Goal: Book appointment/travel/reservation

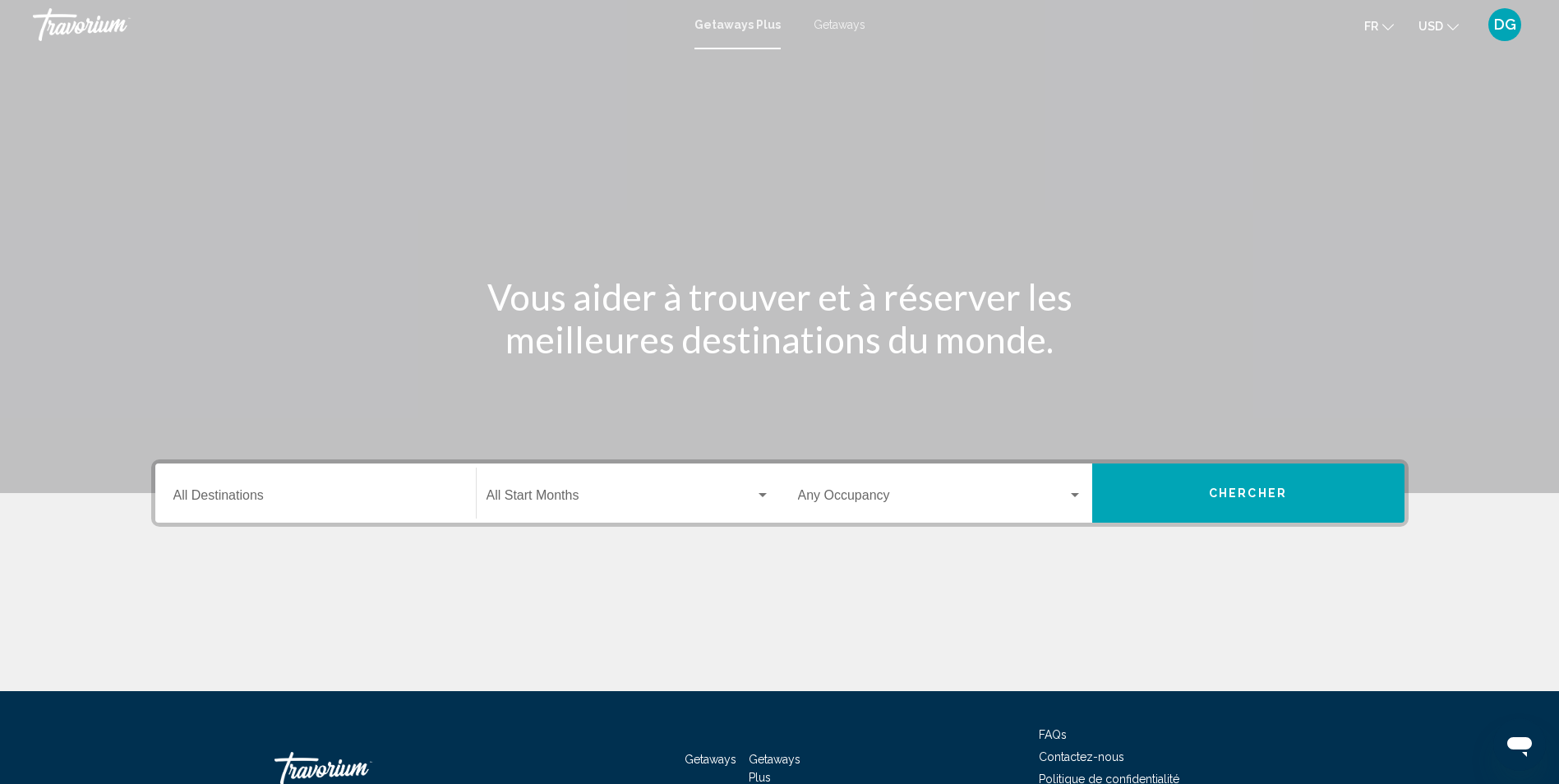
click at [281, 492] on input "Destination All Destinations" at bounding box center [316, 499] width 285 height 15
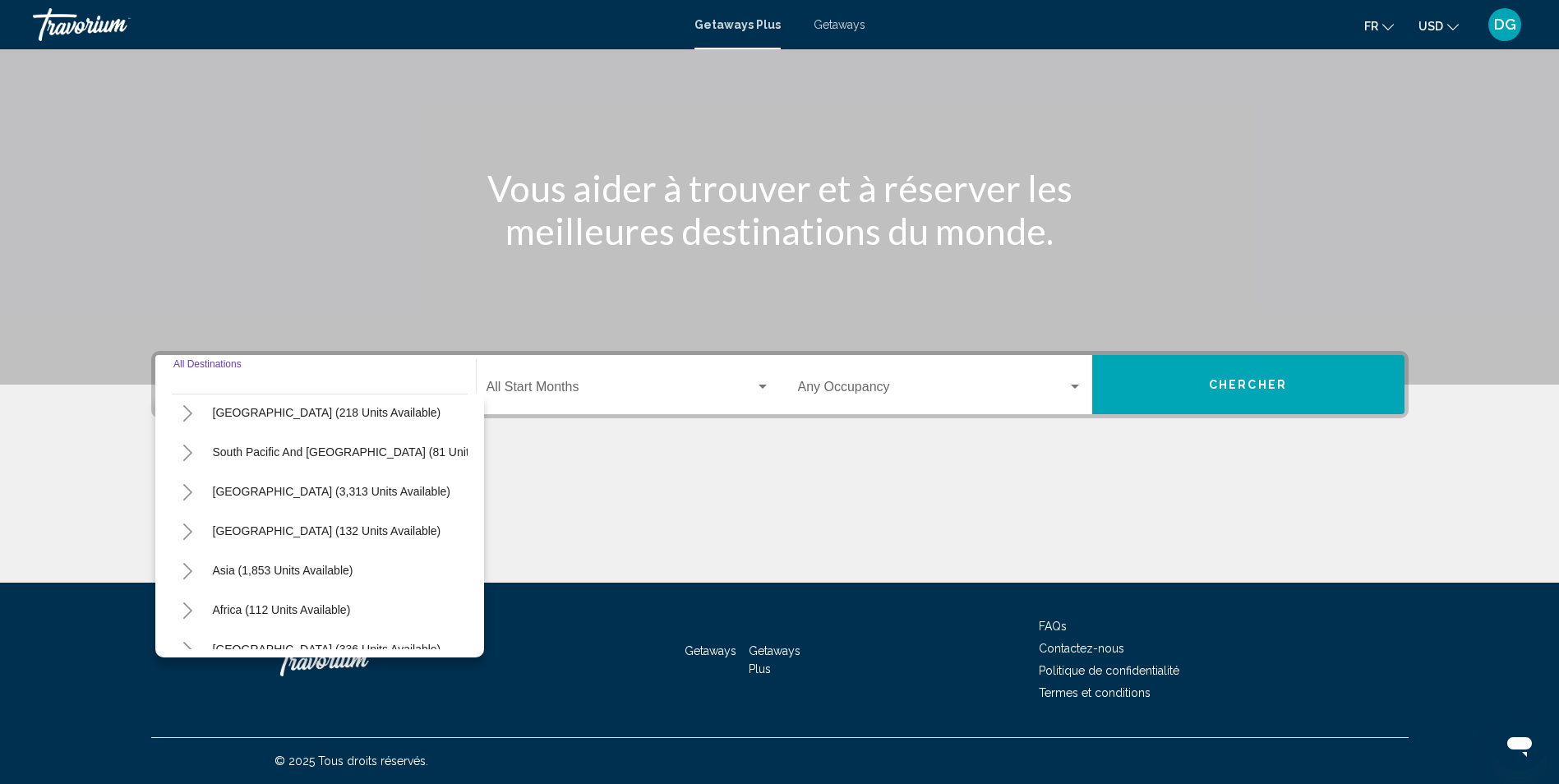
scroll to position [279, 0]
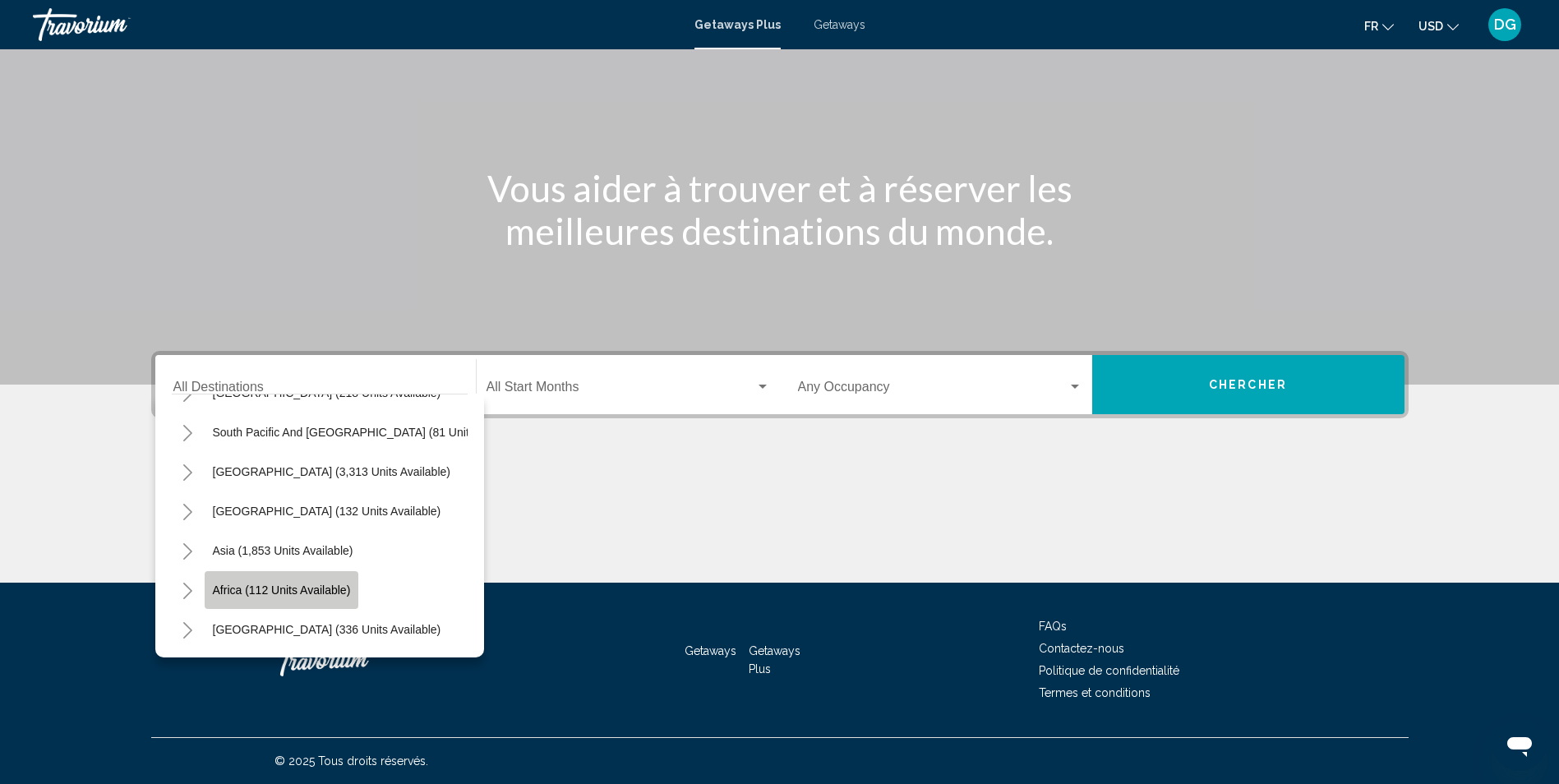
click at [236, 583] on span "Africa (112 units available)" at bounding box center [282, 590] width 138 height 13
type input "**********"
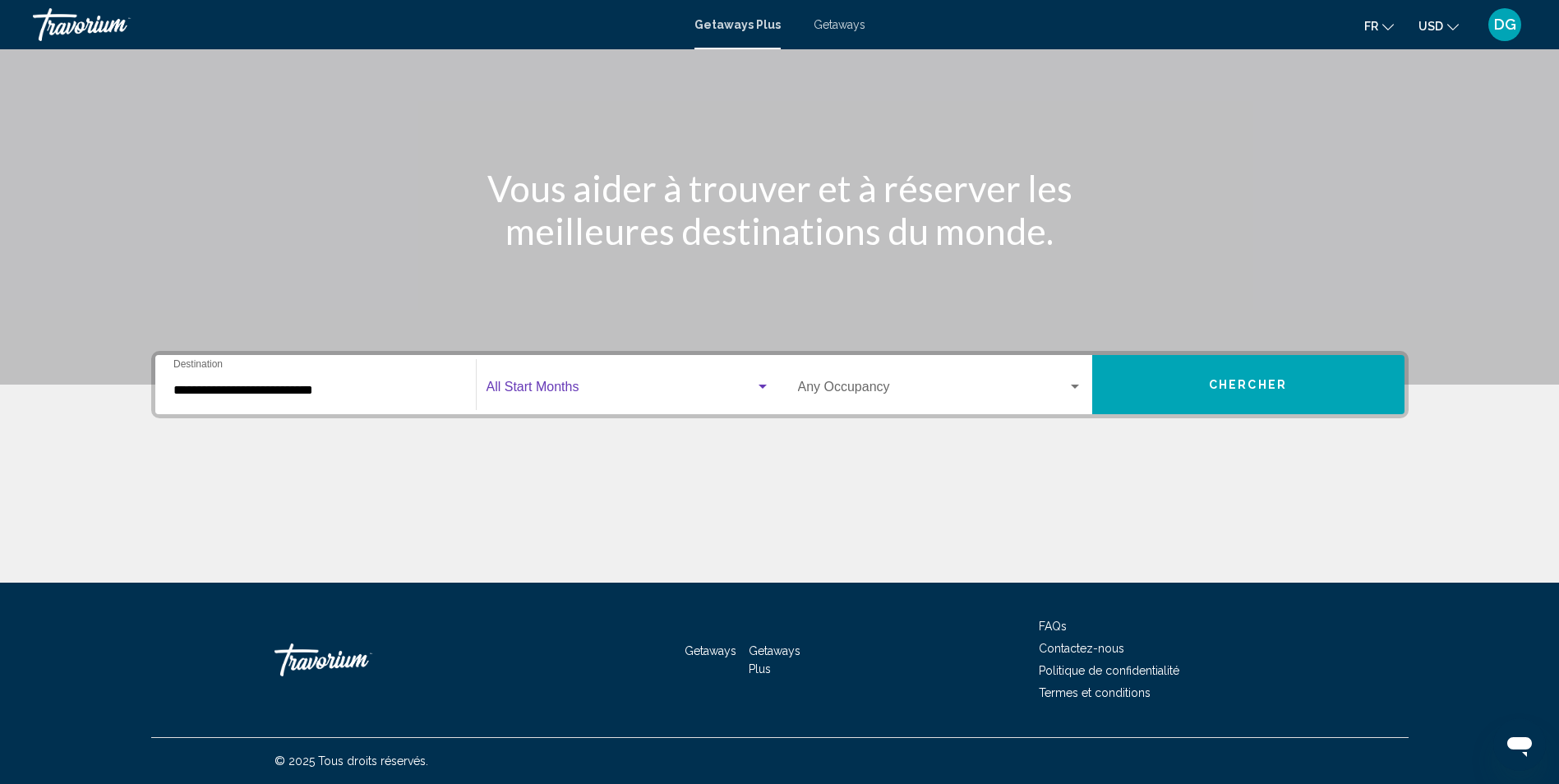
click at [545, 383] on span "Search widget" at bounding box center [621, 390] width 269 height 15
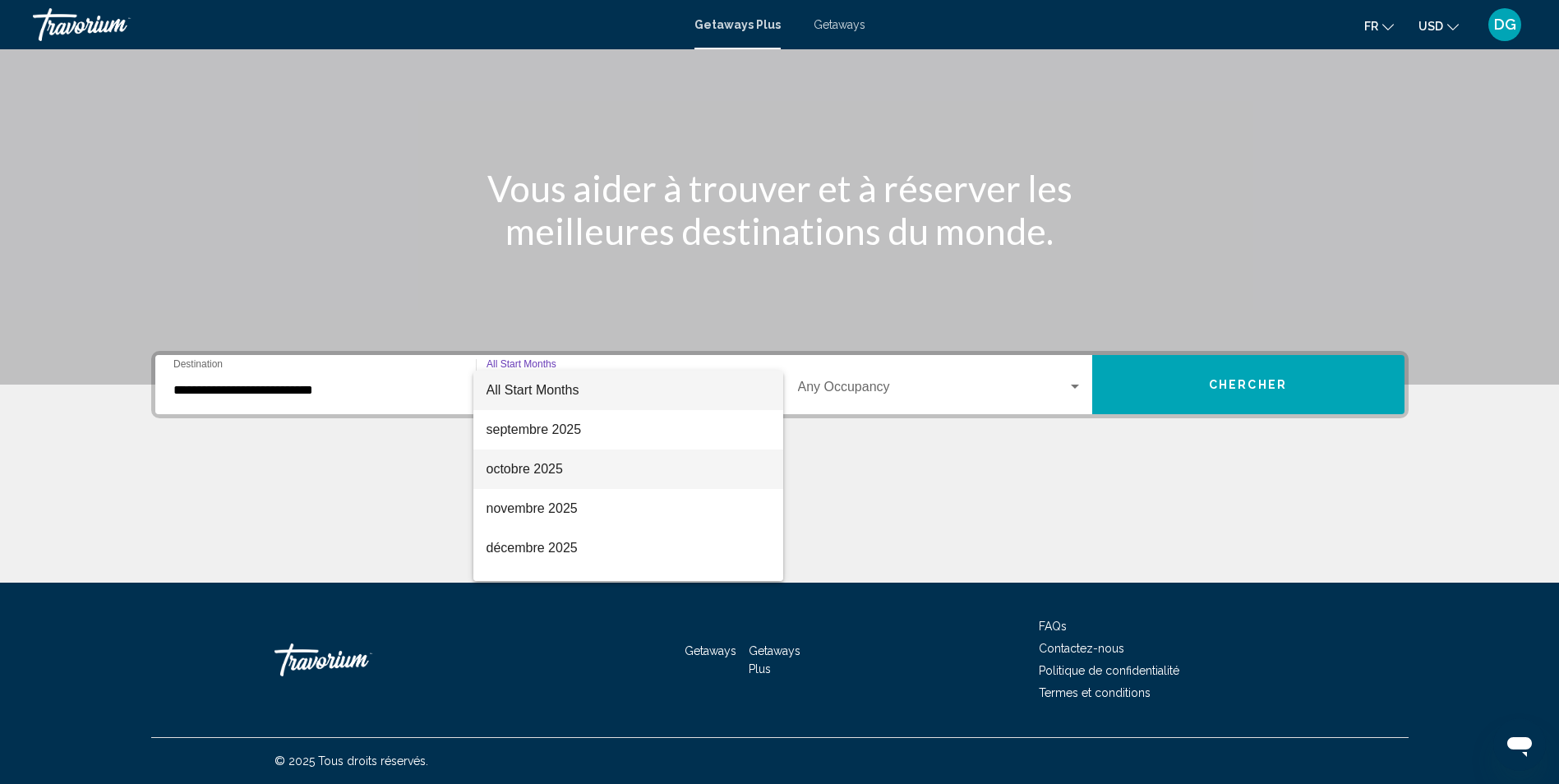
click at [539, 469] on span "octobre 2025" at bounding box center [628, 469] width 284 height 39
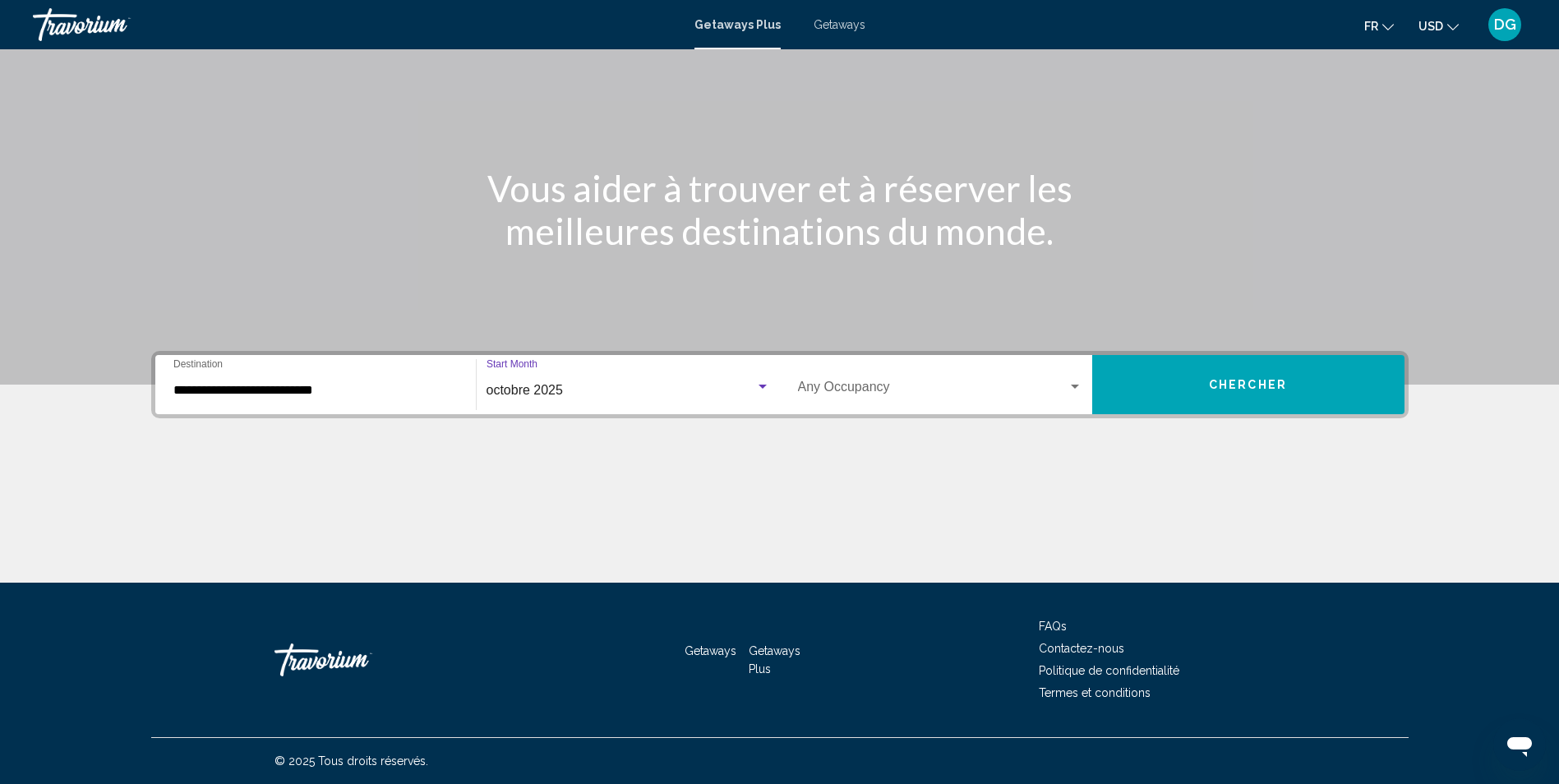
click at [957, 392] on span "Search widget" at bounding box center [933, 390] width 270 height 15
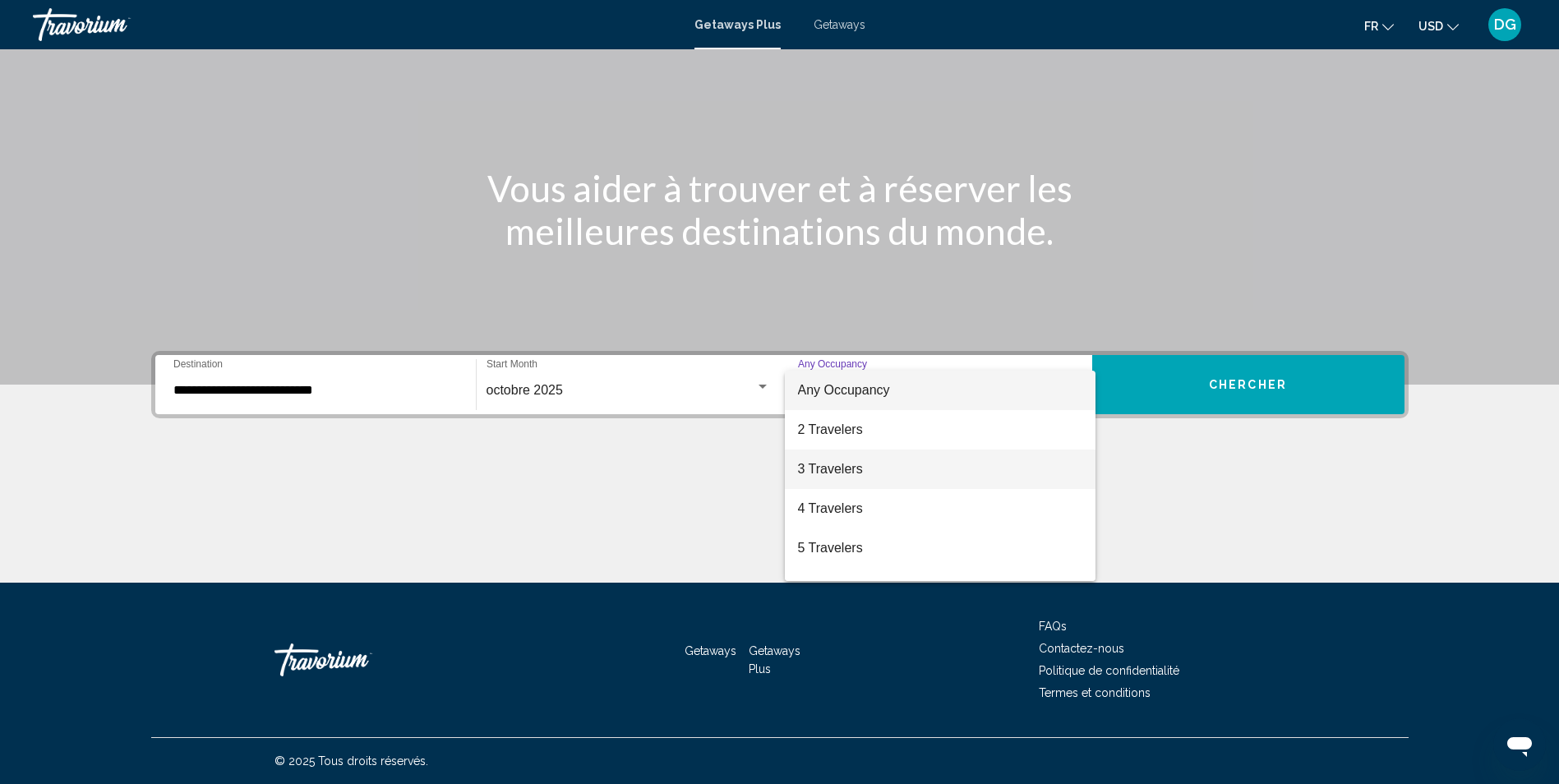
drag, startPoint x: 871, startPoint y: 473, endPoint x: 1132, endPoint y: 372, distance: 279.9
click at [872, 473] on span "3 Travelers" at bounding box center [941, 469] width 285 height 39
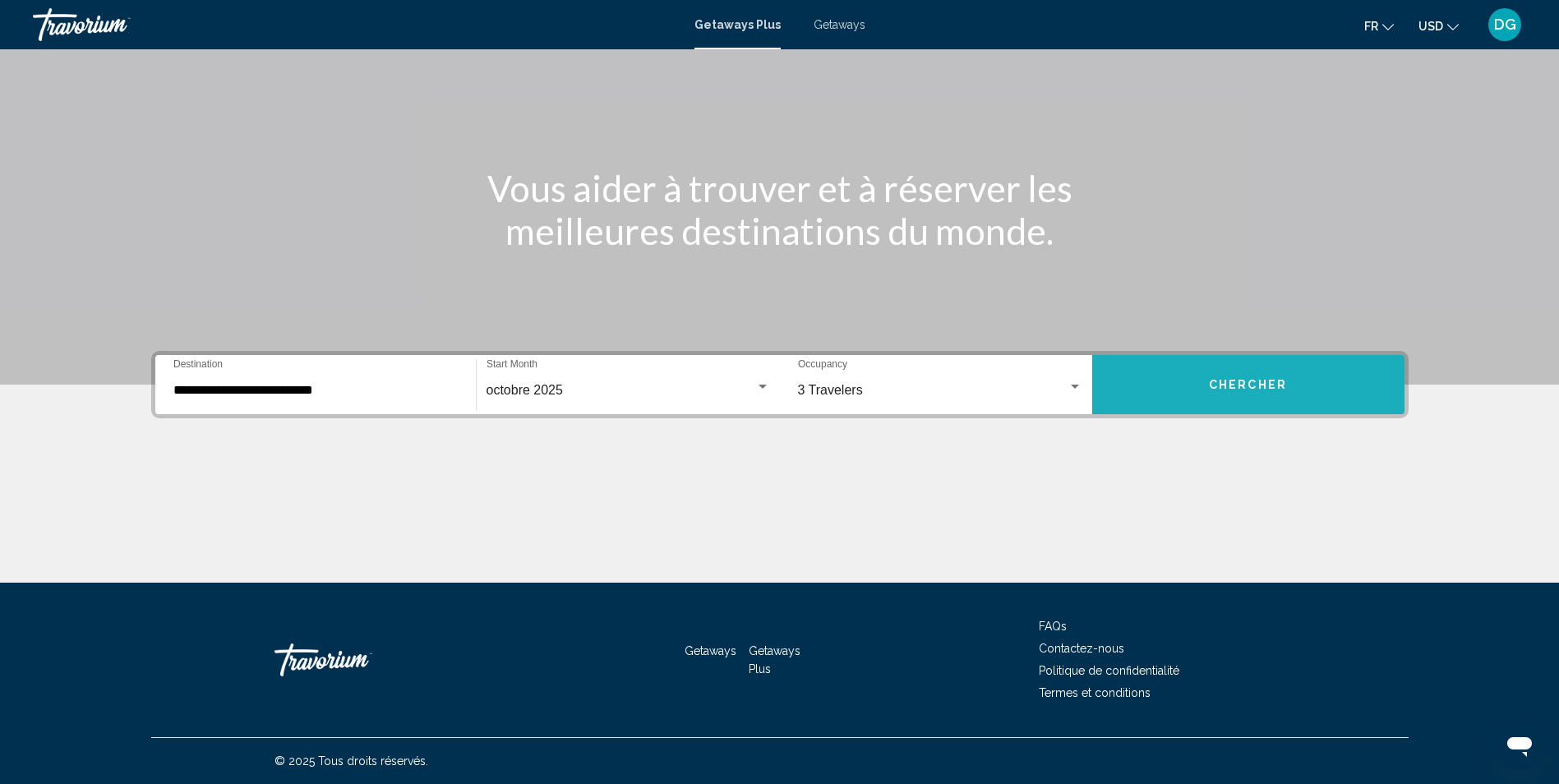
drag, startPoint x: 1201, startPoint y: 356, endPoint x: 1206, endPoint y: 366, distance: 11.2
click at [1206, 366] on button "Chercher" at bounding box center [1248, 385] width 312 height 59
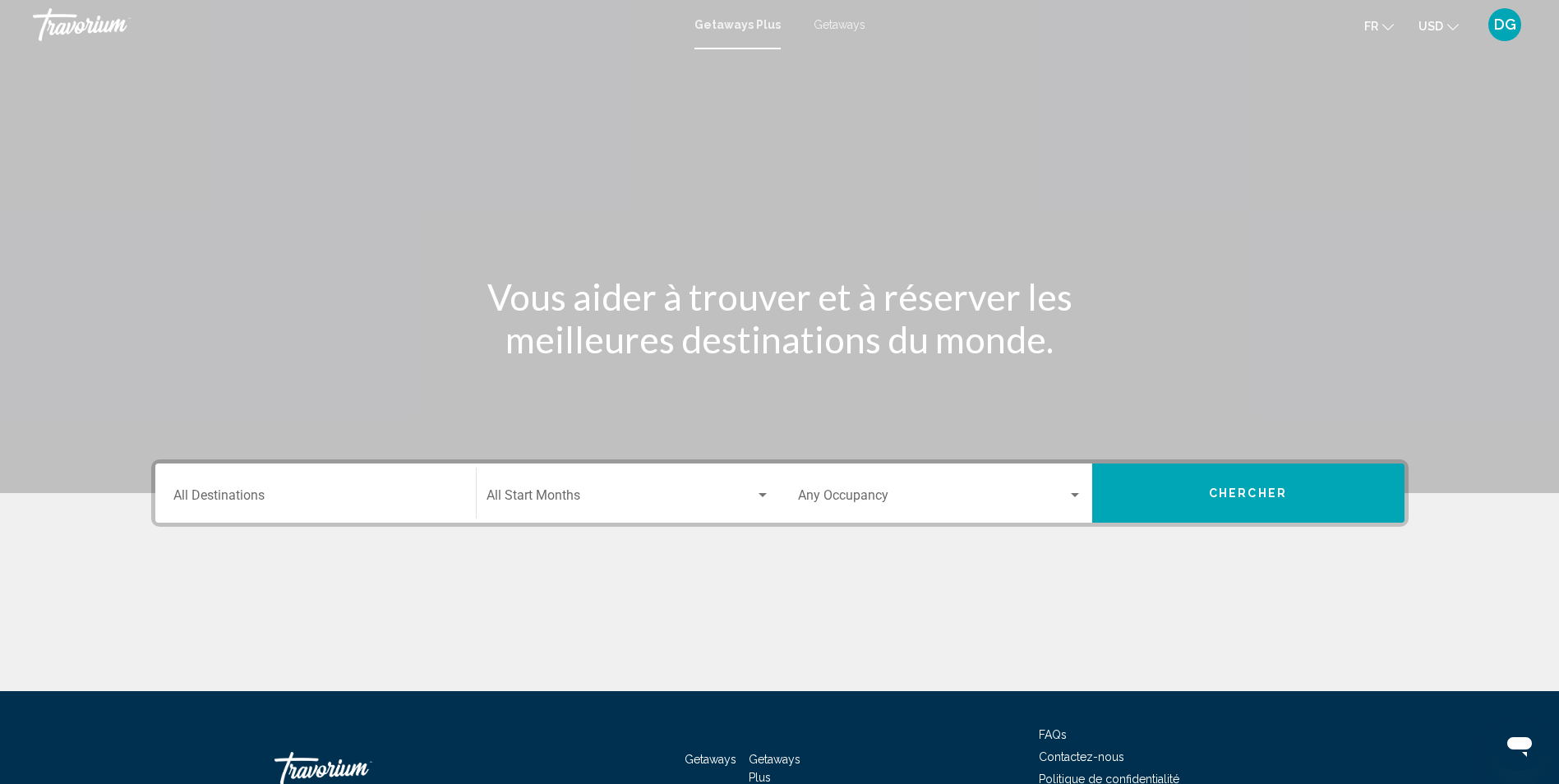
click at [836, 22] on span "Getaways" at bounding box center [840, 25] width 52 height 13
drag, startPoint x: 252, startPoint y: 485, endPoint x: 257, endPoint y: 492, distance: 8.6
click at [254, 490] on div "Destination All Destinations" at bounding box center [316, 493] width 285 height 52
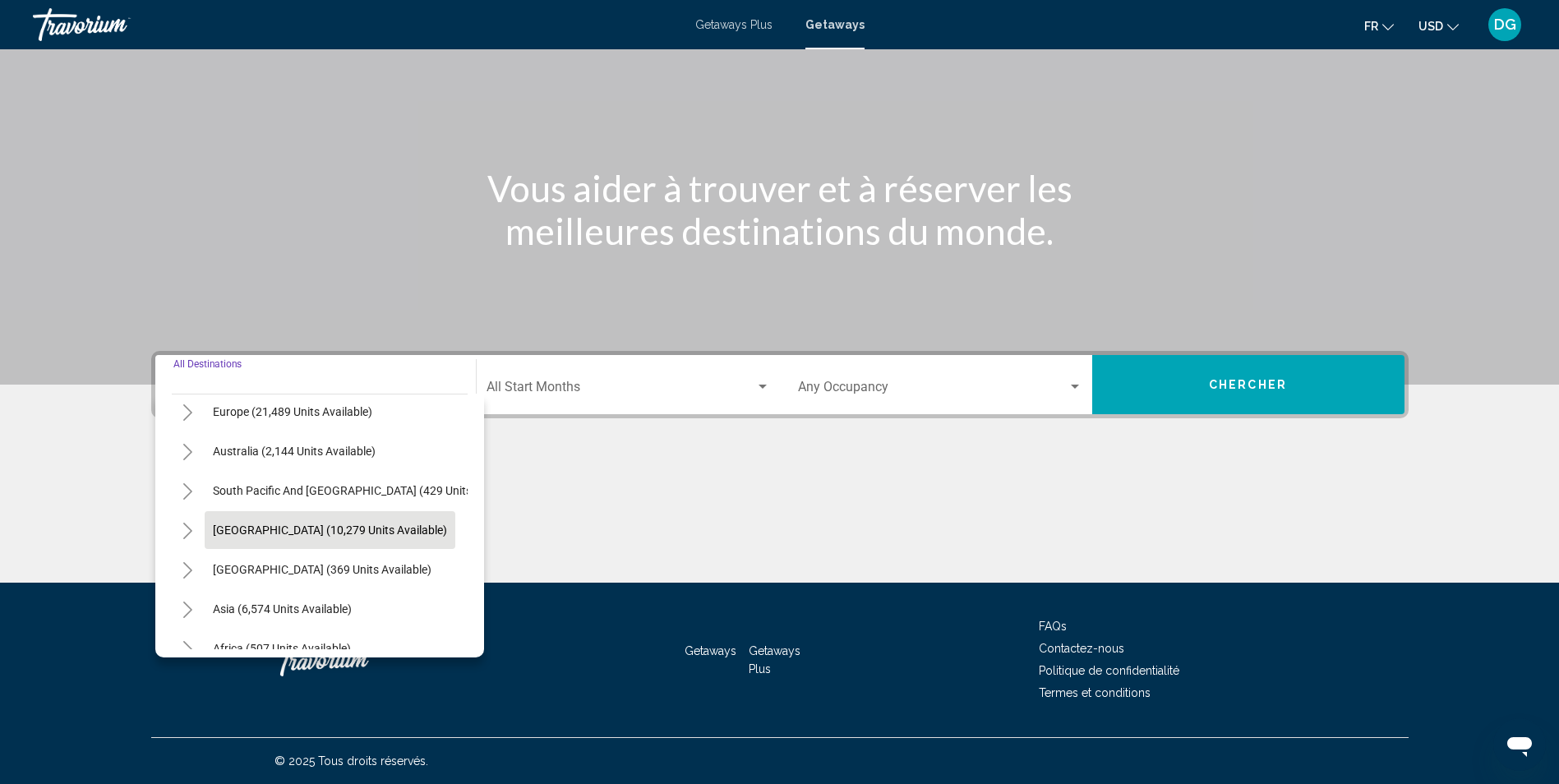
scroll to position [247, 0]
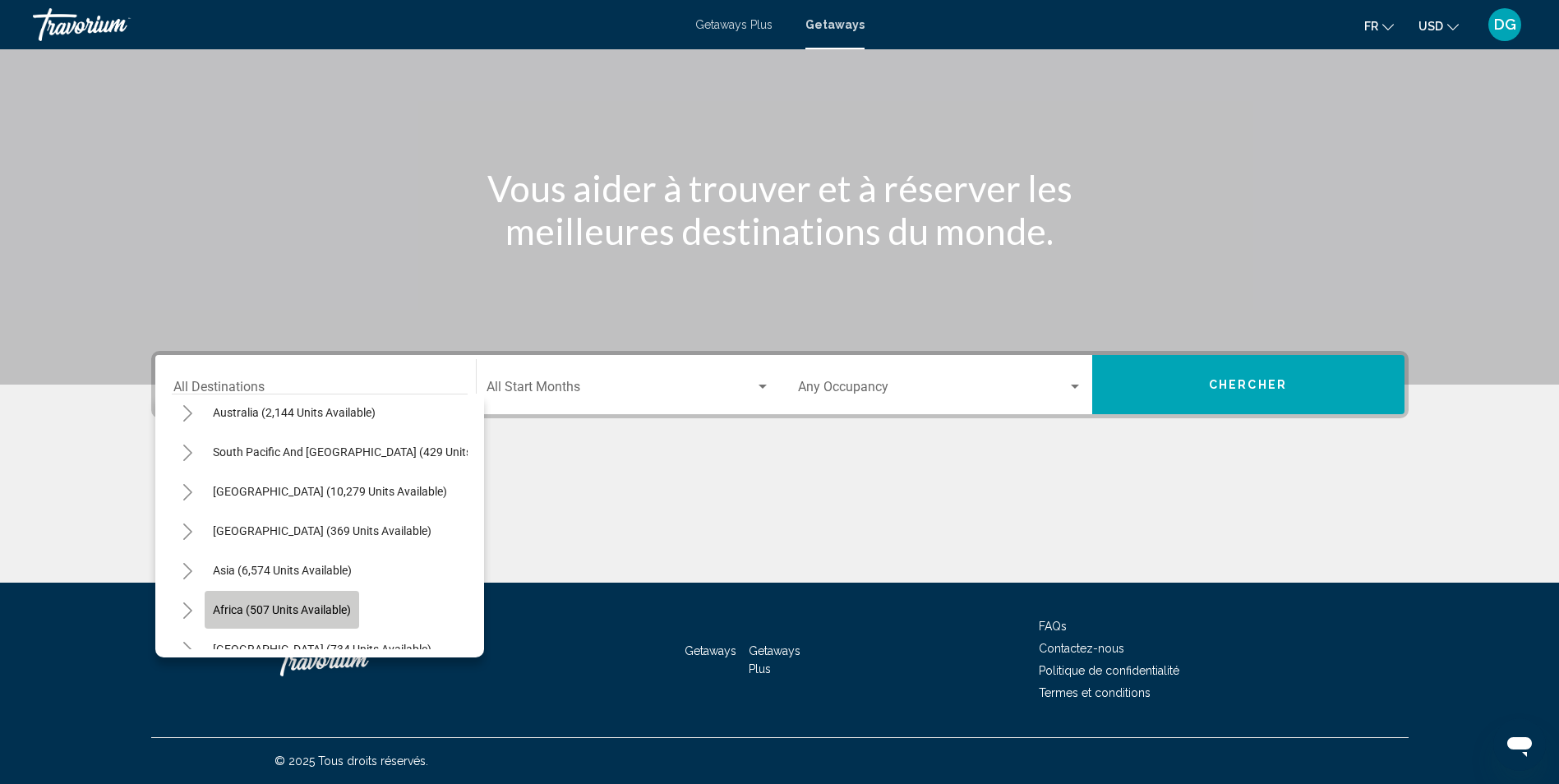
click at [243, 606] on span "Africa (507 units available)" at bounding box center [282, 610] width 138 height 13
type input "**********"
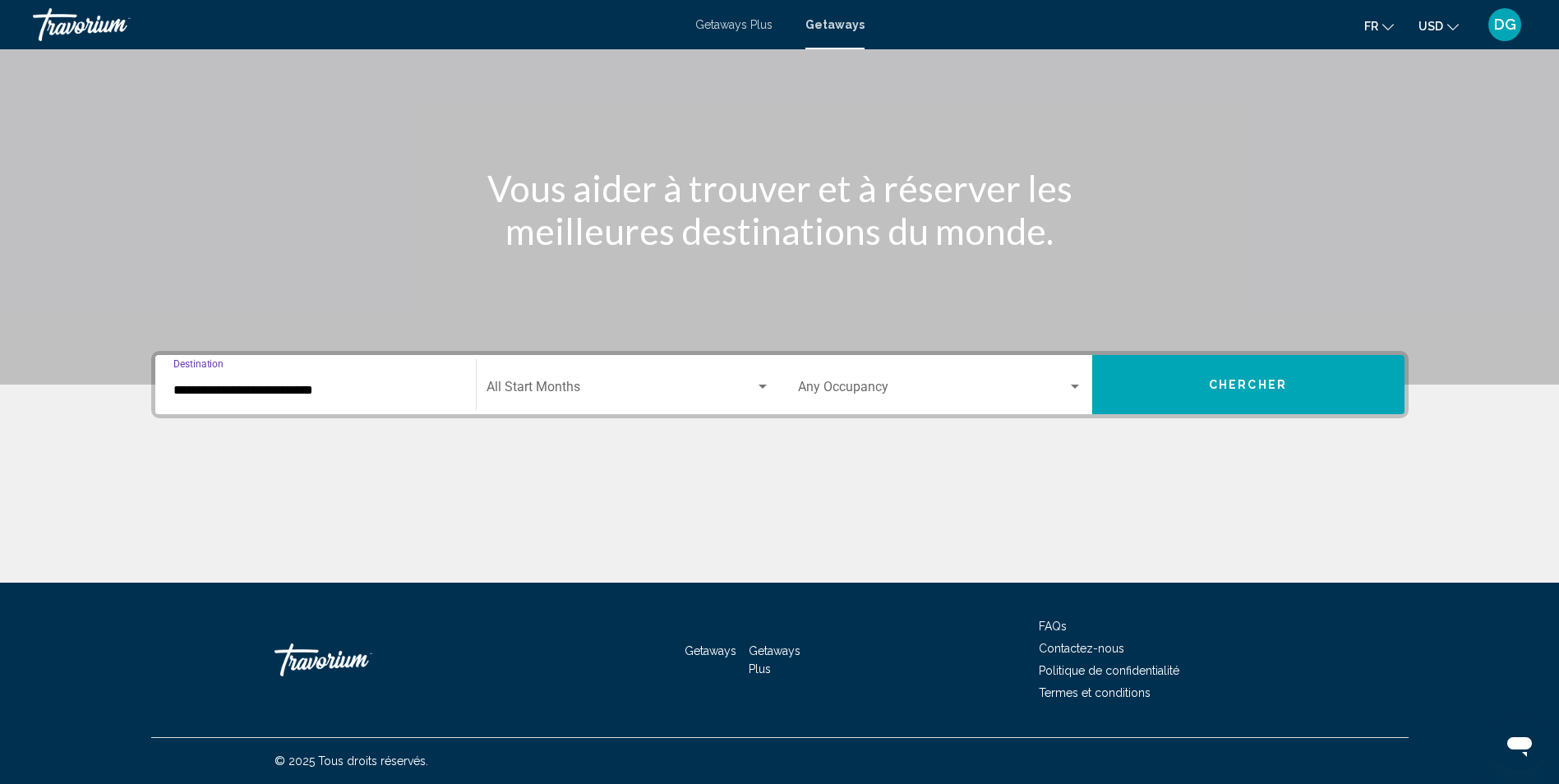
click at [555, 391] on span "Search widget" at bounding box center [621, 390] width 269 height 15
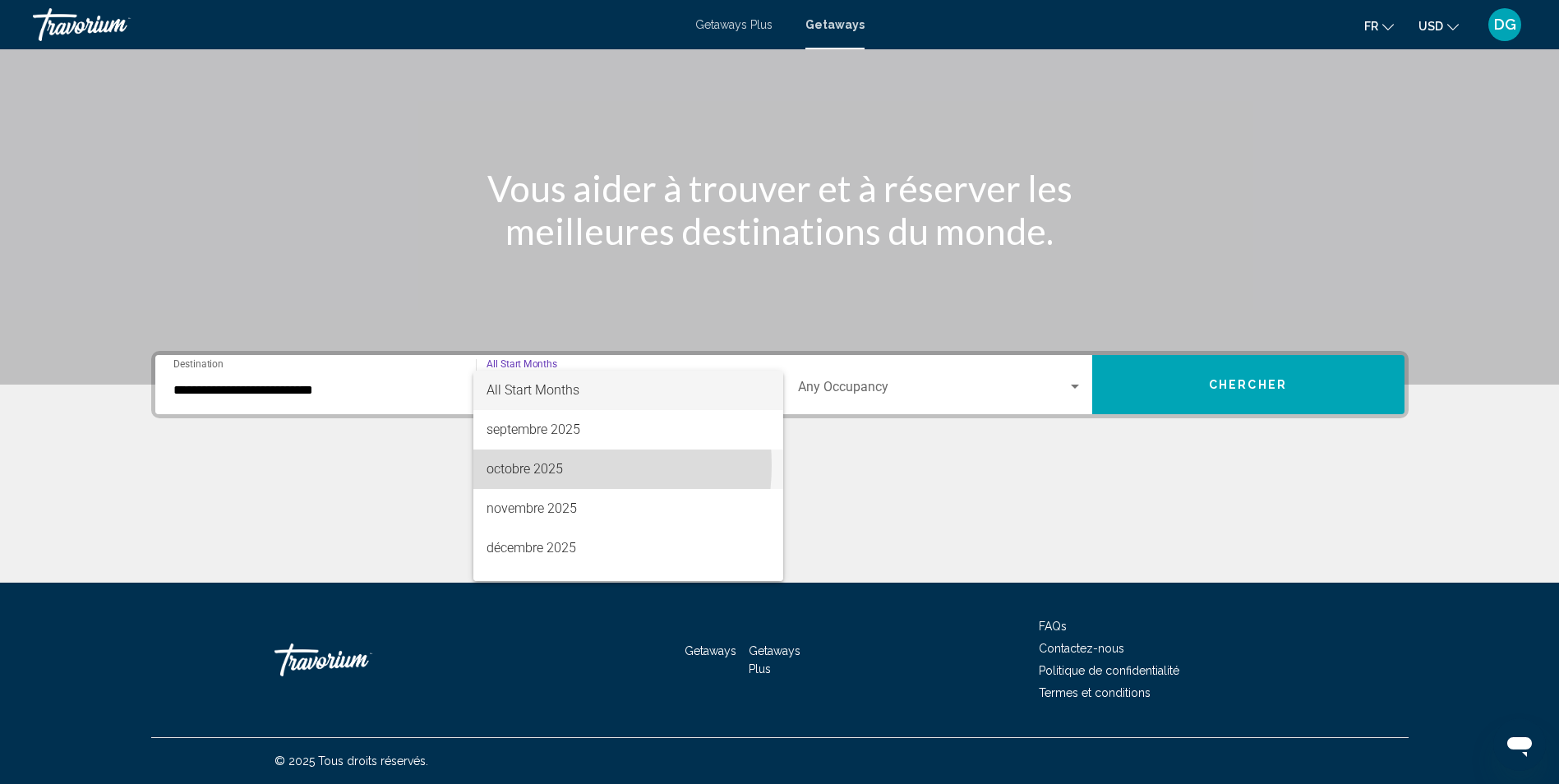
drag, startPoint x: 539, startPoint y: 465, endPoint x: 874, endPoint y: 366, distance: 349.3
click at [544, 465] on span "octobre 2025" at bounding box center [628, 469] width 284 height 39
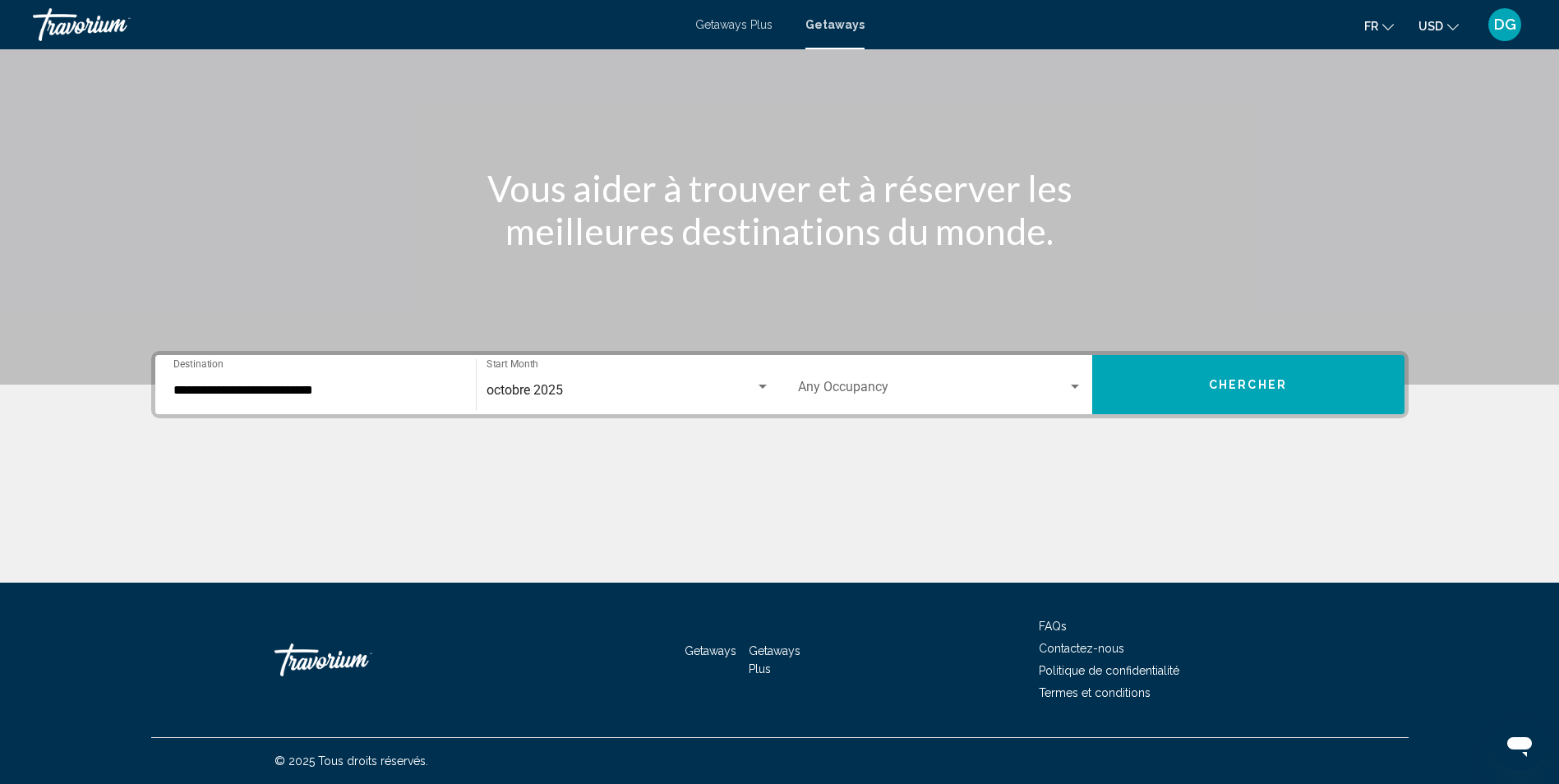
click at [907, 376] on div "Occupancy Any Occupancy" at bounding box center [941, 385] width 285 height 52
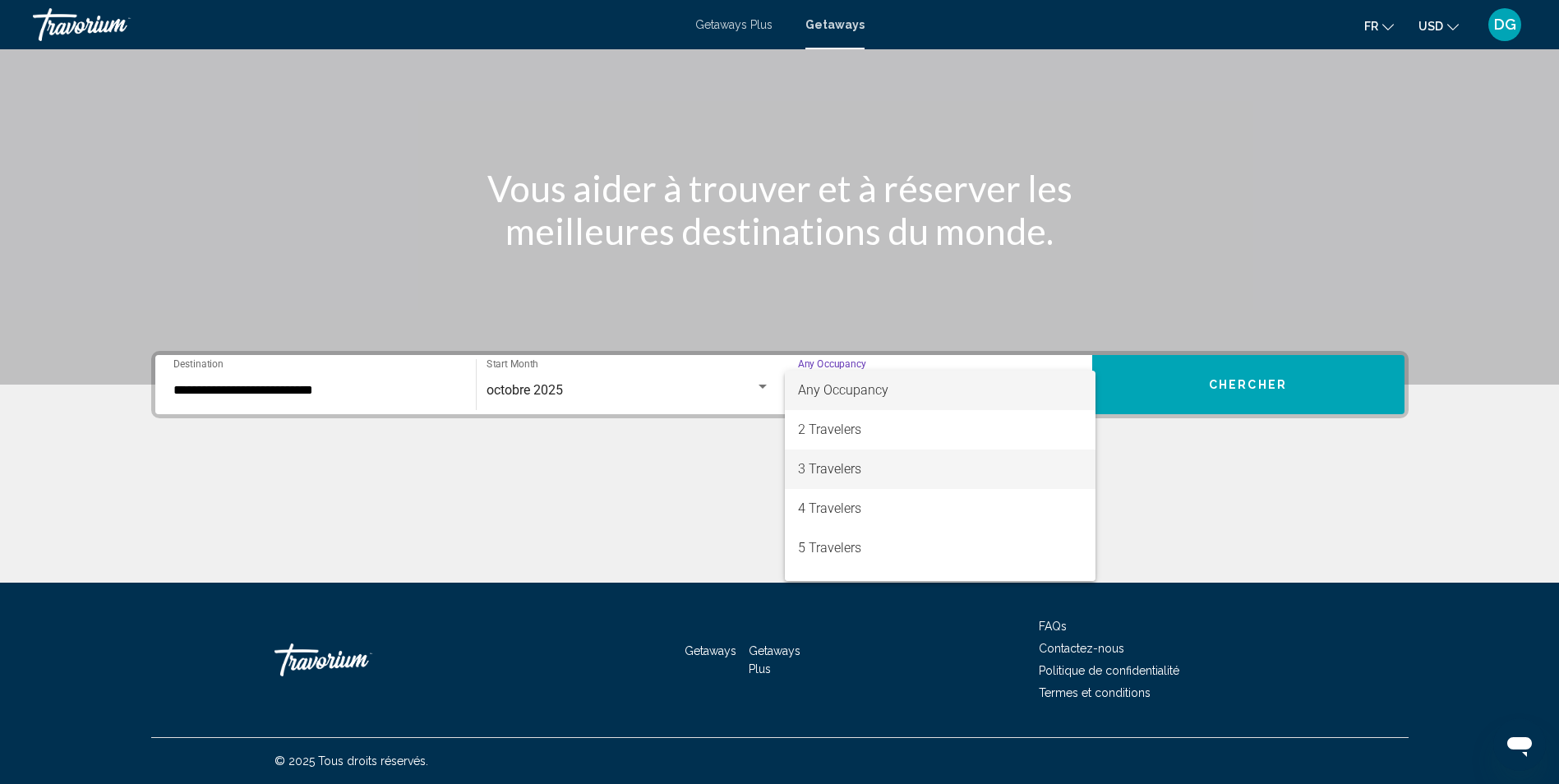
drag, startPoint x: 891, startPoint y: 475, endPoint x: 927, endPoint y: 476, distance: 36.0
click at [915, 477] on span "3 Travelers" at bounding box center [941, 469] width 285 height 39
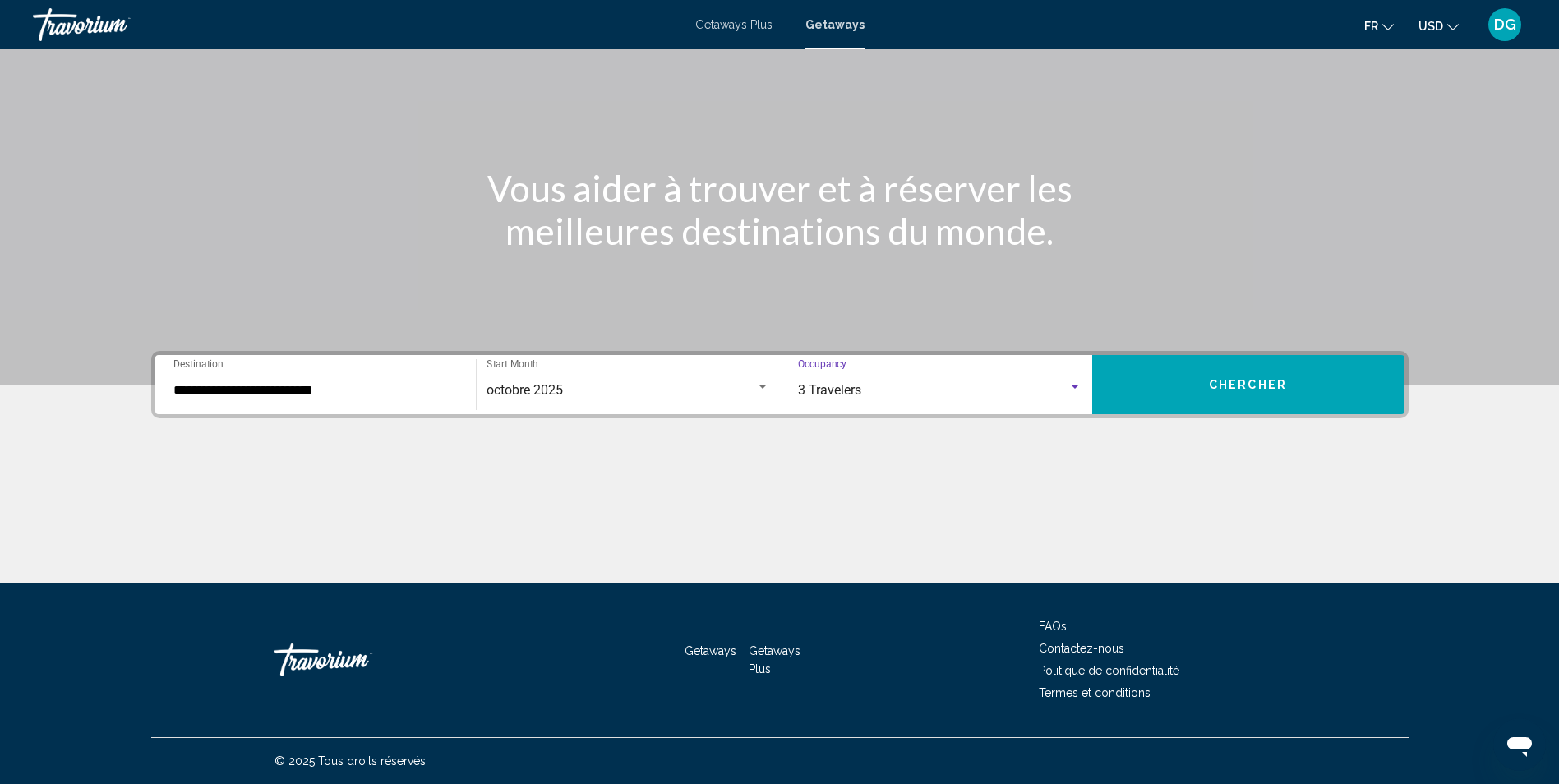
click at [1241, 367] on button "Chercher" at bounding box center [1248, 385] width 312 height 59
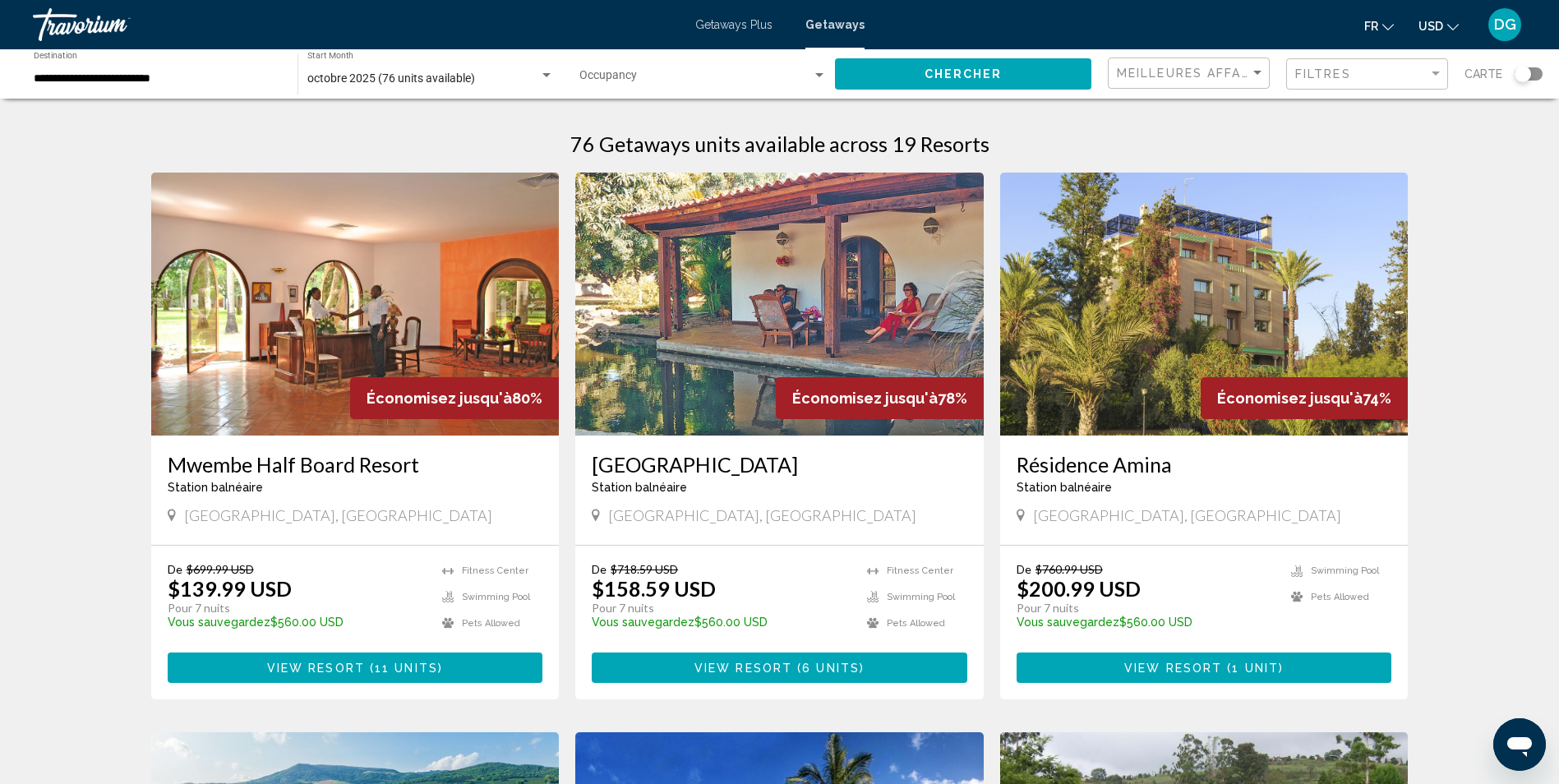
click at [757, 331] on img "Main content" at bounding box center [780, 304] width 409 height 263
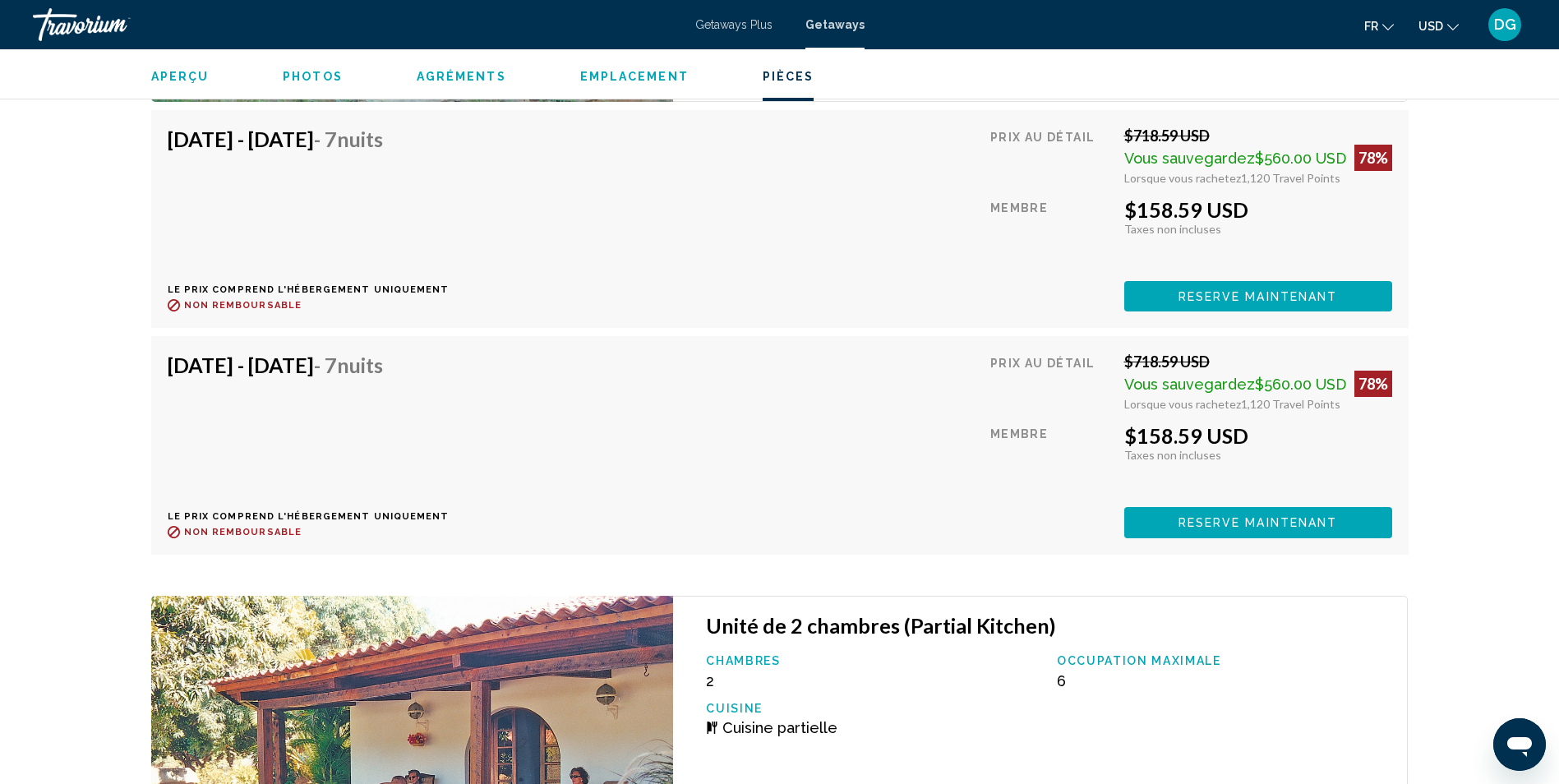
scroll to position [2875, 0]
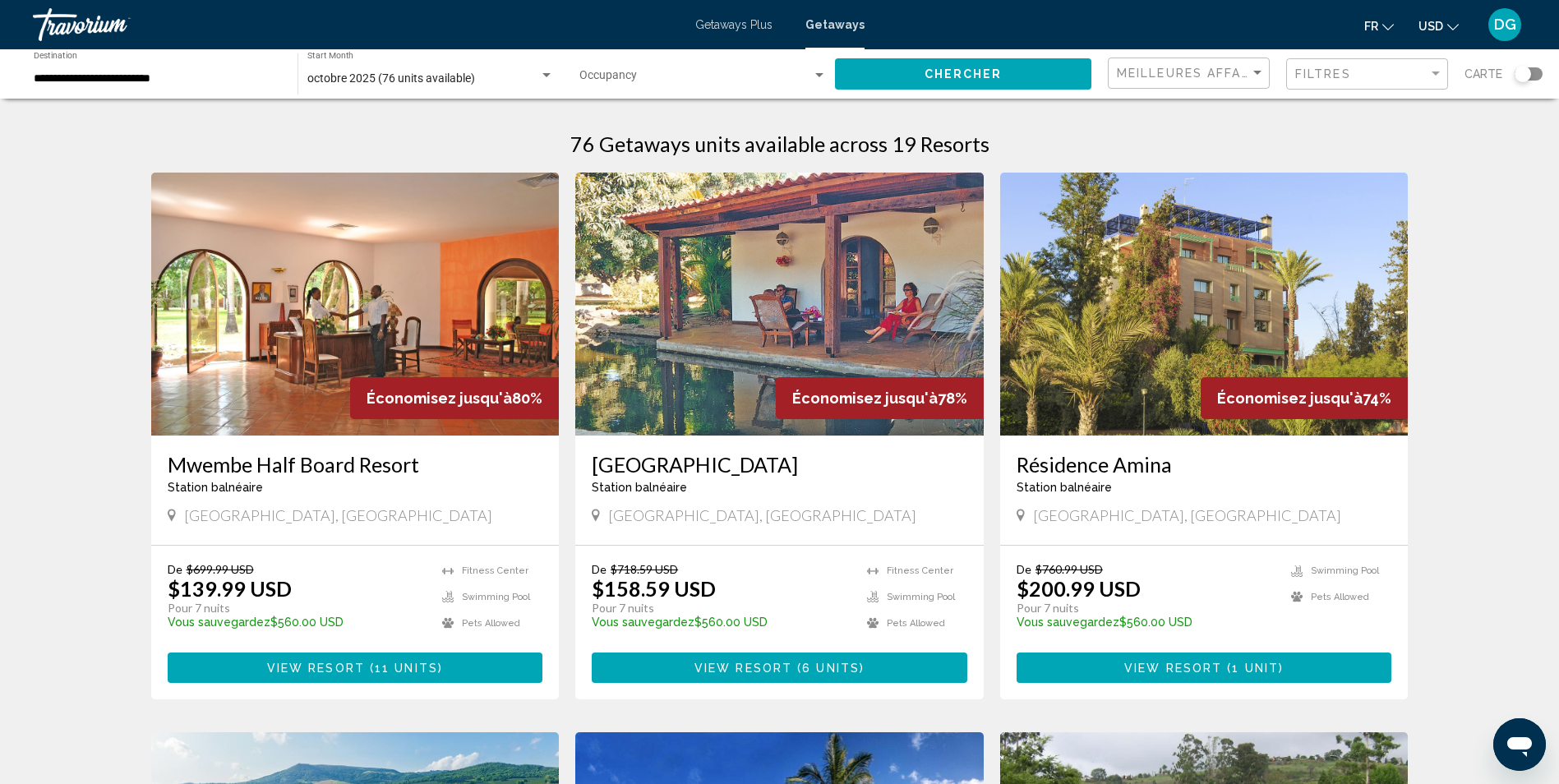
click at [1146, 332] on img "Main content" at bounding box center [1205, 304] width 409 height 263
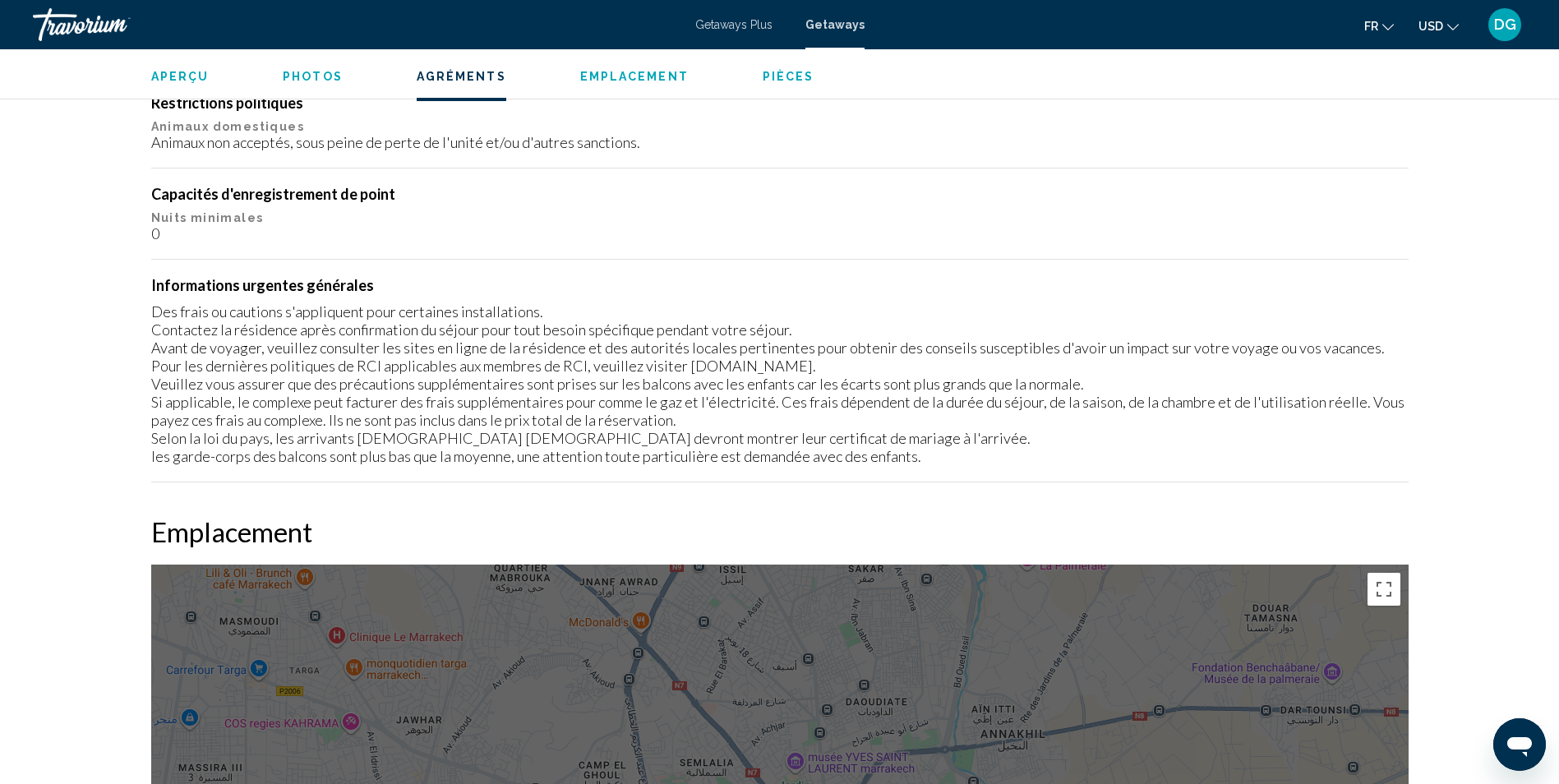
scroll to position [1643, 0]
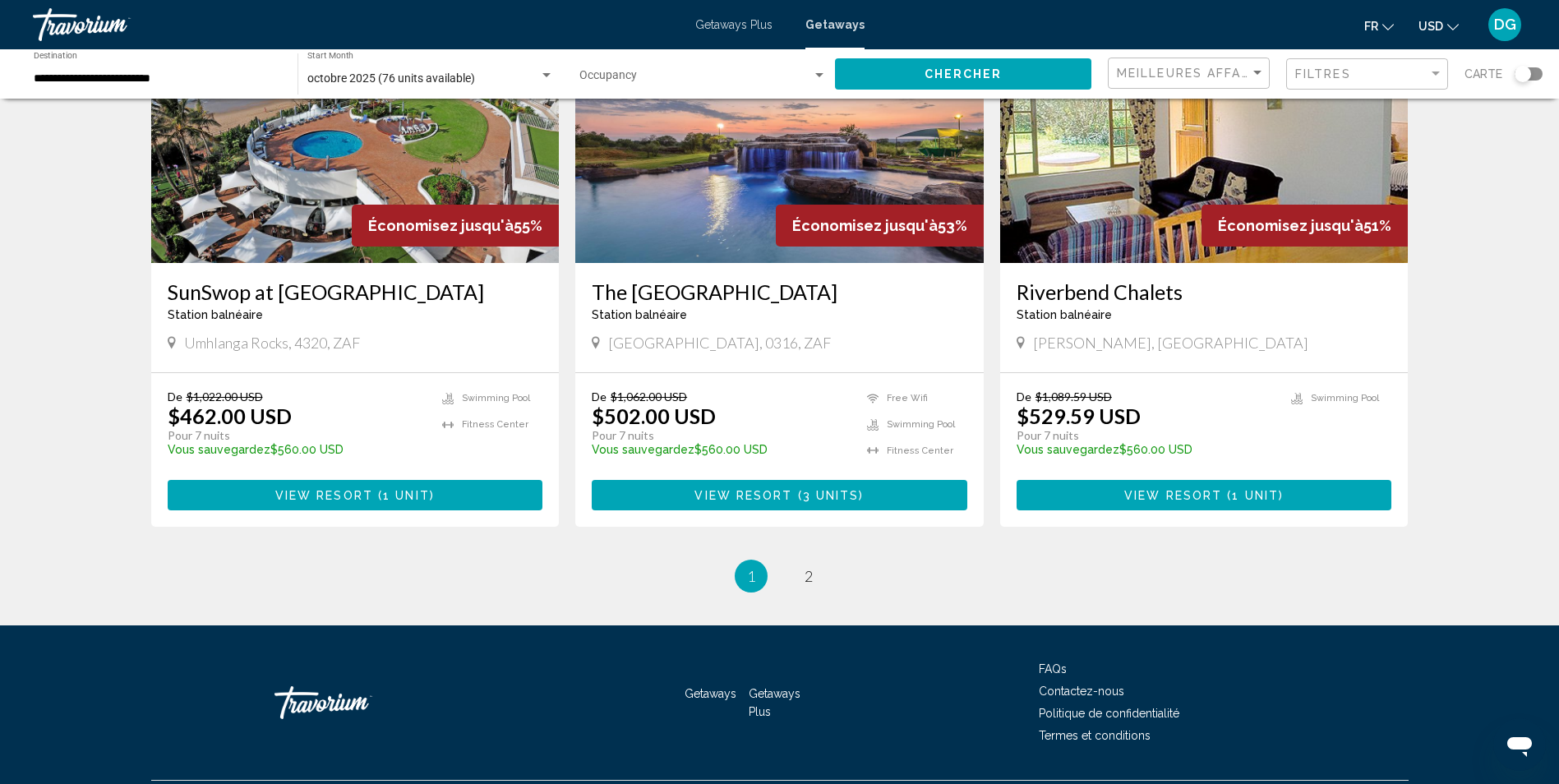
scroll to position [1919, 0]
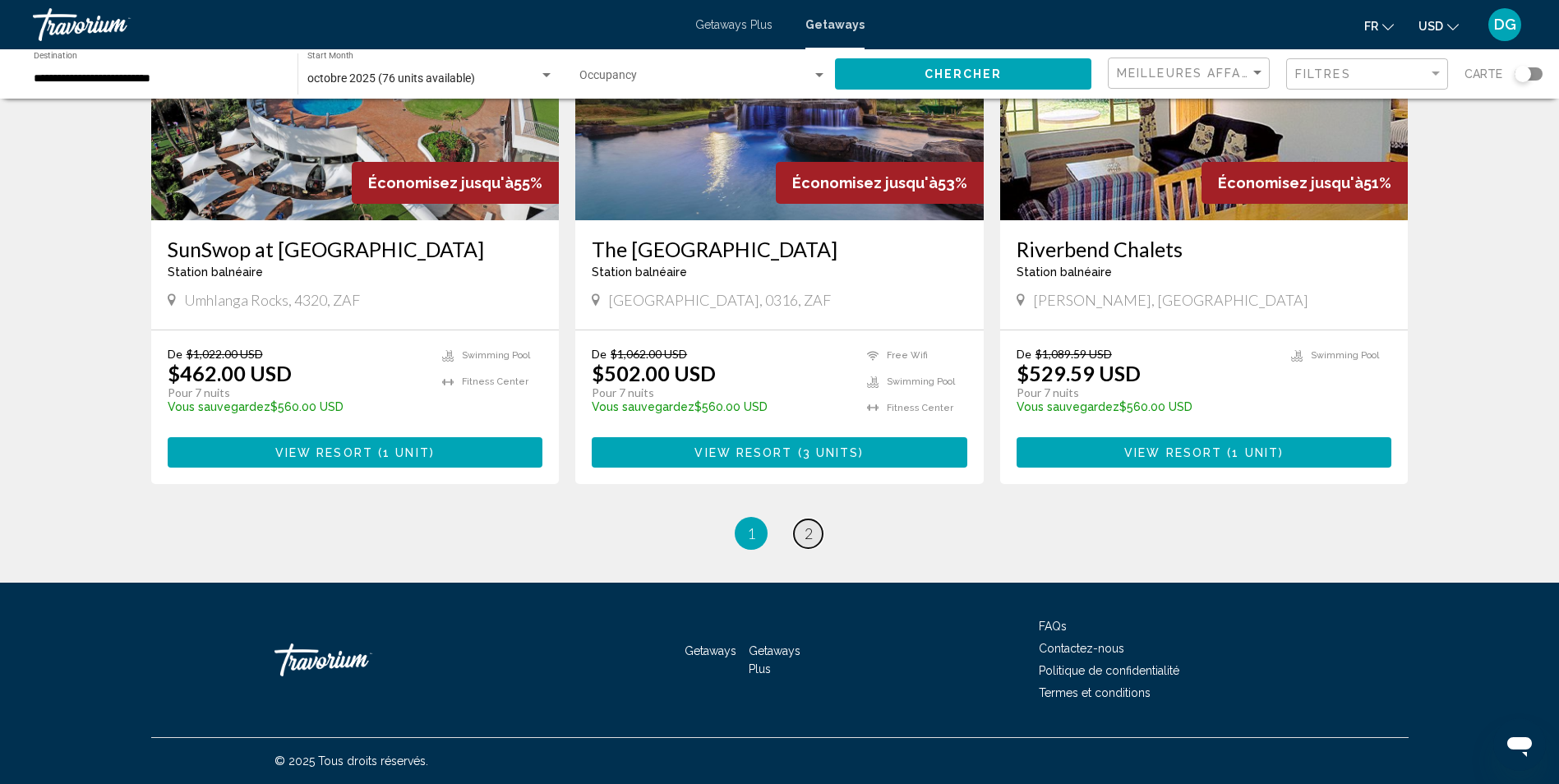
click at [805, 537] on span "2" at bounding box center [809, 533] width 8 height 18
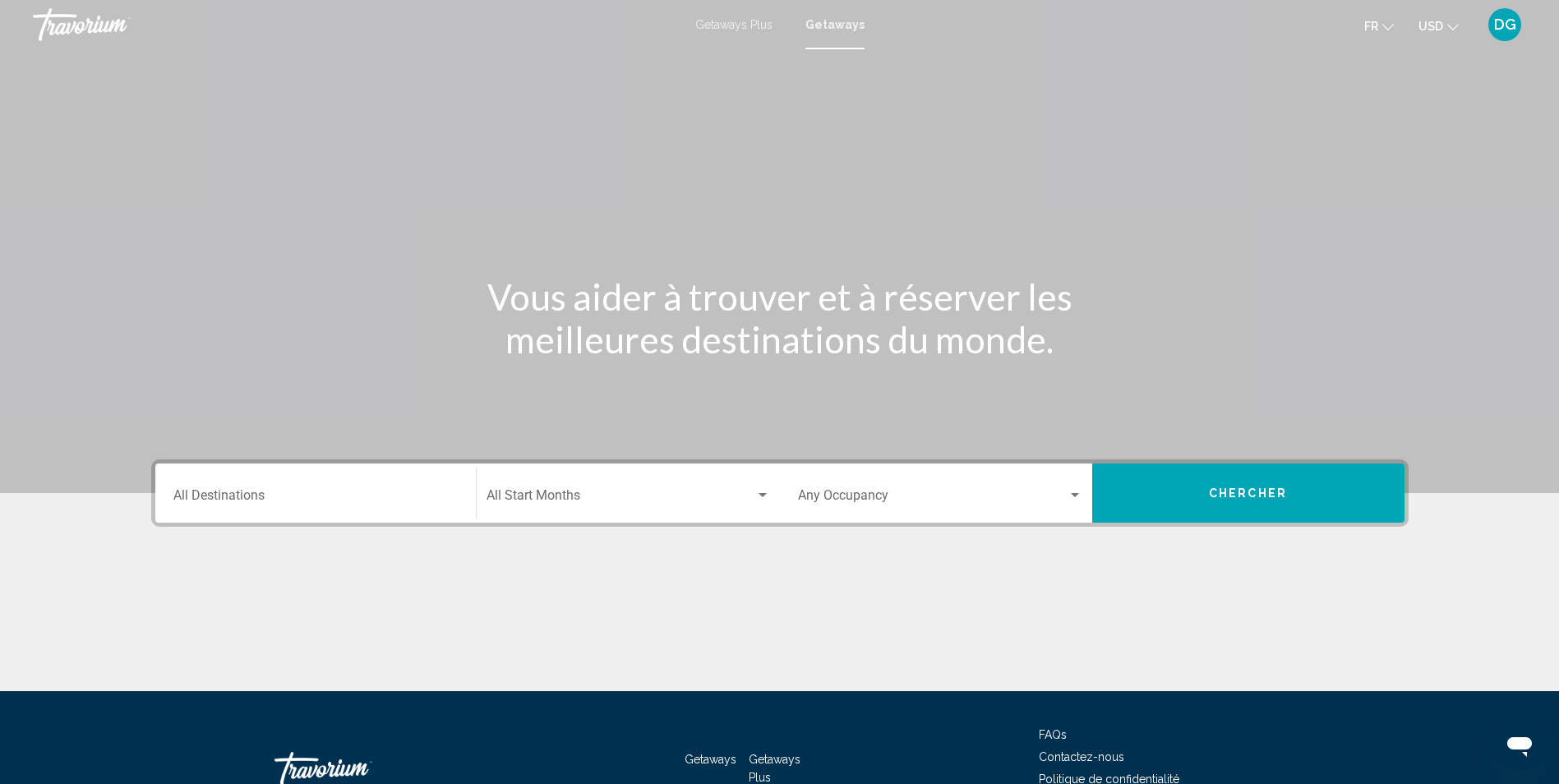
click at [293, 509] on div "Destination All Destinations" at bounding box center [316, 493] width 285 height 52
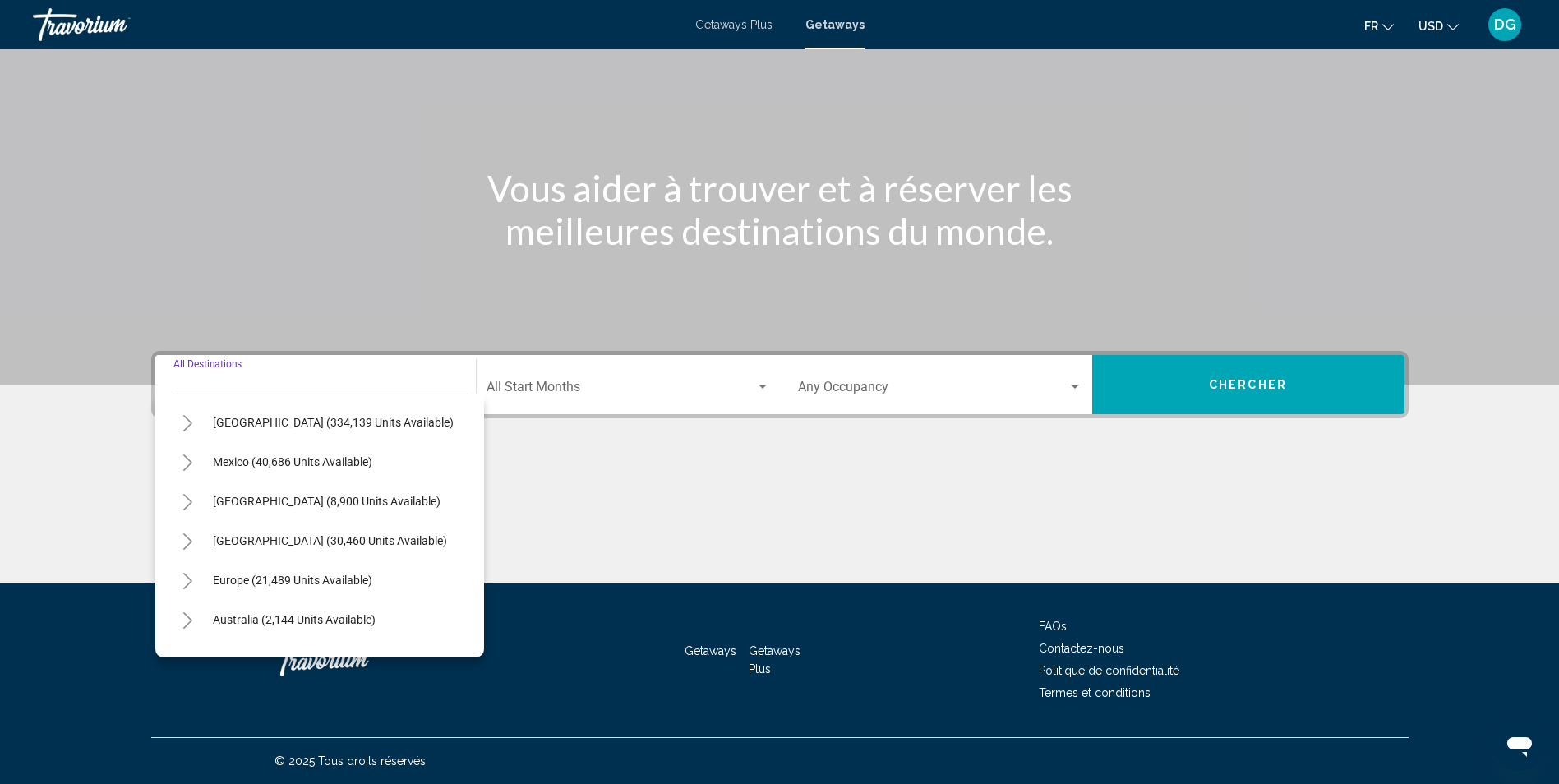
scroll to position [32, 0]
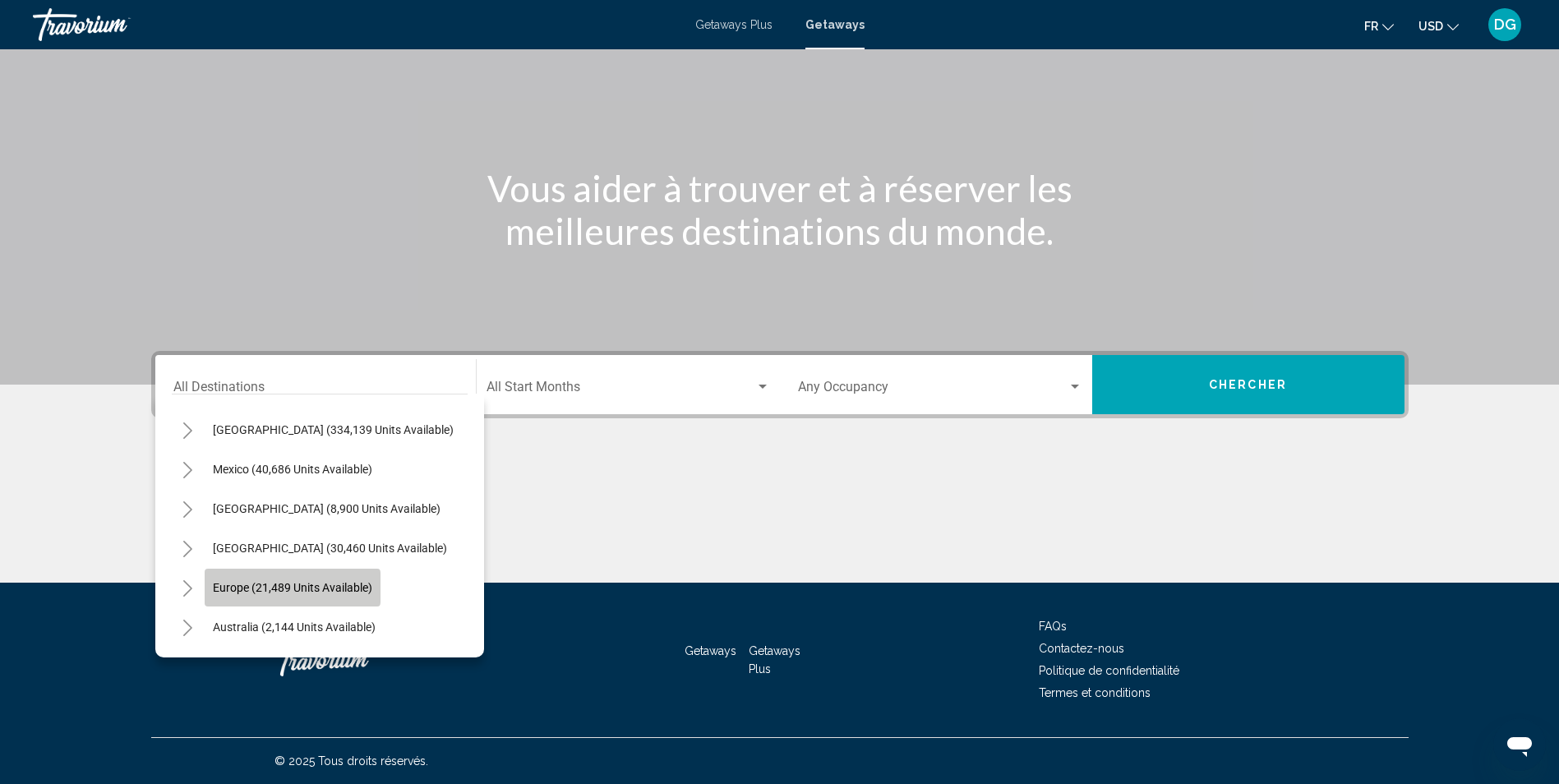
click at [247, 588] on span "Europe (21,489 units available)" at bounding box center [293, 588] width 160 height 13
type input "**********"
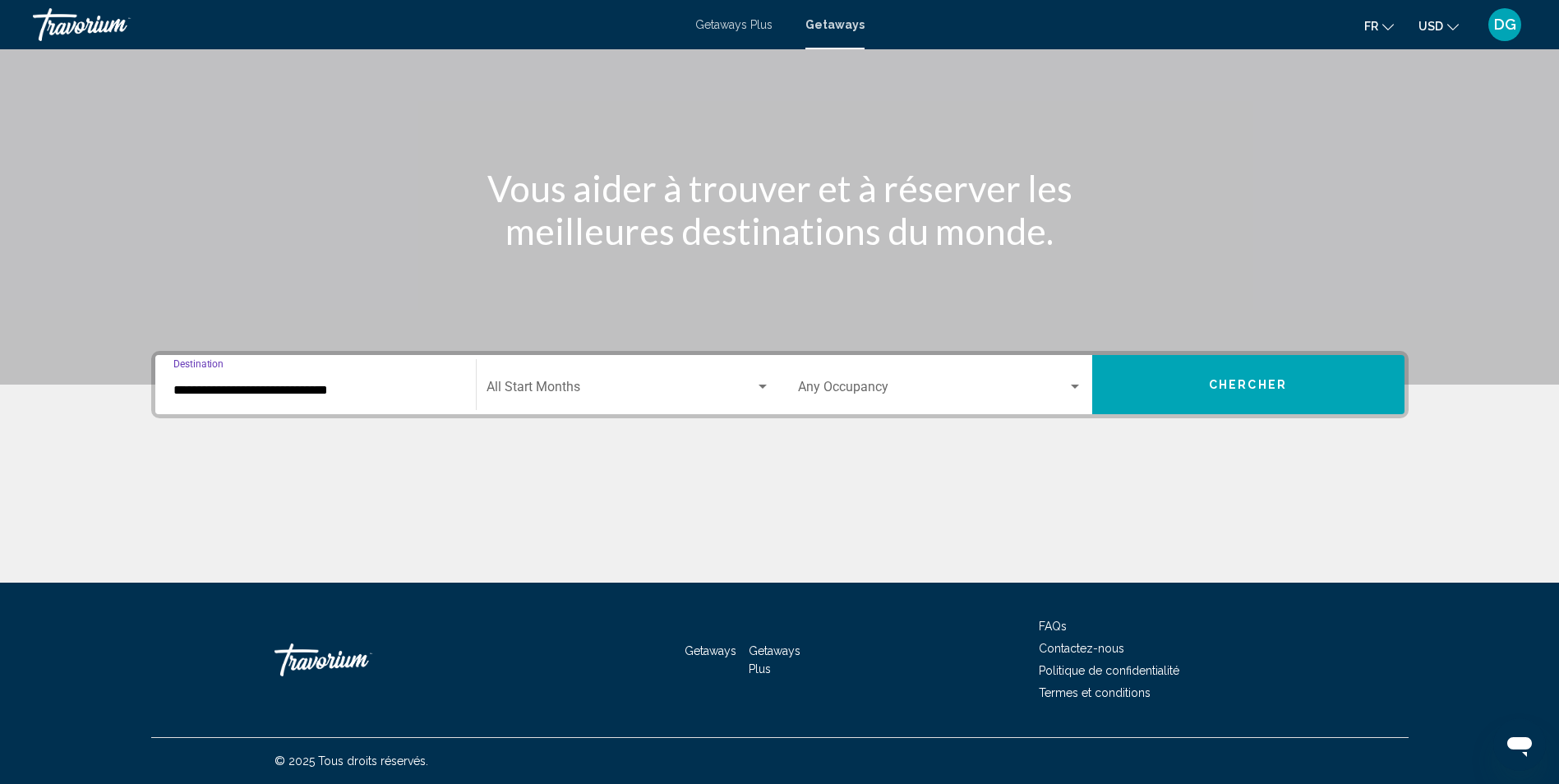
click at [587, 404] on div "Start Month All Start Months" at bounding box center [628, 385] width 284 height 52
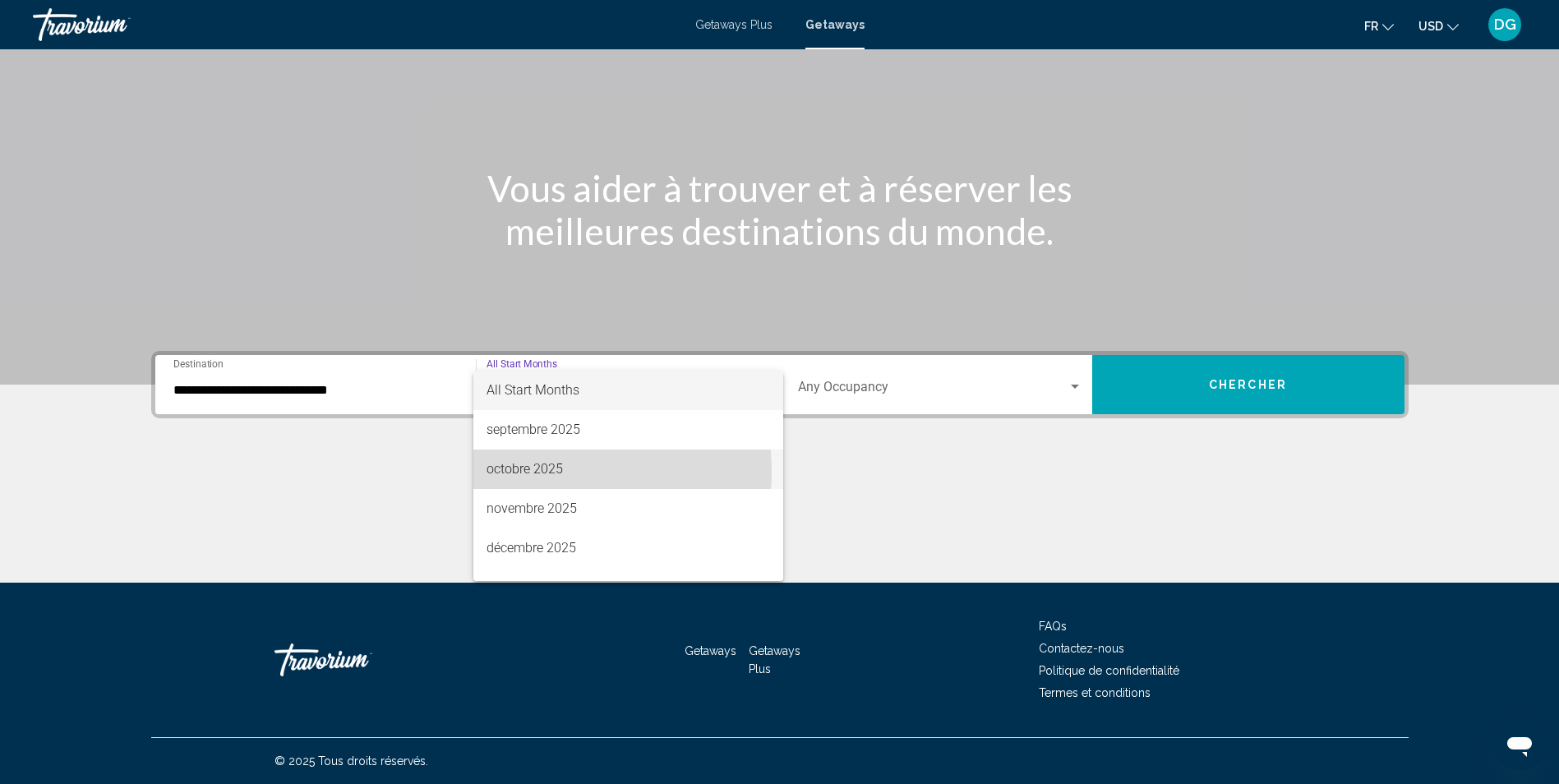
drag, startPoint x: 544, startPoint y: 472, endPoint x: 553, endPoint y: 470, distance: 9.2
click at [545, 472] on span "octobre 2025" at bounding box center [628, 469] width 284 height 39
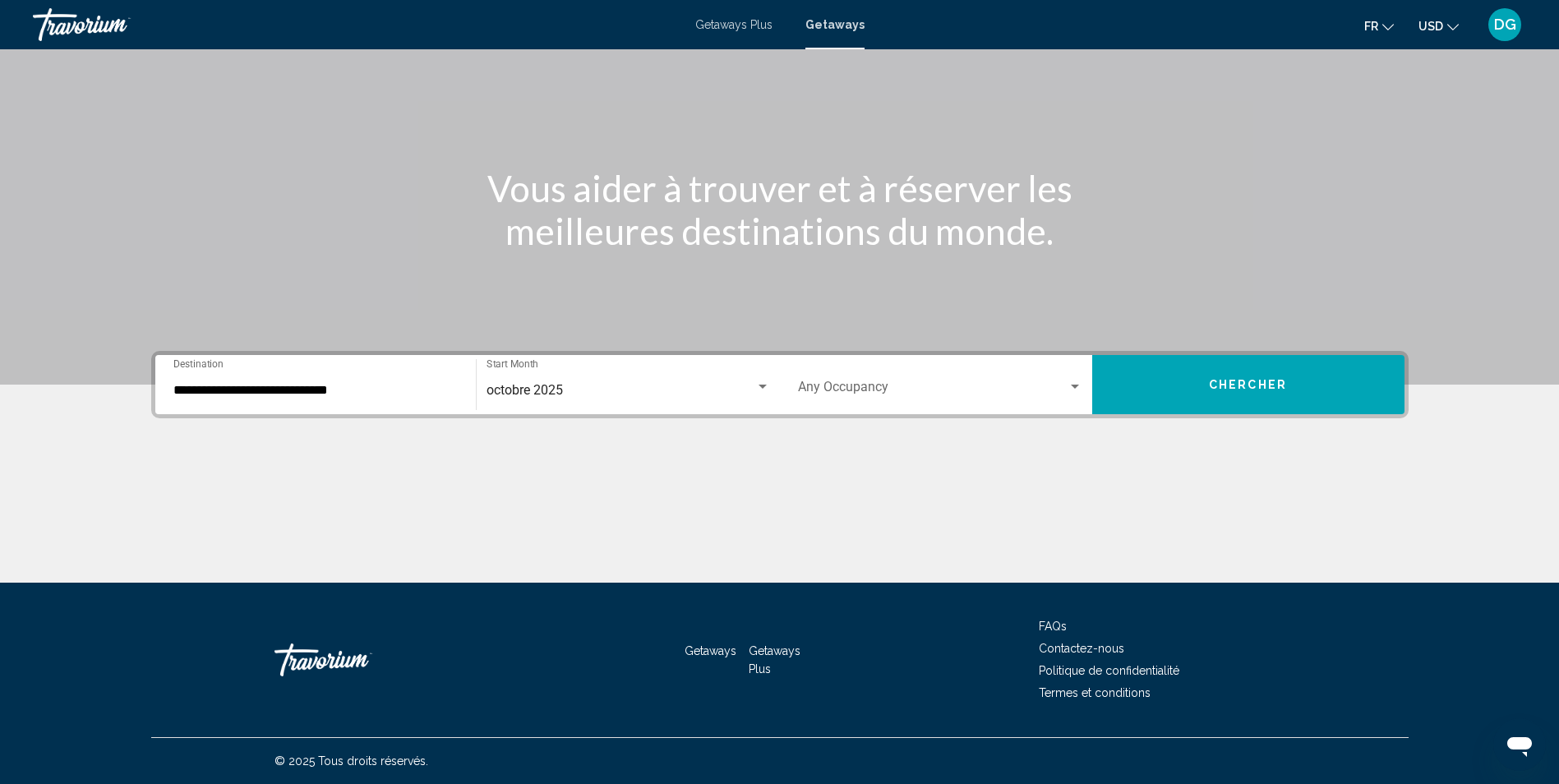
click at [928, 380] on div "Occupancy Any Occupancy" at bounding box center [941, 385] width 285 height 52
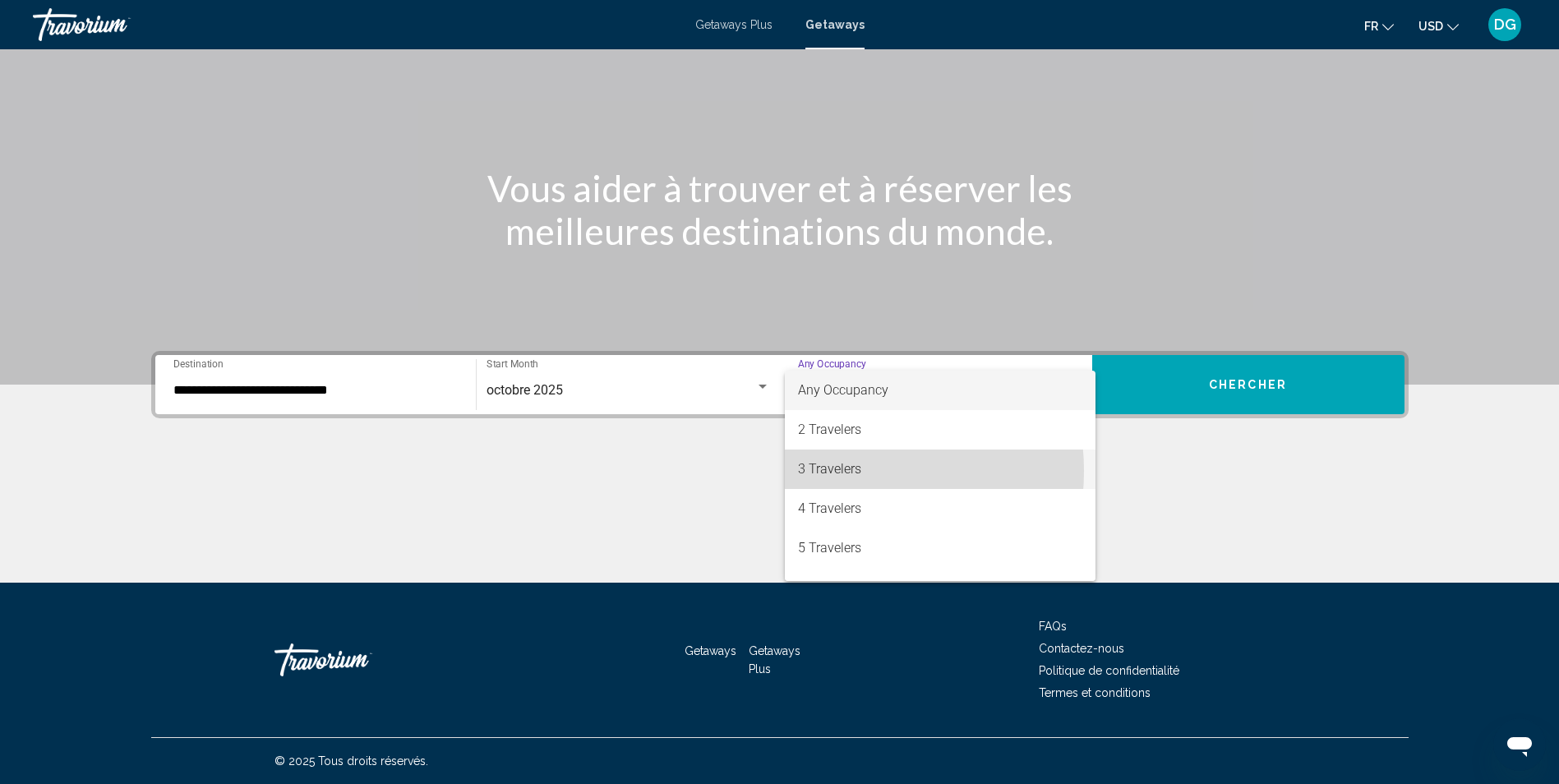
drag, startPoint x: 844, startPoint y: 471, endPoint x: 1211, endPoint y: 330, distance: 393.2
click at [846, 471] on span "3 Travelers" at bounding box center [941, 469] width 285 height 39
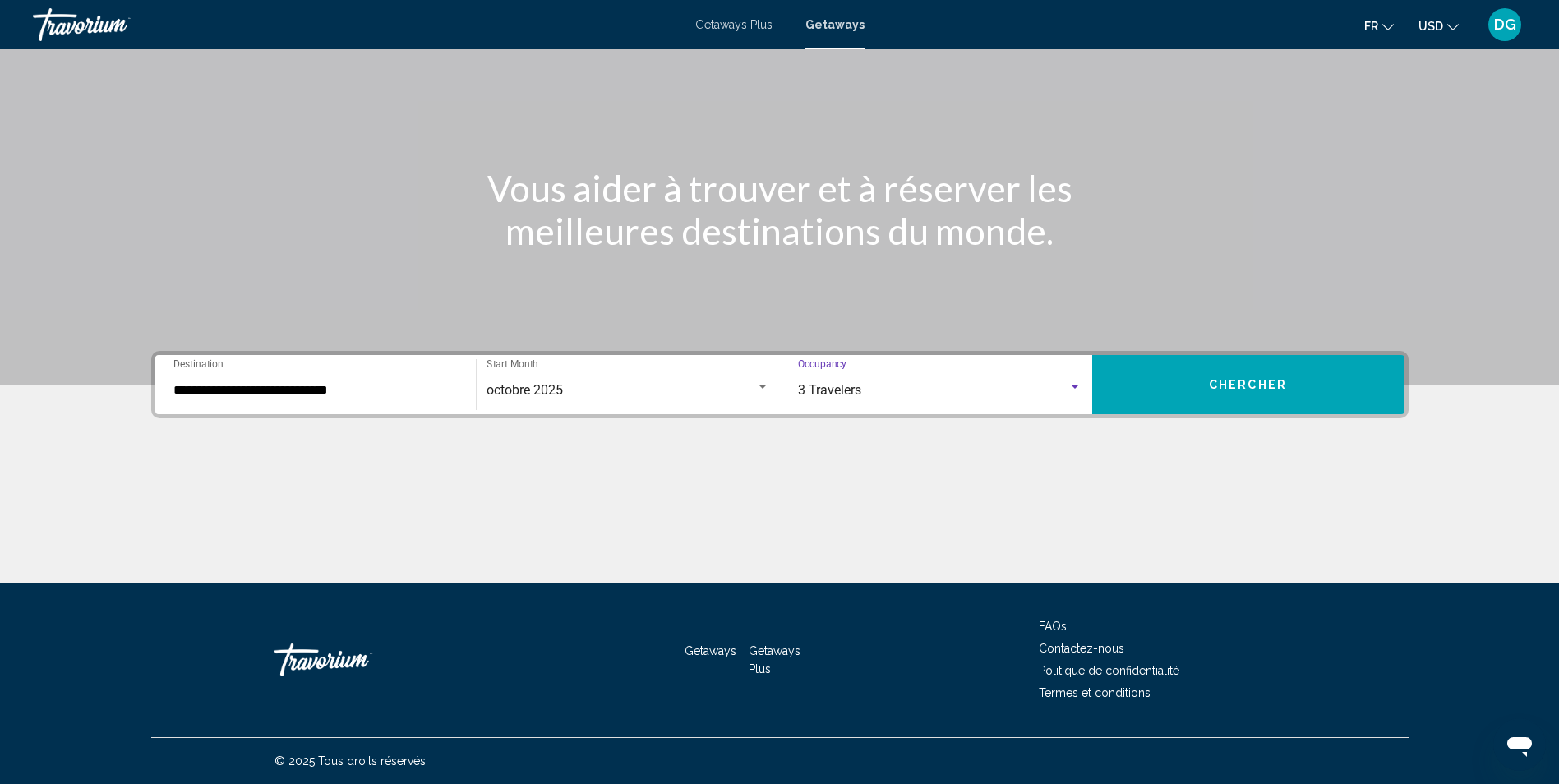
click at [1229, 375] on button "Chercher" at bounding box center [1248, 385] width 312 height 59
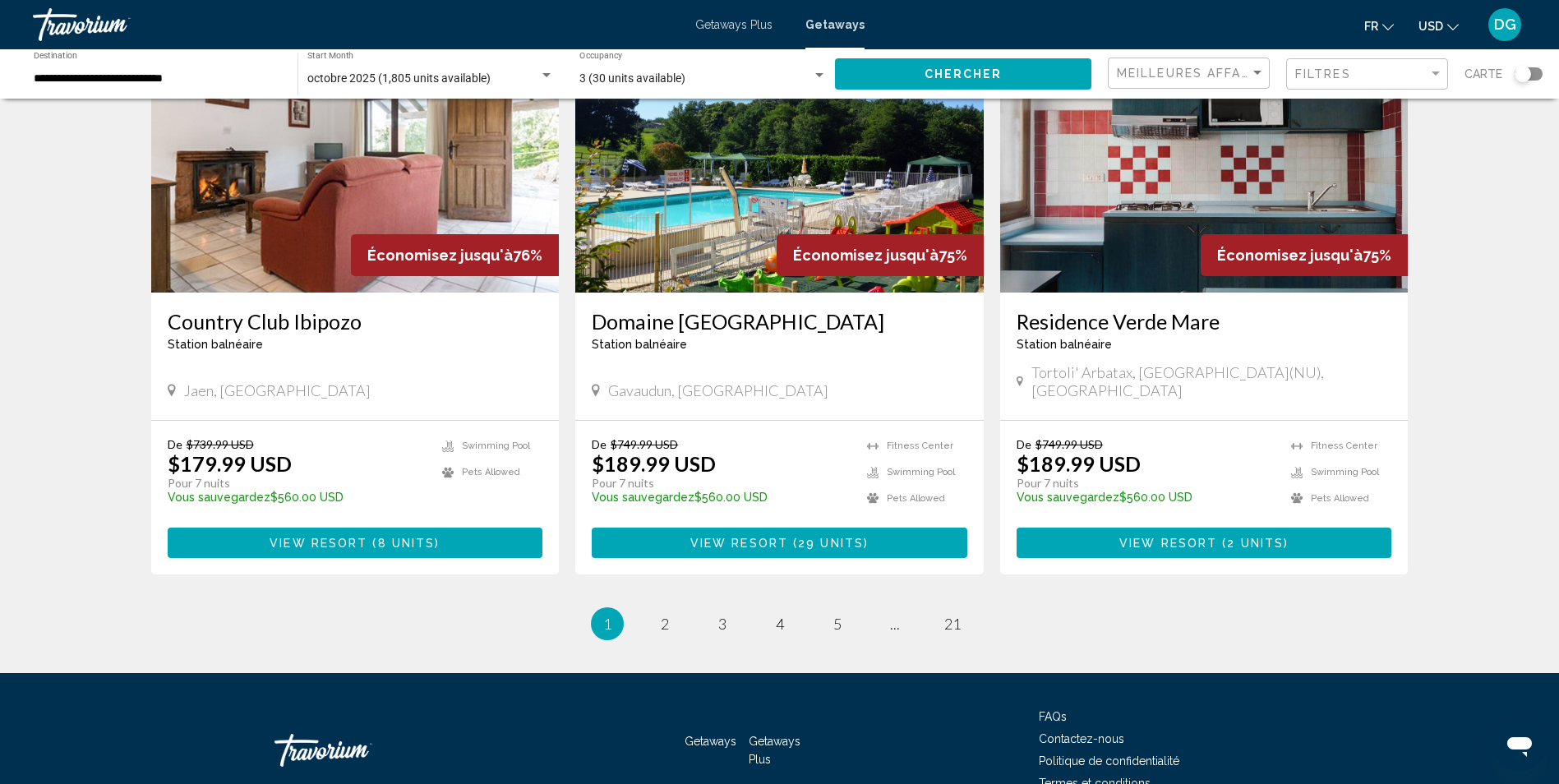
scroll to position [1895, 0]
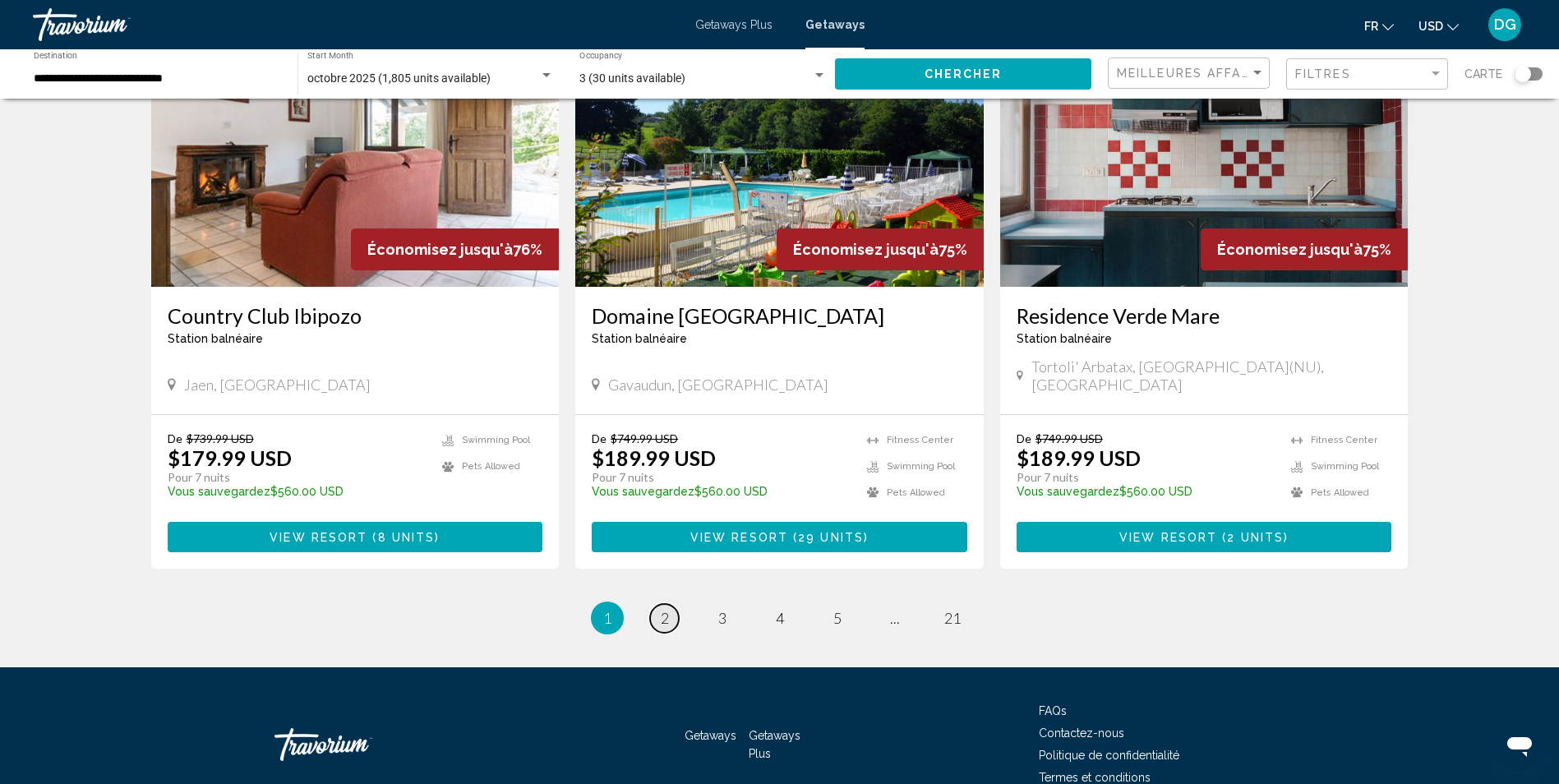
click at [654, 604] on link "page 2" at bounding box center [664, 618] width 29 height 29
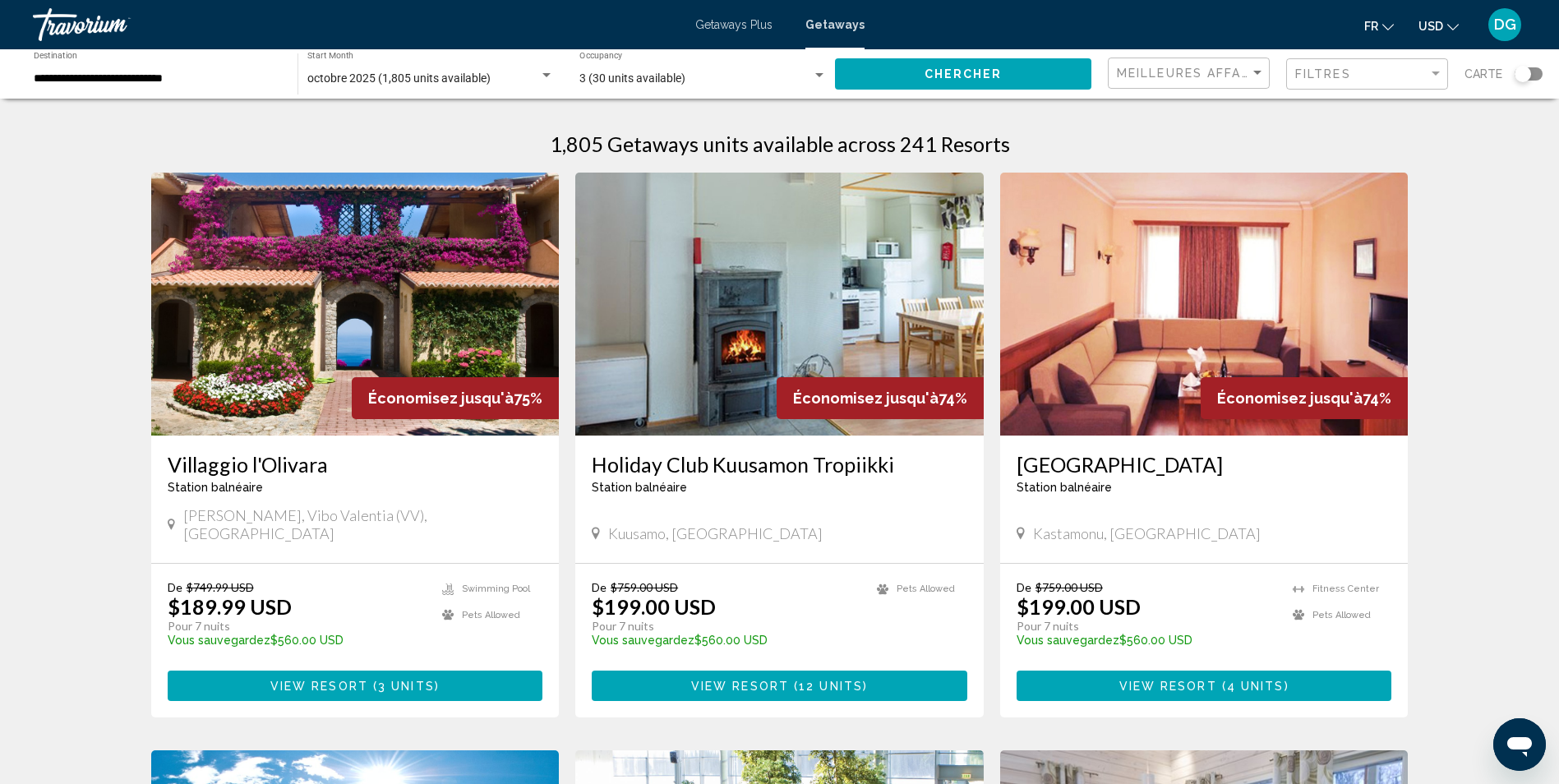
click at [389, 302] on img "Main content" at bounding box center [355, 304] width 409 height 263
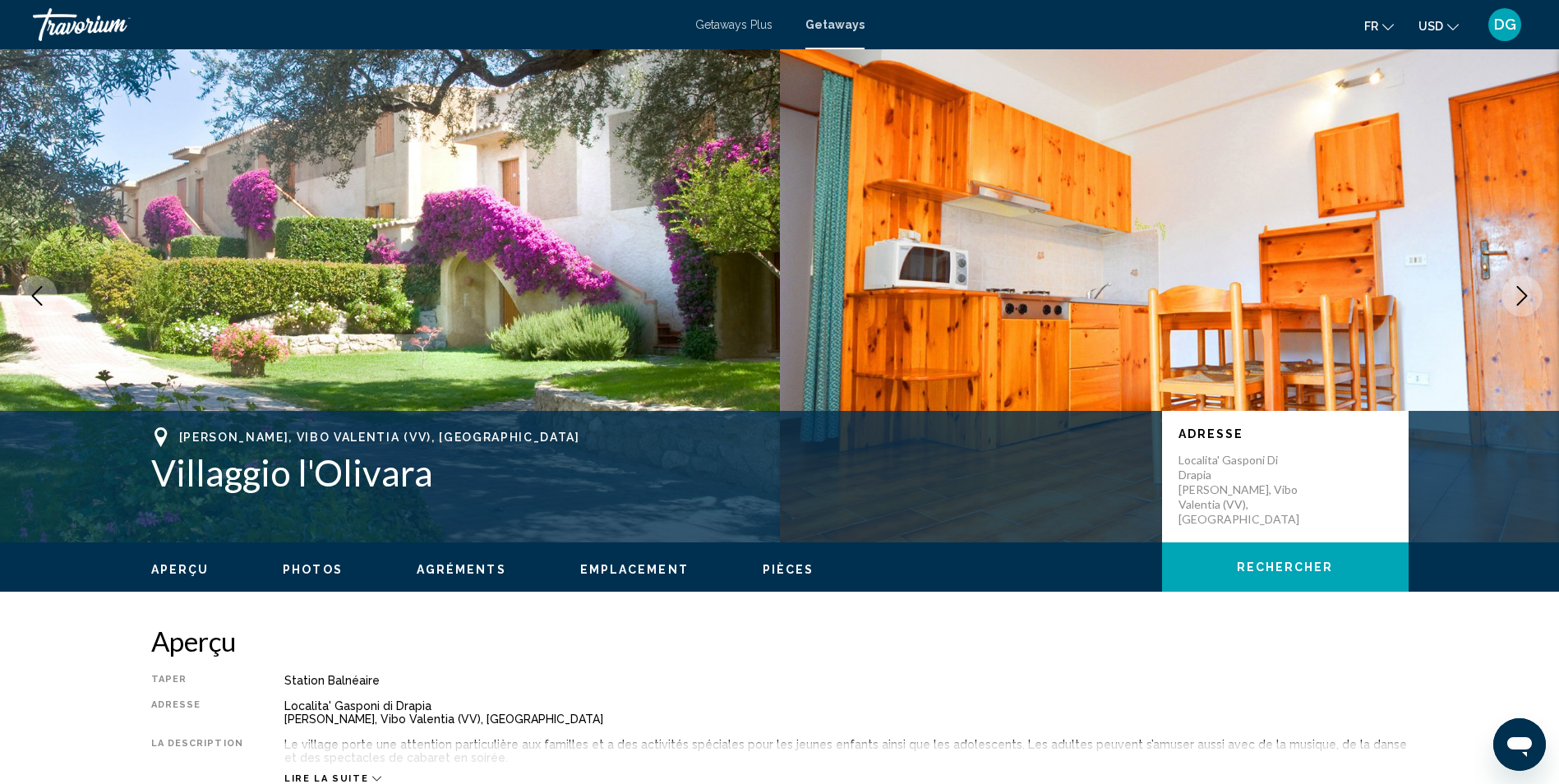
click at [1518, 293] on icon "Next image" at bounding box center [1522, 296] width 20 height 20
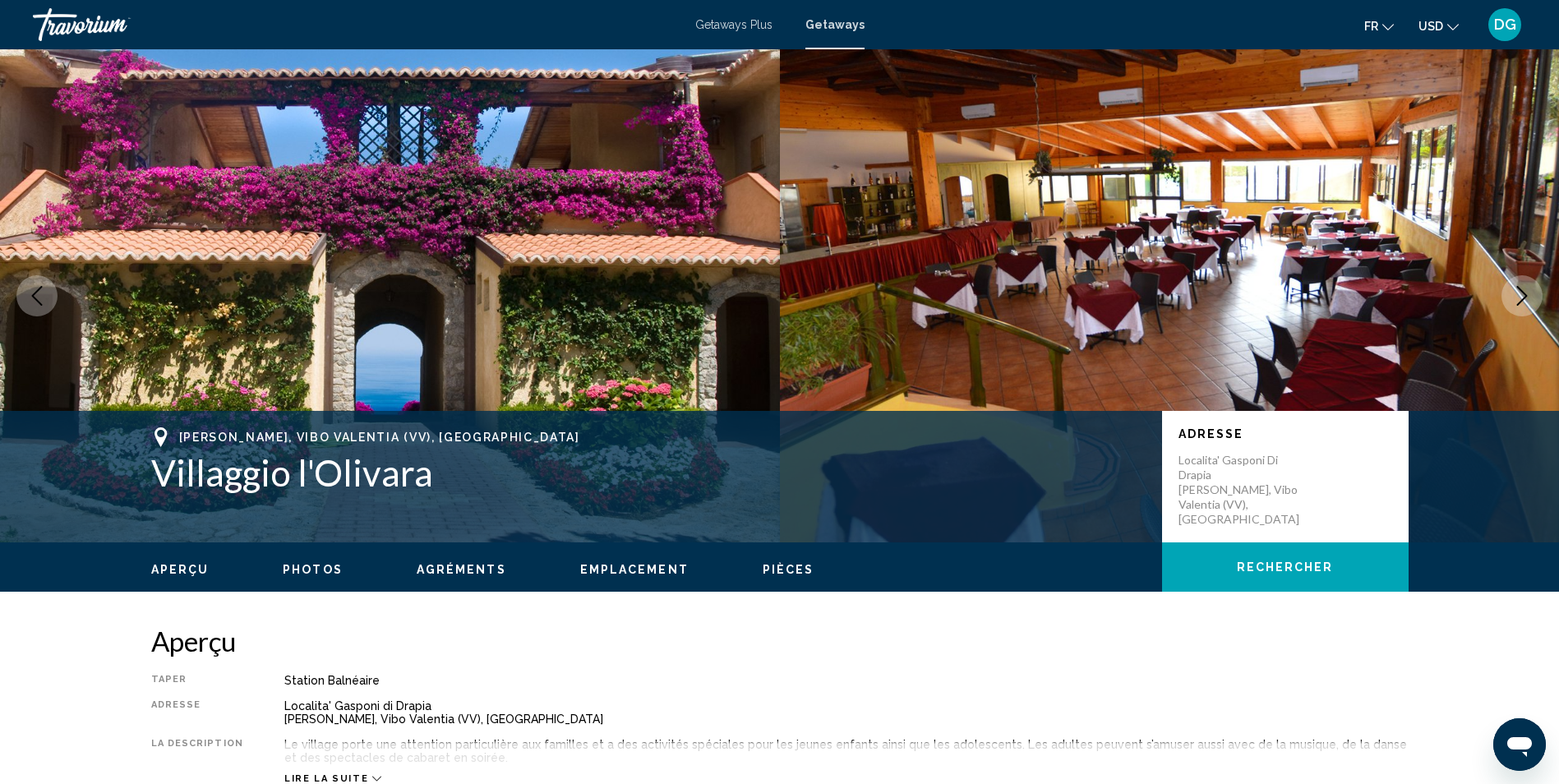
click at [1522, 295] on icon "Next image" at bounding box center [1522, 296] width 20 height 20
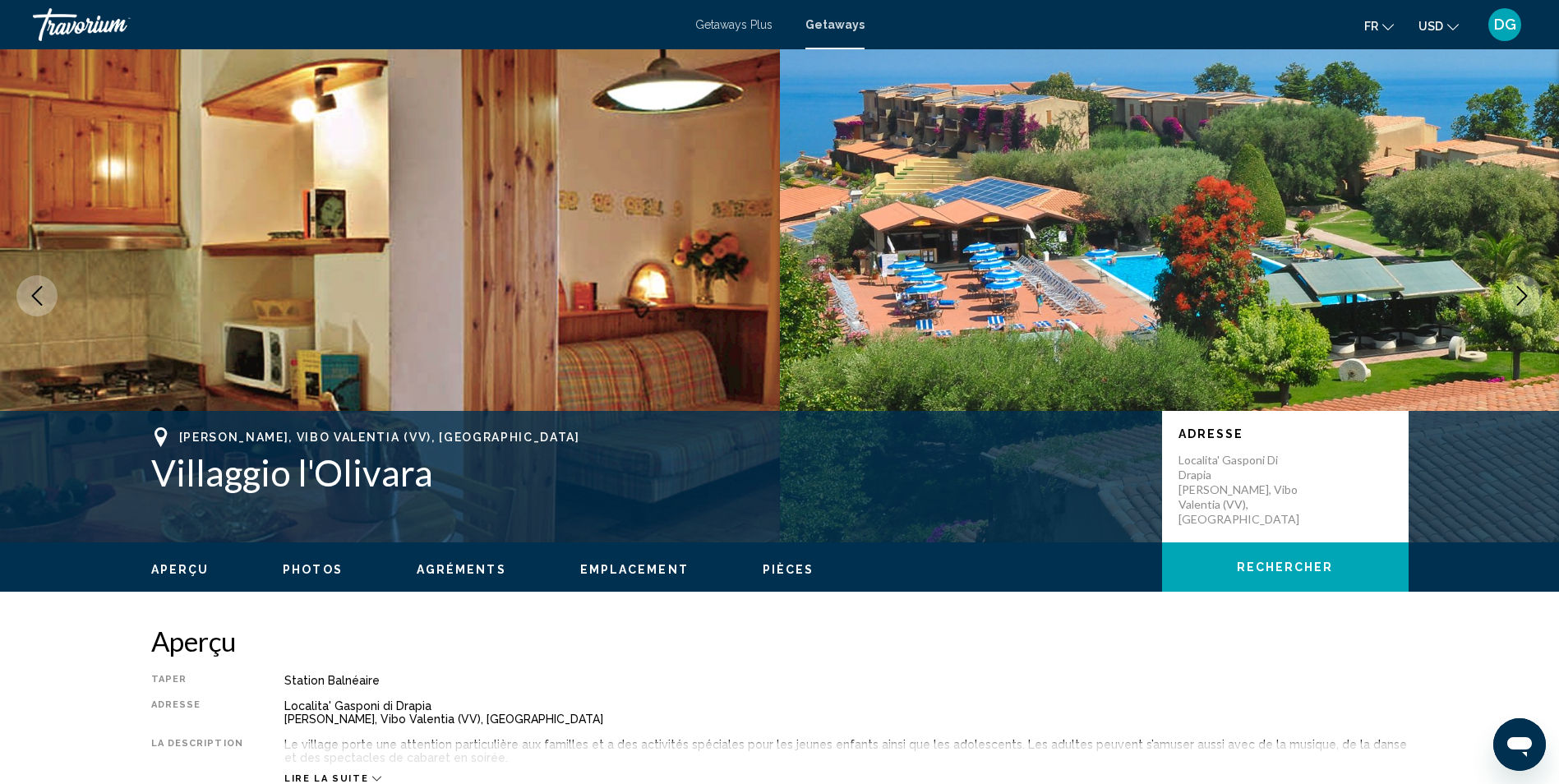
click at [1522, 294] on icon "Next image" at bounding box center [1522, 296] width 20 height 20
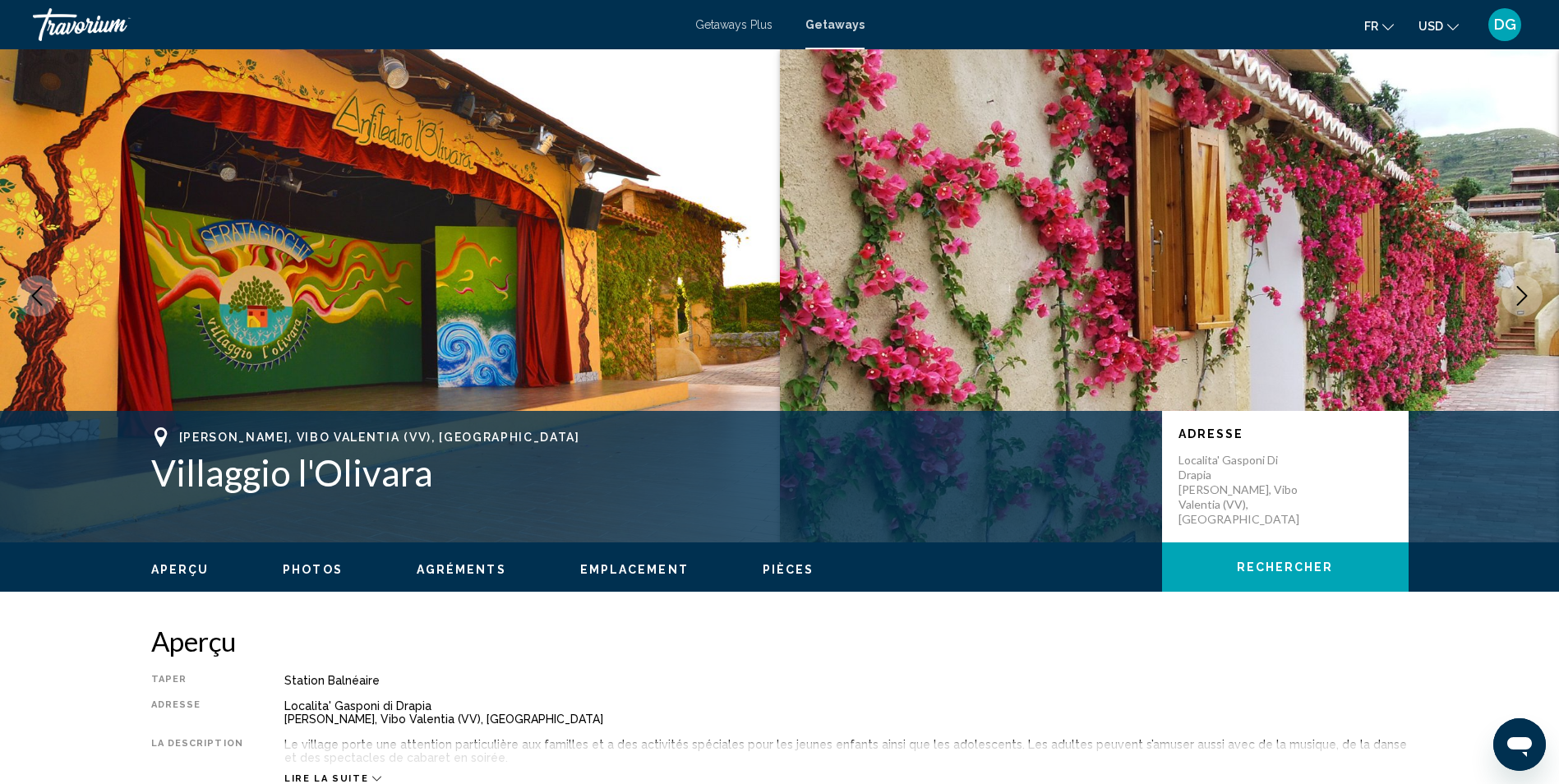
click at [1522, 294] on icon "Next image" at bounding box center [1522, 296] width 20 height 20
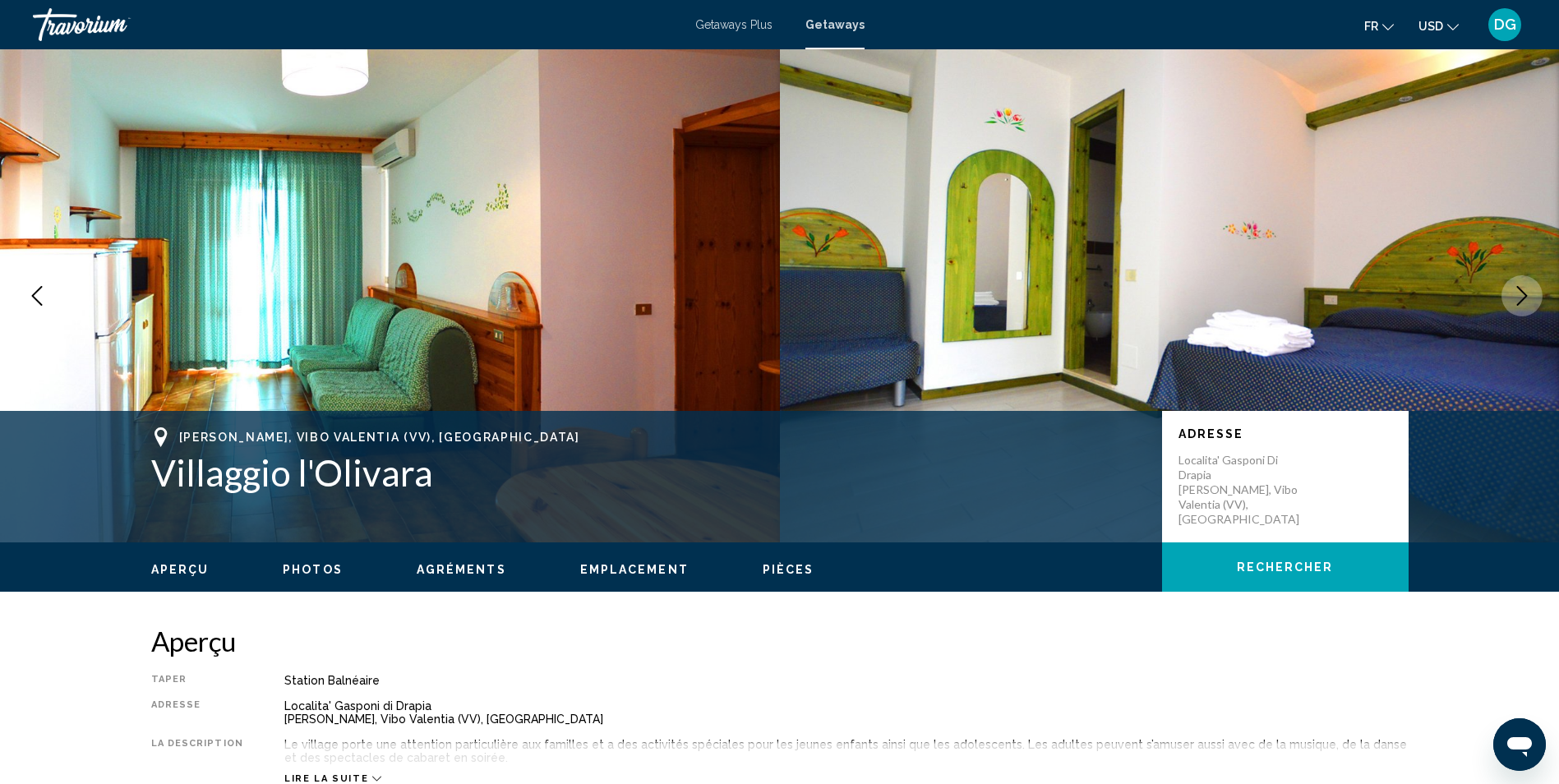
click at [1522, 294] on icon "Next image" at bounding box center [1522, 296] width 20 height 20
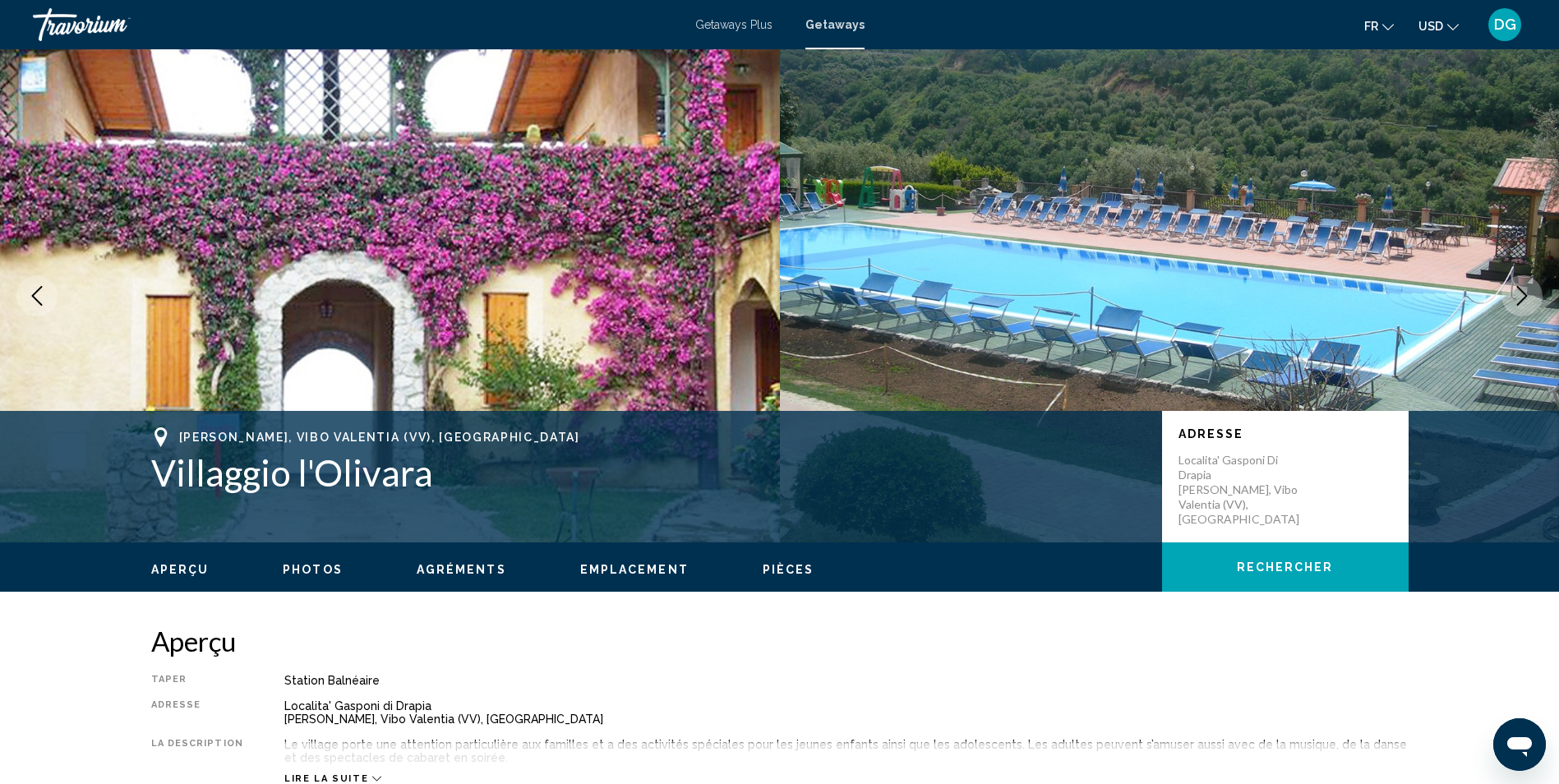
click at [1522, 294] on icon "Next image" at bounding box center [1522, 296] width 20 height 20
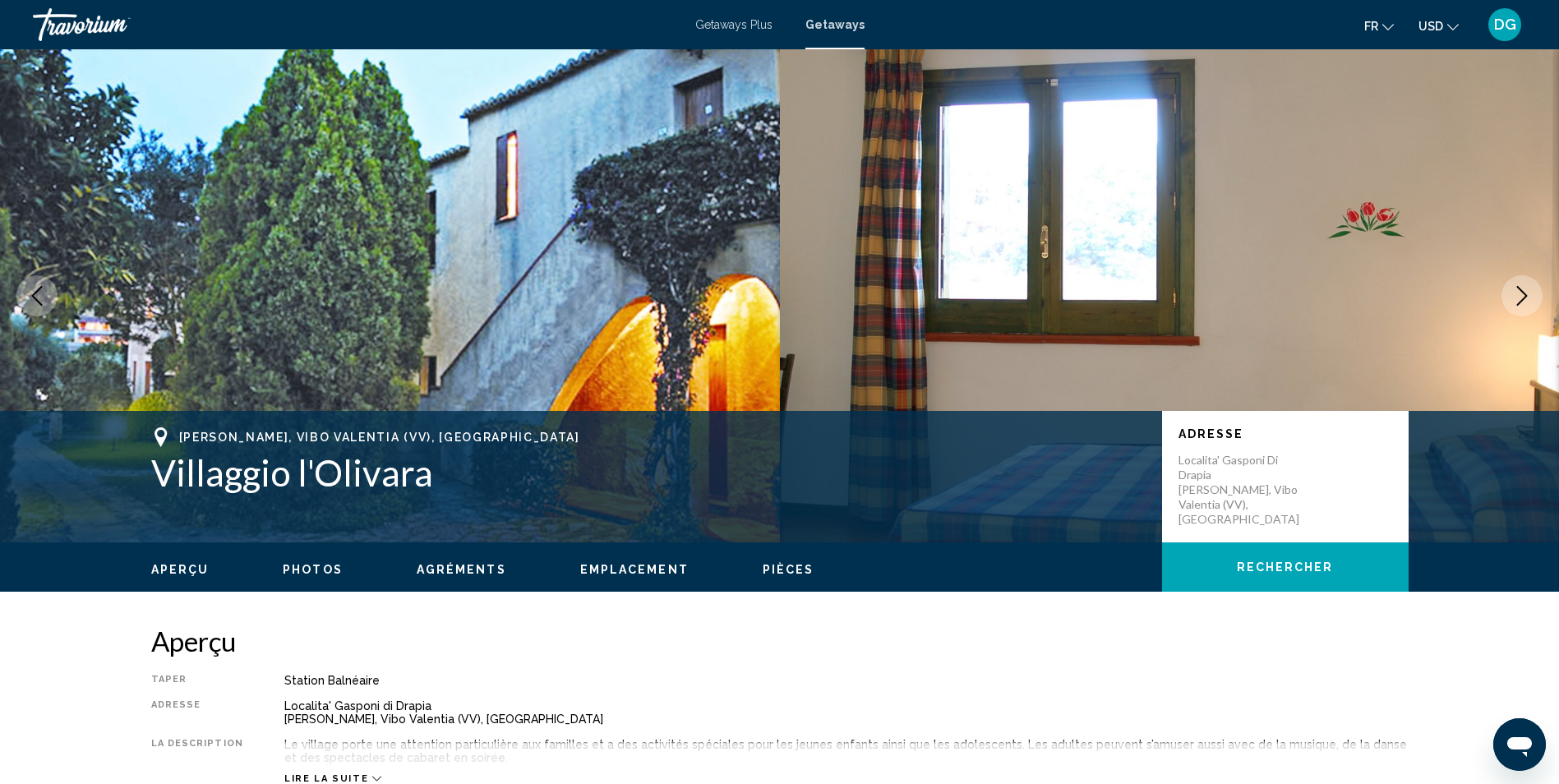
click at [1522, 294] on icon "Next image" at bounding box center [1522, 296] width 20 height 20
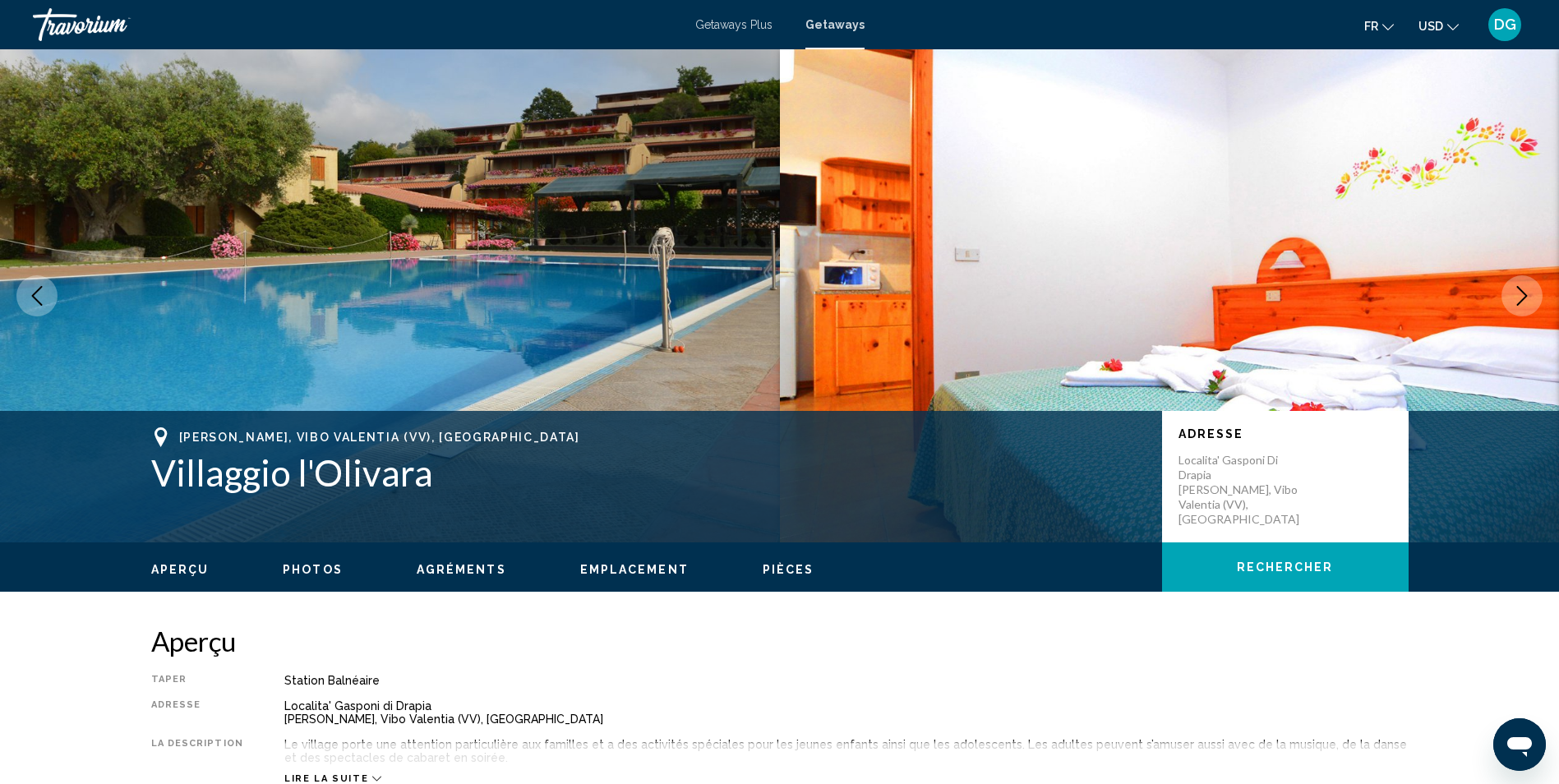
click at [1522, 294] on icon "Next image" at bounding box center [1522, 296] width 20 height 20
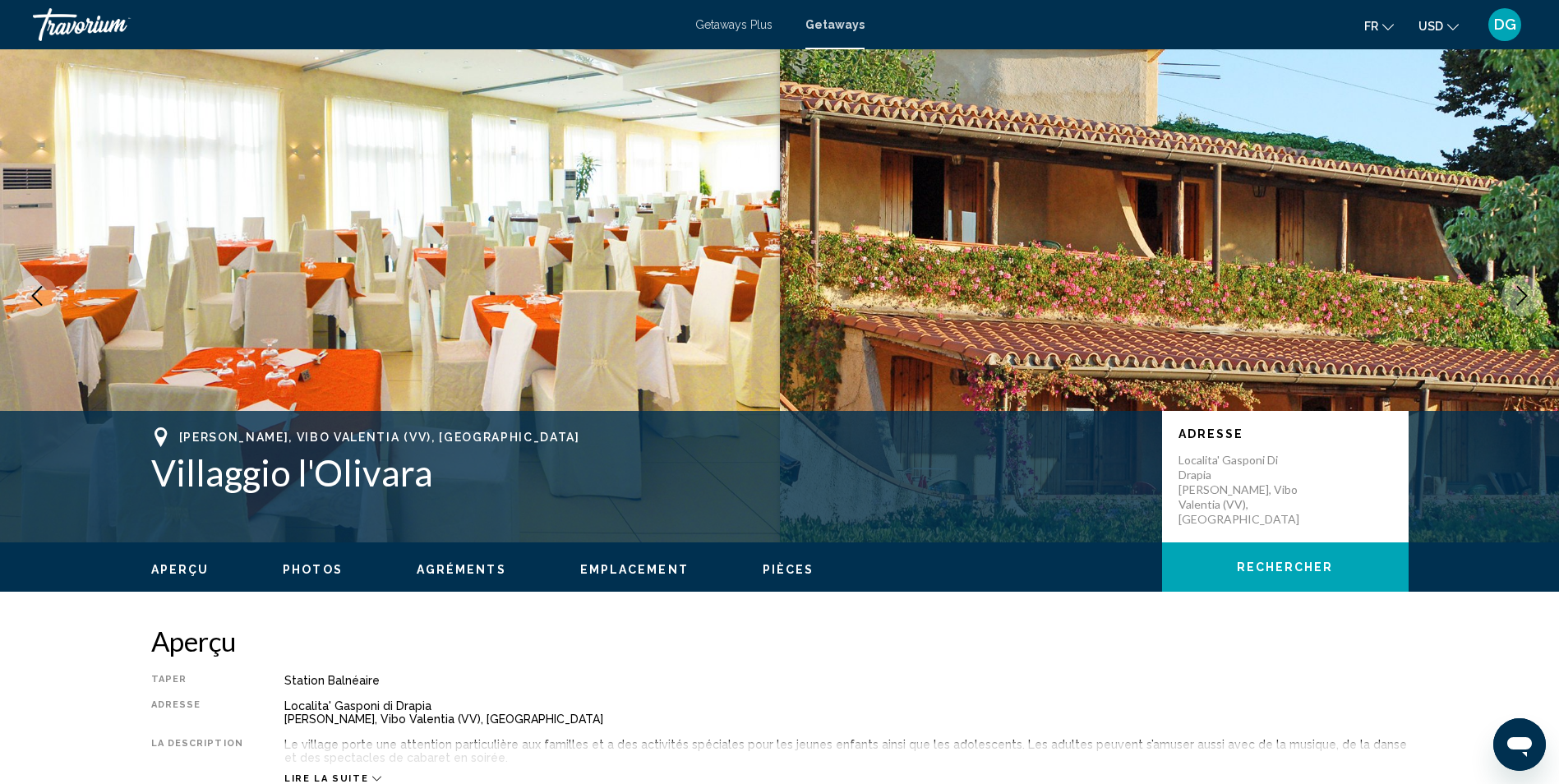
click at [1522, 294] on icon "Next image" at bounding box center [1522, 296] width 20 height 20
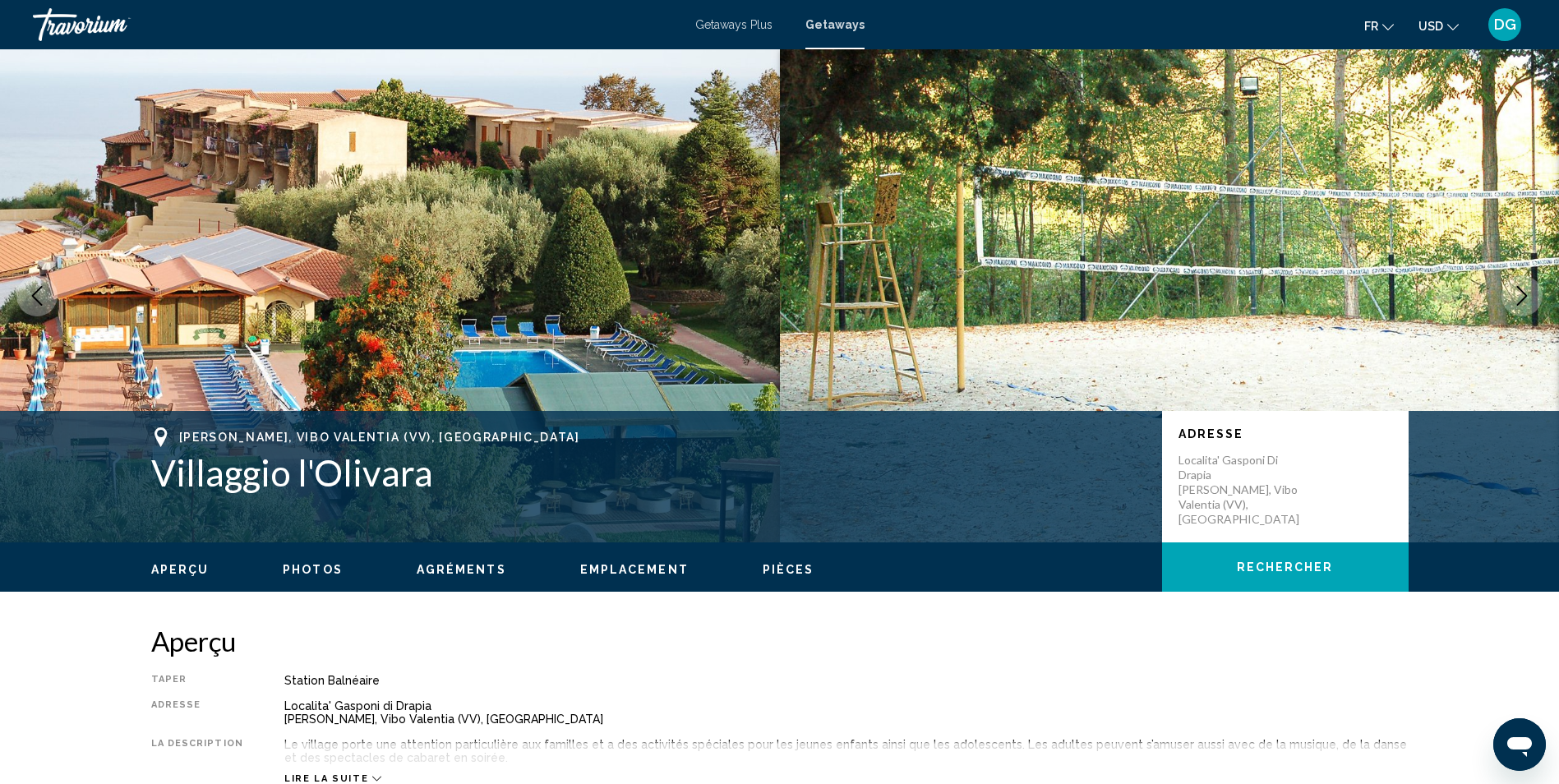
click at [1522, 294] on icon "Next image" at bounding box center [1522, 296] width 20 height 20
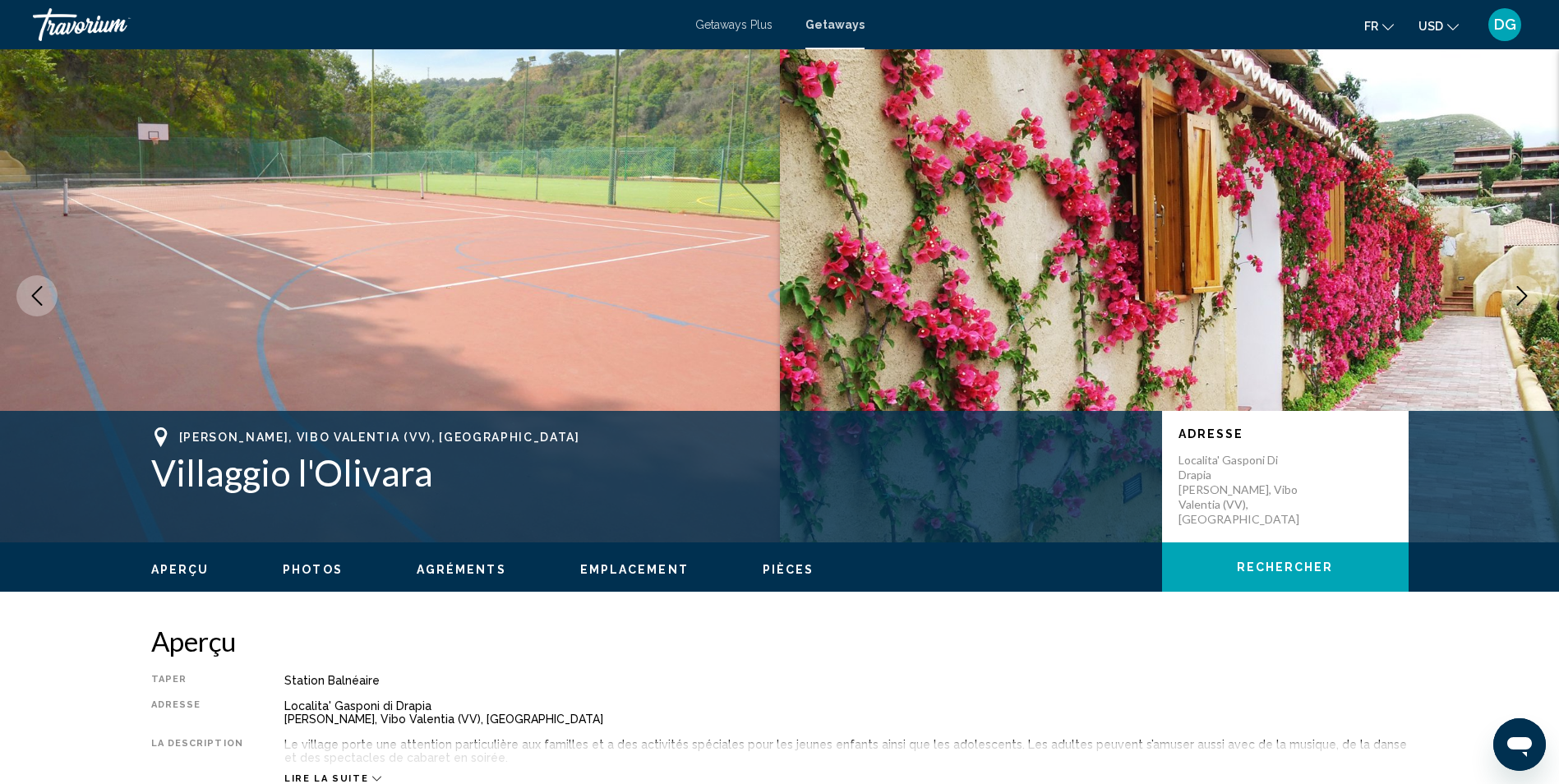
click at [1522, 294] on icon "Next image" at bounding box center [1522, 296] width 20 height 20
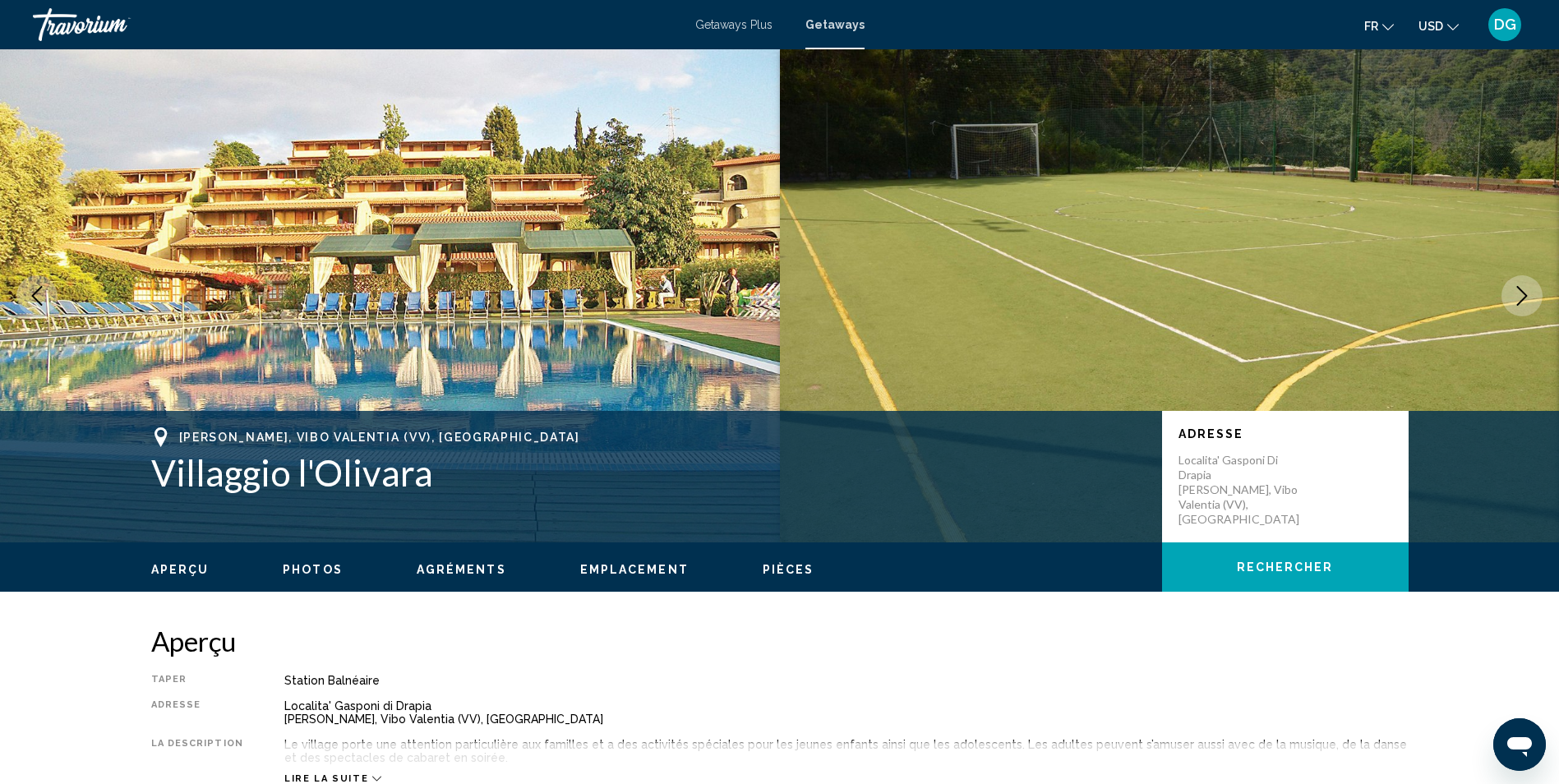
click at [1522, 294] on icon "Next image" at bounding box center [1522, 296] width 20 height 20
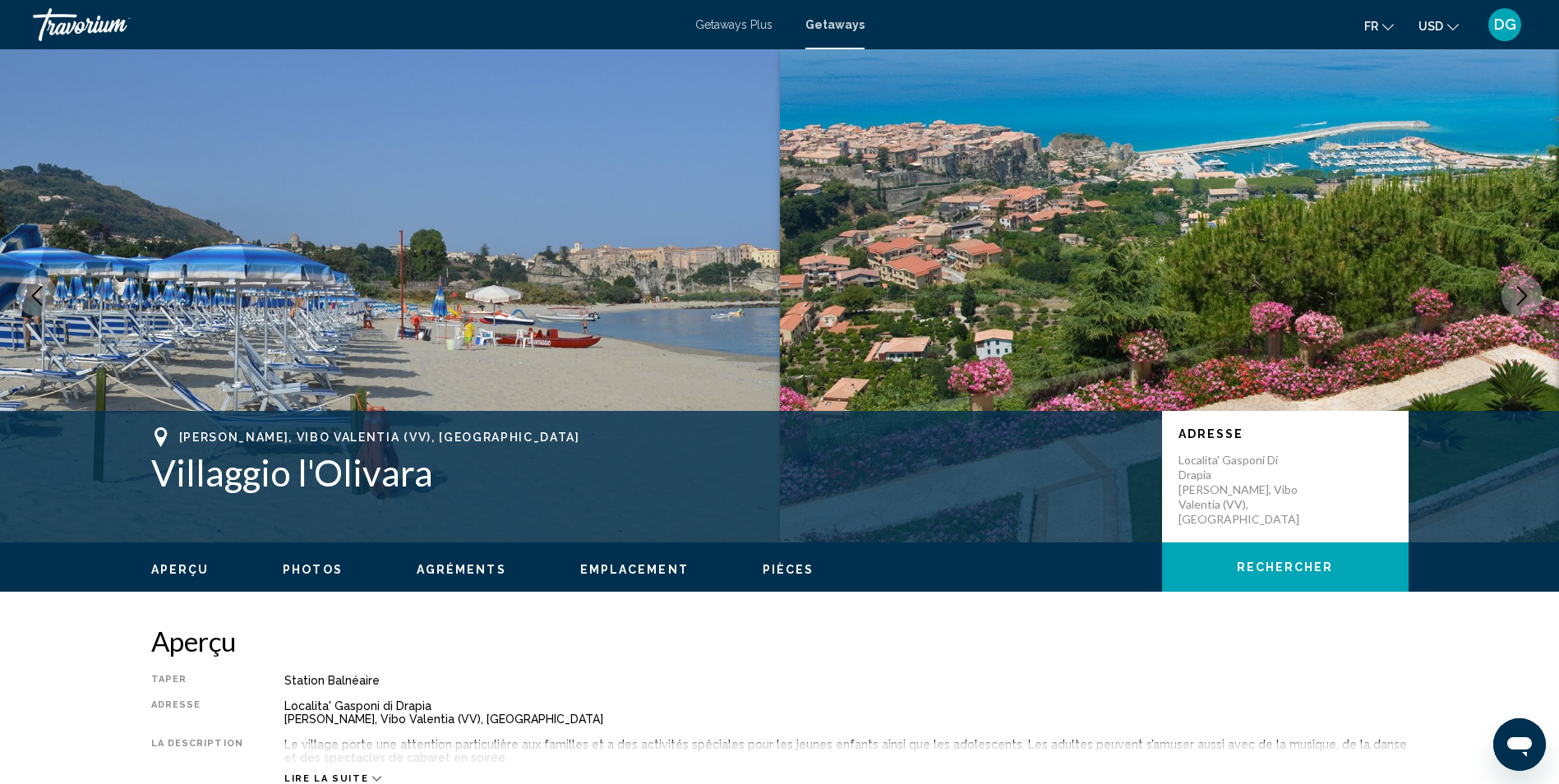
click at [1522, 294] on icon "Next image" at bounding box center [1522, 296] width 20 height 20
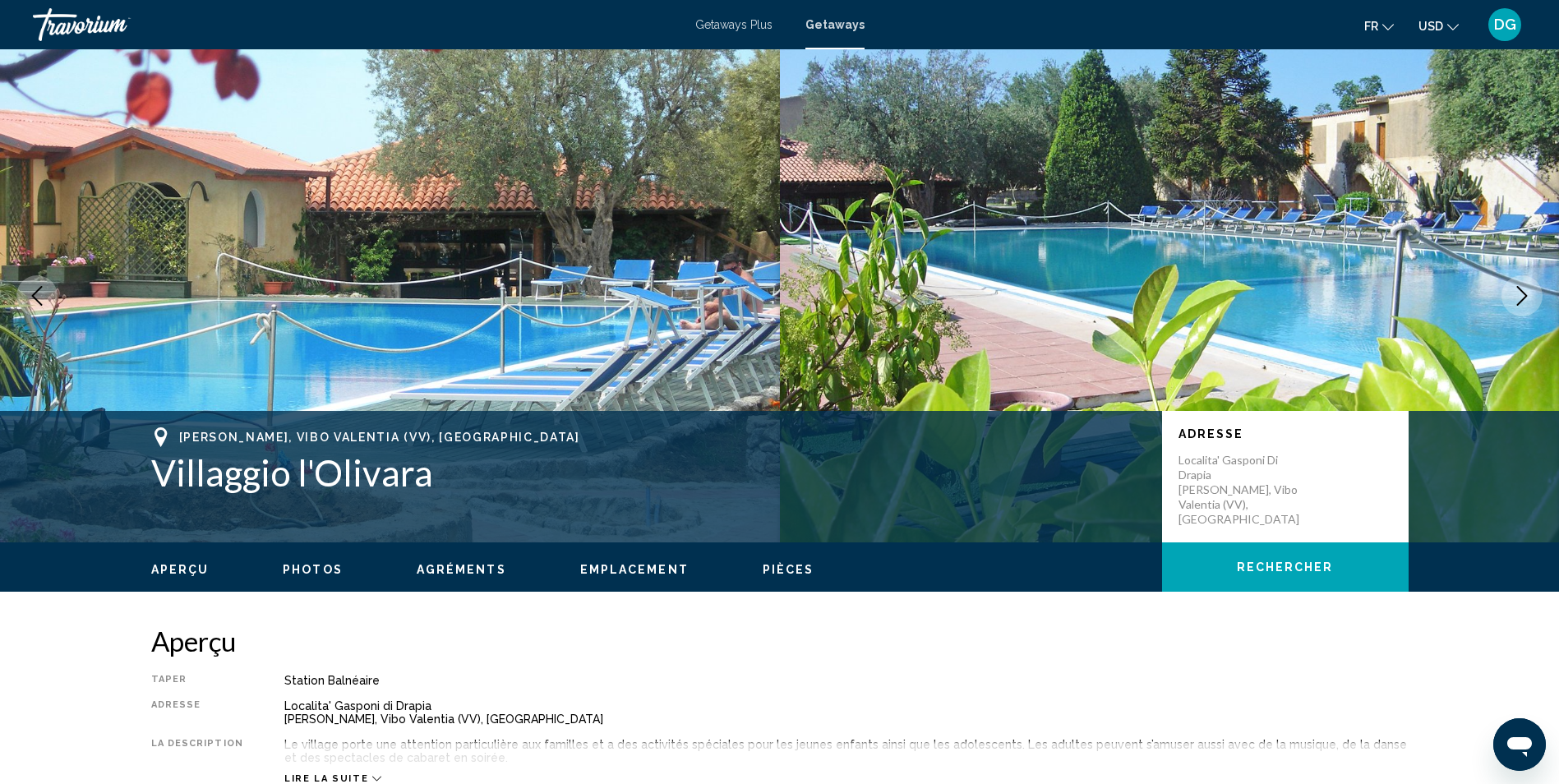
click at [1522, 294] on icon "Next image" at bounding box center [1522, 296] width 20 height 20
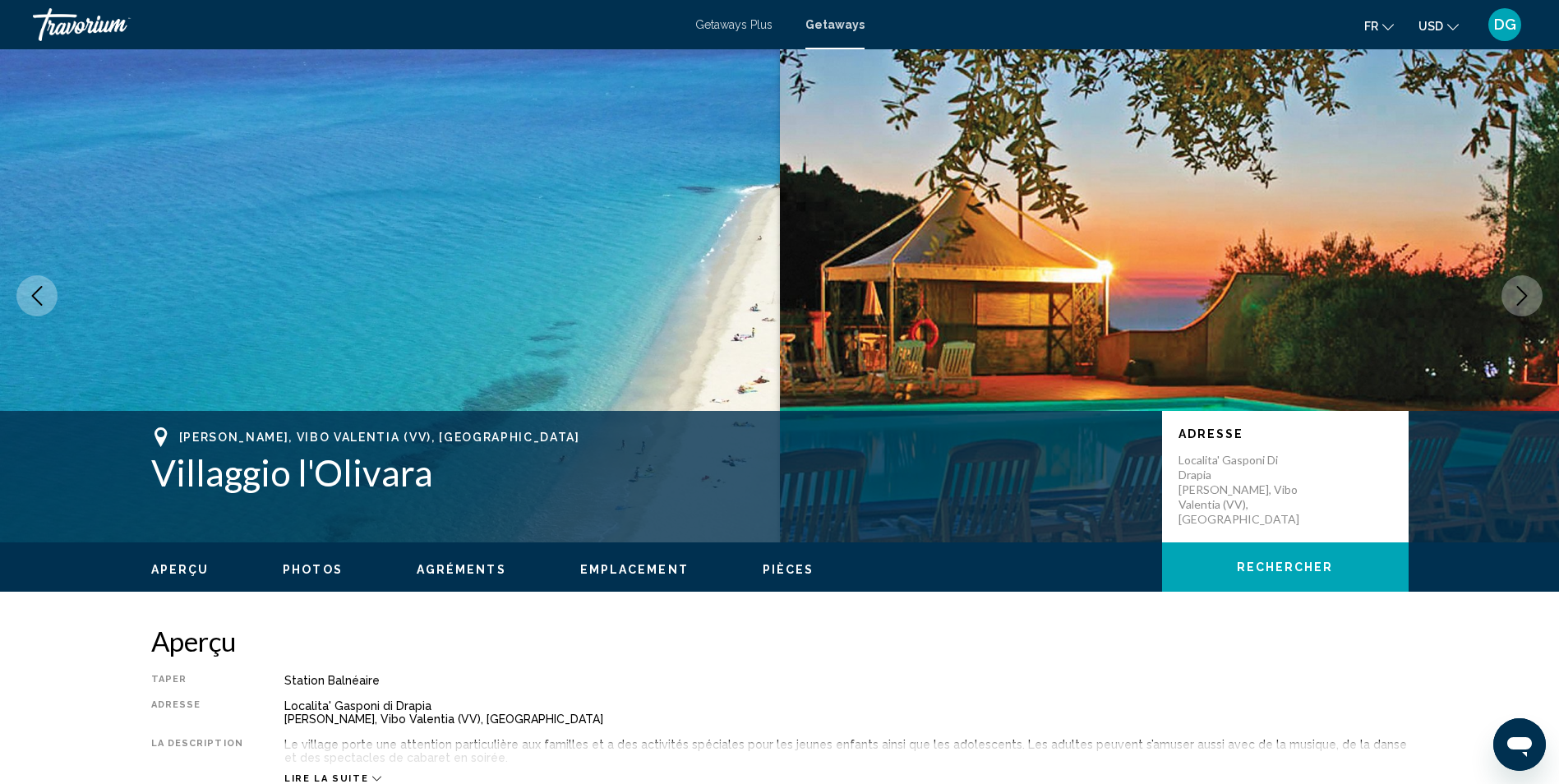
click at [1522, 294] on icon "Next image" at bounding box center [1522, 296] width 20 height 20
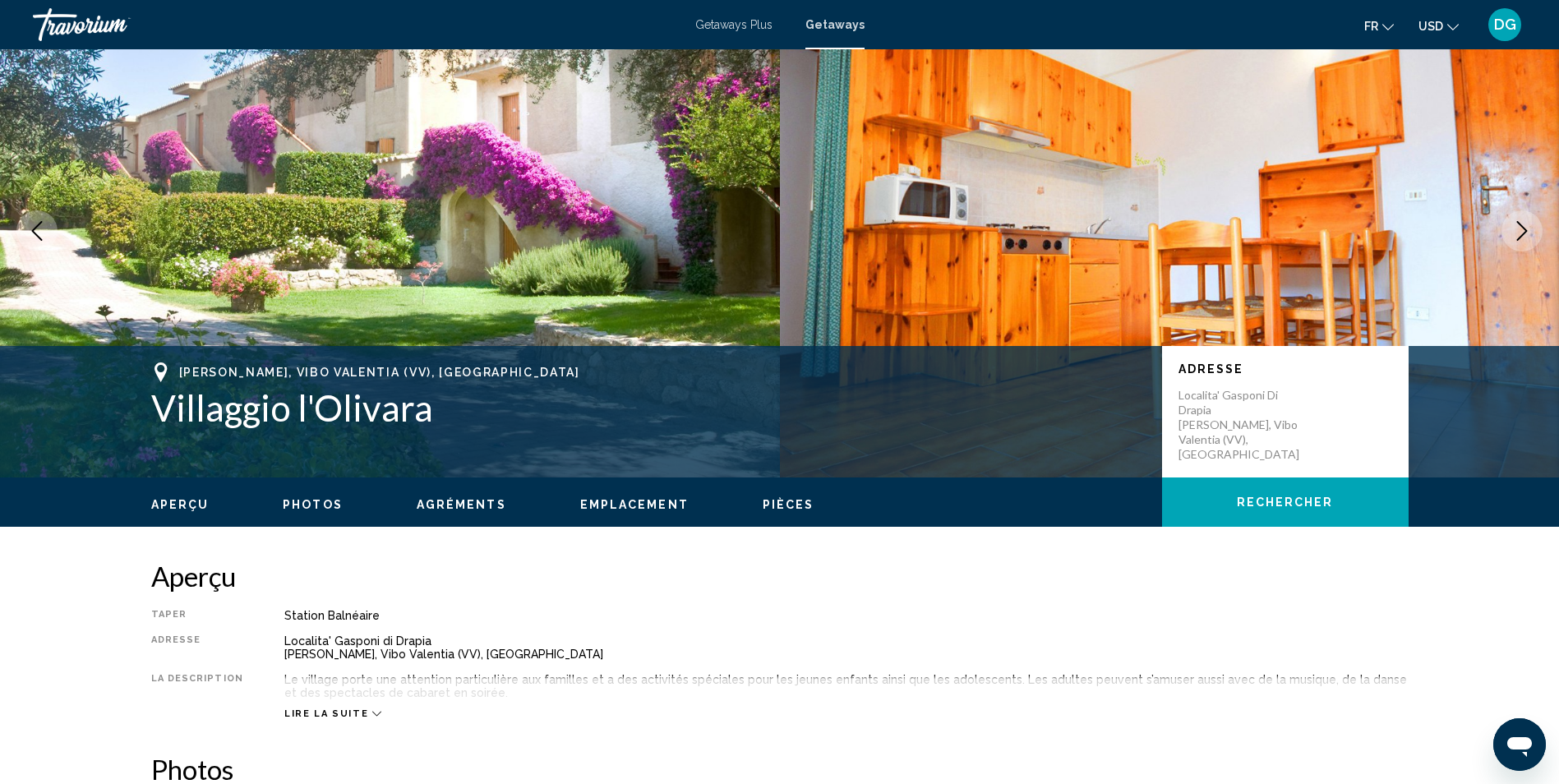
scroll to position [247, 0]
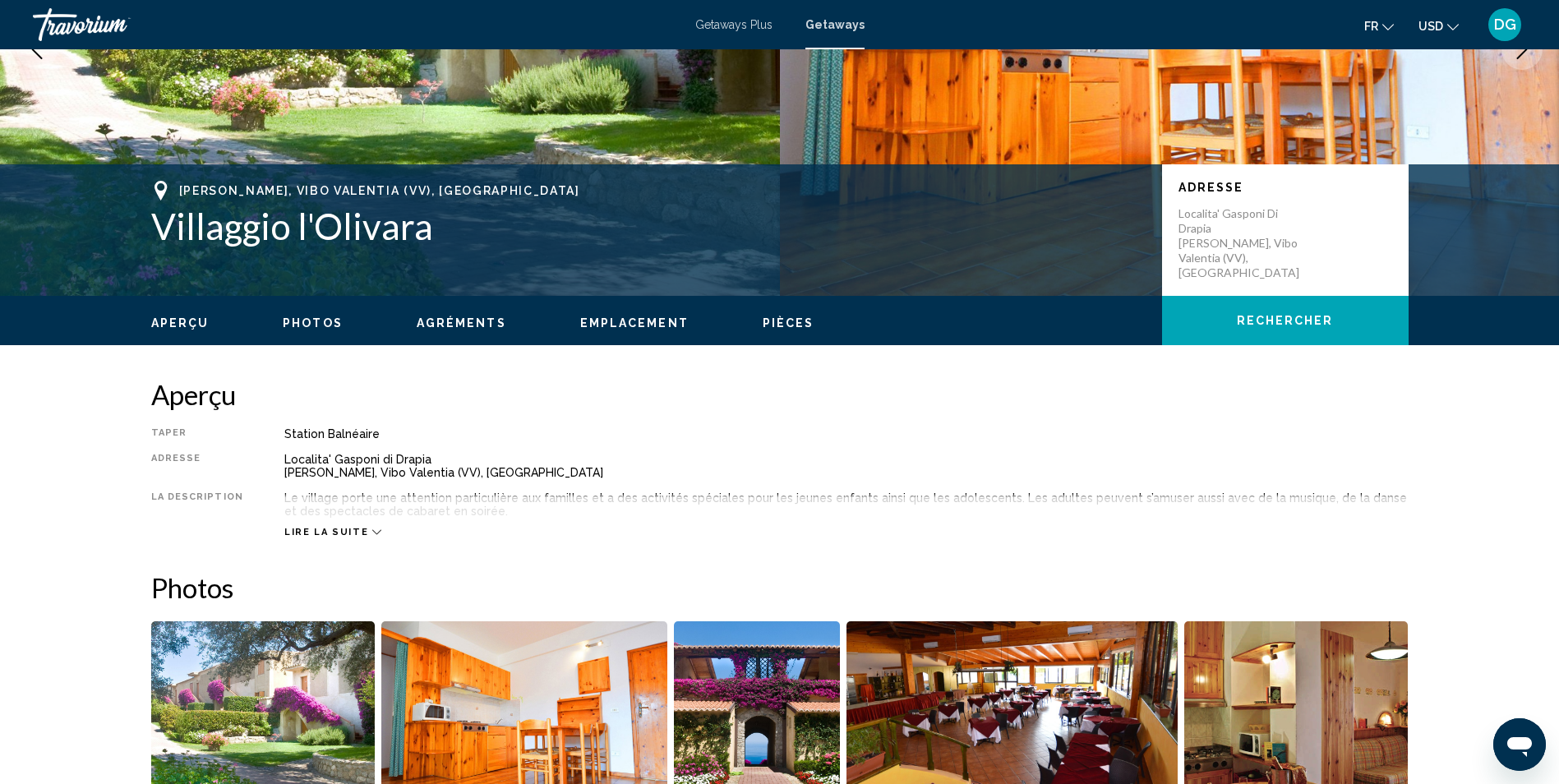
click at [331, 532] on span "Lire la suite" at bounding box center [326, 532] width 84 height 11
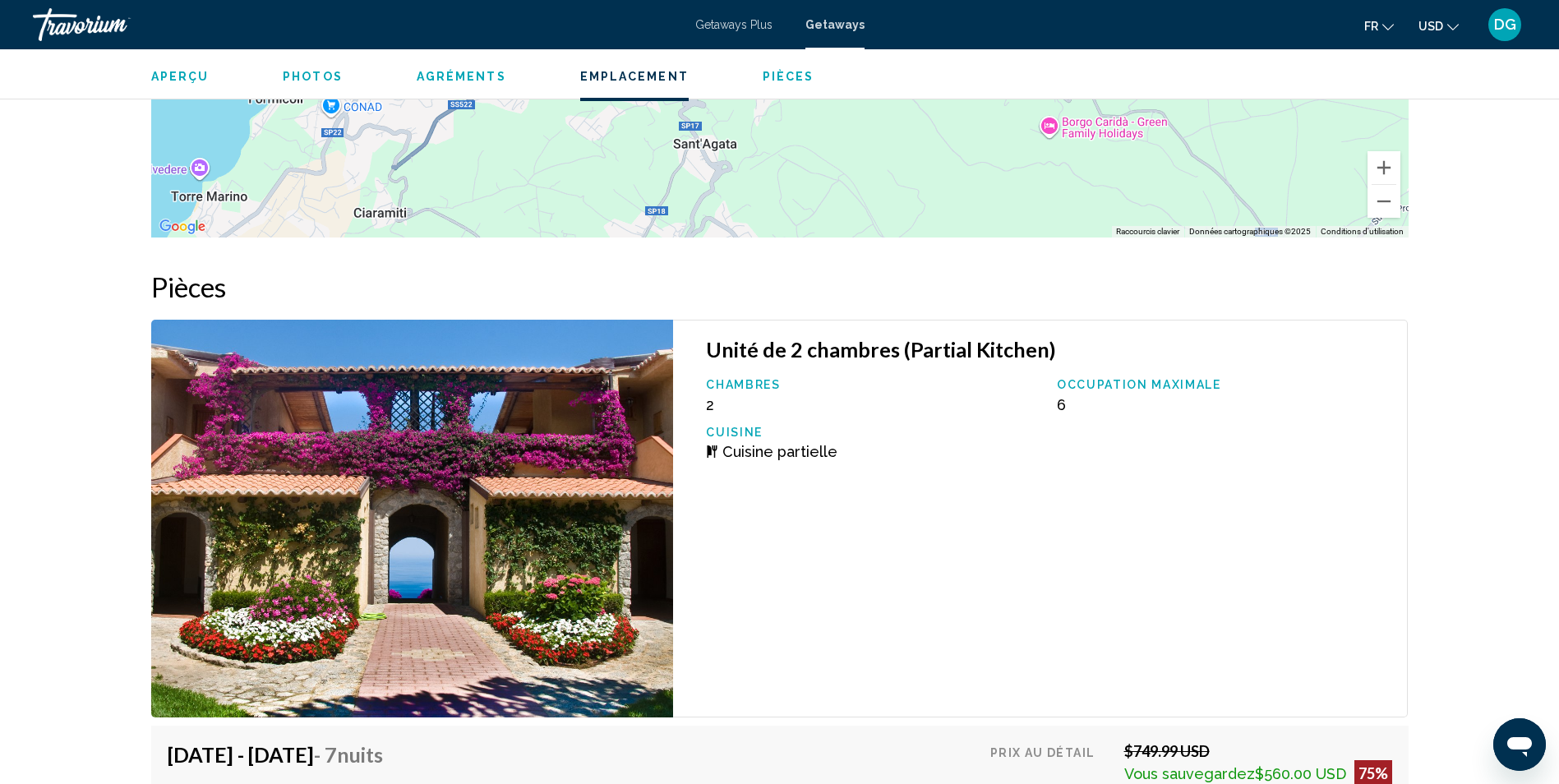
scroll to position [2833, 0]
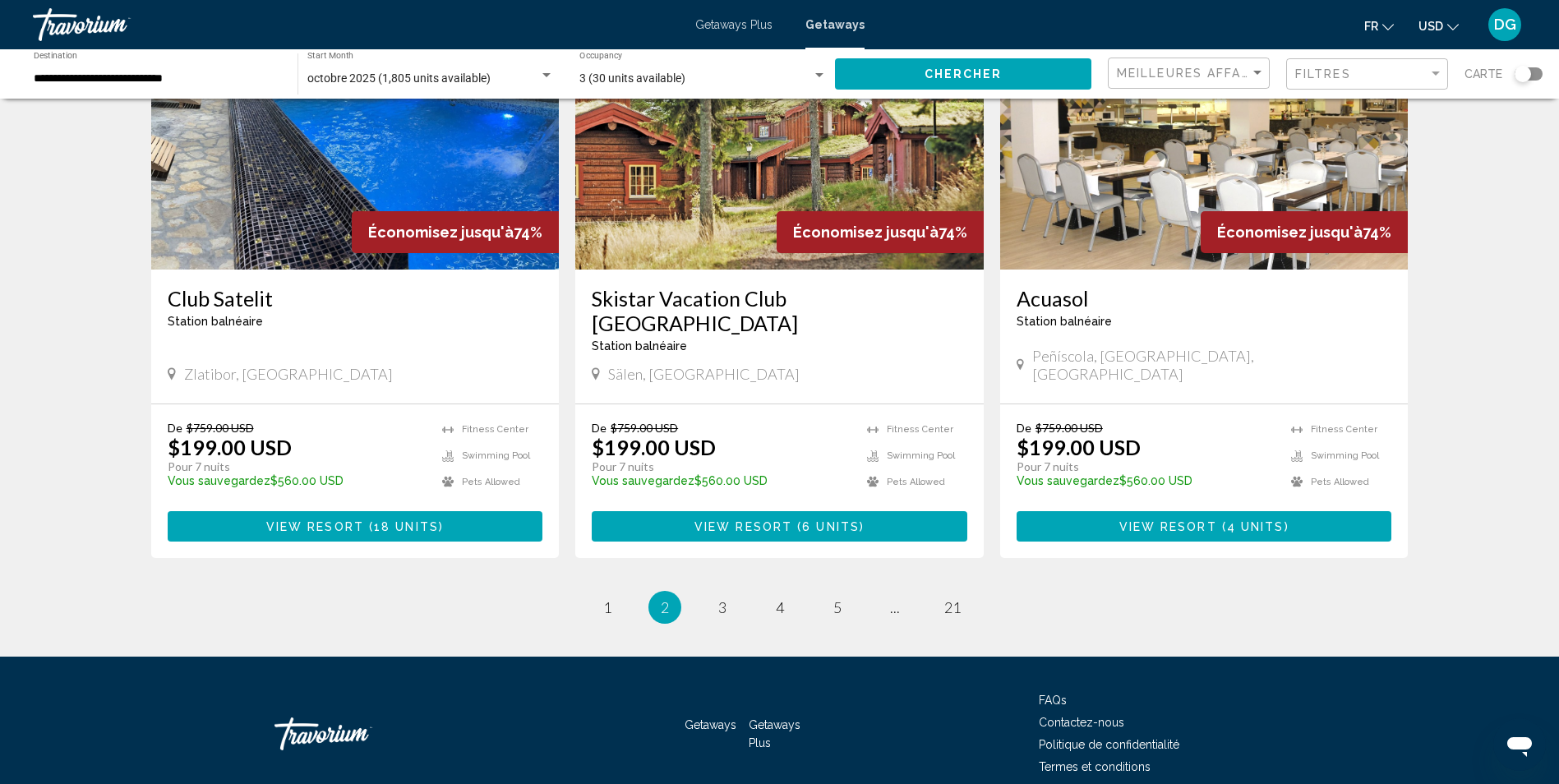
scroll to position [1894, 0]
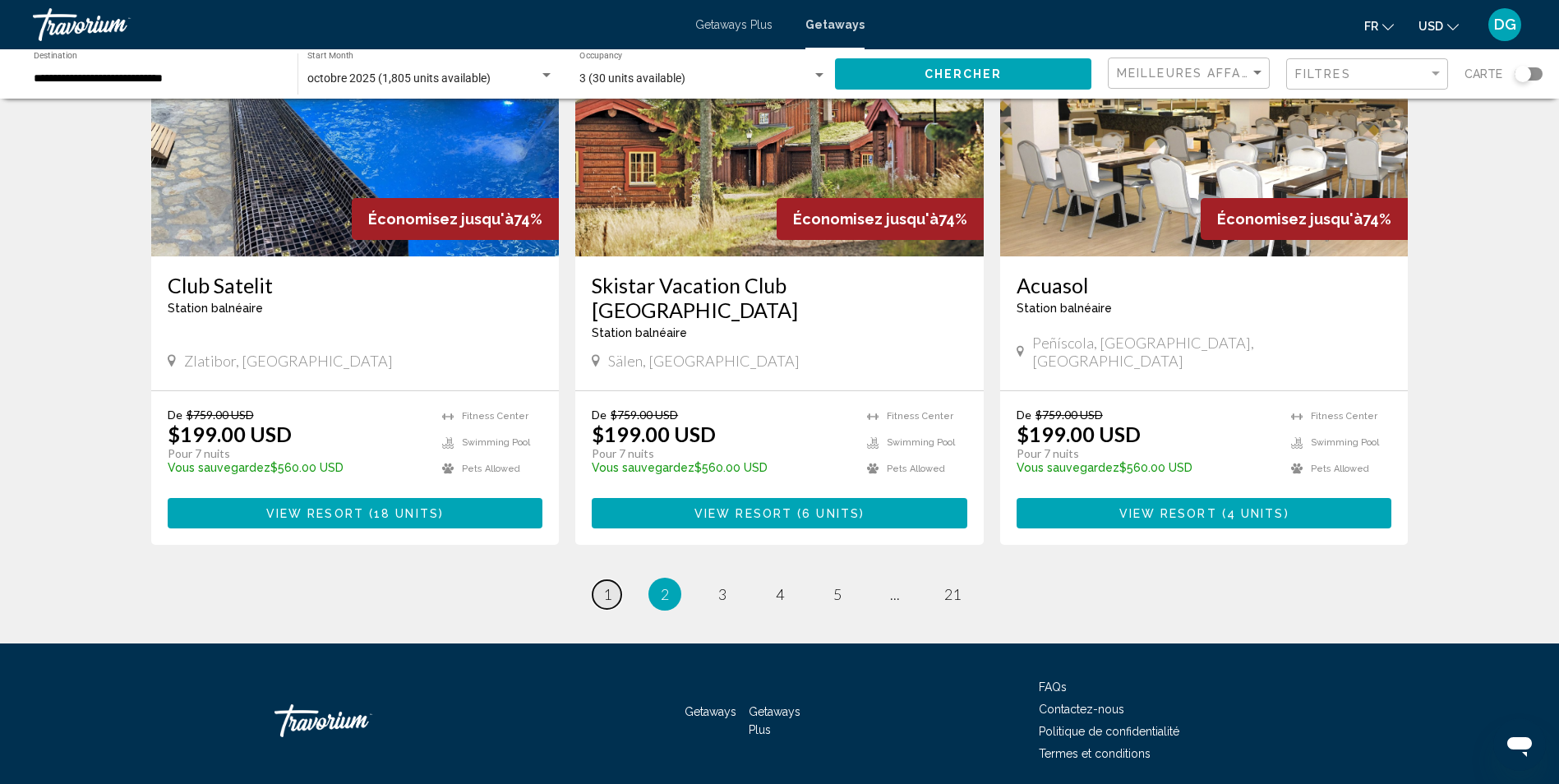
click at [607, 585] on span "1" at bounding box center [608, 594] width 8 height 18
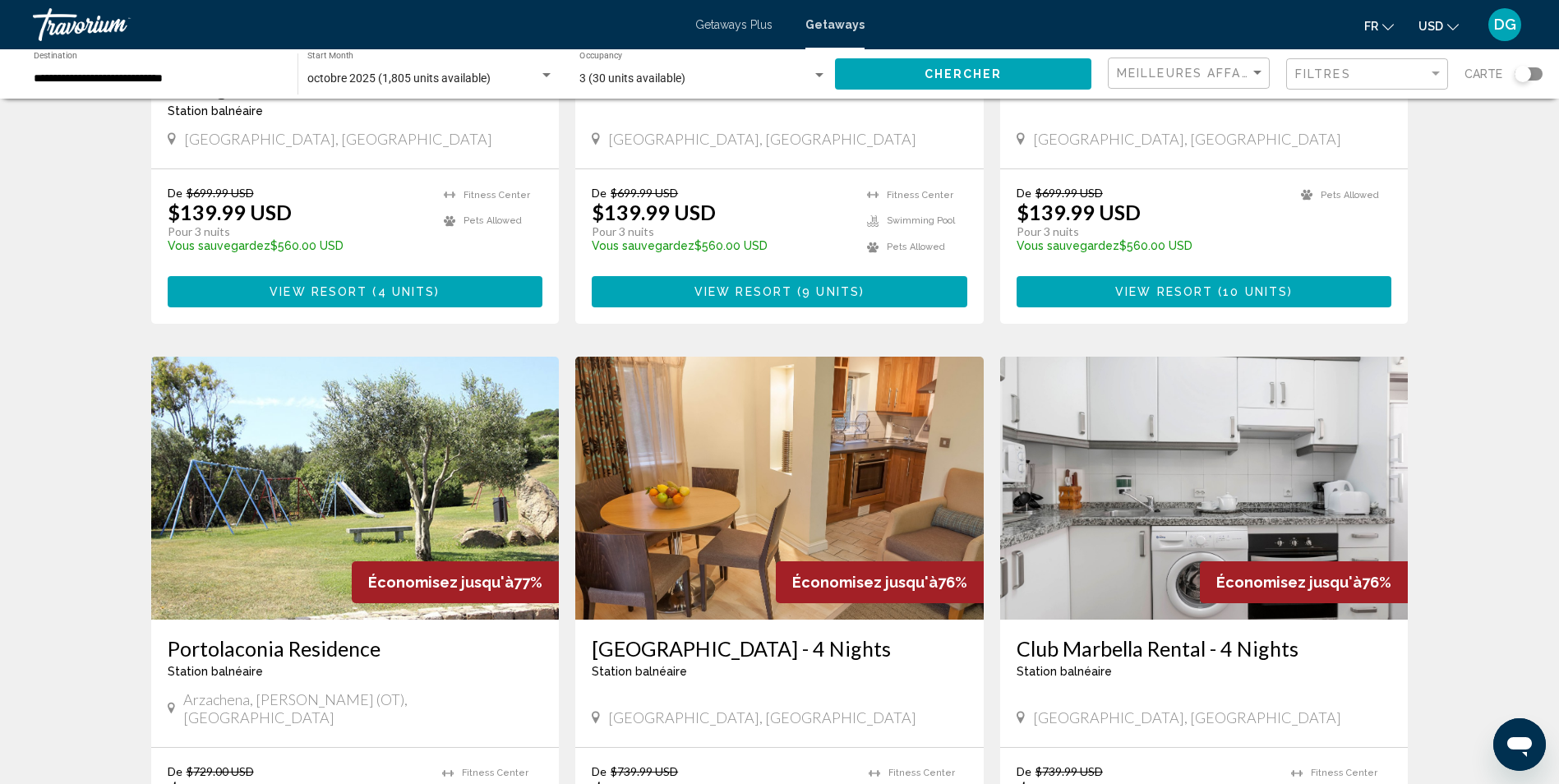
scroll to position [986, 0]
click at [354, 460] on img "Main content" at bounding box center [355, 487] width 409 height 263
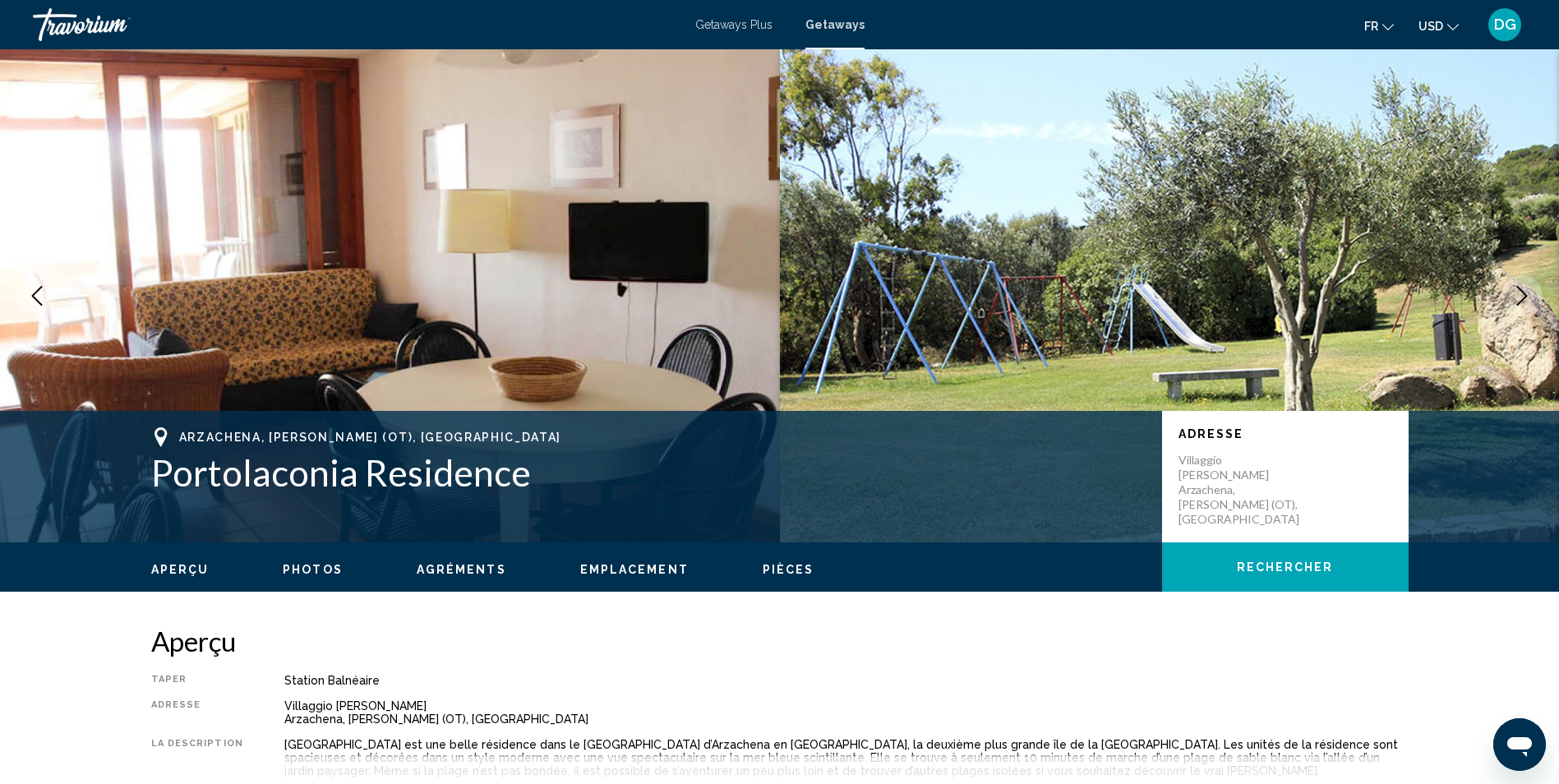
click at [1519, 293] on icon "Next image" at bounding box center [1522, 296] width 20 height 20
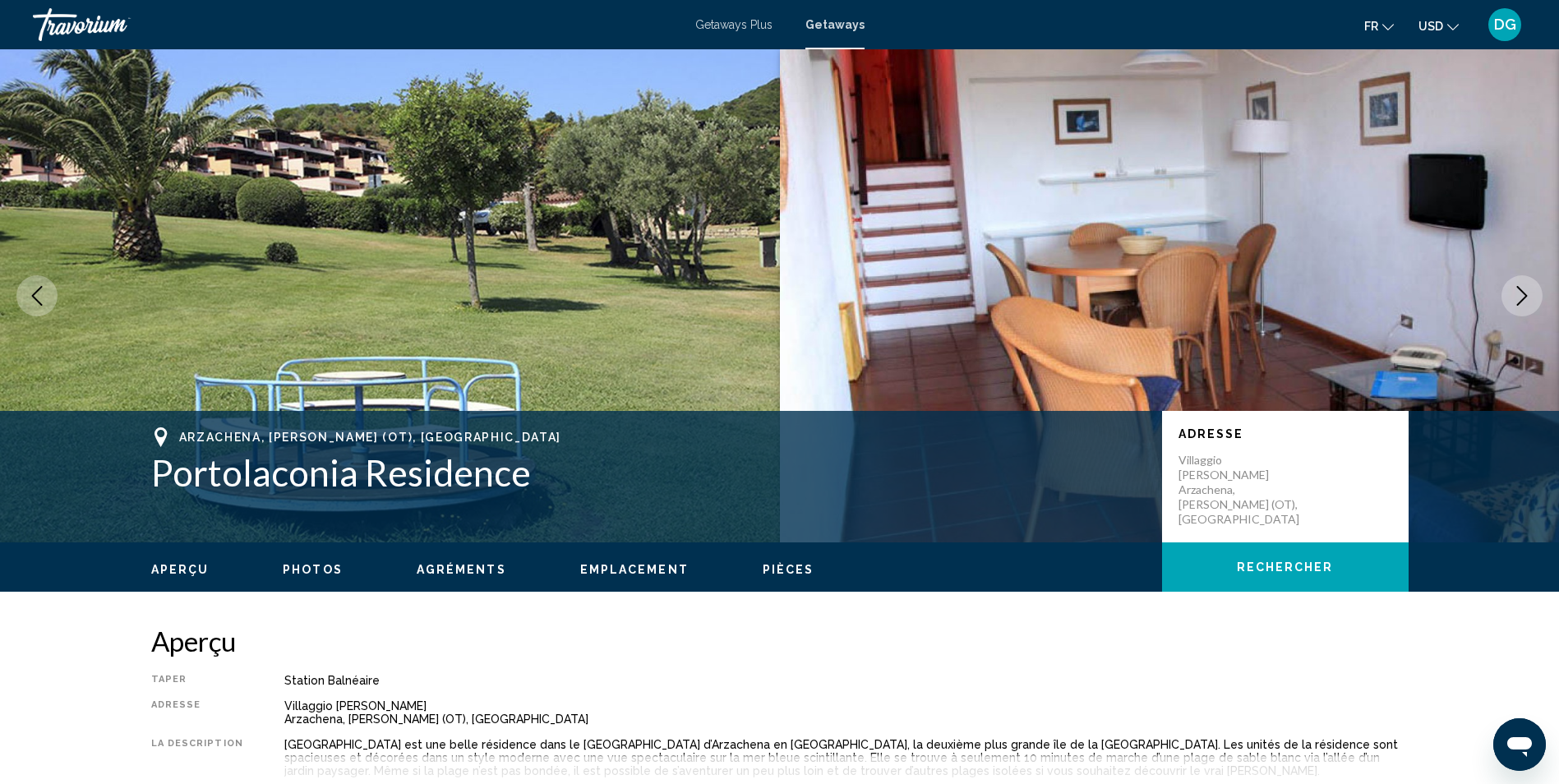
click at [1519, 293] on icon "Next image" at bounding box center [1522, 296] width 20 height 20
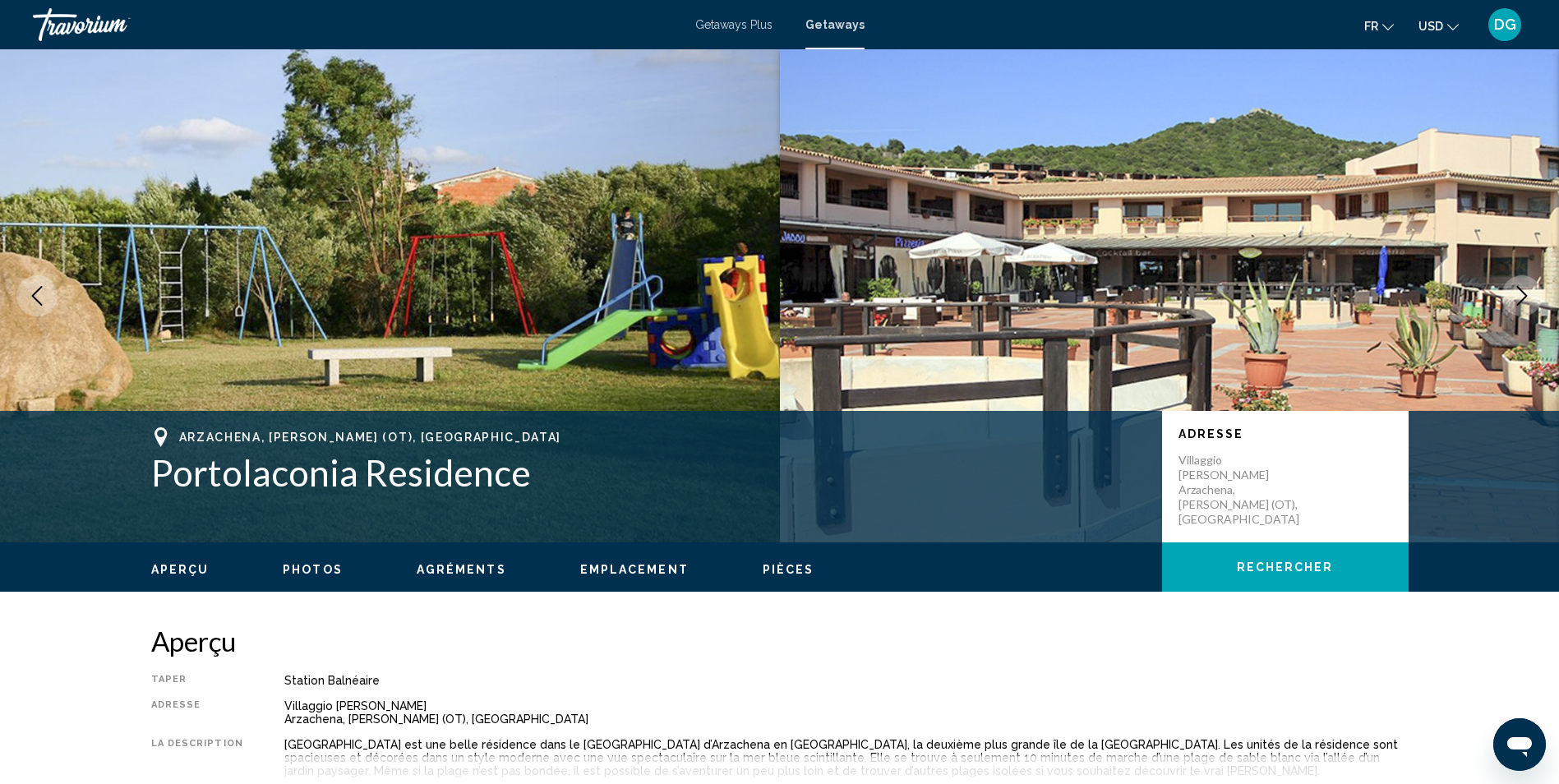
click at [1519, 293] on icon "Next image" at bounding box center [1522, 296] width 20 height 20
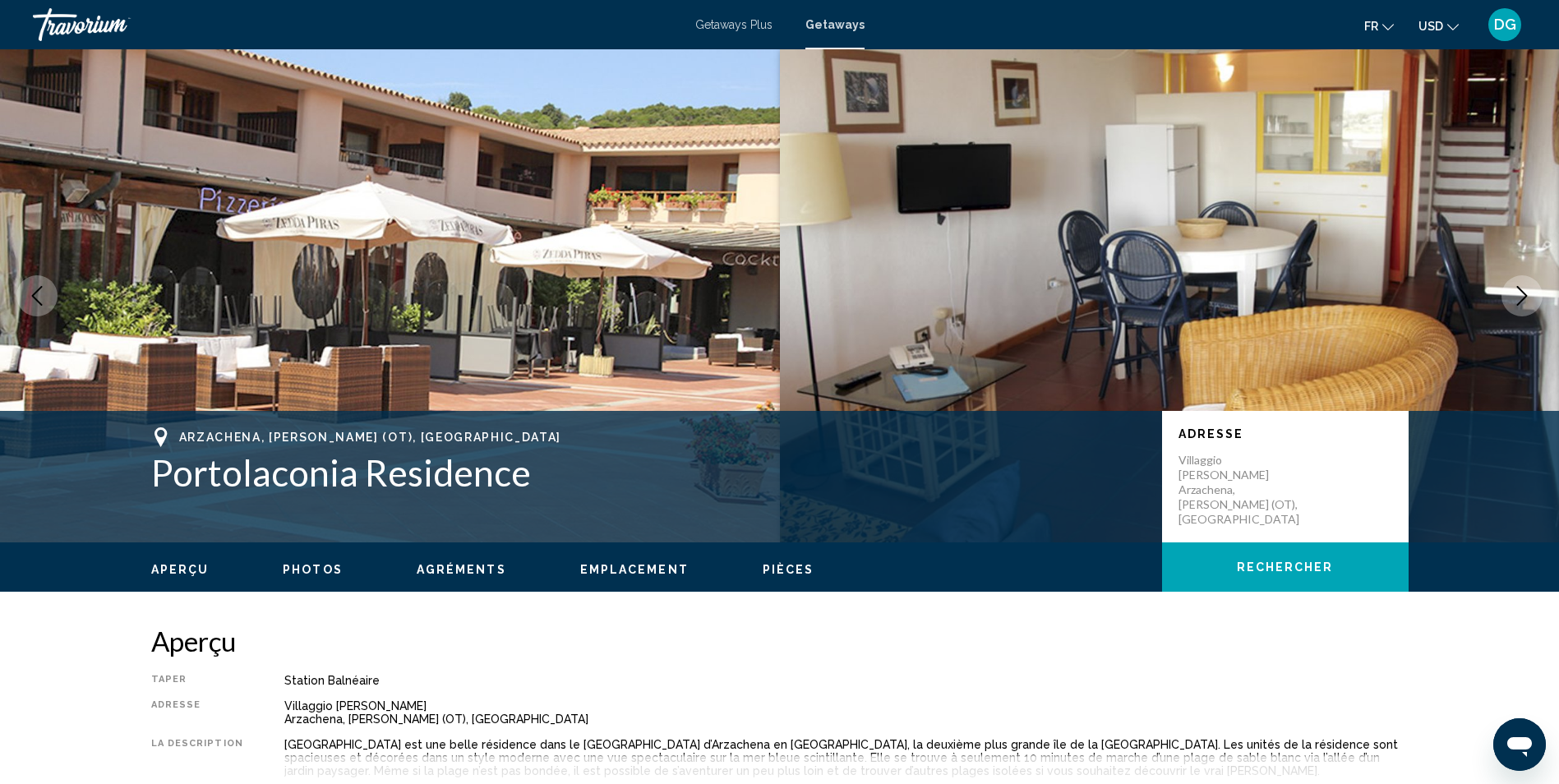
click at [1519, 293] on icon "Next image" at bounding box center [1522, 296] width 20 height 20
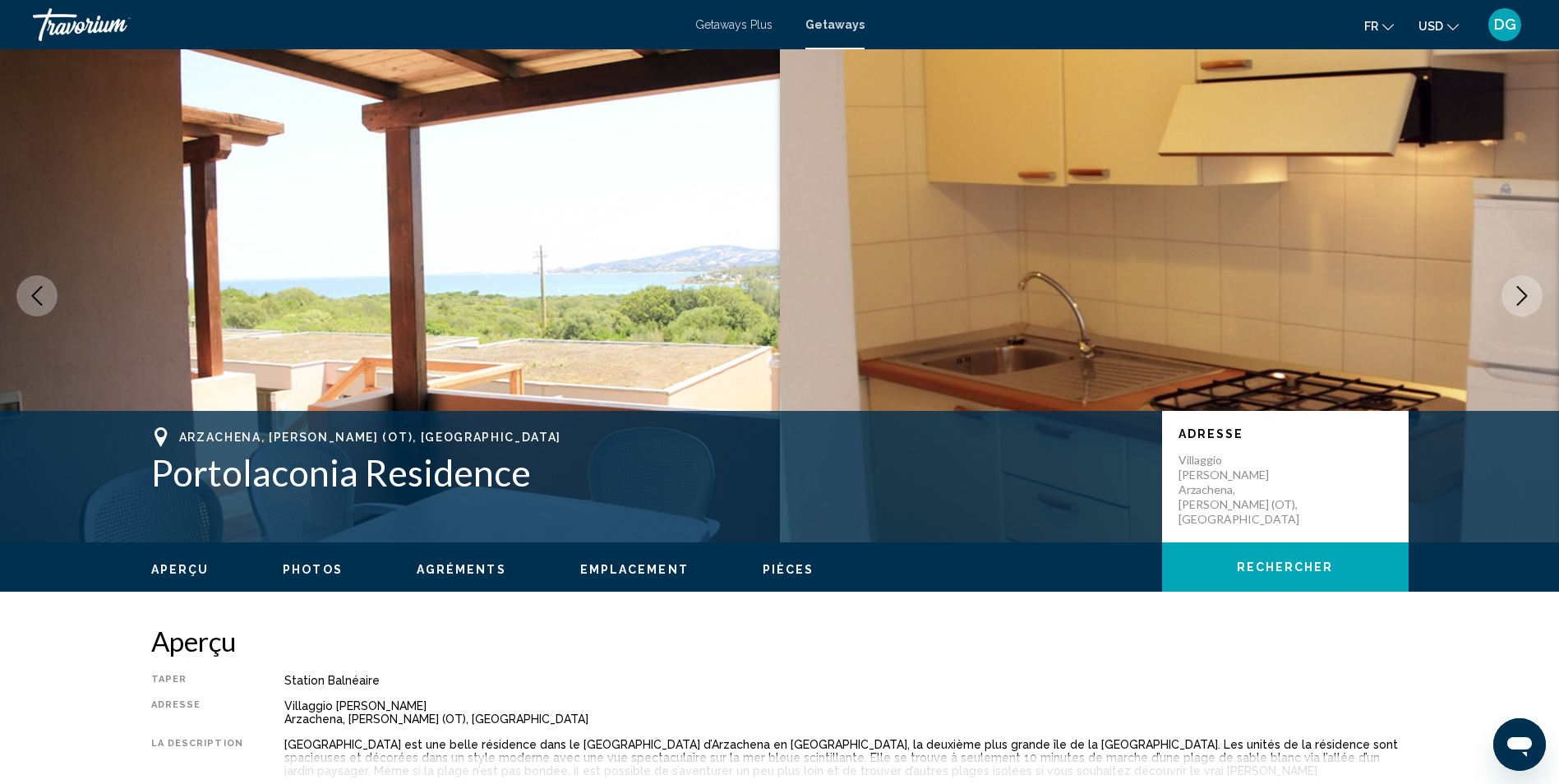
click at [1519, 293] on icon "Next image" at bounding box center [1522, 296] width 20 height 20
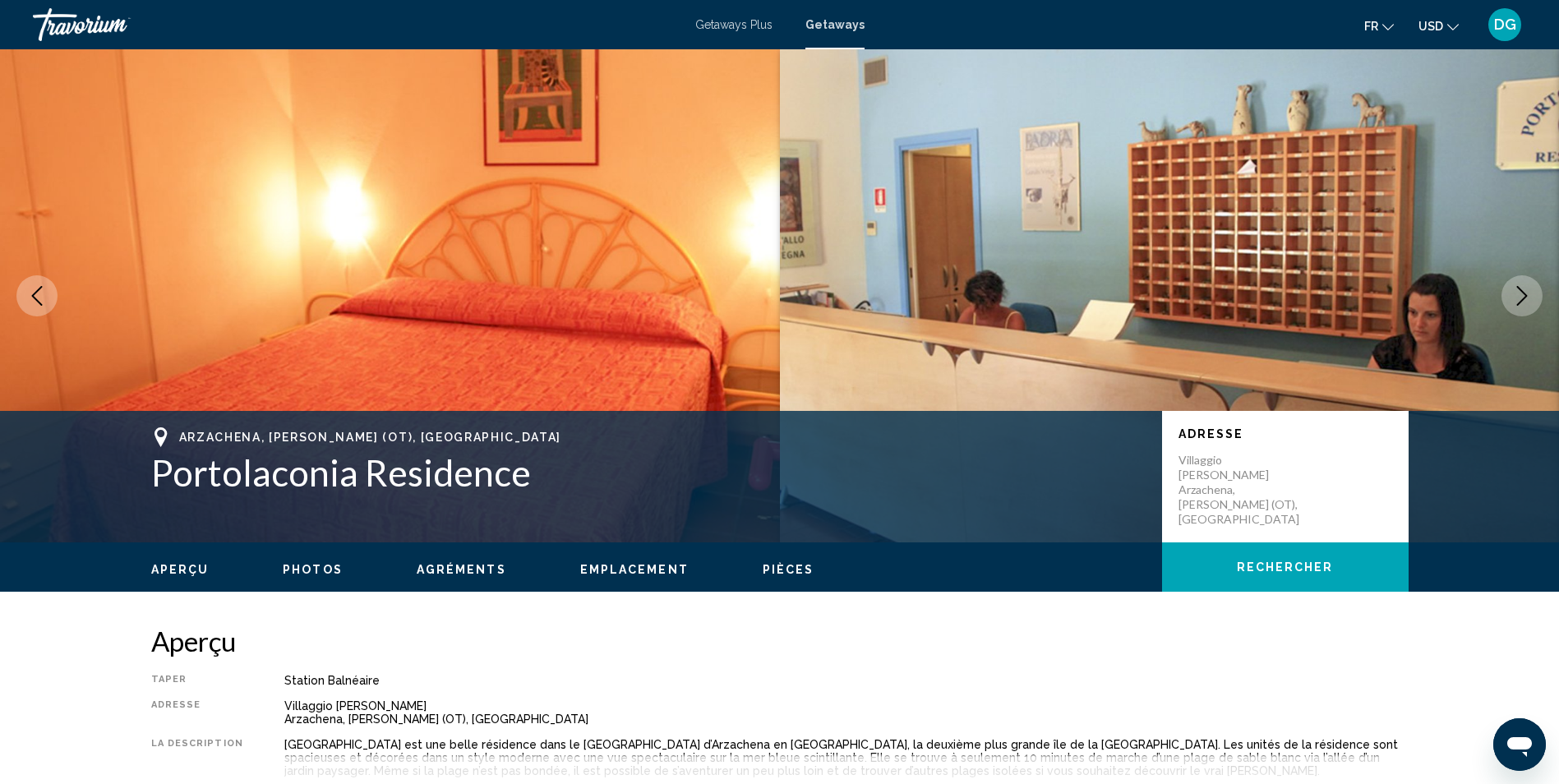
click at [1519, 293] on icon "Next image" at bounding box center [1522, 296] width 20 height 20
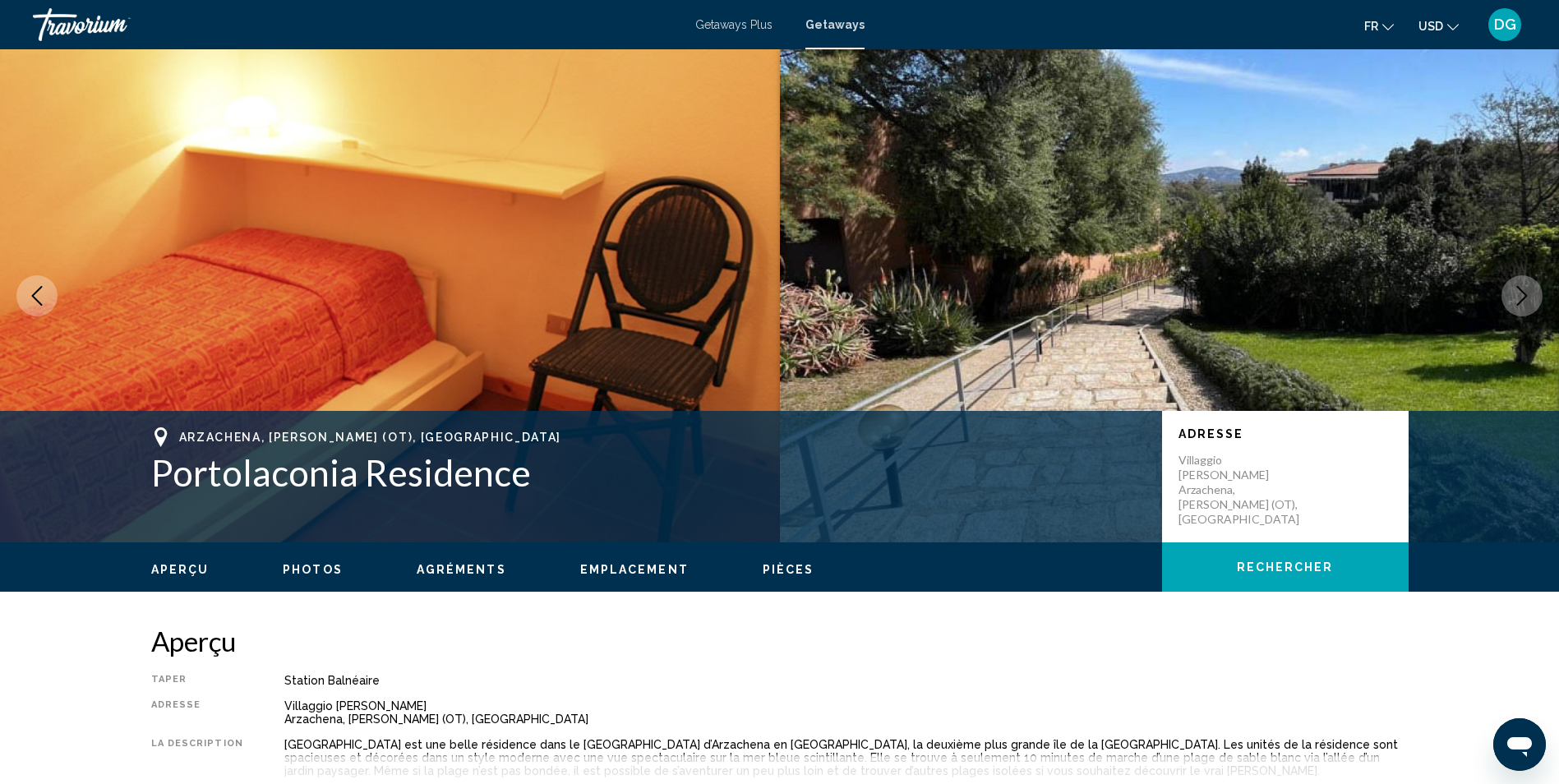
click at [1519, 293] on icon "Next image" at bounding box center [1522, 296] width 20 height 20
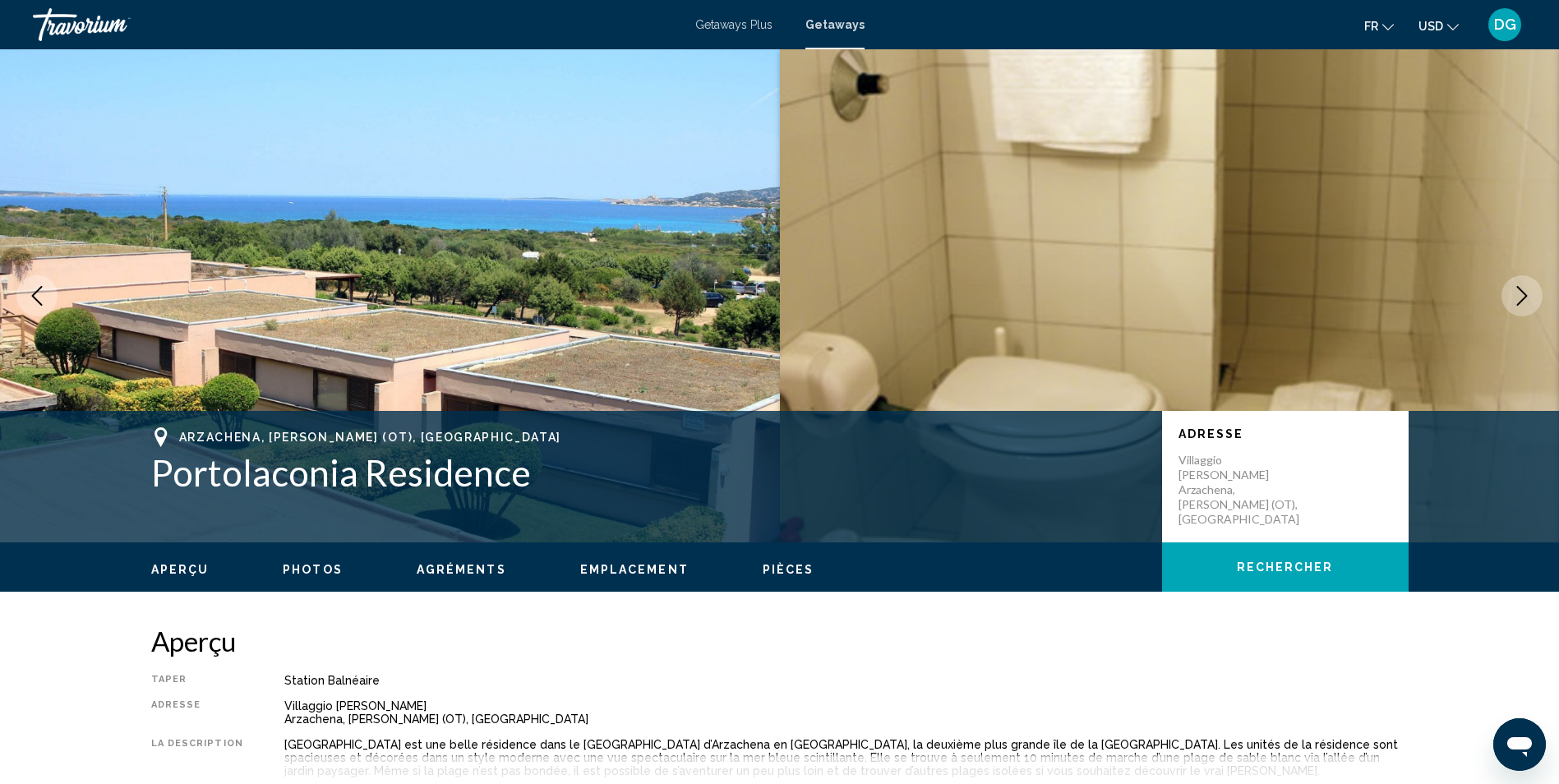
click at [1519, 293] on icon "Next image" at bounding box center [1522, 296] width 20 height 20
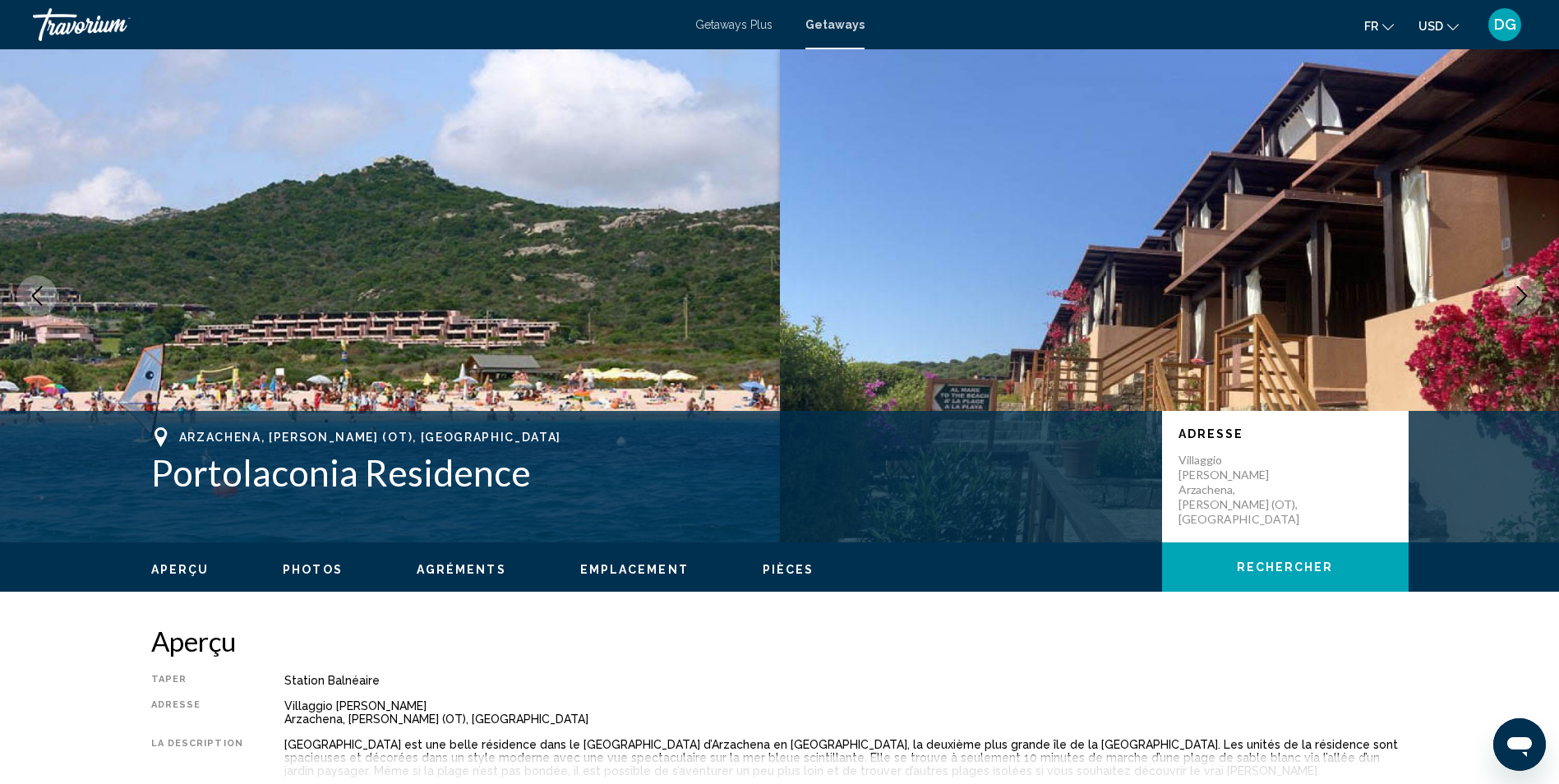
click at [1519, 293] on icon "Next image" at bounding box center [1522, 296] width 20 height 20
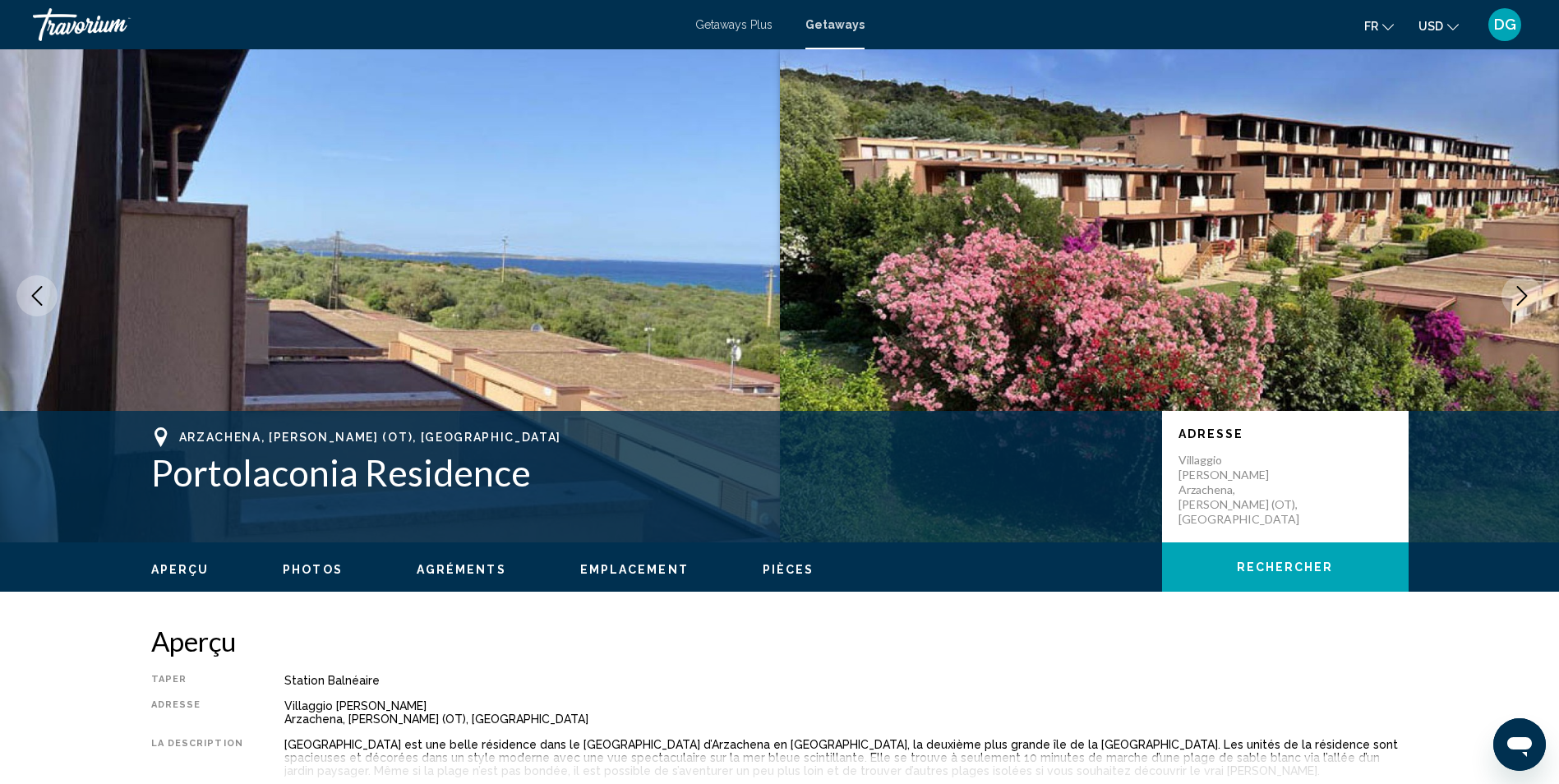
click at [1519, 293] on icon "Next image" at bounding box center [1522, 296] width 20 height 20
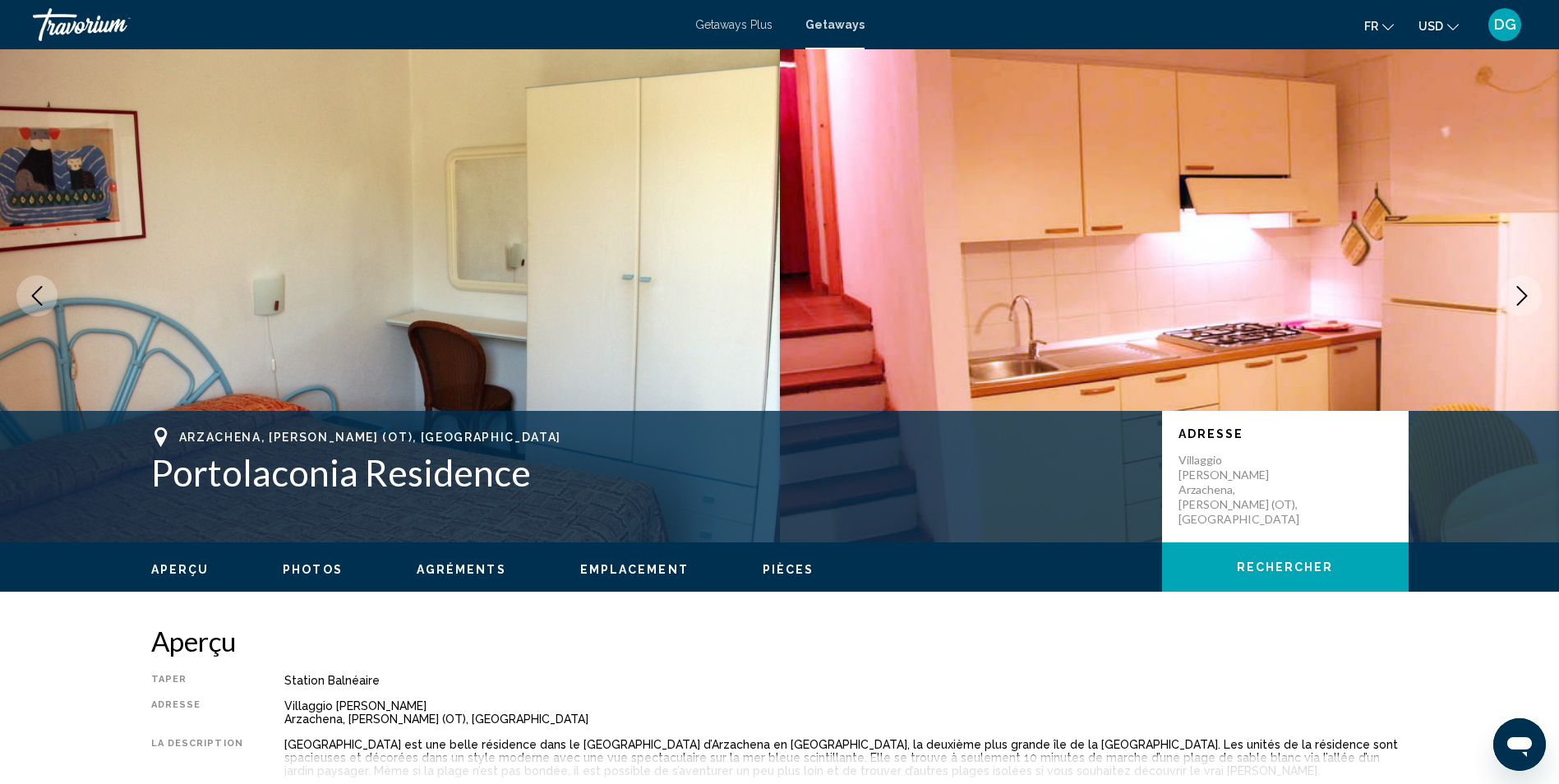
click at [1519, 293] on icon "Next image" at bounding box center [1522, 296] width 20 height 20
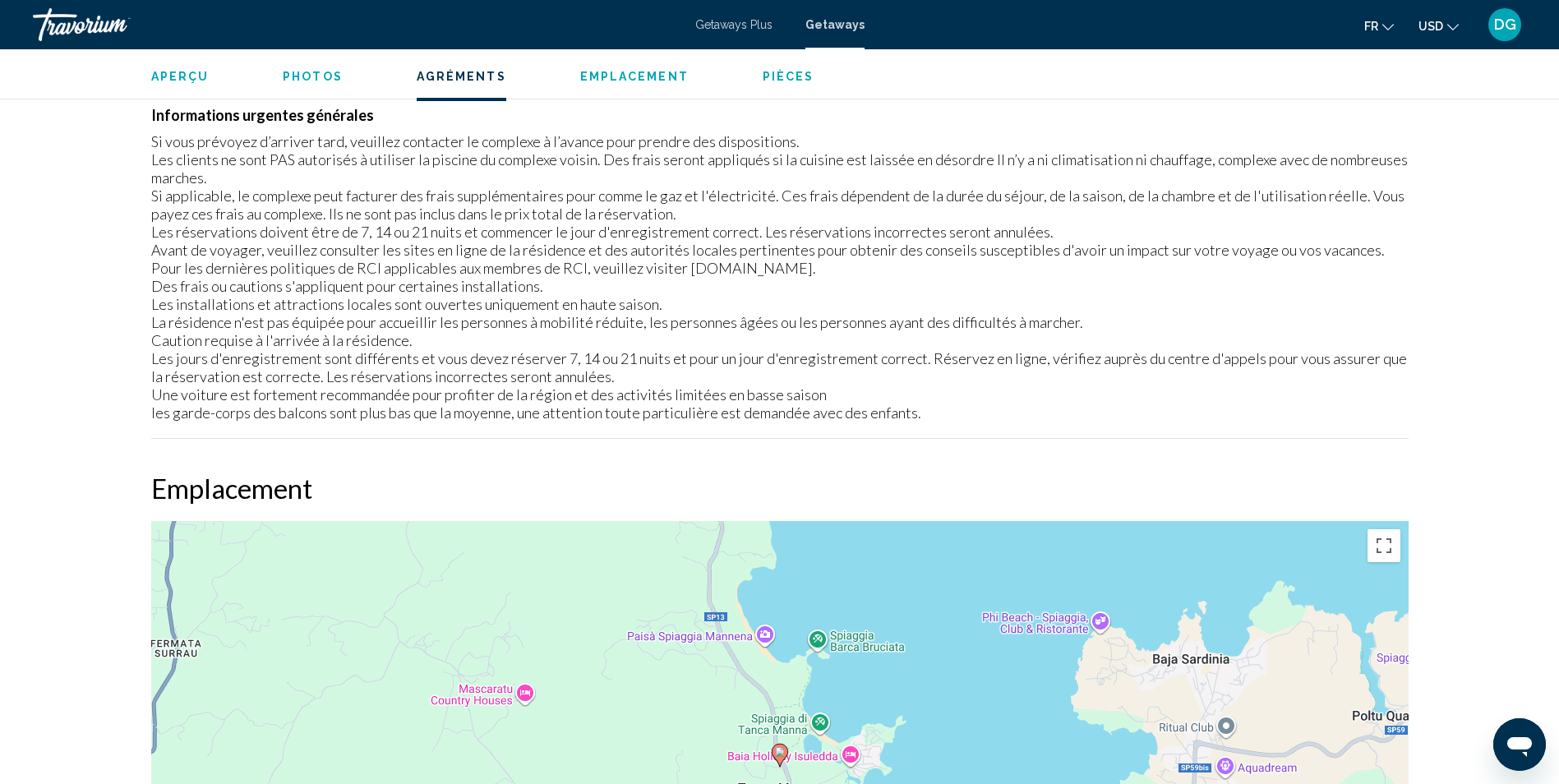
scroll to position [2300, 0]
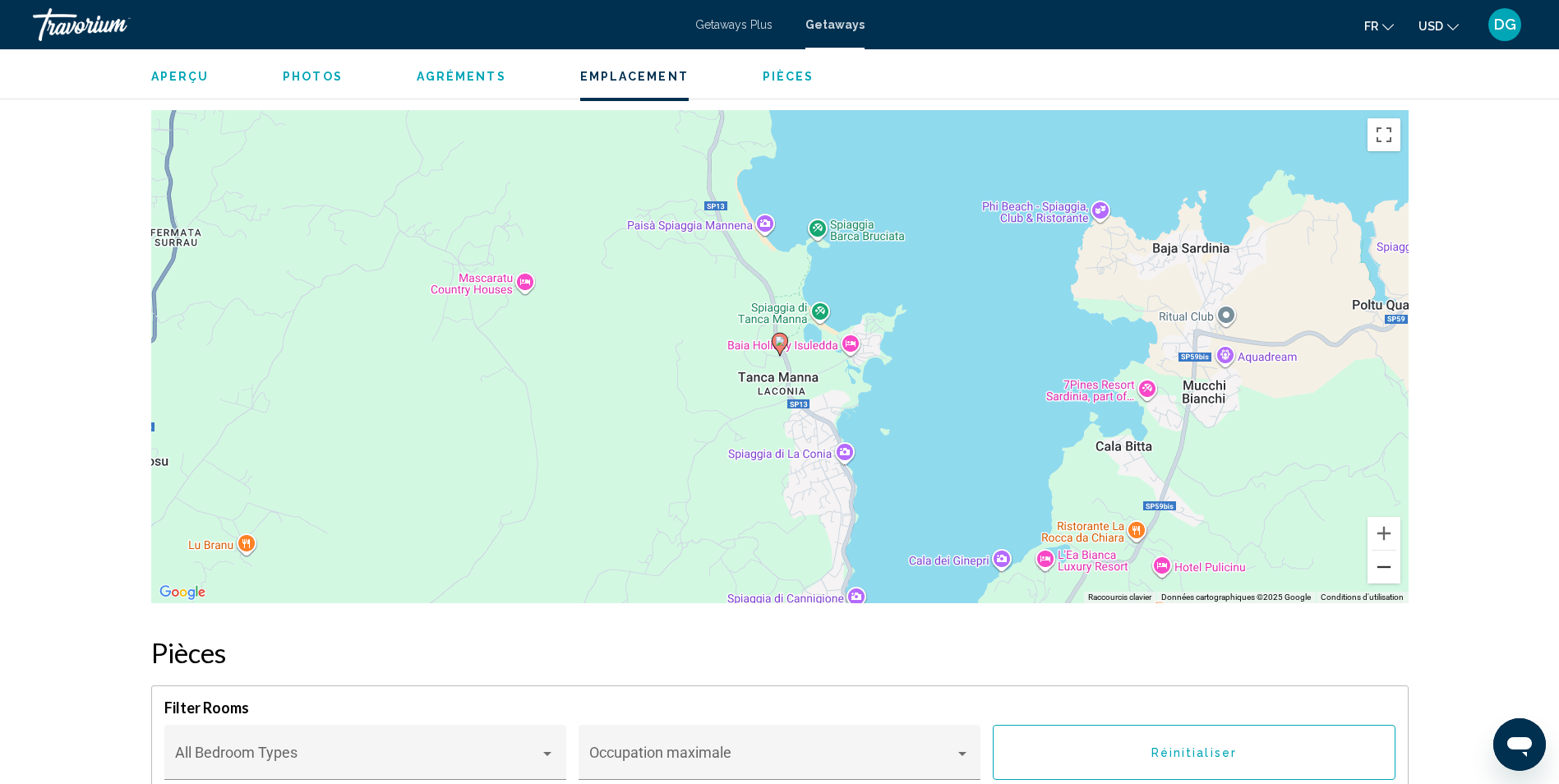
click at [1379, 569] on button "Zoom arrière" at bounding box center [1384, 567] width 33 height 33
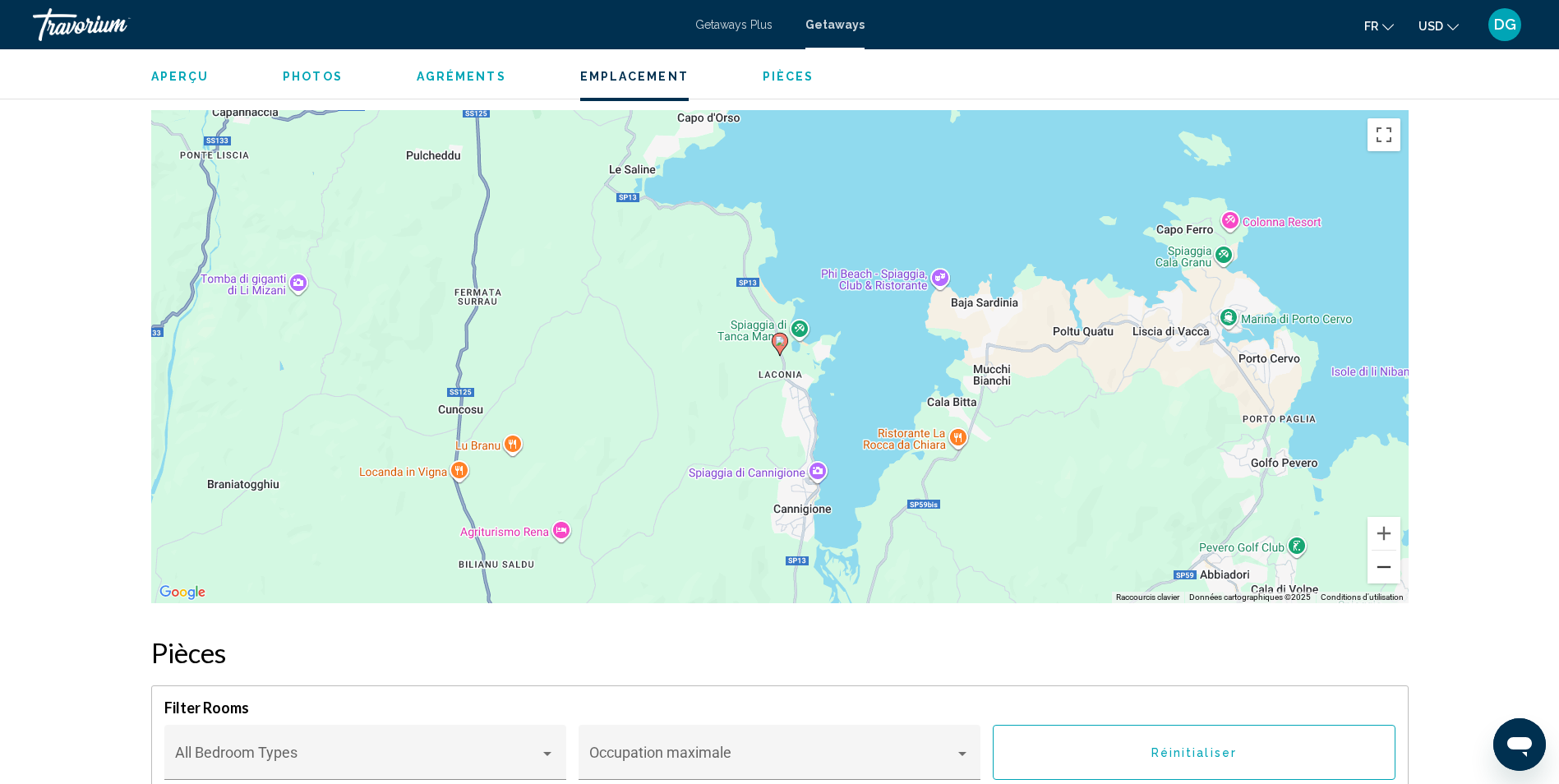
click at [1380, 567] on button "Zoom arrière" at bounding box center [1384, 567] width 33 height 33
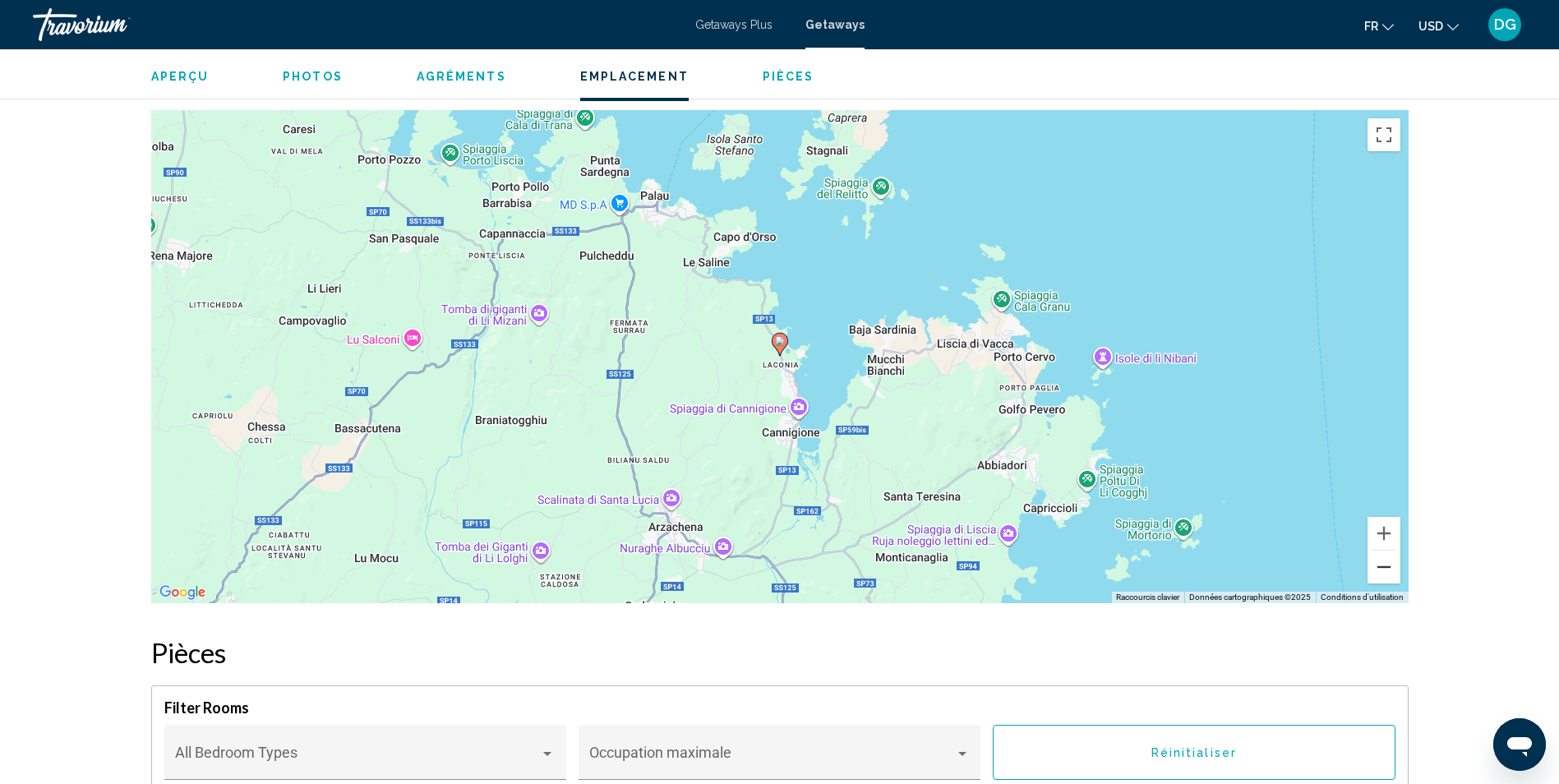
click at [1380, 567] on button "Zoom arrière" at bounding box center [1384, 567] width 33 height 33
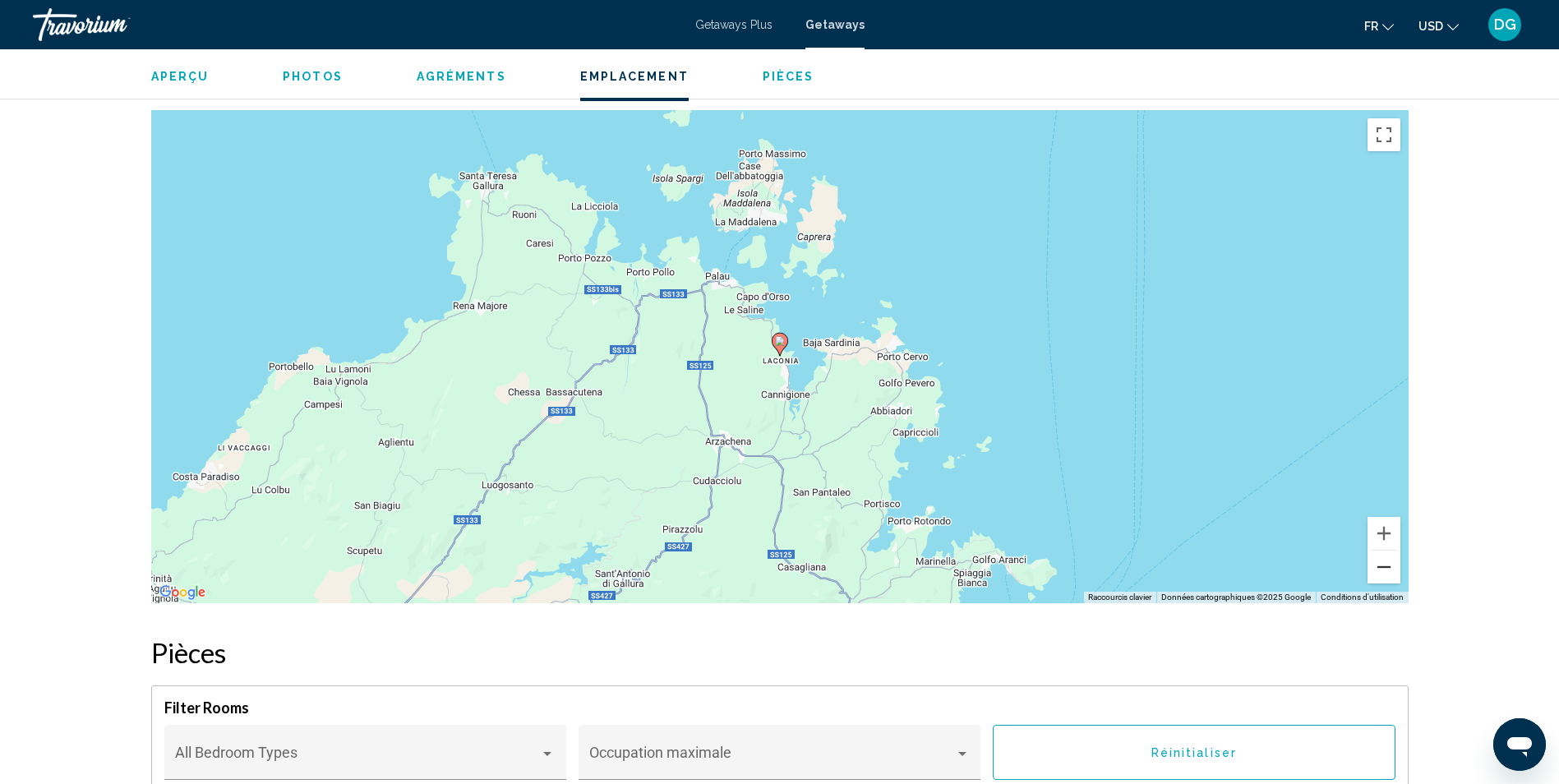
click at [1380, 567] on button "Zoom arrière" at bounding box center [1384, 567] width 33 height 33
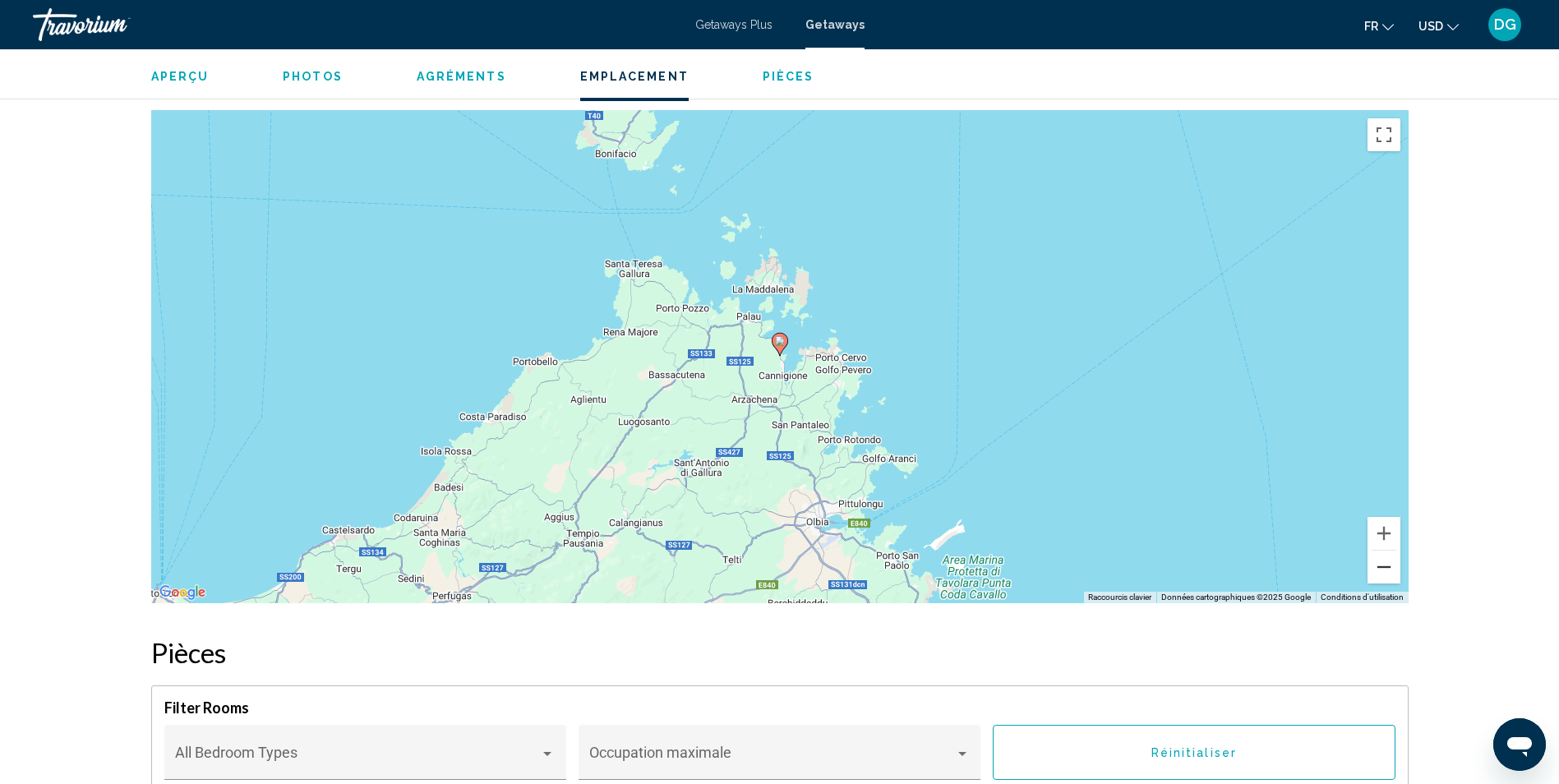
click at [1380, 567] on button "Zoom arrière" at bounding box center [1384, 567] width 33 height 33
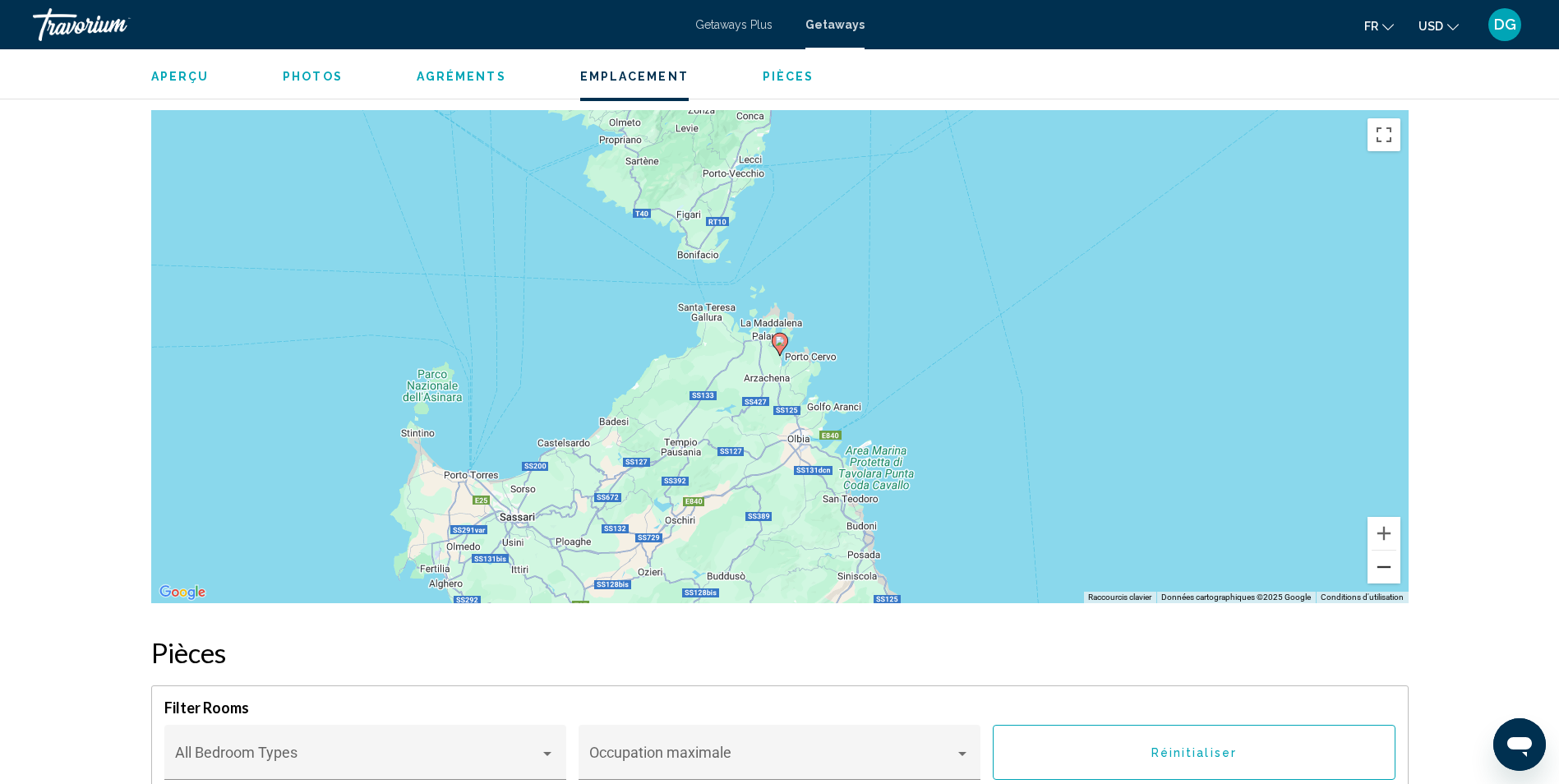
click at [1380, 567] on button "Zoom arrière" at bounding box center [1384, 567] width 33 height 33
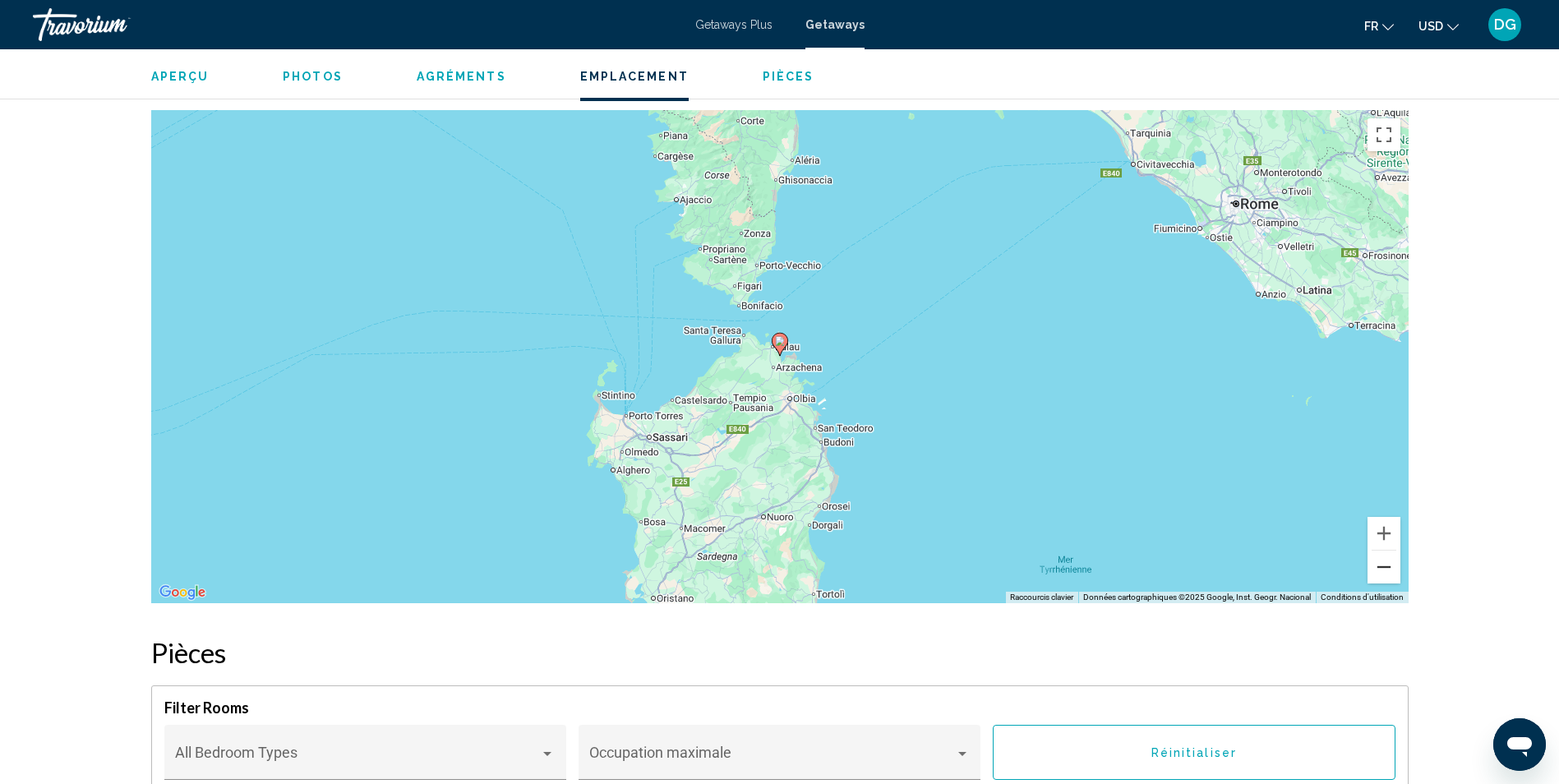
click at [1380, 567] on button "Zoom arrière" at bounding box center [1384, 567] width 33 height 33
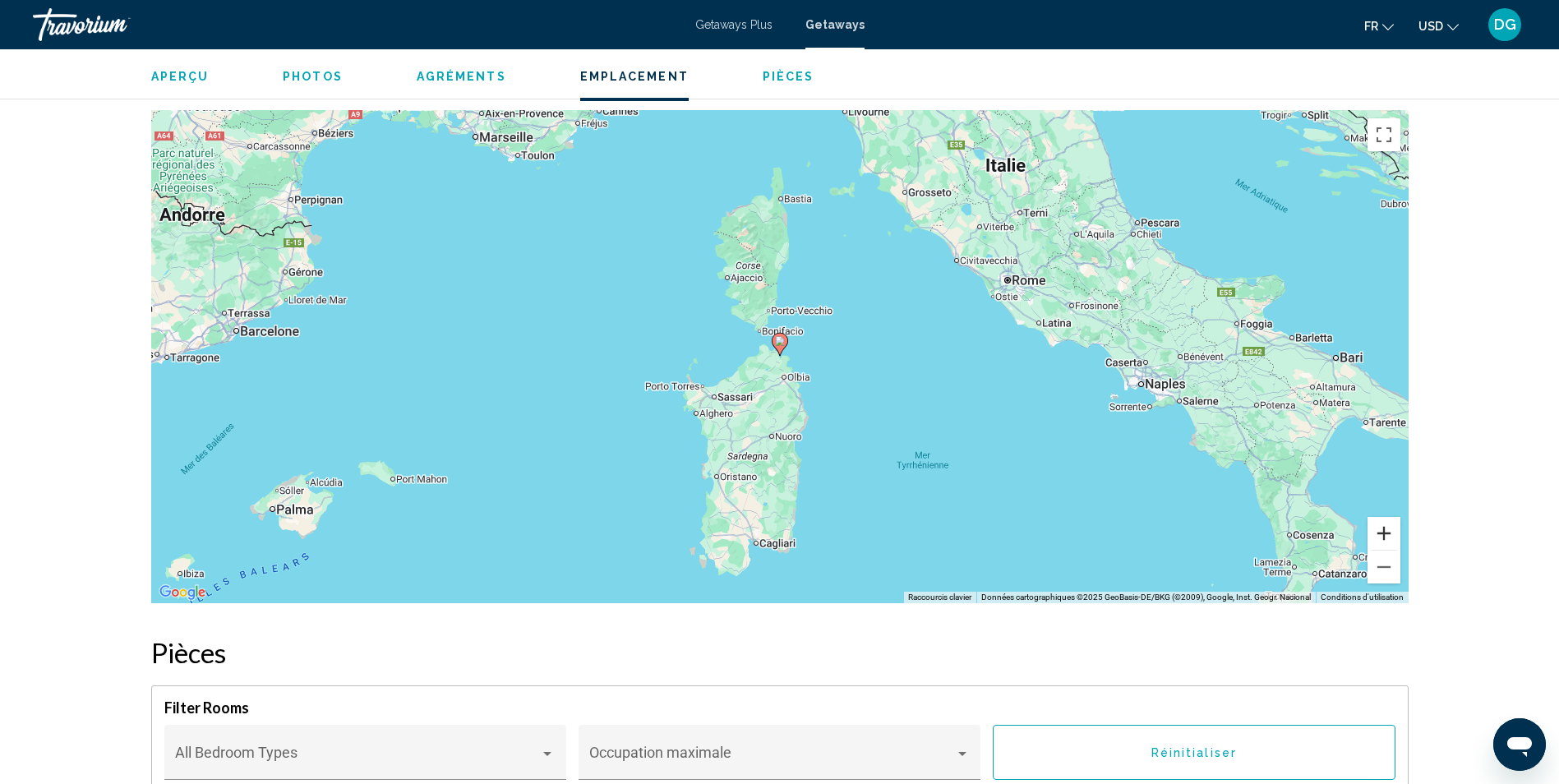
click at [1386, 539] on button "Zoom avant" at bounding box center [1384, 533] width 33 height 33
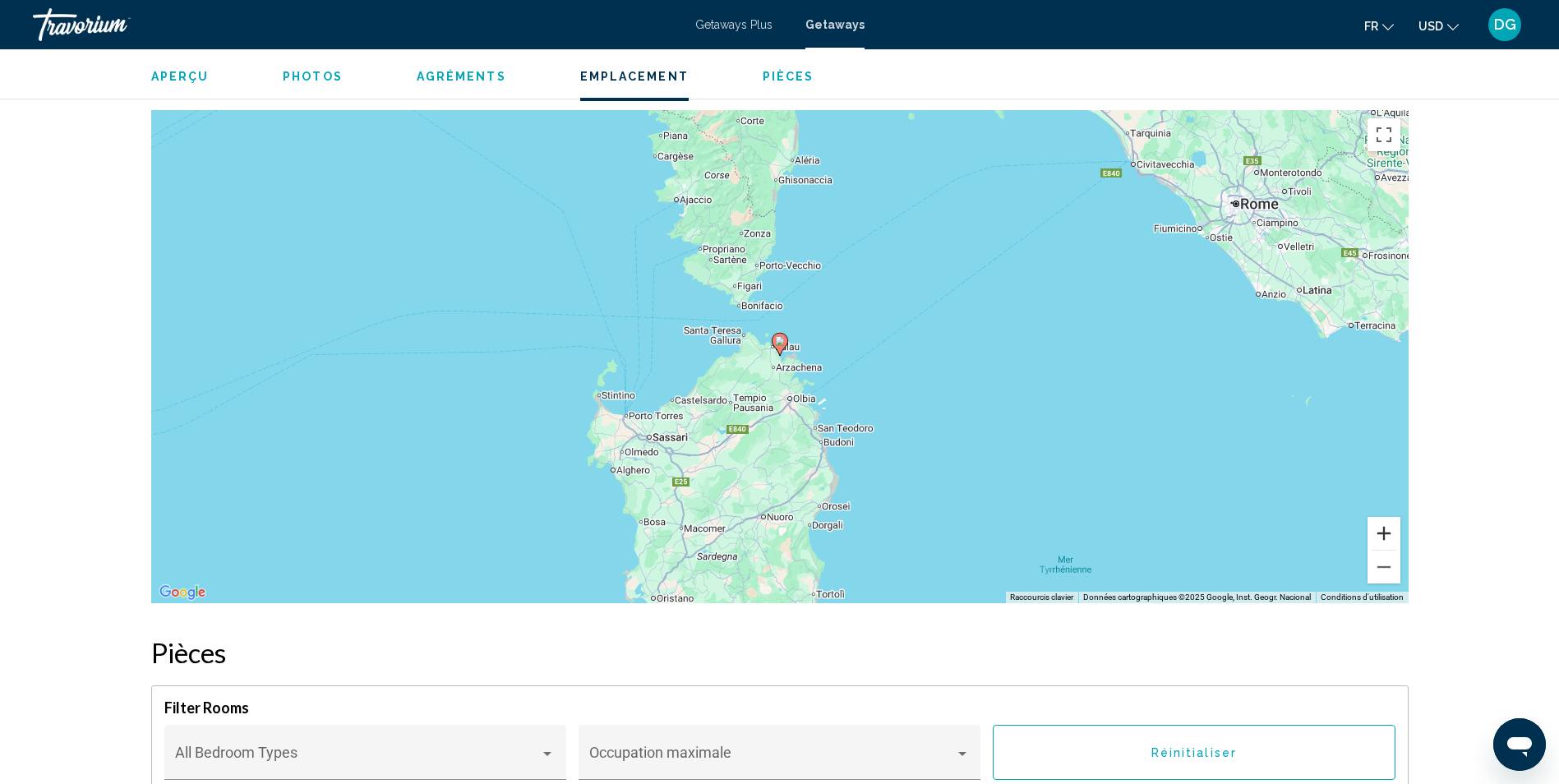
click at [1386, 539] on button "Zoom avant" at bounding box center [1384, 533] width 33 height 33
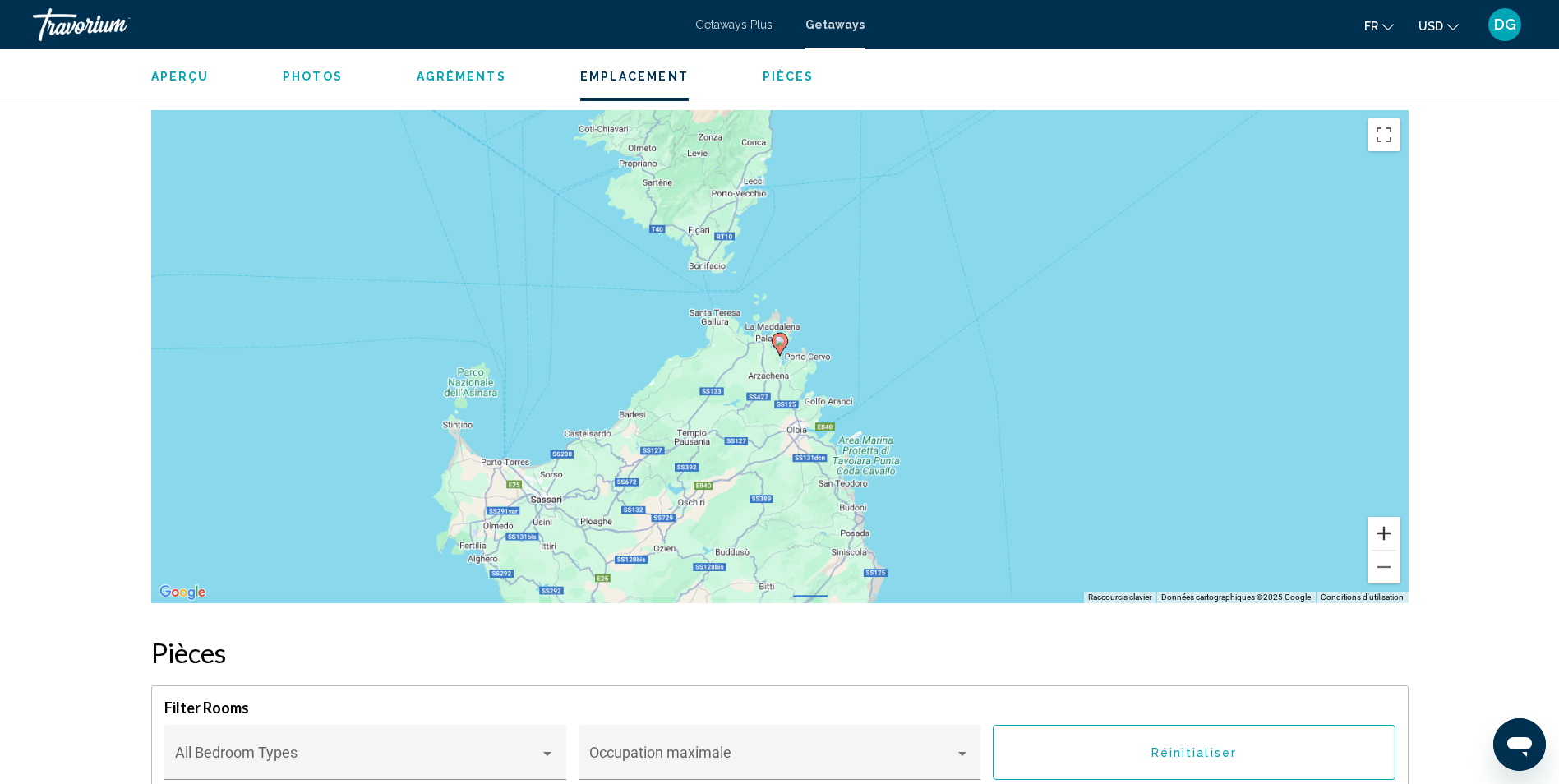
click at [1386, 539] on button "Zoom avant" at bounding box center [1384, 533] width 33 height 33
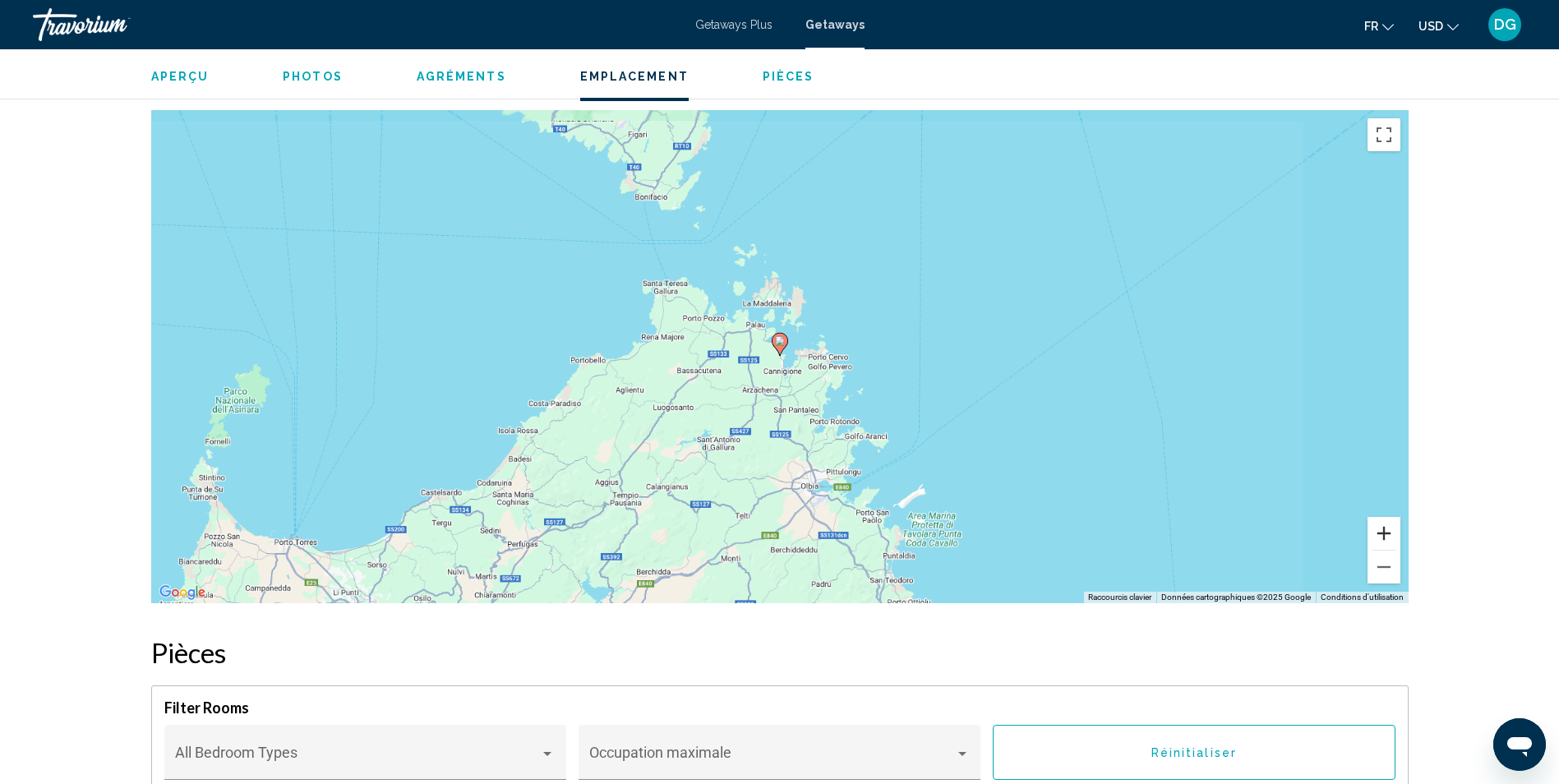
click at [1386, 539] on button "Zoom avant" at bounding box center [1384, 533] width 33 height 33
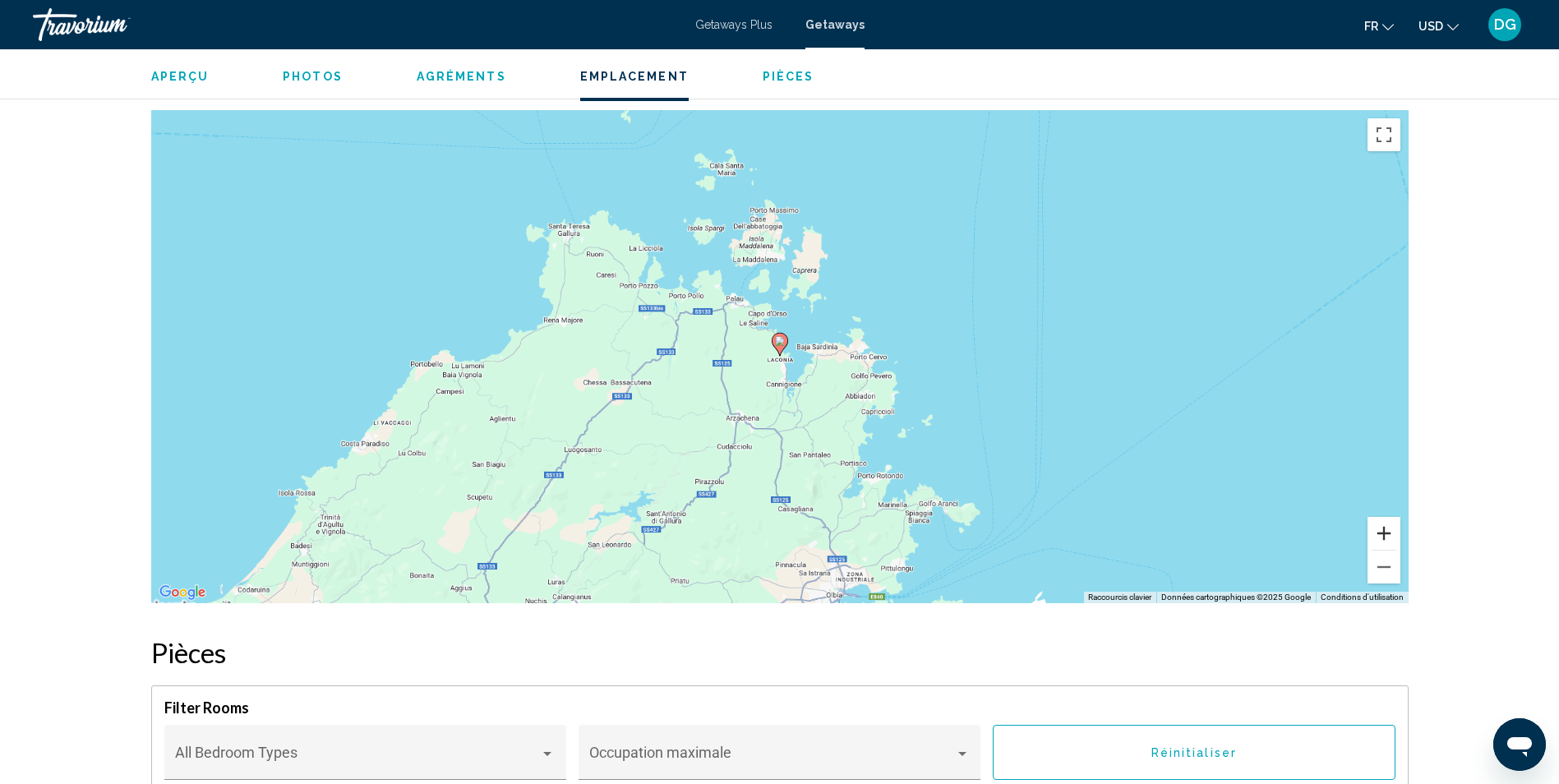
click at [1386, 539] on button "Zoom avant" at bounding box center [1384, 533] width 33 height 33
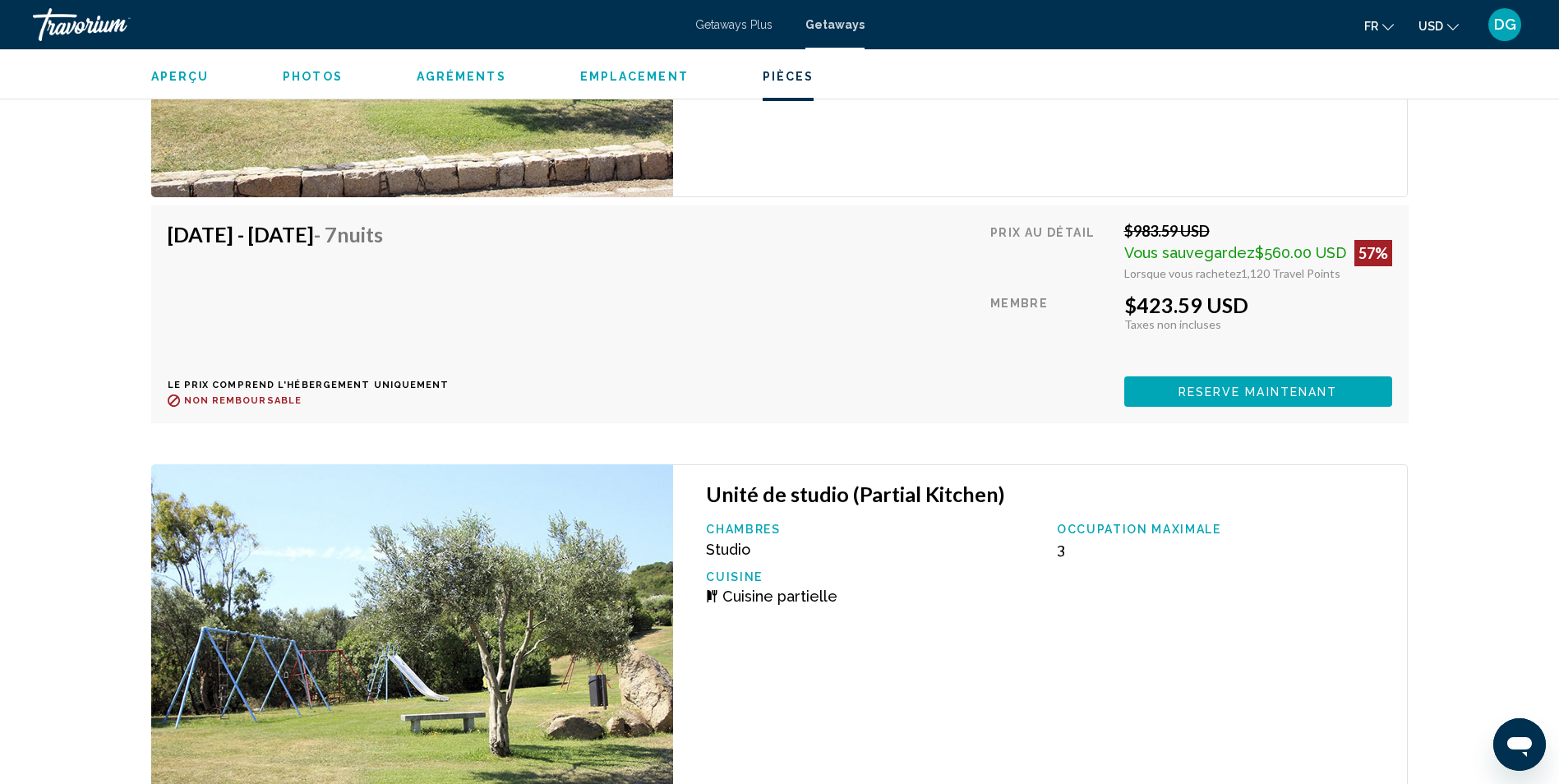
scroll to position [3947, 0]
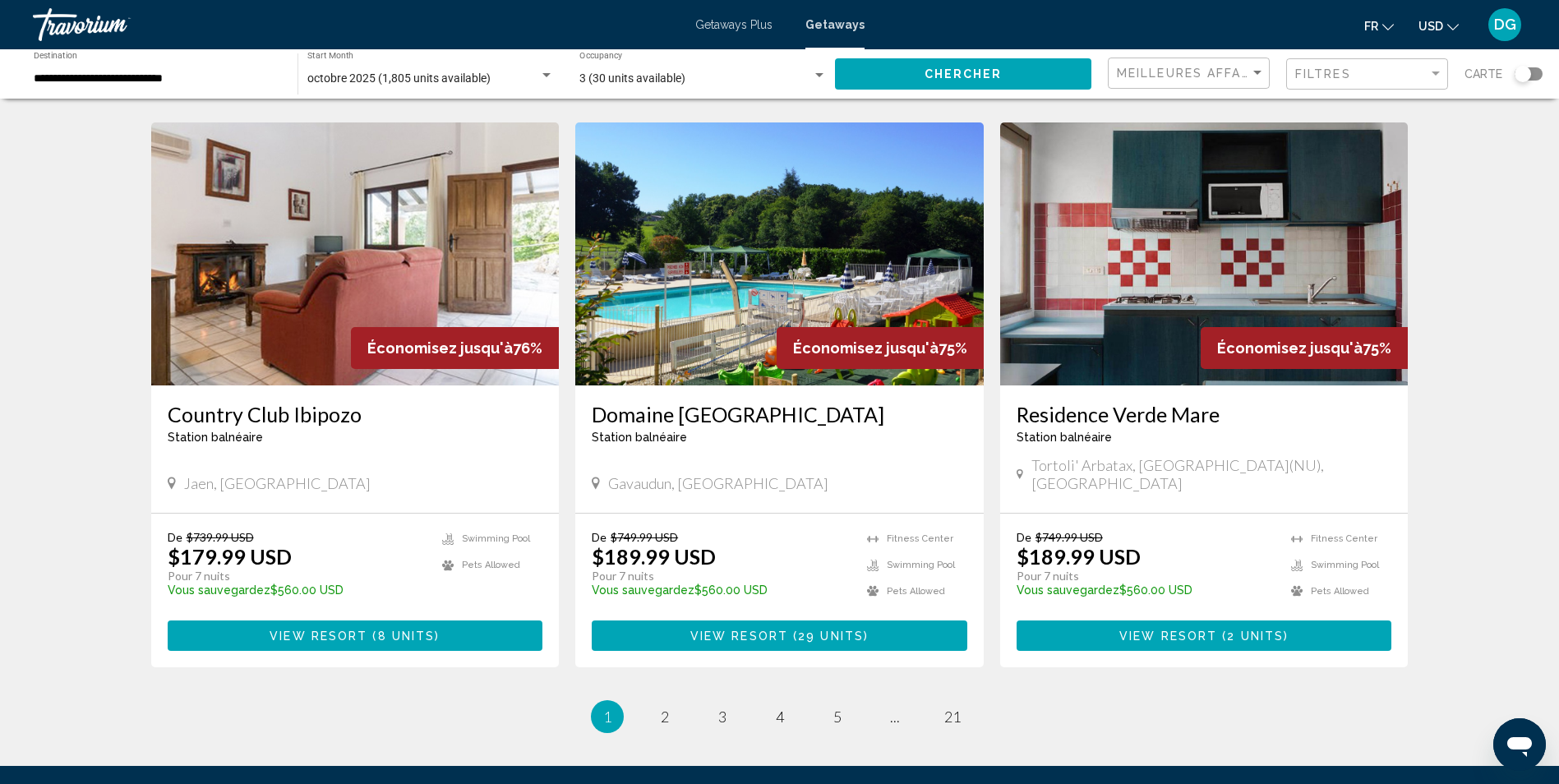
scroll to position [1807, 0]
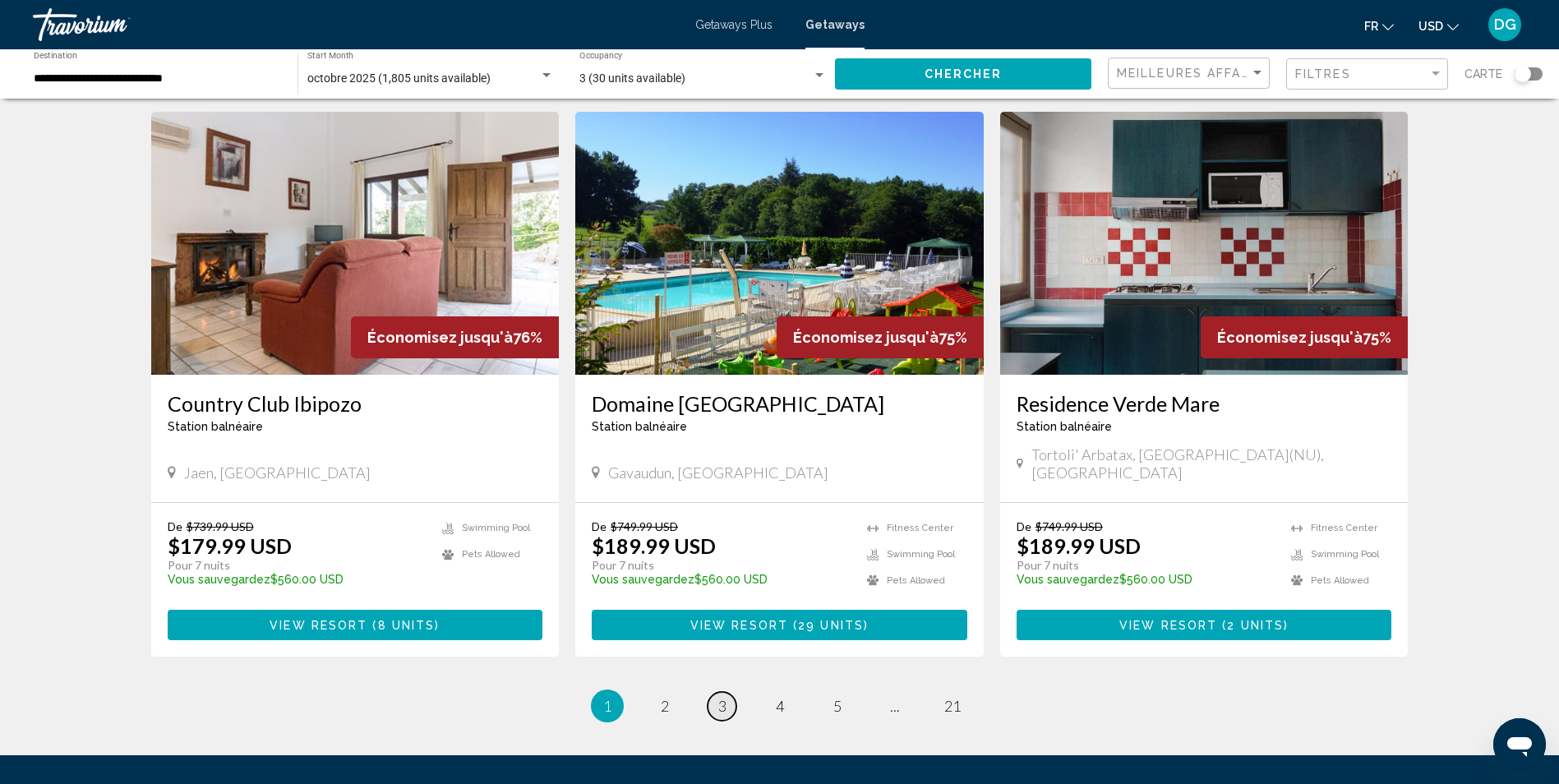
click at [721, 697] on span "3" at bounding box center [723, 706] width 8 height 18
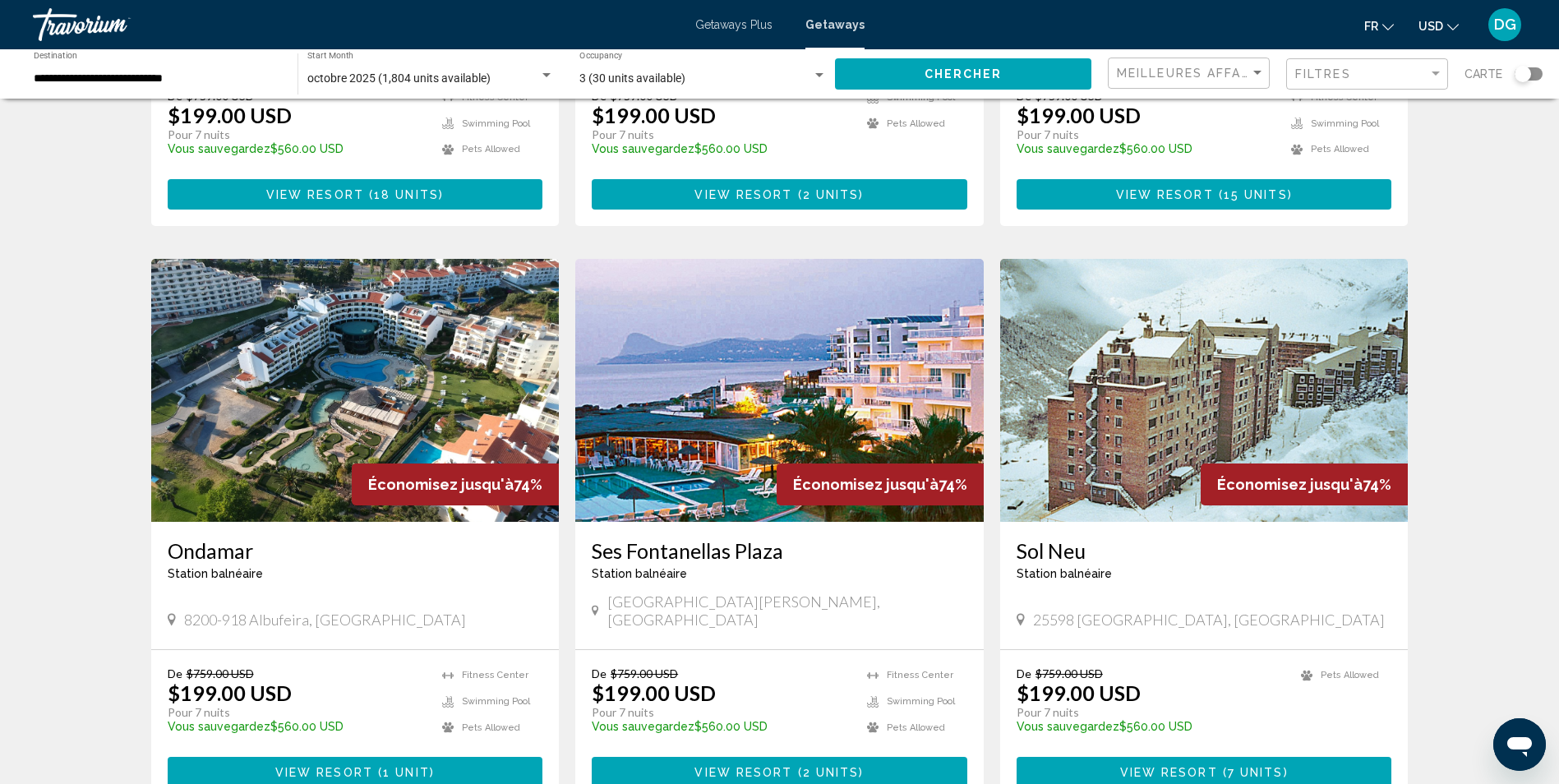
scroll to position [1643, 0]
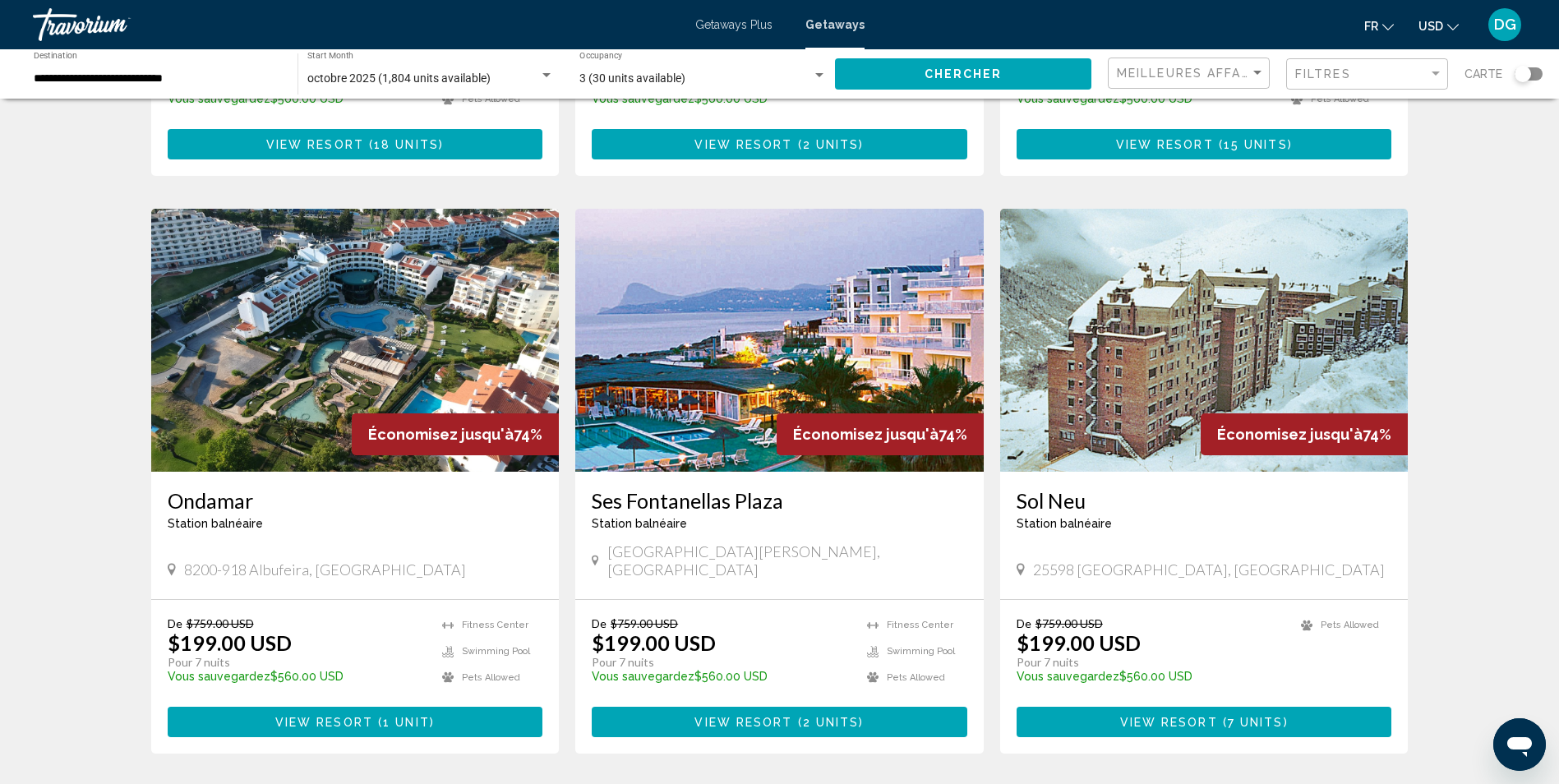
click at [291, 348] on img "Main content" at bounding box center [355, 340] width 409 height 263
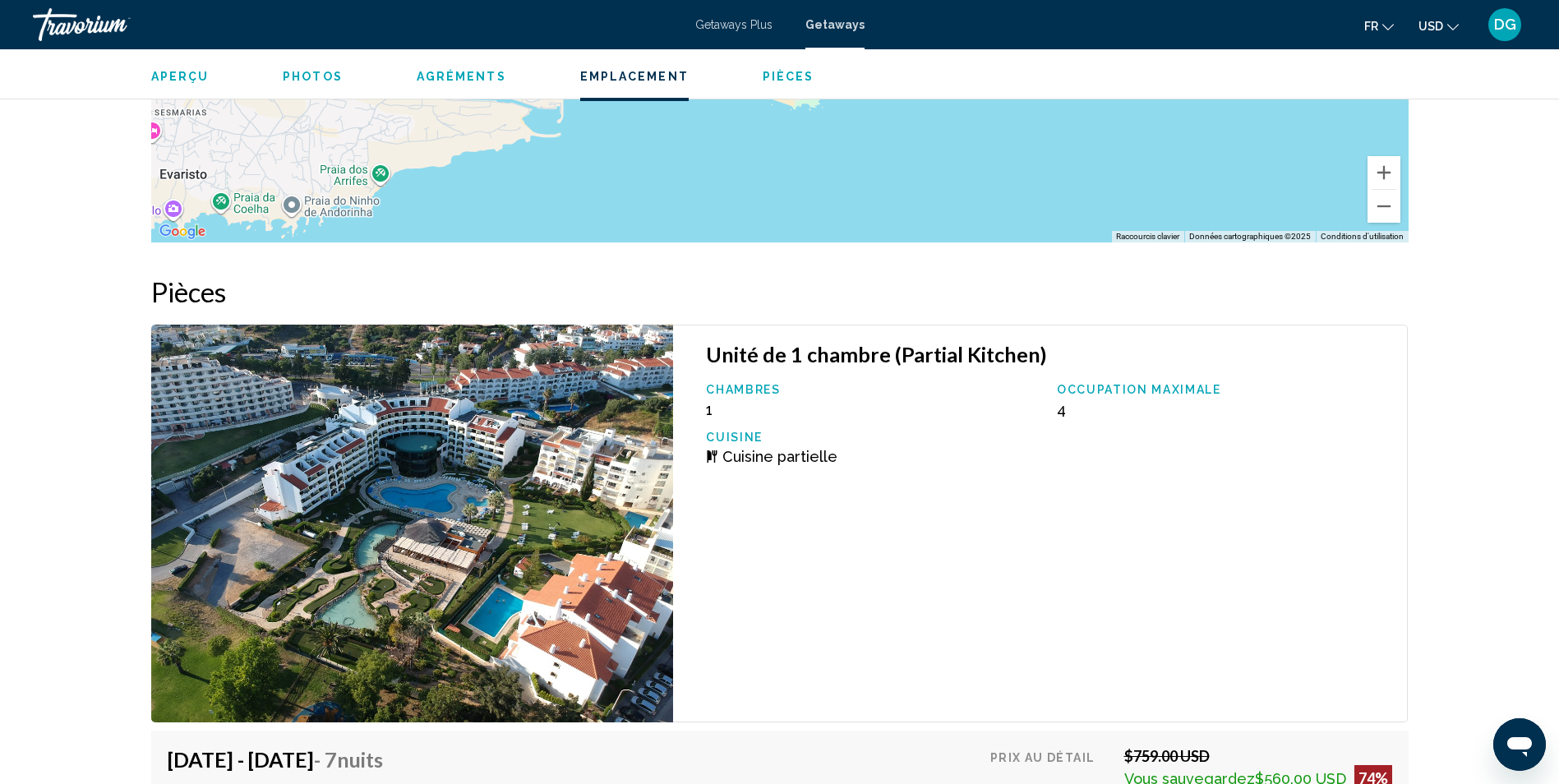
scroll to position [2445, 0]
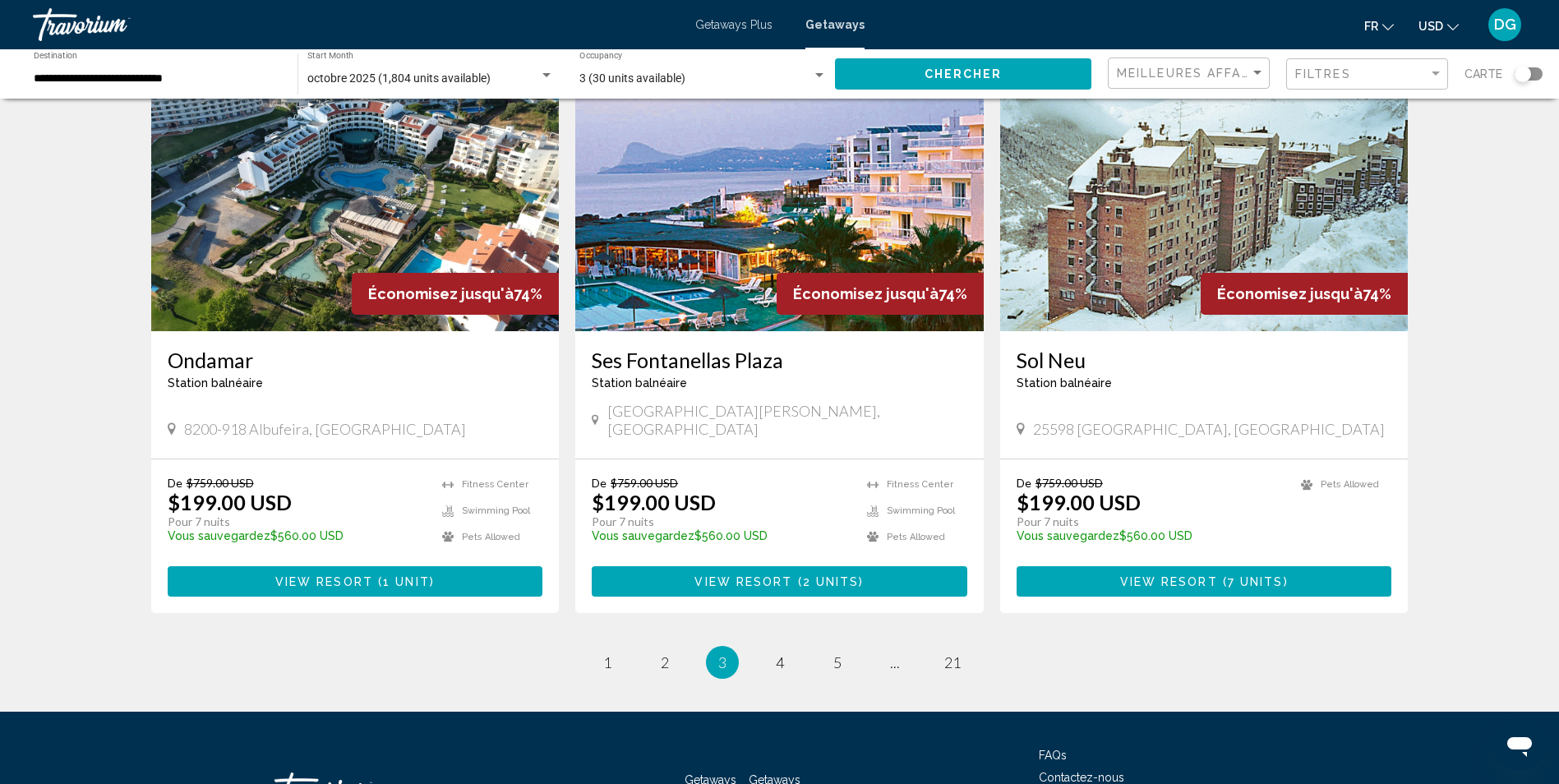
scroll to position [1894, 0]
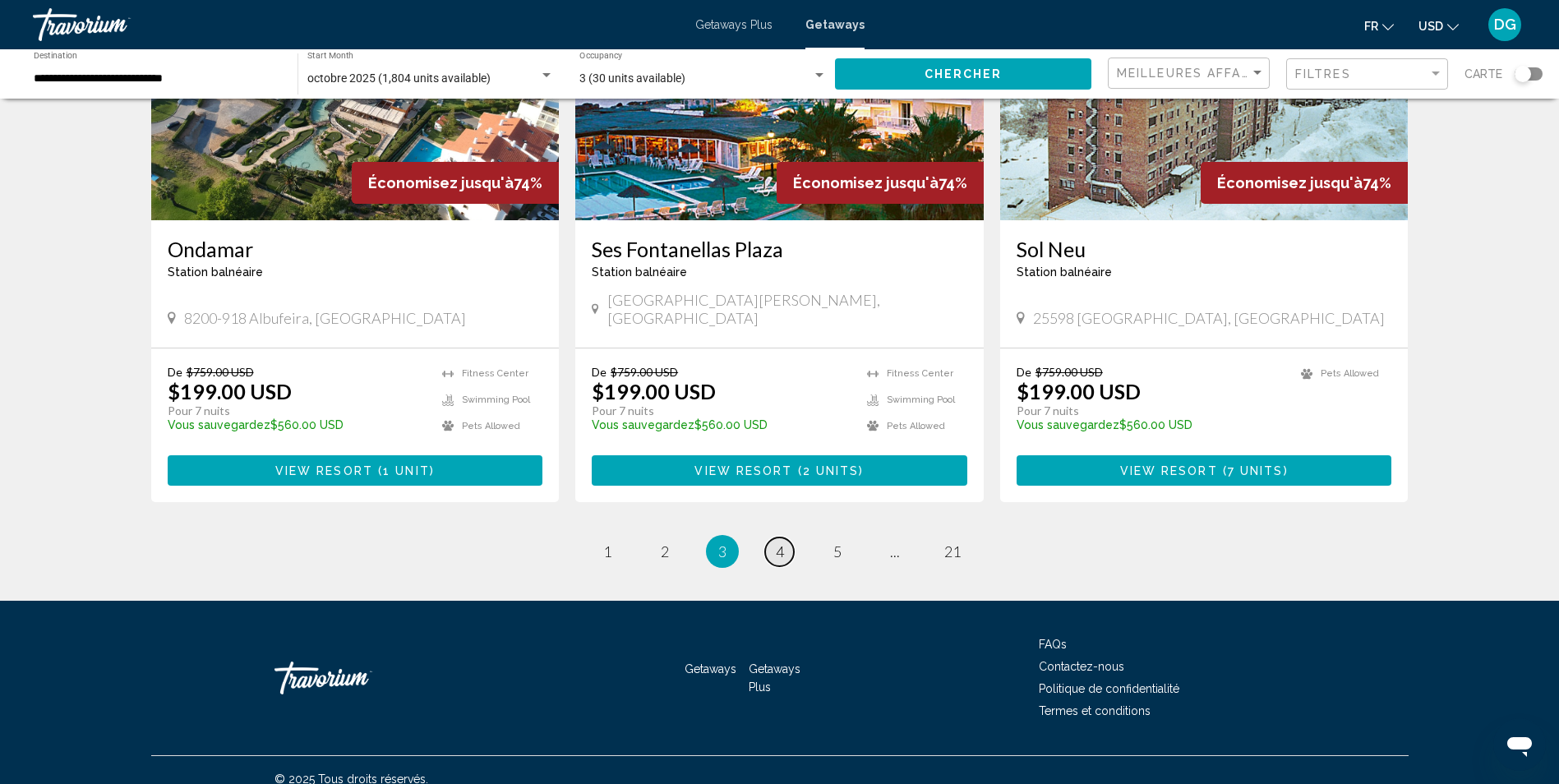
click at [780, 542] on span "4" at bounding box center [780, 551] width 8 height 18
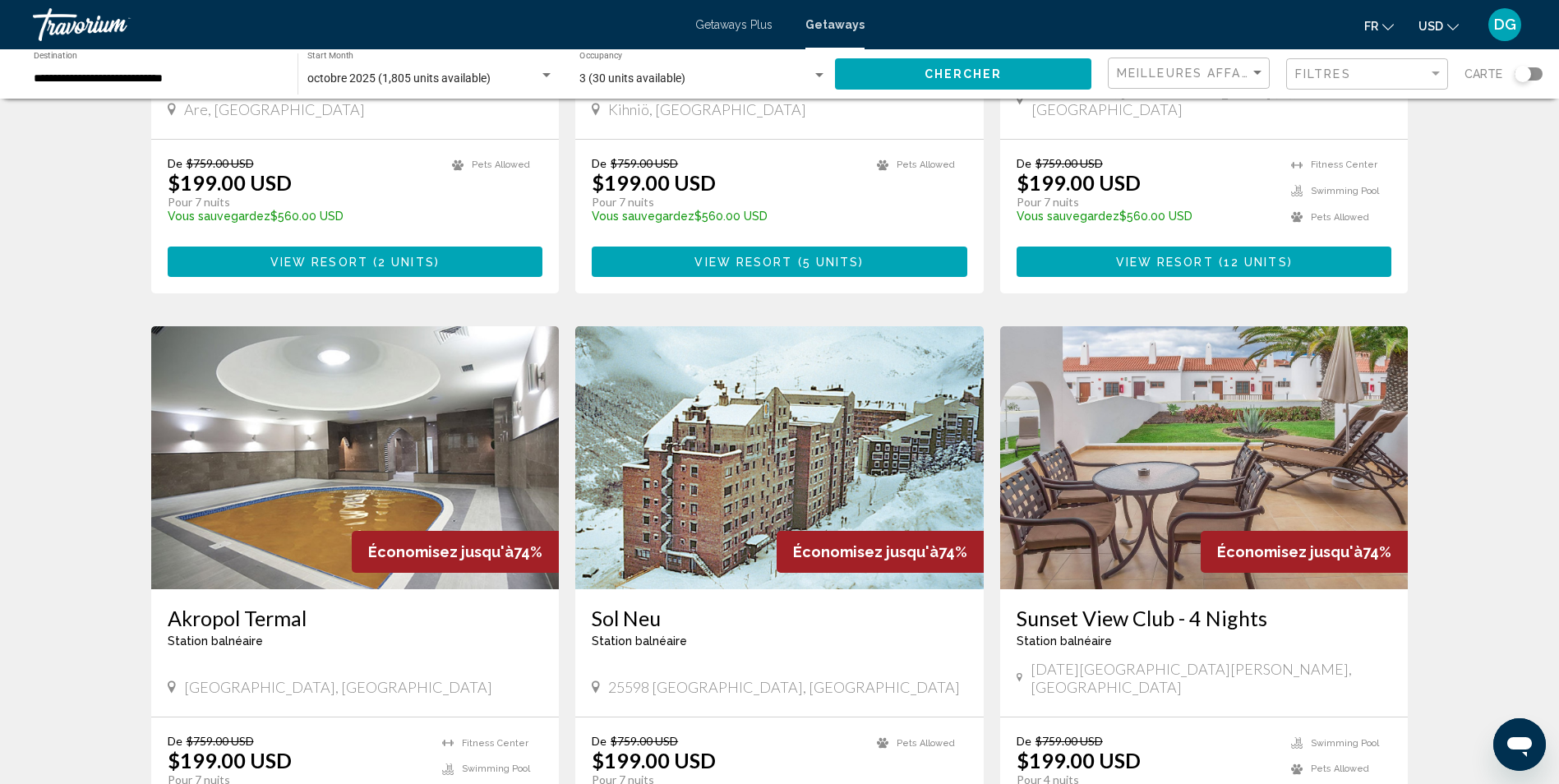
scroll to position [411, 0]
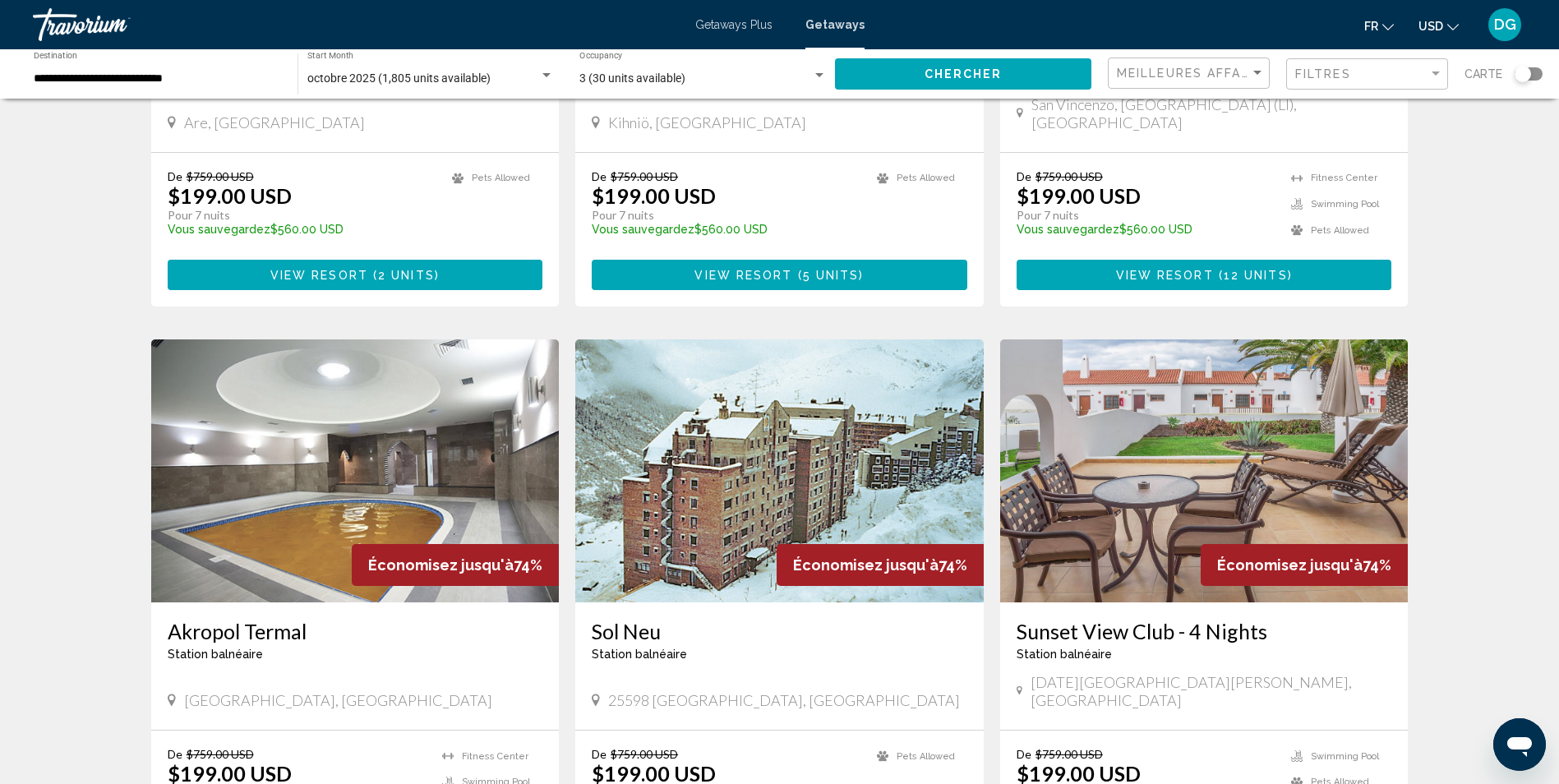
click at [1168, 445] on img "Main content" at bounding box center [1205, 471] width 409 height 263
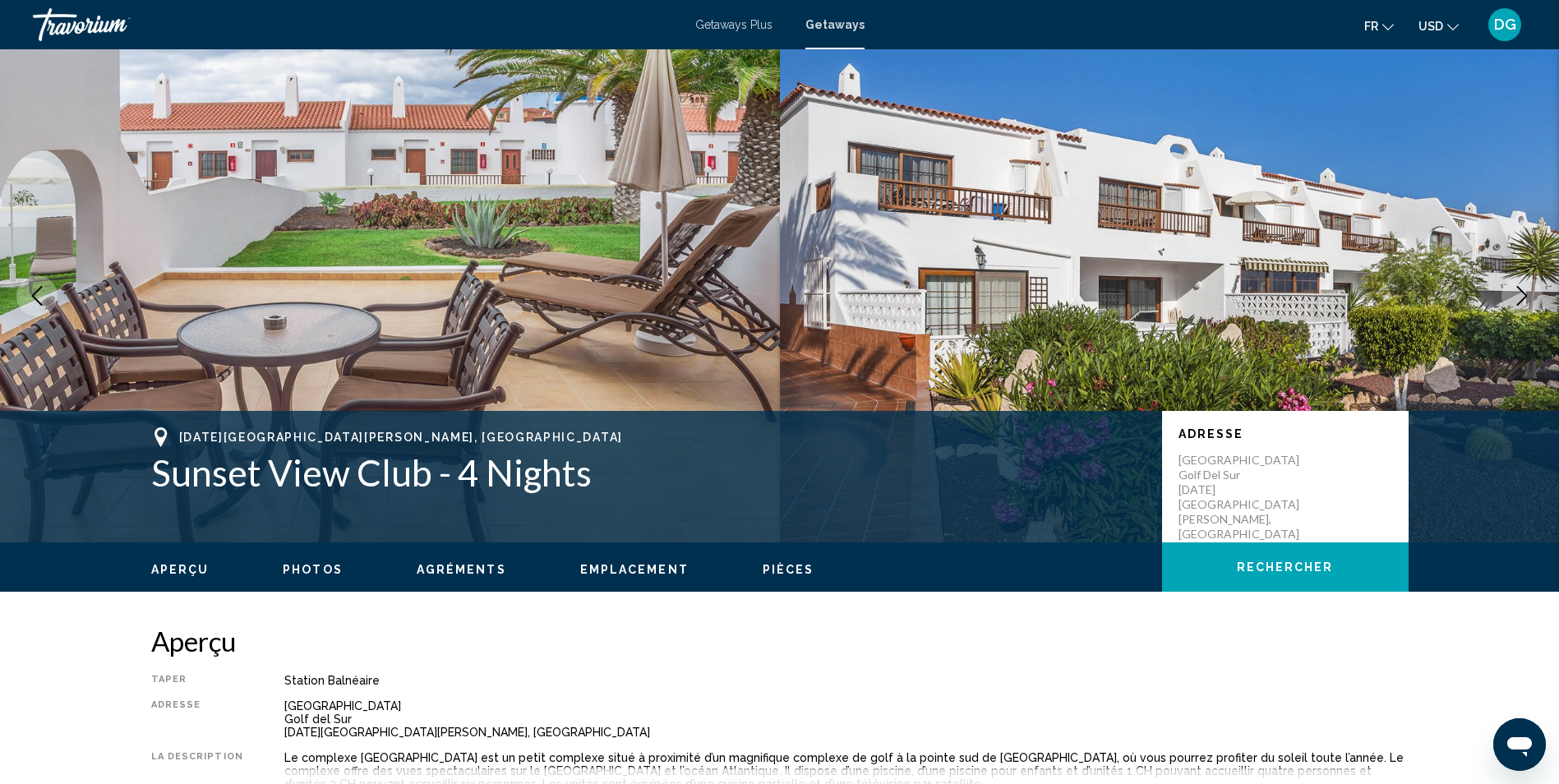
click at [1513, 294] on icon "Next image" at bounding box center [1522, 296] width 20 height 20
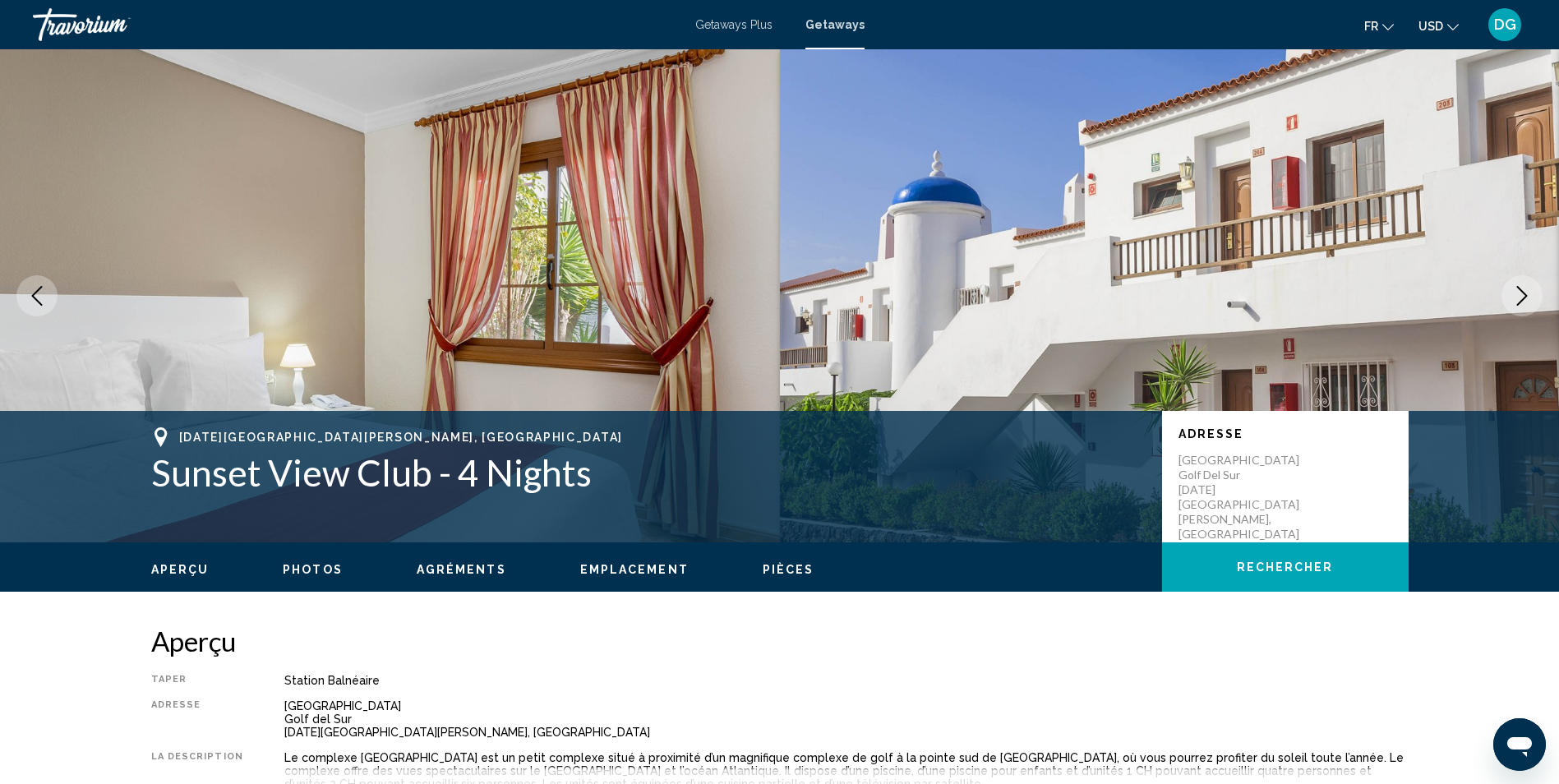
click at [1515, 294] on icon "Next image" at bounding box center [1522, 296] width 20 height 20
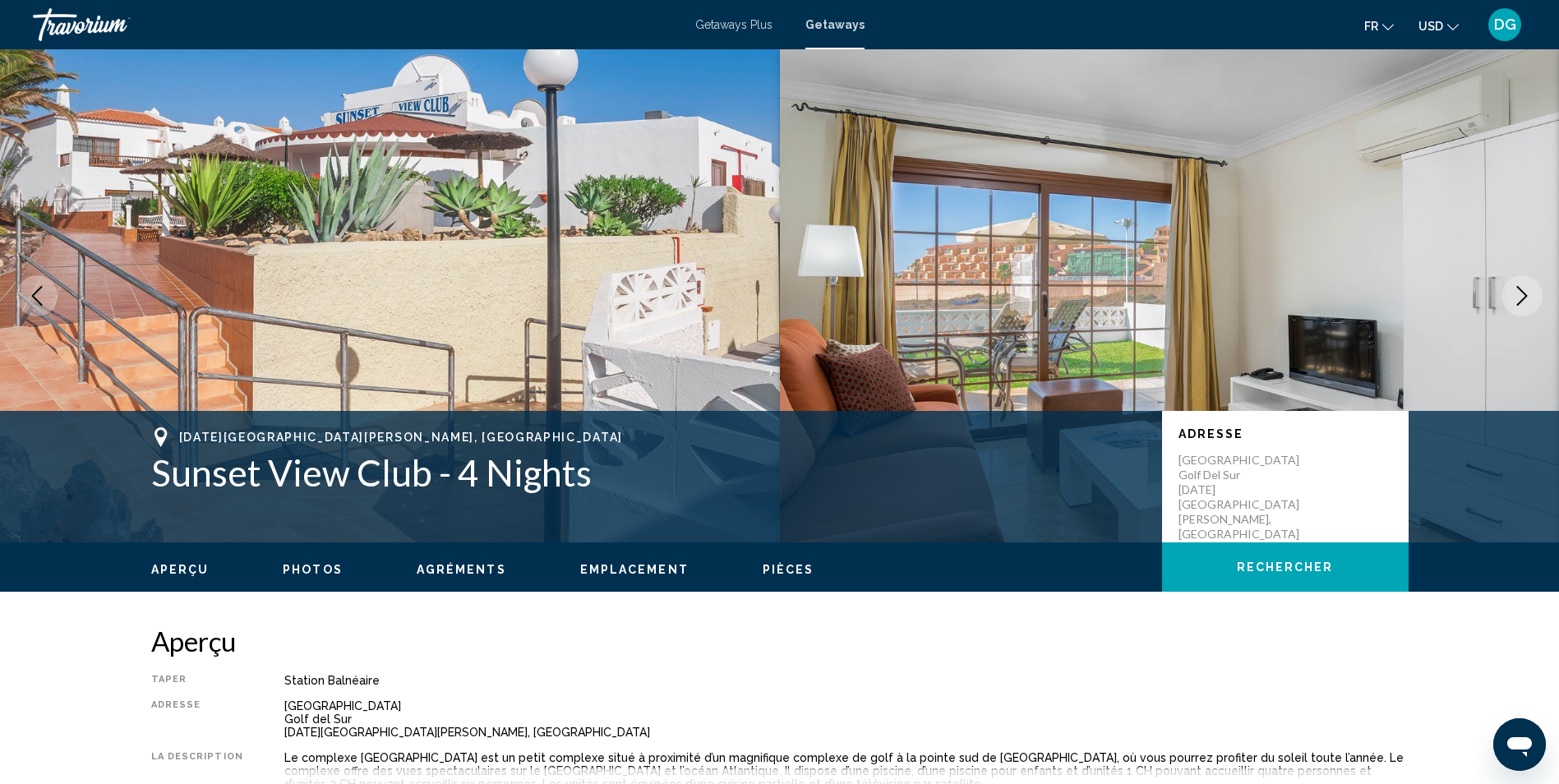
click at [1515, 294] on icon "Next image" at bounding box center [1522, 296] width 20 height 20
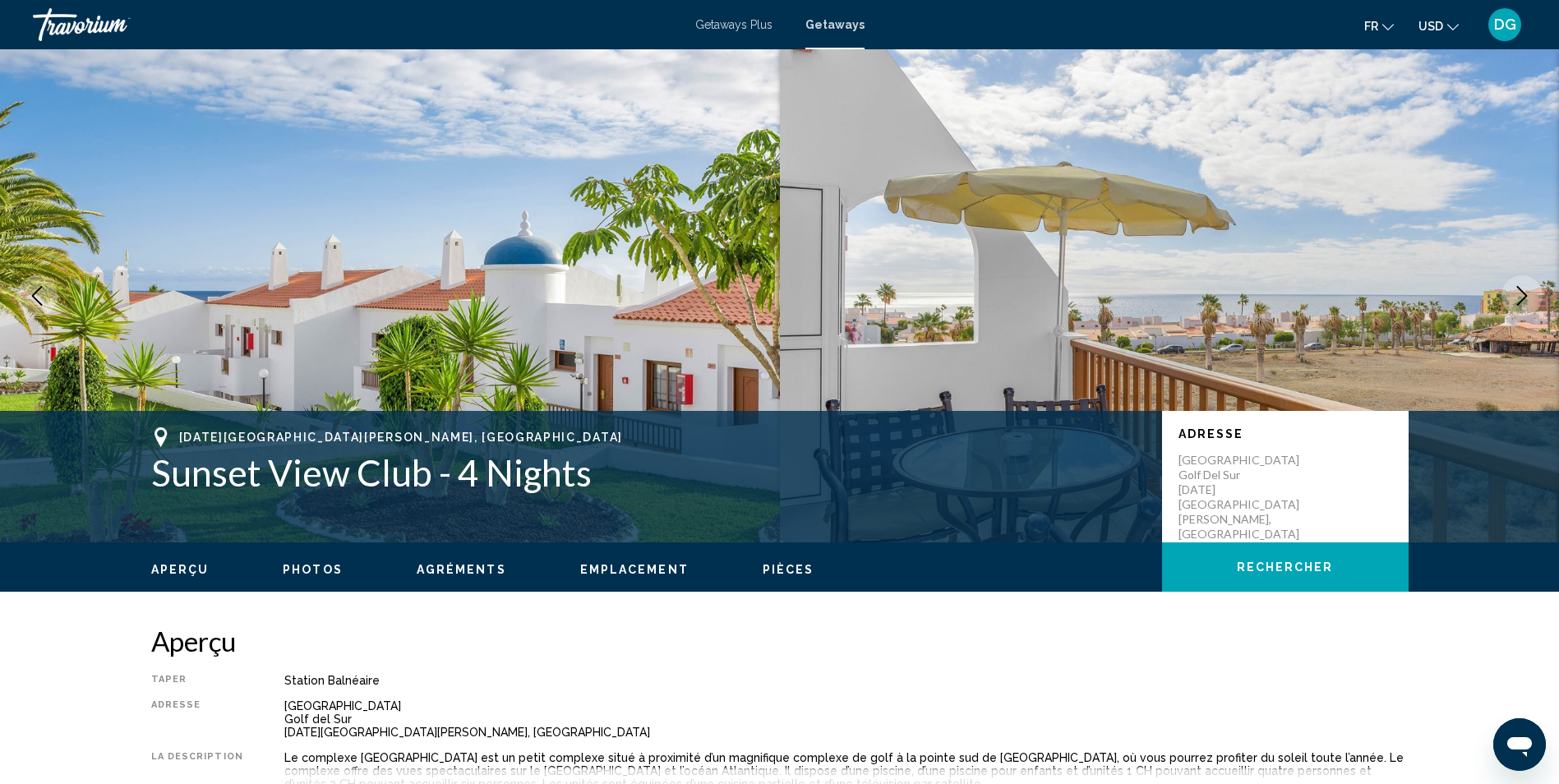
click at [1515, 294] on icon "Next image" at bounding box center [1522, 296] width 20 height 20
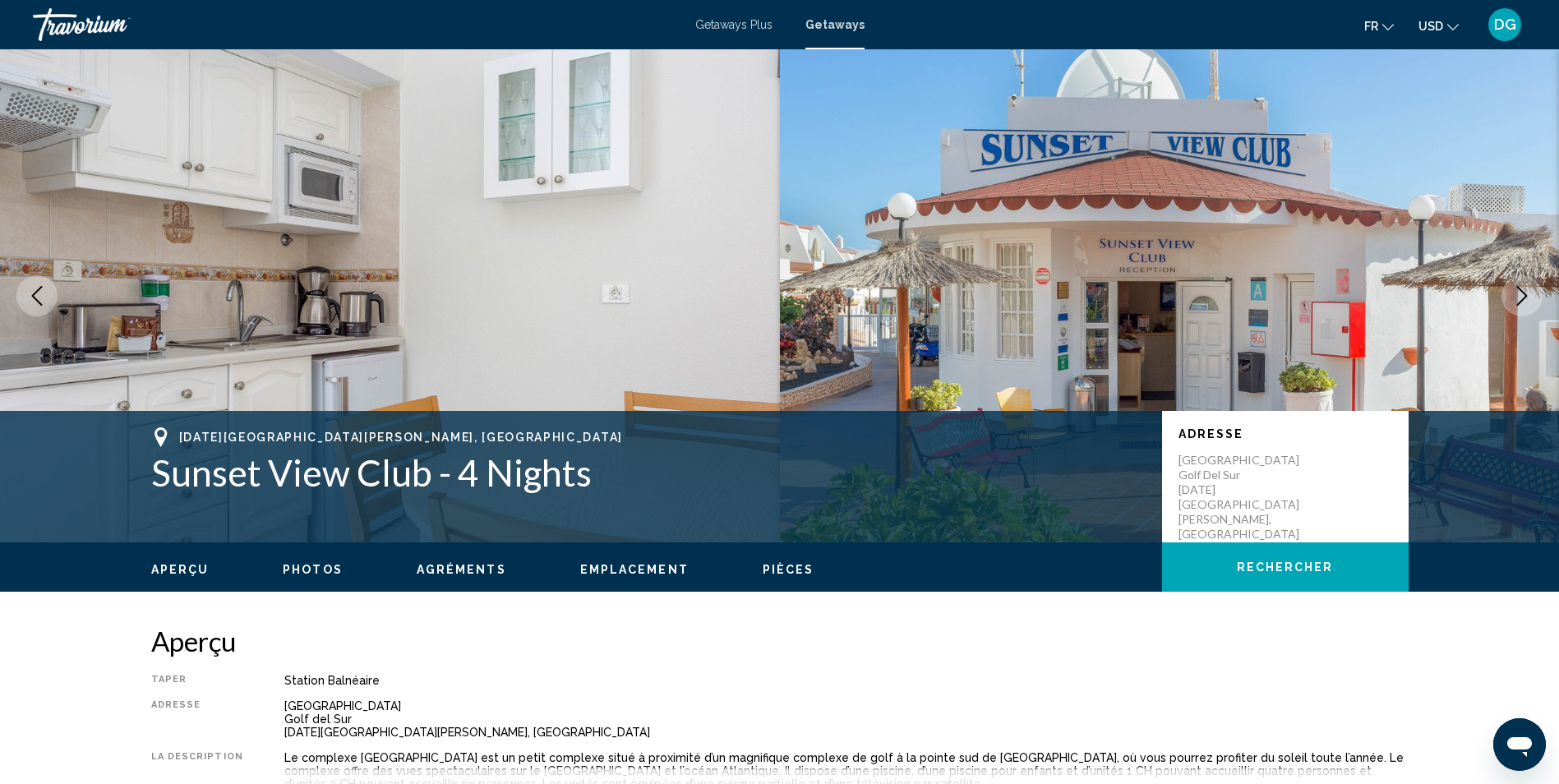
click at [1515, 294] on icon "Next image" at bounding box center [1522, 296] width 20 height 20
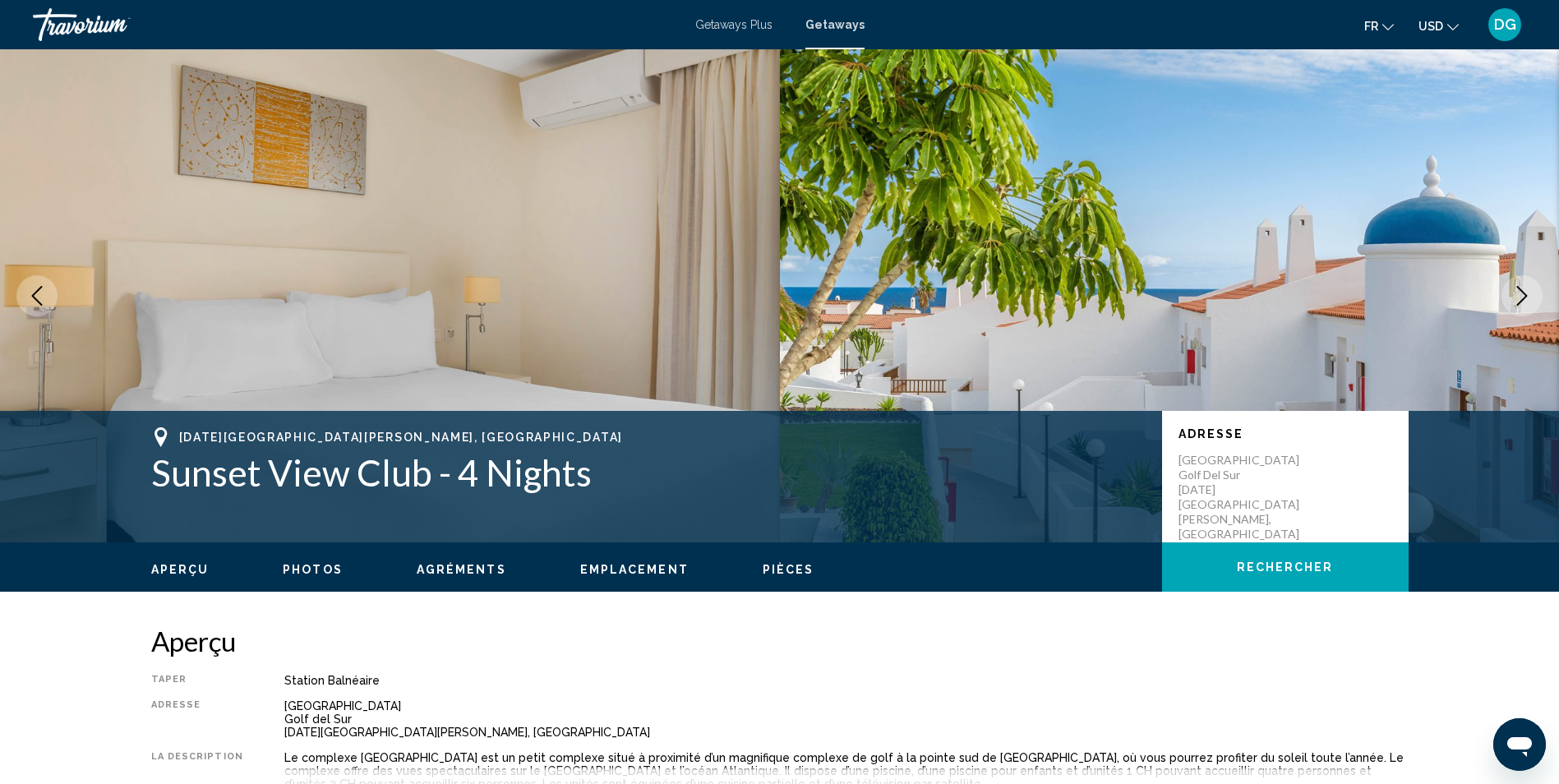
click at [1515, 294] on icon "Next image" at bounding box center [1522, 296] width 20 height 20
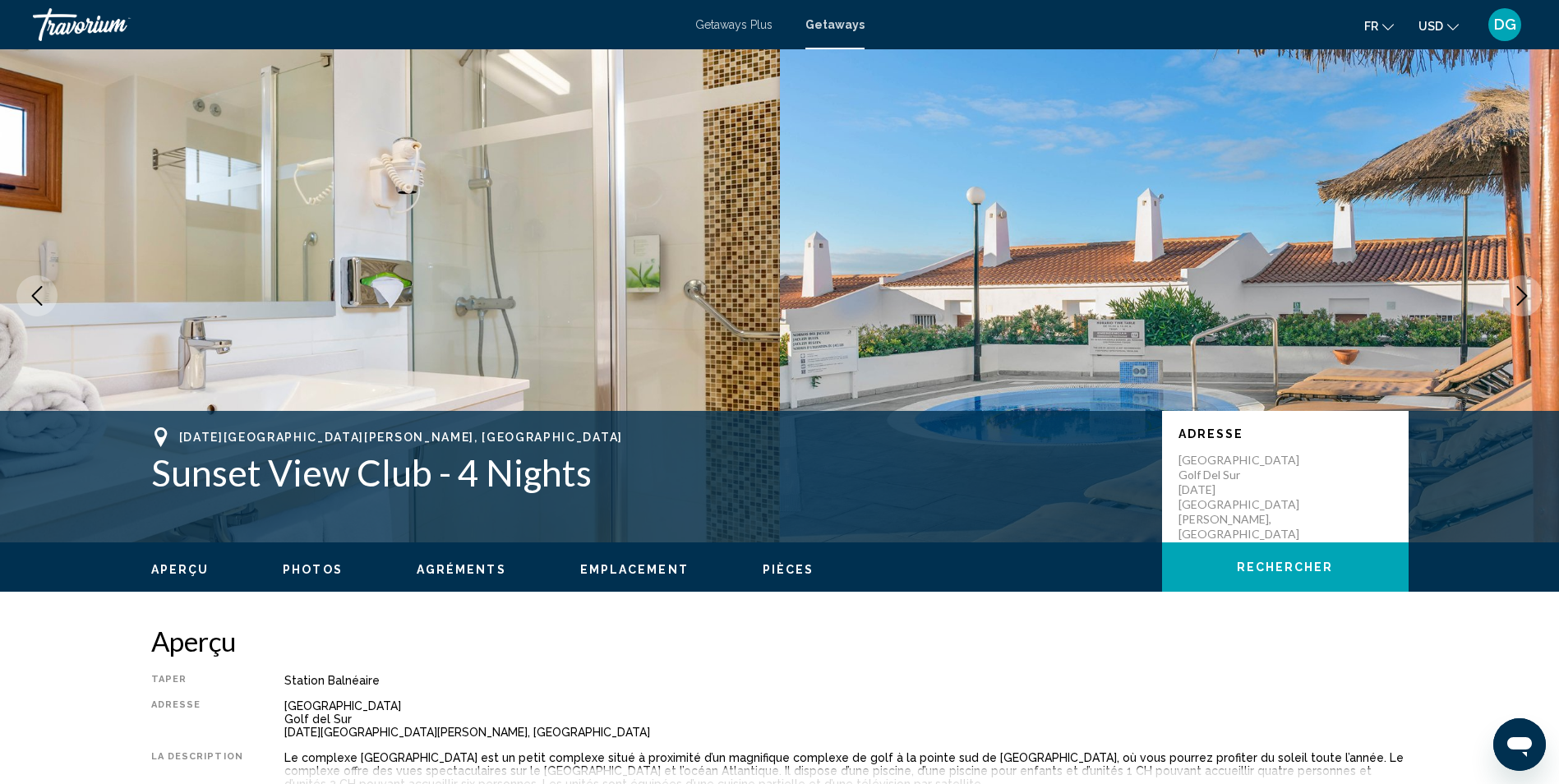
click at [1515, 294] on icon "Next image" at bounding box center [1522, 296] width 20 height 20
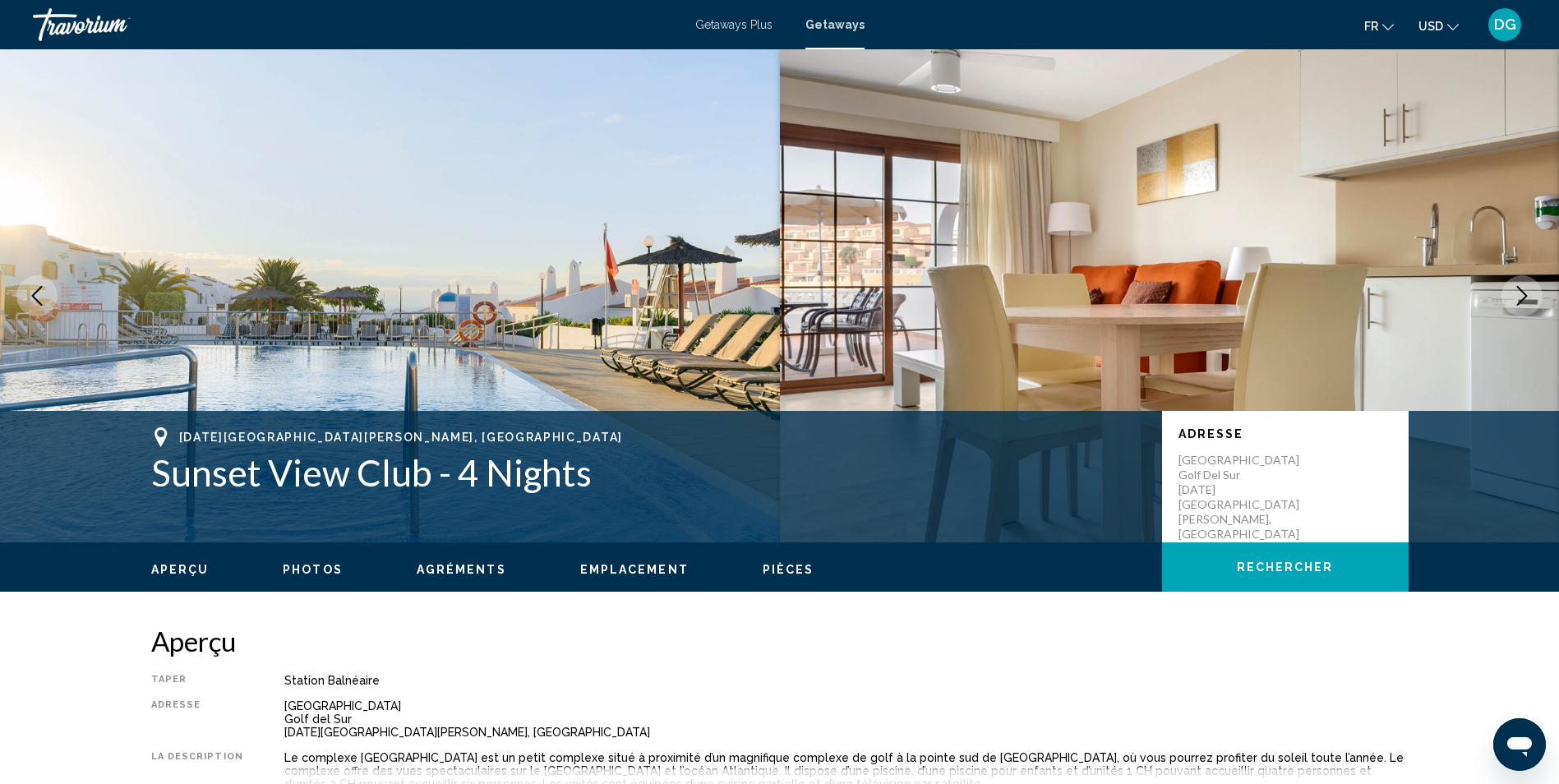
click at [1515, 294] on icon "Next image" at bounding box center [1522, 296] width 20 height 20
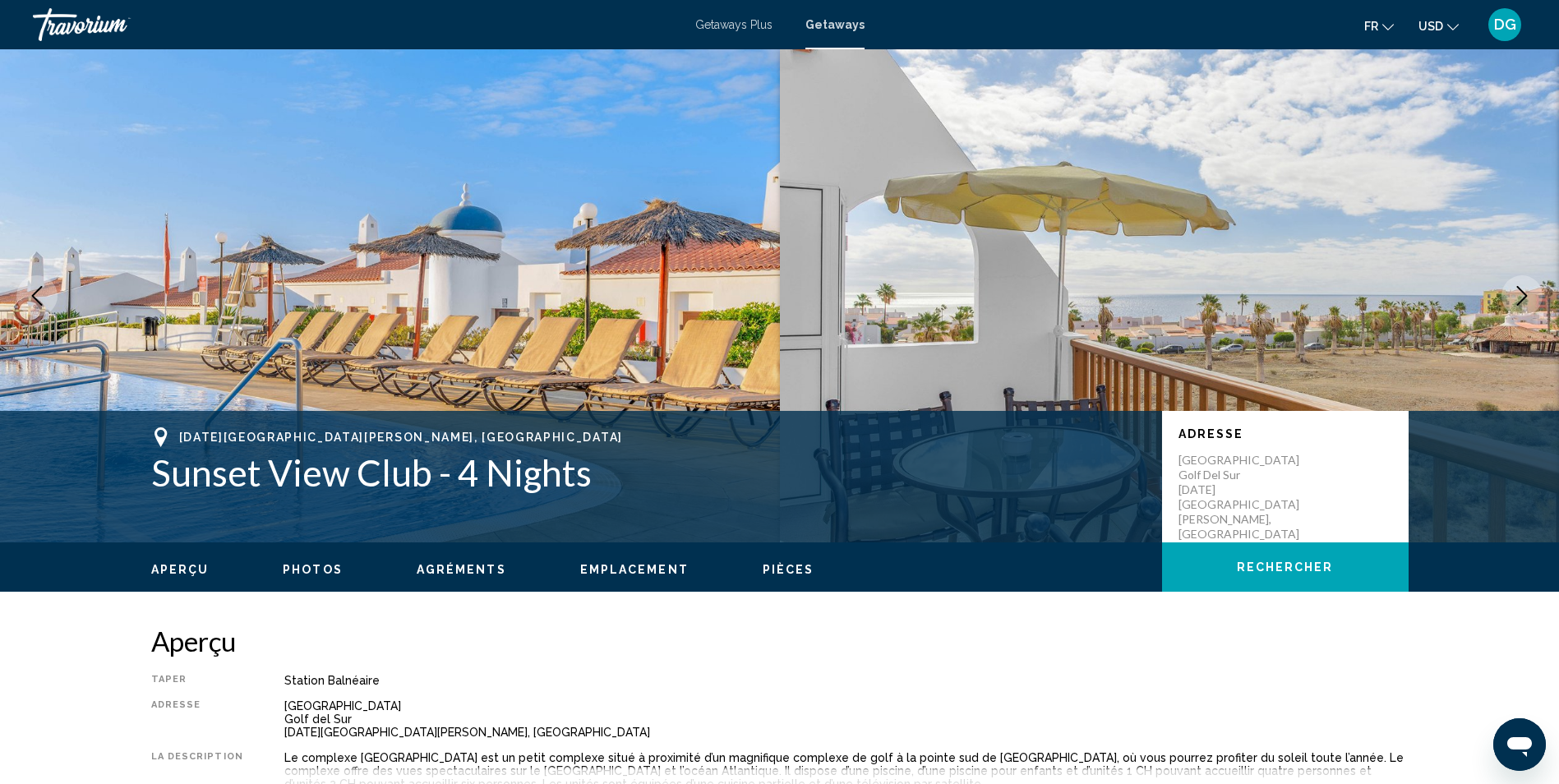
click at [1515, 294] on icon "Next image" at bounding box center [1522, 296] width 20 height 20
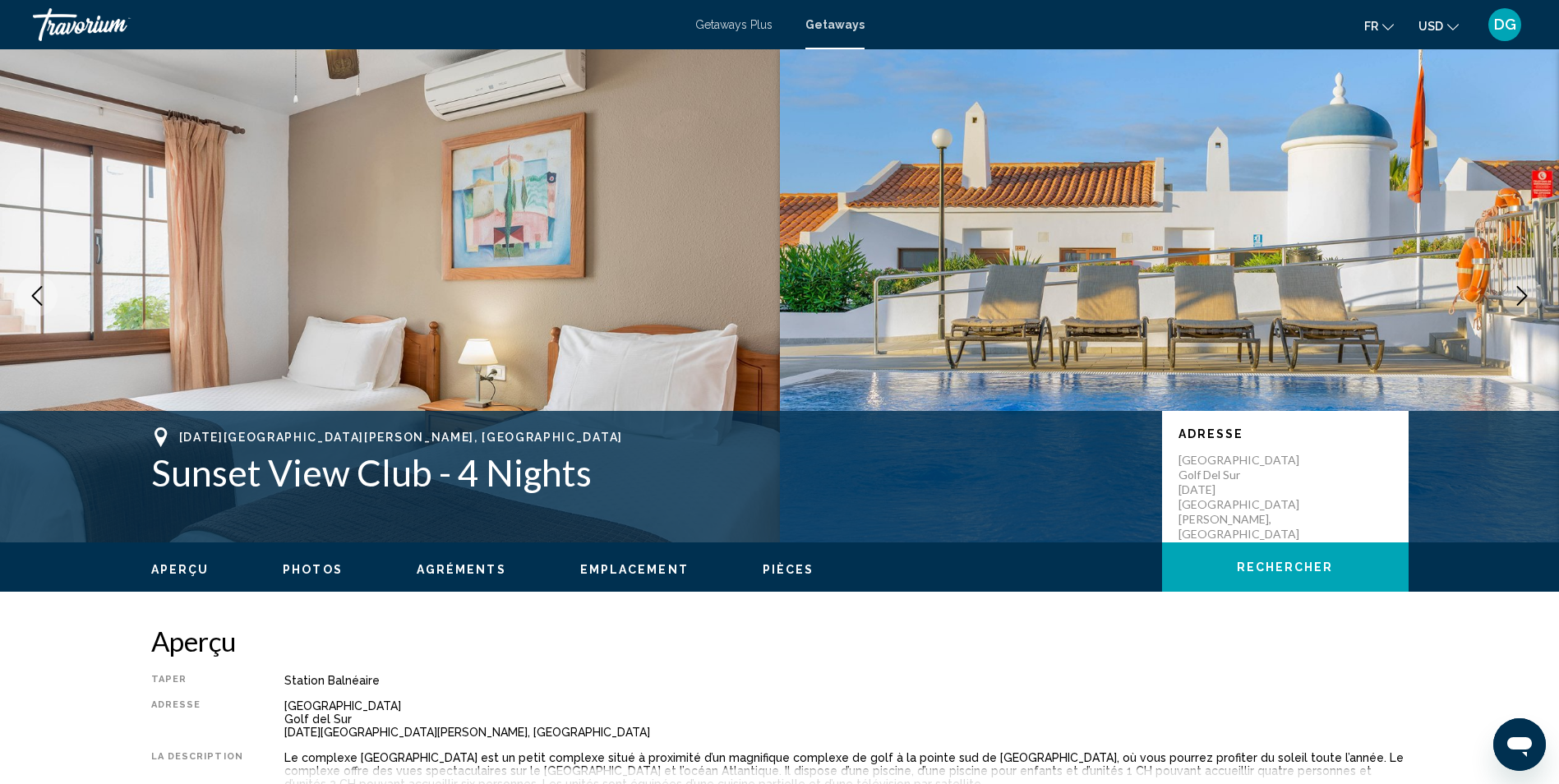
click at [1515, 294] on icon "Next image" at bounding box center [1522, 296] width 20 height 20
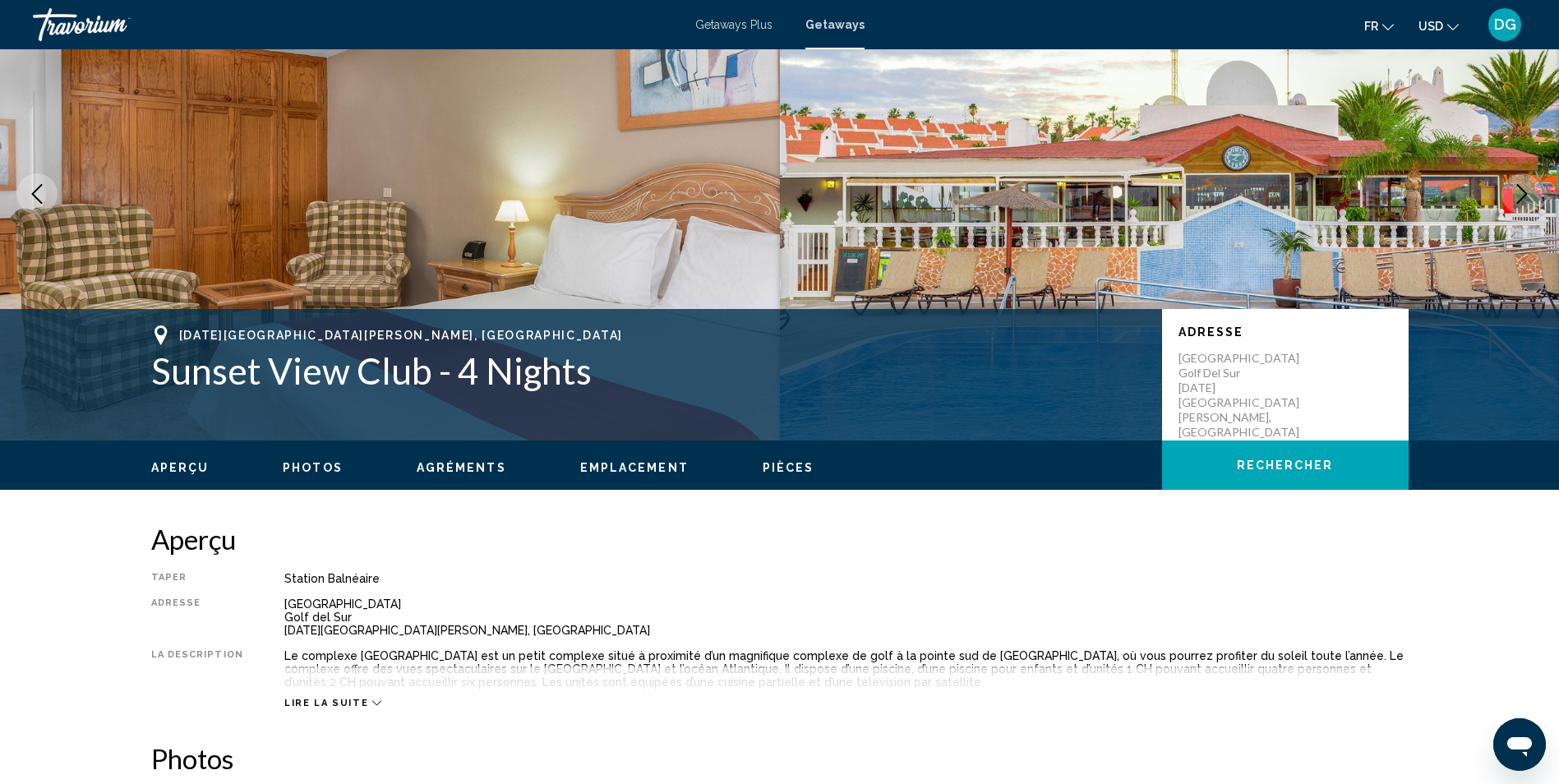
scroll to position [411, 0]
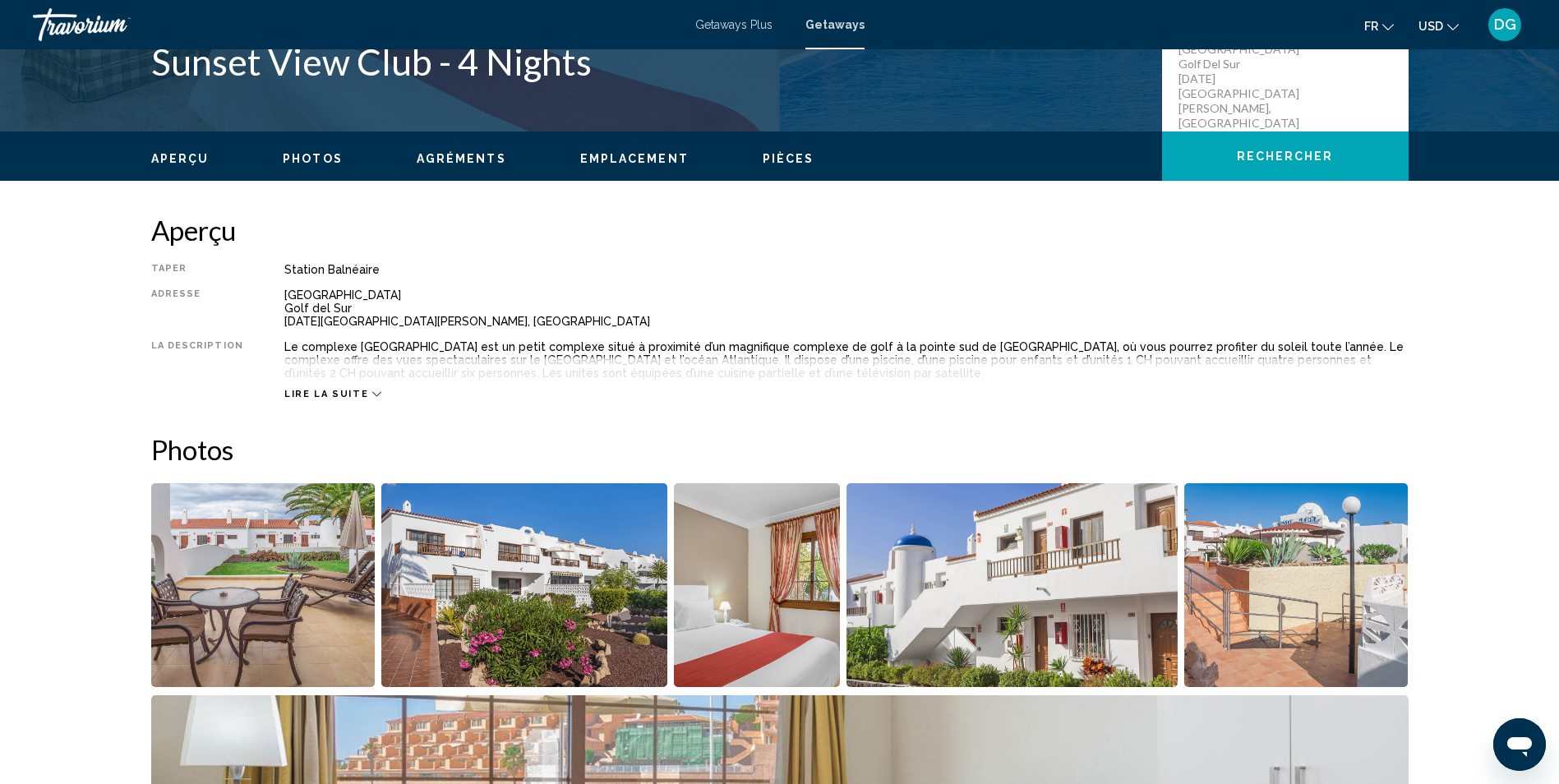
click at [326, 390] on span "Lire la suite" at bounding box center [326, 394] width 84 height 11
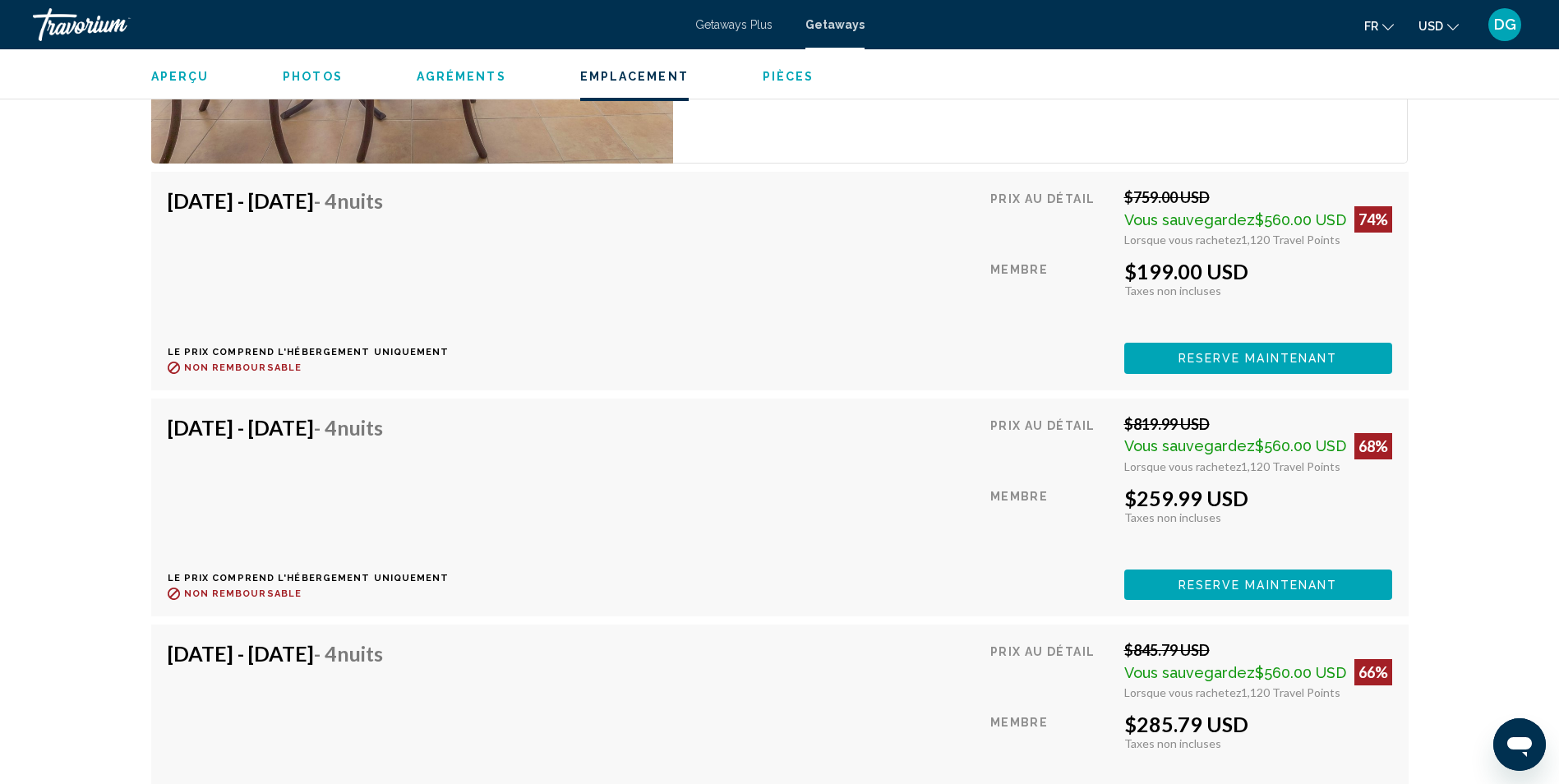
scroll to position [3533, 0]
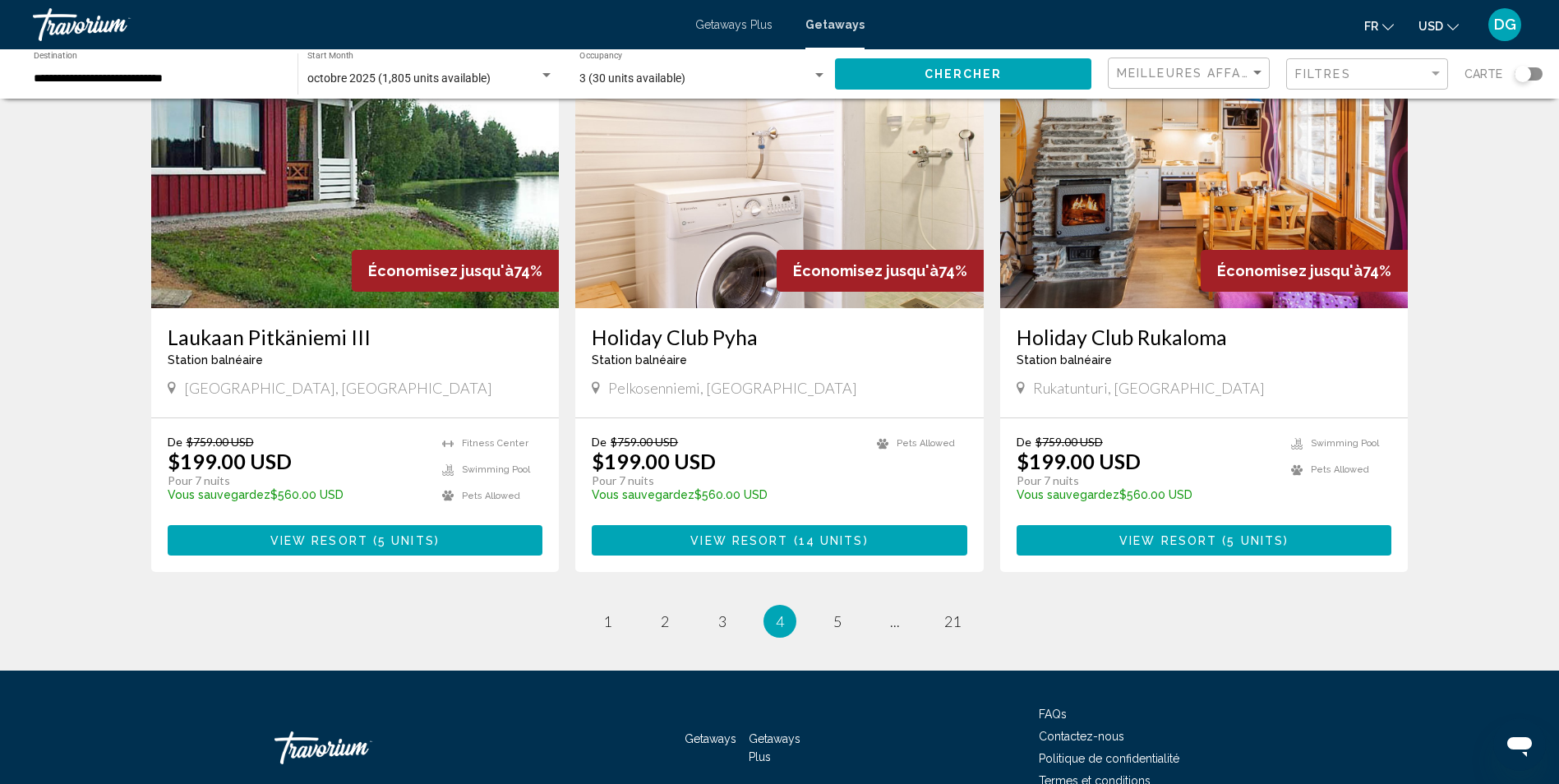
scroll to position [1894, 0]
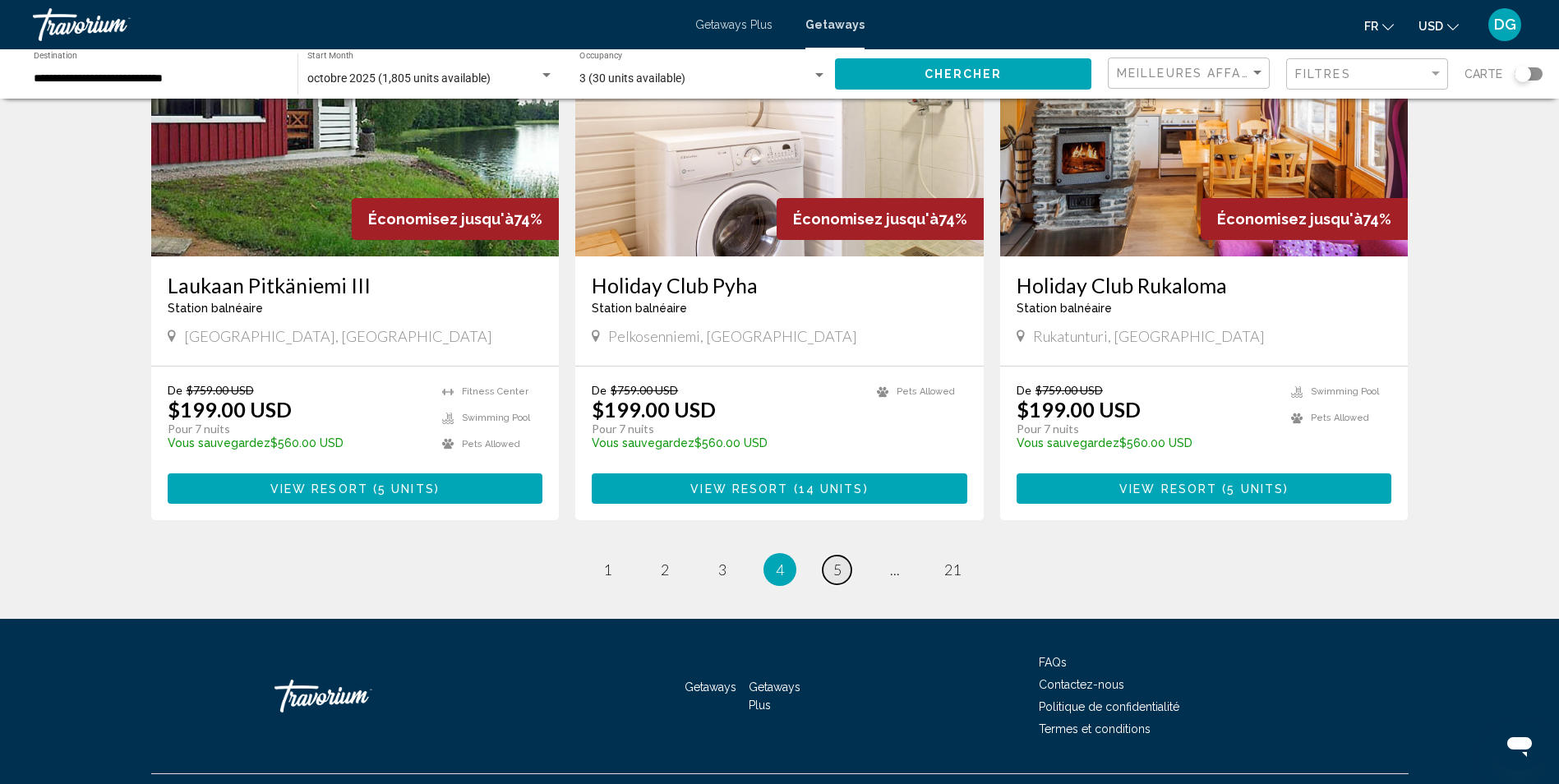
click at [837, 560] on span "5" at bounding box center [838, 570] width 8 height 18
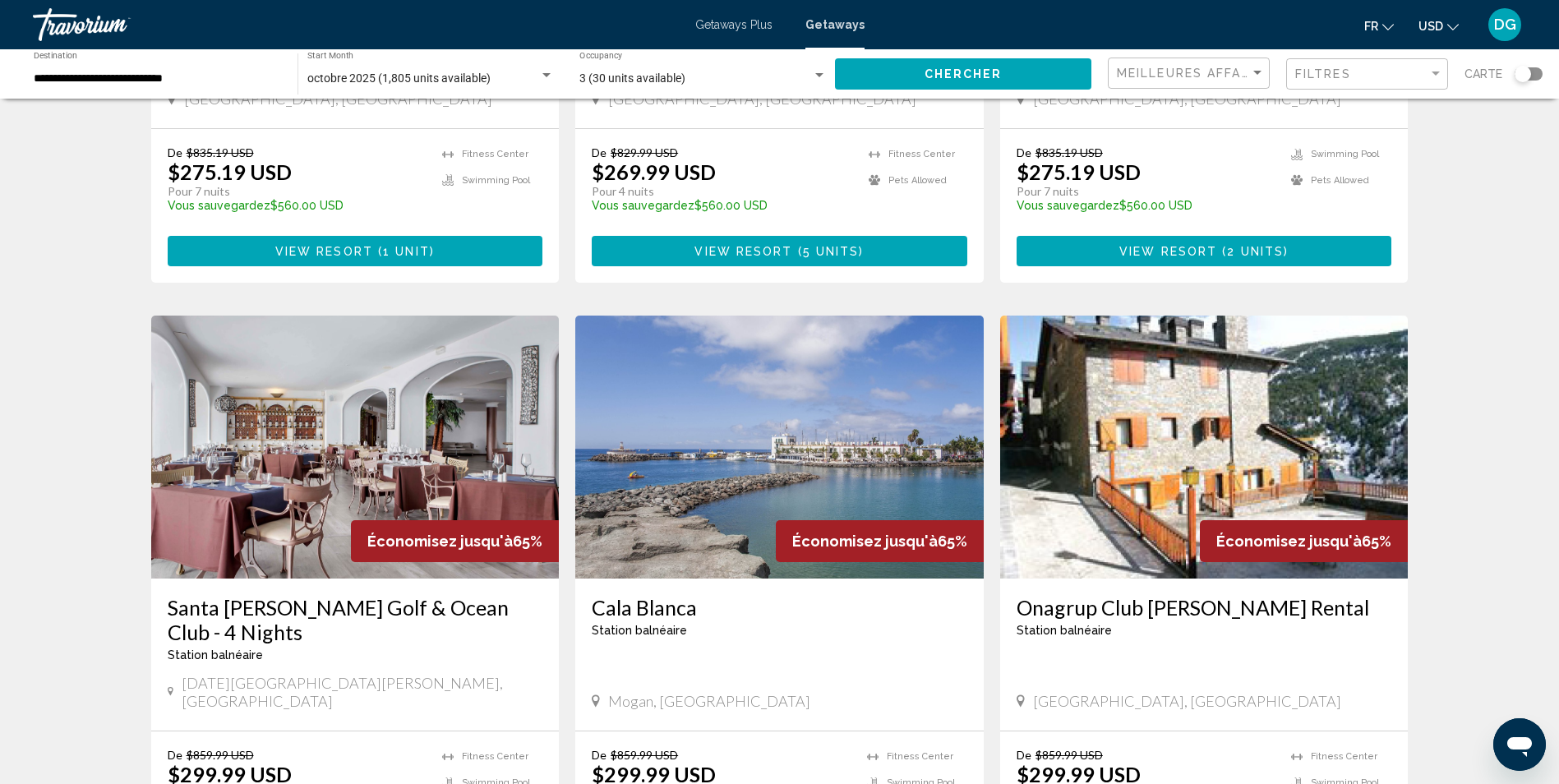
scroll to position [1643, 0]
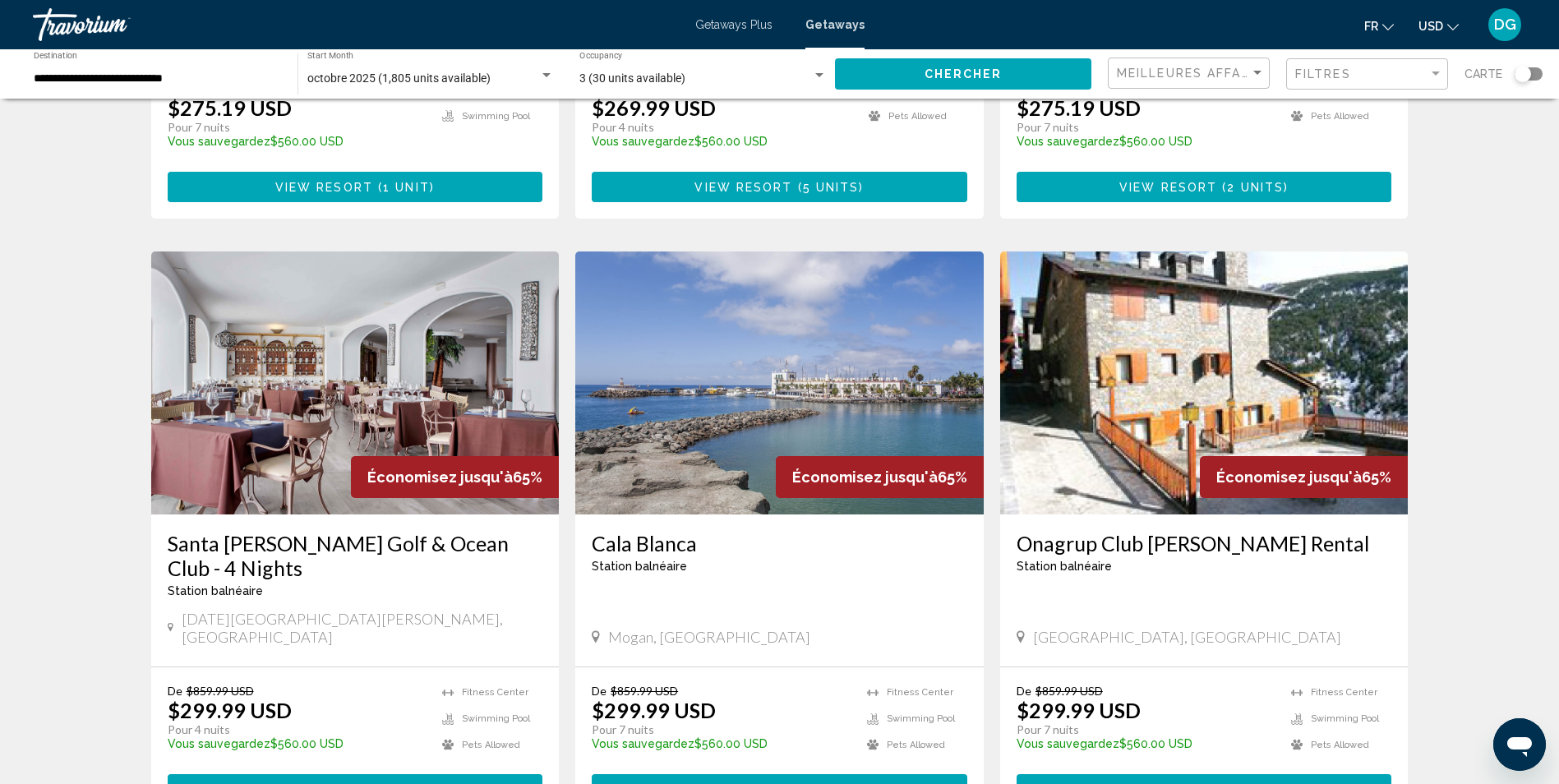
click at [317, 375] on img "Main content" at bounding box center [355, 383] width 409 height 263
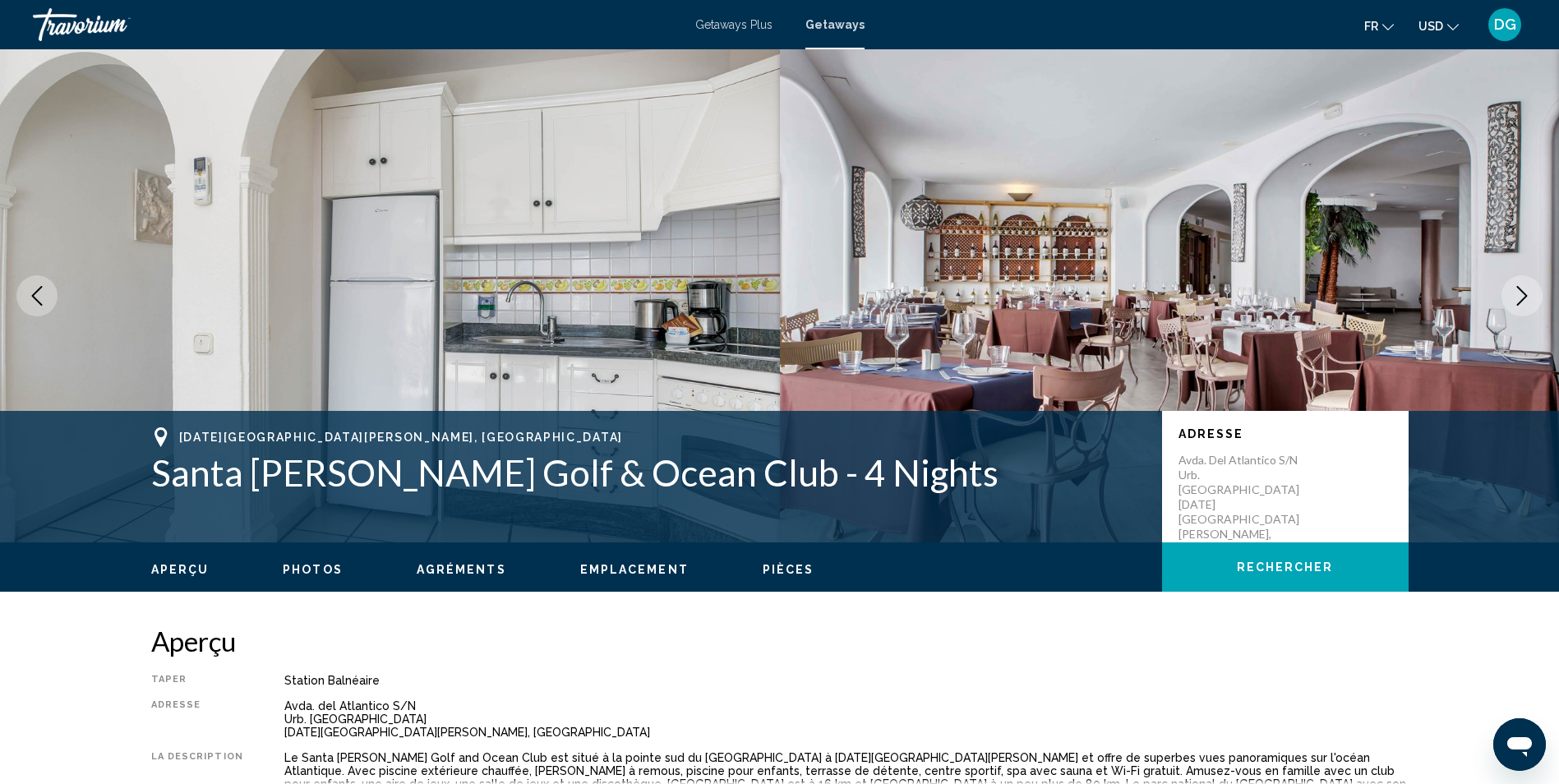
click at [1518, 292] on icon "Next image" at bounding box center [1522, 296] width 20 height 20
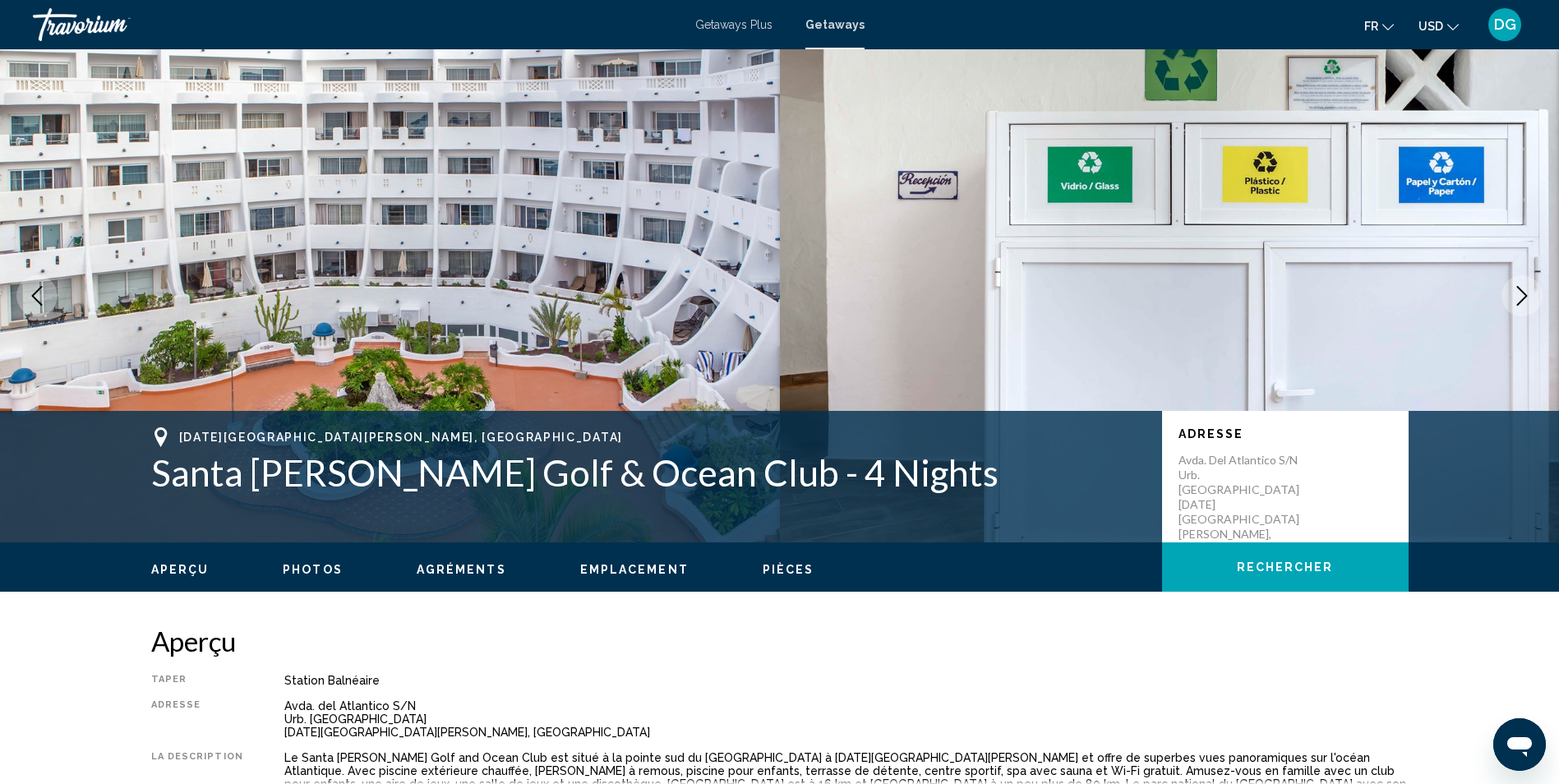
click at [1518, 295] on icon "Next image" at bounding box center [1522, 296] width 20 height 20
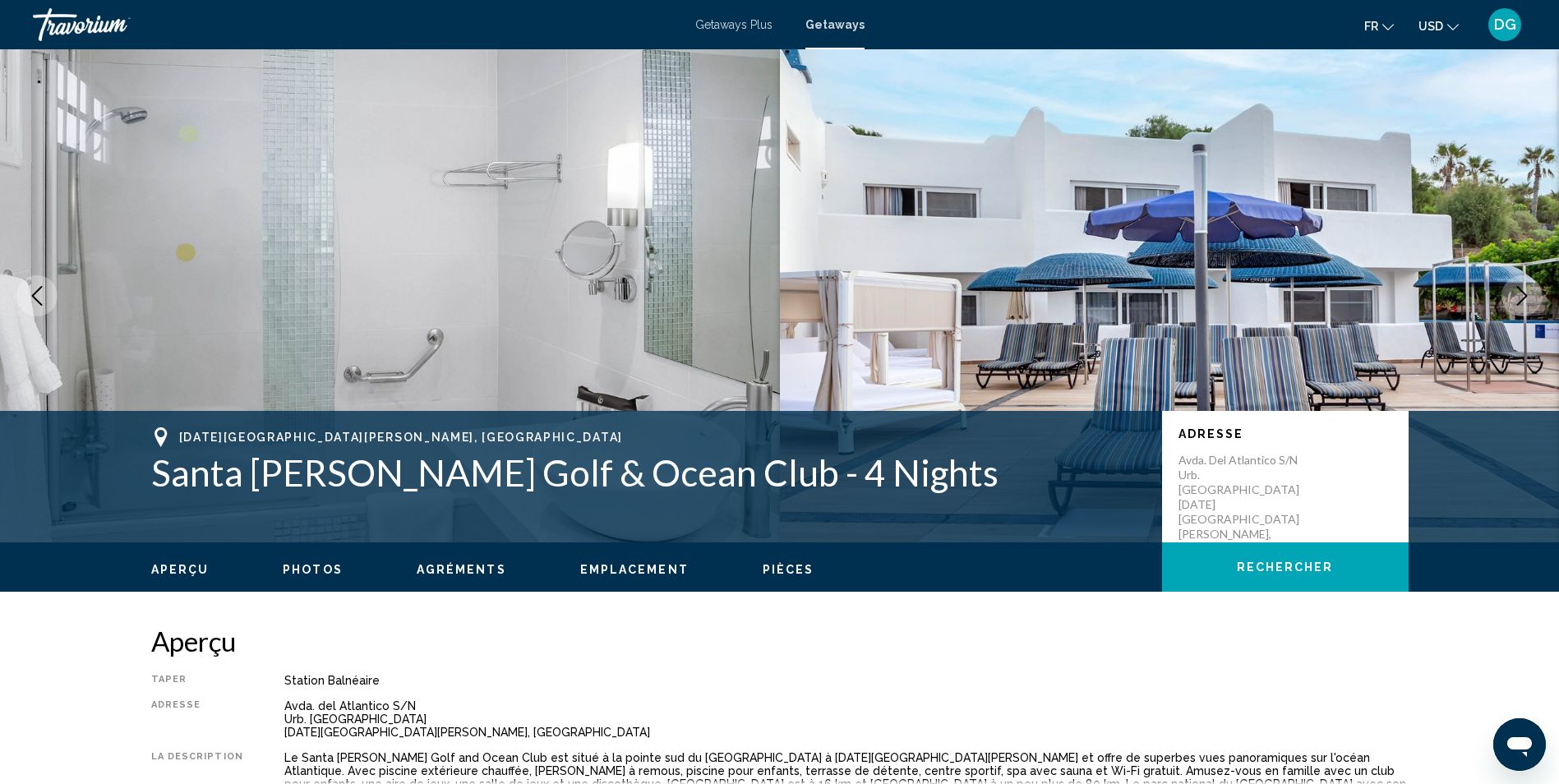
click at [1518, 295] on icon "Next image" at bounding box center [1522, 296] width 20 height 20
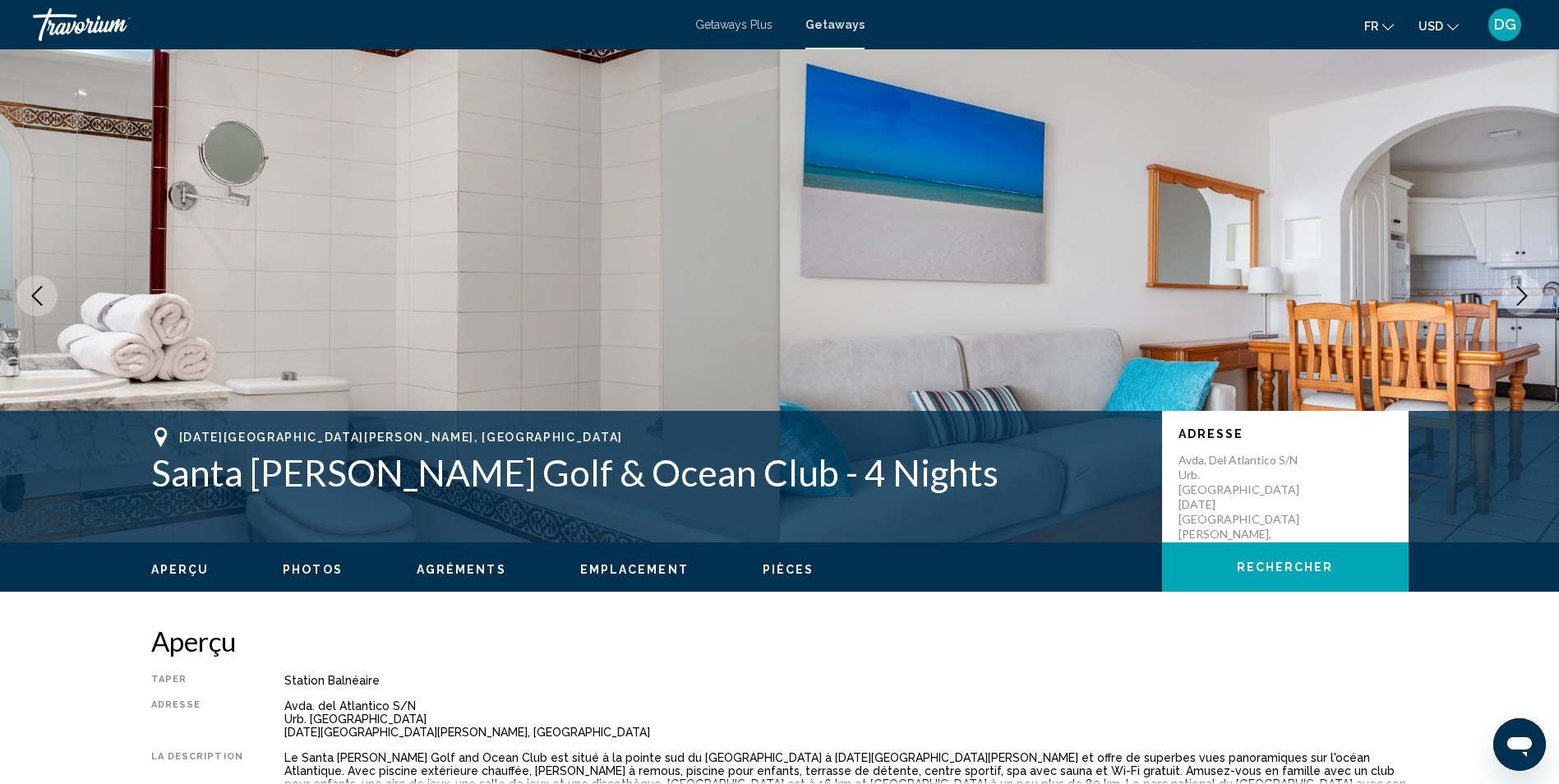
click at [1518, 295] on icon "Next image" at bounding box center [1522, 296] width 20 height 20
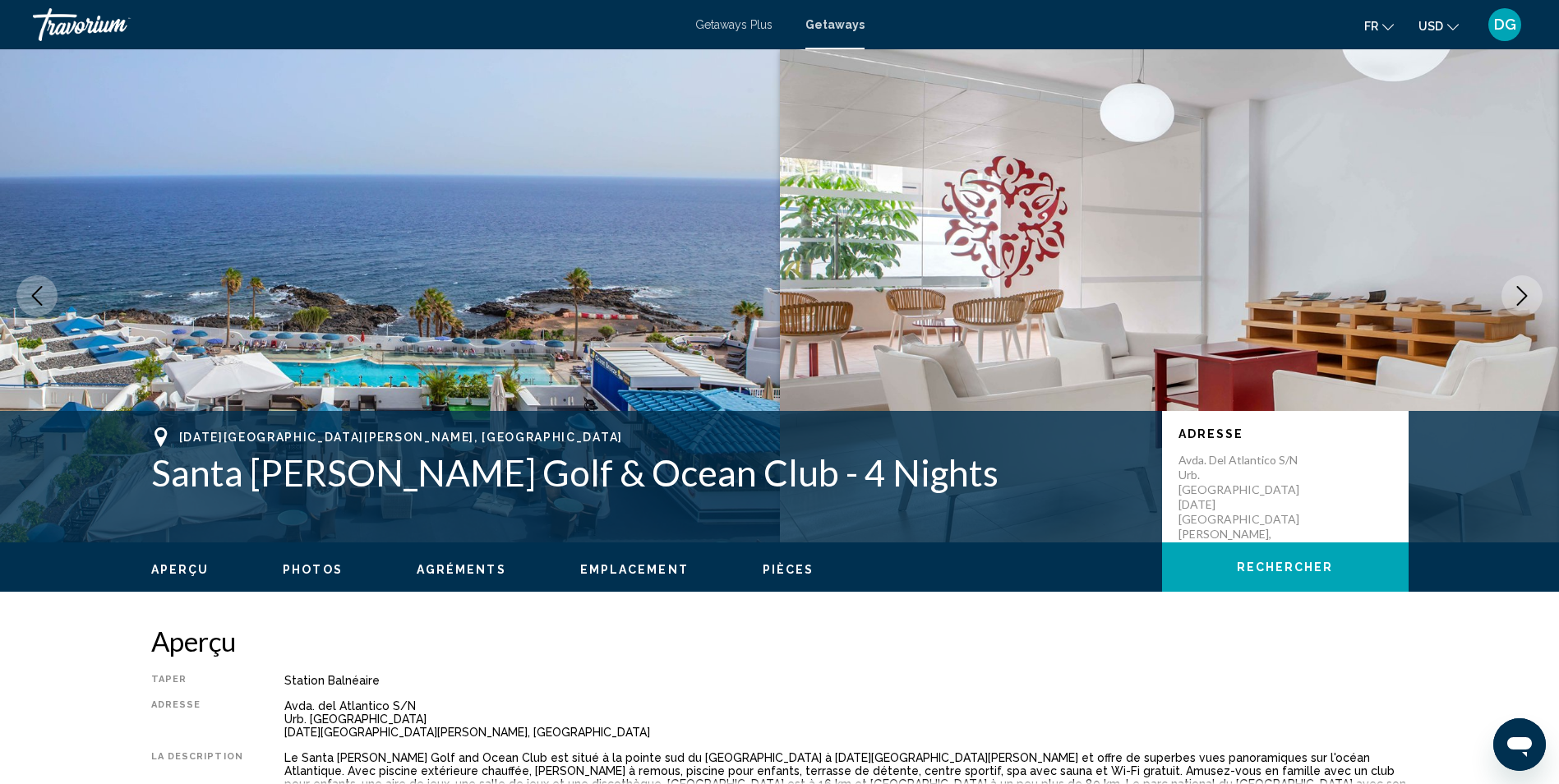
click at [1518, 295] on icon "Next image" at bounding box center [1522, 296] width 20 height 20
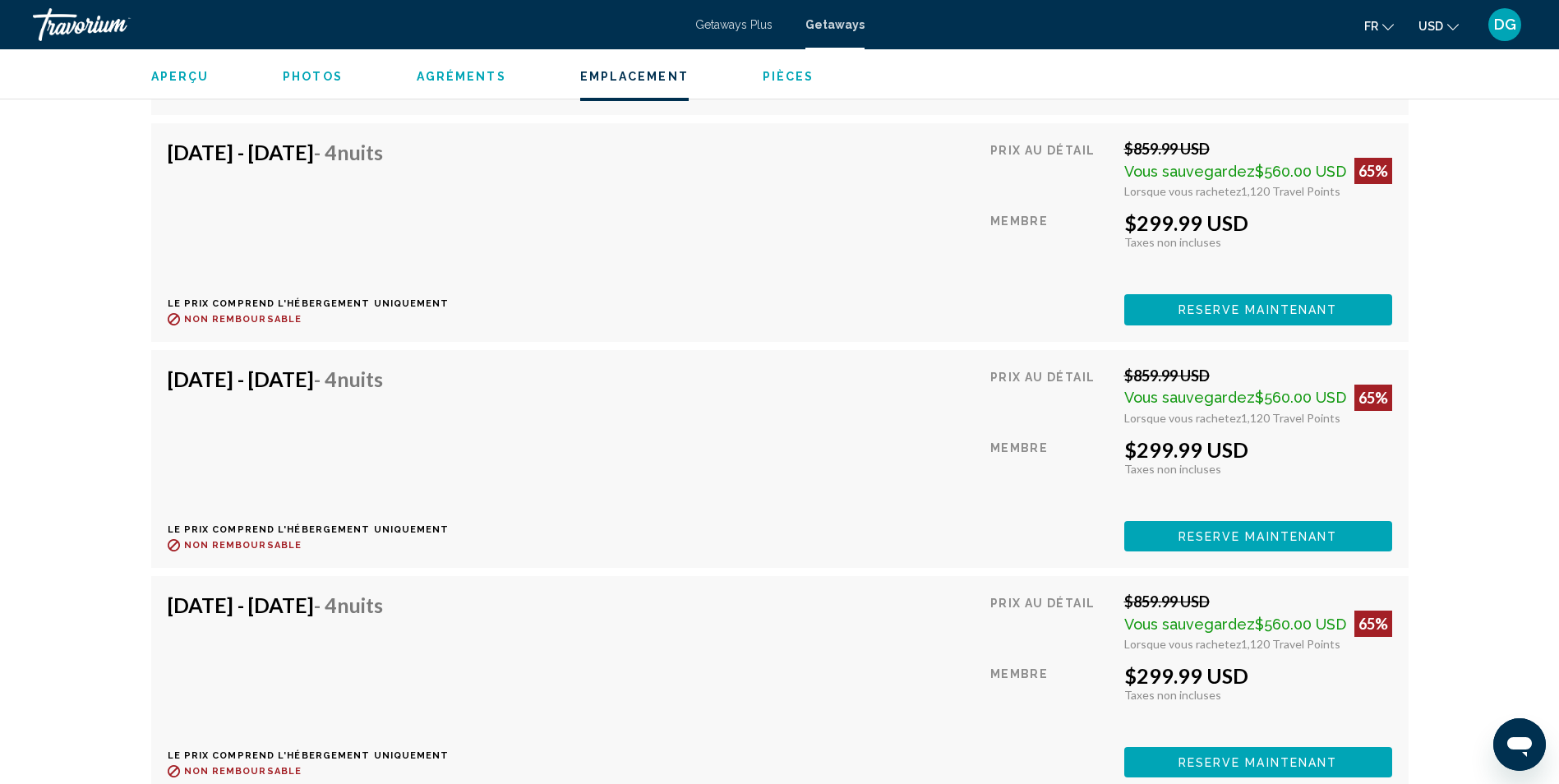
scroll to position [3532, 0]
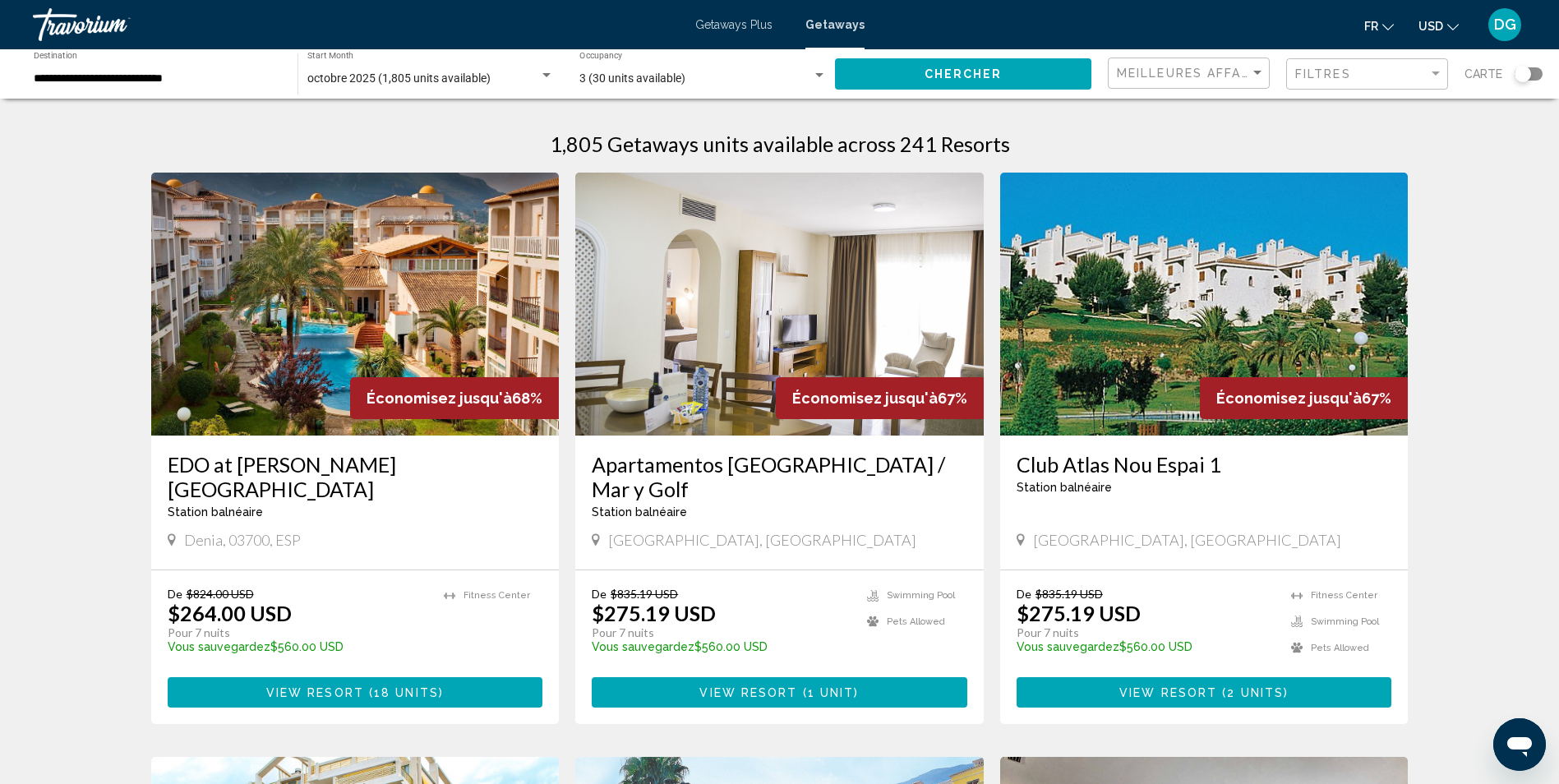
click at [686, 384] on img "Main content" at bounding box center [780, 304] width 409 height 263
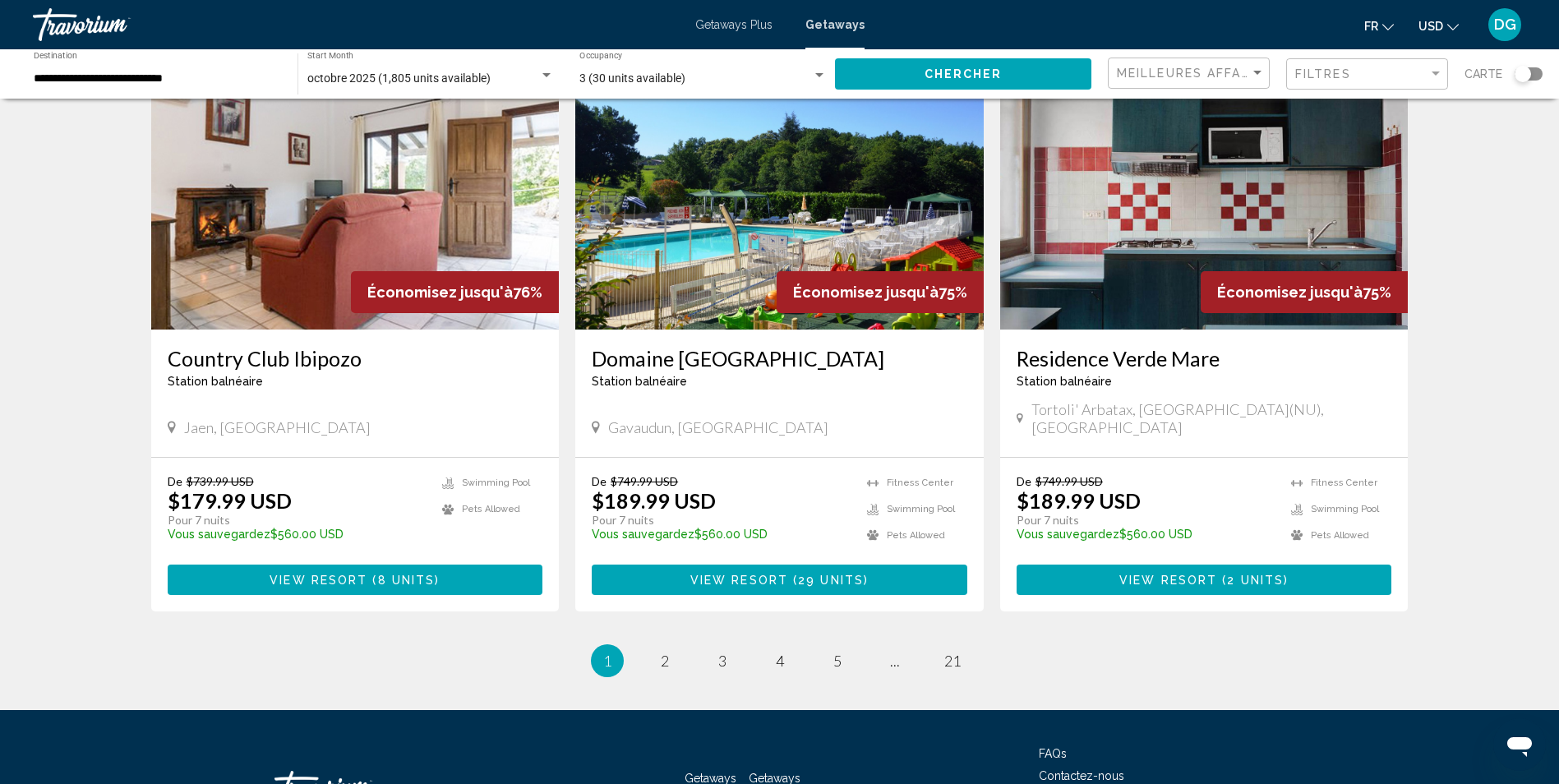
scroll to position [1895, 0]
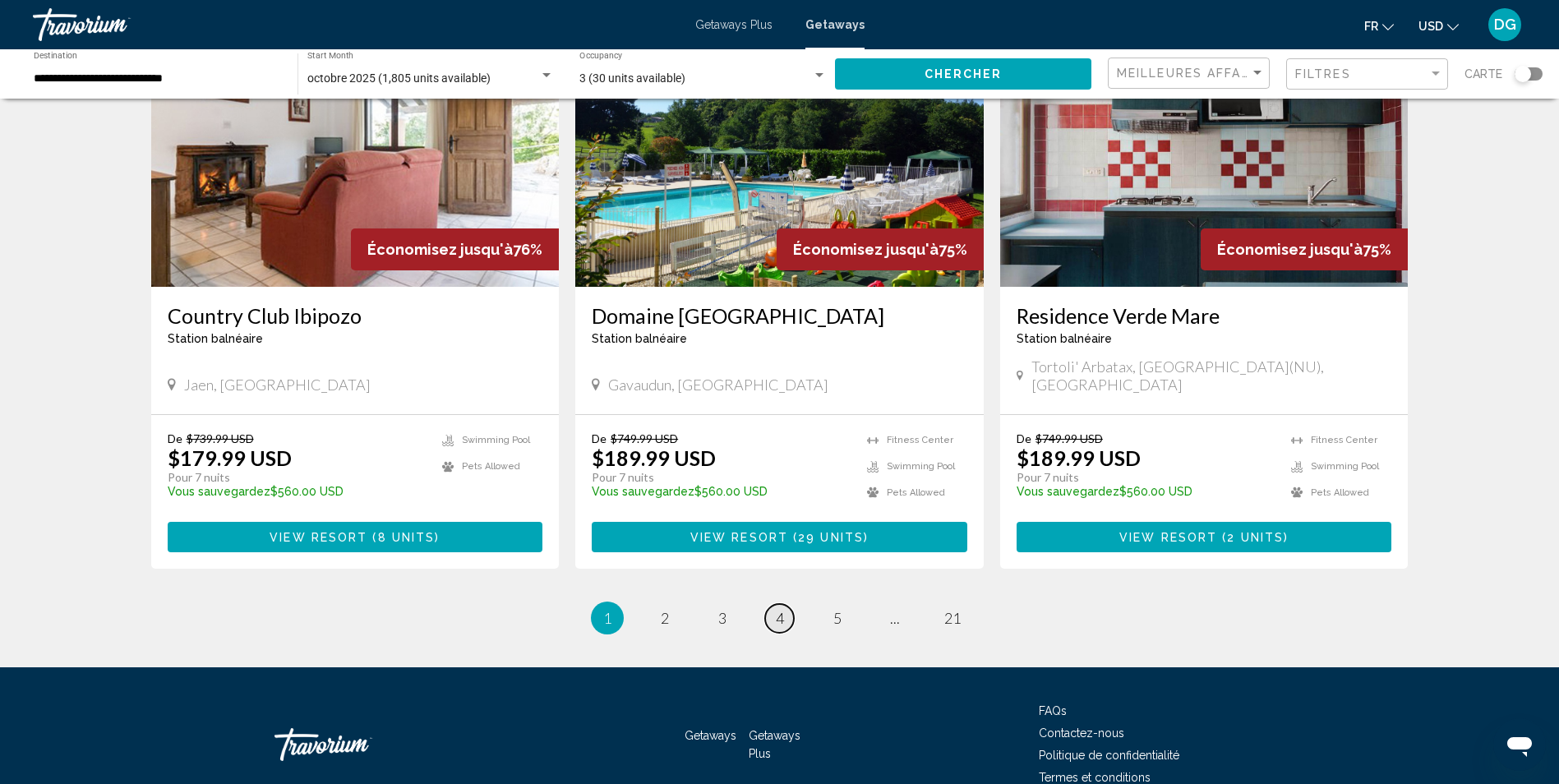
click at [781, 609] on span "4" at bounding box center [780, 618] width 8 height 18
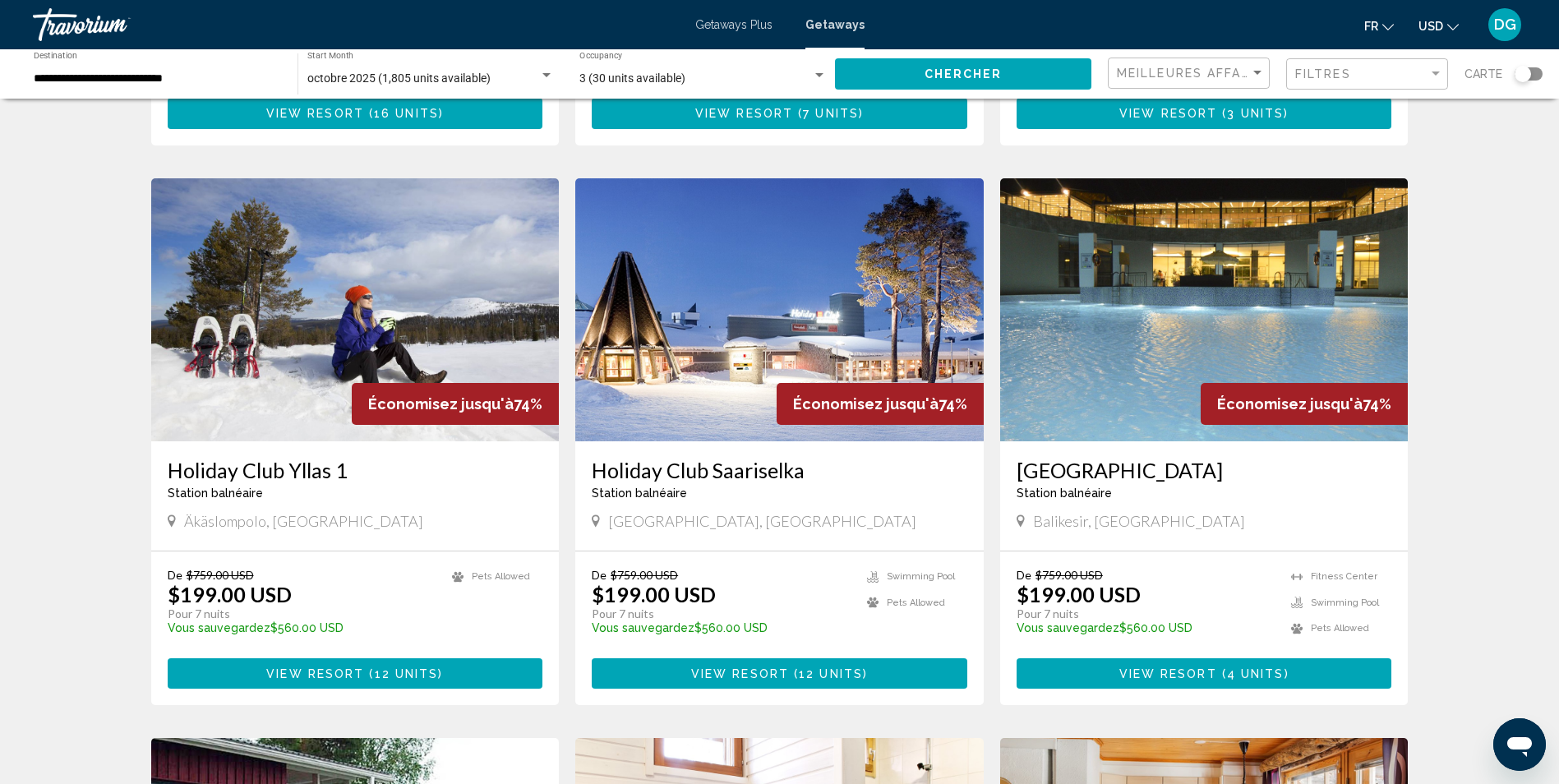
scroll to position [1889, 0]
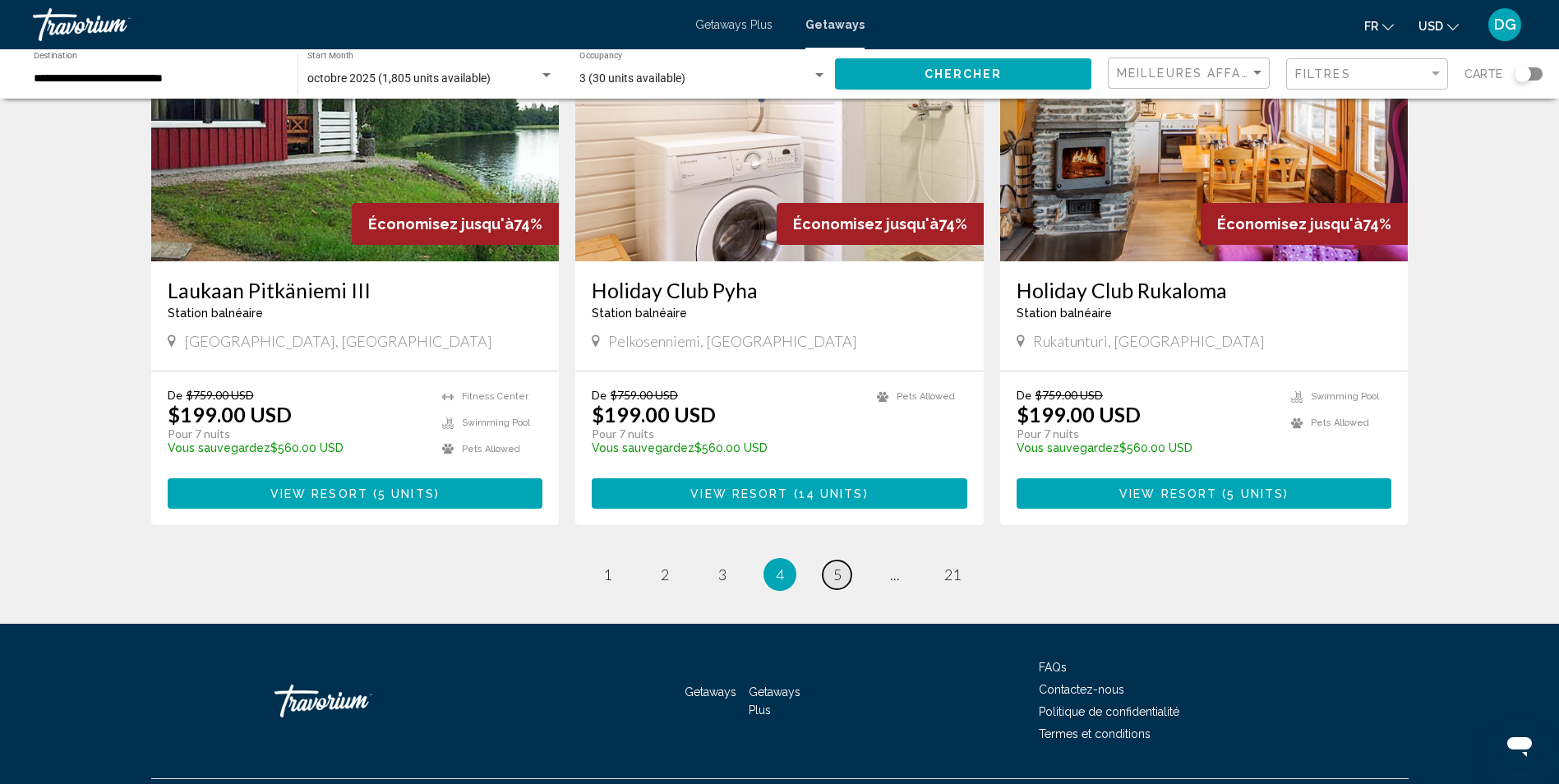
click at [835, 565] on span "5" at bounding box center [838, 574] width 8 height 18
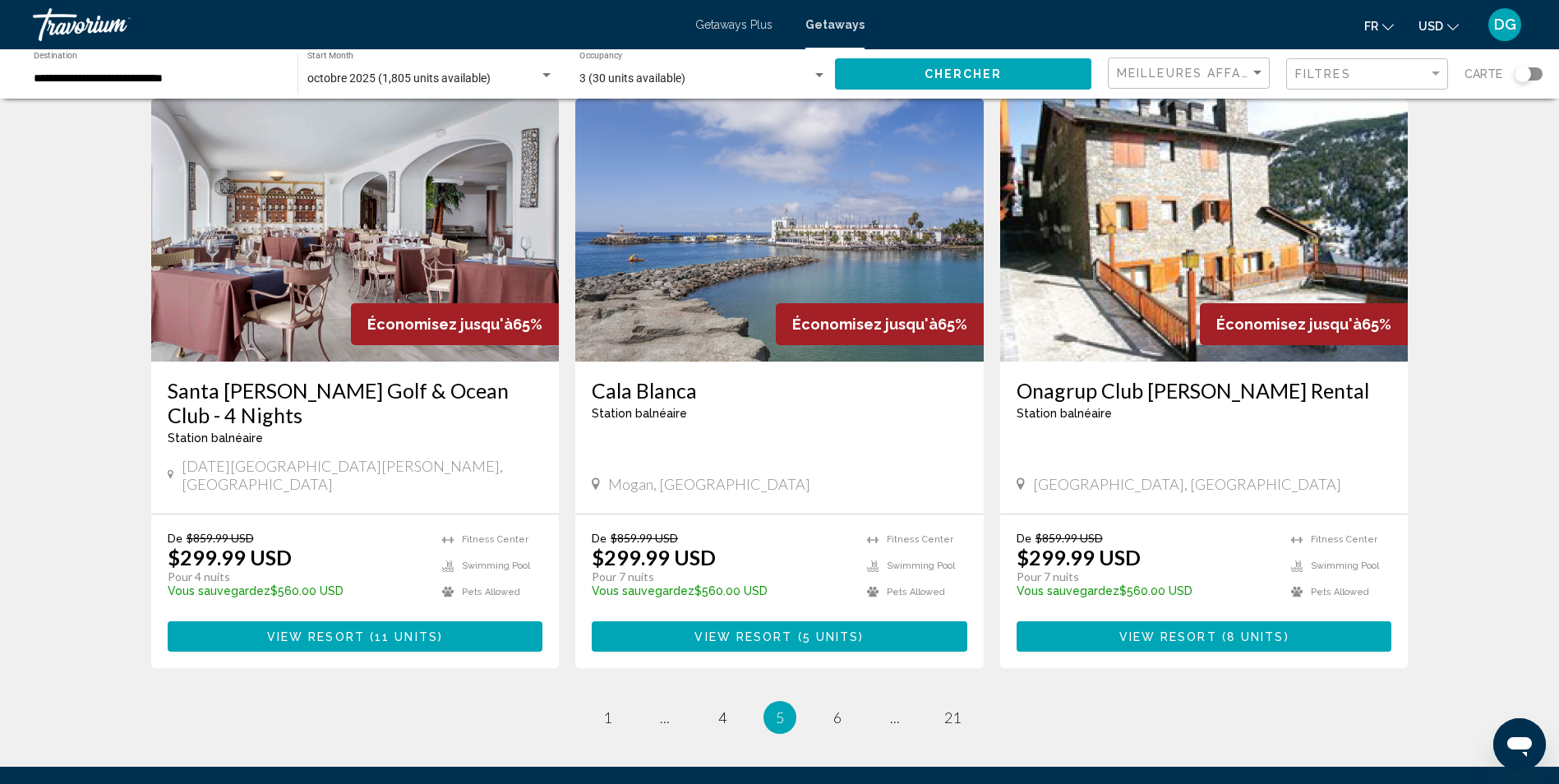
scroll to position [1807, 0]
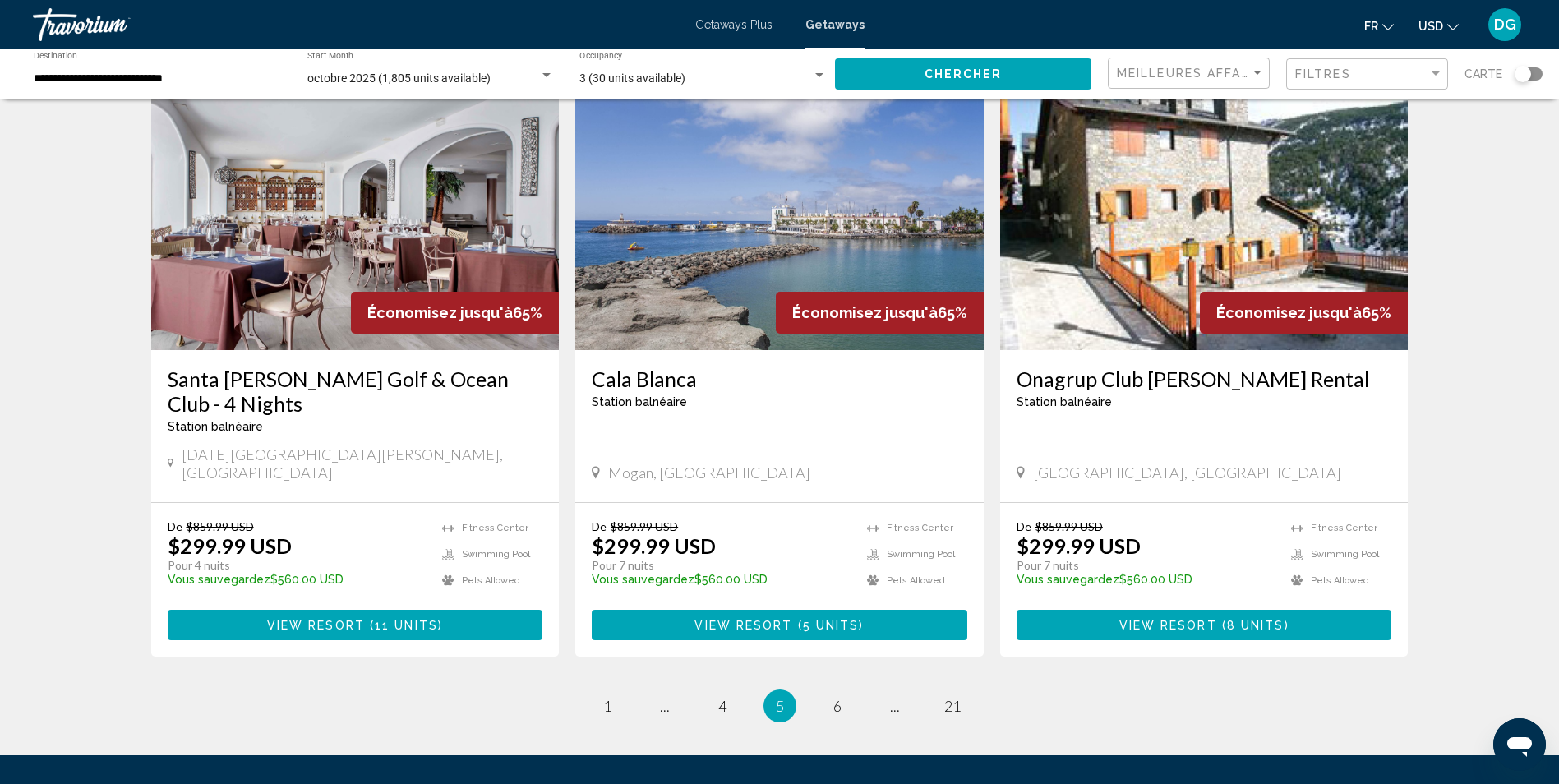
click at [719, 228] on img "Main content" at bounding box center [780, 219] width 409 height 263
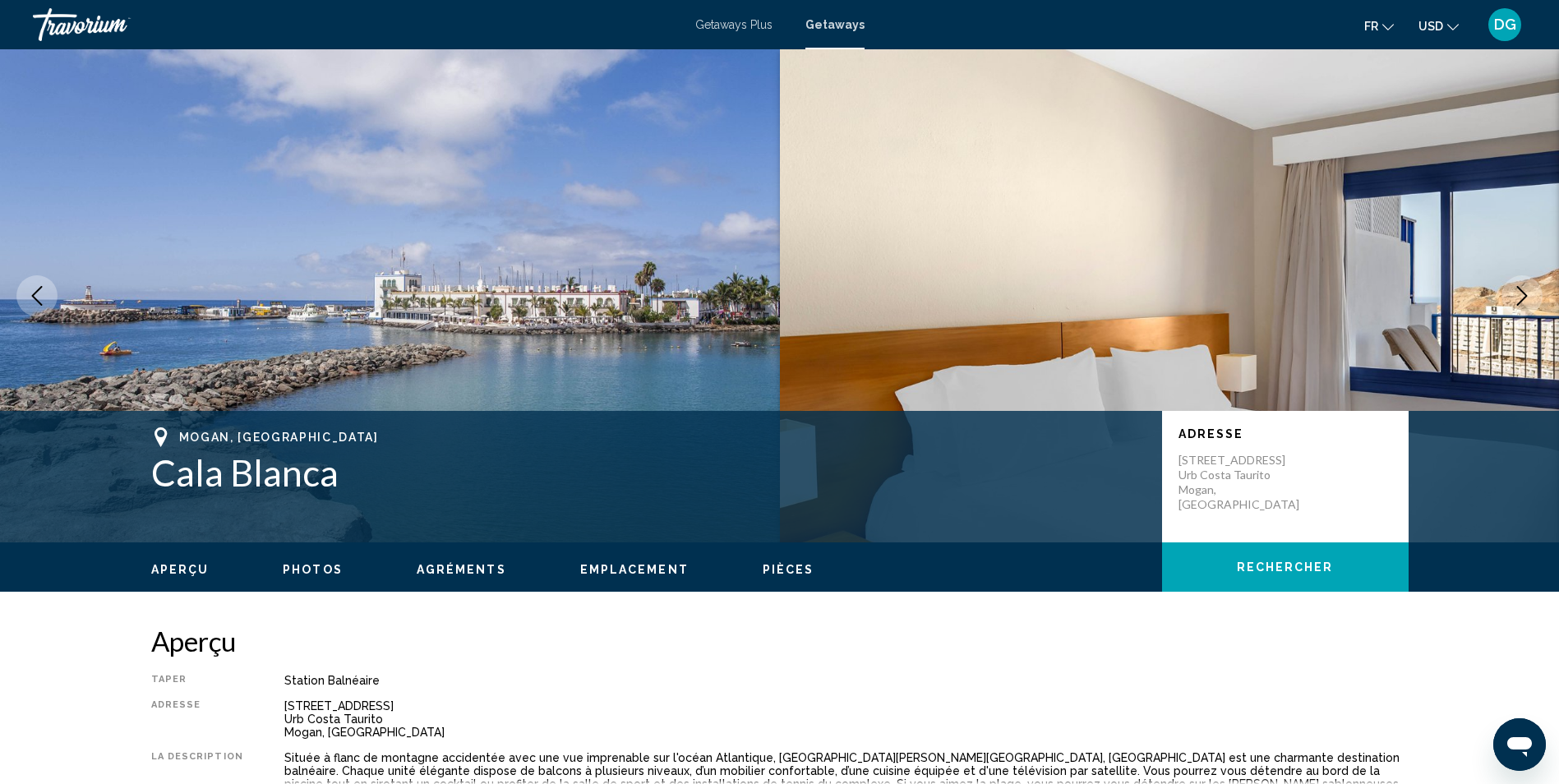
click at [1521, 288] on icon "Next image" at bounding box center [1522, 296] width 20 height 20
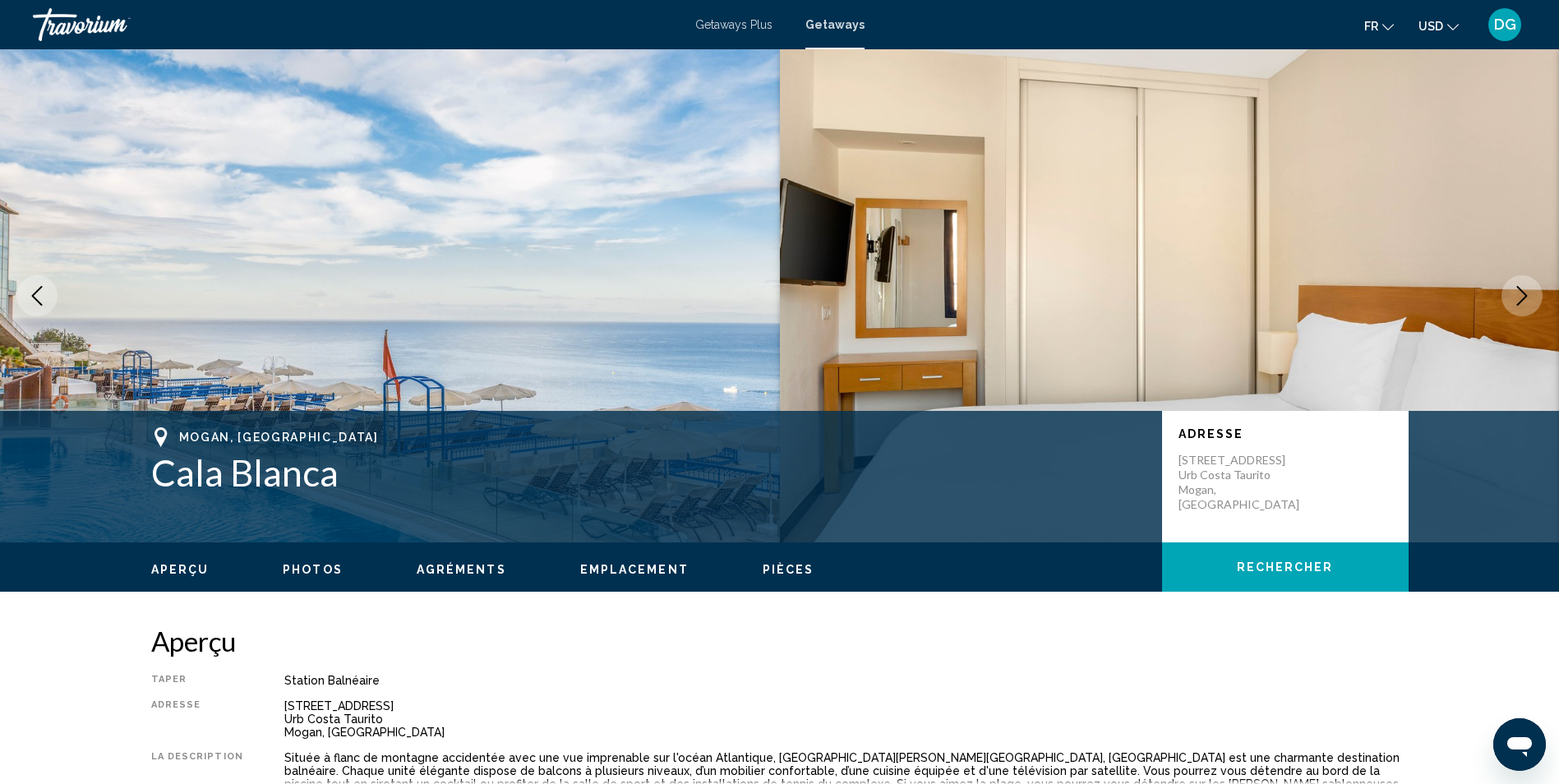
click at [1521, 292] on icon "Next image" at bounding box center [1522, 296] width 20 height 20
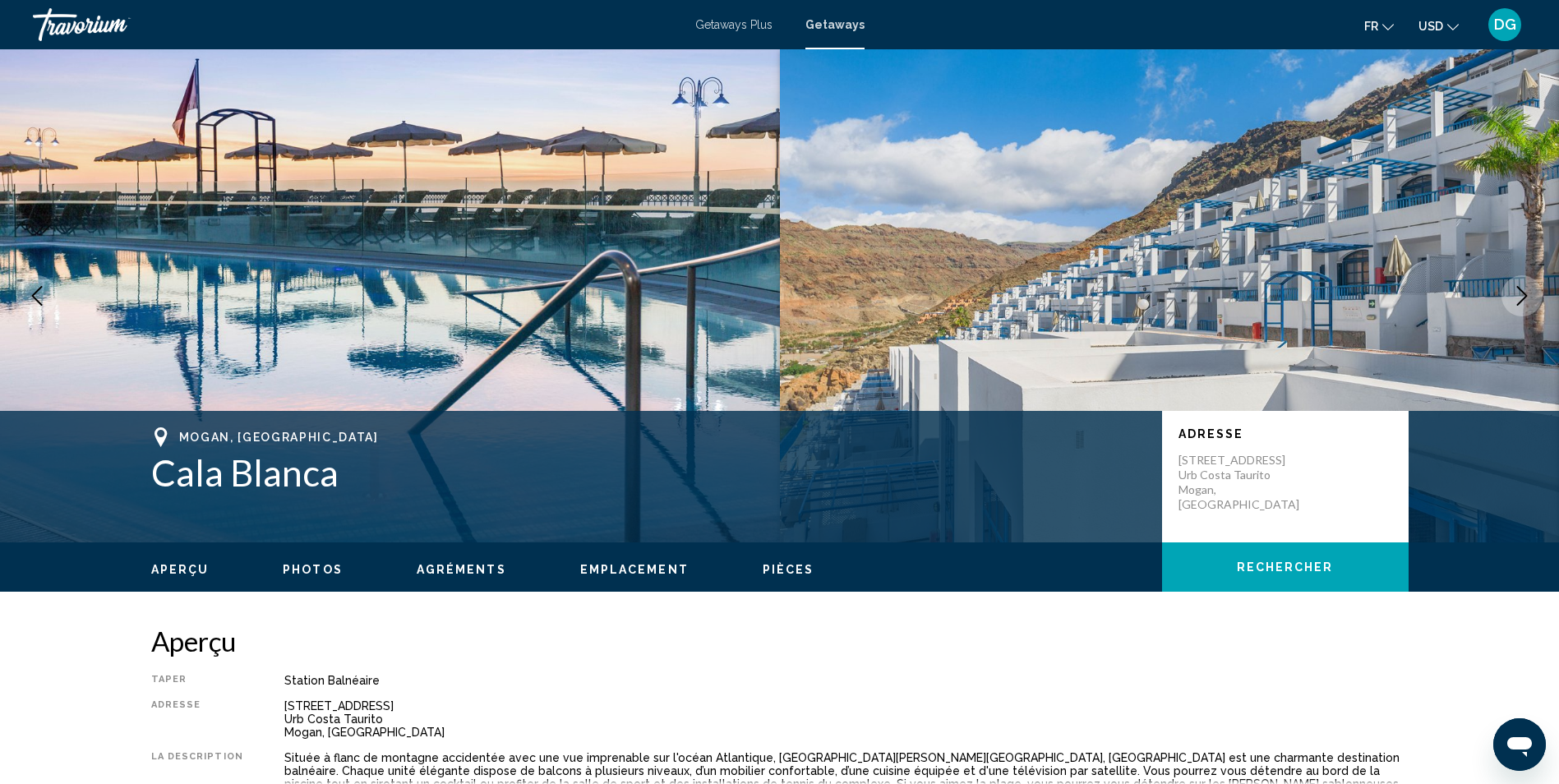
click at [1521, 292] on icon "Next image" at bounding box center [1522, 296] width 20 height 20
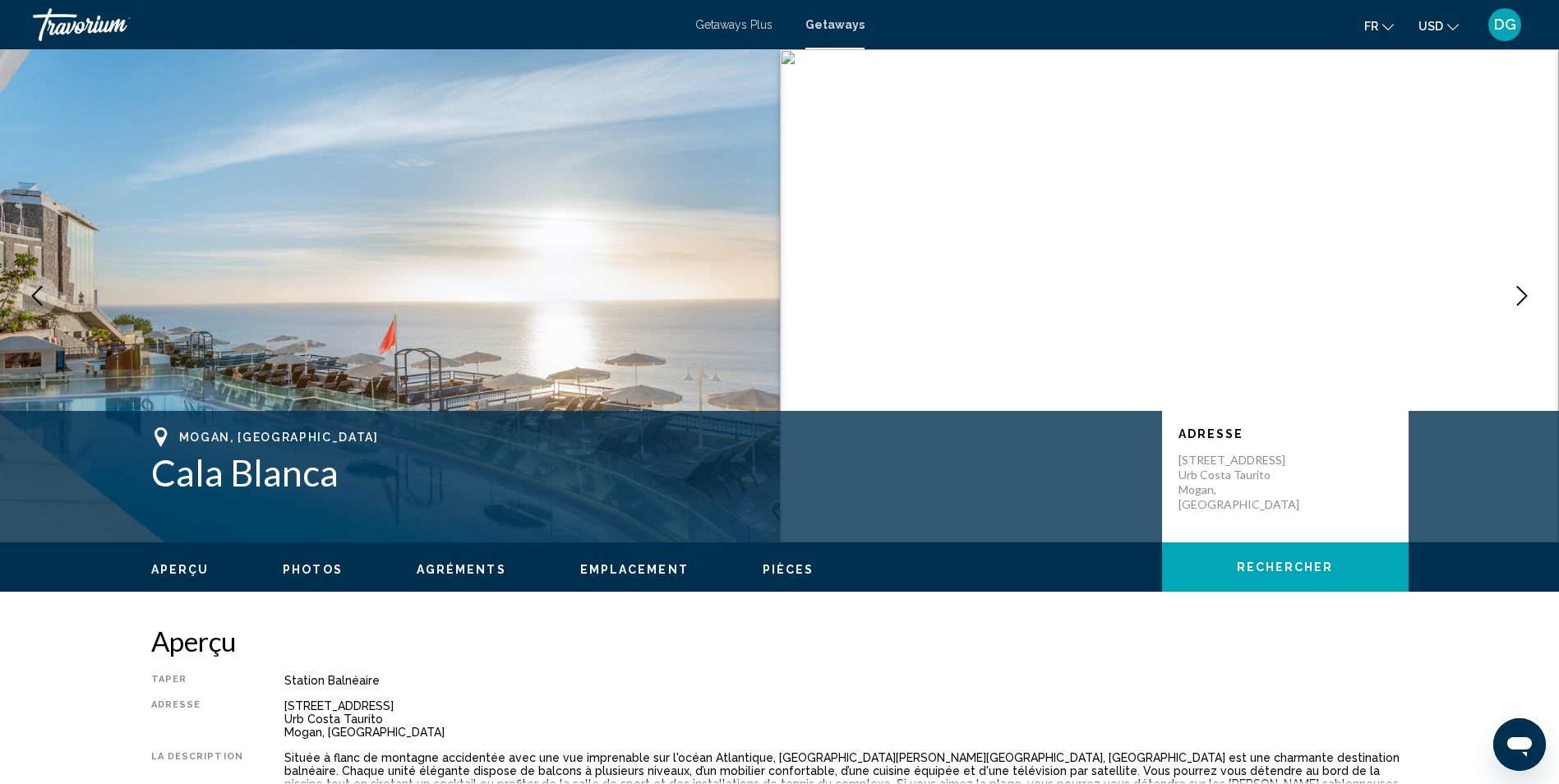
click at [1521, 292] on icon "Next image" at bounding box center [1522, 296] width 20 height 20
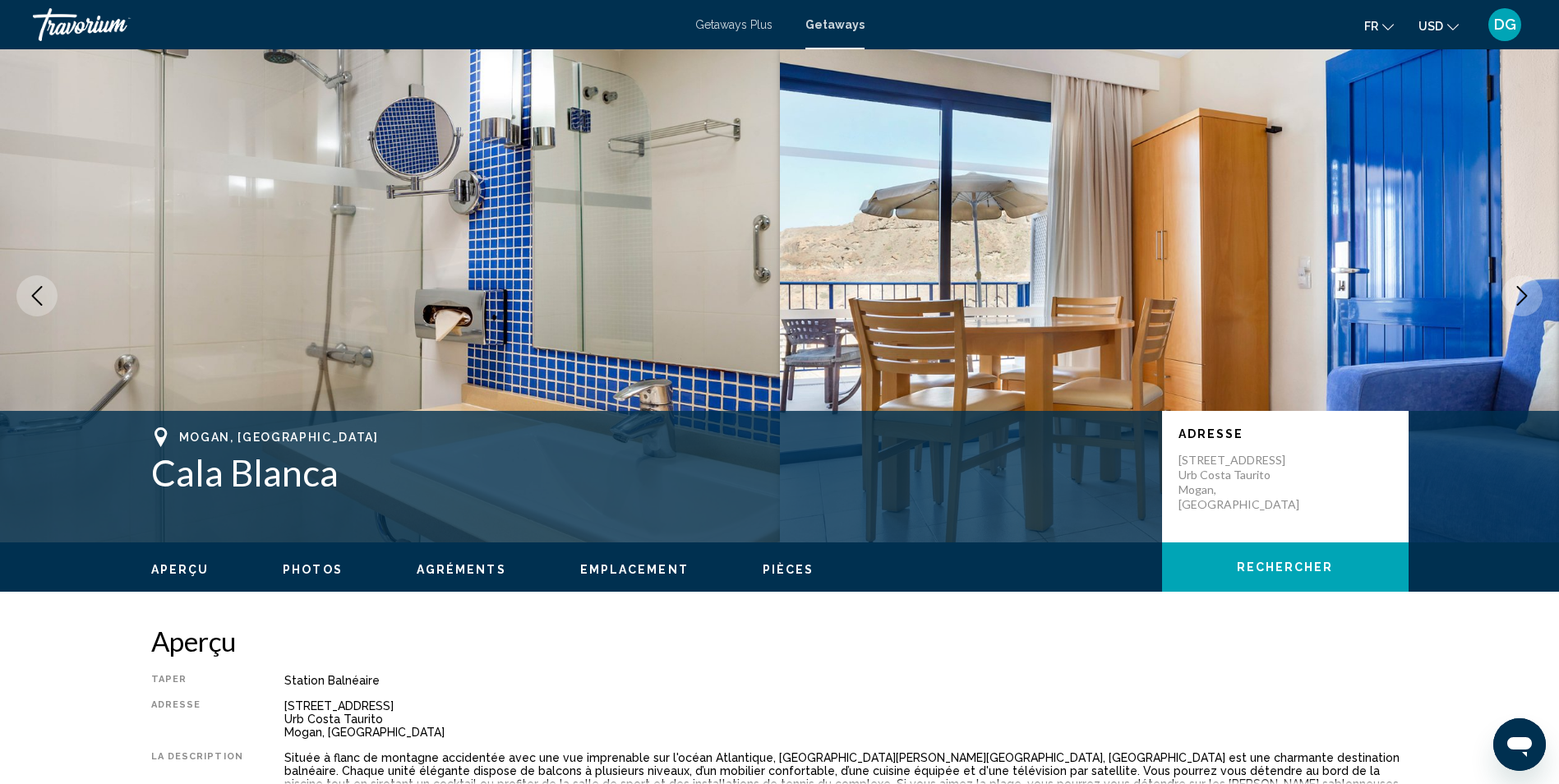
click at [1521, 292] on icon "Next image" at bounding box center [1522, 296] width 20 height 20
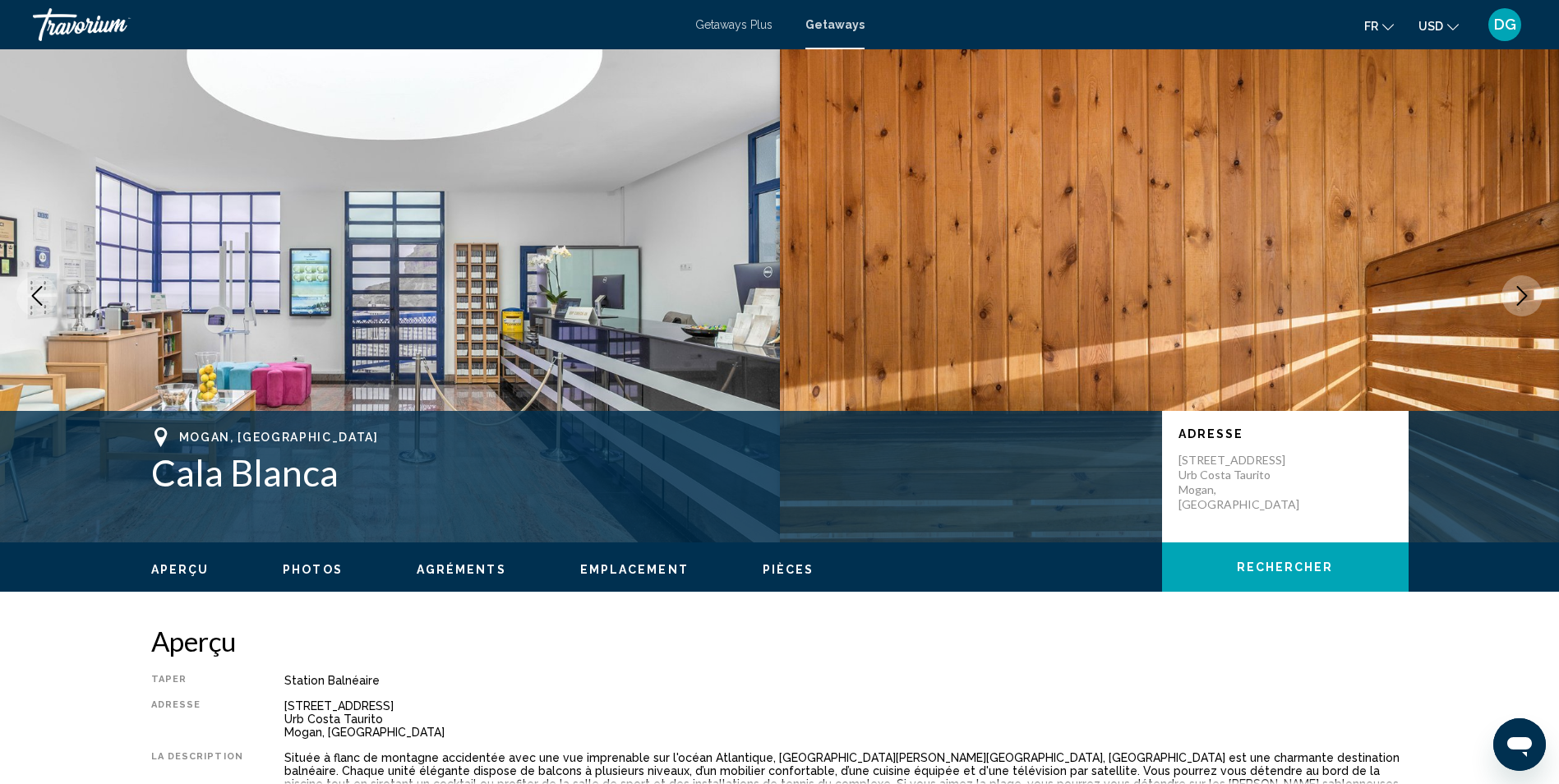
click at [1521, 292] on icon "Next image" at bounding box center [1522, 296] width 20 height 20
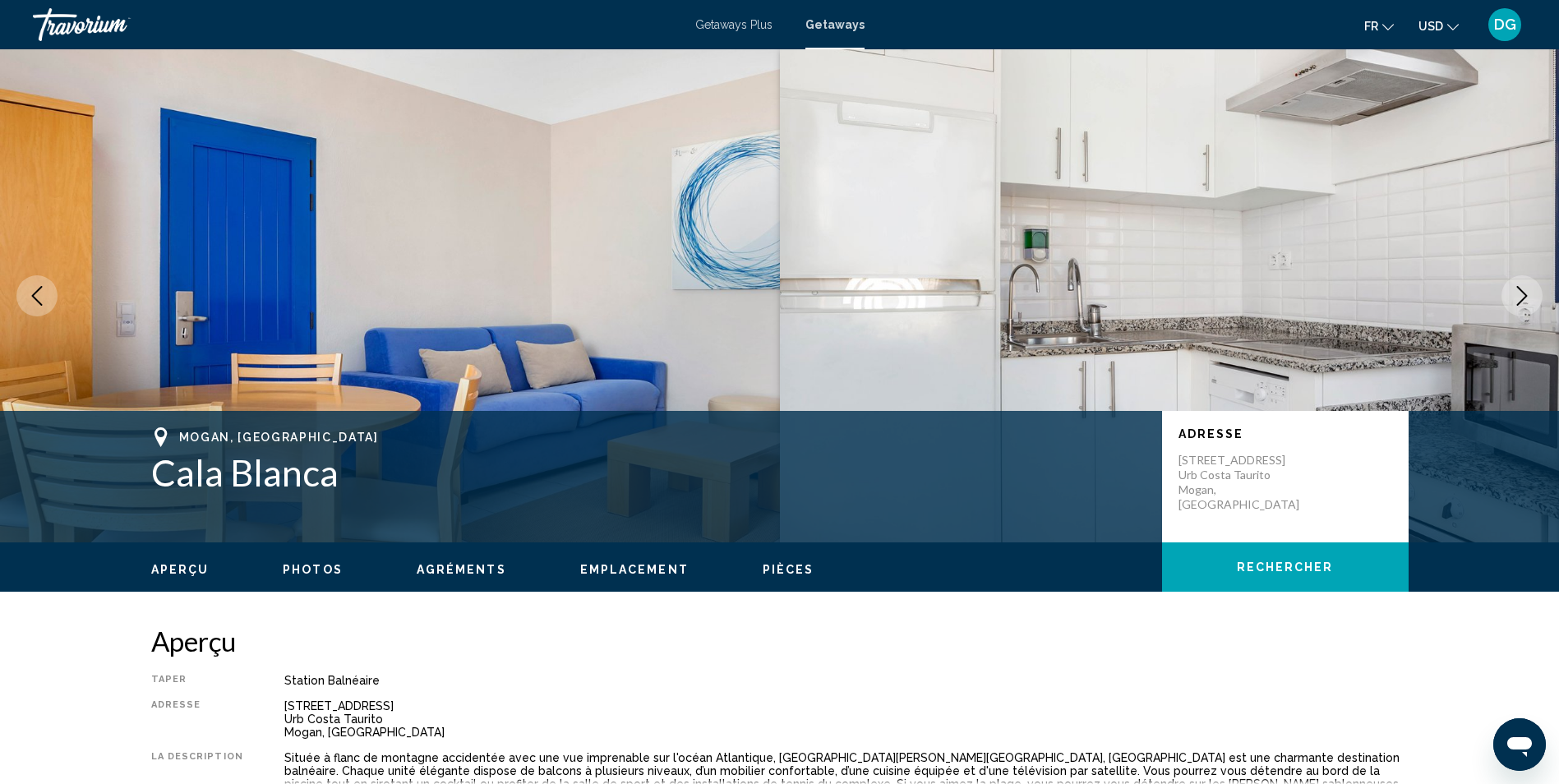
click at [1521, 292] on icon "Next image" at bounding box center [1522, 296] width 20 height 20
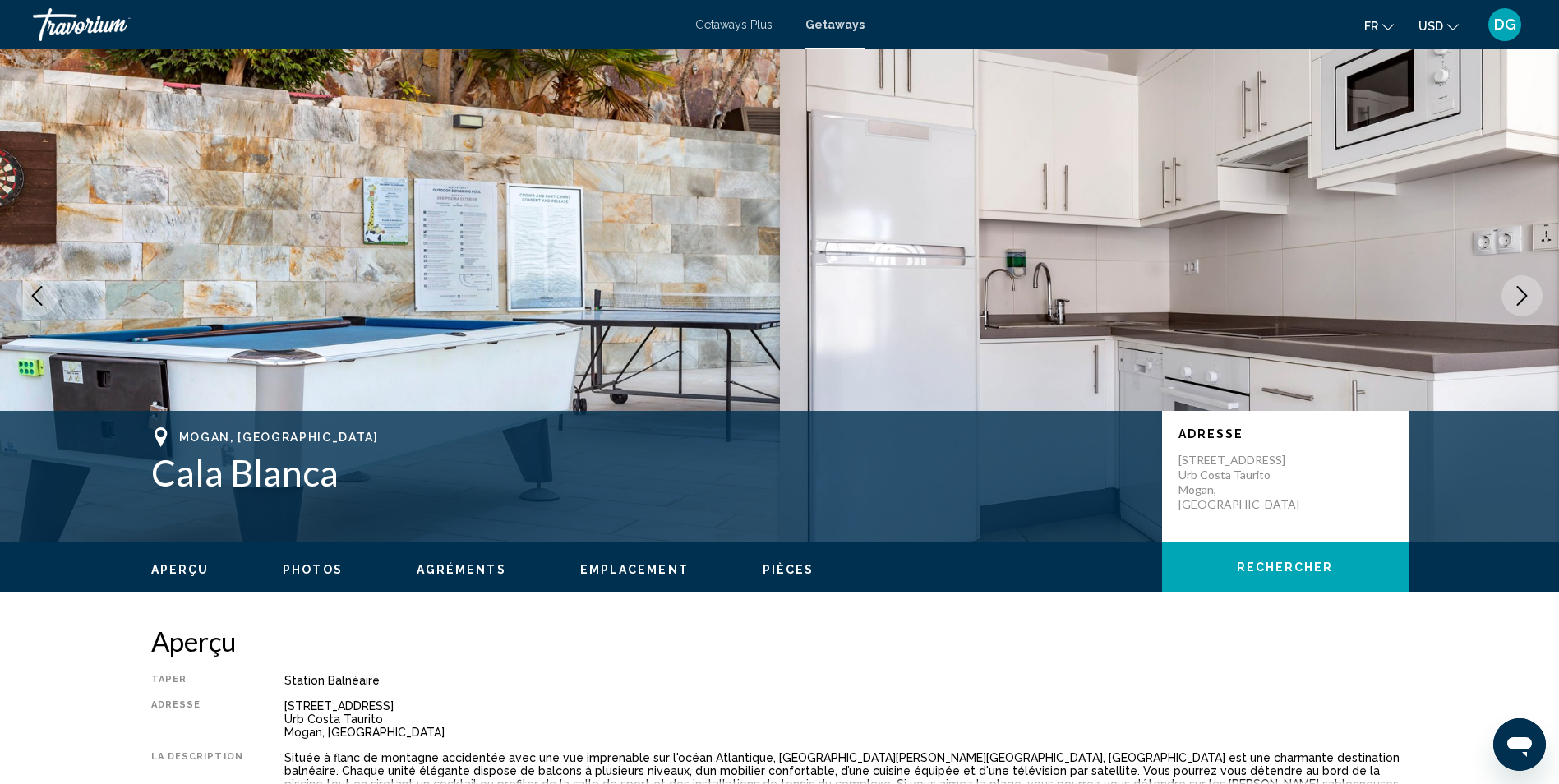
click at [1521, 292] on icon "Next image" at bounding box center [1522, 296] width 20 height 20
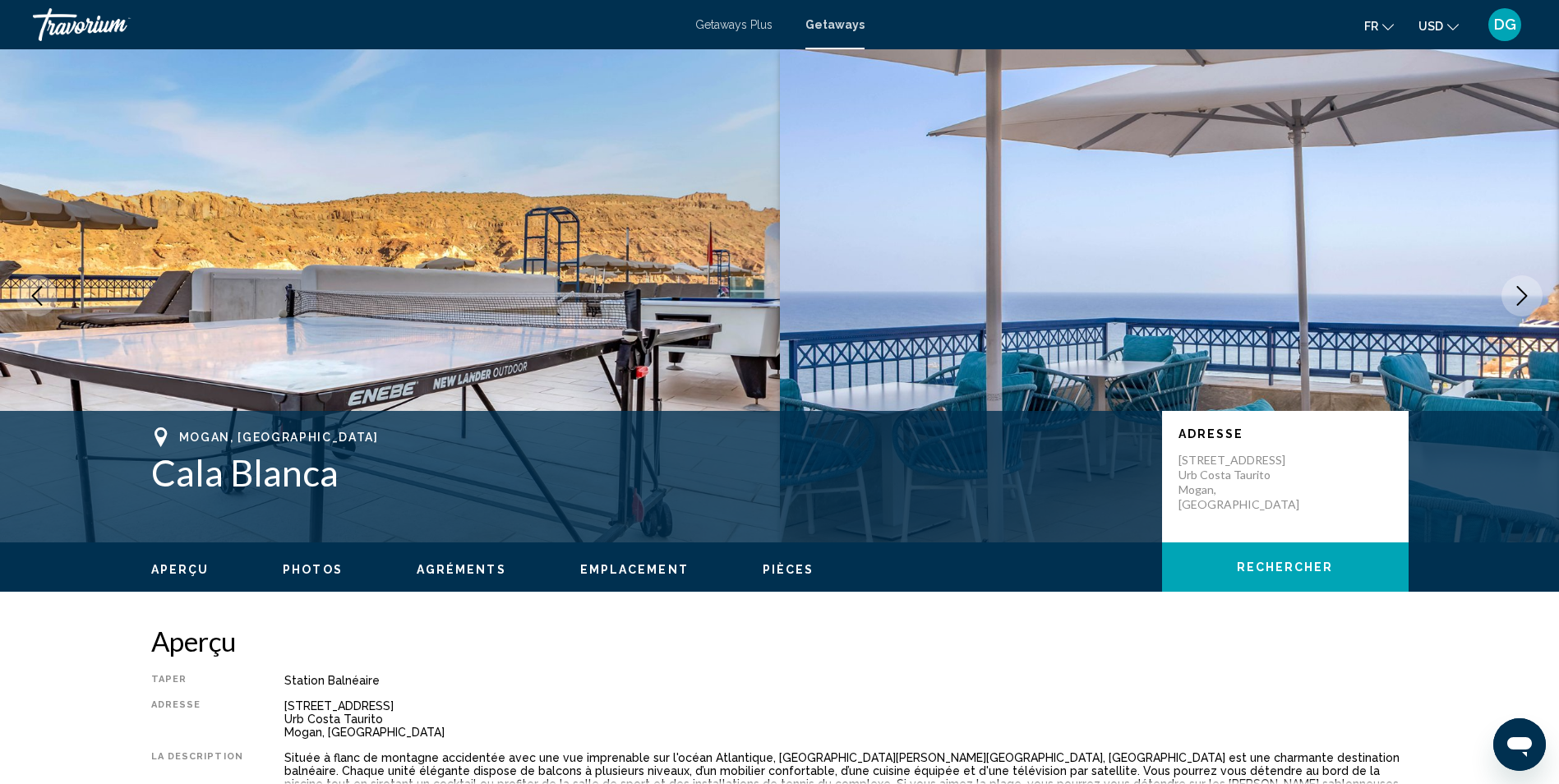
click at [1521, 292] on icon "Next image" at bounding box center [1522, 296] width 20 height 20
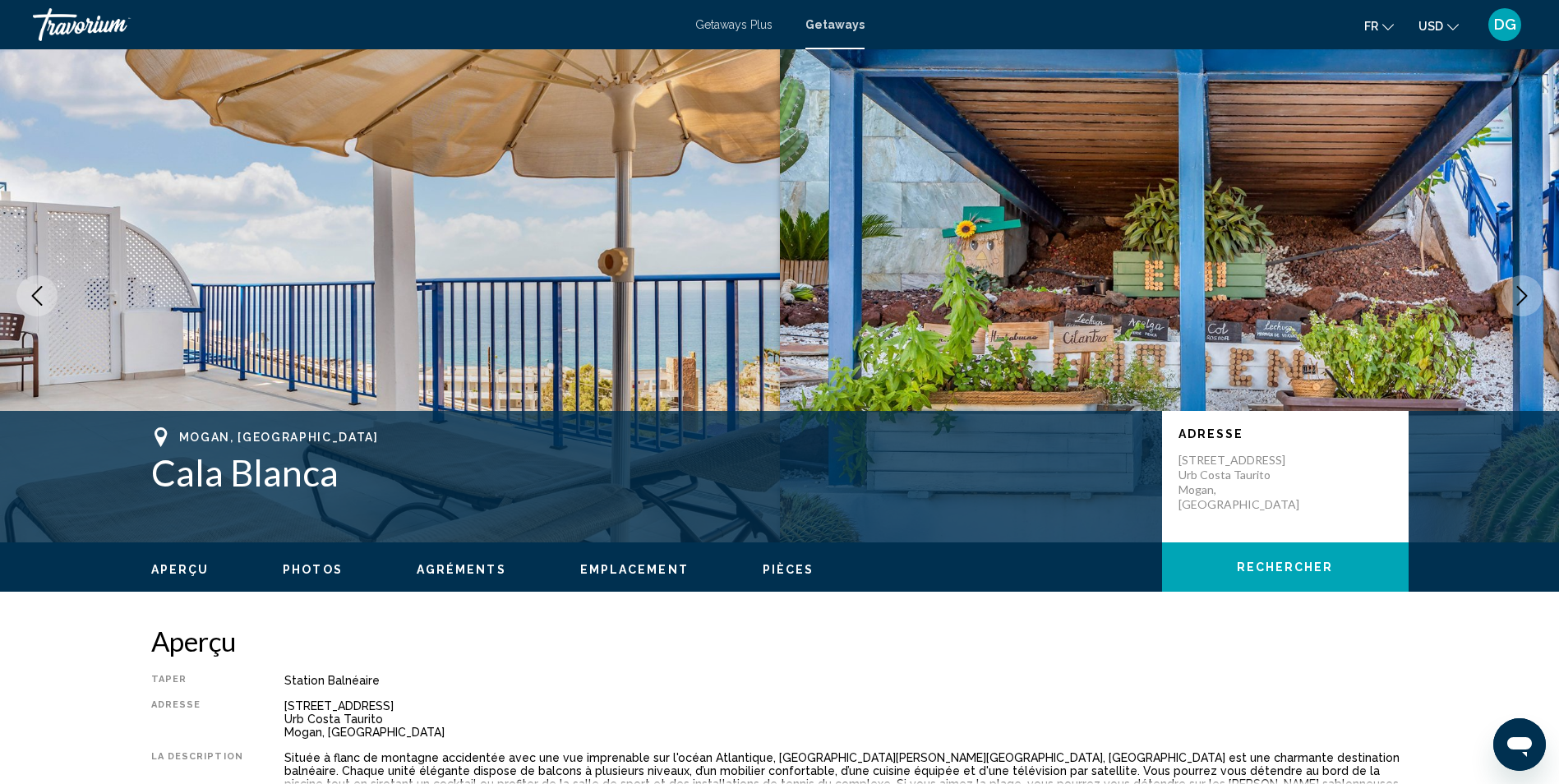
click at [1521, 292] on icon "Next image" at bounding box center [1522, 296] width 20 height 20
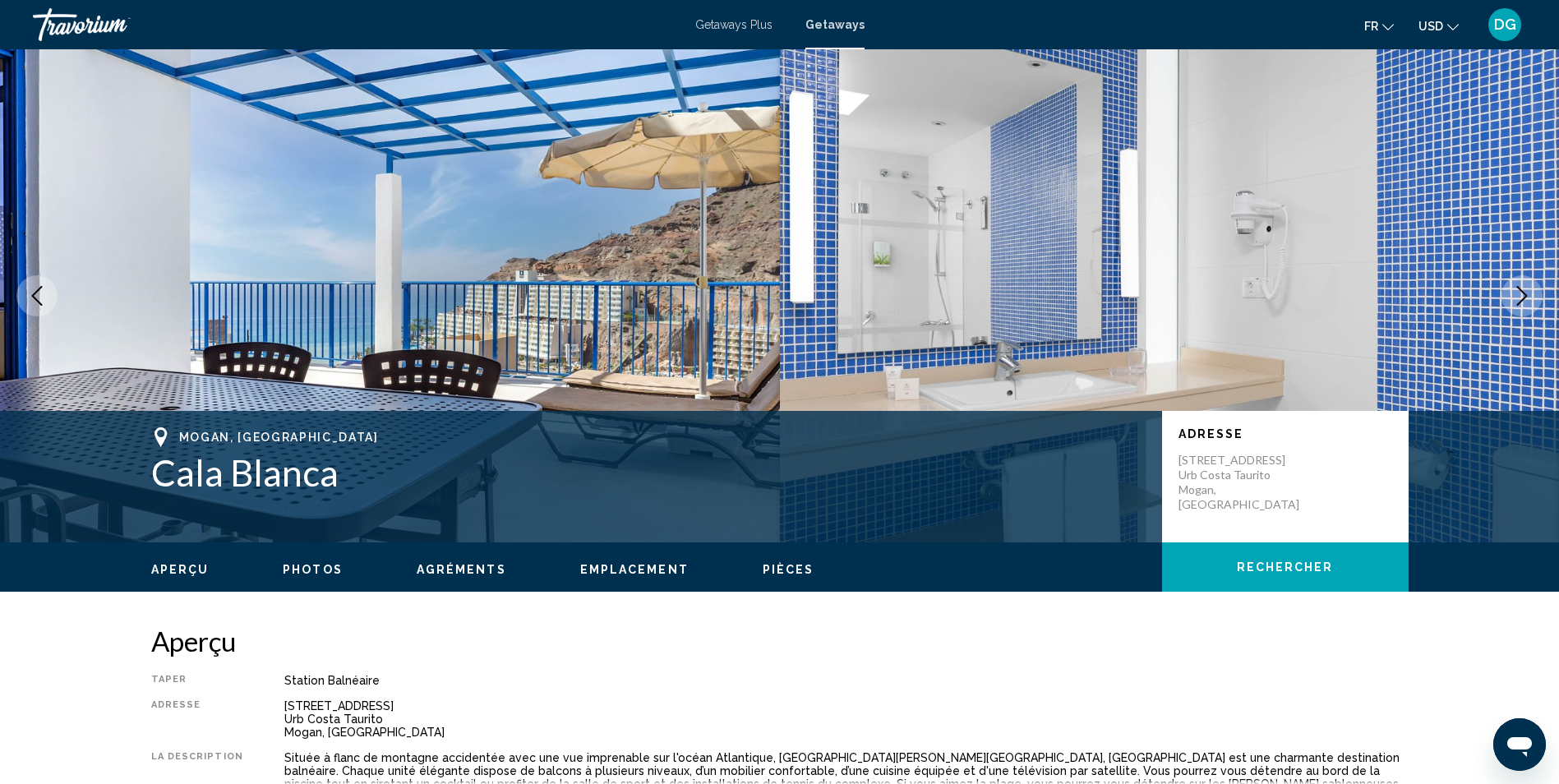
click at [1521, 292] on icon "Next image" at bounding box center [1522, 296] width 20 height 20
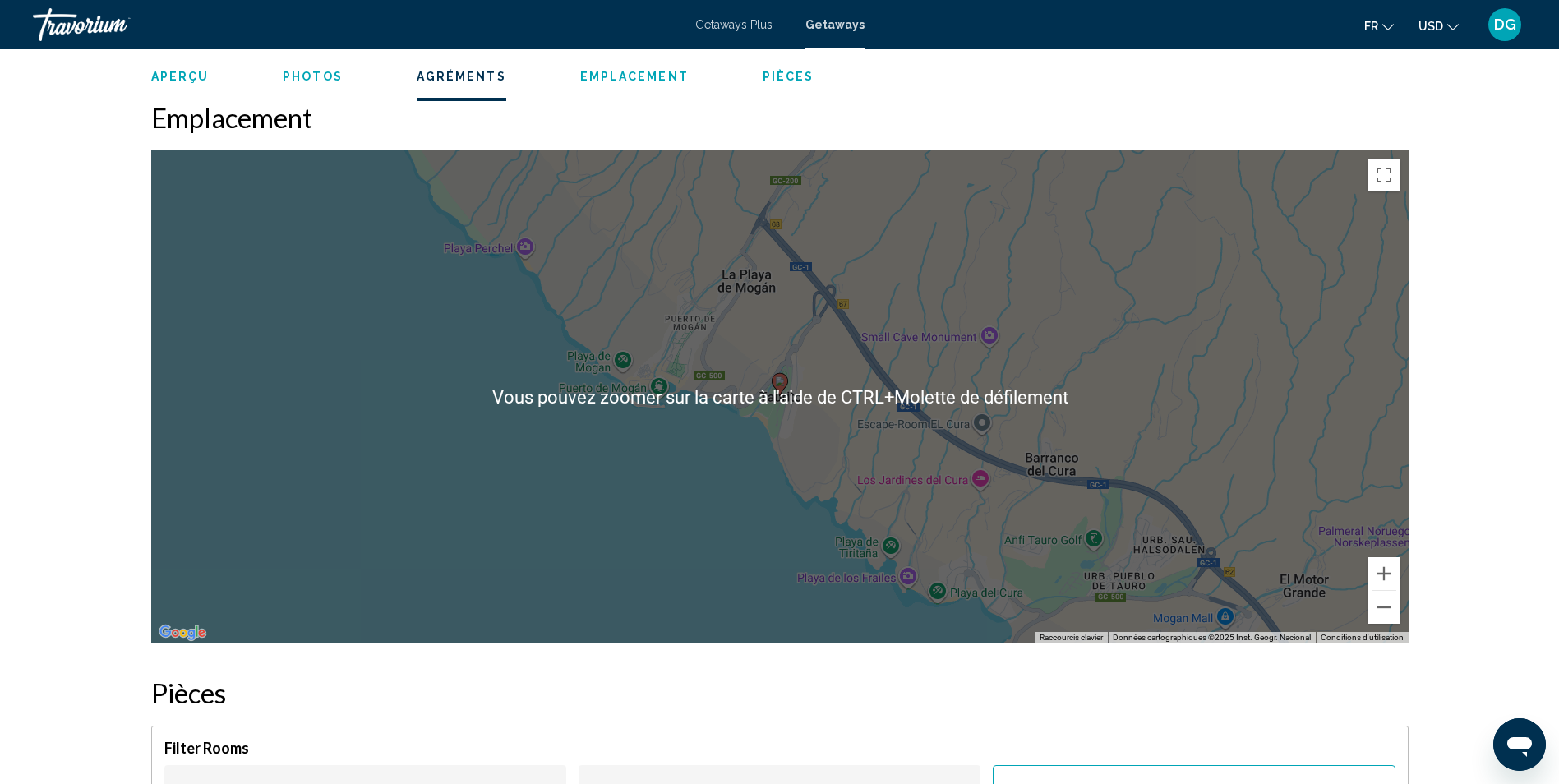
scroll to position [2382, 0]
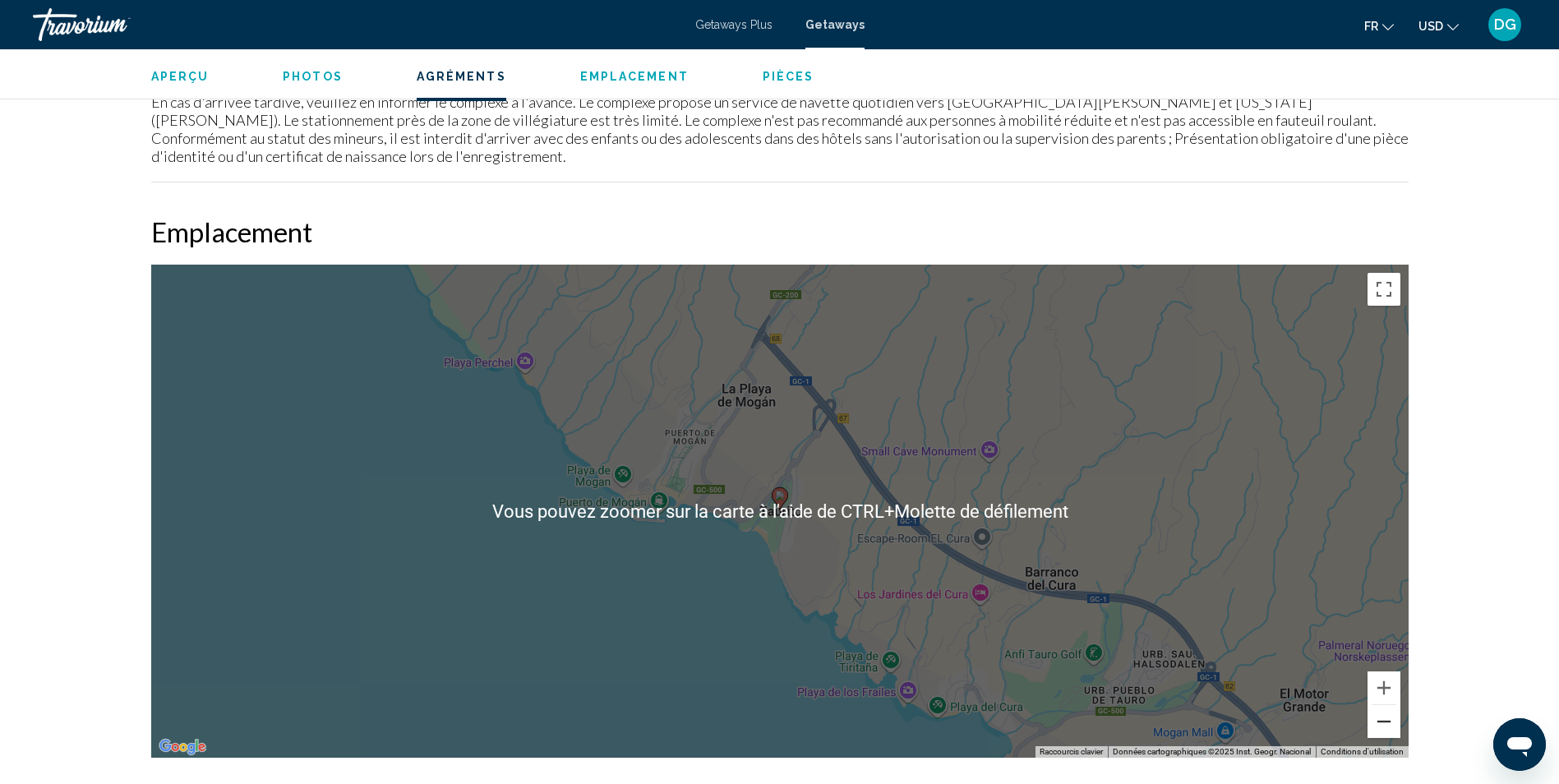
click at [1386, 705] on button "Zoom arrière" at bounding box center [1384, 722] width 33 height 33
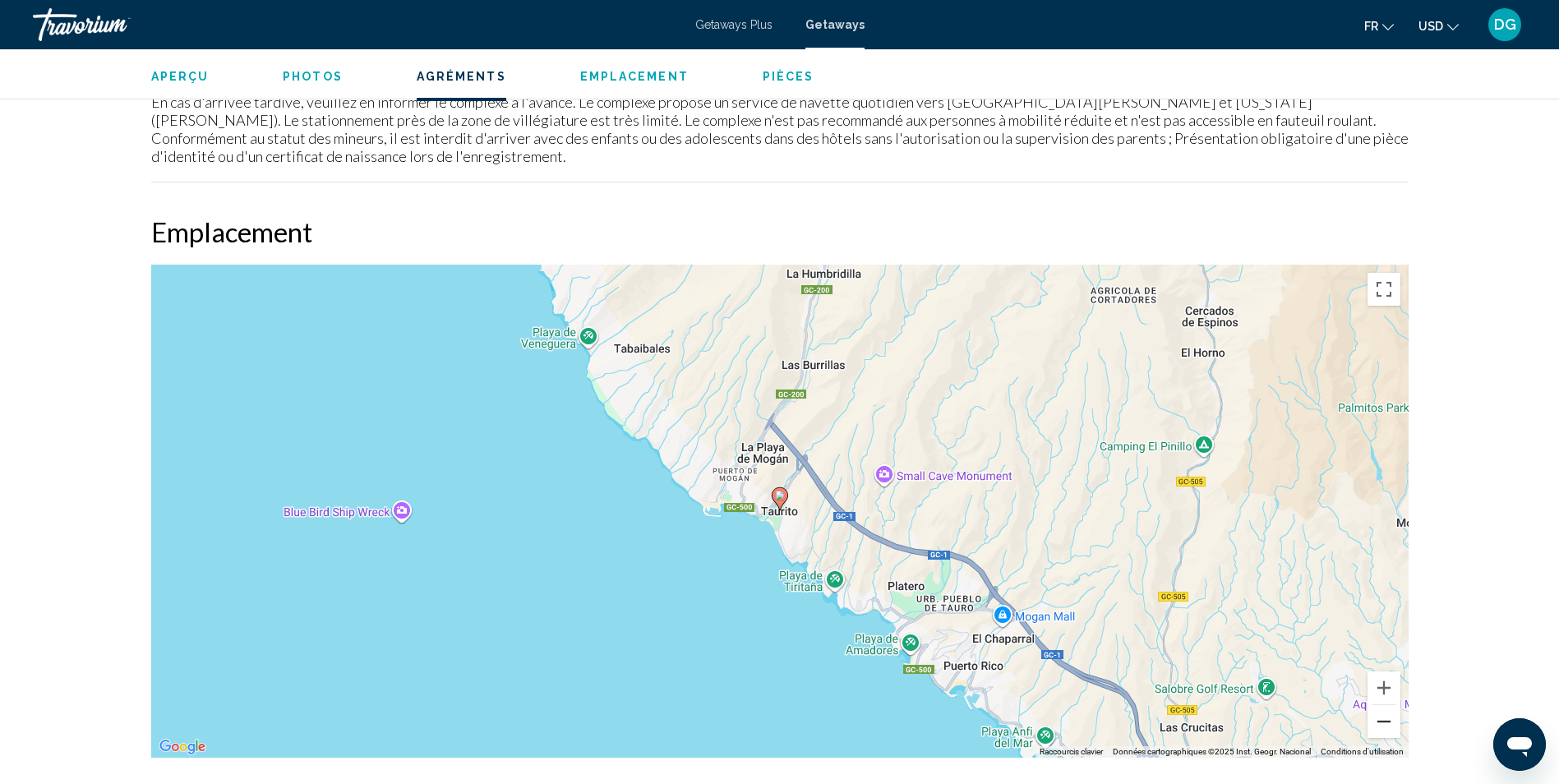
click at [1386, 705] on button "Zoom arrière" at bounding box center [1384, 722] width 33 height 33
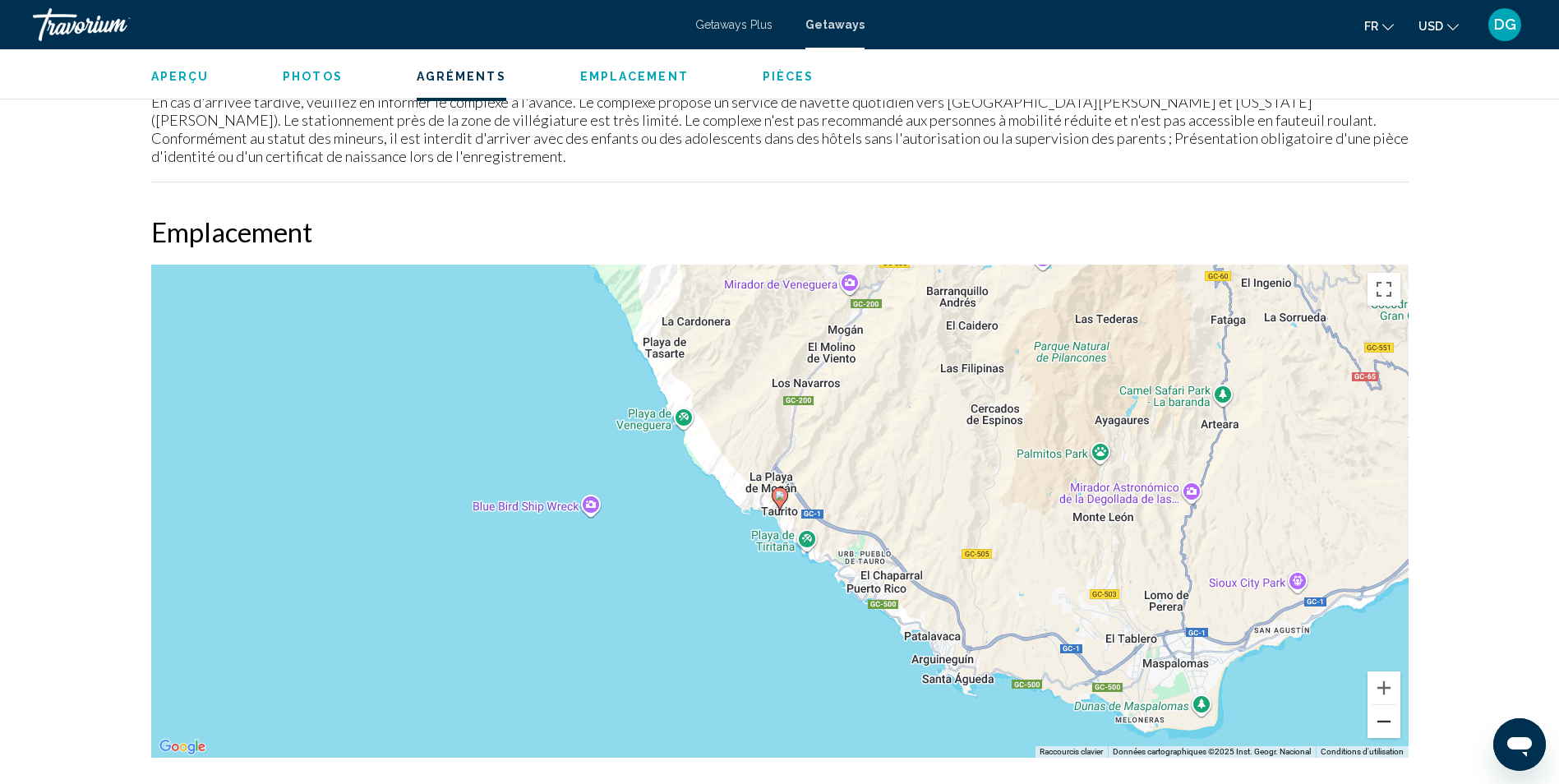
click at [1386, 705] on button "Zoom arrière" at bounding box center [1384, 722] width 33 height 33
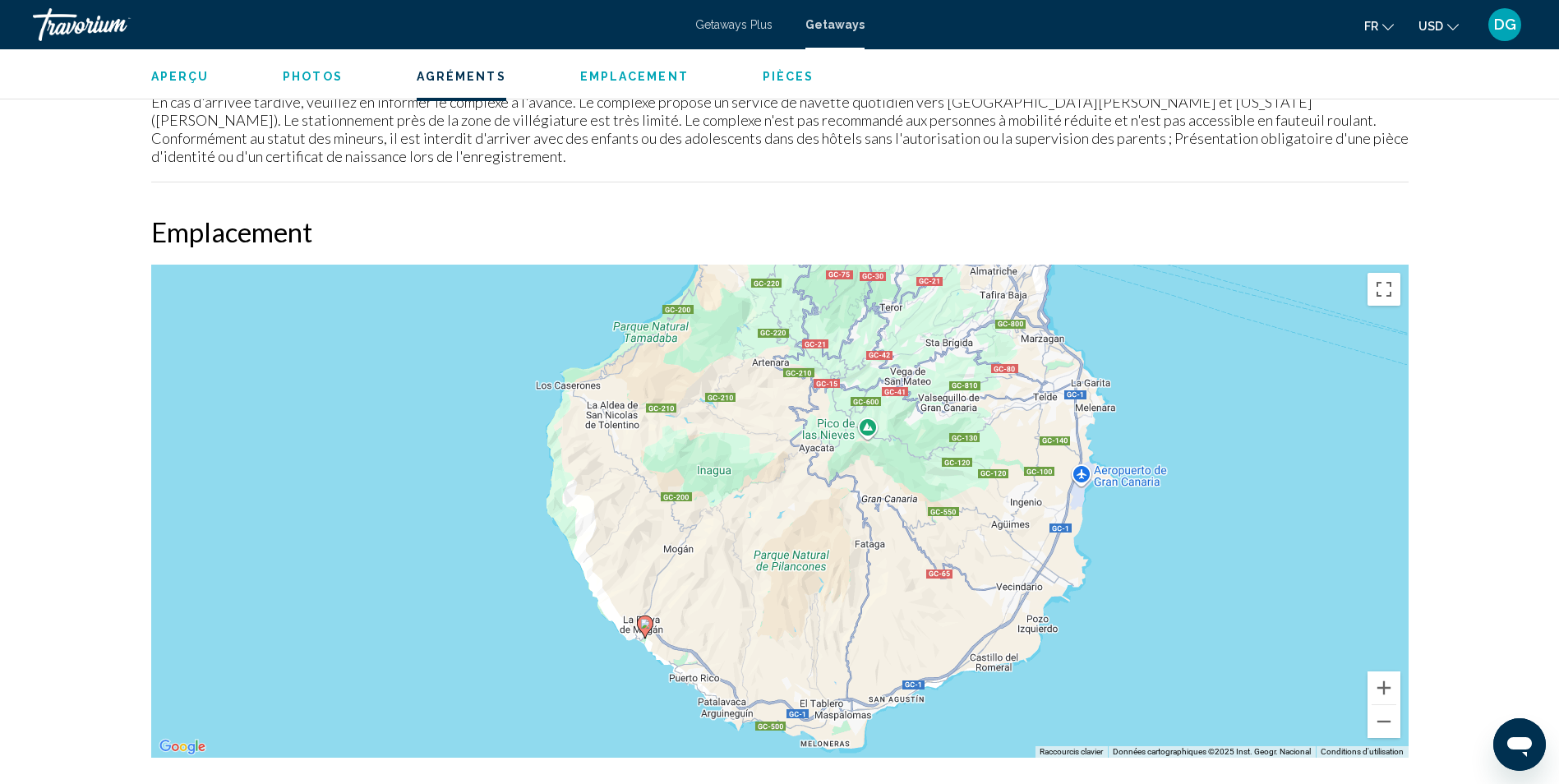
drag, startPoint x: 1104, startPoint y: 449, endPoint x: 964, endPoint y: 582, distance: 193.1
click at [964, 582] on div "Pour activer le glissement avec le clavier, appuyez sur Alt+Entrée. Une fois ce…" at bounding box center [780, 511] width 1257 height 493
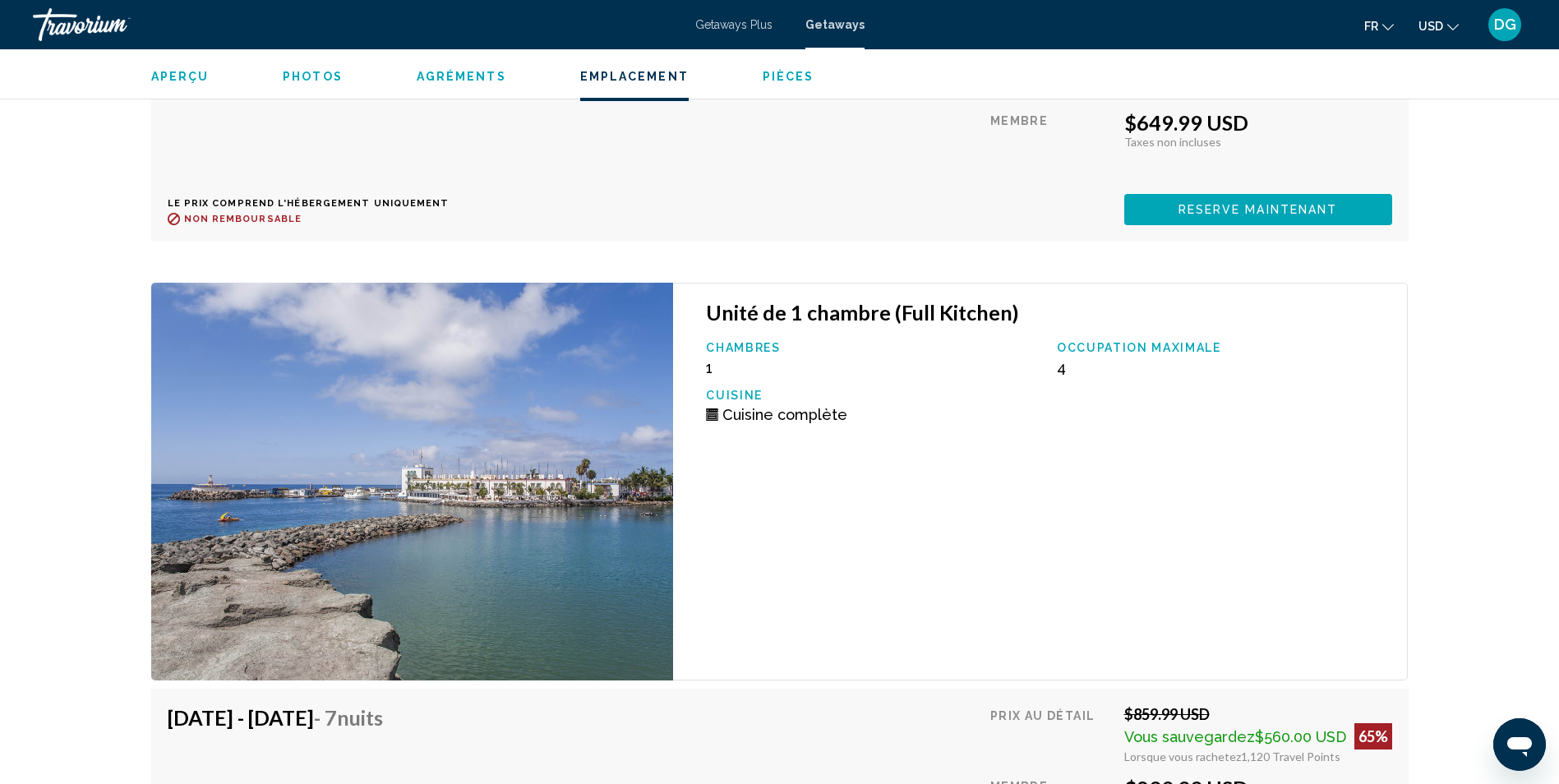
scroll to position [3943, 0]
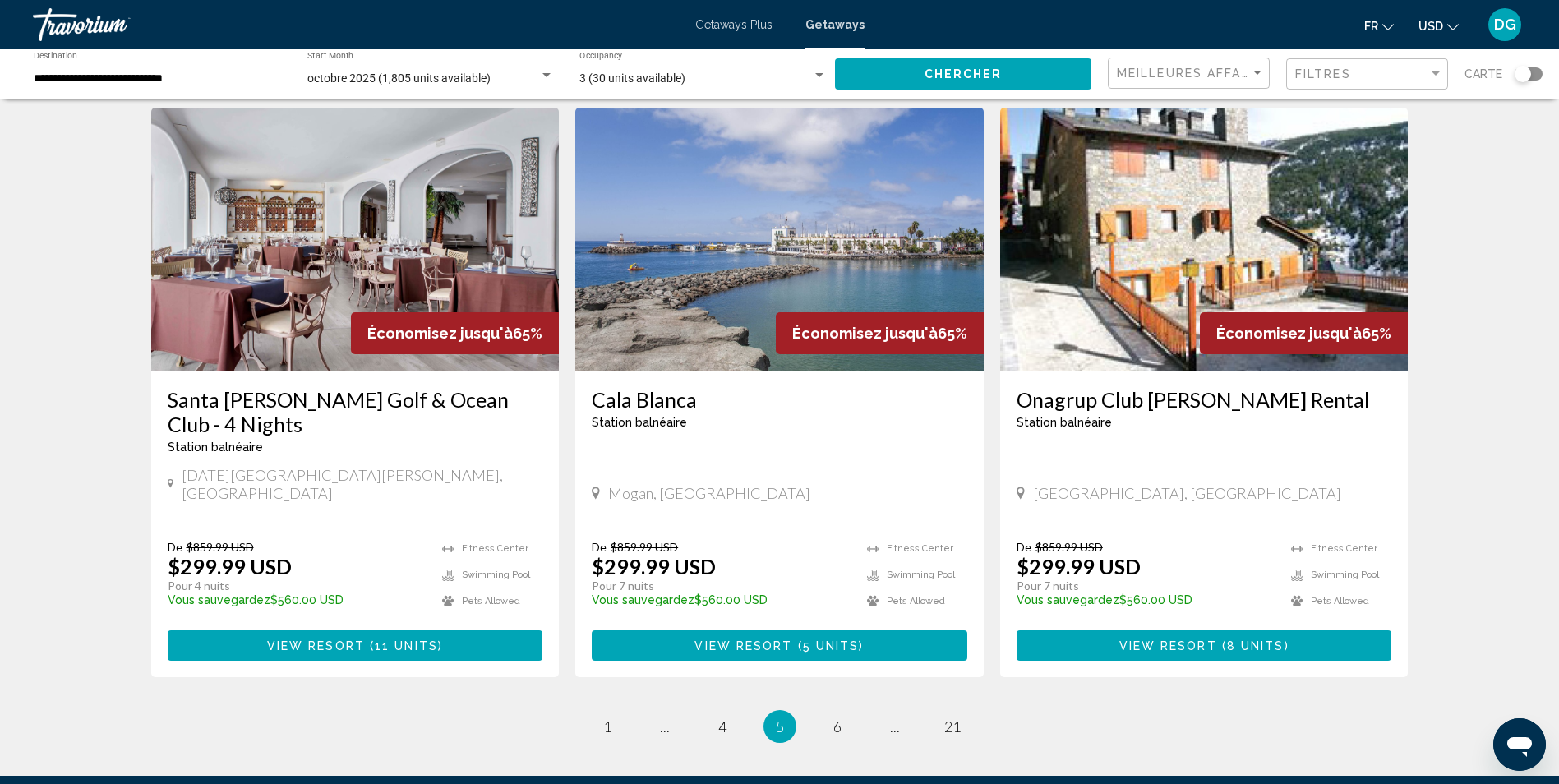
scroll to position [1919, 0]
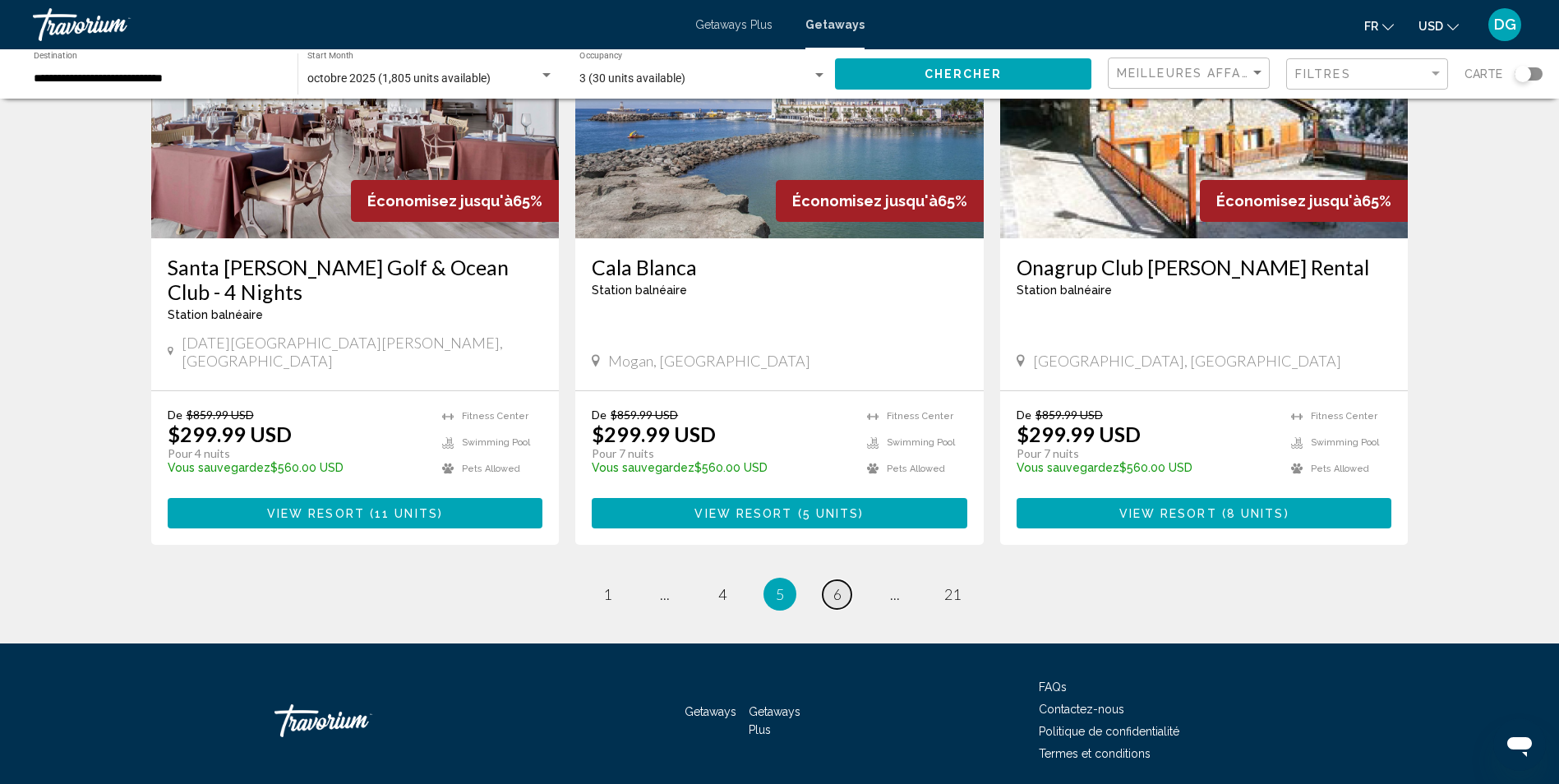
click at [829, 580] on link "page 6" at bounding box center [837, 594] width 29 height 29
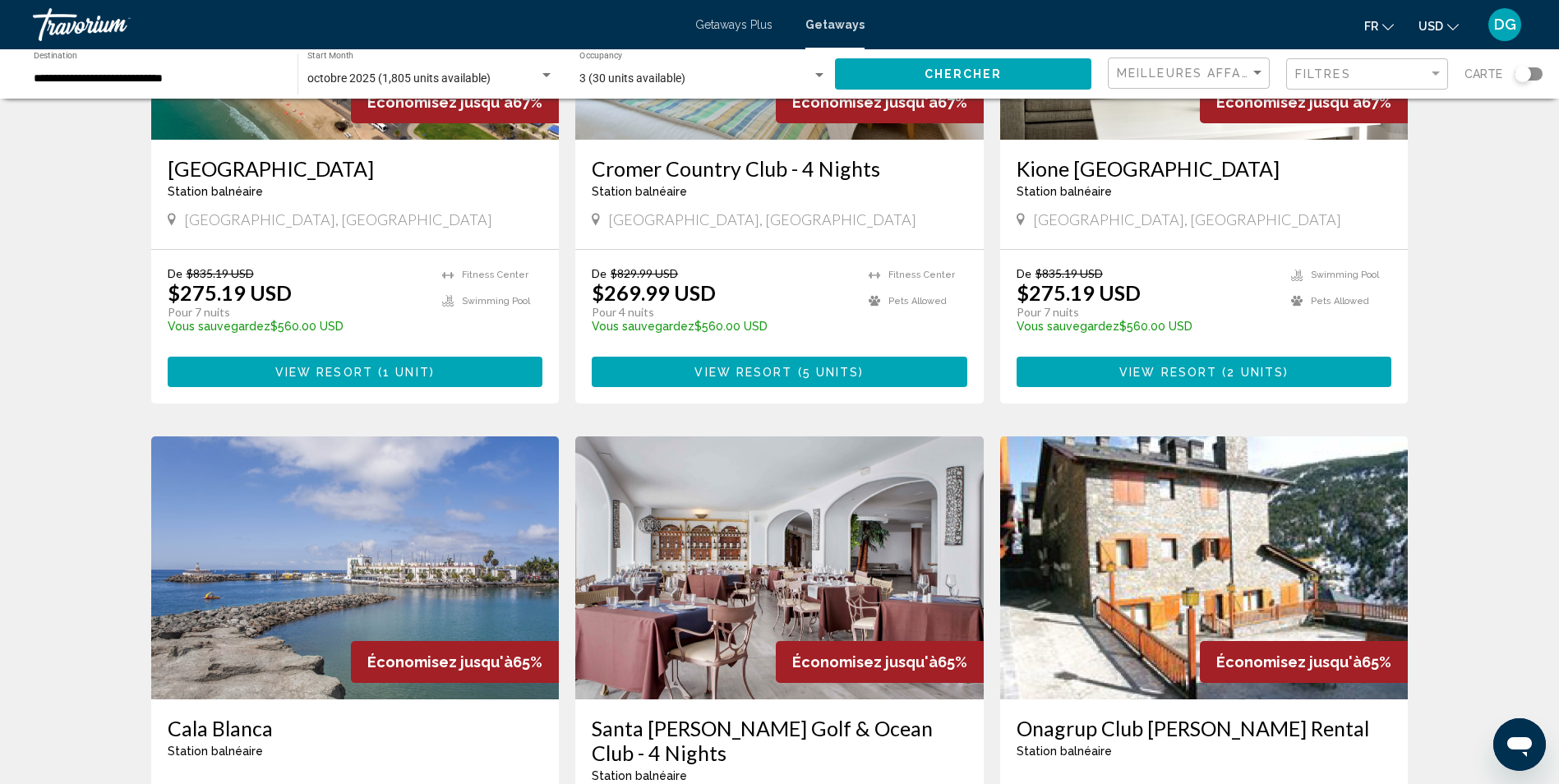
scroll to position [1725, 0]
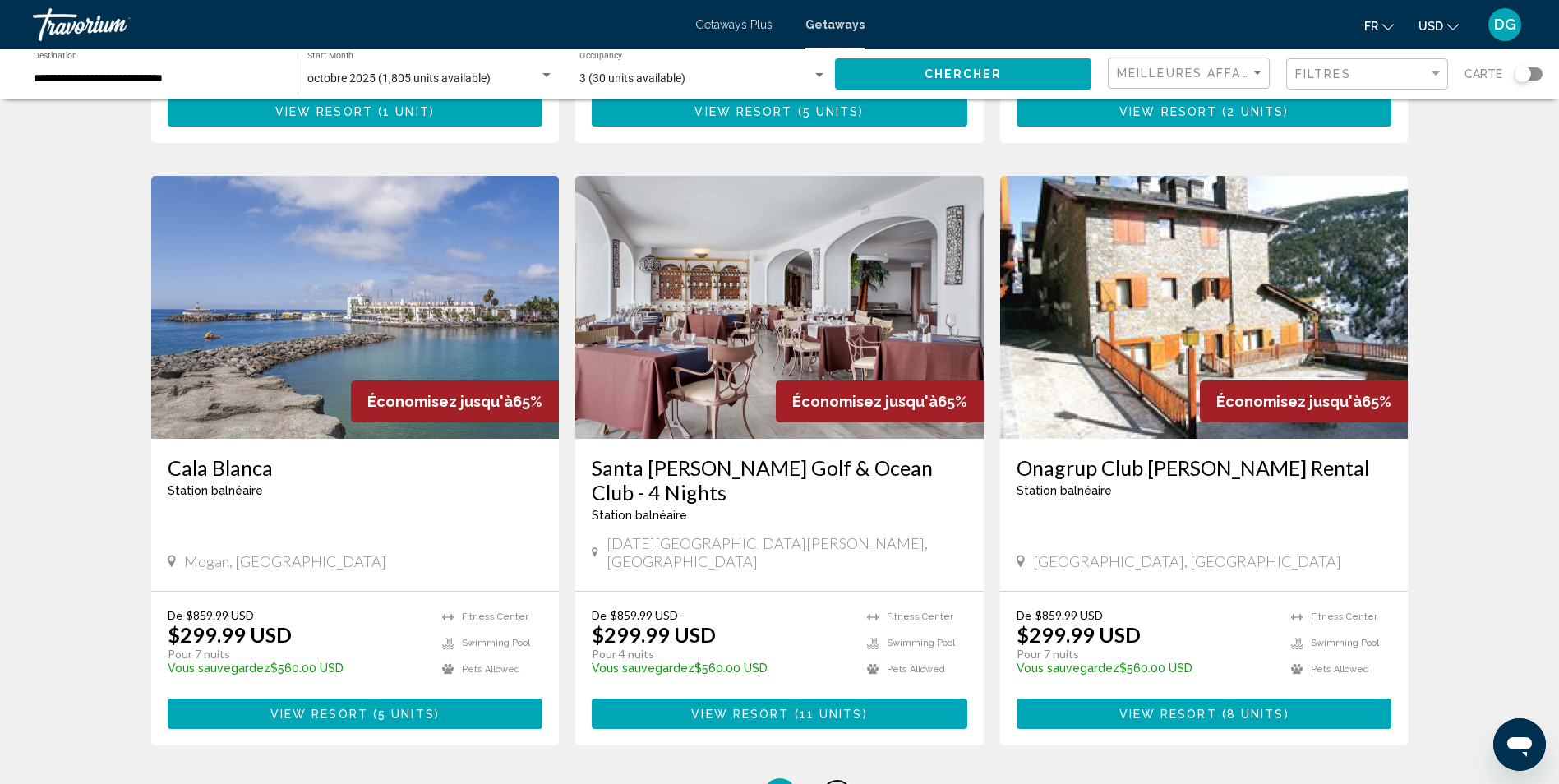
click at [832, 781] on link "page 7" at bounding box center [837, 795] width 29 height 29
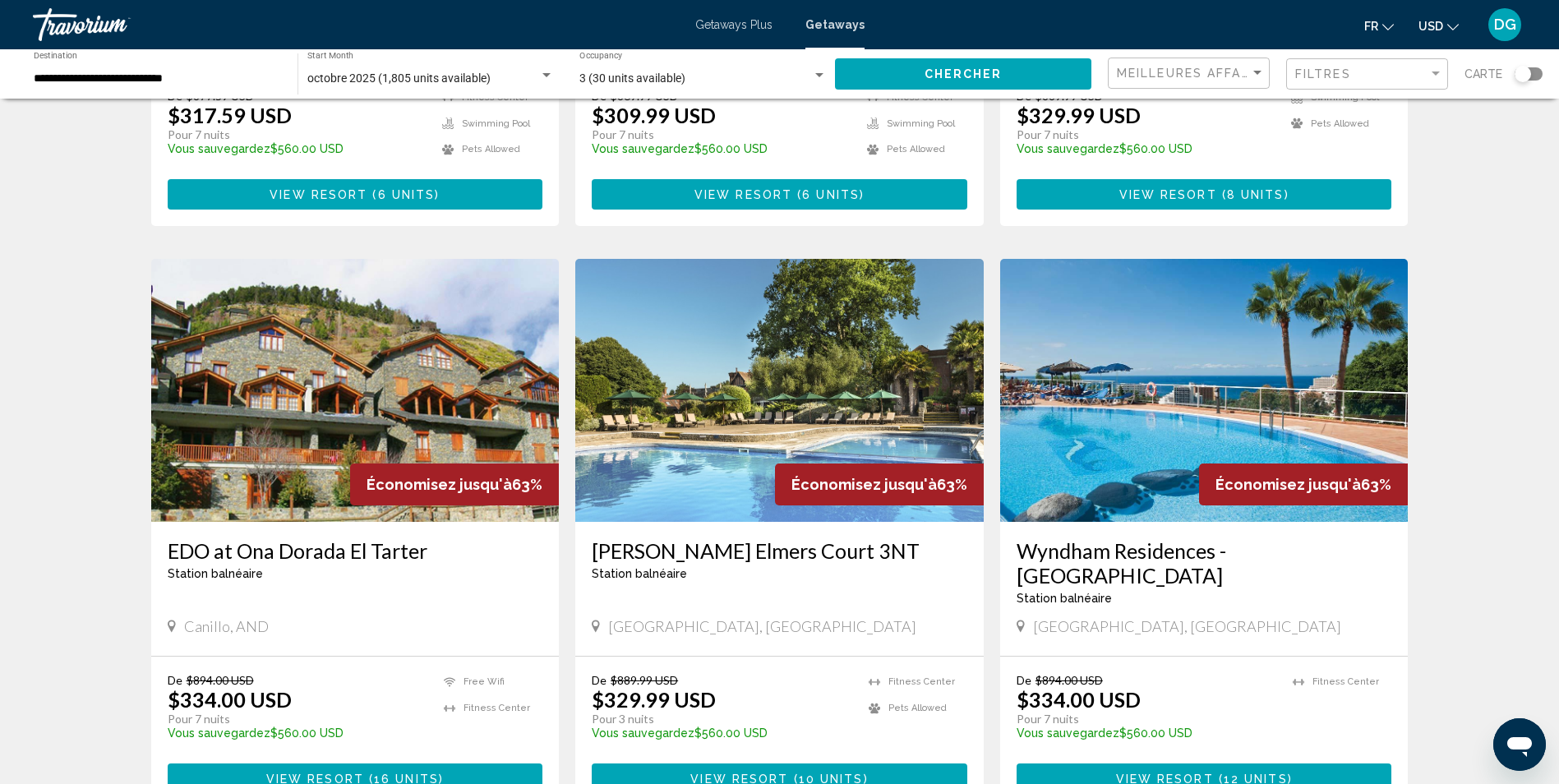
scroll to position [1725, 0]
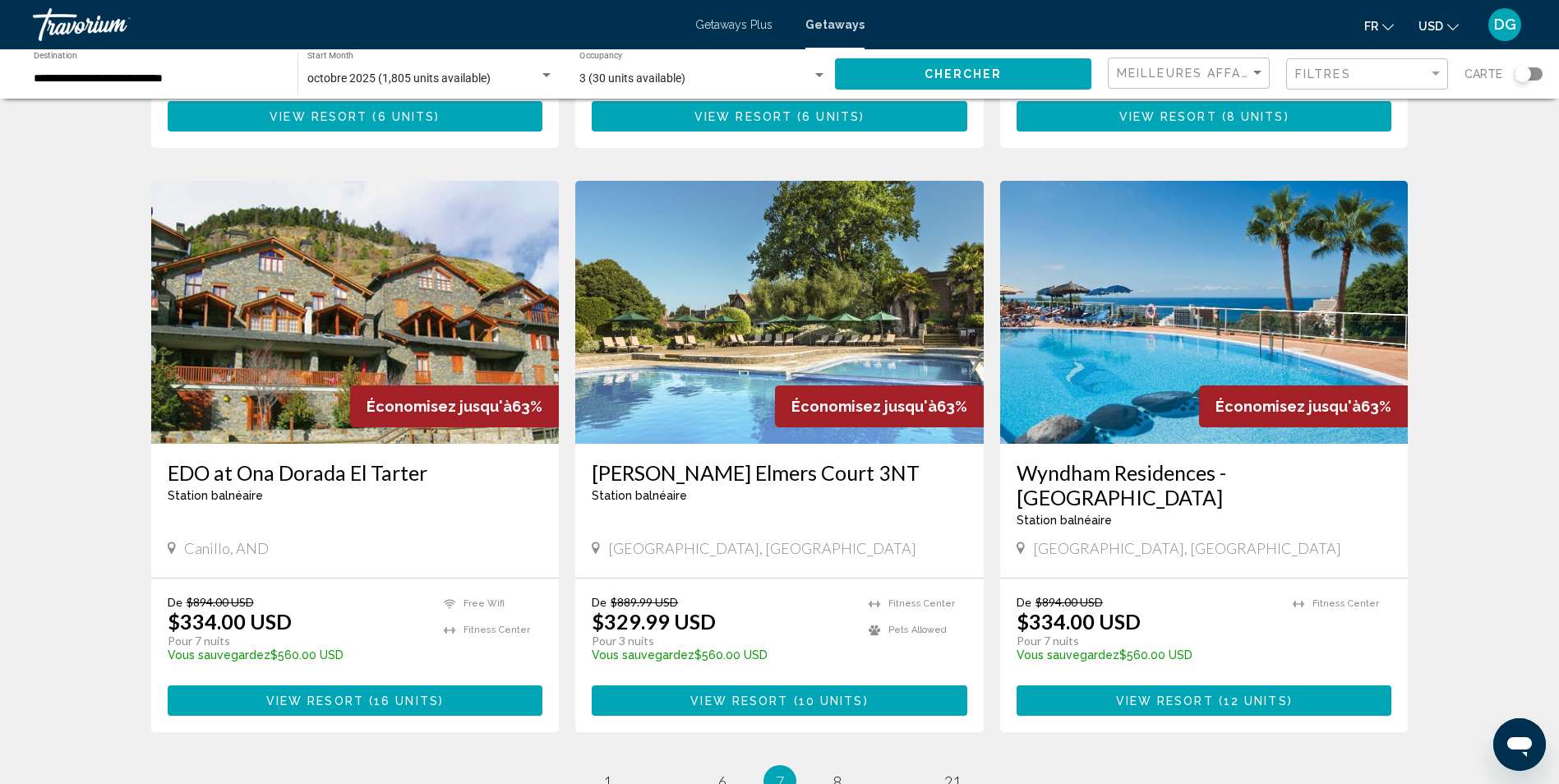
click at [362, 268] on img "Main content" at bounding box center [355, 312] width 409 height 263
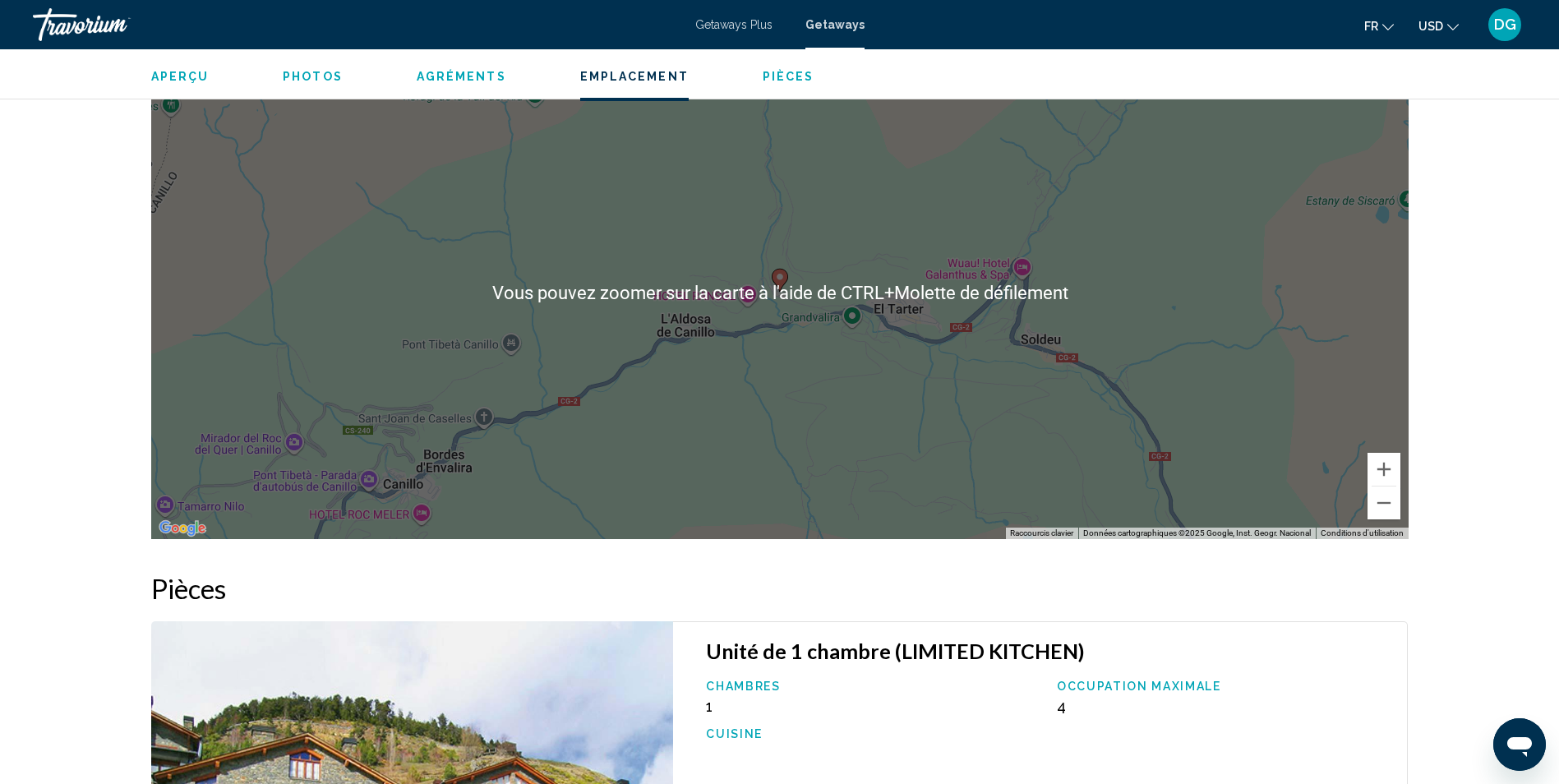
scroll to position [2136, 0]
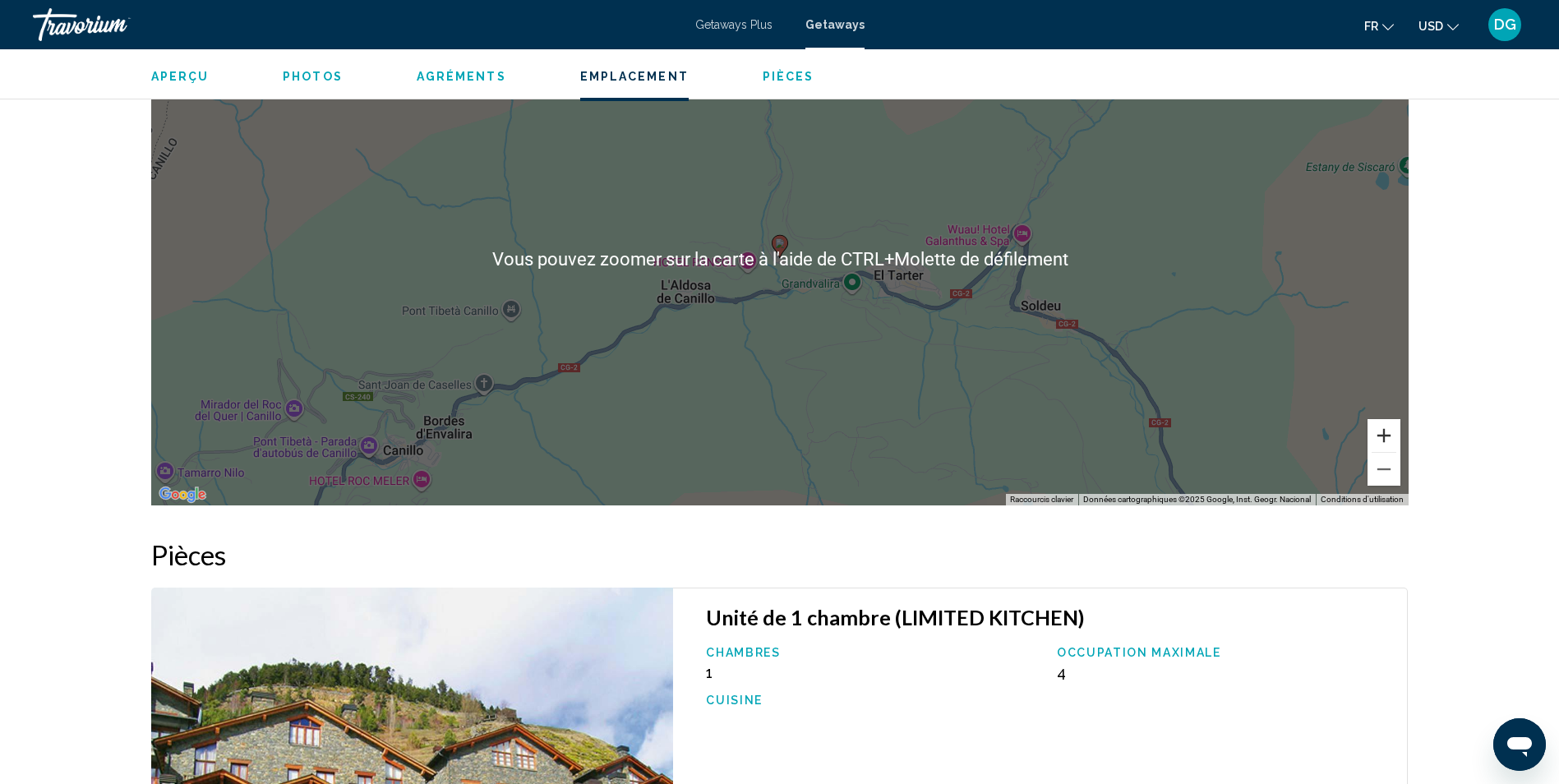
click at [1381, 432] on button "Zoom avant" at bounding box center [1384, 436] width 33 height 33
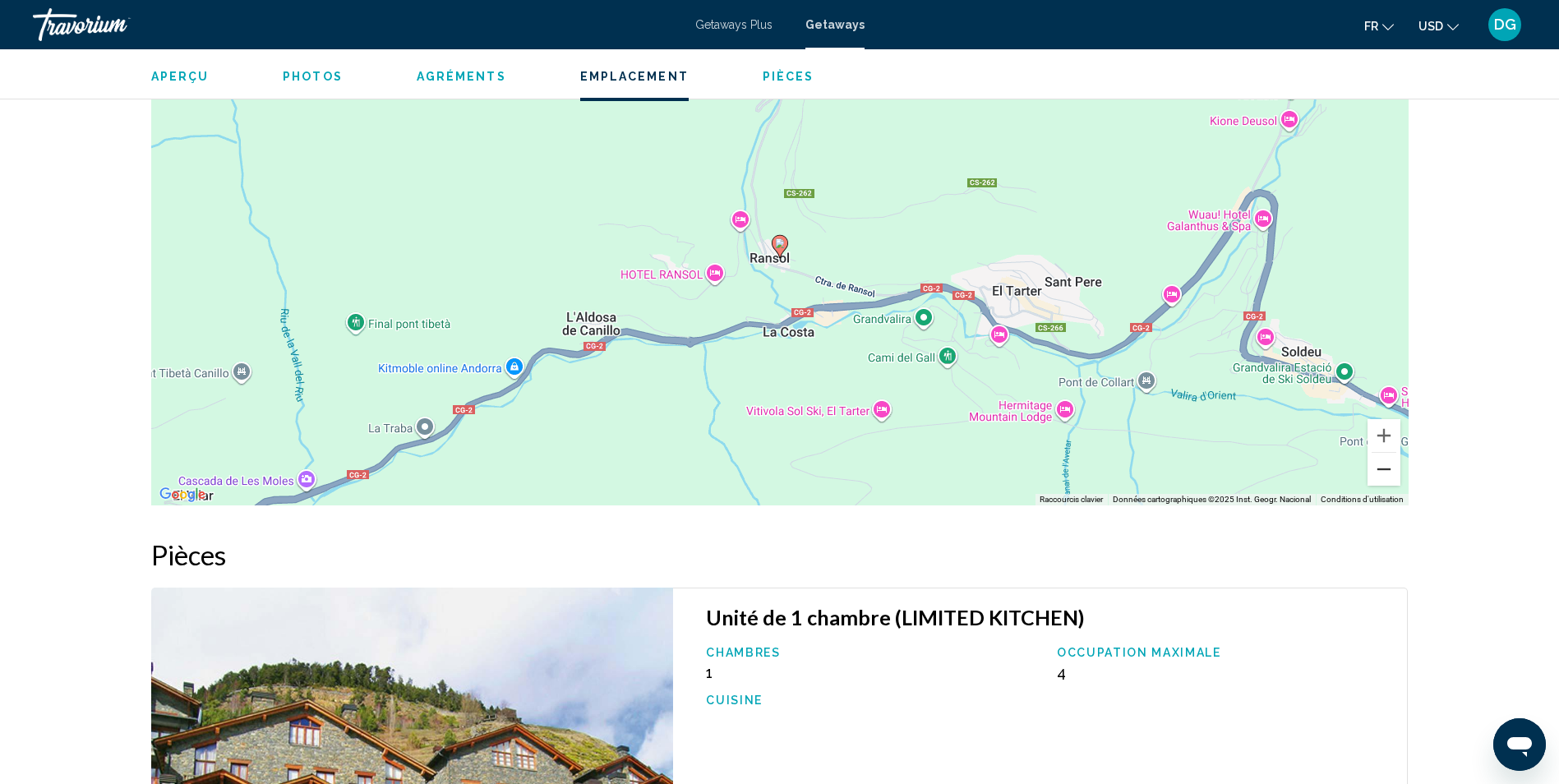
click at [1380, 476] on button "Zoom arrière" at bounding box center [1384, 469] width 33 height 33
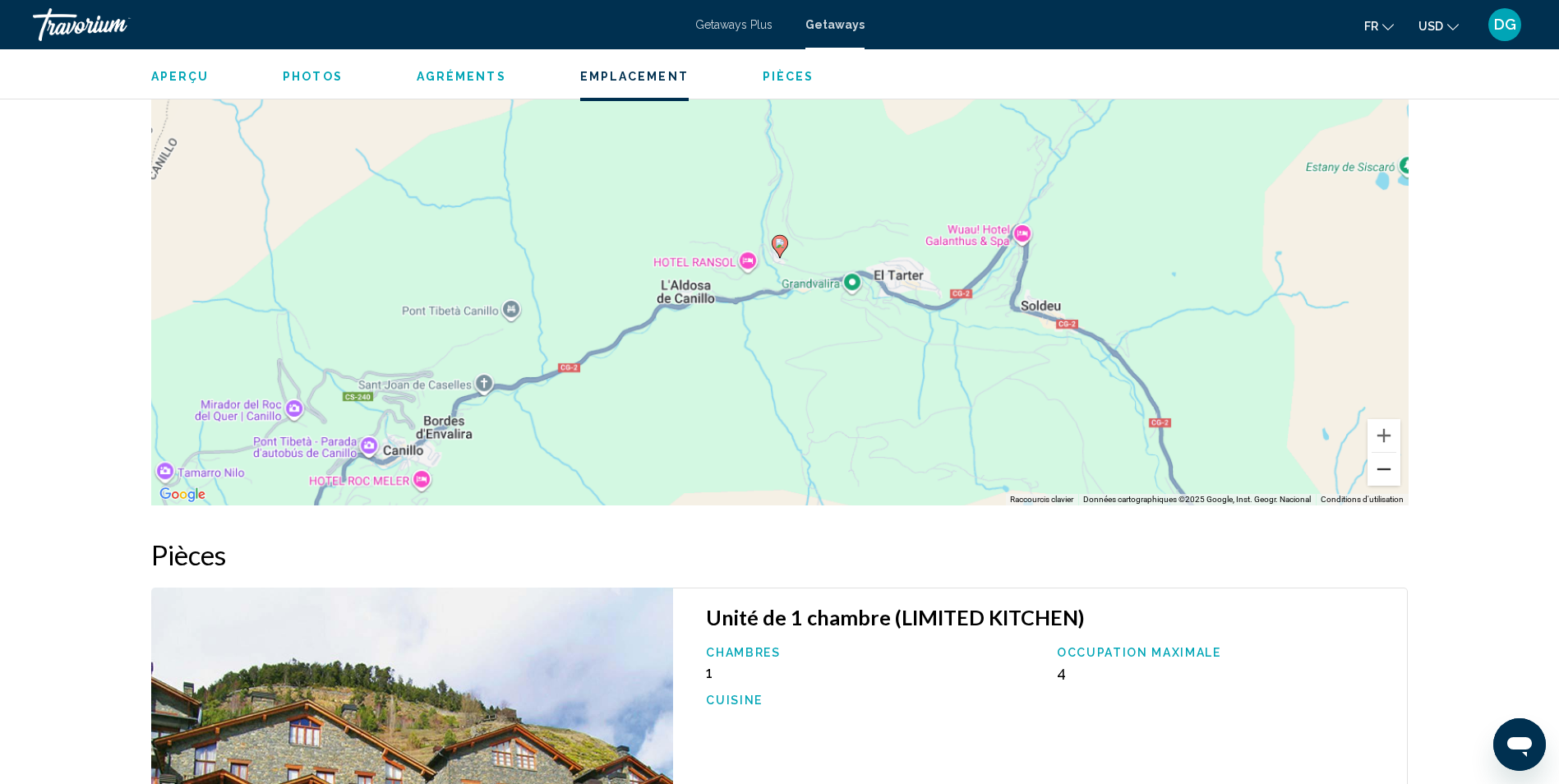
click at [1380, 476] on button "Zoom arrière" at bounding box center [1384, 469] width 33 height 33
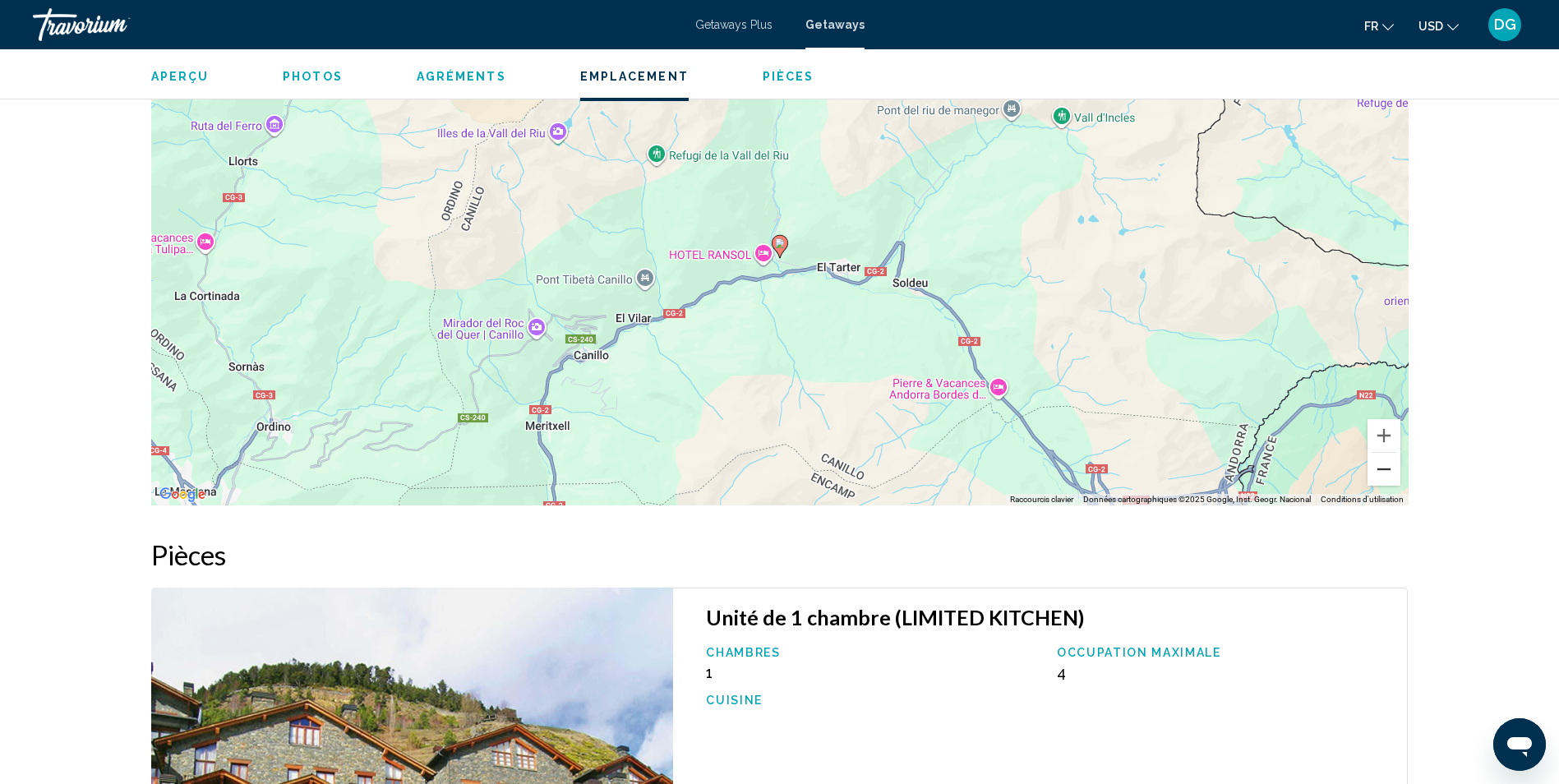
click at [1380, 476] on button "Zoom arrière" at bounding box center [1384, 469] width 33 height 33
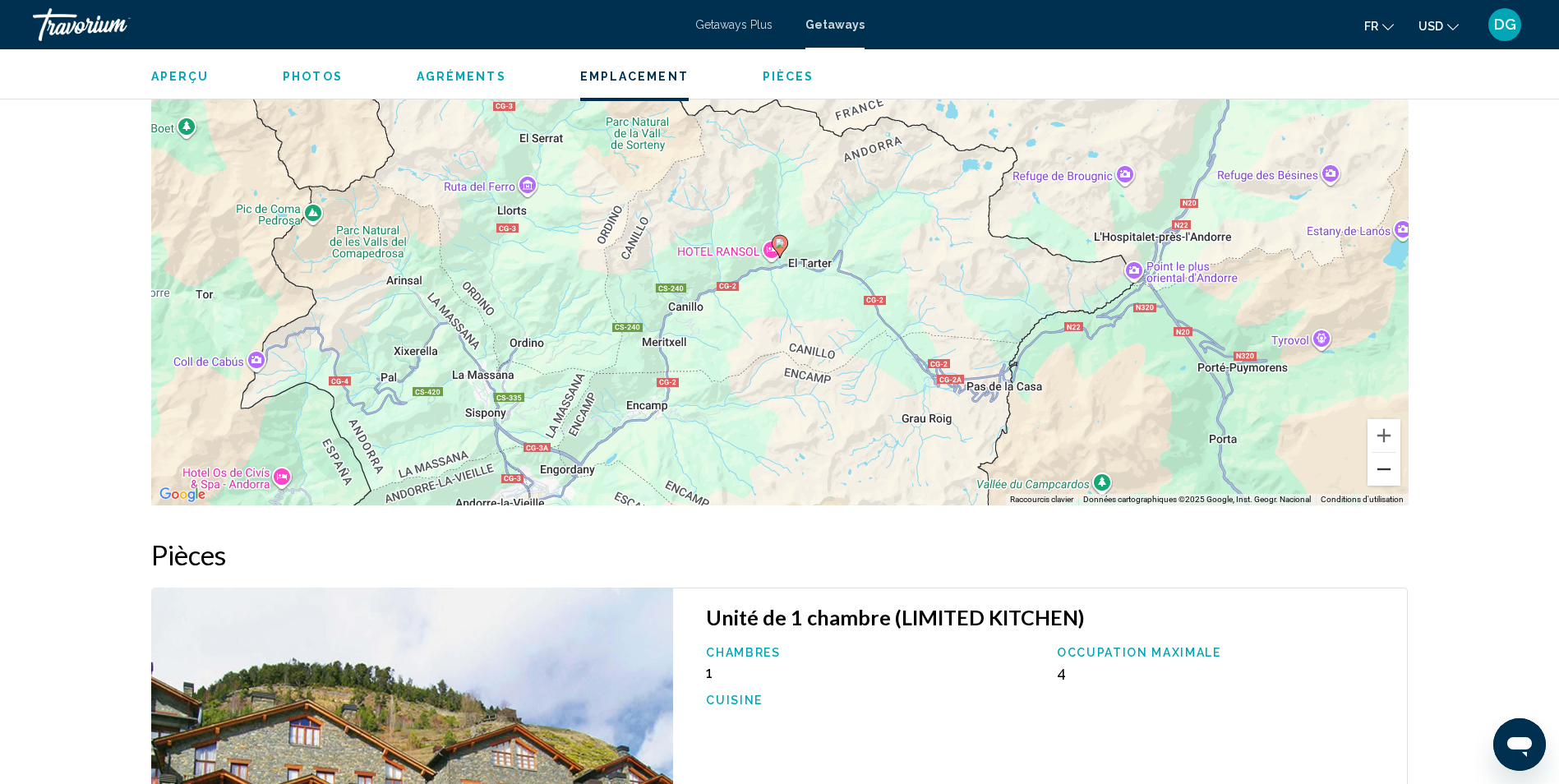
click at [1380, 476] on button "Zoom arrière" at bounding box center [1384, 469] width 33 height 33
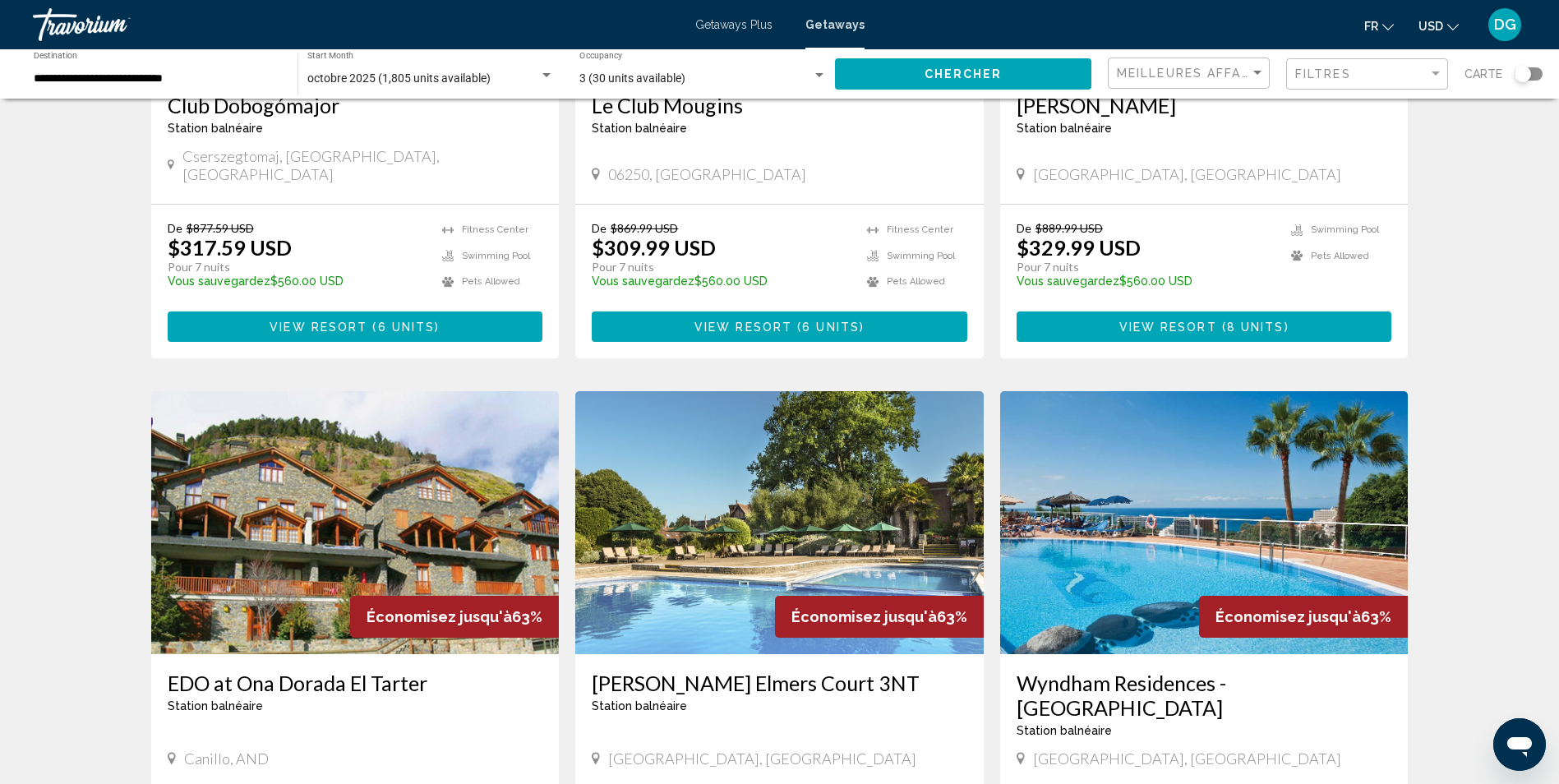
scroll to position [1807, 0]
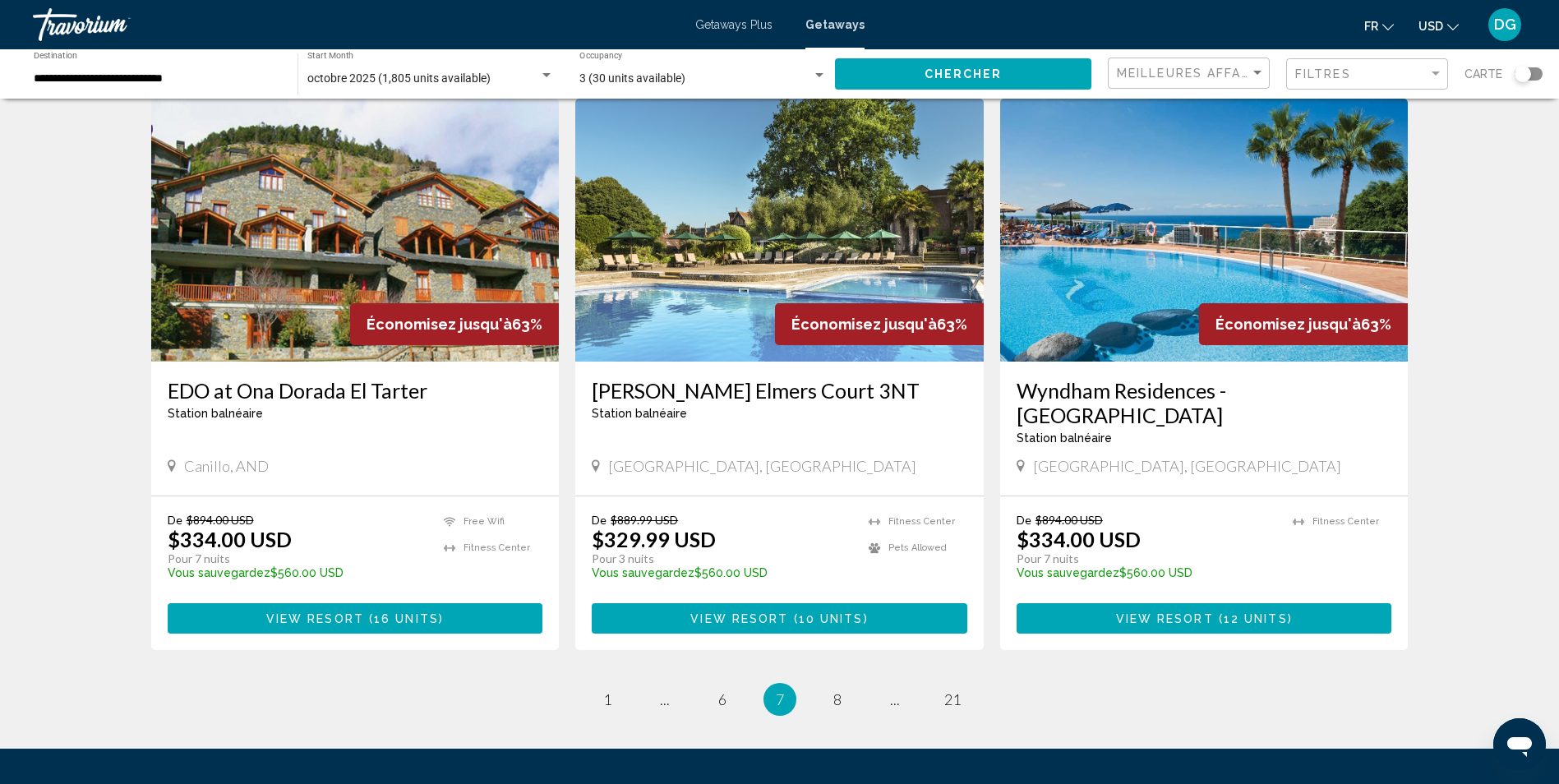
click at [1168, 224] on img "Main content" at bounding box center [1205, 230] width 409 height 263
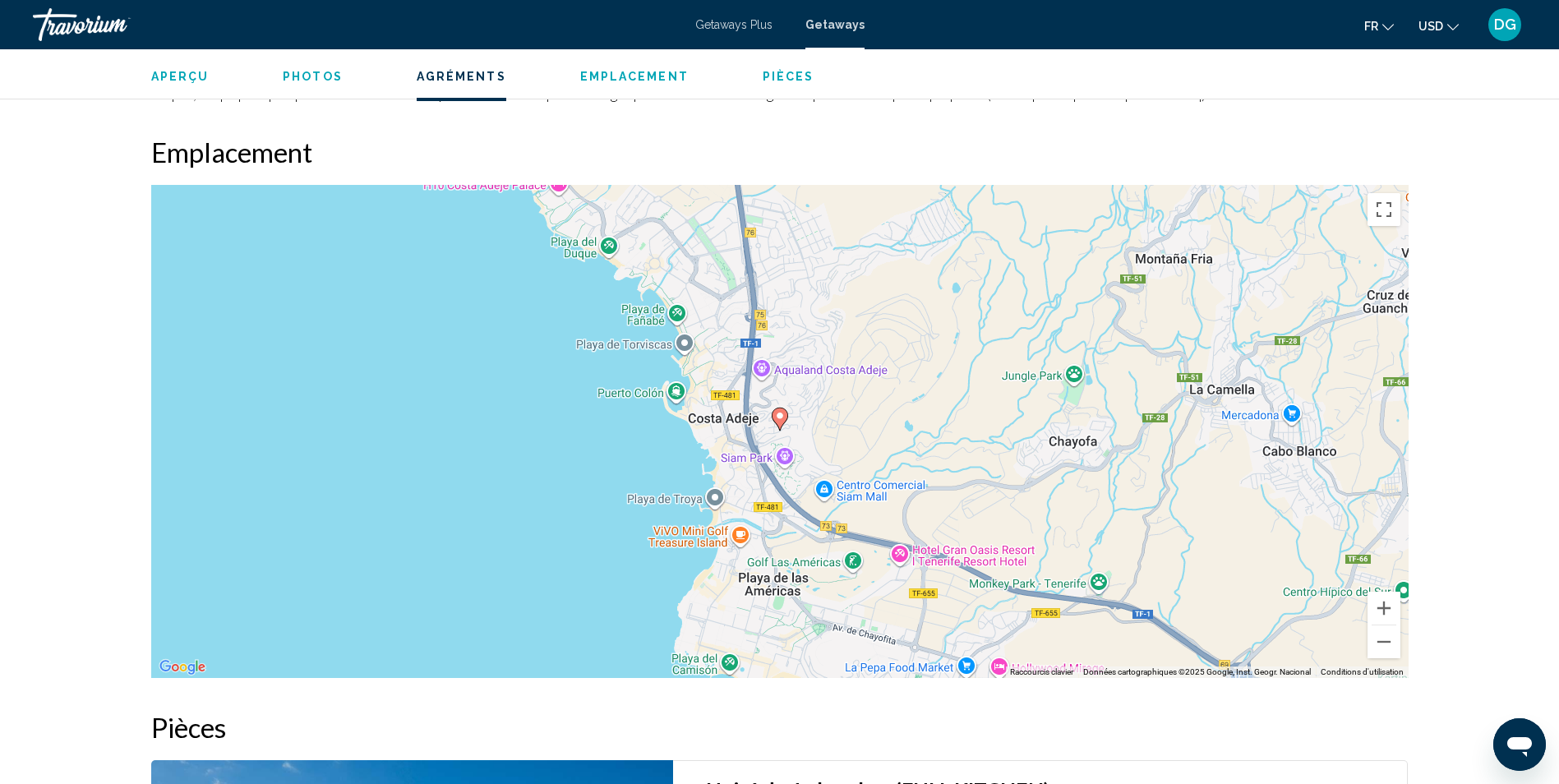
scroll to position [1953, 0]
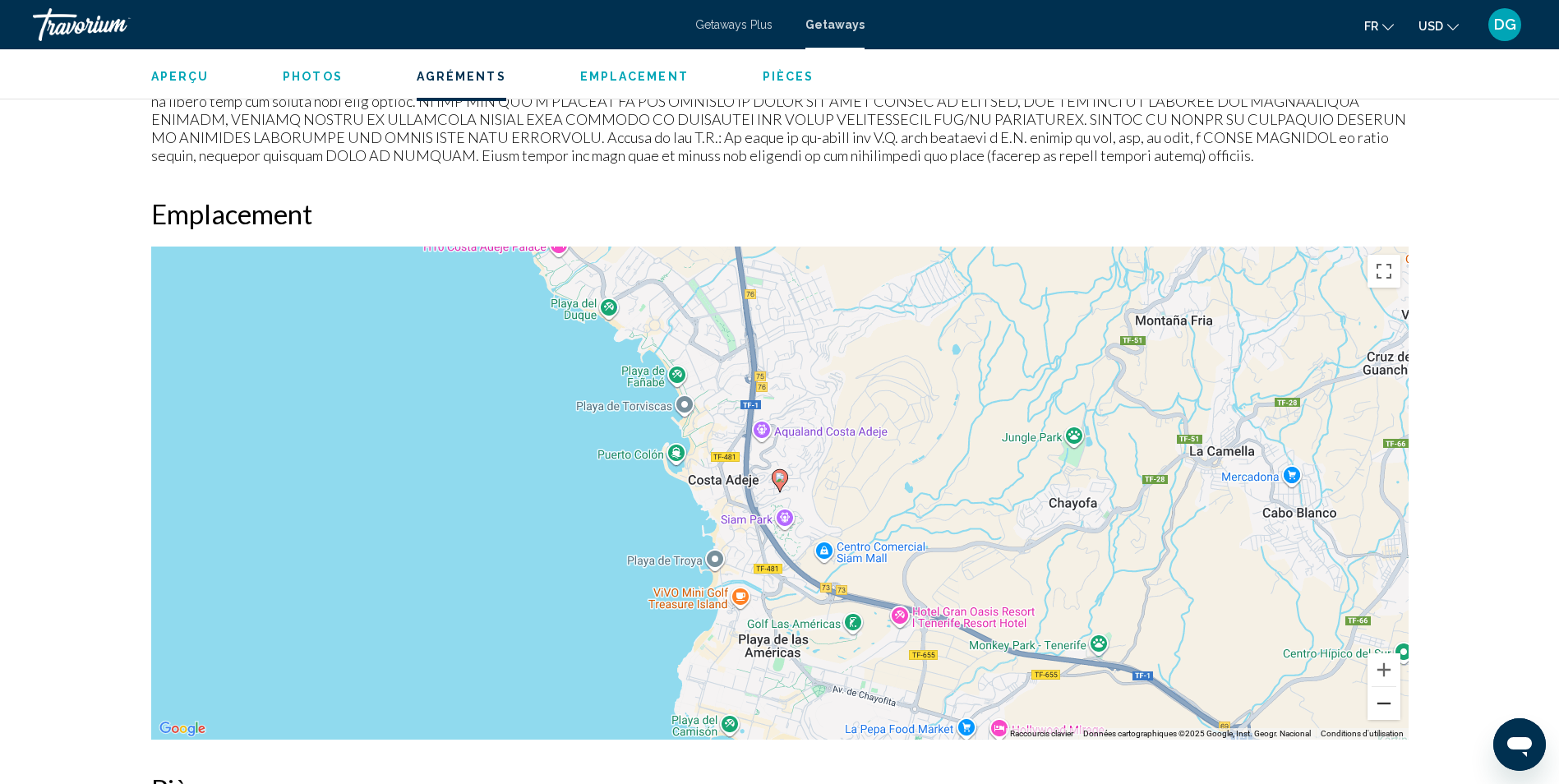
click at [1388, 687] on button "Zoom arrière" at bounding box center [1384, 703] width 33 height 33
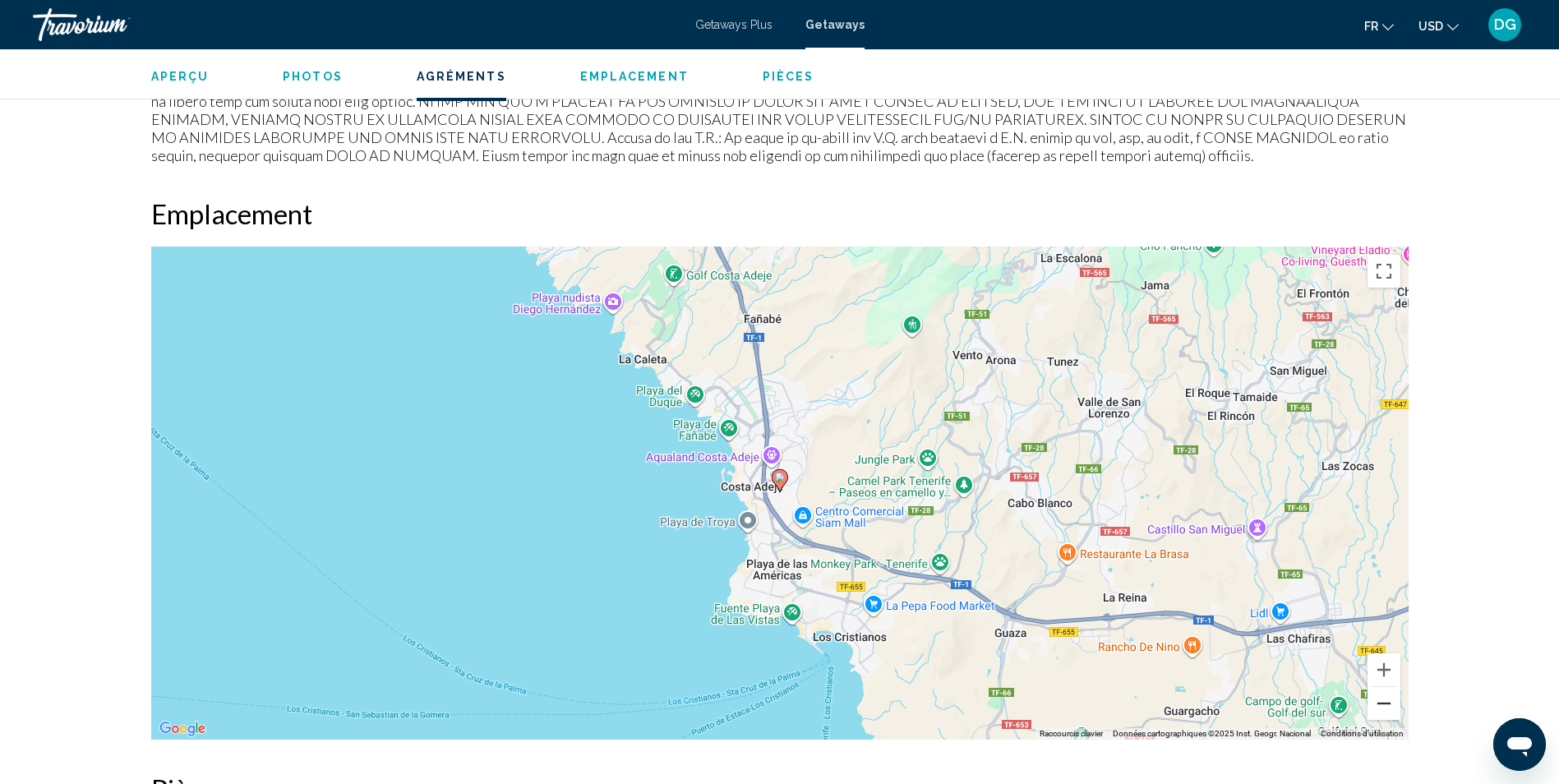
click at [1388, 687] on button "Zoom arrière" at bounding box center [1384, 703] width 33 height 33
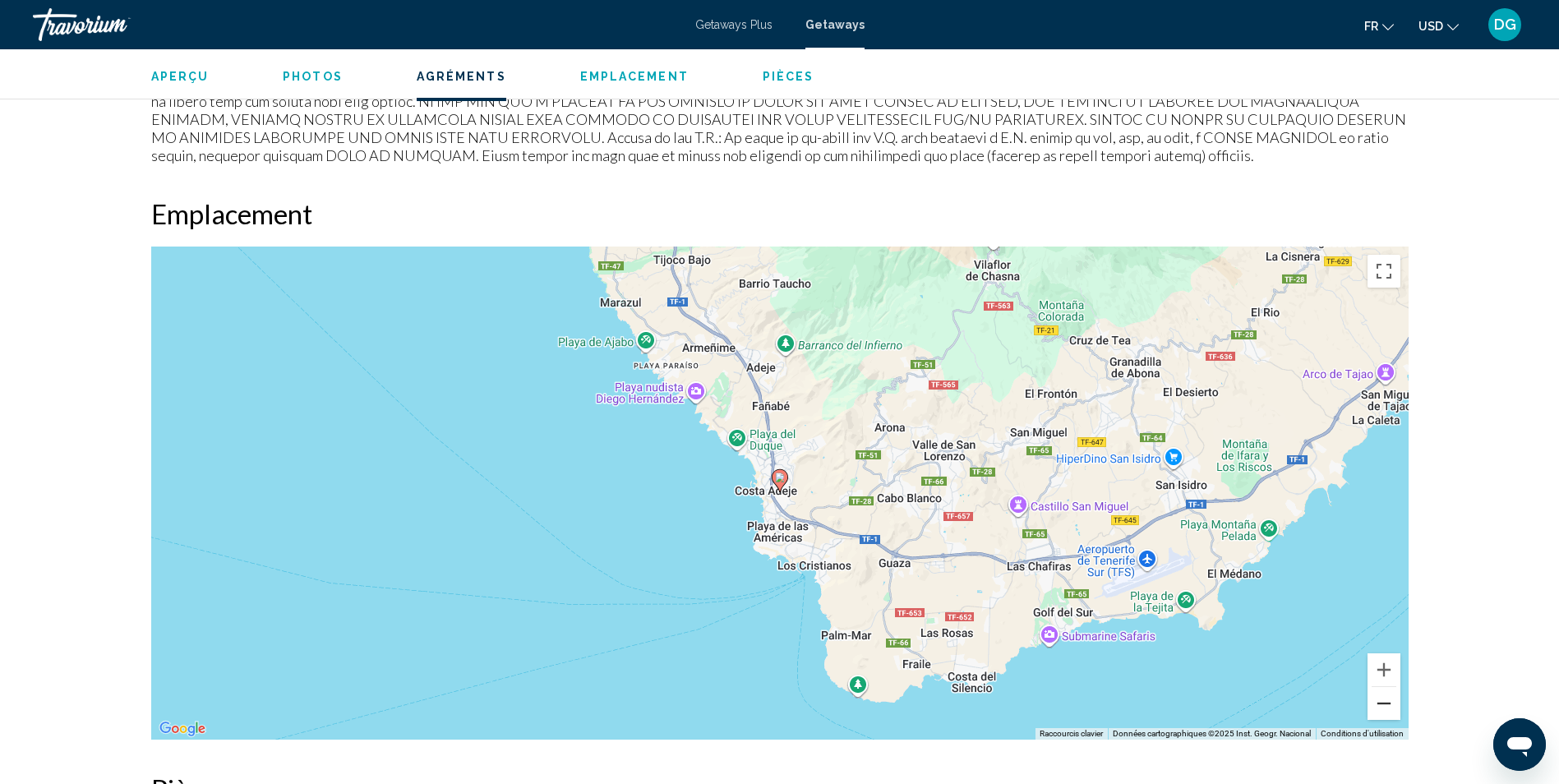
click at [1388, 687] on button "Zoom arrière" at bounding box center [1384, 703] width 33 height 33
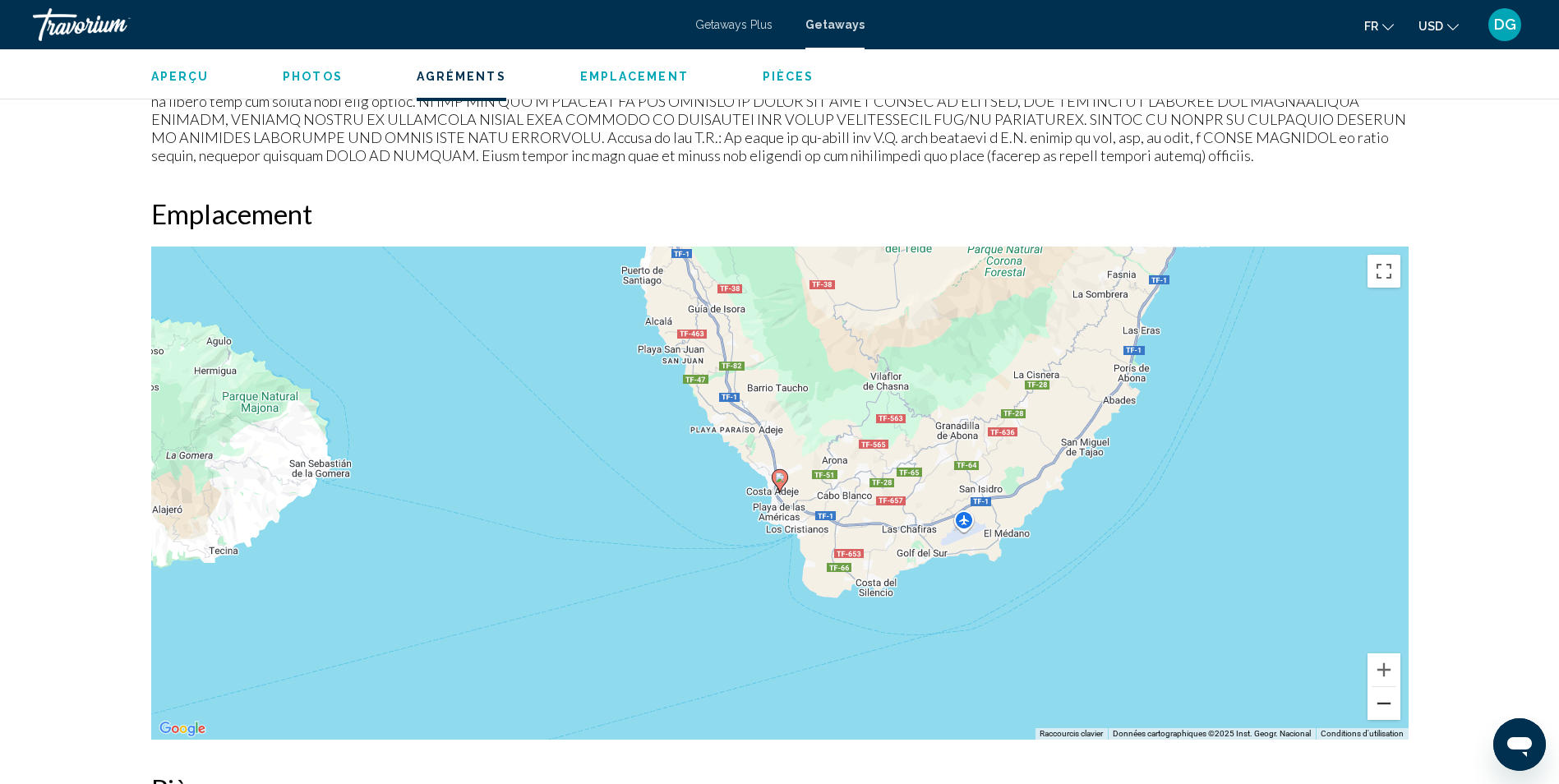
click at [1388, 687] on button "Zoom arrière" at bounding box center [1384, 703] width 33 height 33
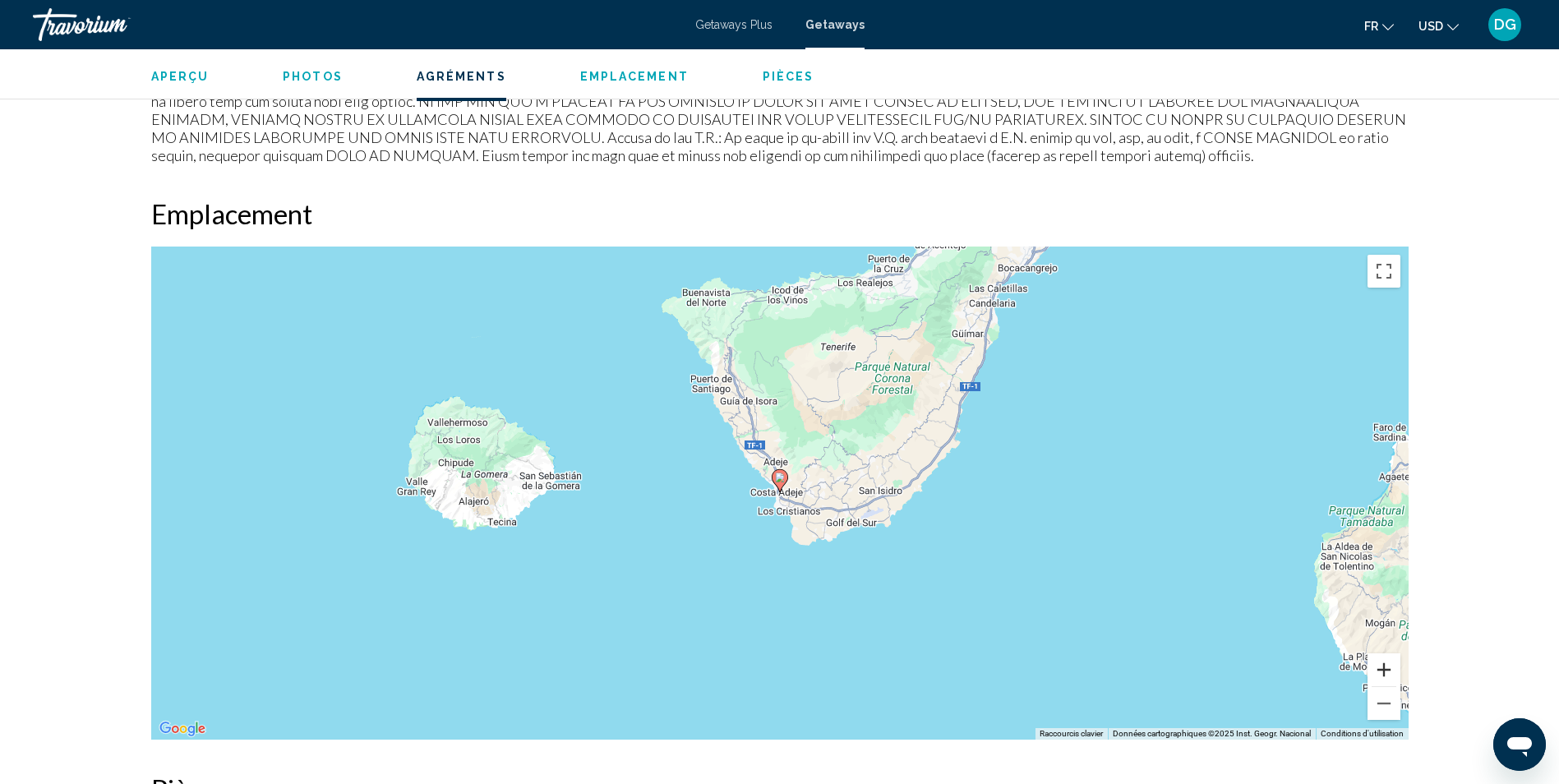
click at [1385, 653] on button "Zoom avant" at bounding box center [1384, 670] width 33 height 33
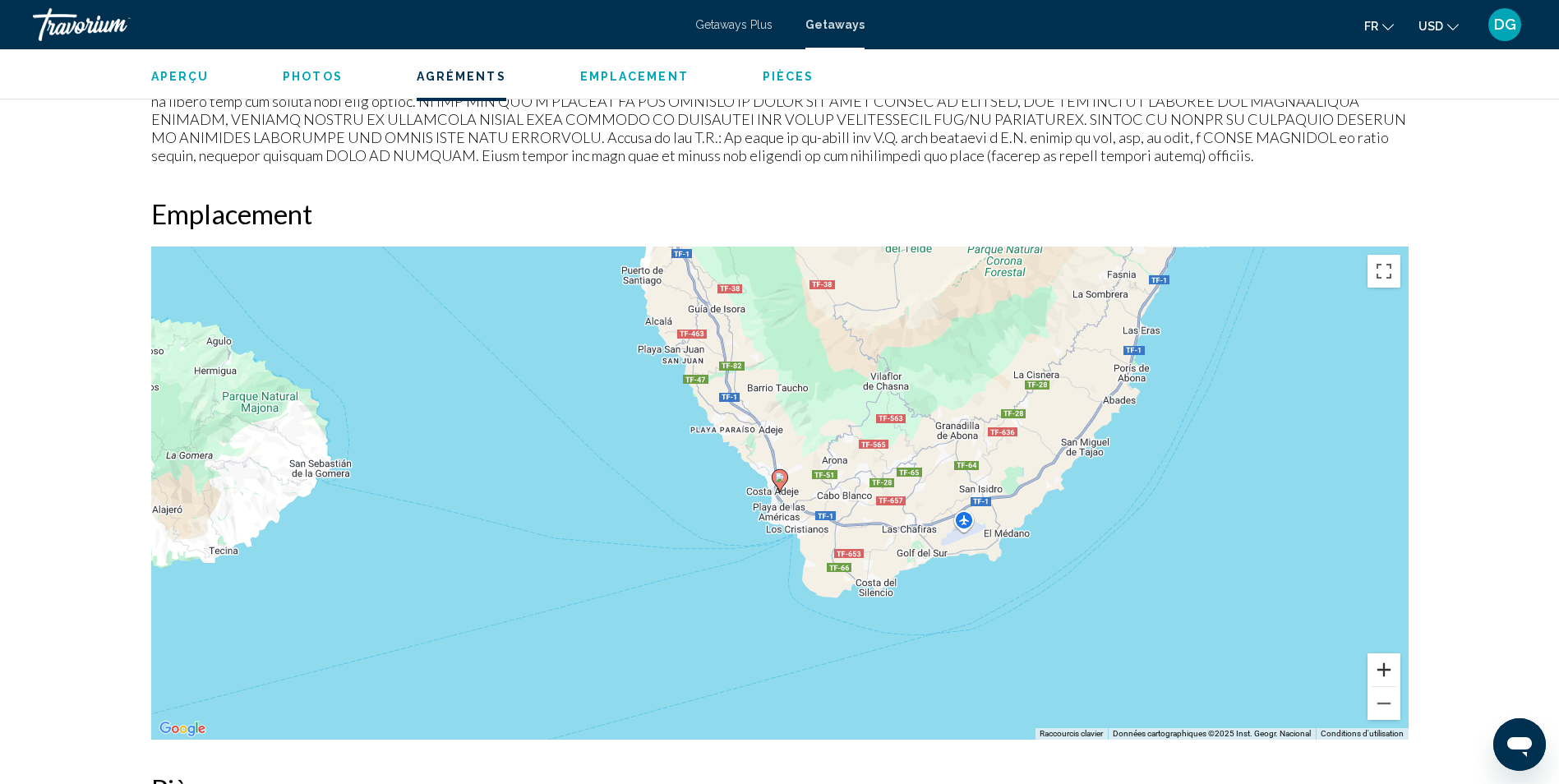
click at [1385, 653] on button "Zoom avant" at bounding box center [1384, 670] width 33 height 33
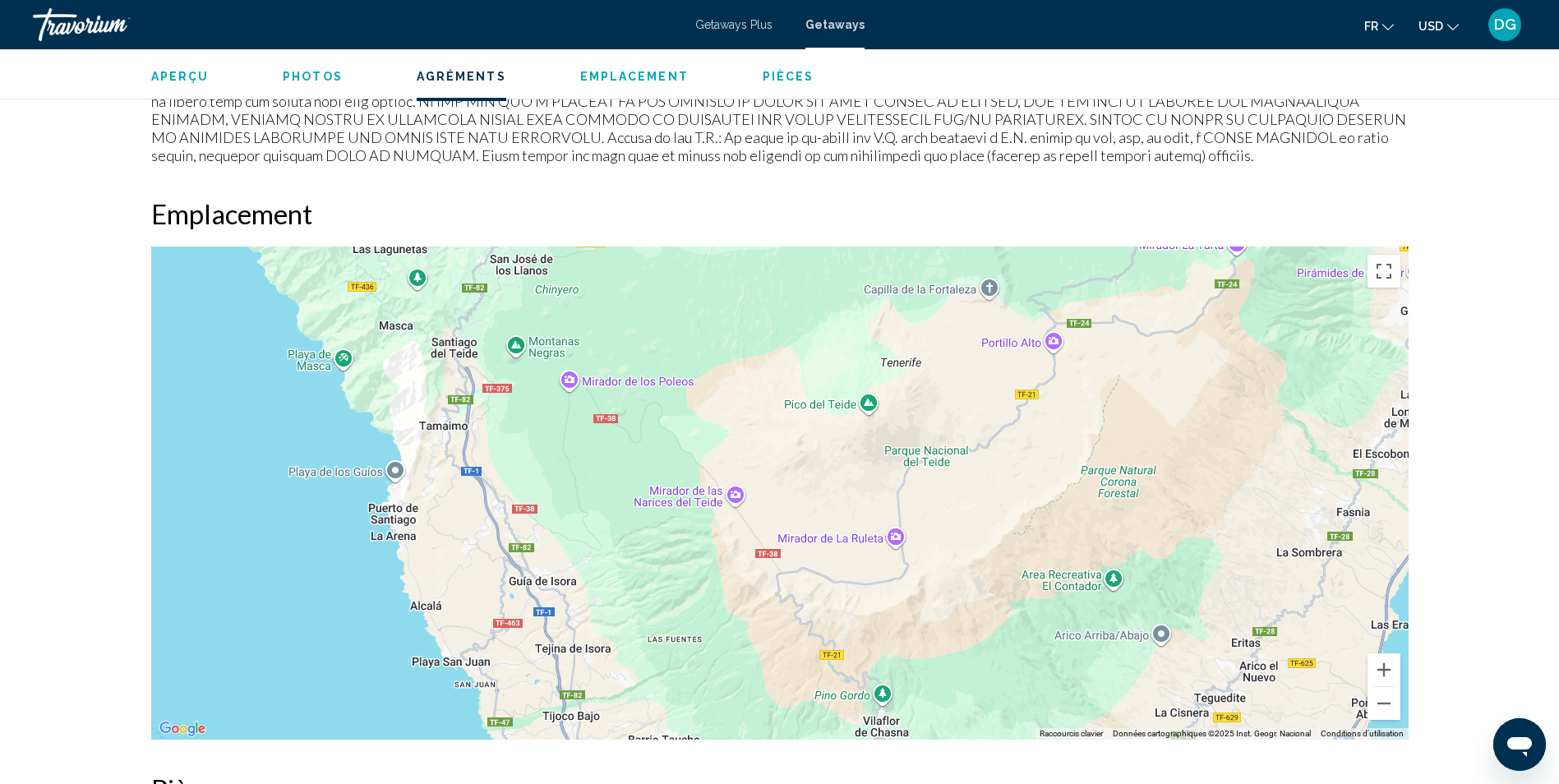
drag, startPoint x: 1032, startPoint y: 368, endPoint x: 921, endPoint y: 826, distance: 471.3
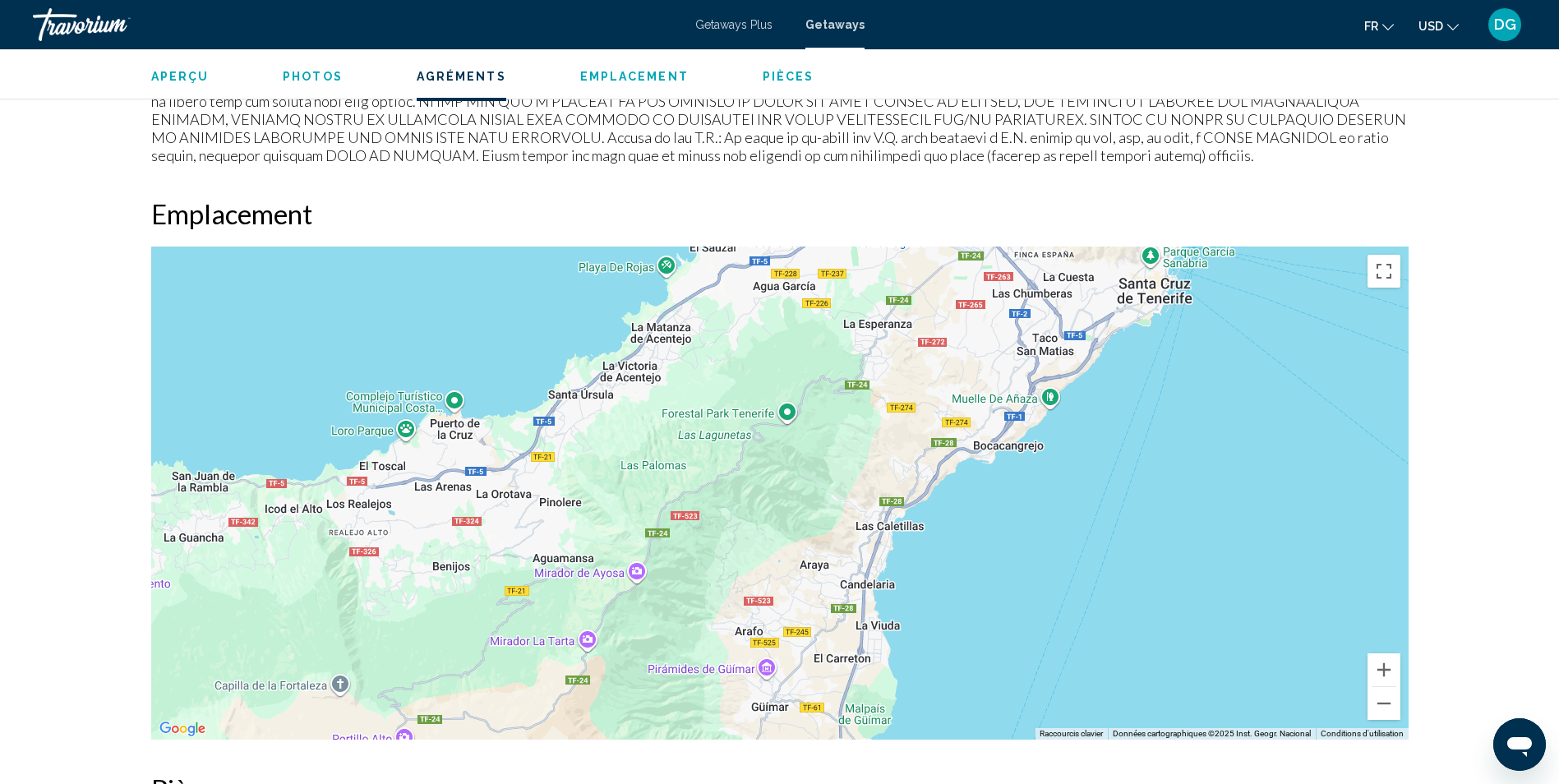
drag, startPoint x: 1011, startPoint y: 427, endPoint x: 355, endPoint y: 820, distance: 764.7
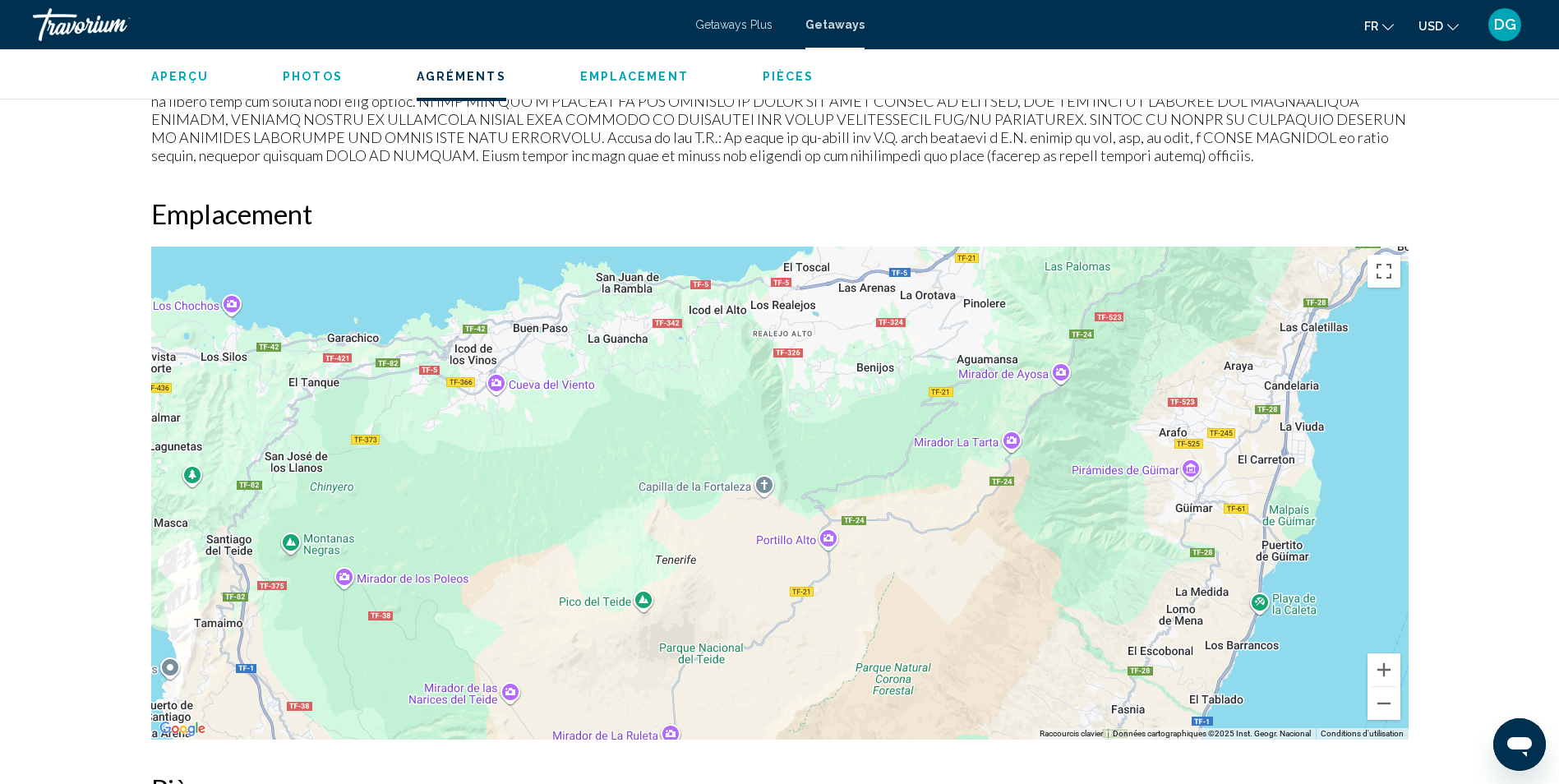
drag, startPoint x: 821, startPoint y: 404, endPoint x: 1316, endPoint y: 91, distance: 585.7
click at [1328, 85] on div "[GEOGRAPHIC_DATA], [GEOGRAPHIC_DATA] - [GEOGRAPHIC_DATA] Adresse [STREET_ADDRES…" at bounding box center [780, 141] width 1559 height 4088
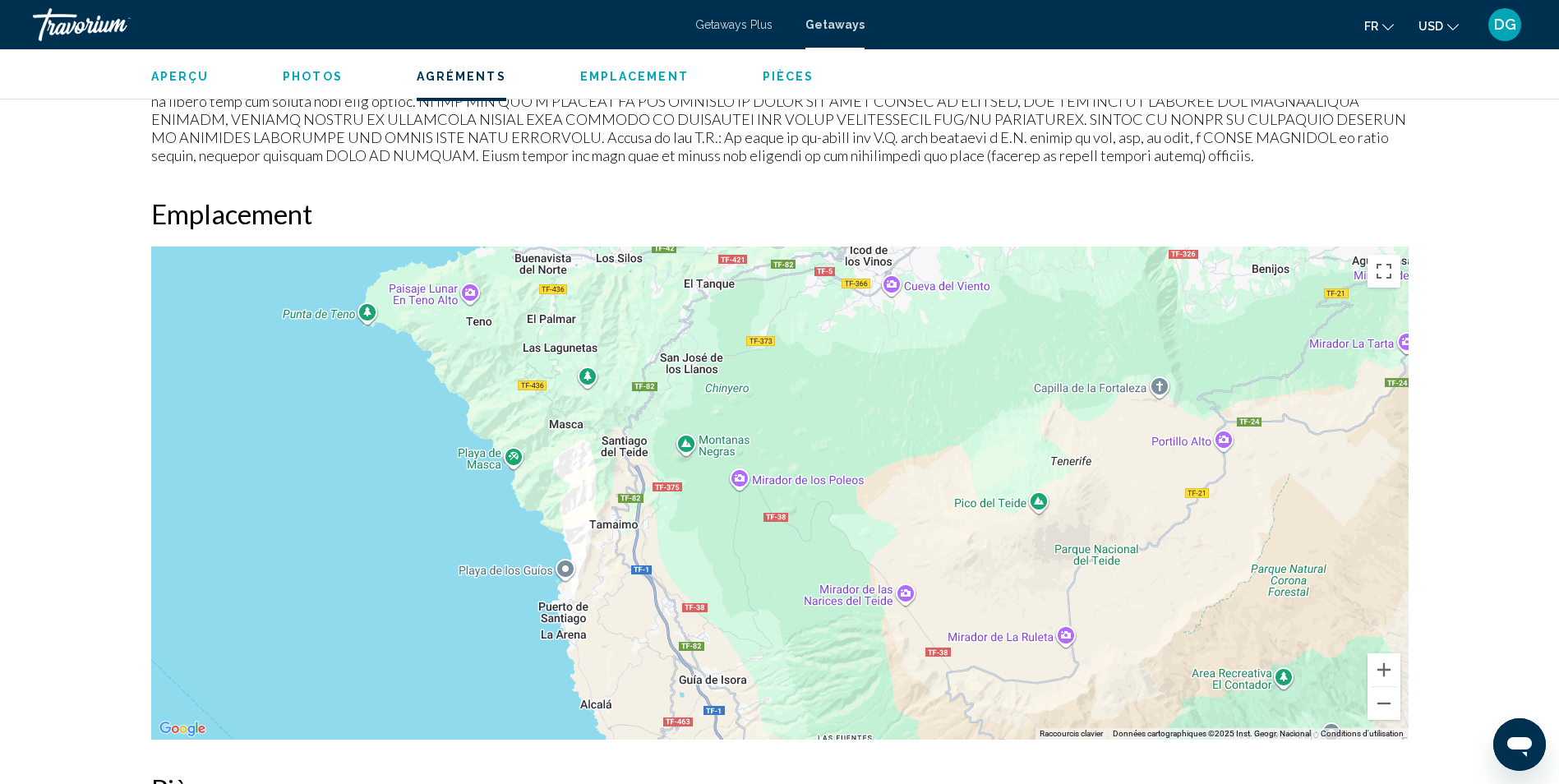
drag, startPoint x: 825, startPoint y: 537, endPoint x: 1142, endPoint y: 571, distance: 318.8
click at [1142, 571] on div "Main content" at bounding box center [780, 493] width 1257 height 493
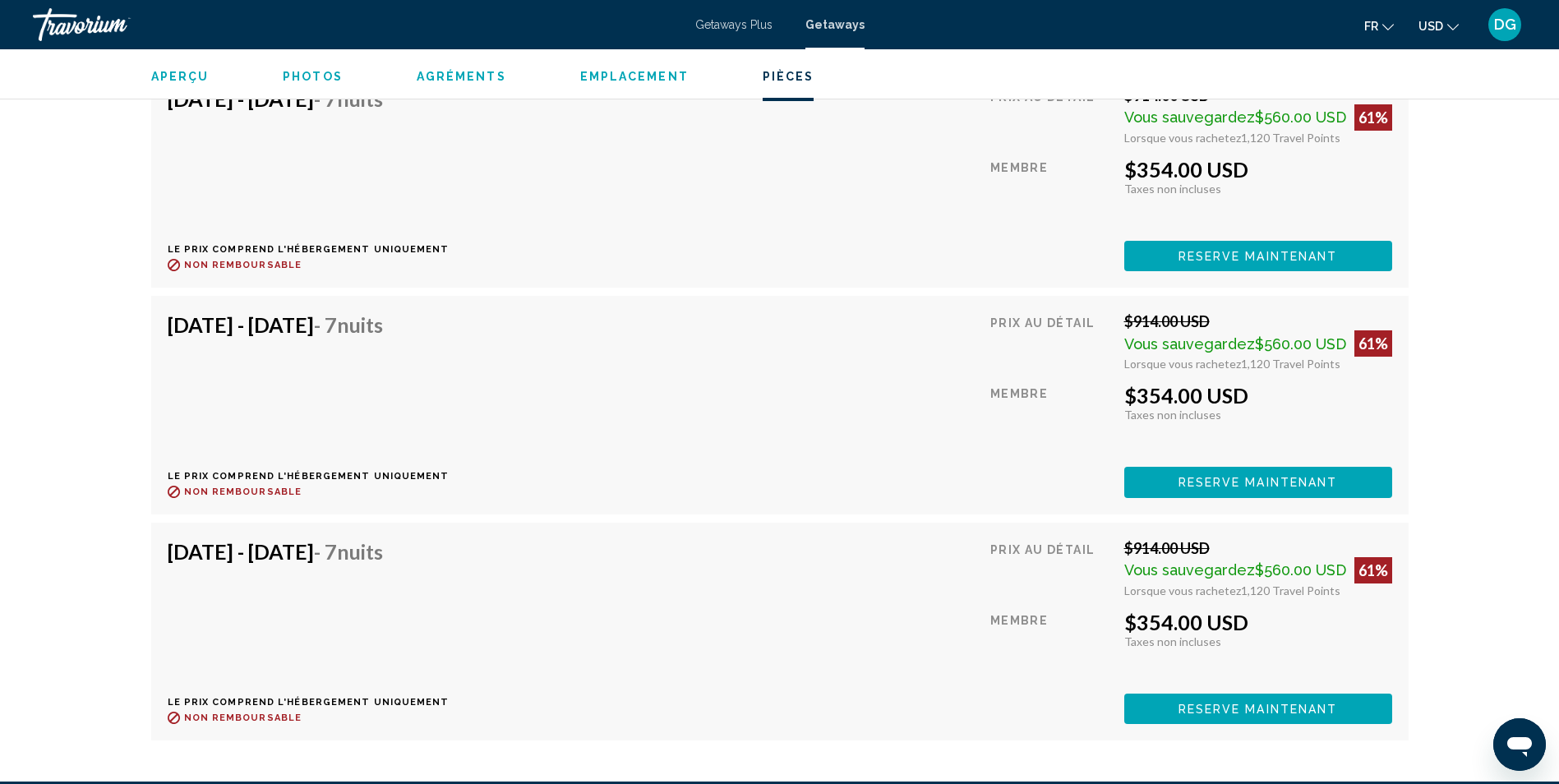
scroll to position [3355, 0]
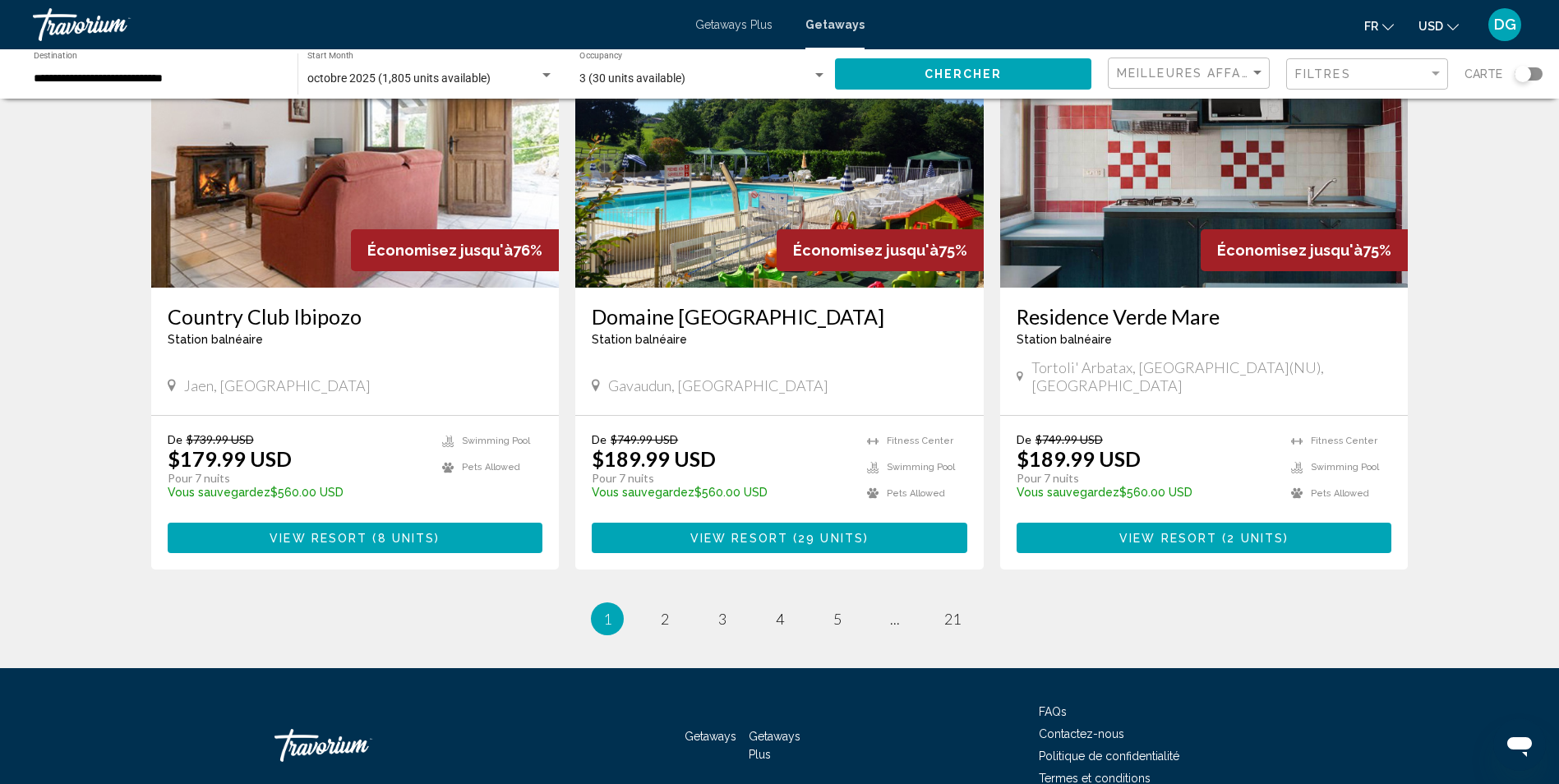
scroll to position [1895, 0]
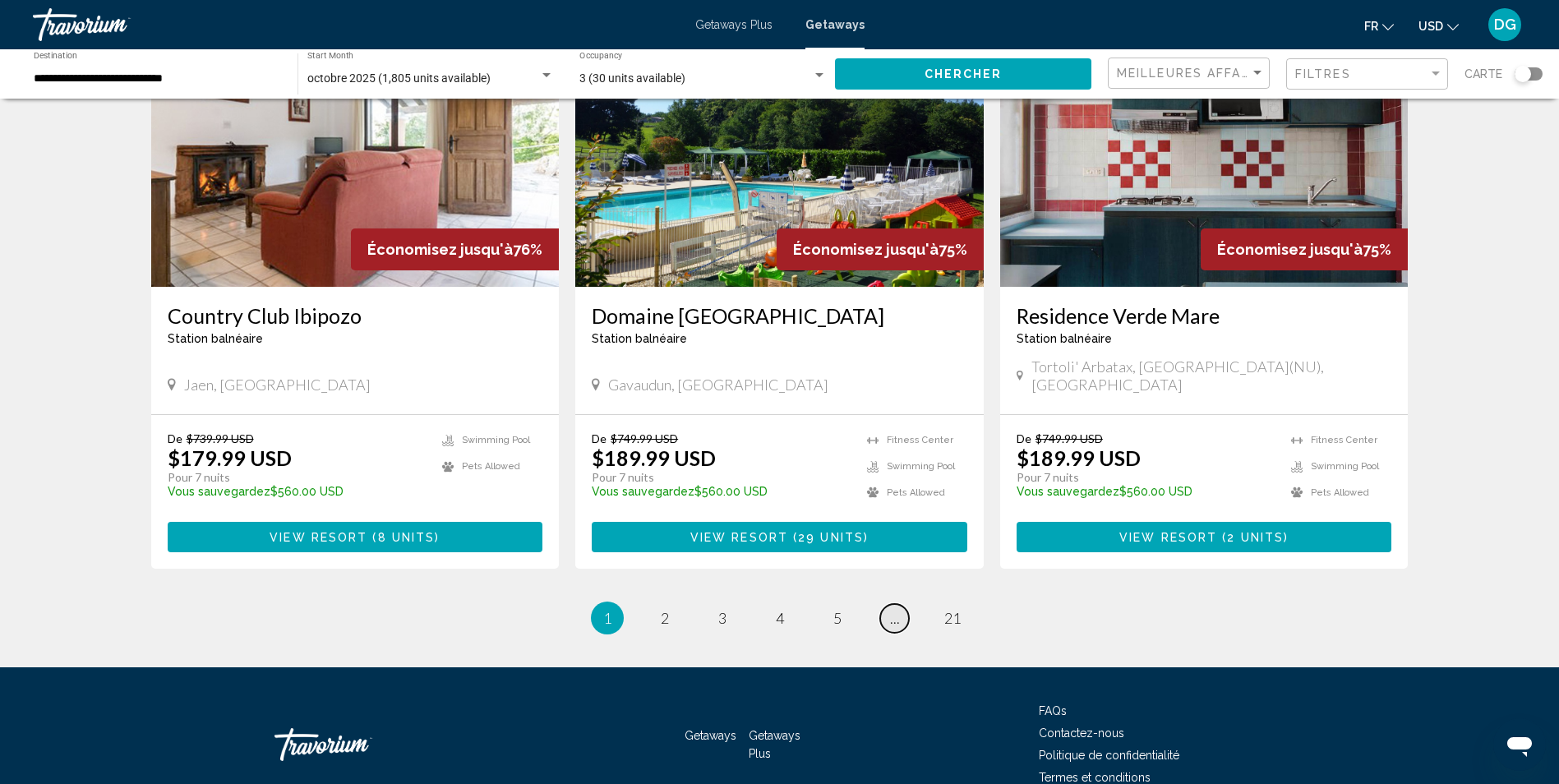
click at [895, 609] on span "..." at bounding box center [895, 618] width 10 height 18
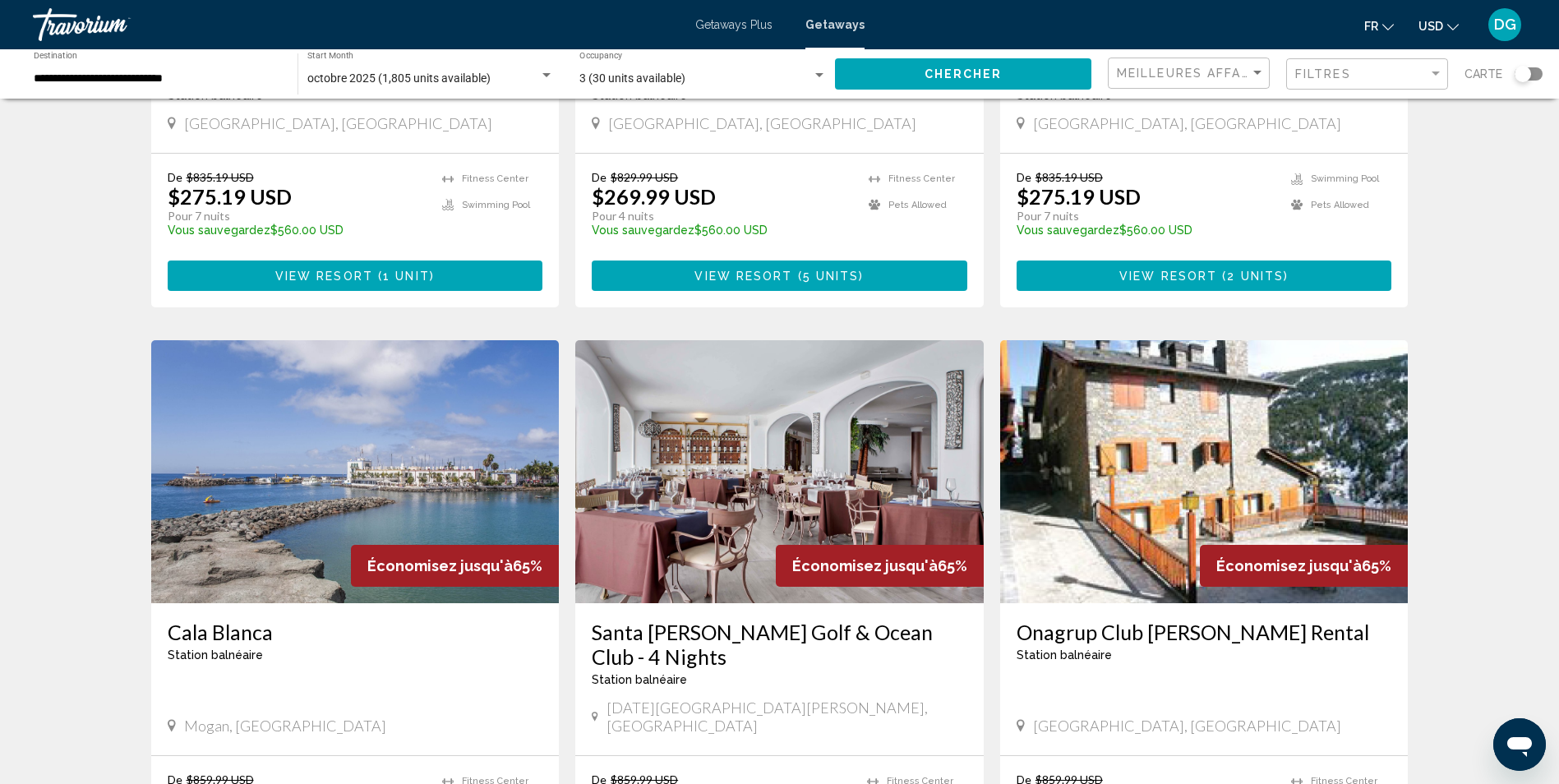
scroll to position [1919, 0]
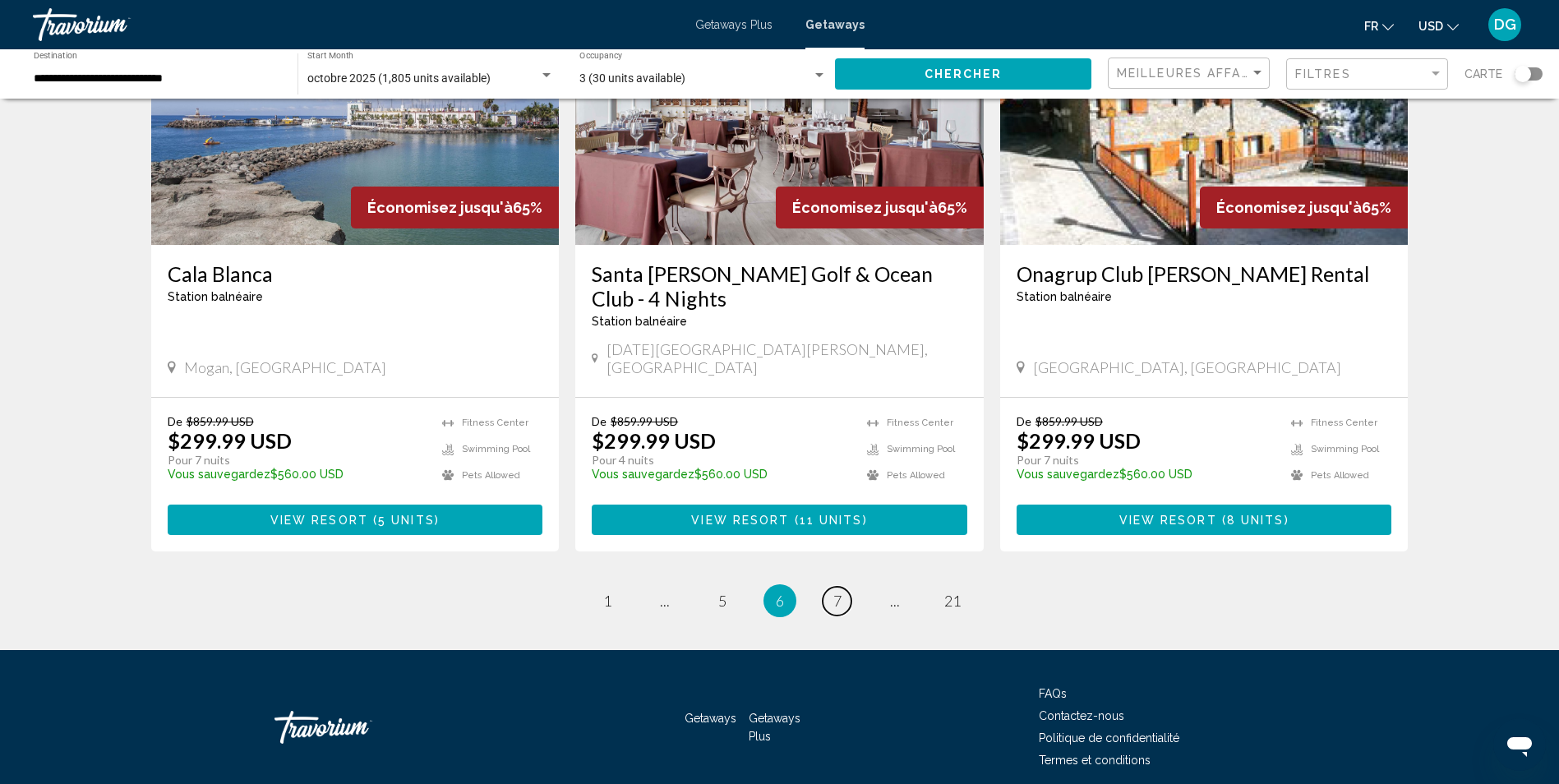
drag, startPoint x: 833, startPoint y: 534, endPoint x: 844, endPoint y: 528, distance: 12.5
click at [835, 592] on span "7" at bounding box center [838, 601] width 8 height 18
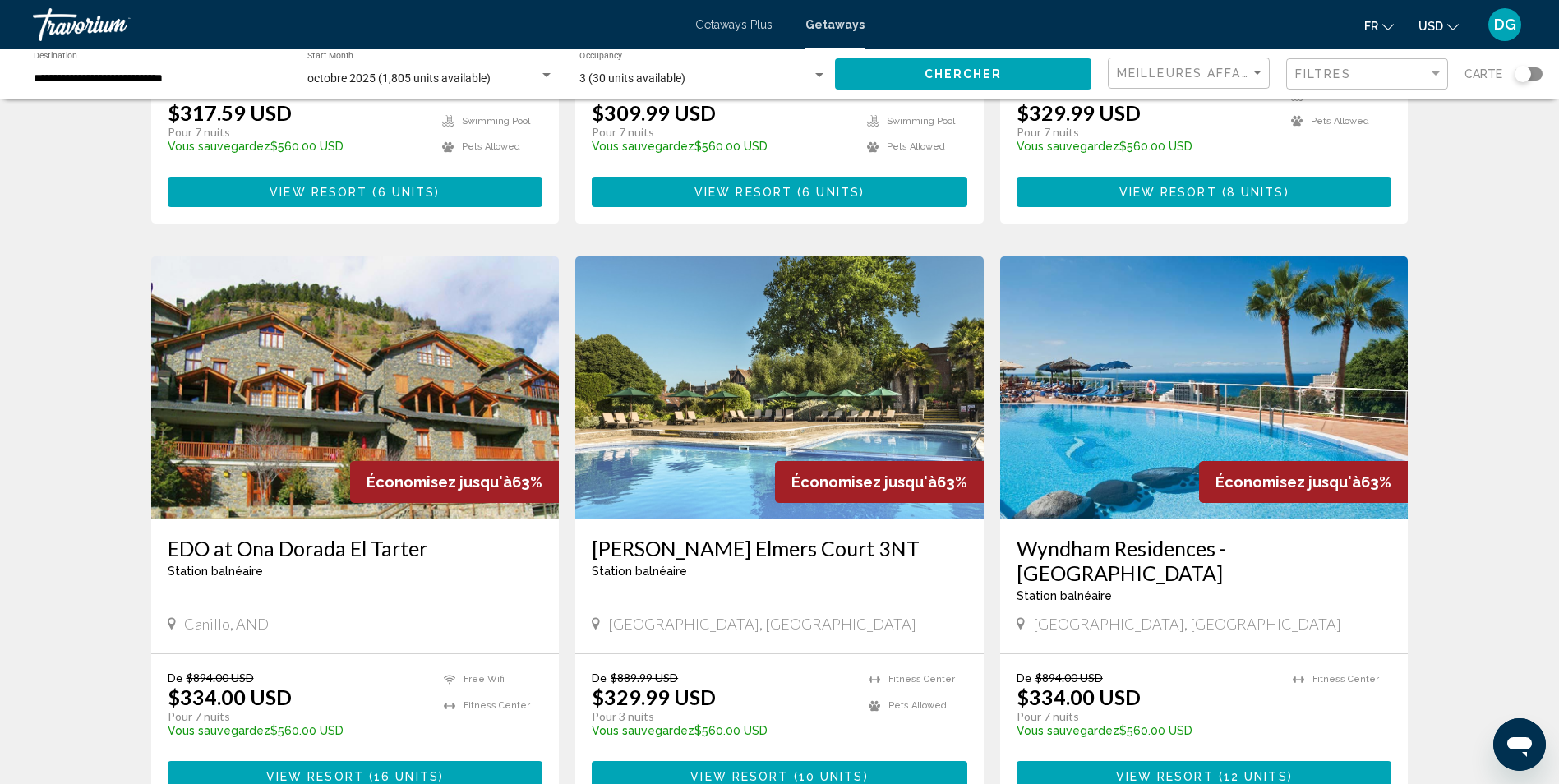
scroll to position [1807, 0]
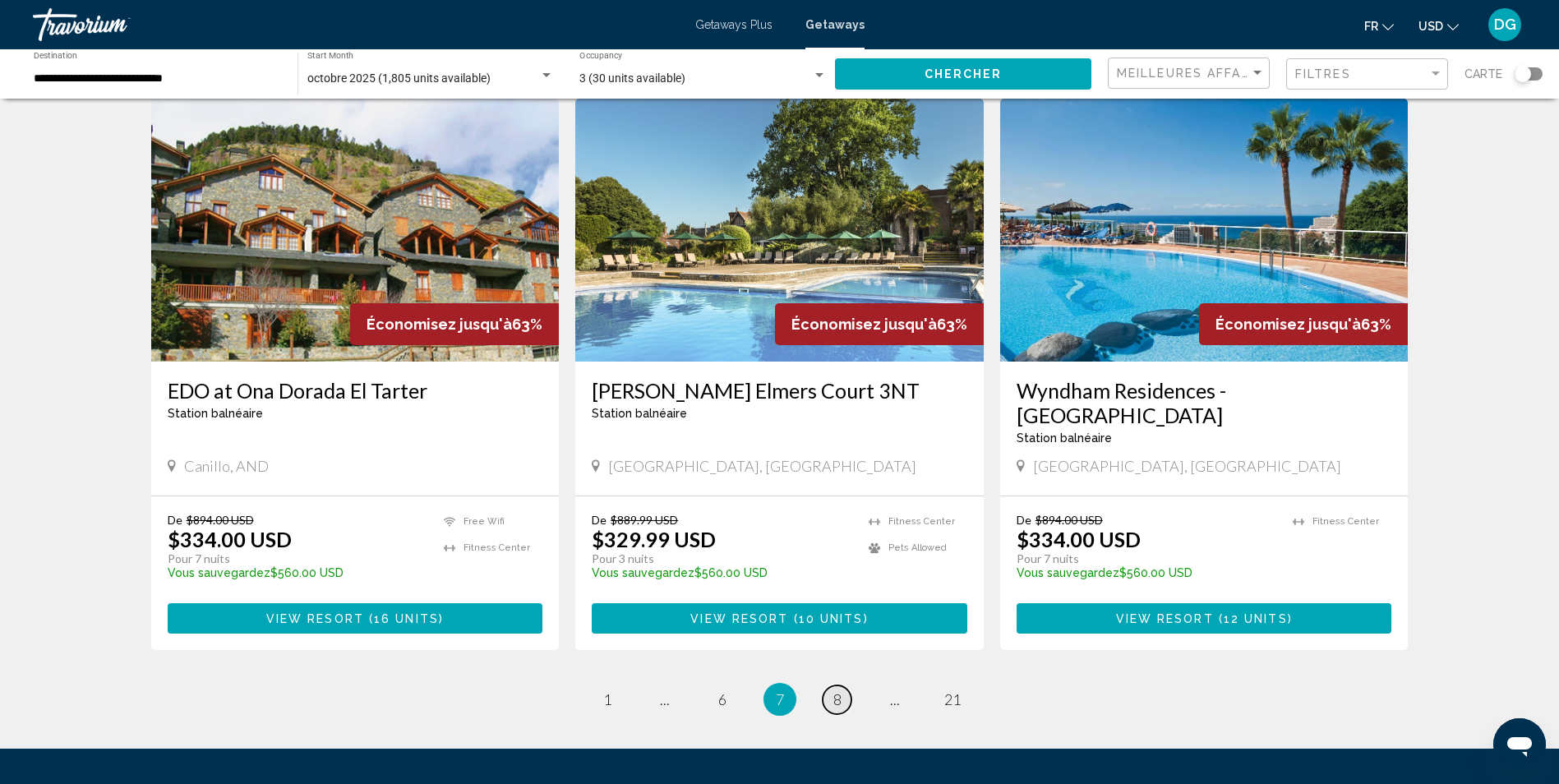
click at [832, 685] on link "page 8" at bounding box center [837, 699] width 29 height 29
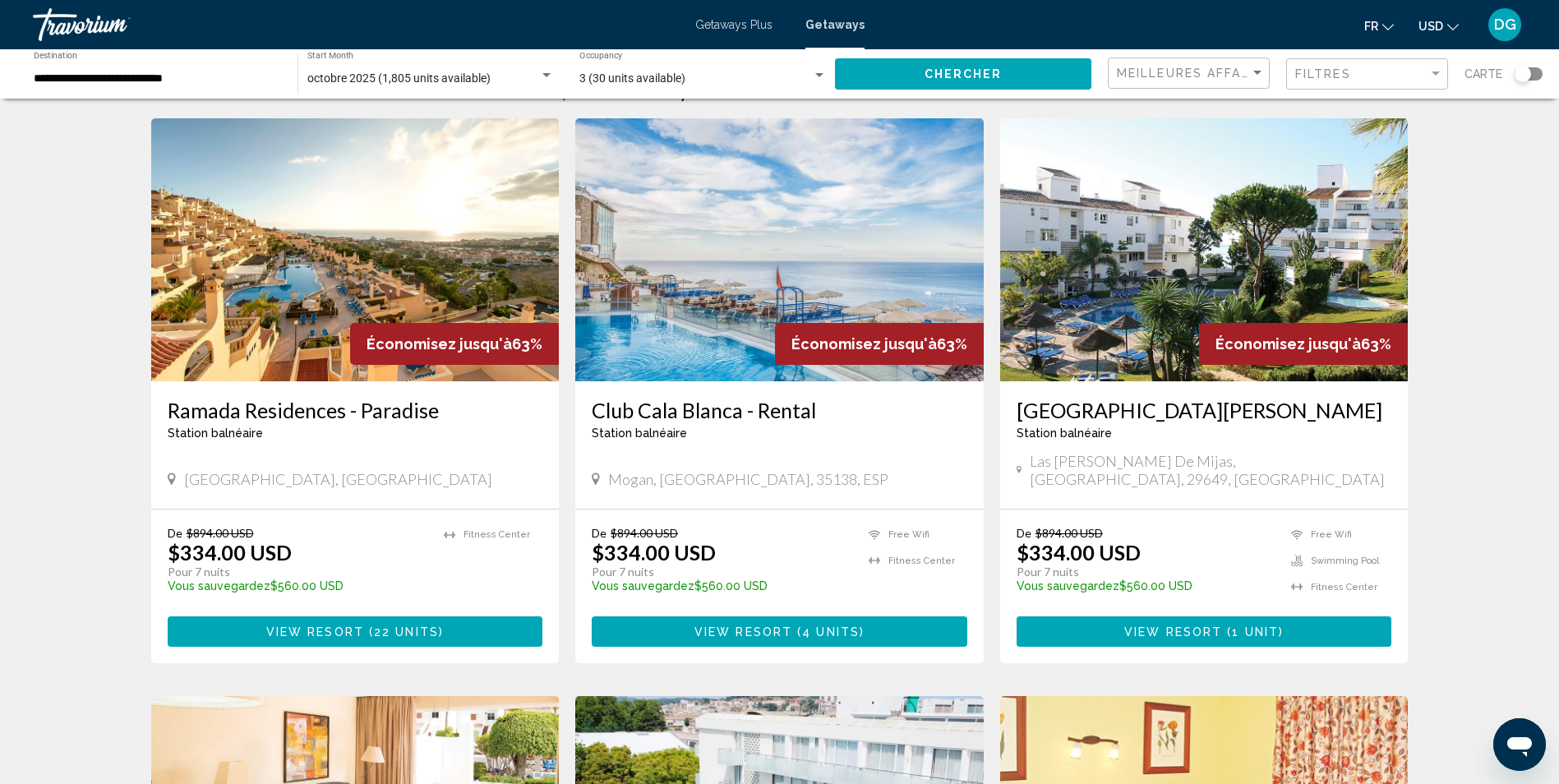
scroll to position [82, 0]
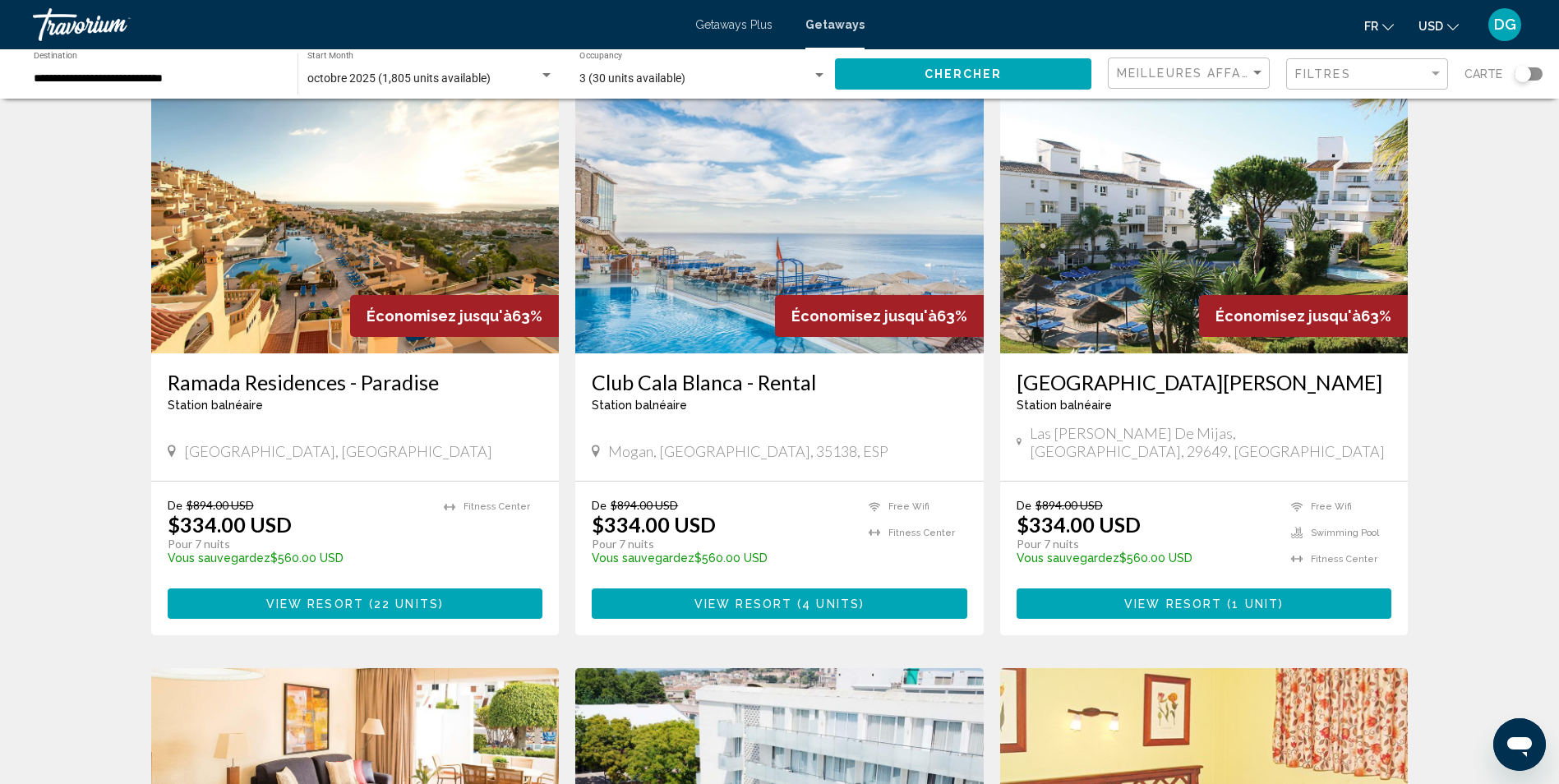
click at [378, 262] on img "Main content" at bounding box center [355, 222] width 409 height 263
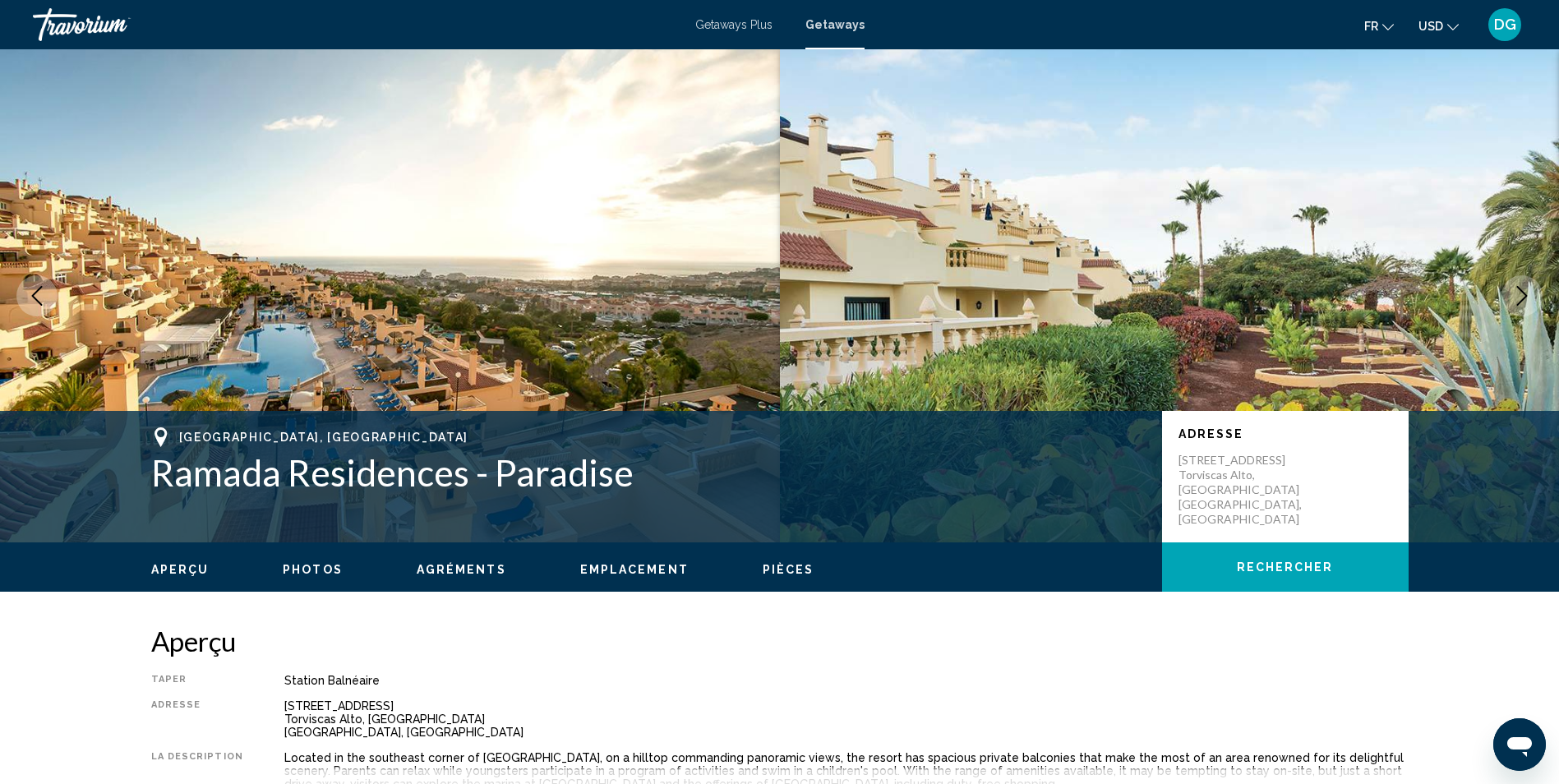
click at [1515, 293] on icon "Next image" at bounding box center [1522, 296] width 20 height 20
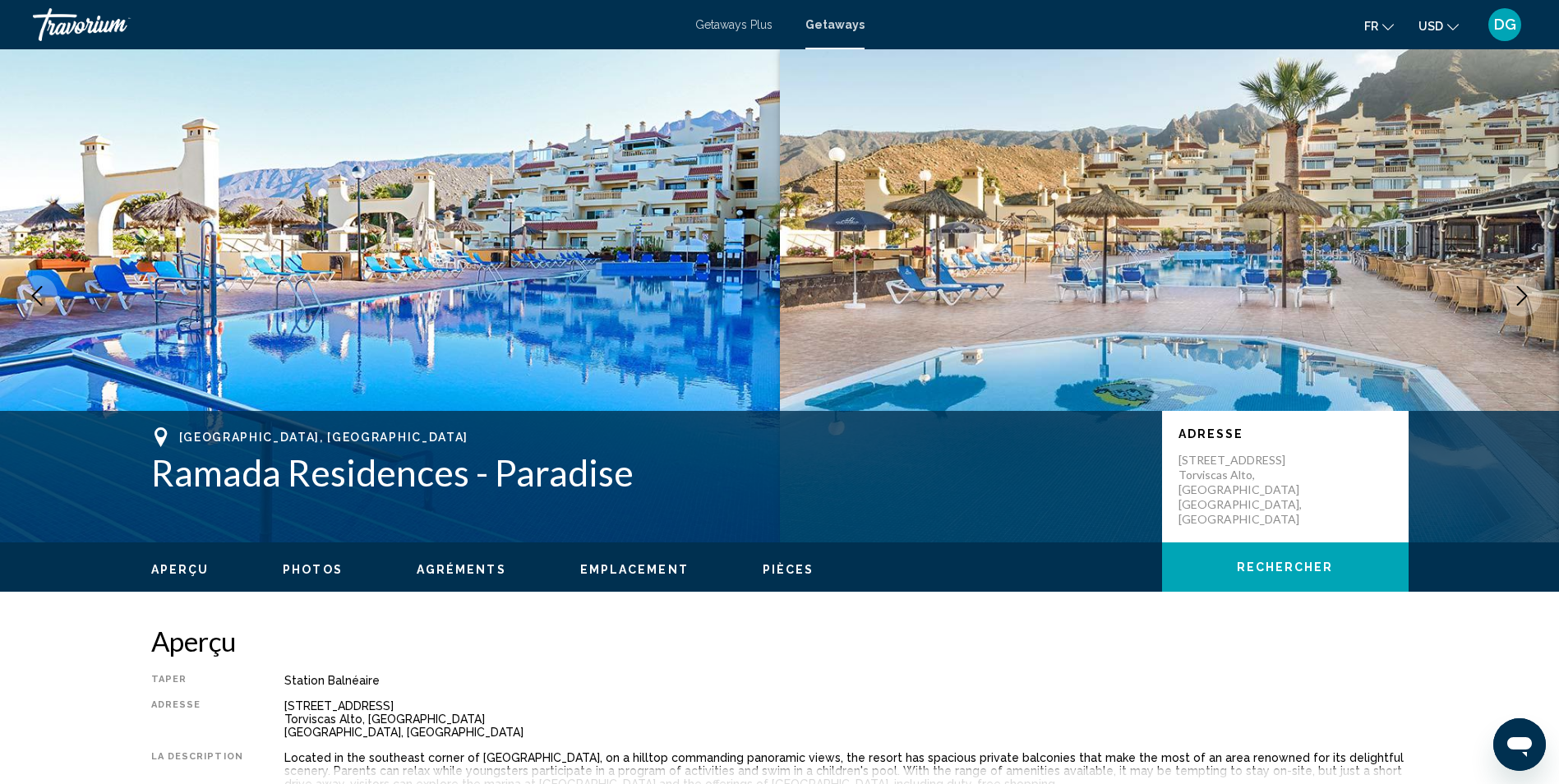
click at [1520, 293] on icon "Next image" at bounding box center [1522, 296] width 20 height 20
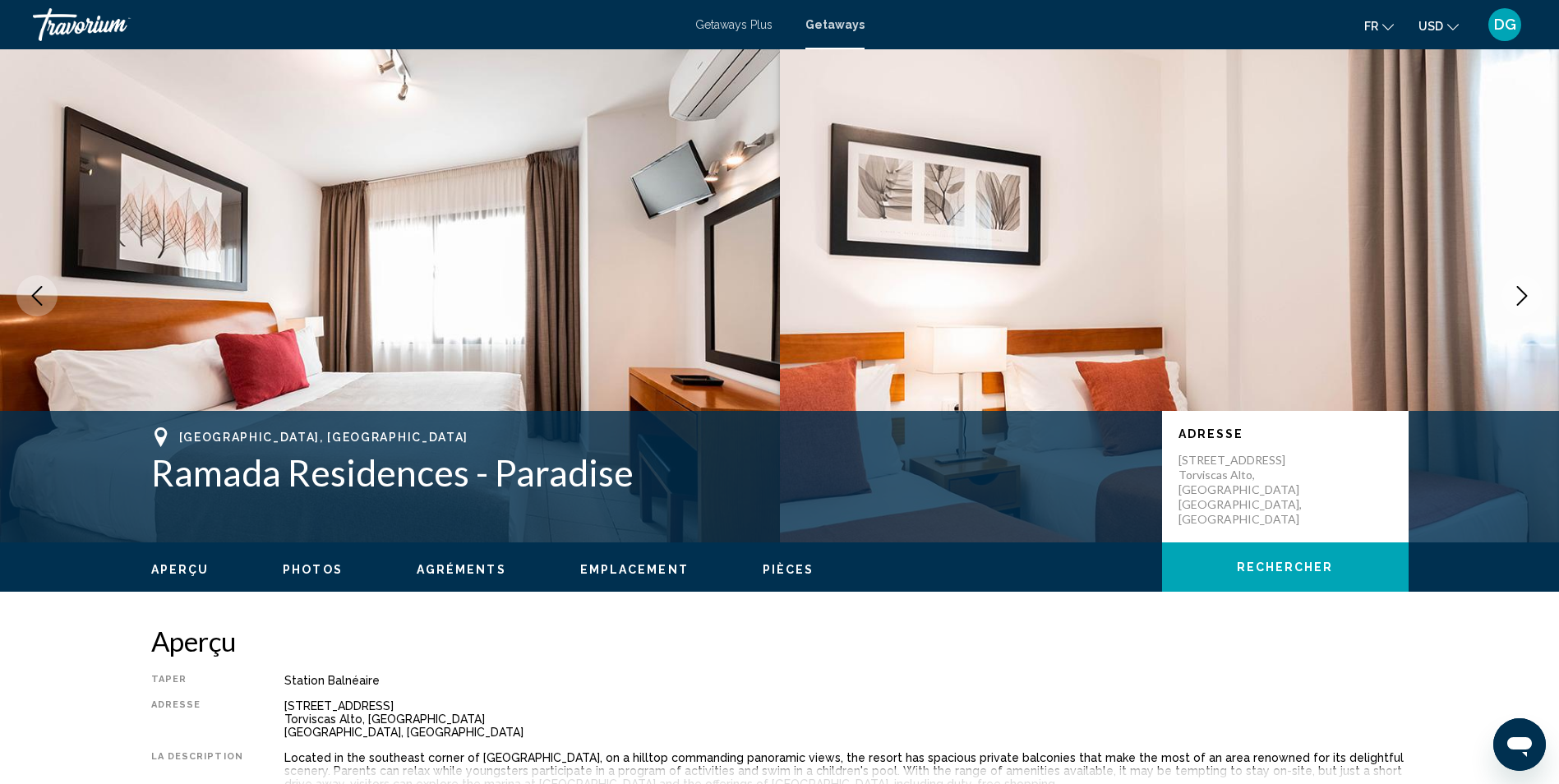
click at [1520, 293] on icon "Next image" at bounding box center [1522, 296] width 20 height 20
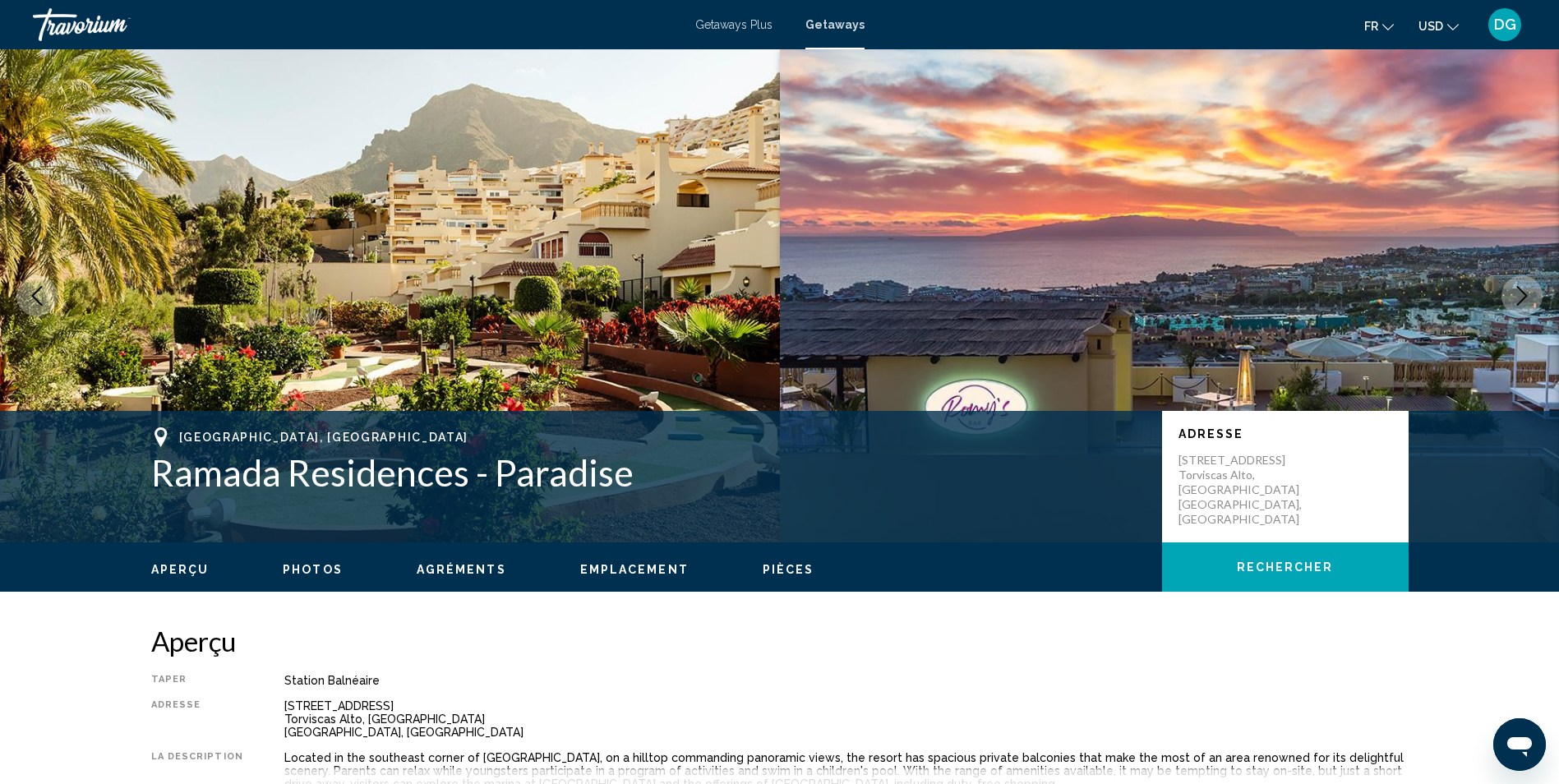
click at [1520, 293] on icon "Next image" at bounding box center [1522, 296] width 20 height 20
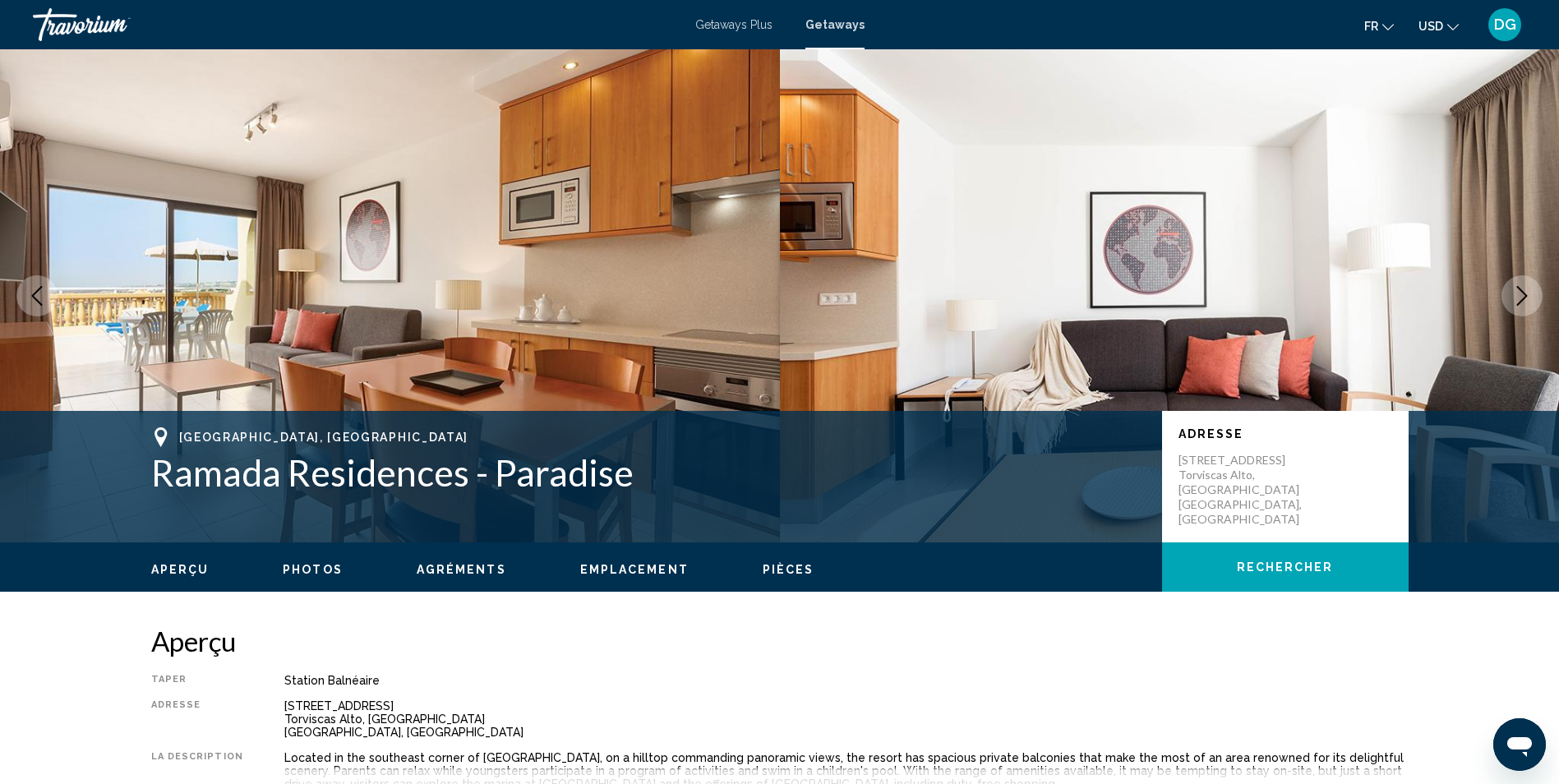
click at [1520, 293] on icon "Next image" at bounding box center [1522, 296] width 20 height 20
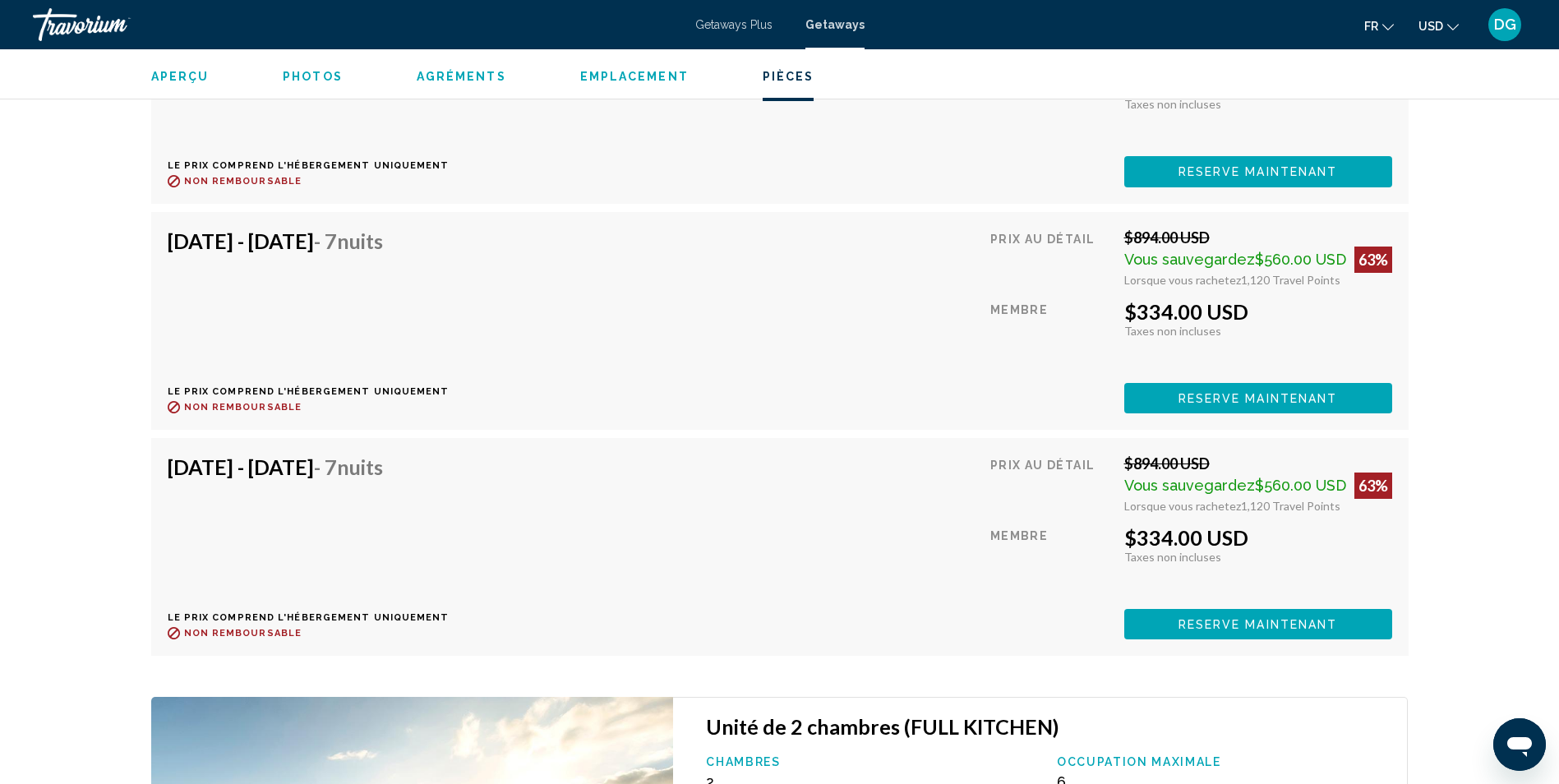
scroll to position [3286, 0]
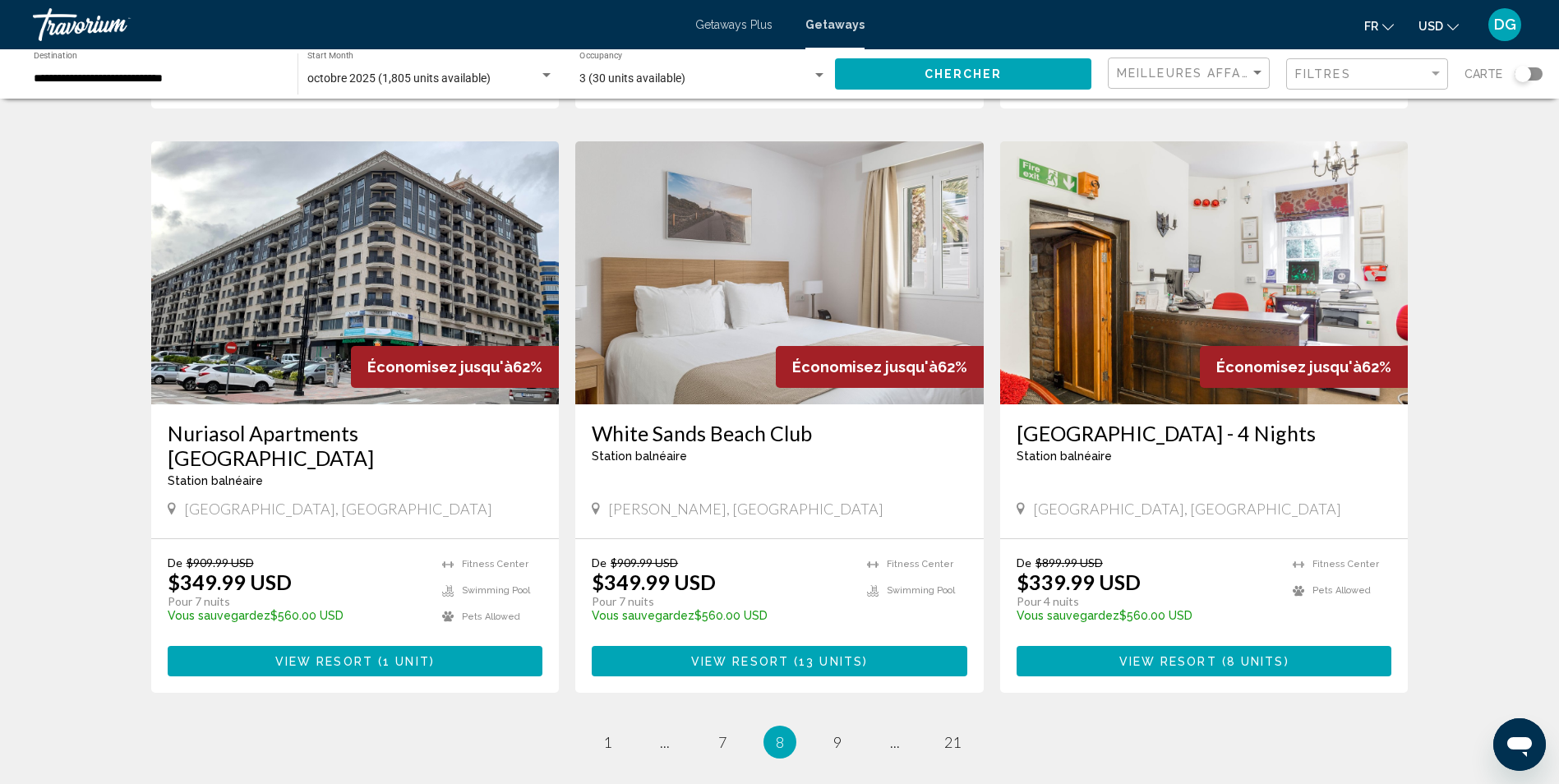
scroll to position [1919, 0]
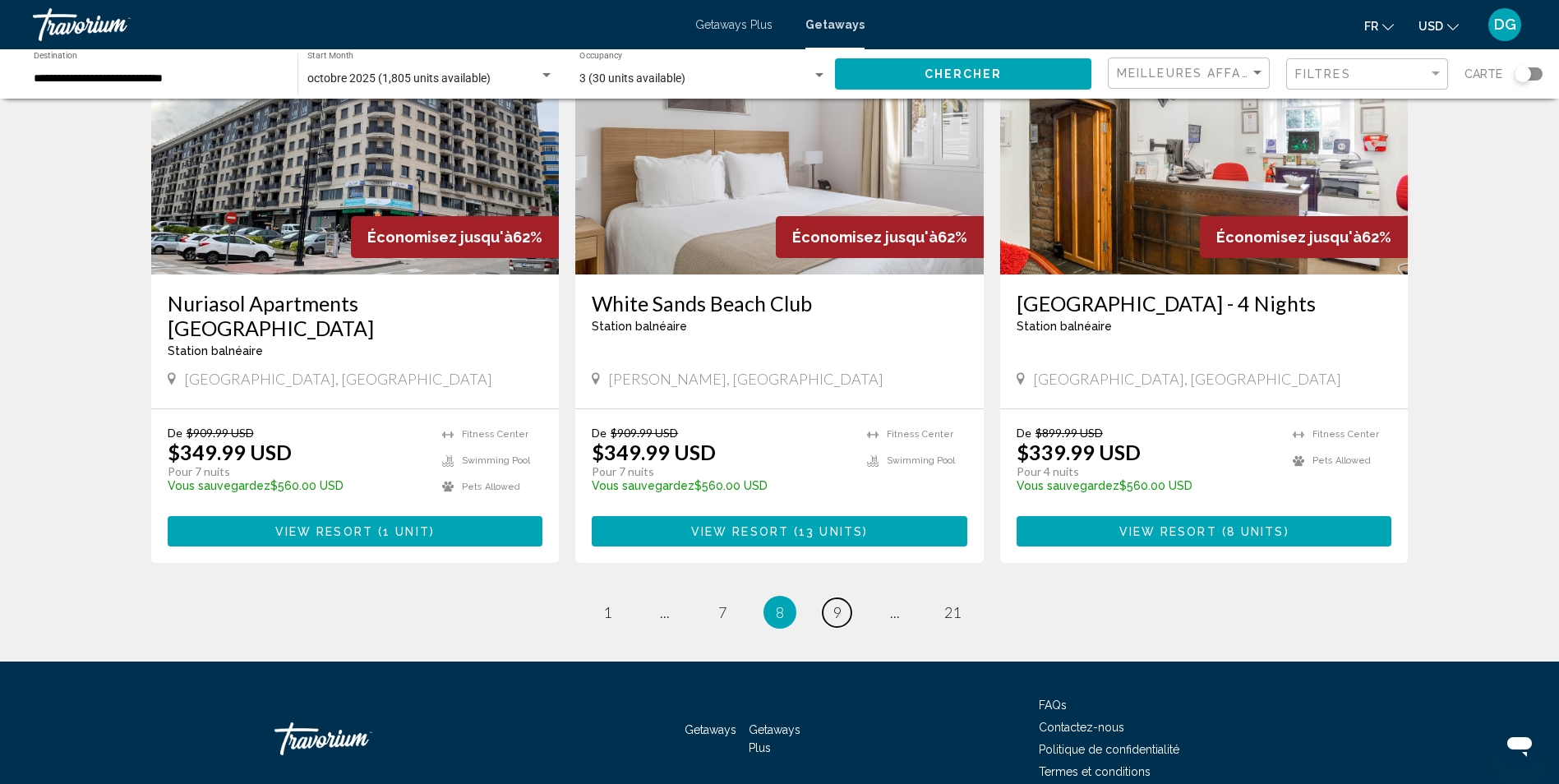
drag, startPoint x: 837, startPoint y: 535, endPoint x: 823, endPoint y: 529, distance: 15.2
click at [835, 603] on span "9" at bounding box center [838, 612] width 8 height 18
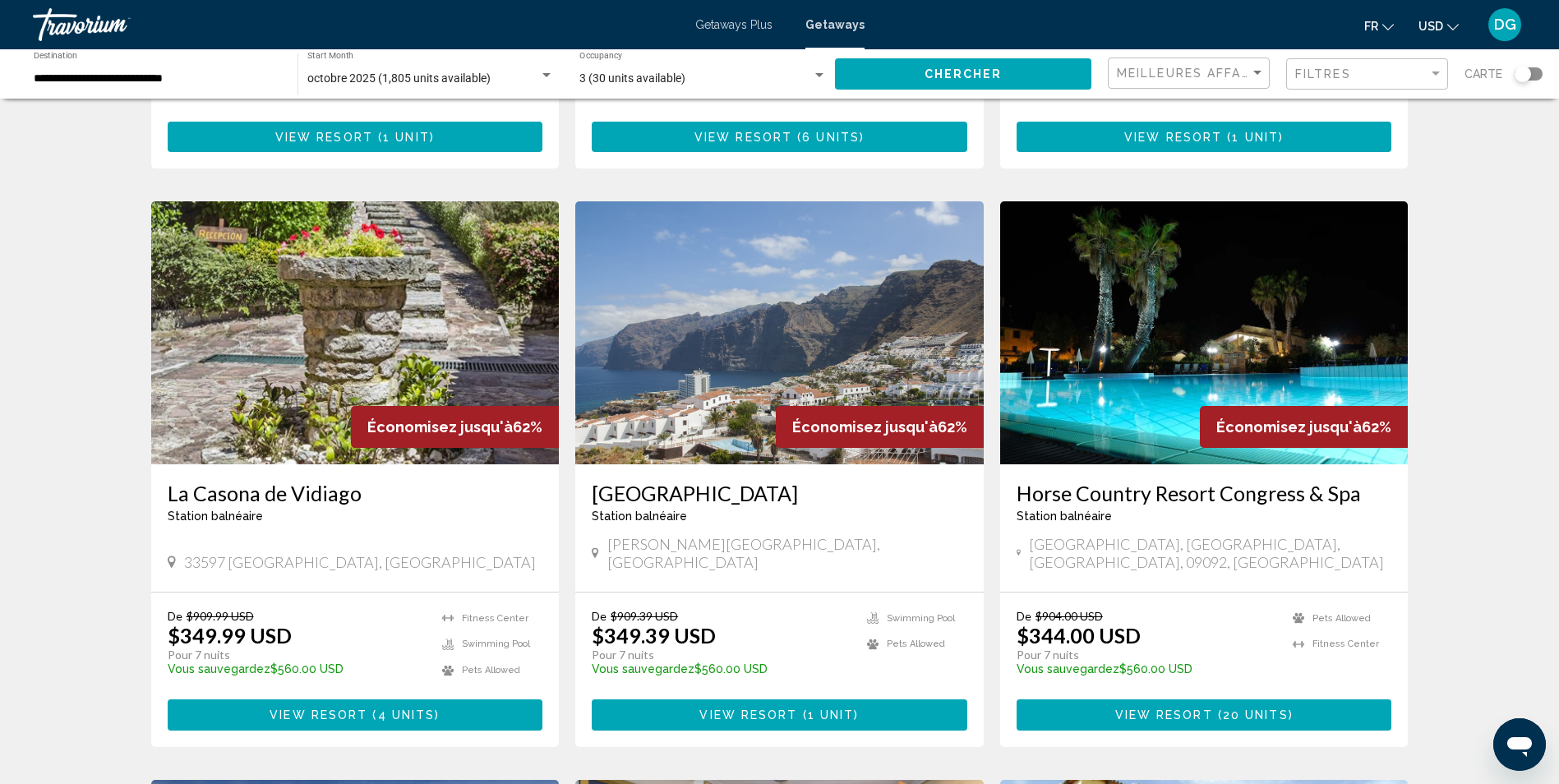
scroll to position [493, 0]
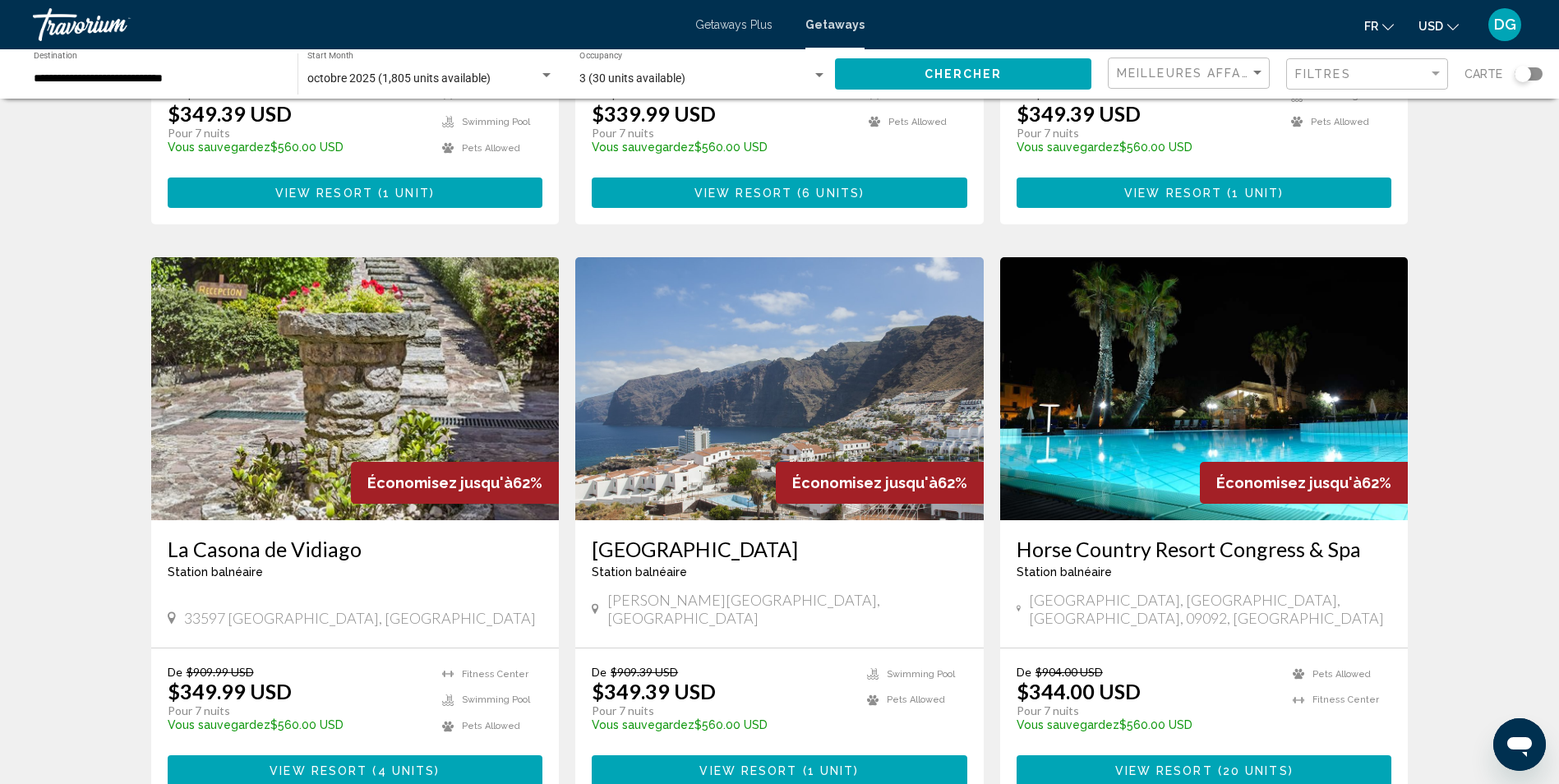
click at [803, 387] on img "Main content" at bounding box center [780, 389] width 409 height 263
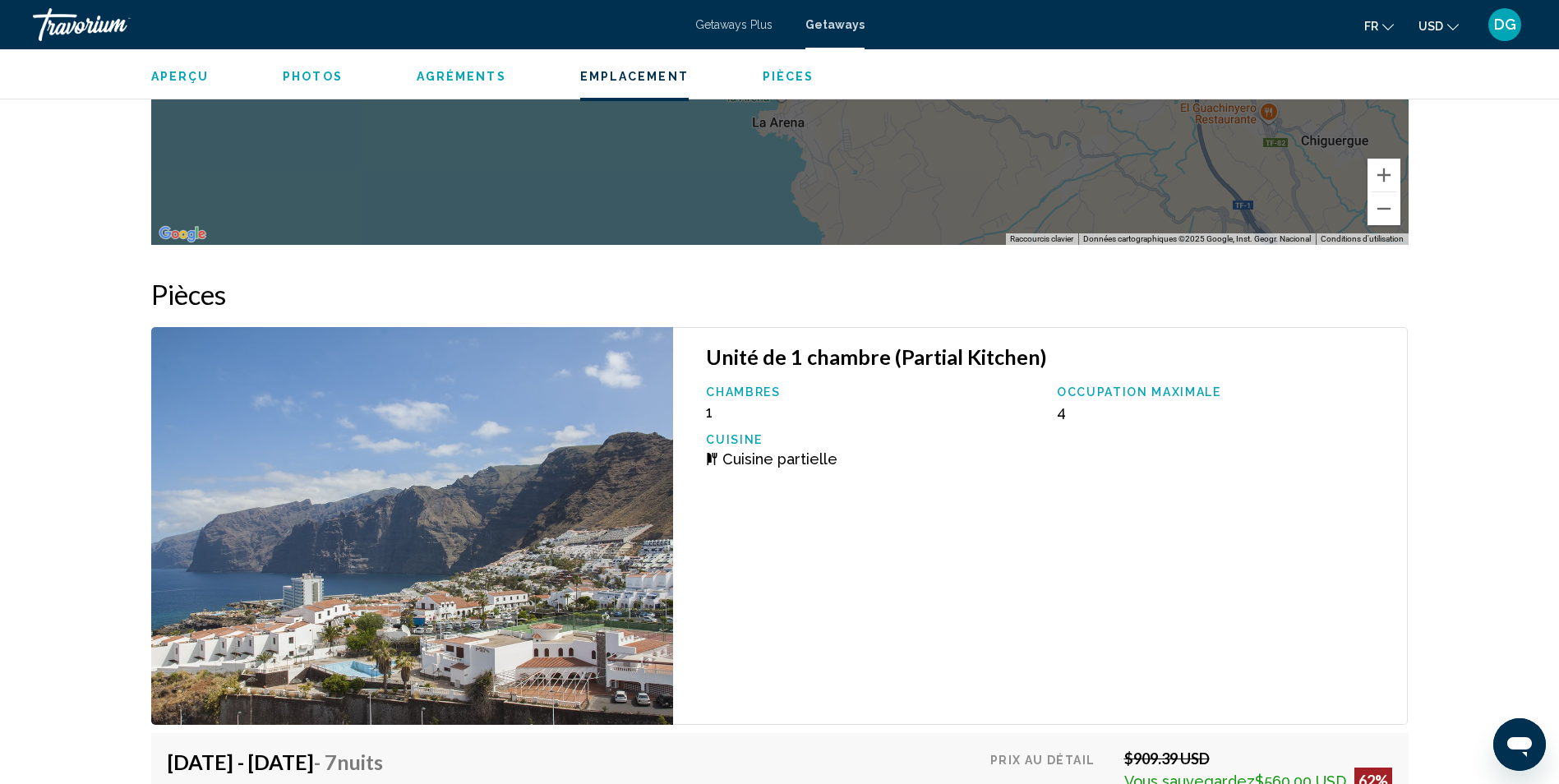
scroll to position [2792, 0]
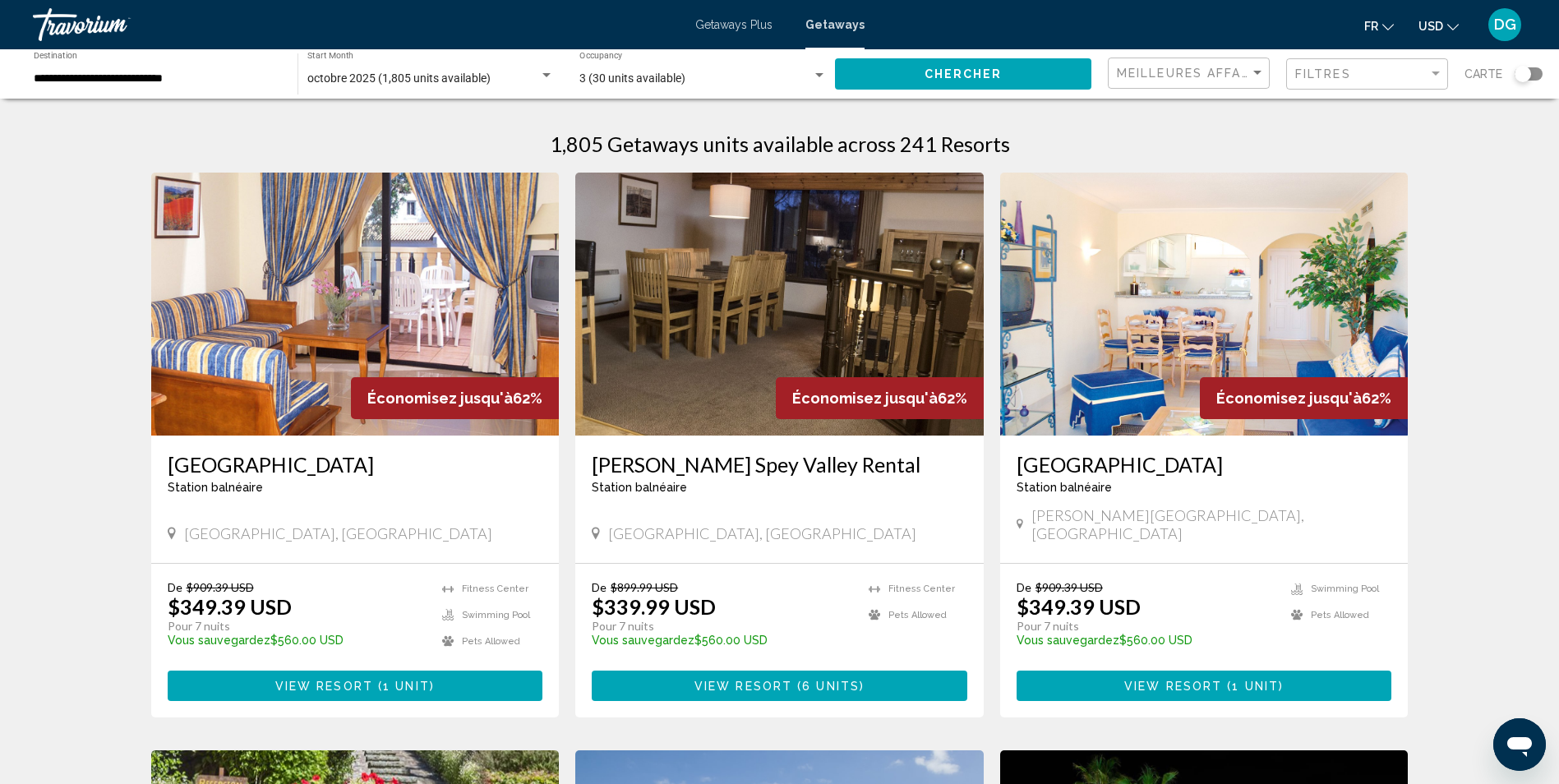
click at [1131, 365] on img "Main content" at bounding box center [1205, 304] width 409 height 263
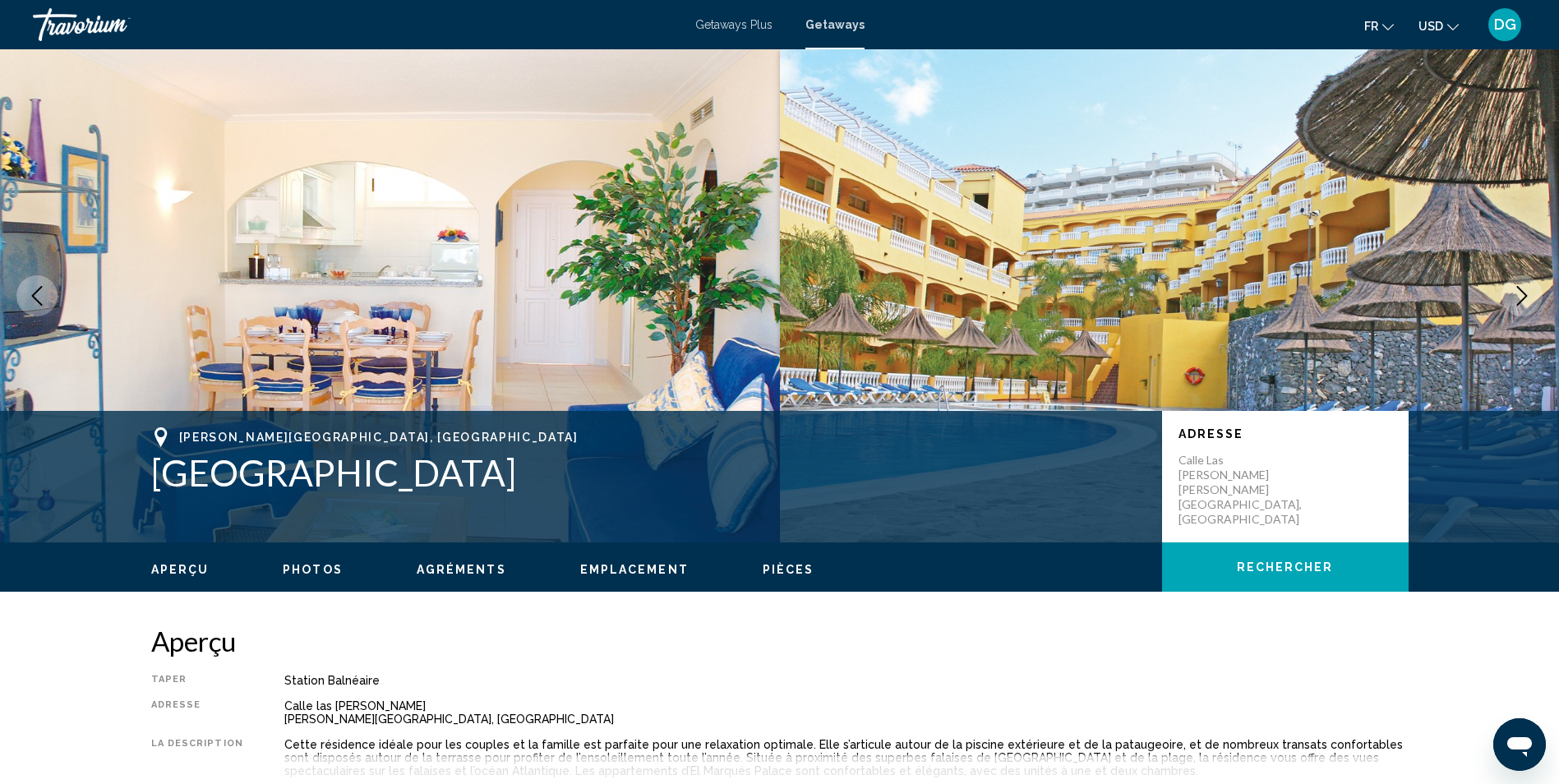
click at [1517, 293] on icon "Next image" at bounding box center [1522, 296] width 20 height 20
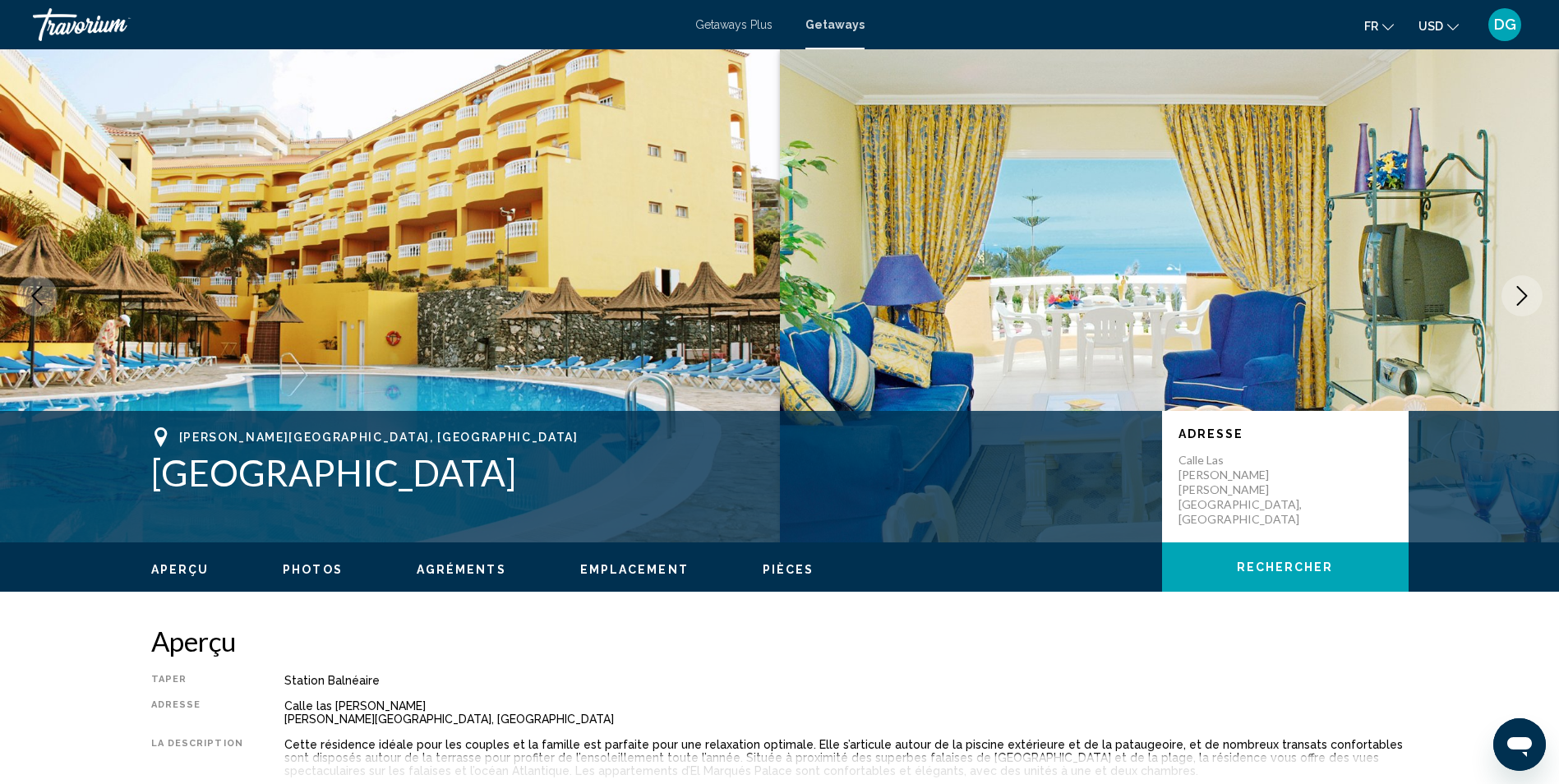
click at [1517, 293] on icon "Next image" at bounding box center [1522, 296] width 20 height 20
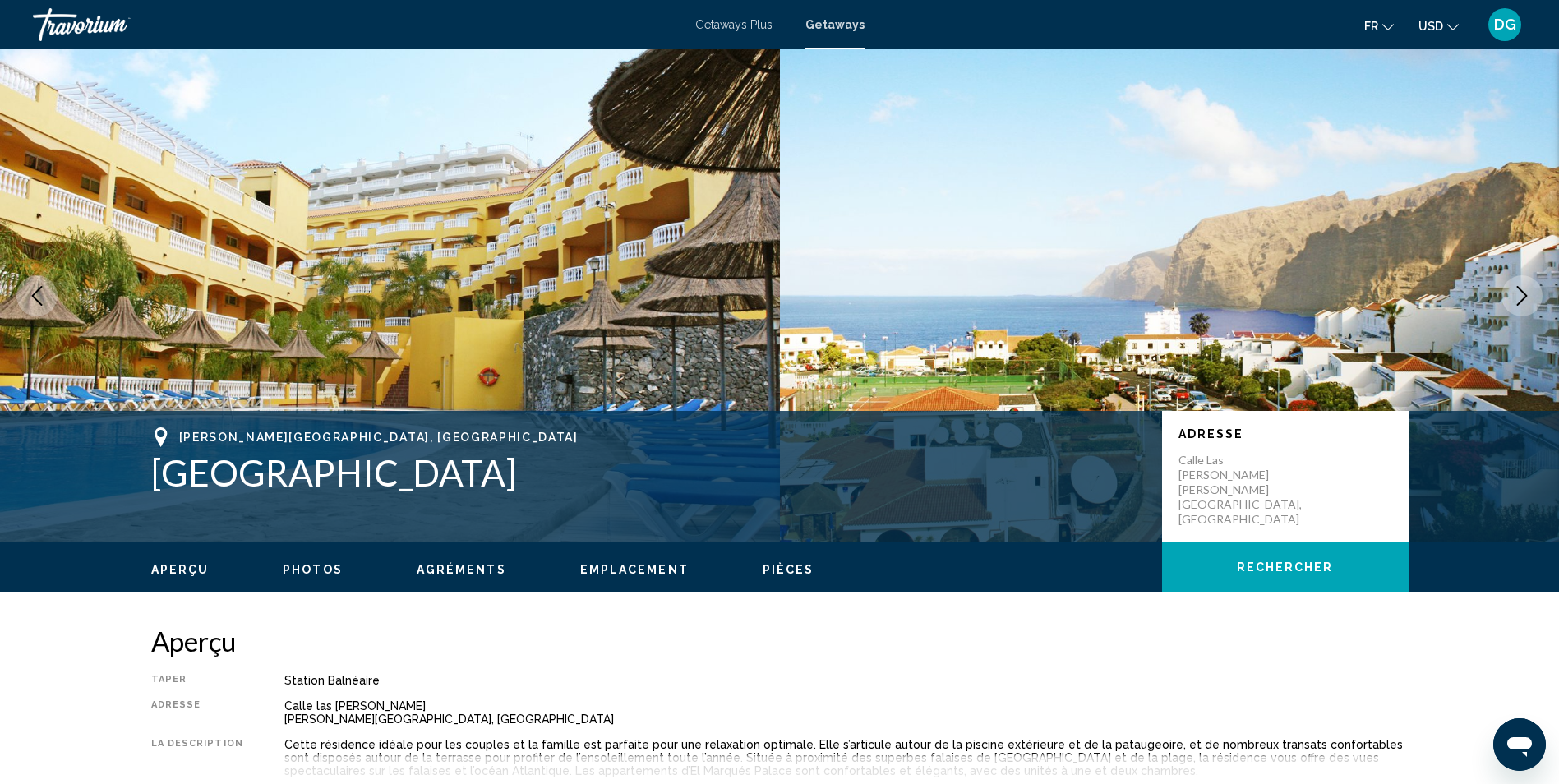
click at [1517, 293] on icon "Next image" at bounding box center [1522, 296] width 20 height 20
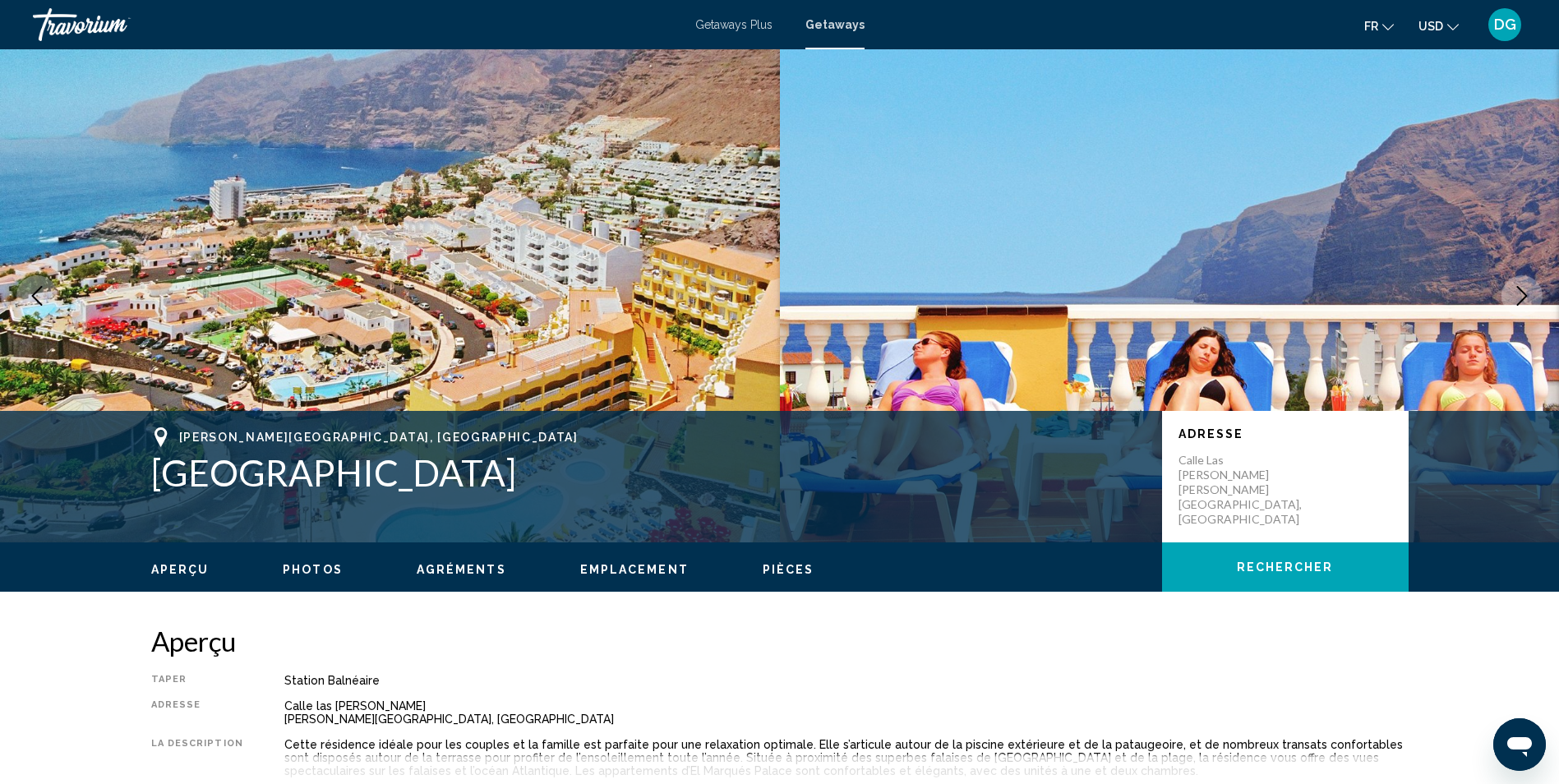
click at [1517, 293] on icon "Next image" at bounding box center [1522, 296] width 20 height 20
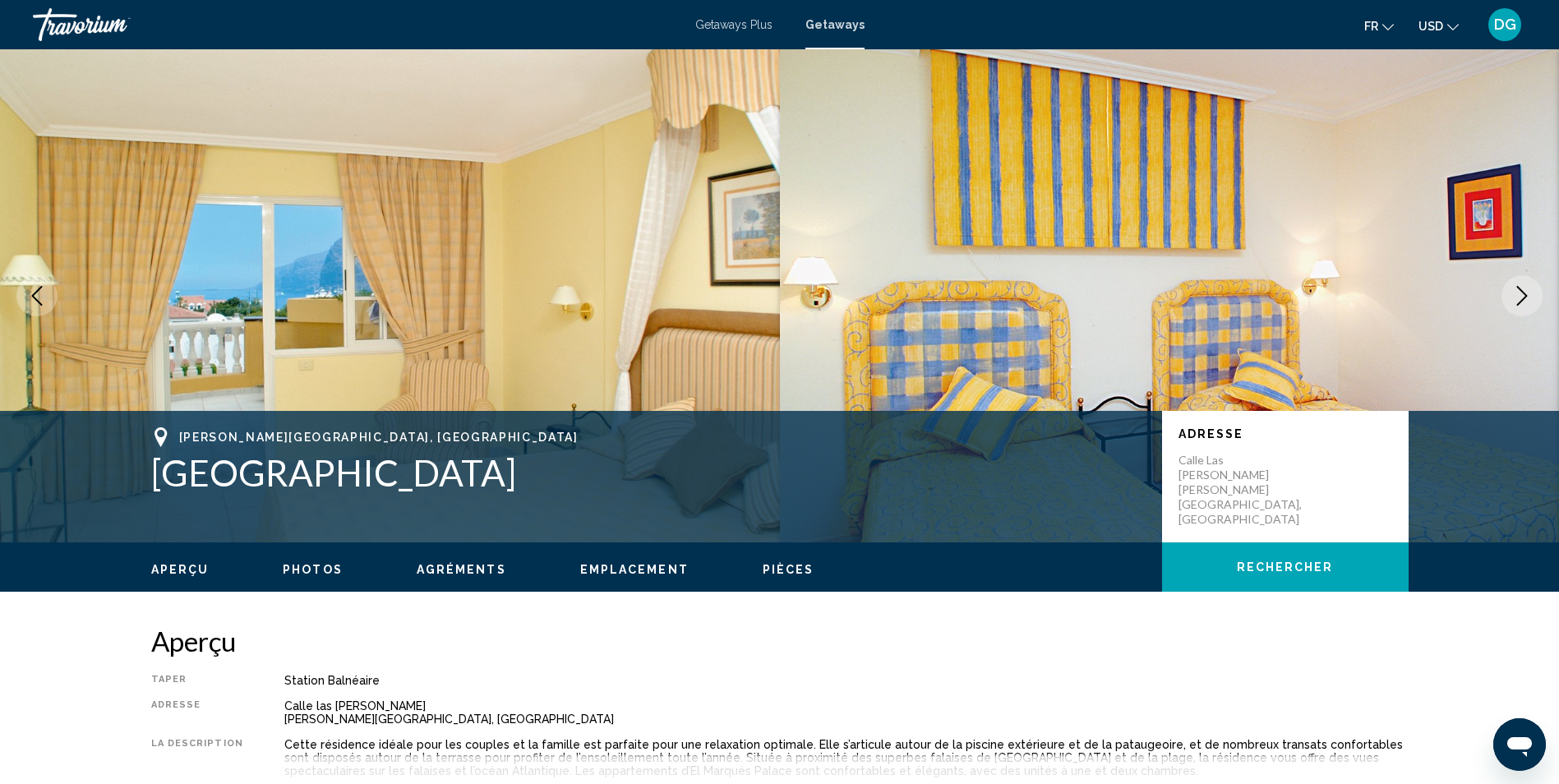
click at [1517, 293] on icon "Next image" at bounding box center [1522, 296] width 20 height 20
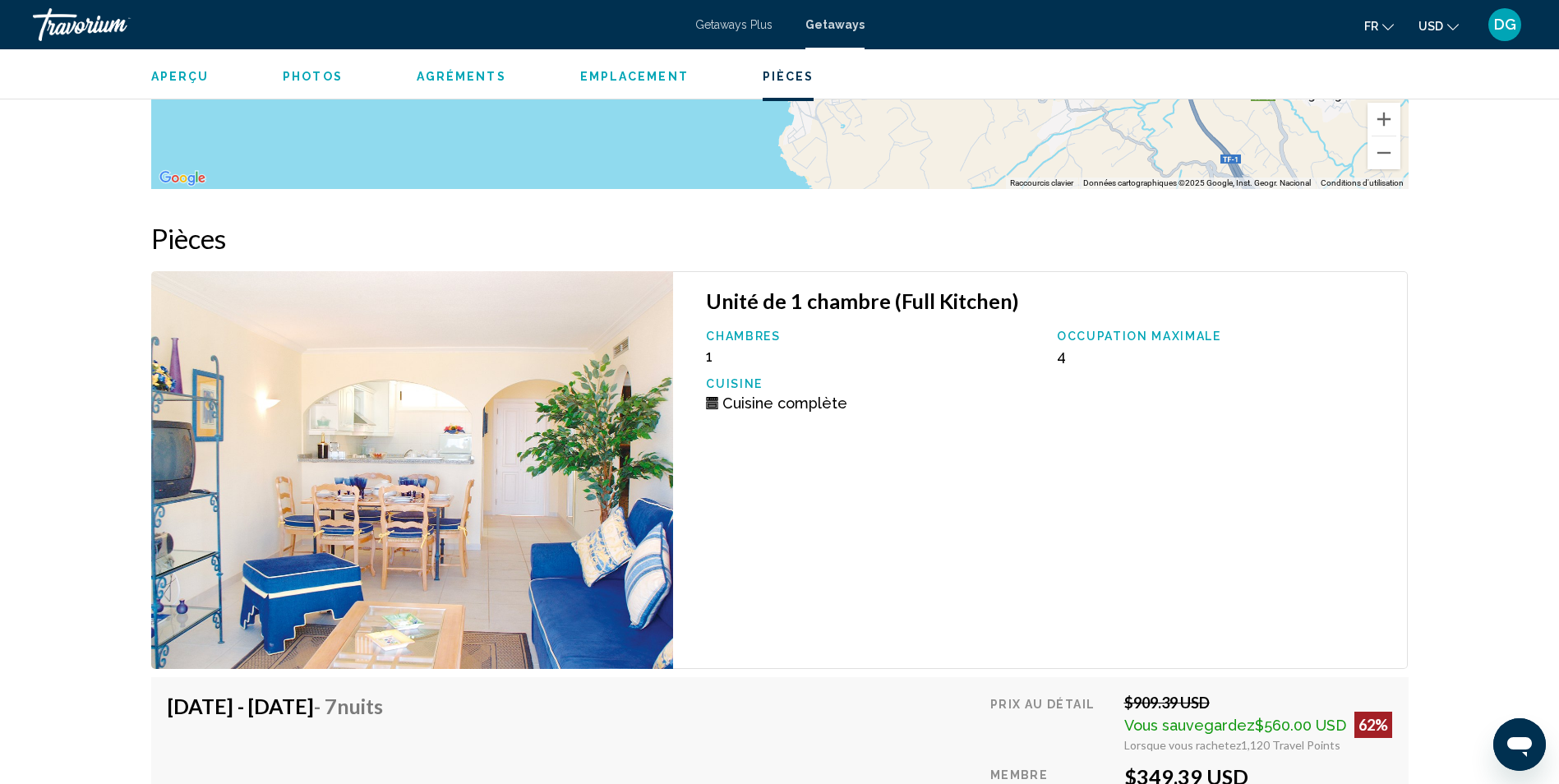
scroll to position [2053, 0]
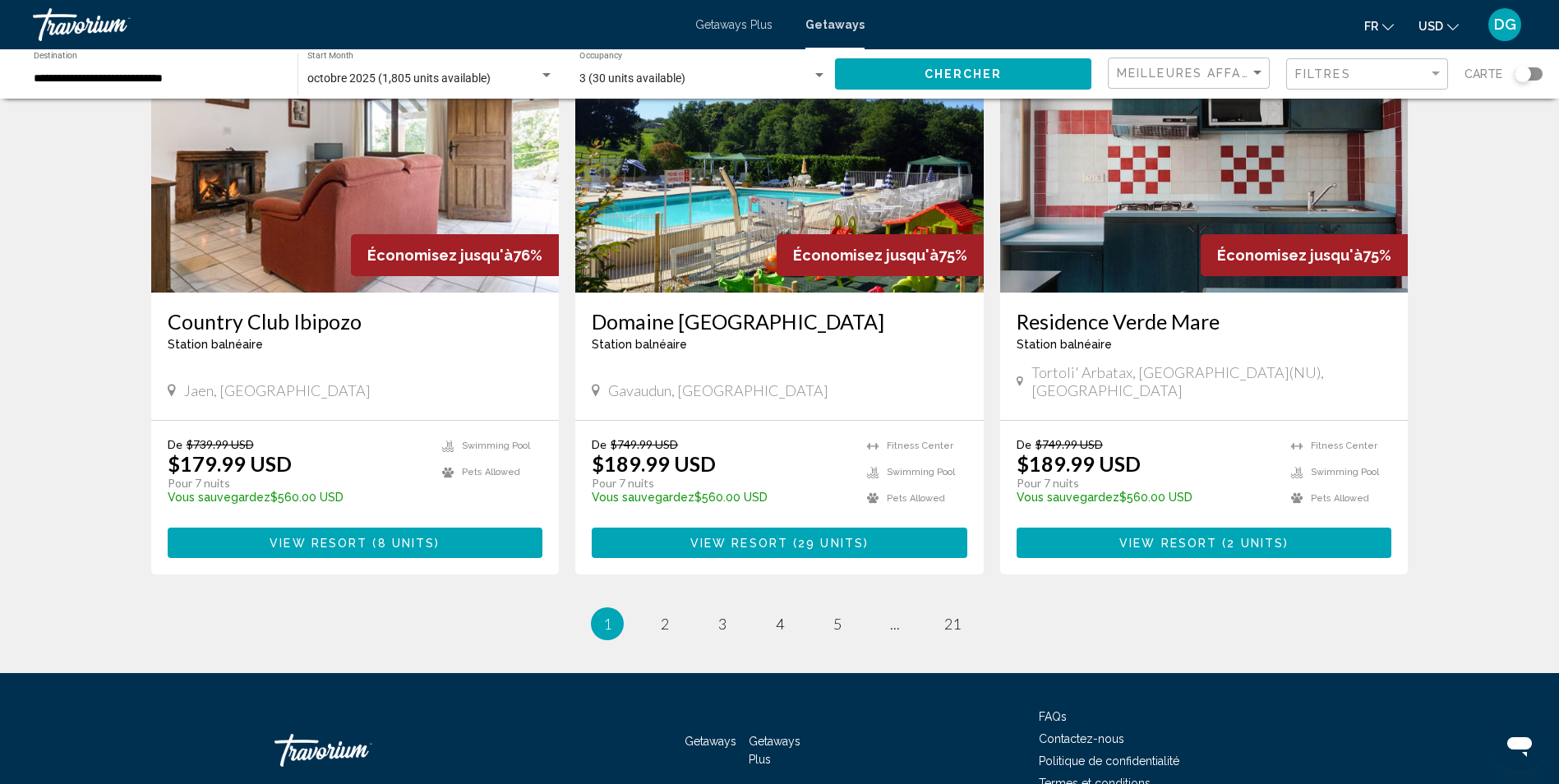
scroll to position [1895, 0]
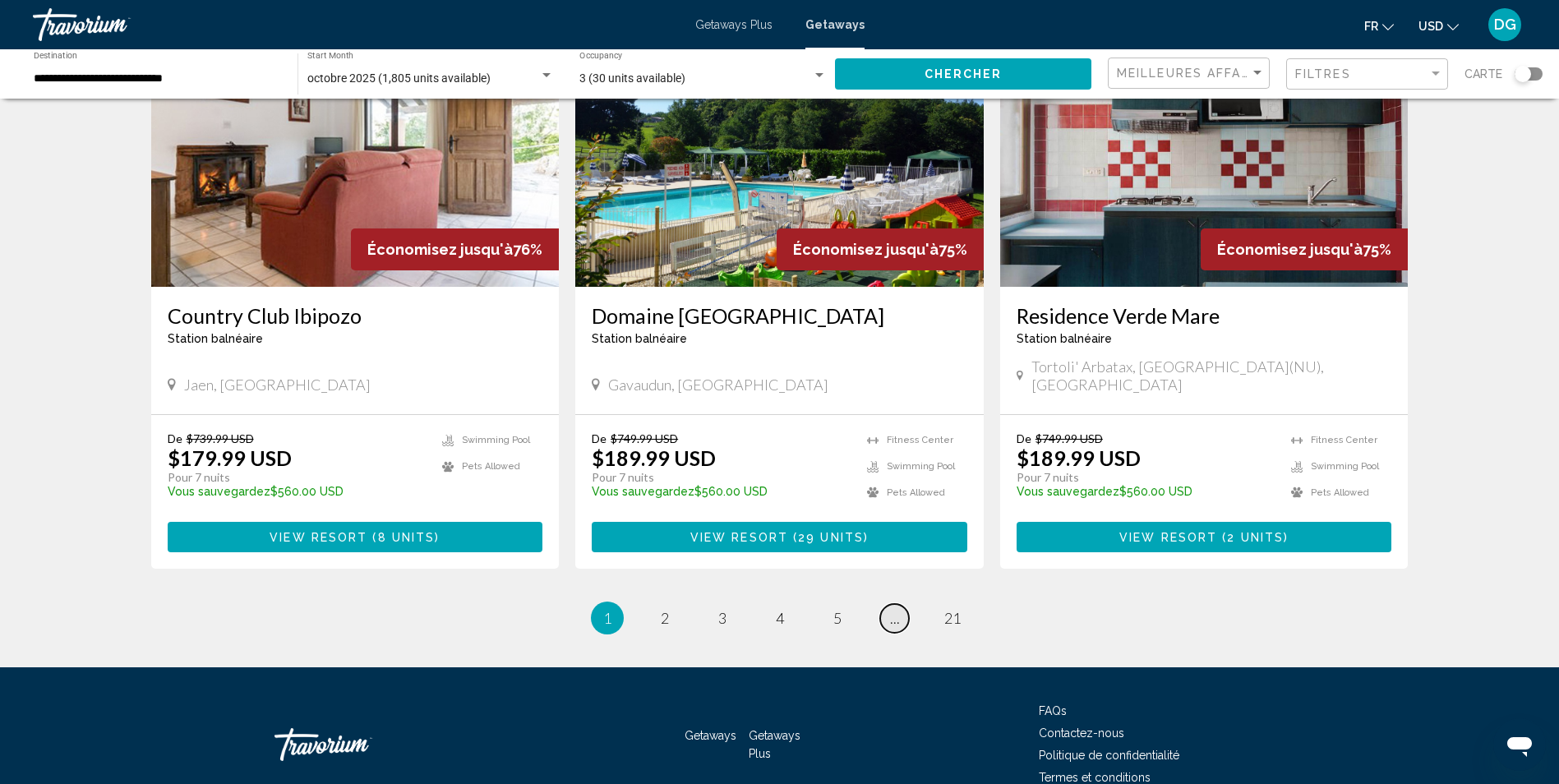
click at [895, 609] on span "..." at bounding box center [895, 618] width 10 height 18
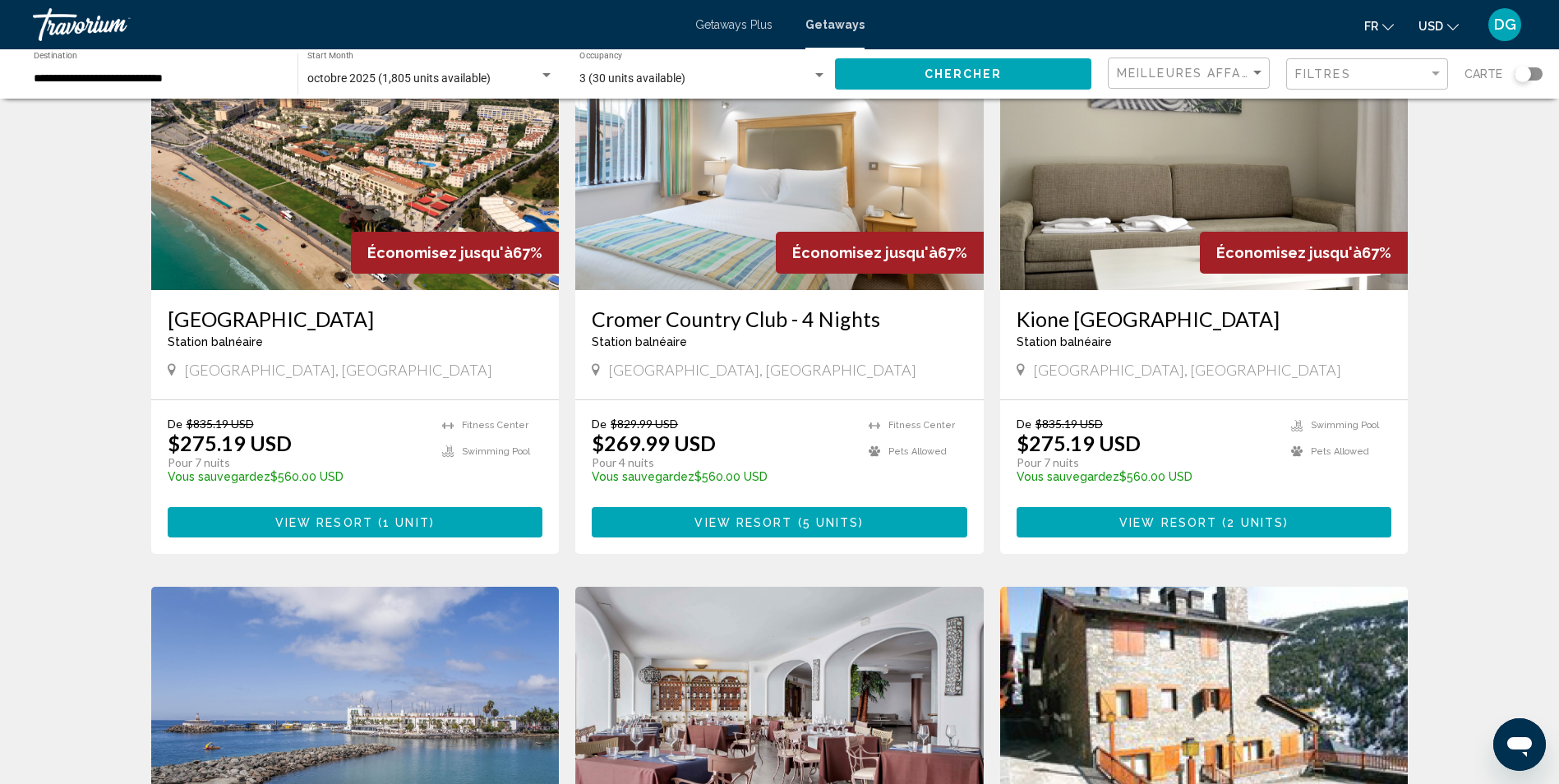
scroll to position [1919, 0]
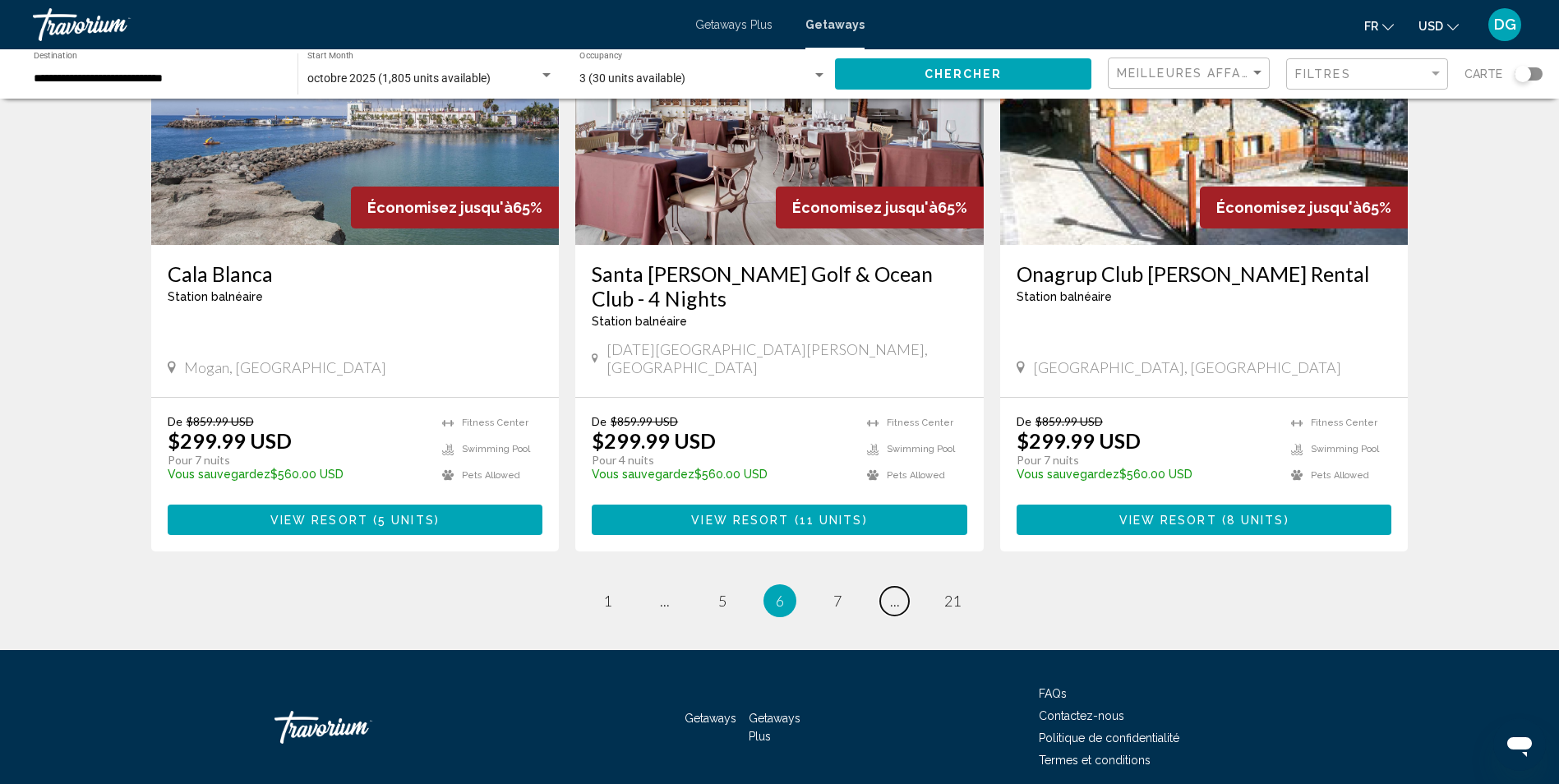
drag, startPoint x: 891, startPoint y: 533, endPoint x: 913, endPoint y: 526, distance: 23.1
click at [892, 592] on span "..." at bounding box center [895, 601] width 10 height 18
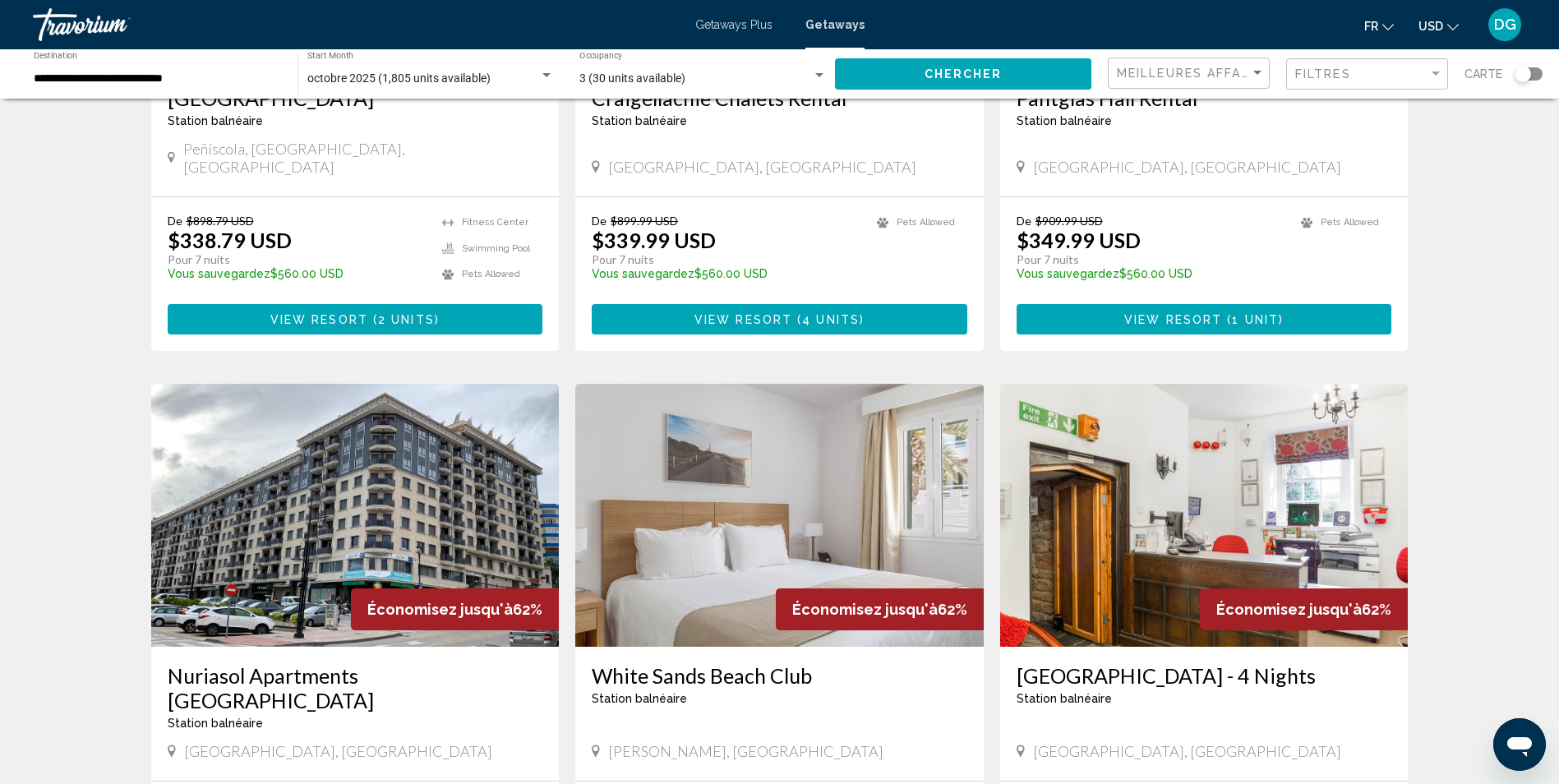
scroll to position [1919, 0]
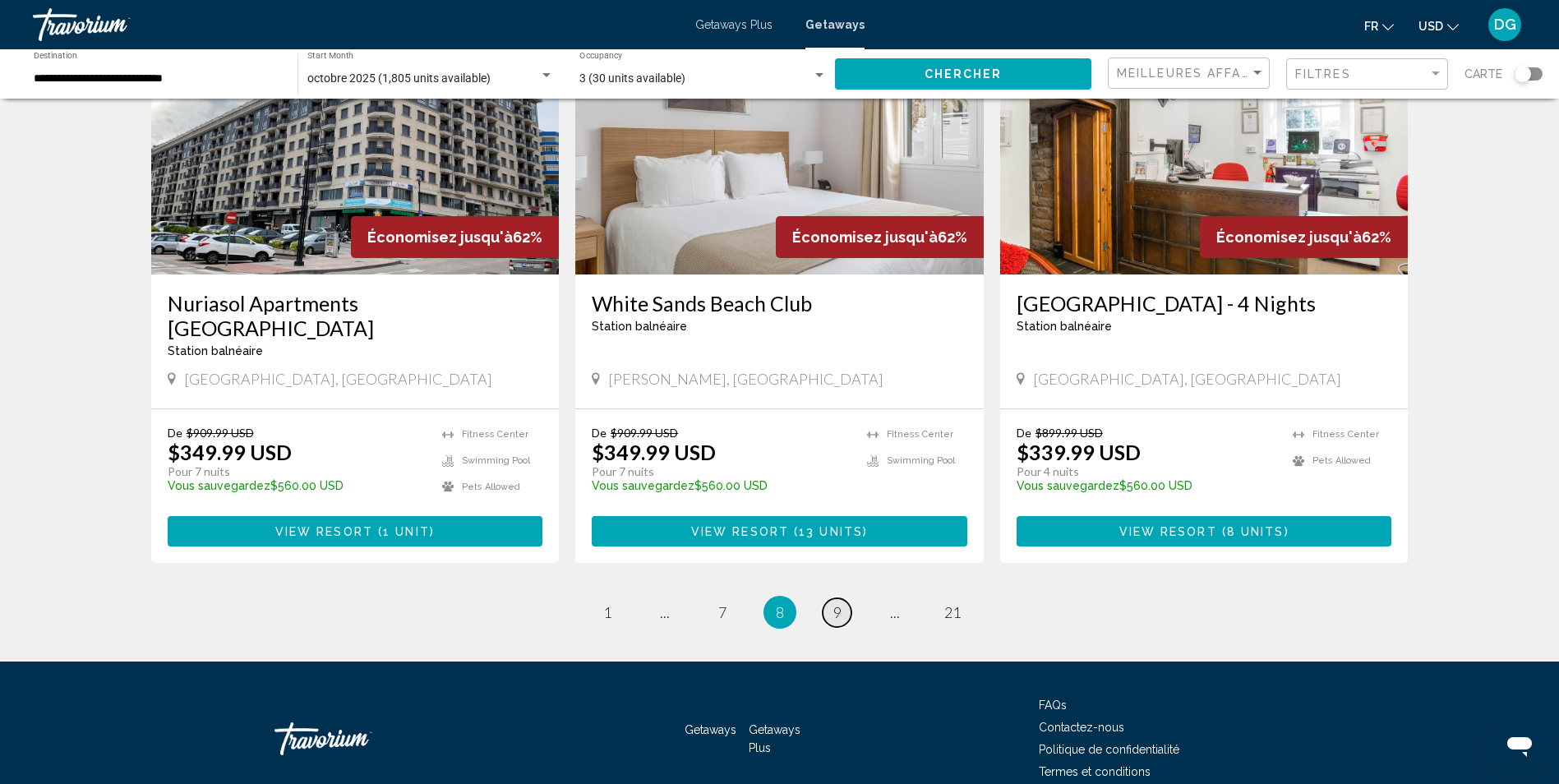
click at [844, 598] on link "page 9" at bounding box center [837, 612] width 29 height 29
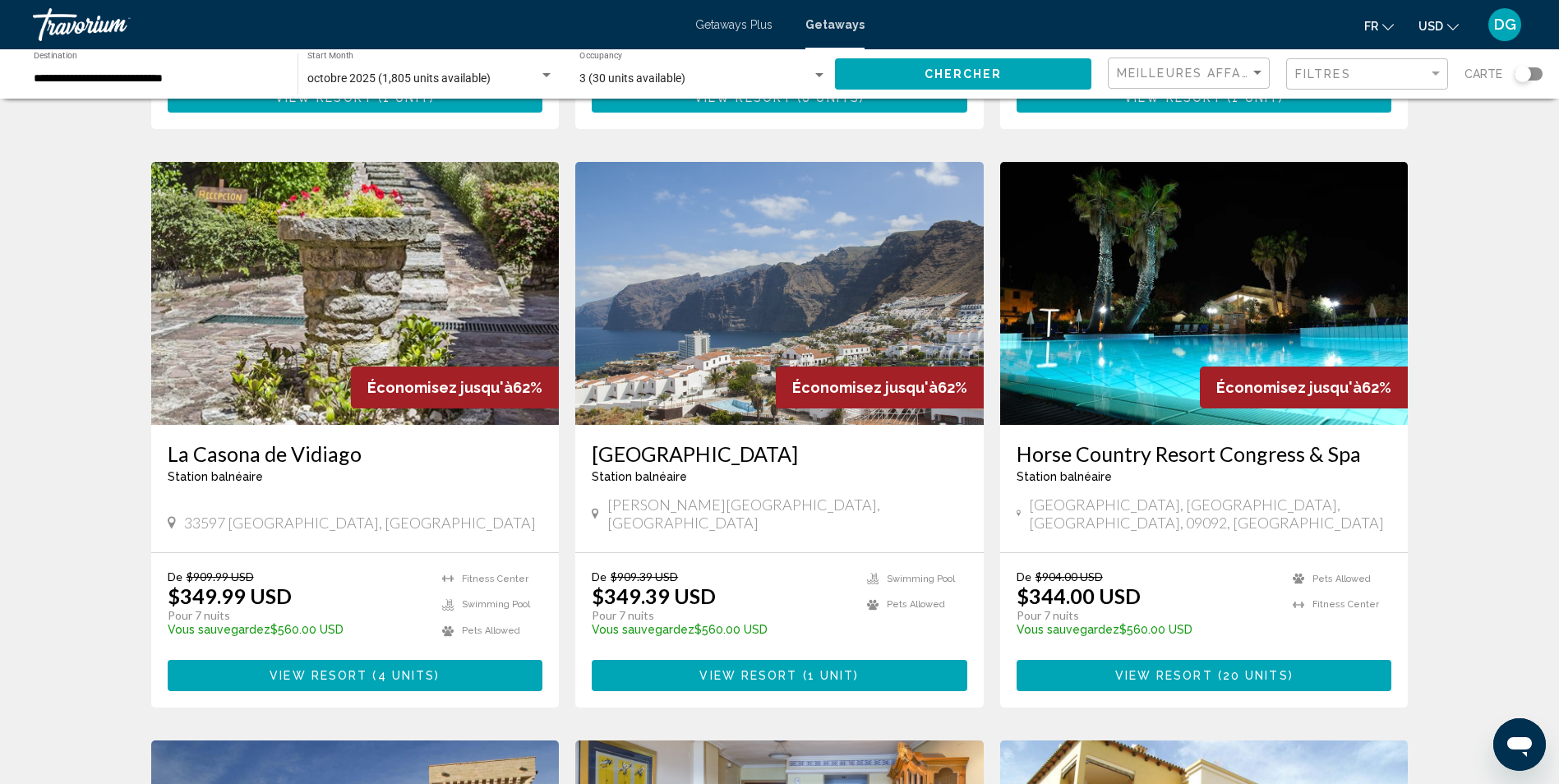
scroll to position [575, 0]
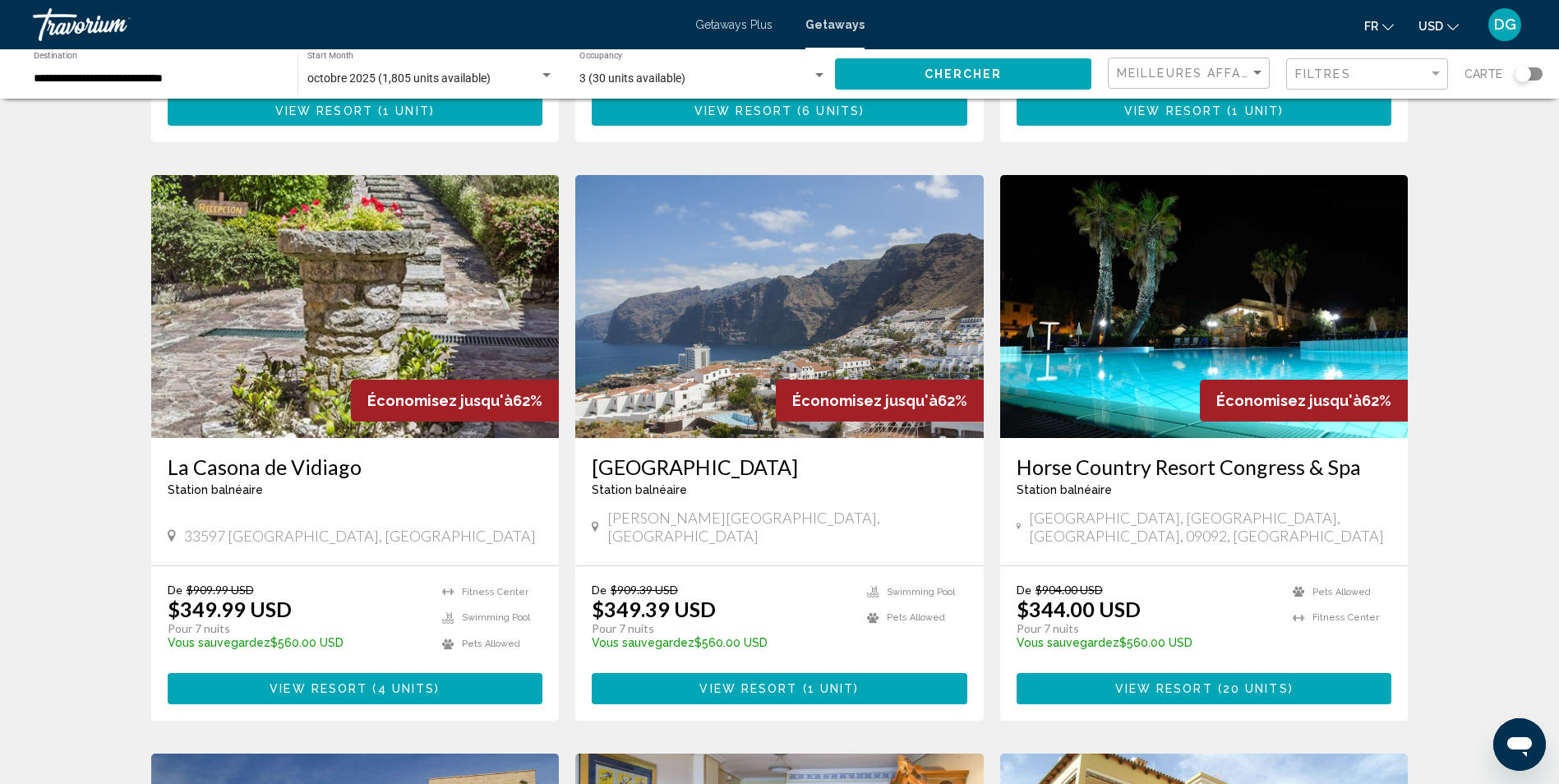
click at [1153, 315] on img "Main content" at bounding box center [1205, 307] width 409 height 263
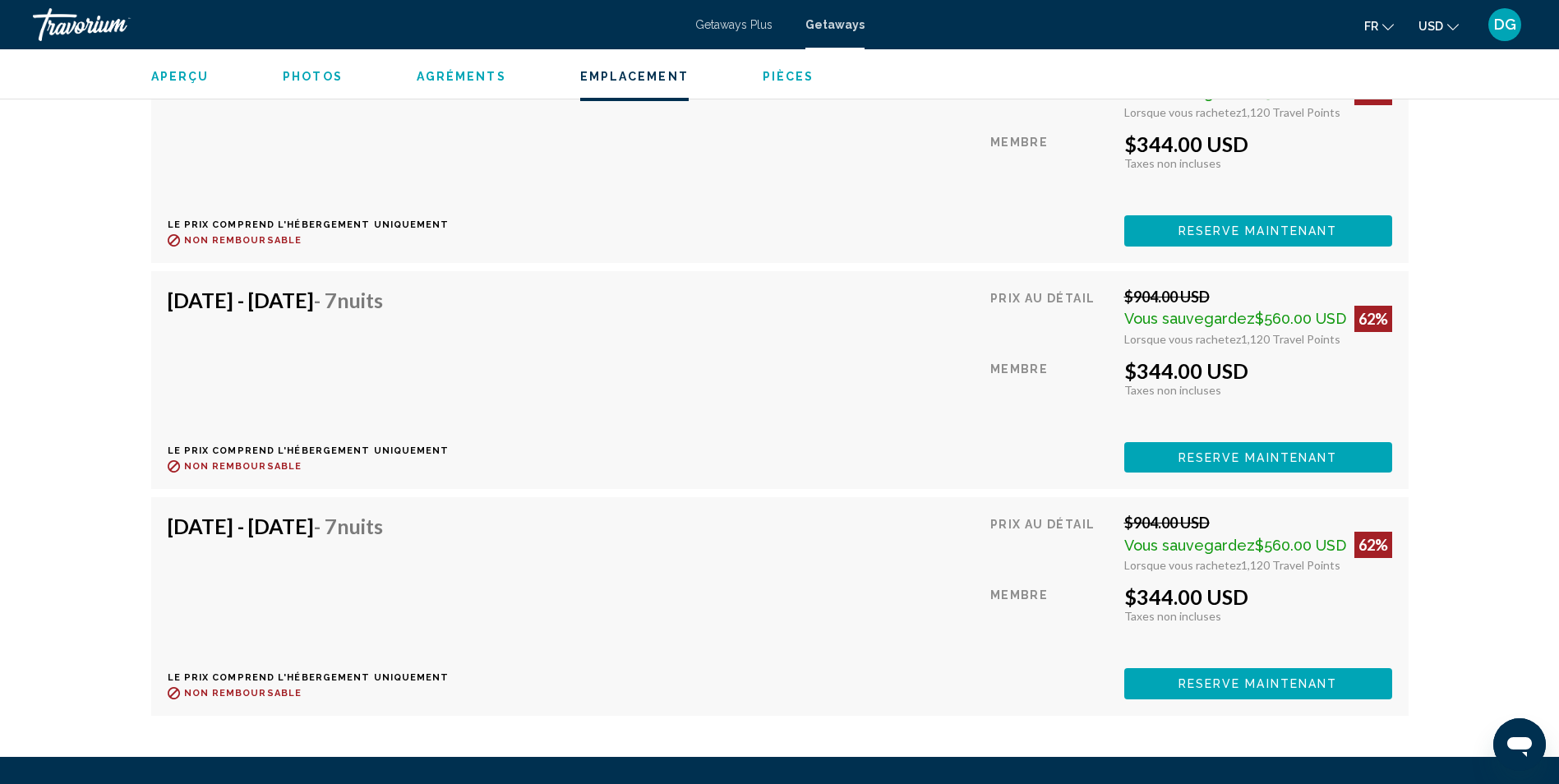
scroll to position [3286, 0]
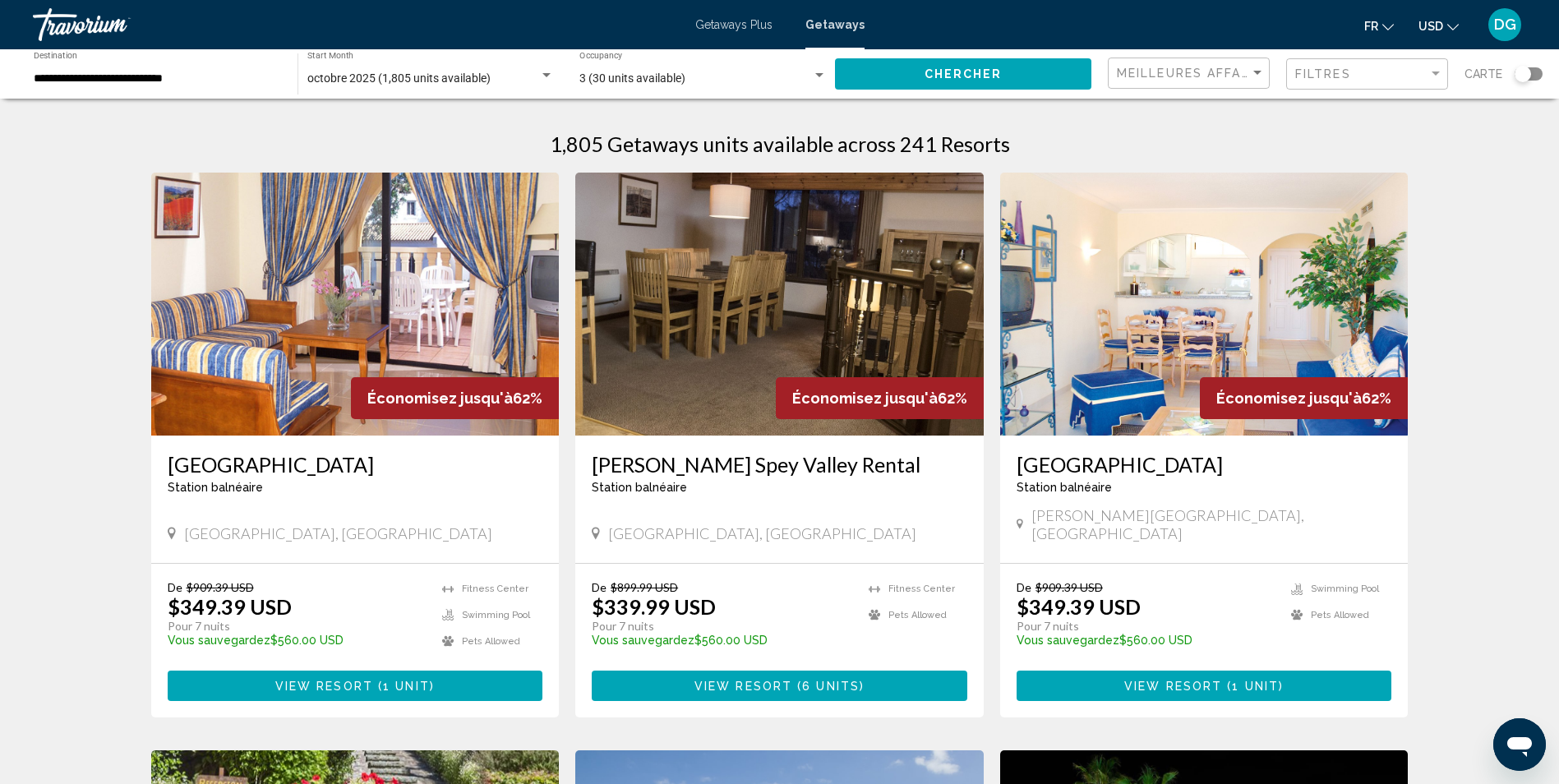
click at [397, 316] on img "Main content" at bounding box center [355, 304] width 409 height 263
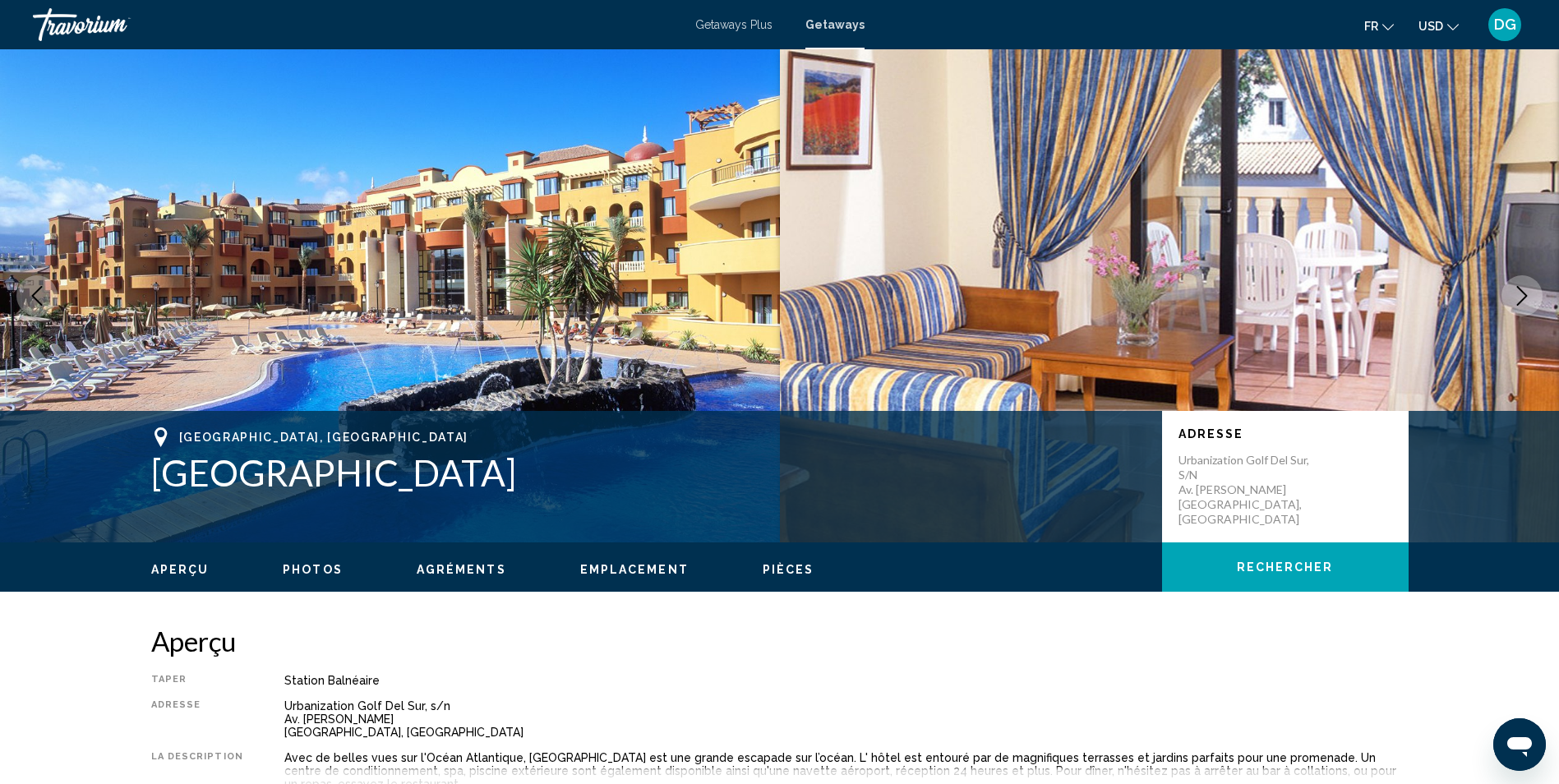
click at [1515, 291] on icon "Next image" at bounding box center [1522, 296] width 20 height 20
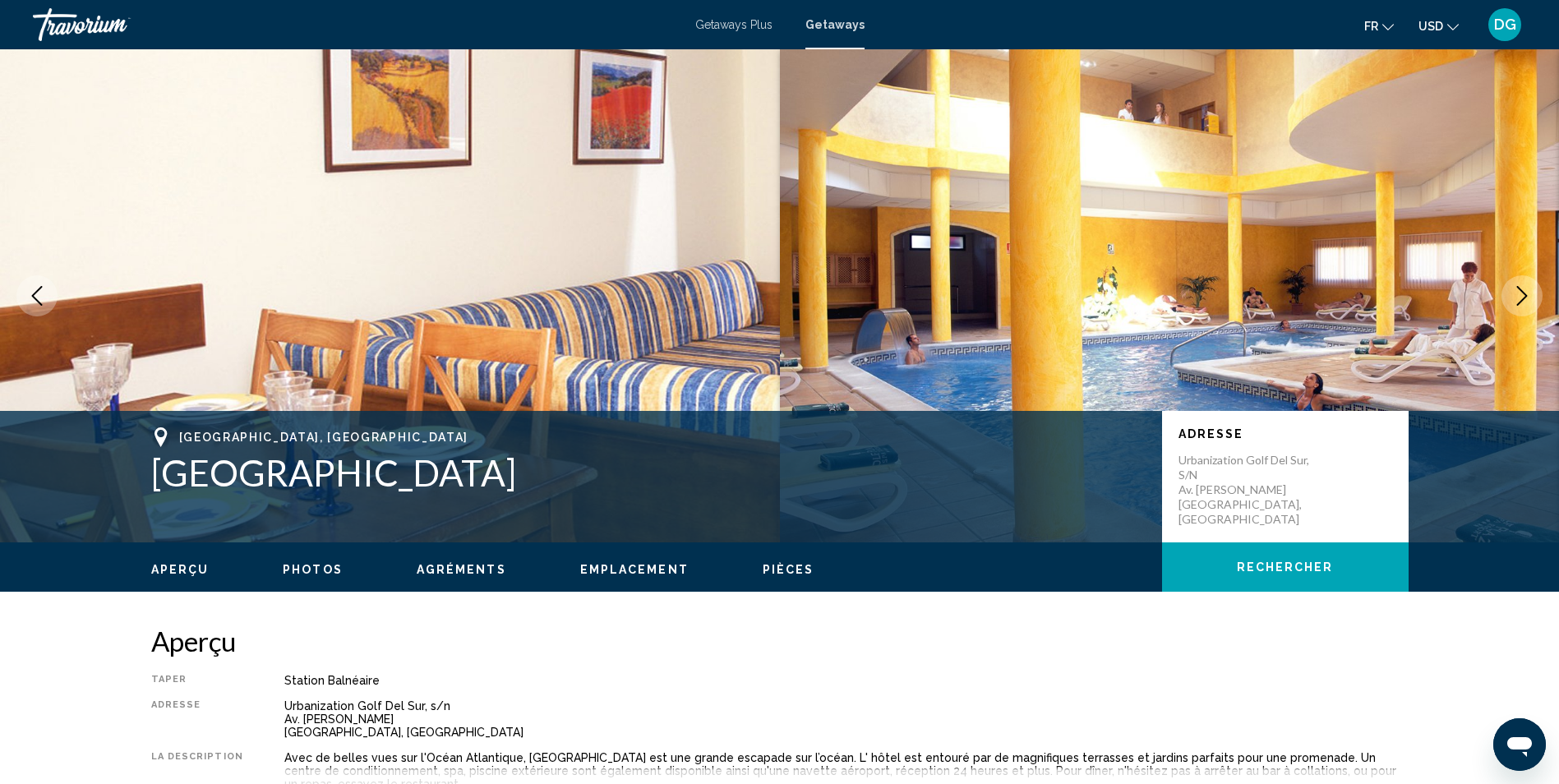
click at [1515, 291] on icon "Next image" at bounding box center [1522, 296] width 20 height 20
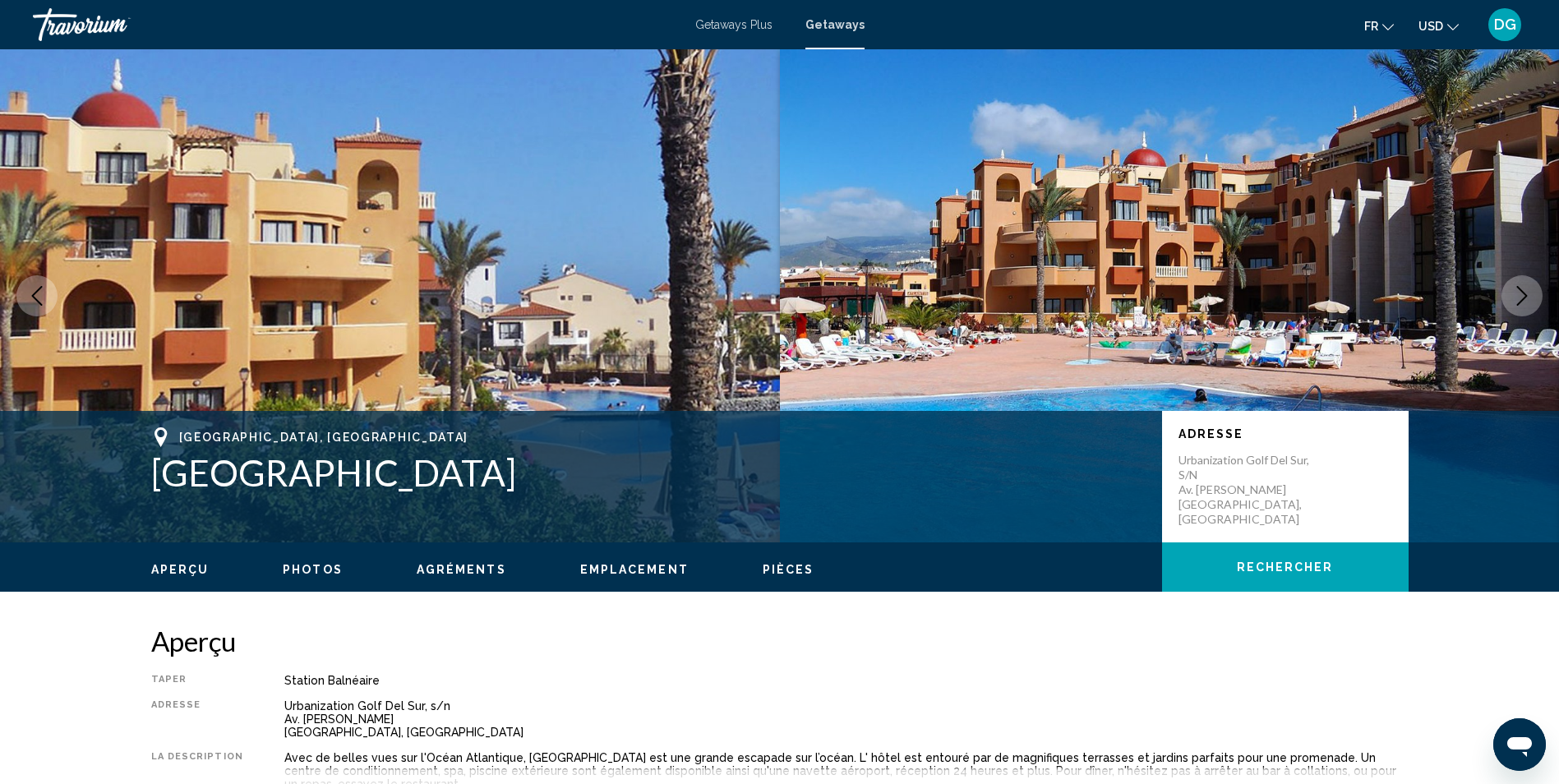
click at [1515, 291] on icon "Next image" at bounding box center [1522, 296] width 20 height 20
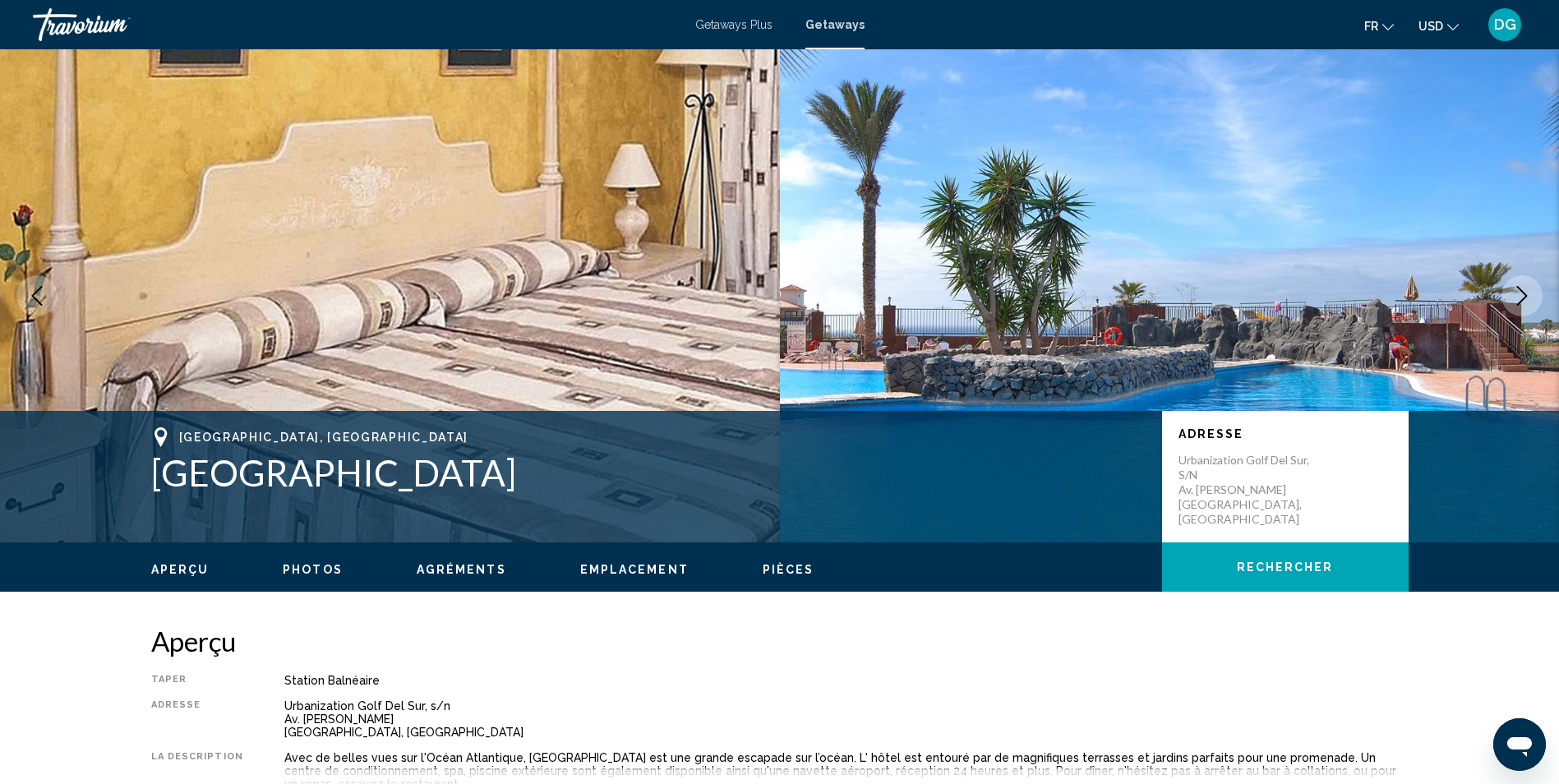
click at [1515, 291] on icon "Next image" at bounding box center [1522, 296] width 20 height 20
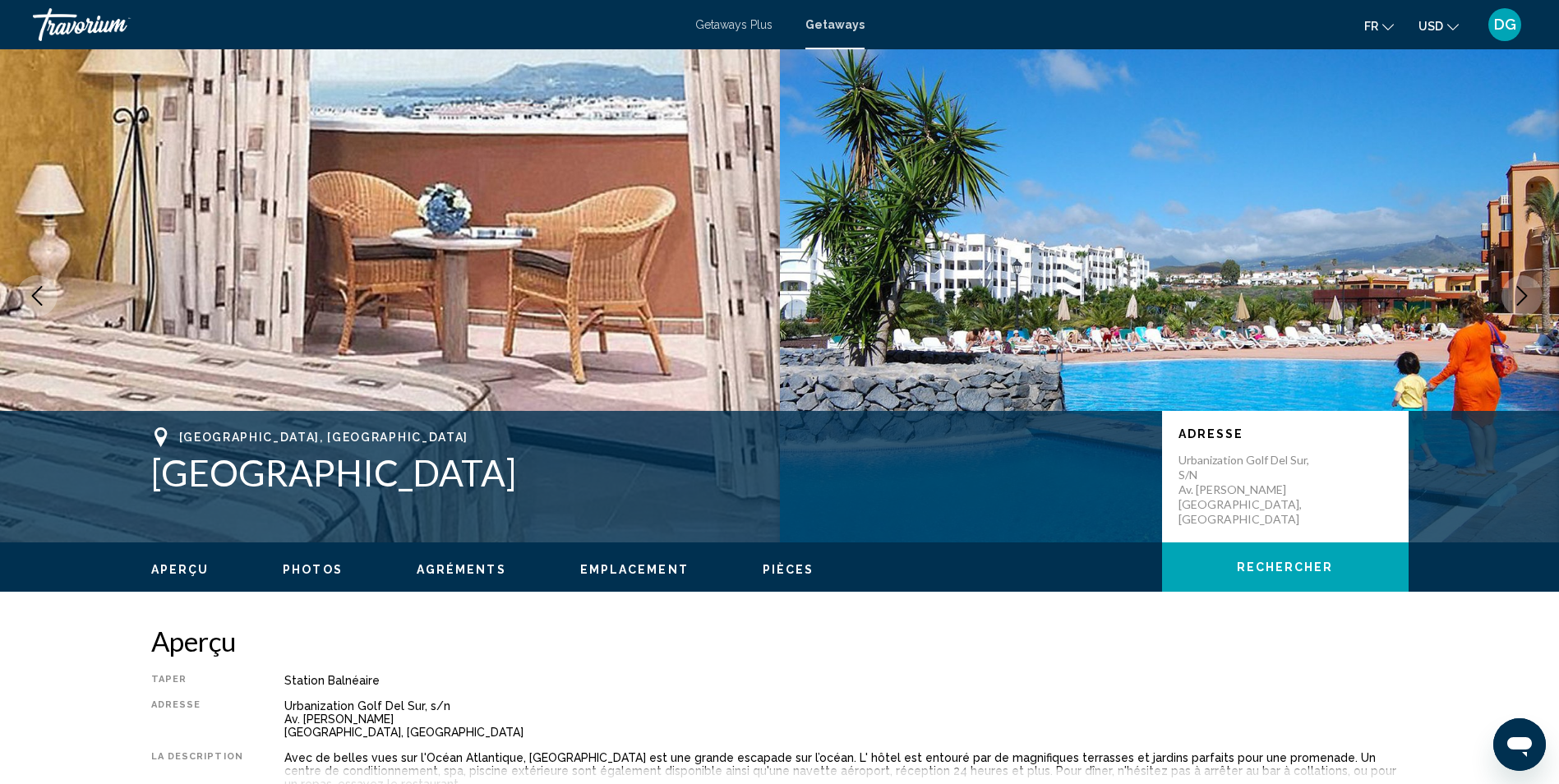
click at [1515, 291] on icon "Next image" at bounding box center [1522, 296] width 20 height 20
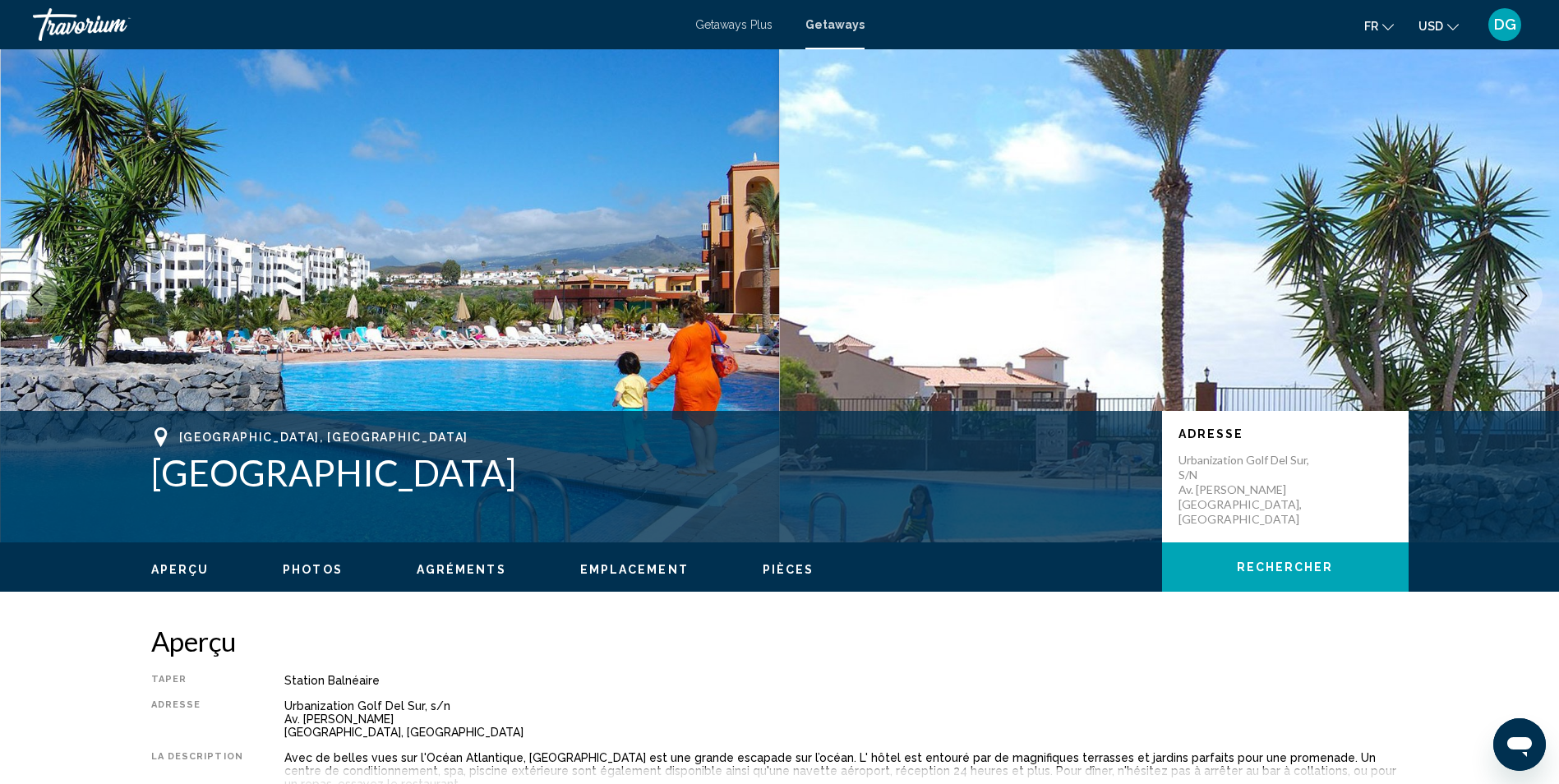
click at [1515, 291] on icon "Next image" at bounding box center [1522, 296] width 20 height 20
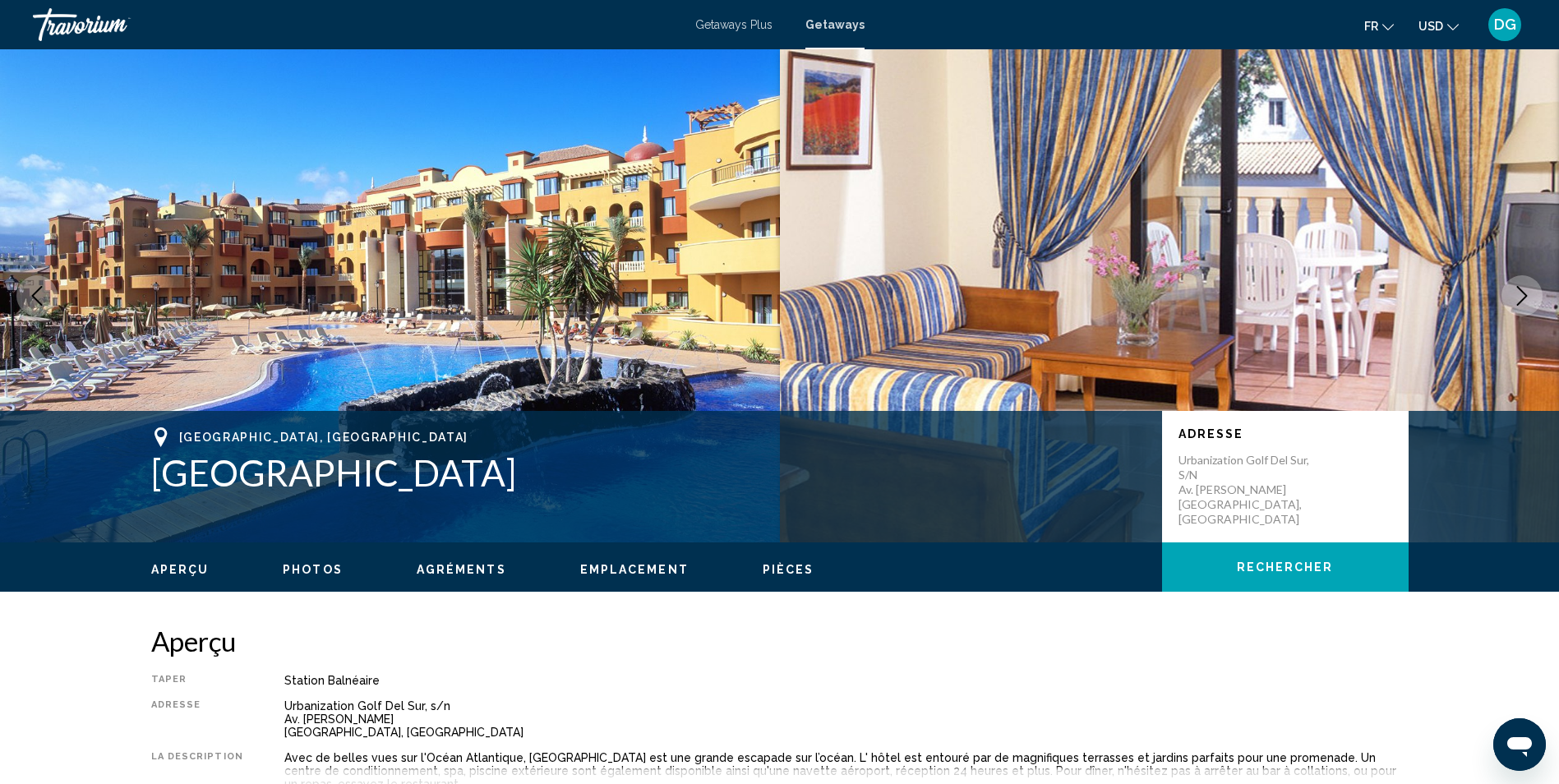
click at [1515, 291] on icon "Next image" at bounding box center [1522, 296] width 20 height 20
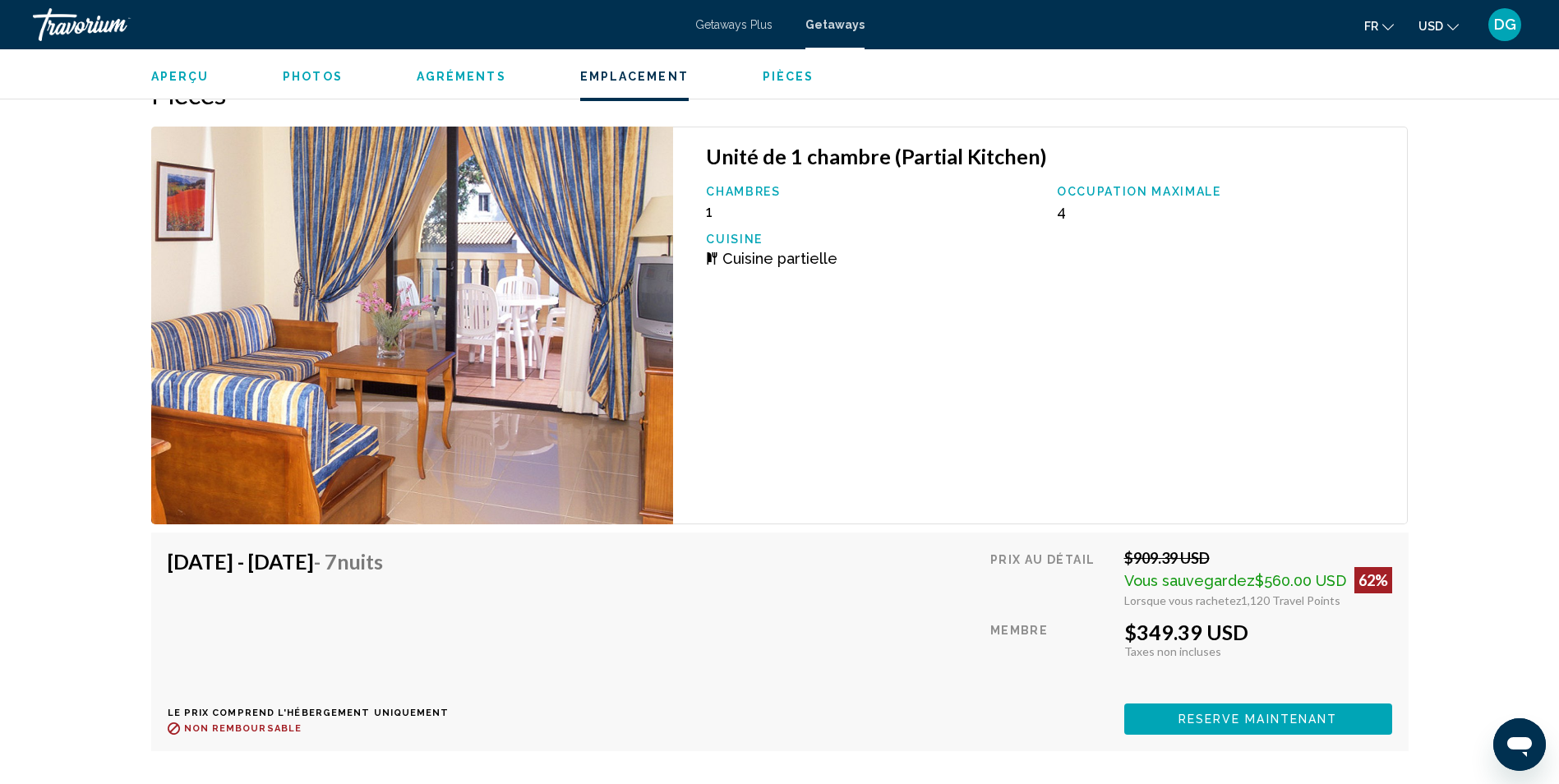
scroll to position [2454, 0]
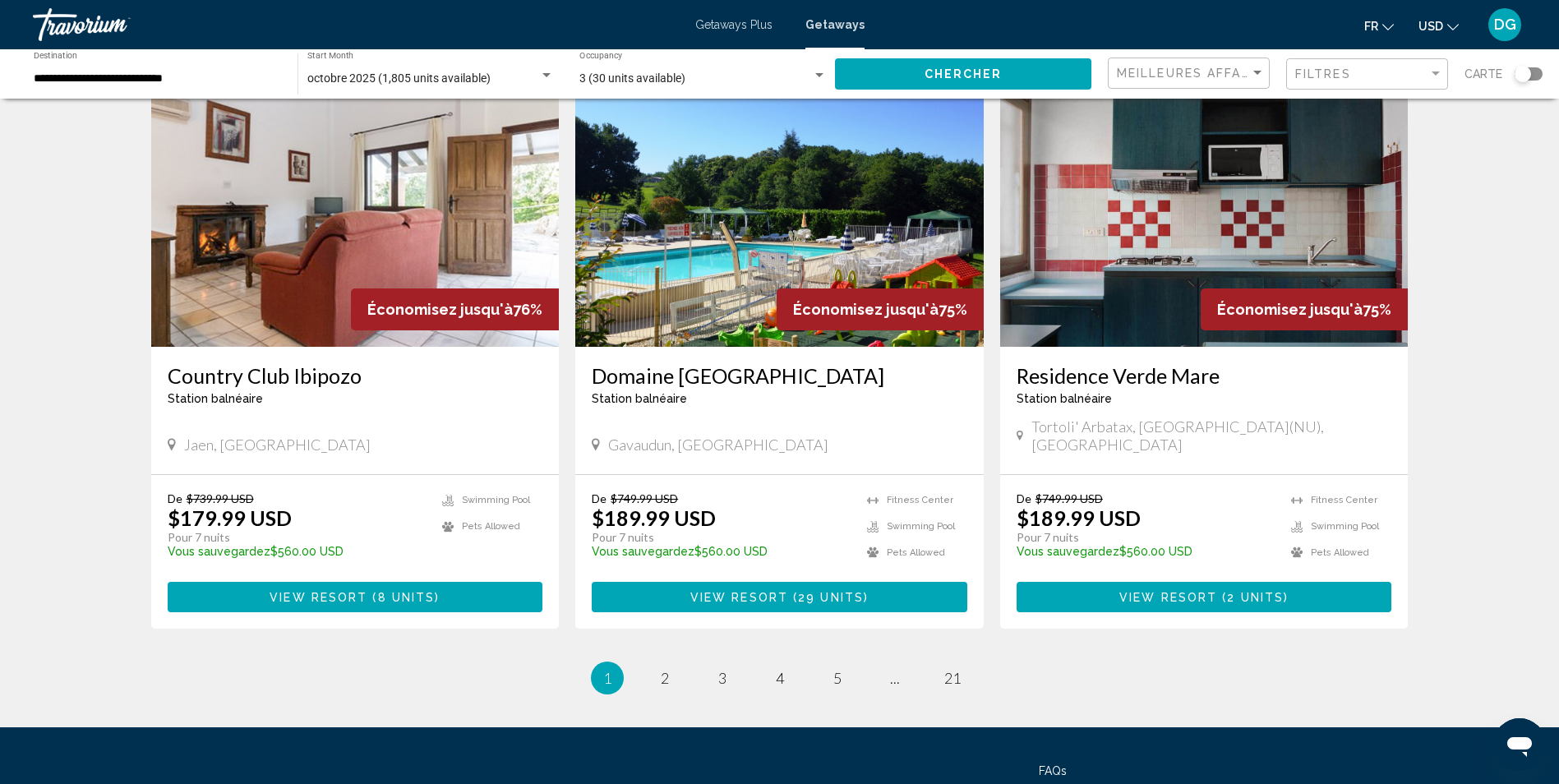
scroll to position [1895, 0]
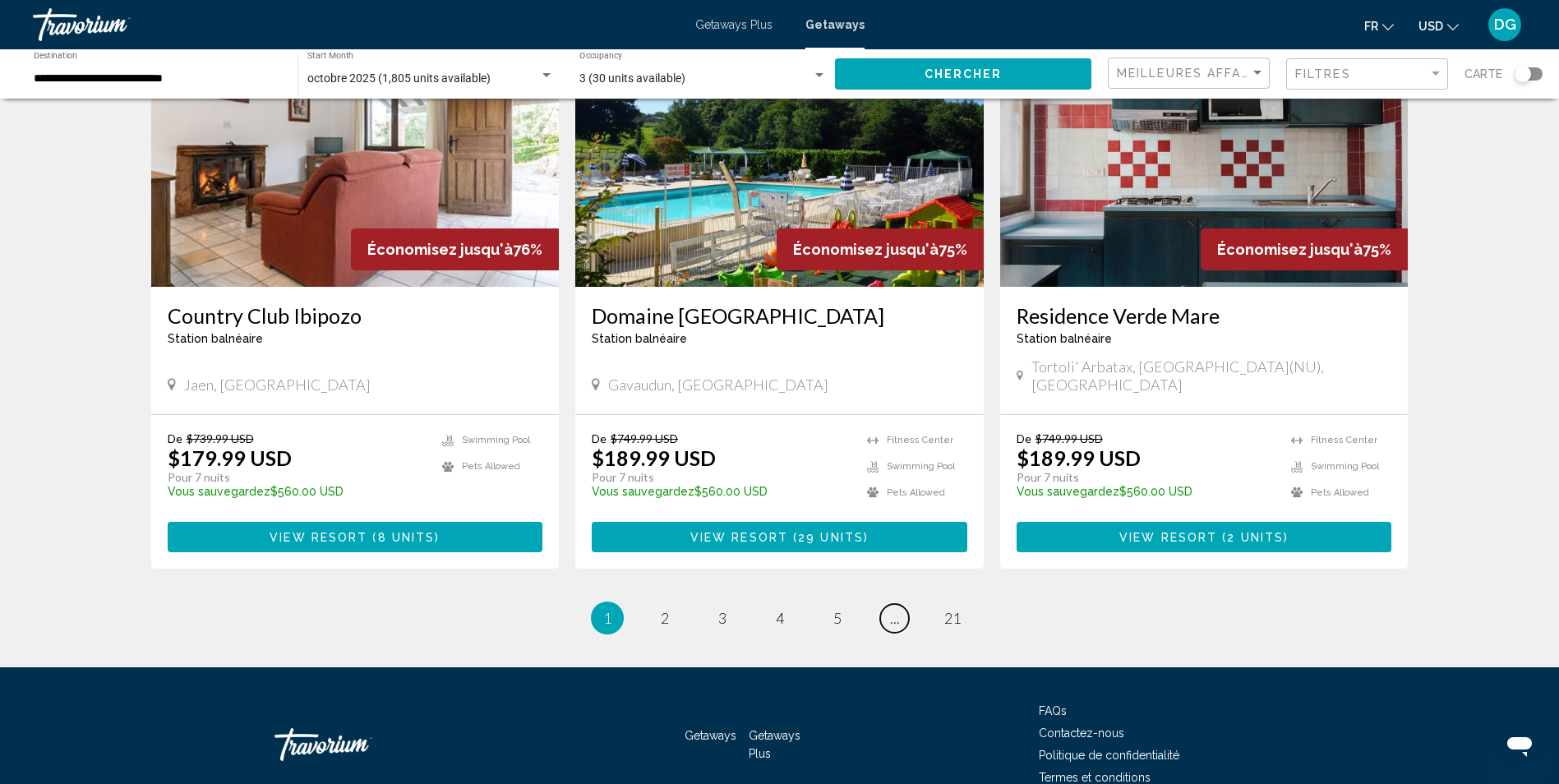
click at [892, 609] on span "..." at bounding box center [895, 618] width 10 height 18
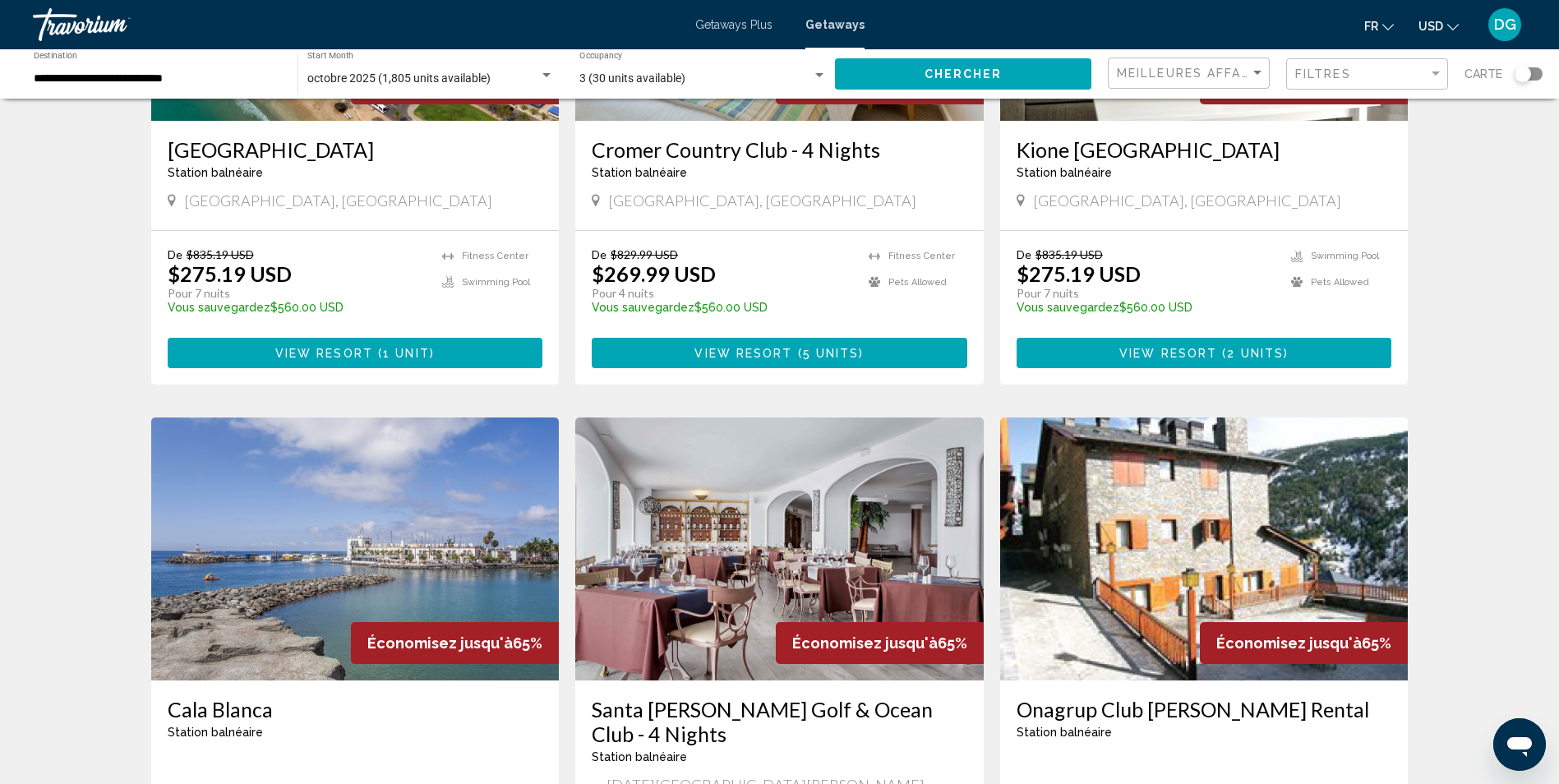
scroll to position [1919, 0]
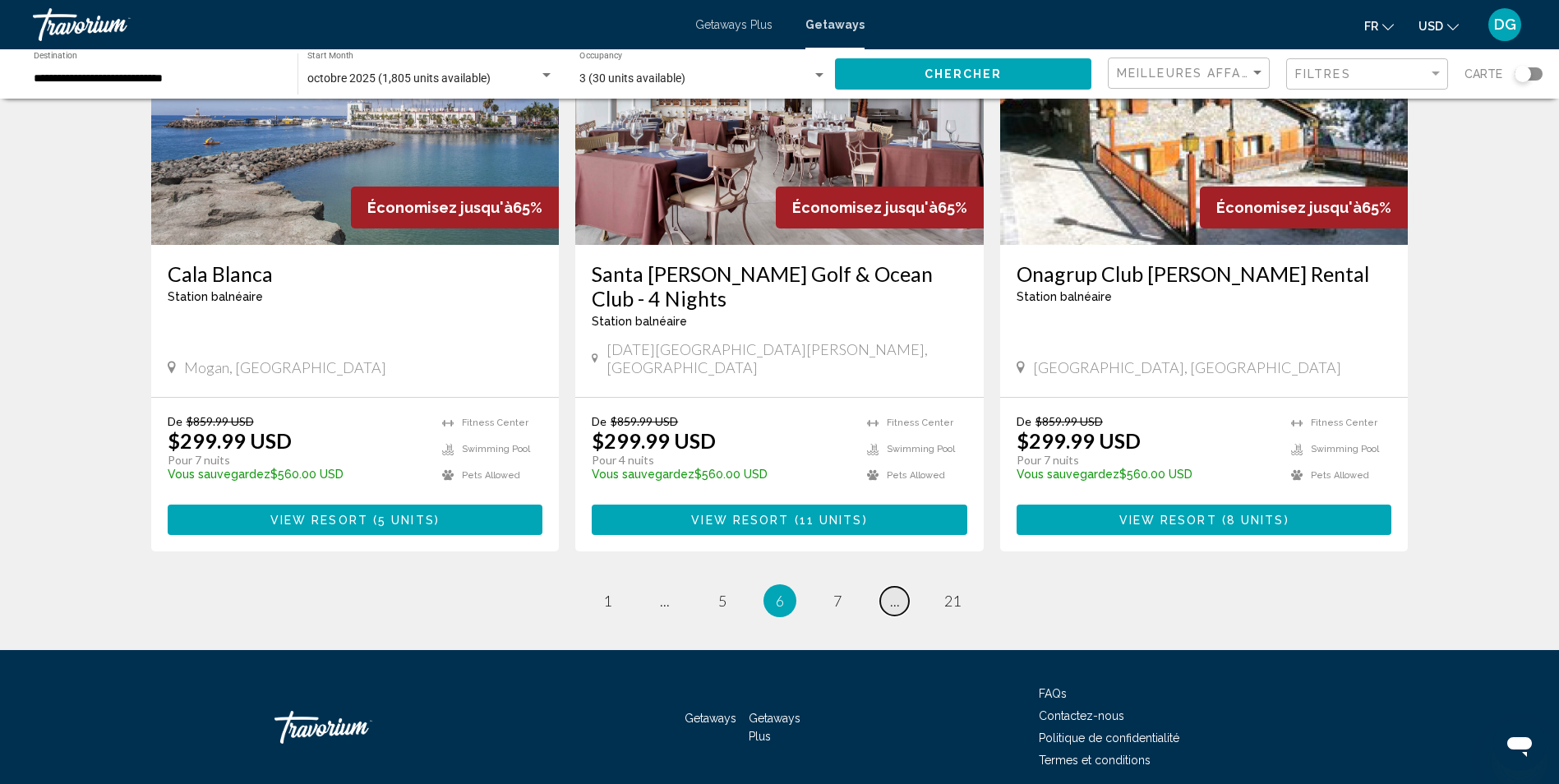
click at [893, 592] on span "..." at bounding box center [895, 601] width 10 height 18
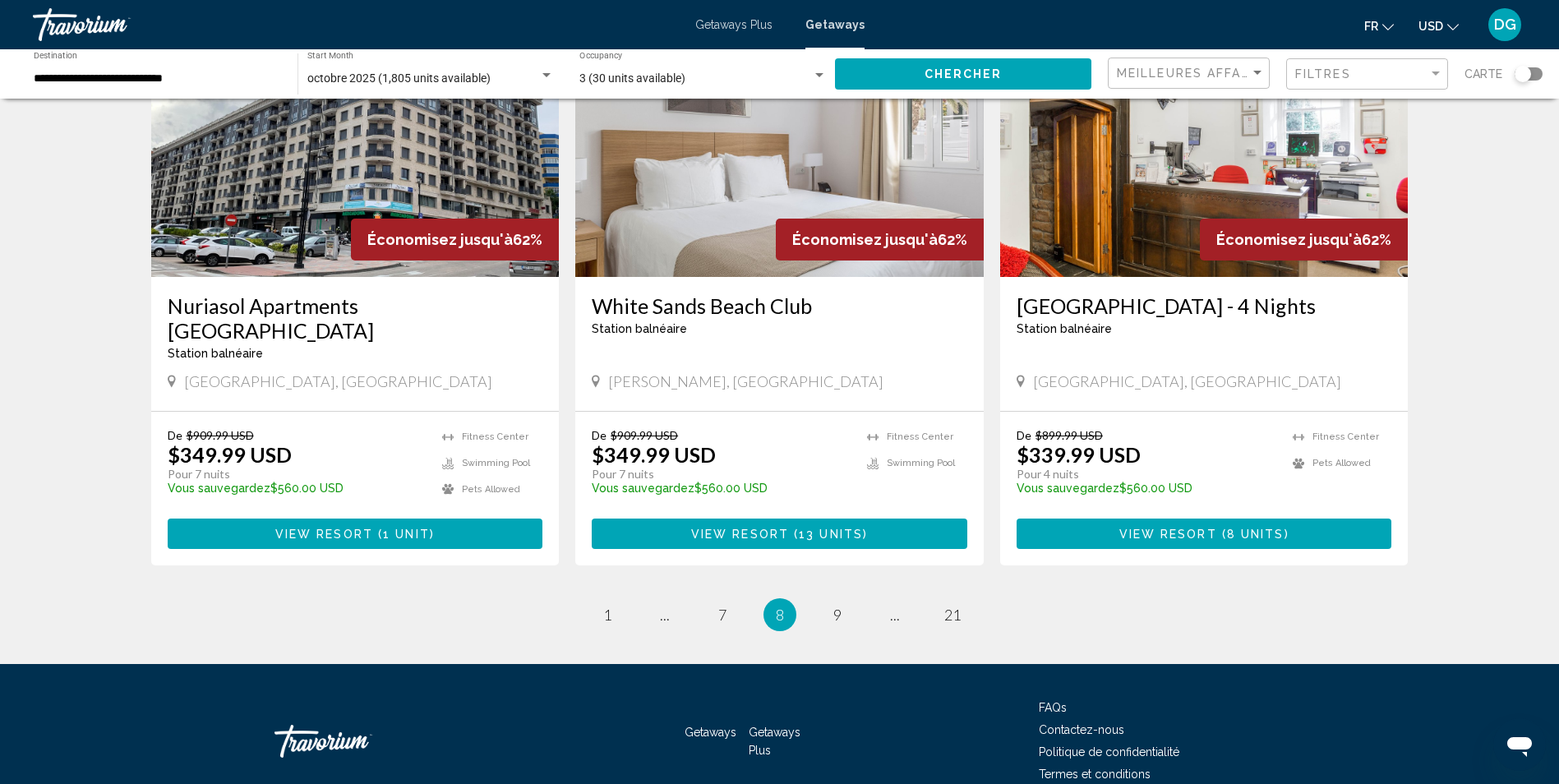
scroll to position [1919, 0]
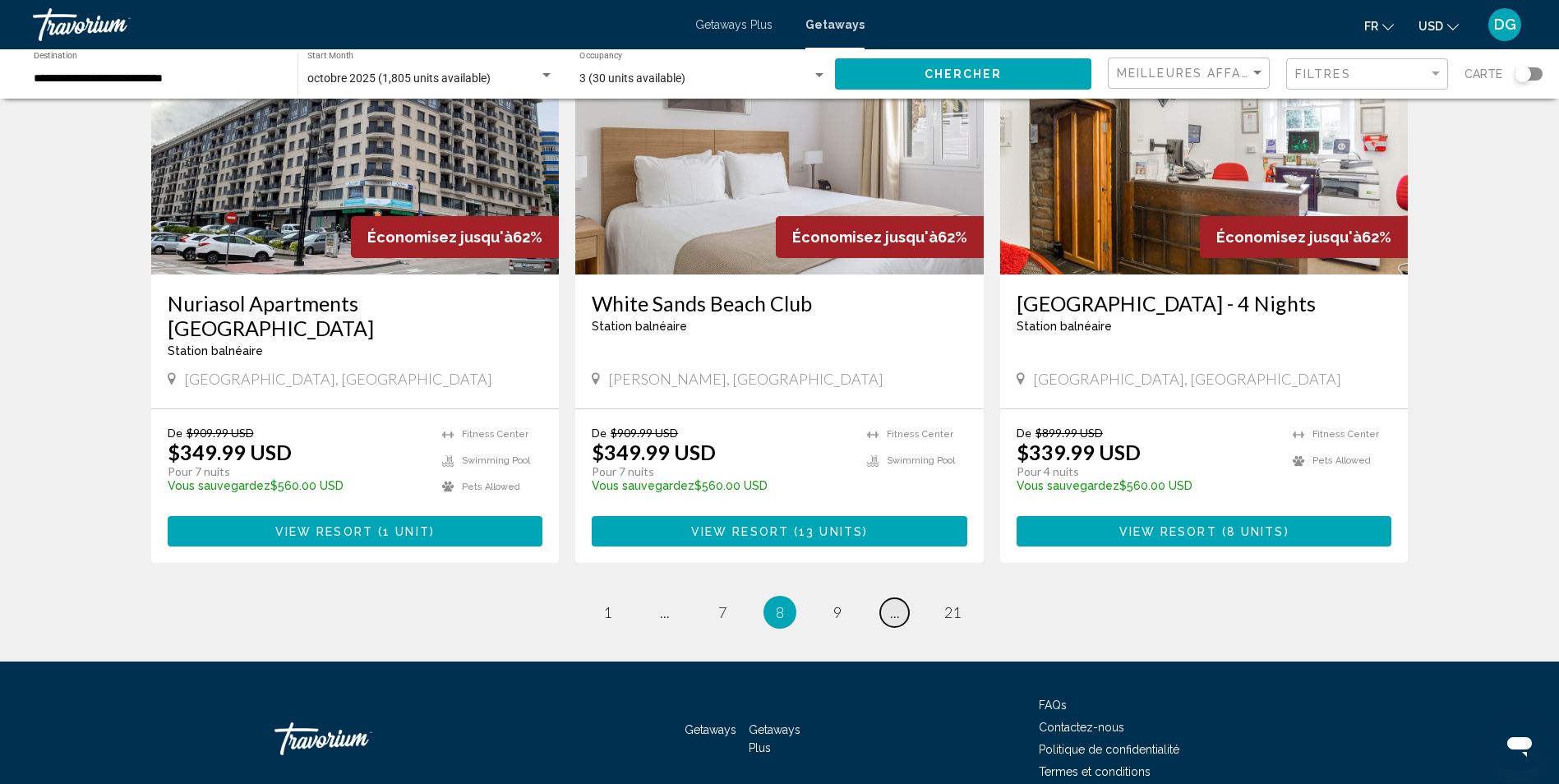
click at [889, 598] on link "page ..." at bounding box center [895, 612] width 29 height 29
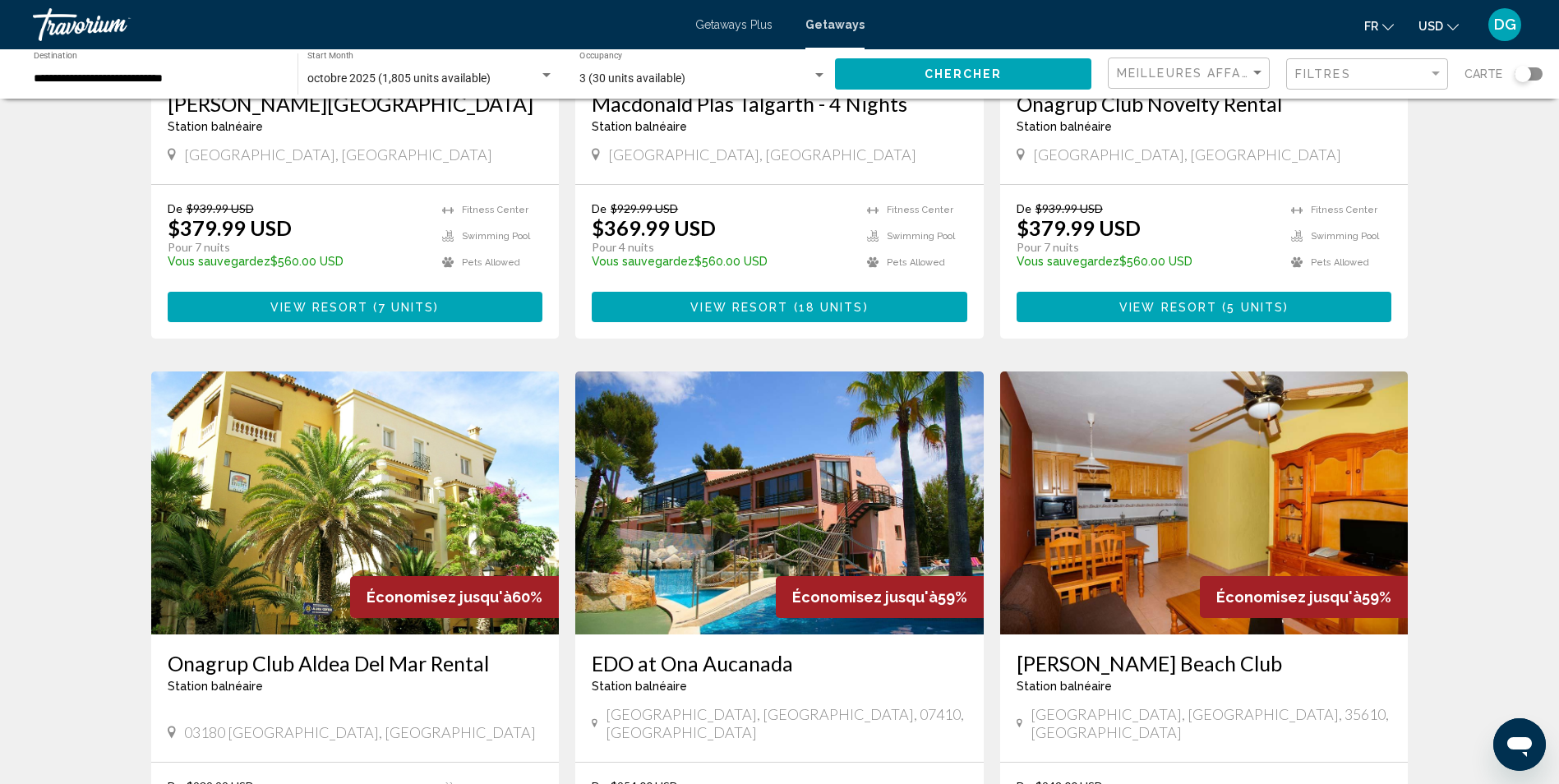
scroll to position [411, 0]
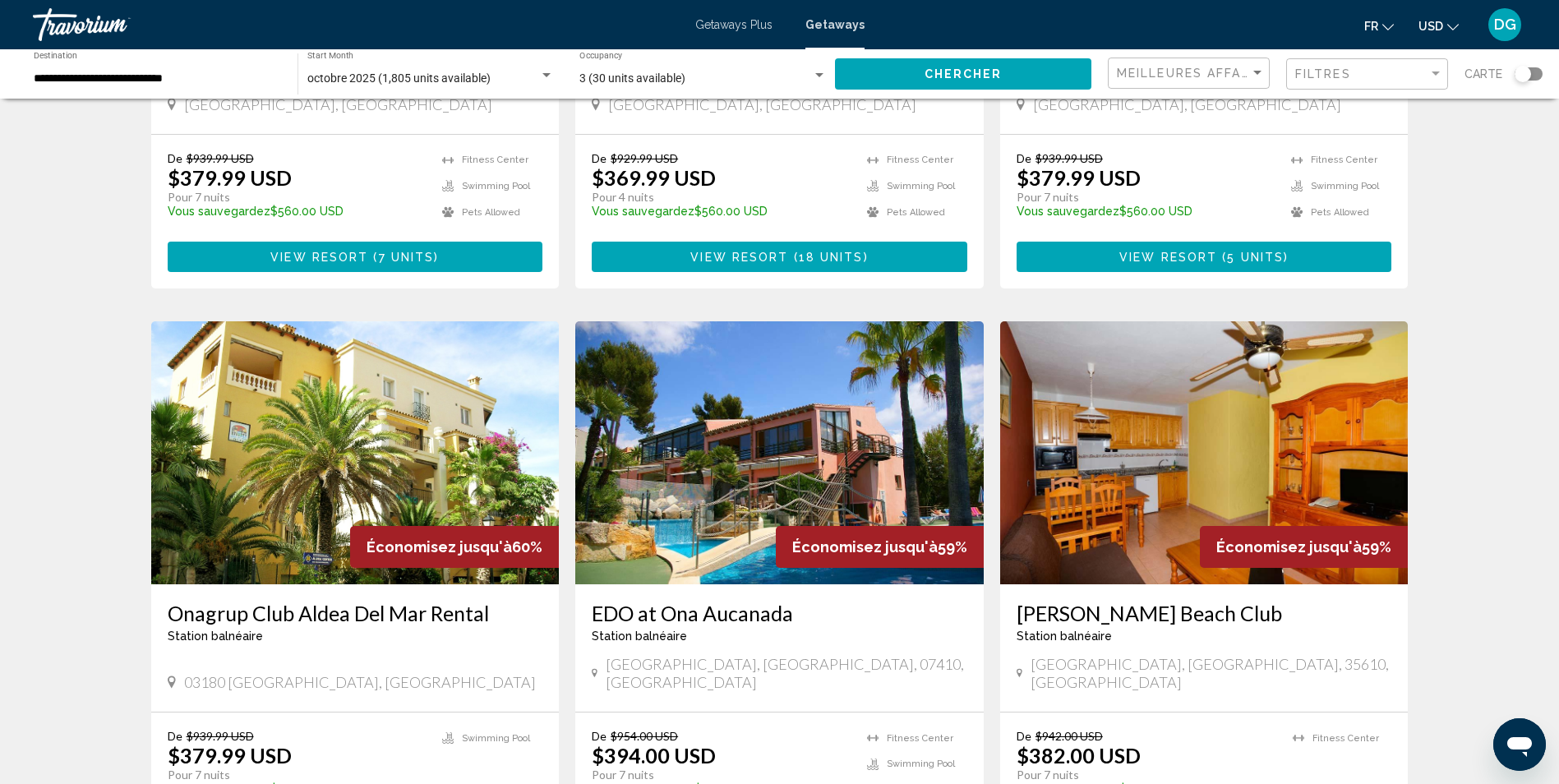
click at [777, 498] on img "Main content" at bounding box center [780, 453] width 409 height 263
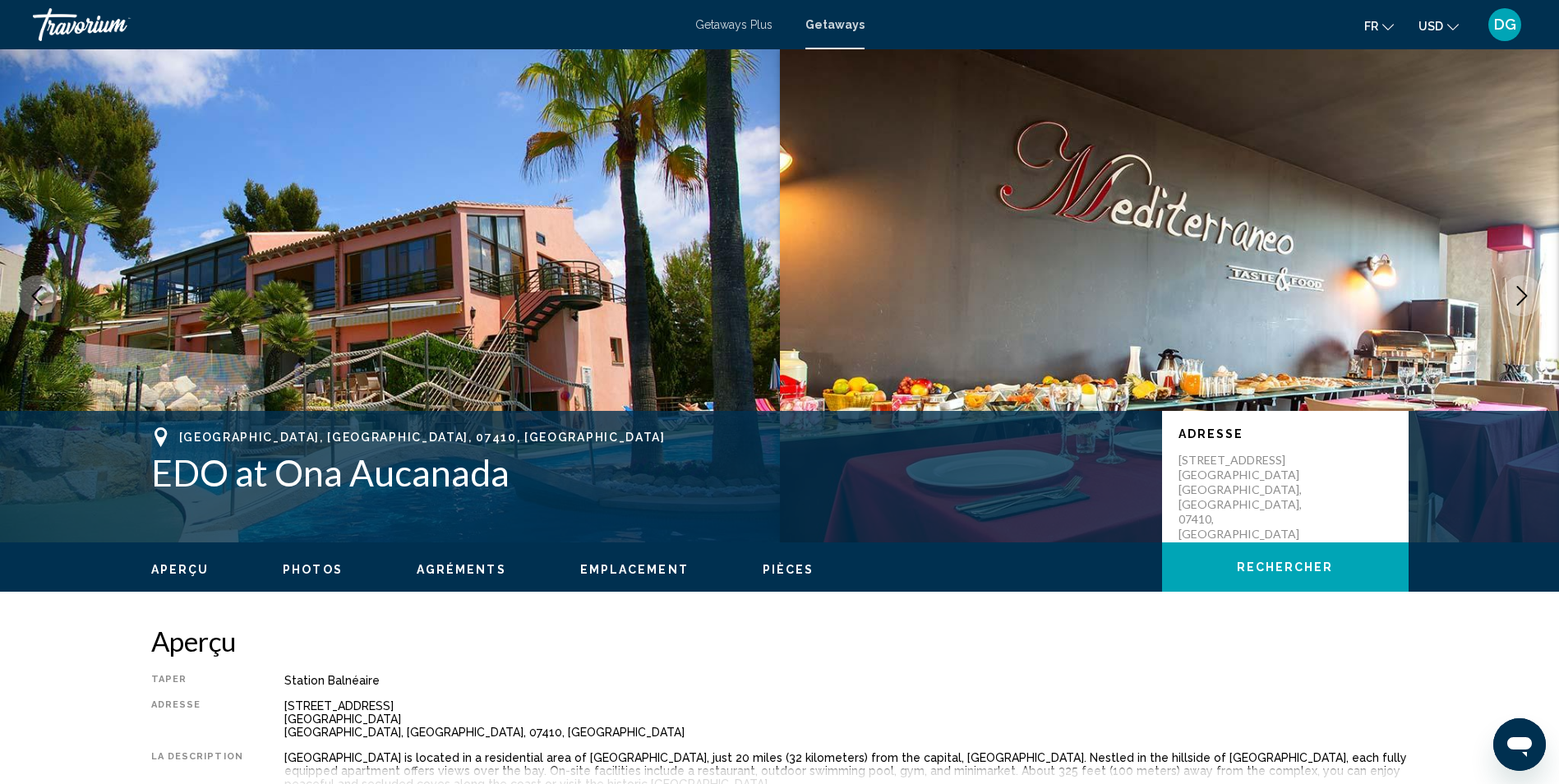
click at [1520, 297] on icon "Next image" at bounding box center [1522, 296] width 20 height 20
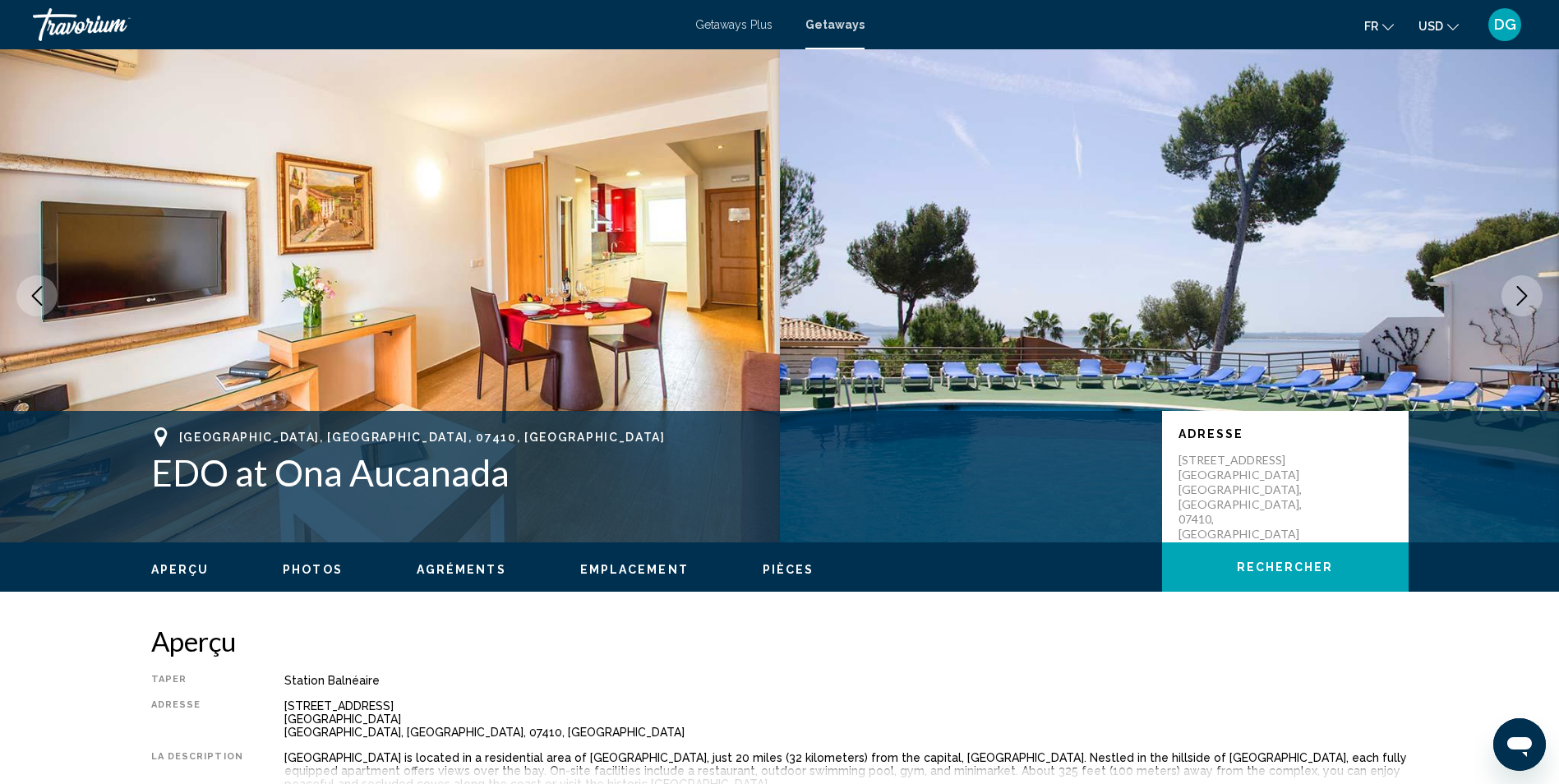
click at [1520, 297] on icon "Next image" at bounding box center [1522, 296] width 20 height 20
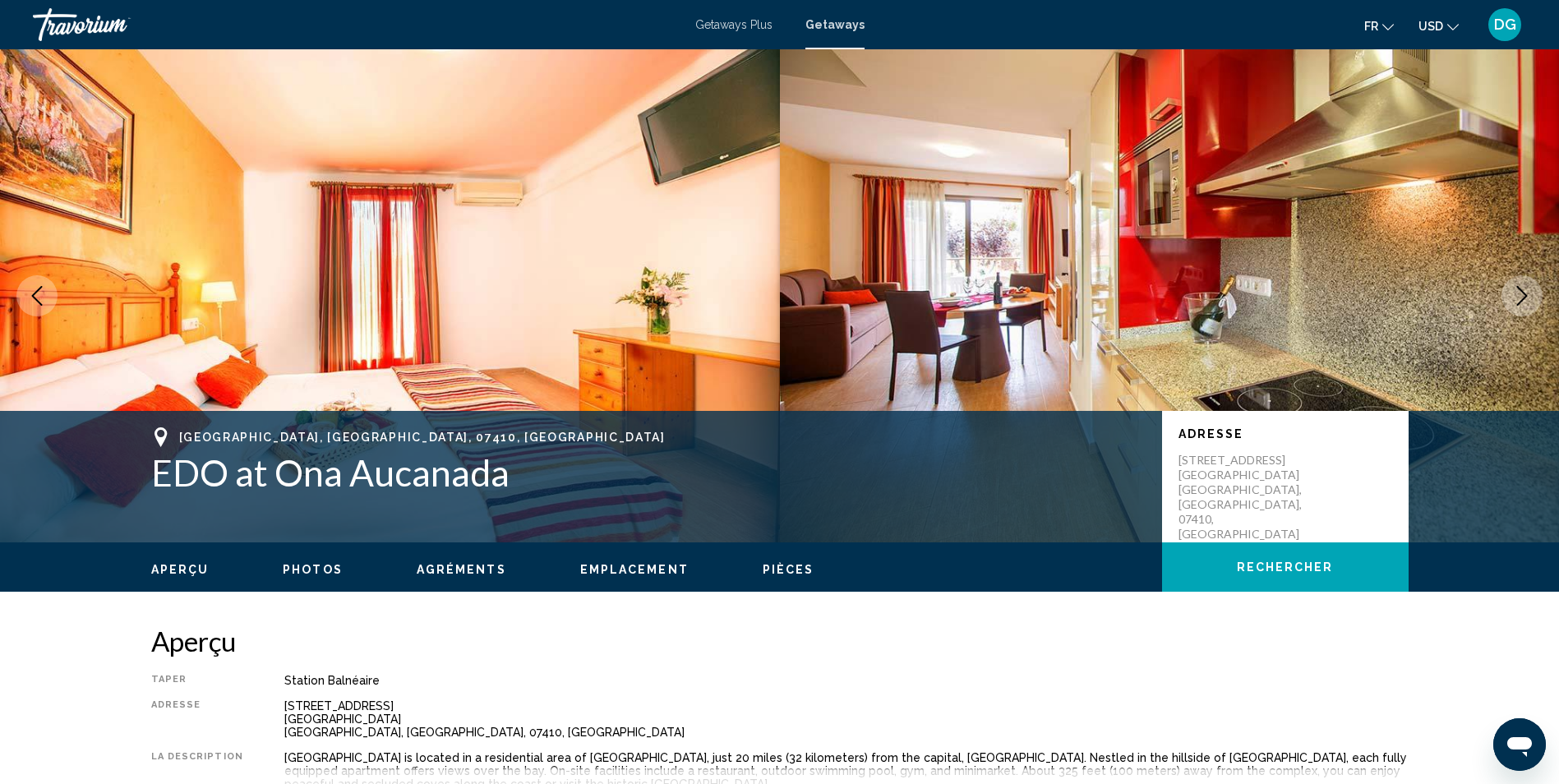
click at [1520, 297] on icon "Next image" at bounding box center [1522, 296] width 20 height 20
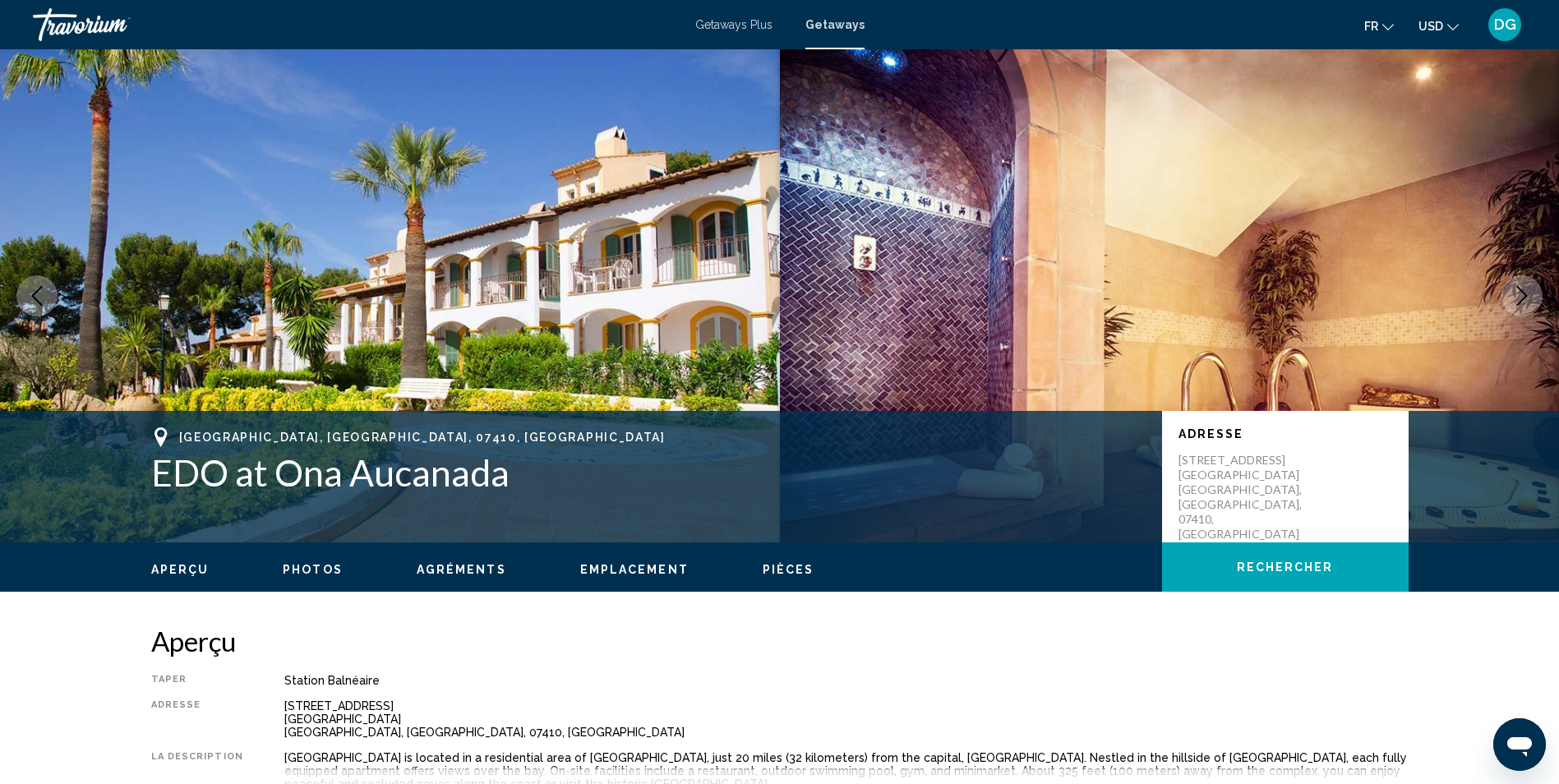
click at [1520, 297] on icon "Next image" at bounding box center [1522, 296] width 20 height 20
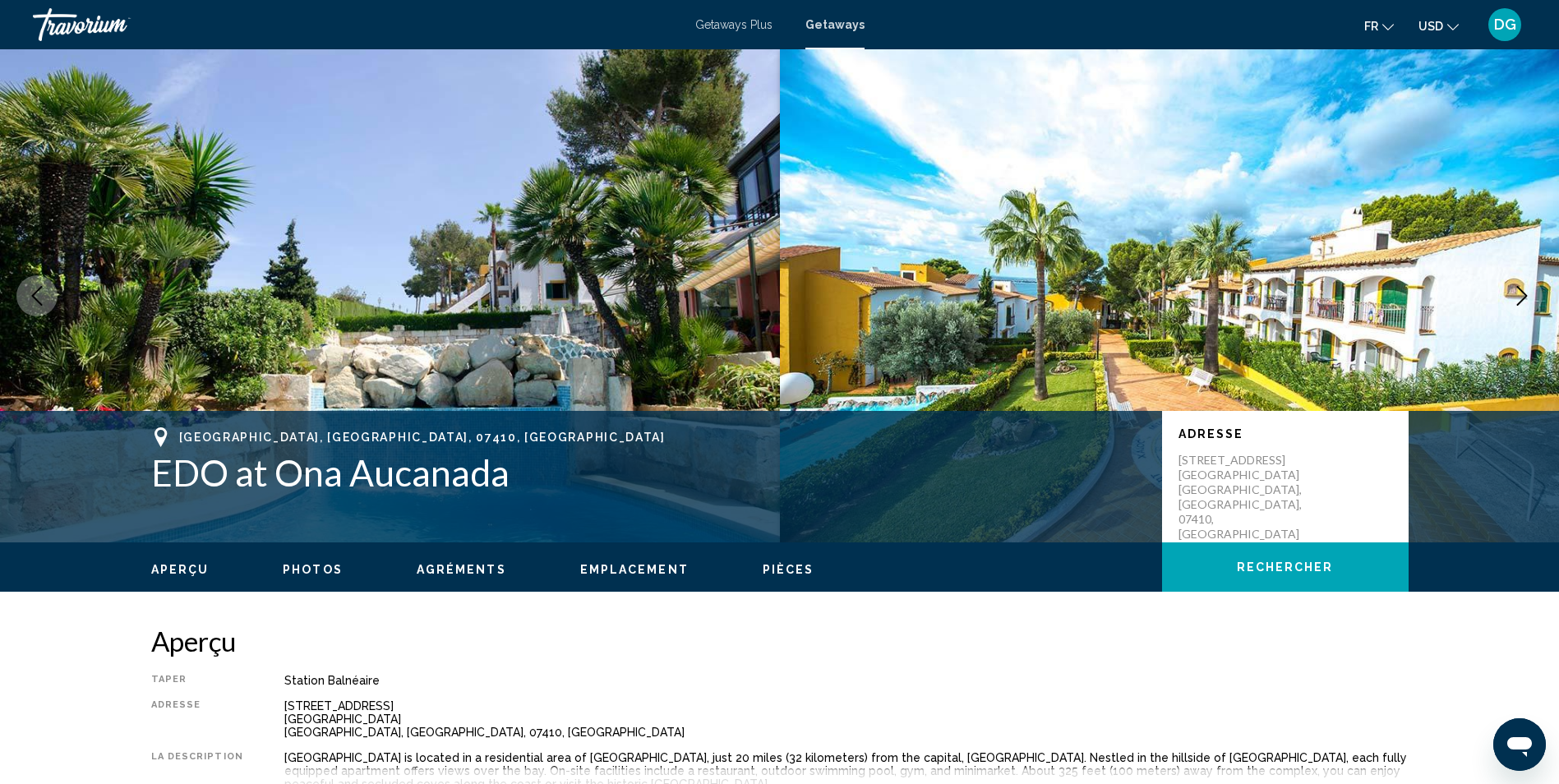
click at [1520, 297] on icon "Next image" at bounding box center [1522, 296] width 20 height 20
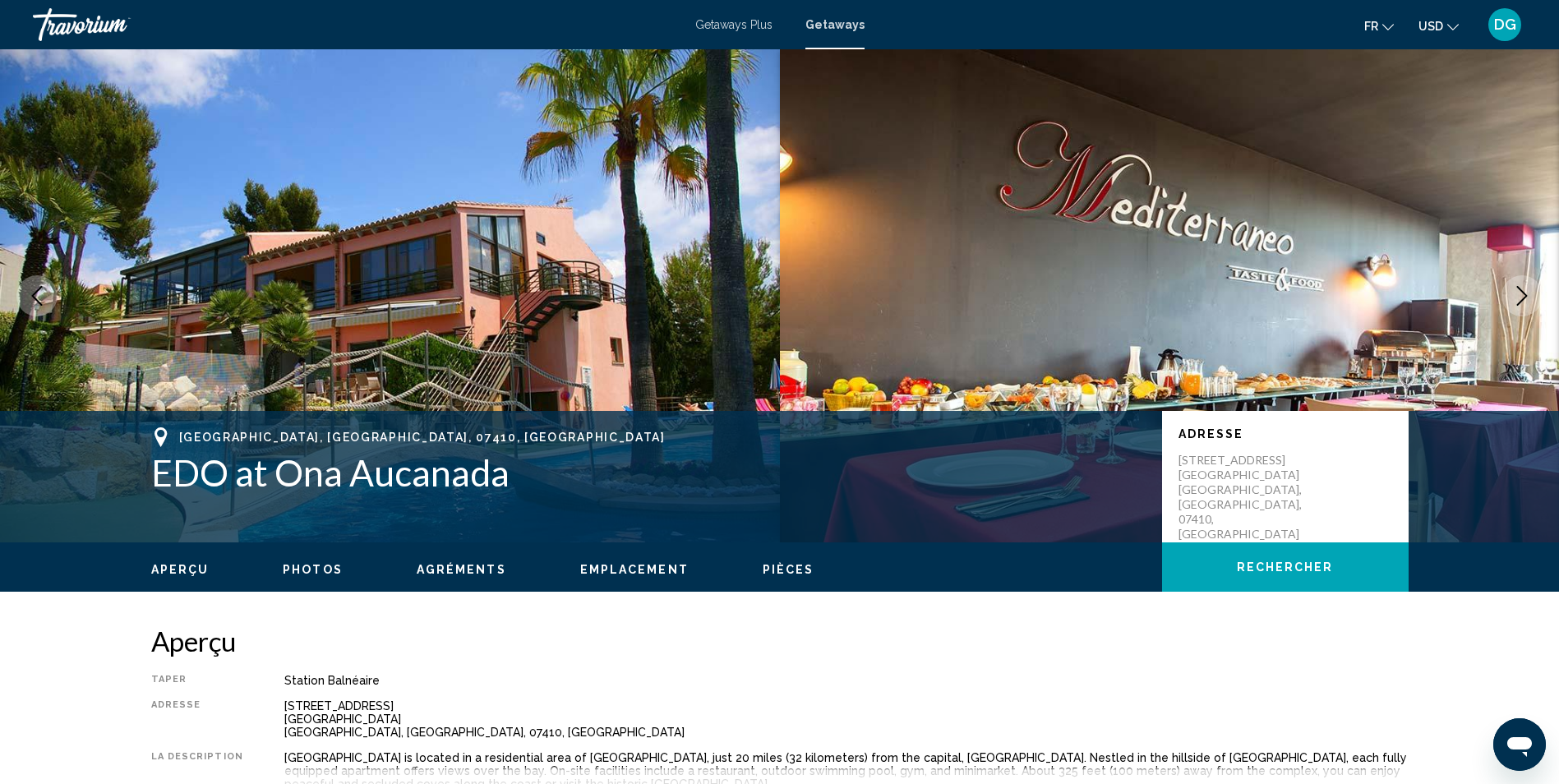
click at [1520, 297] on icon "Next image" at bounding box center [1522, 296] width 20 height 20
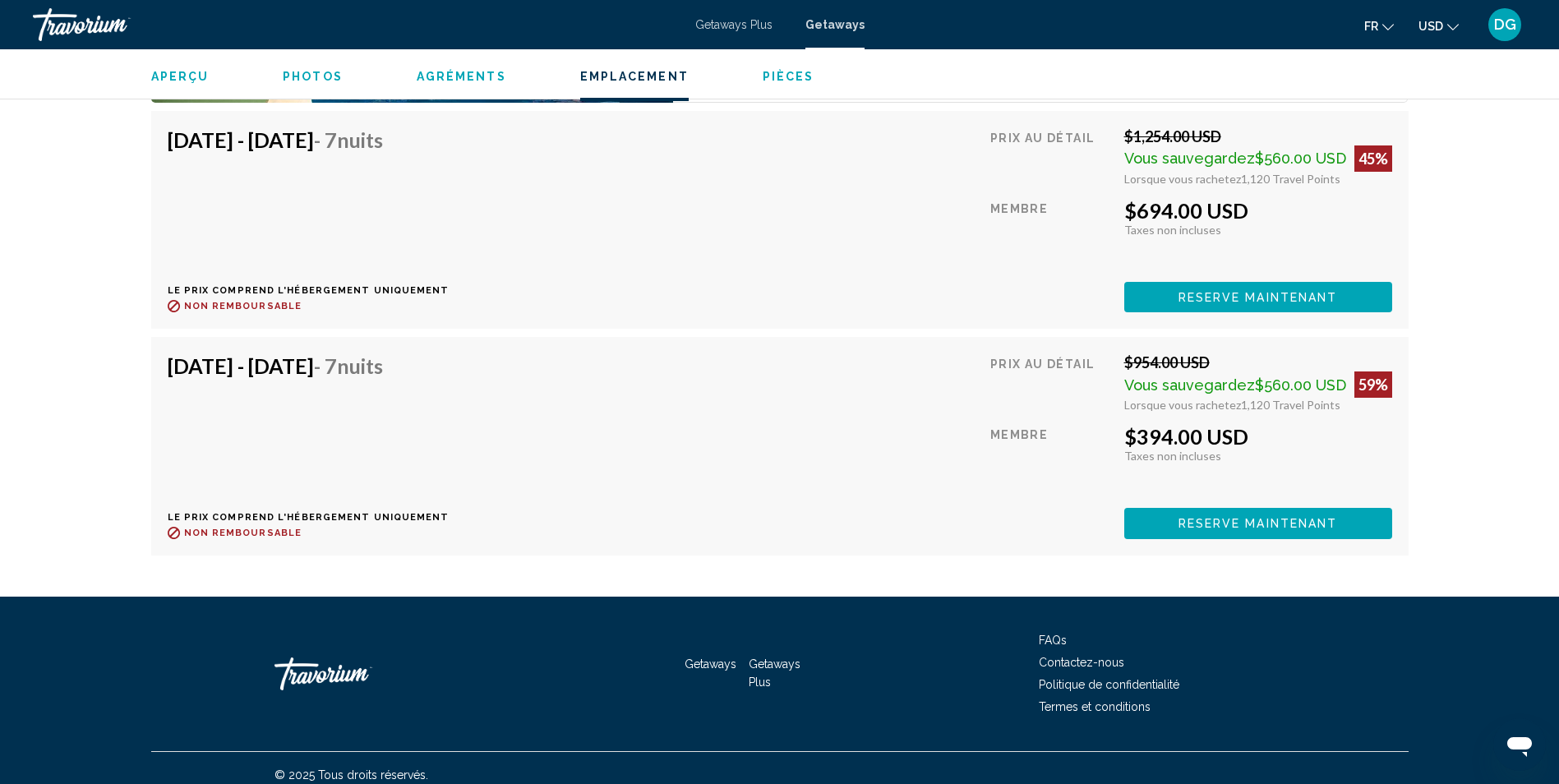
scroll to position [2465, 0]
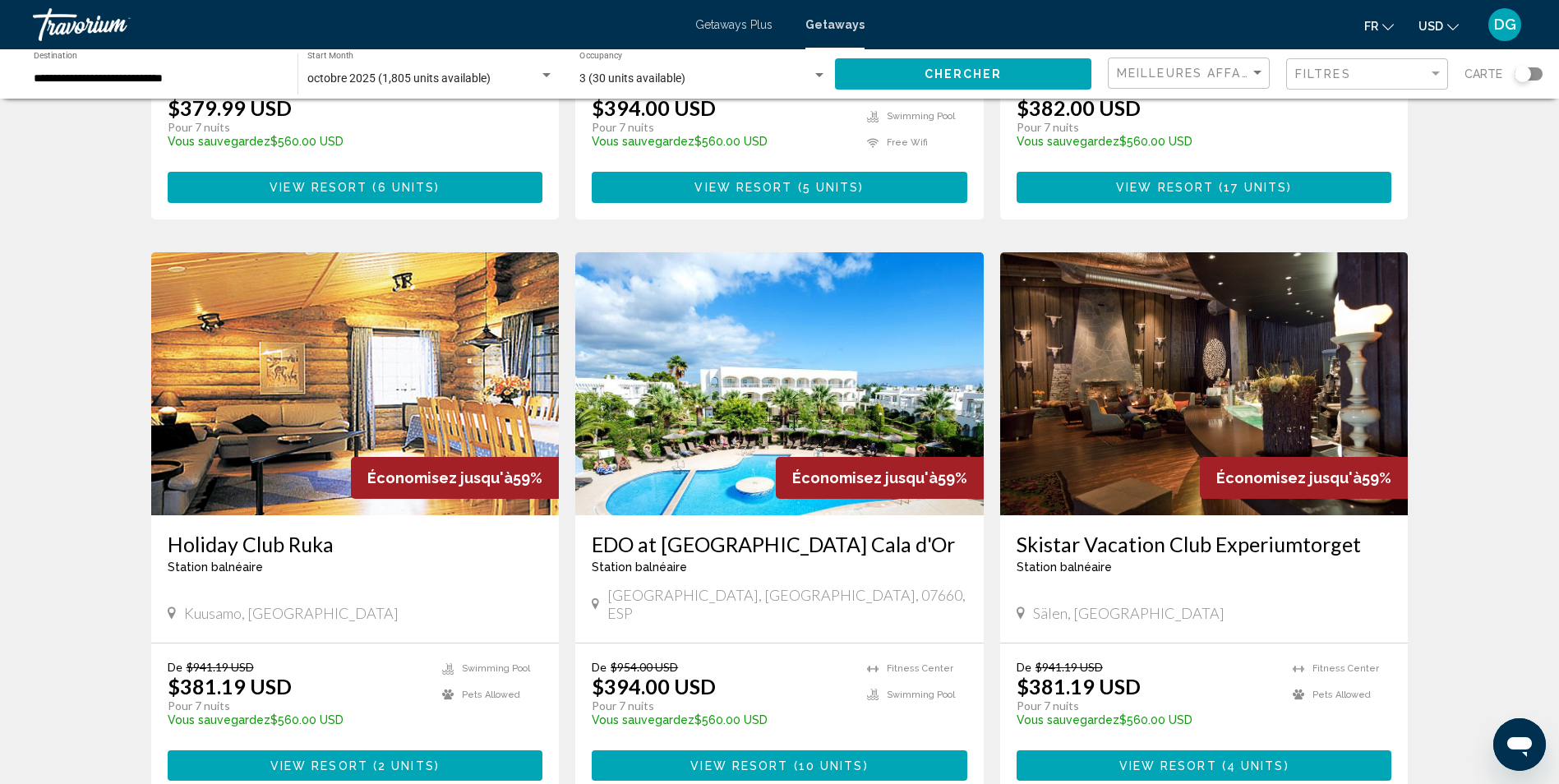
scroll to position [1150, 0]
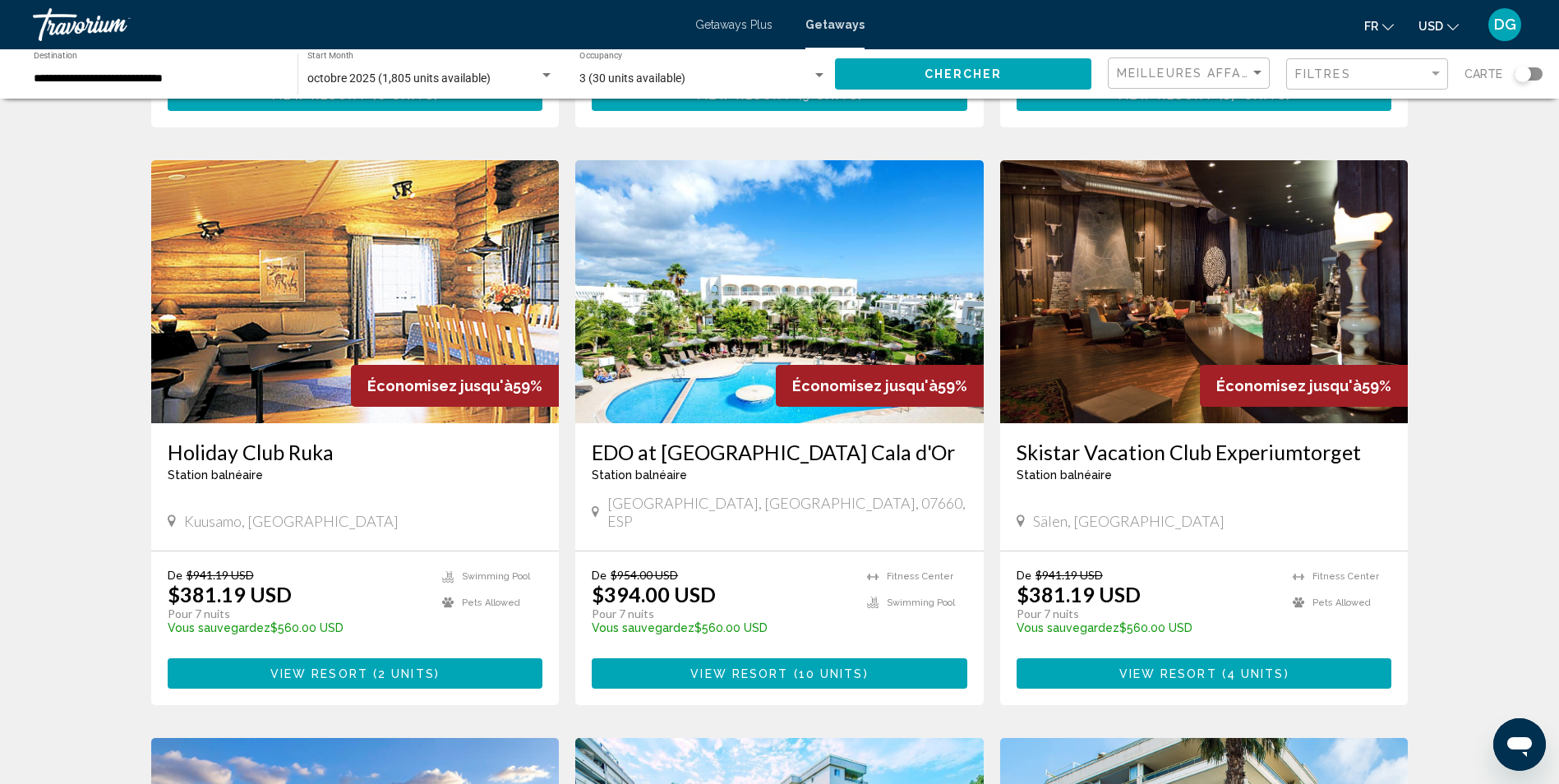
click at [735, 286] on img "Main content" at bounding box center [780, 292] width 409 height 263
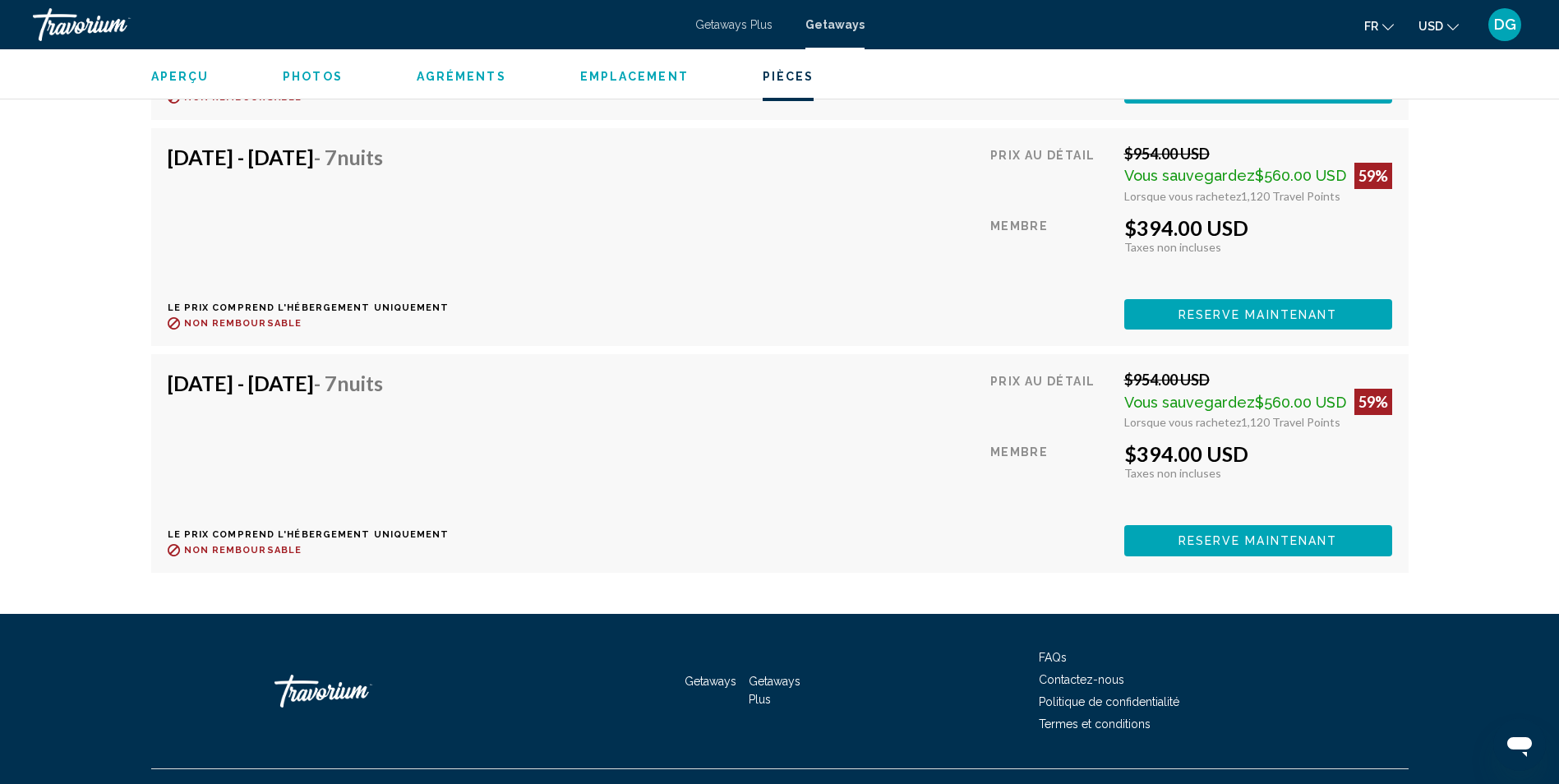
scroll to position [3089, 0]
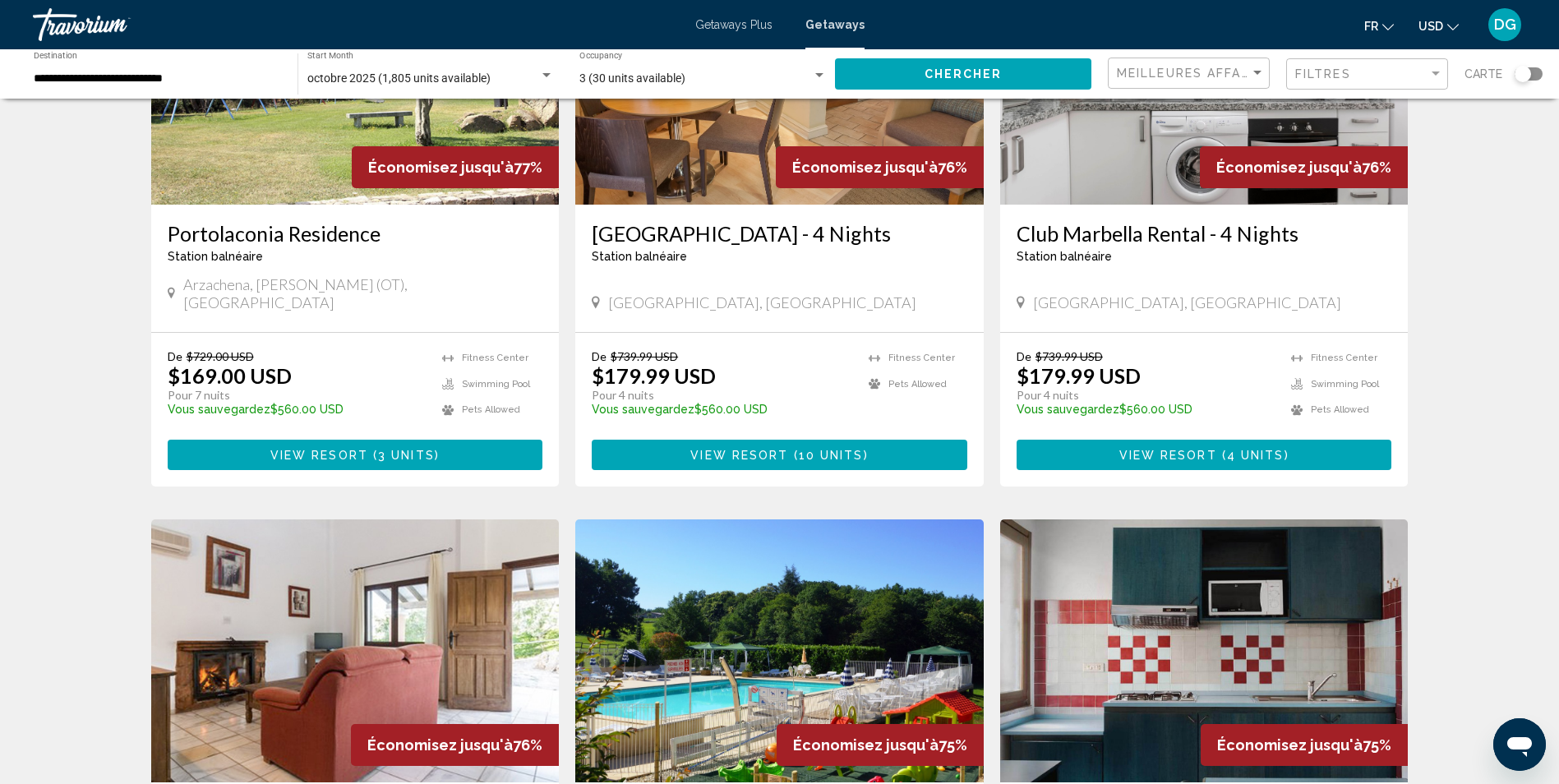
scroll to position [1895, 0]
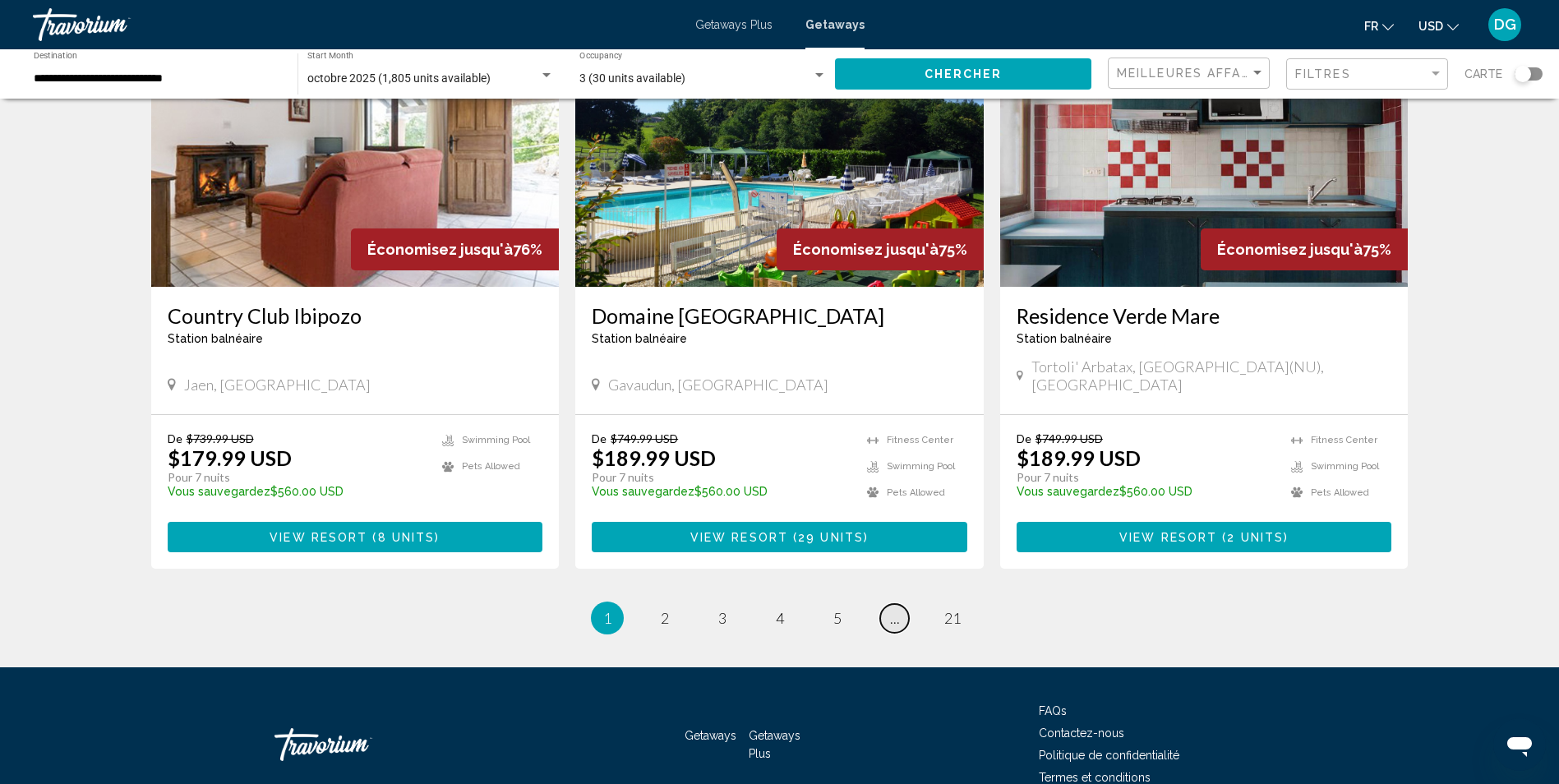
click at [889, 604] on link "page ..." at bounding box center [895, 618] width 29 height 29
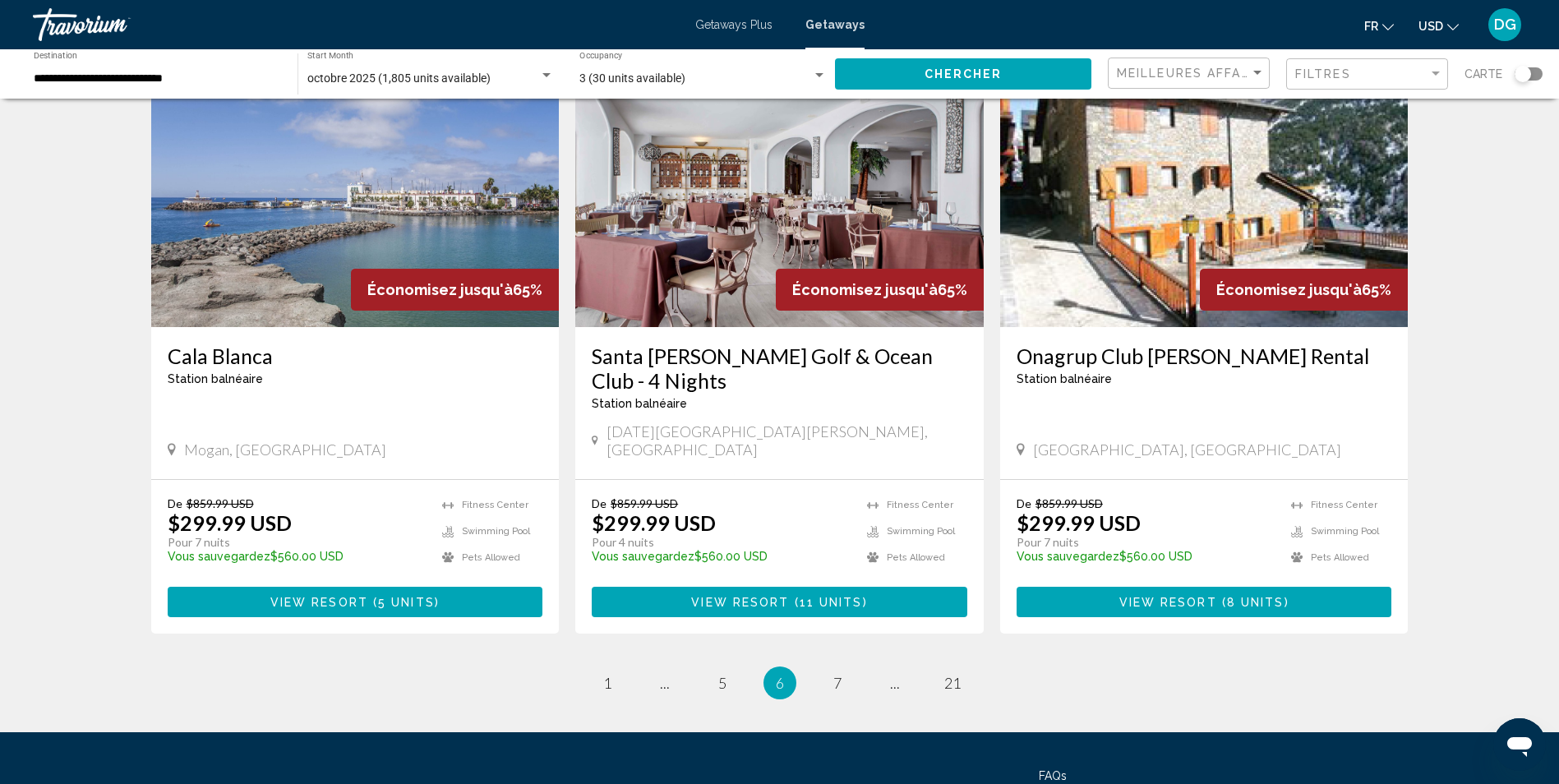
scroll to position [1919, 0]
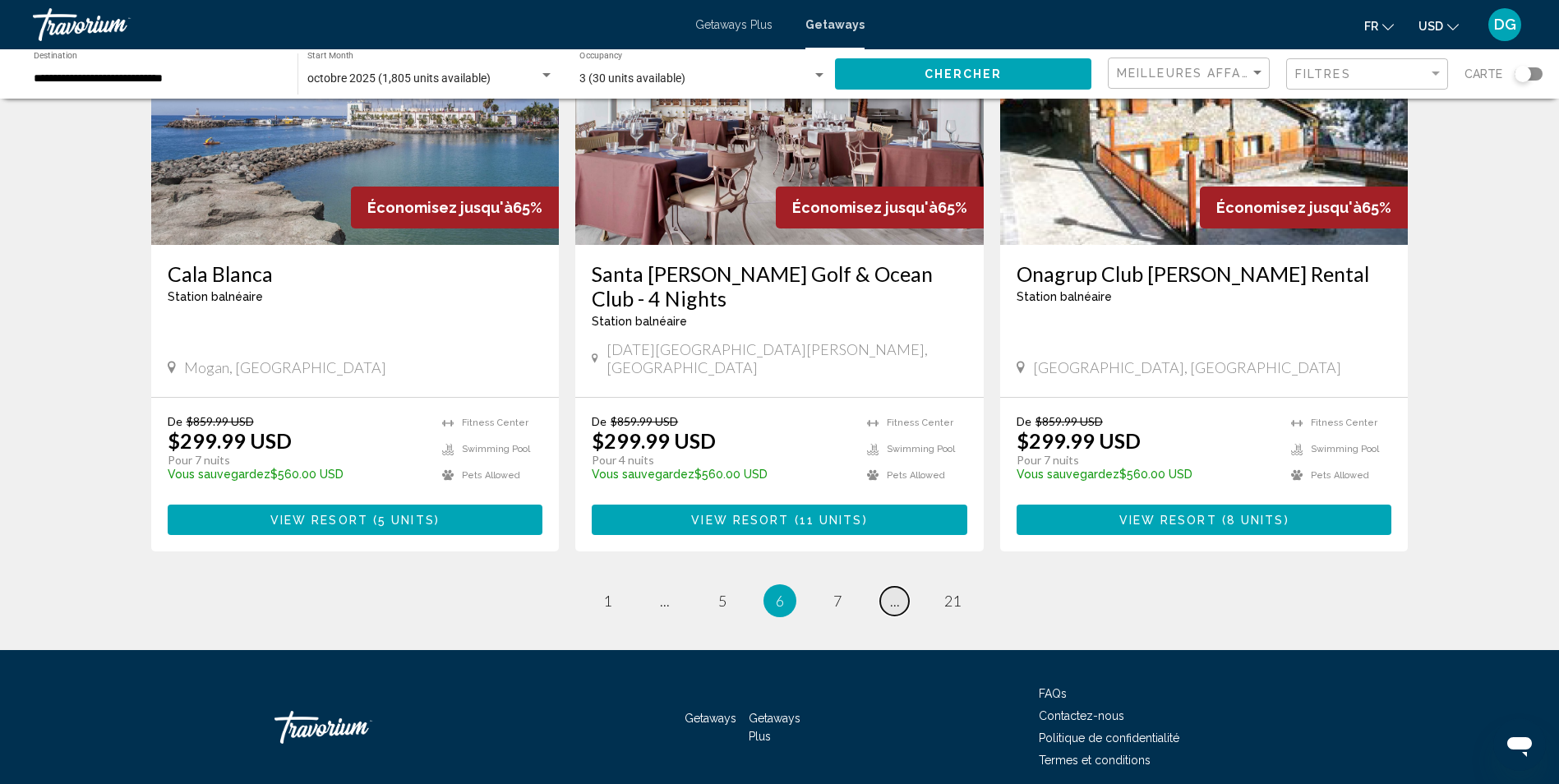
click at [900, 587] on link "page ..." at bounding box center [895, 601] width 29 height 29
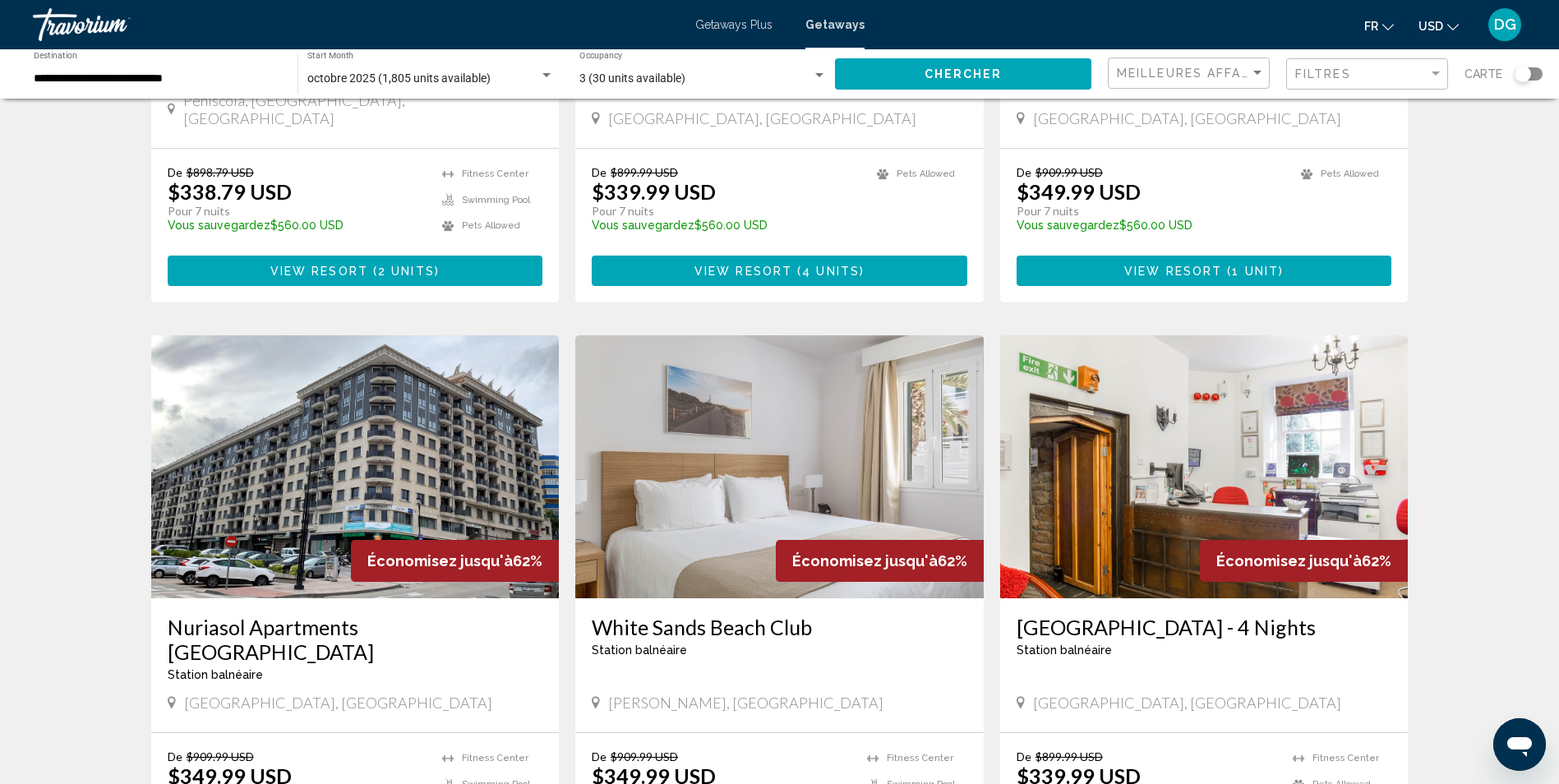
scroll to position [1919, 0]
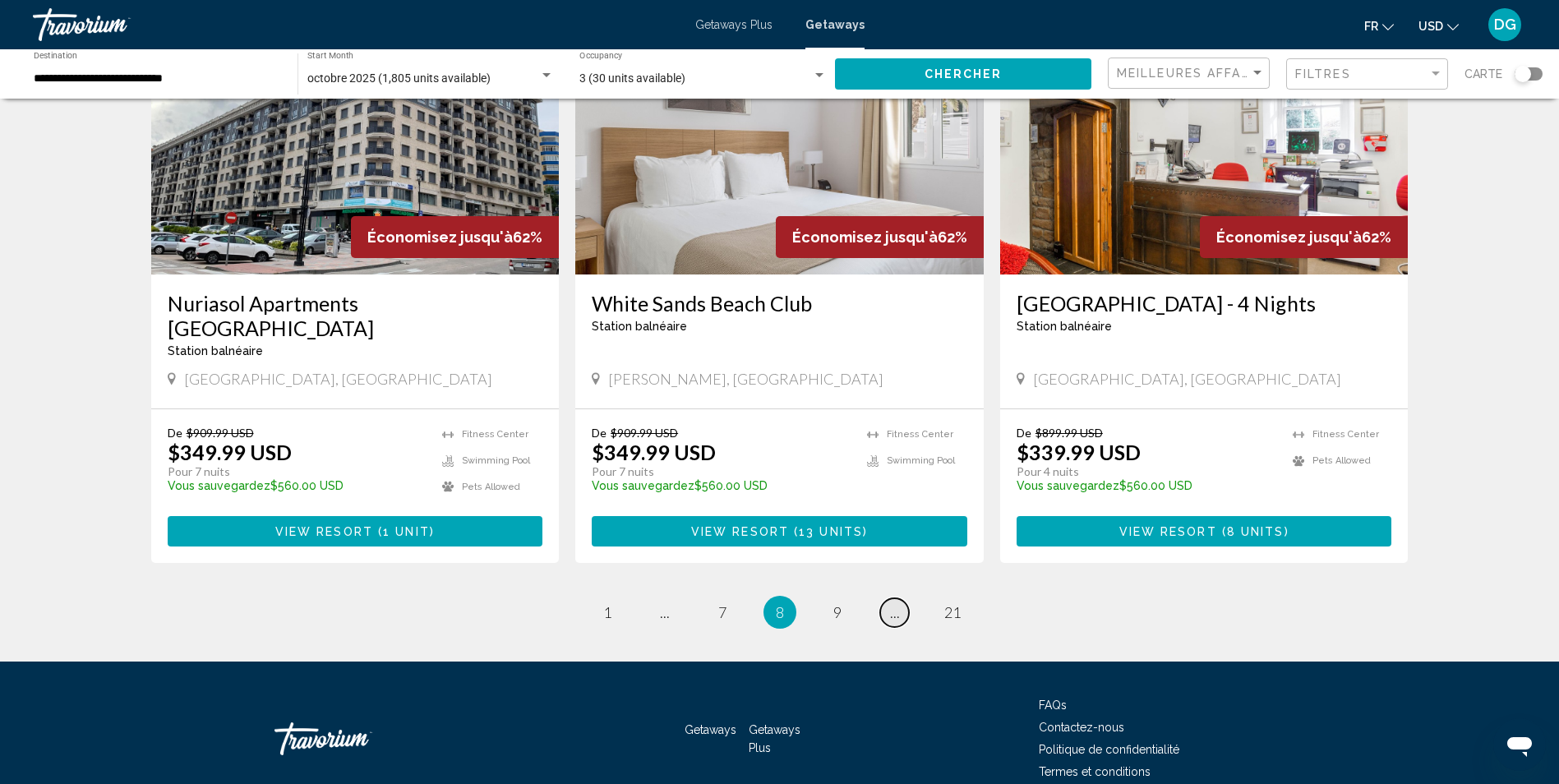
click at [889, 598] on link "page ..." at bounding box center [895, 612] width 29 height 29
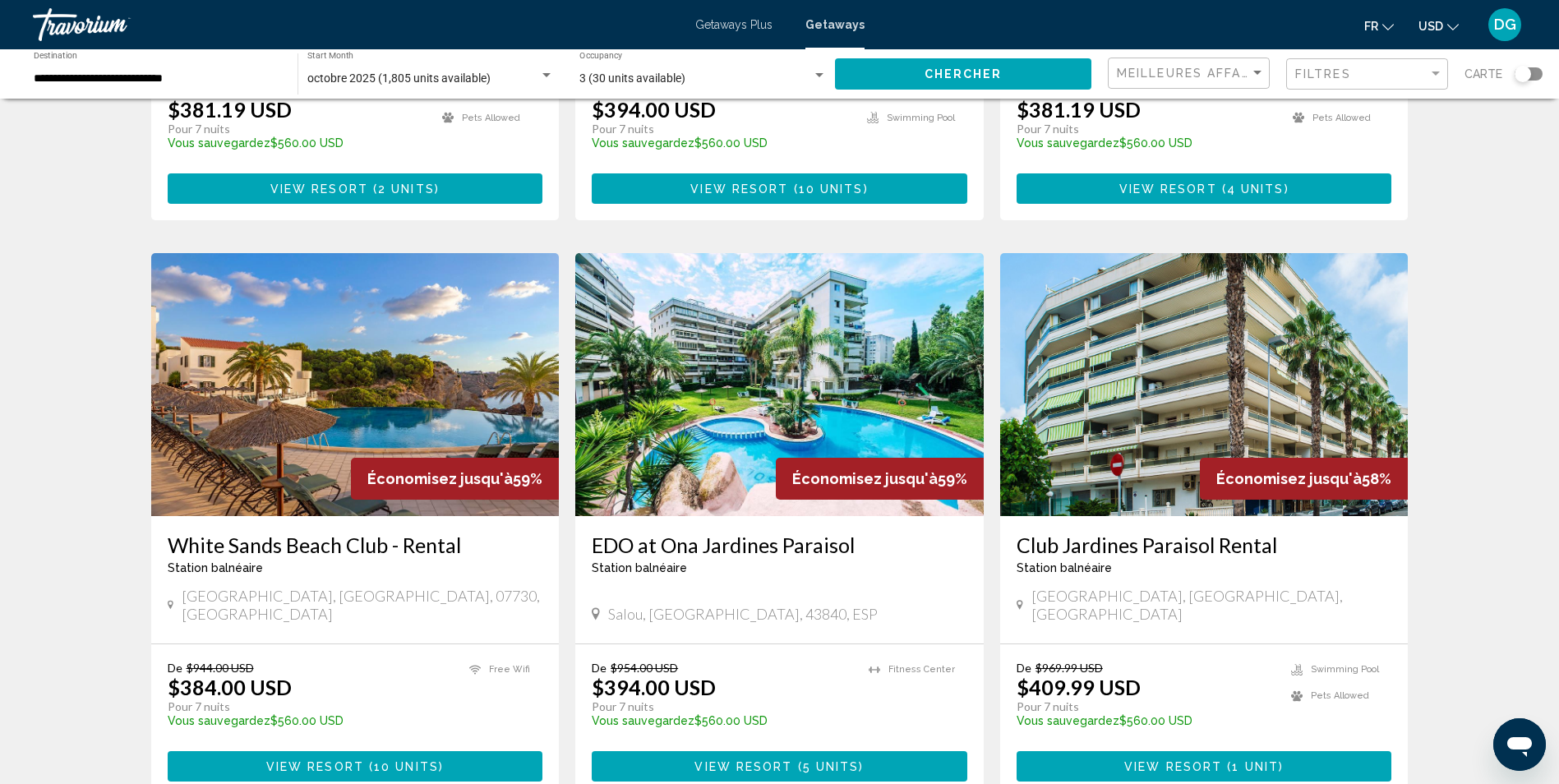
scroll to position [1725, 0]
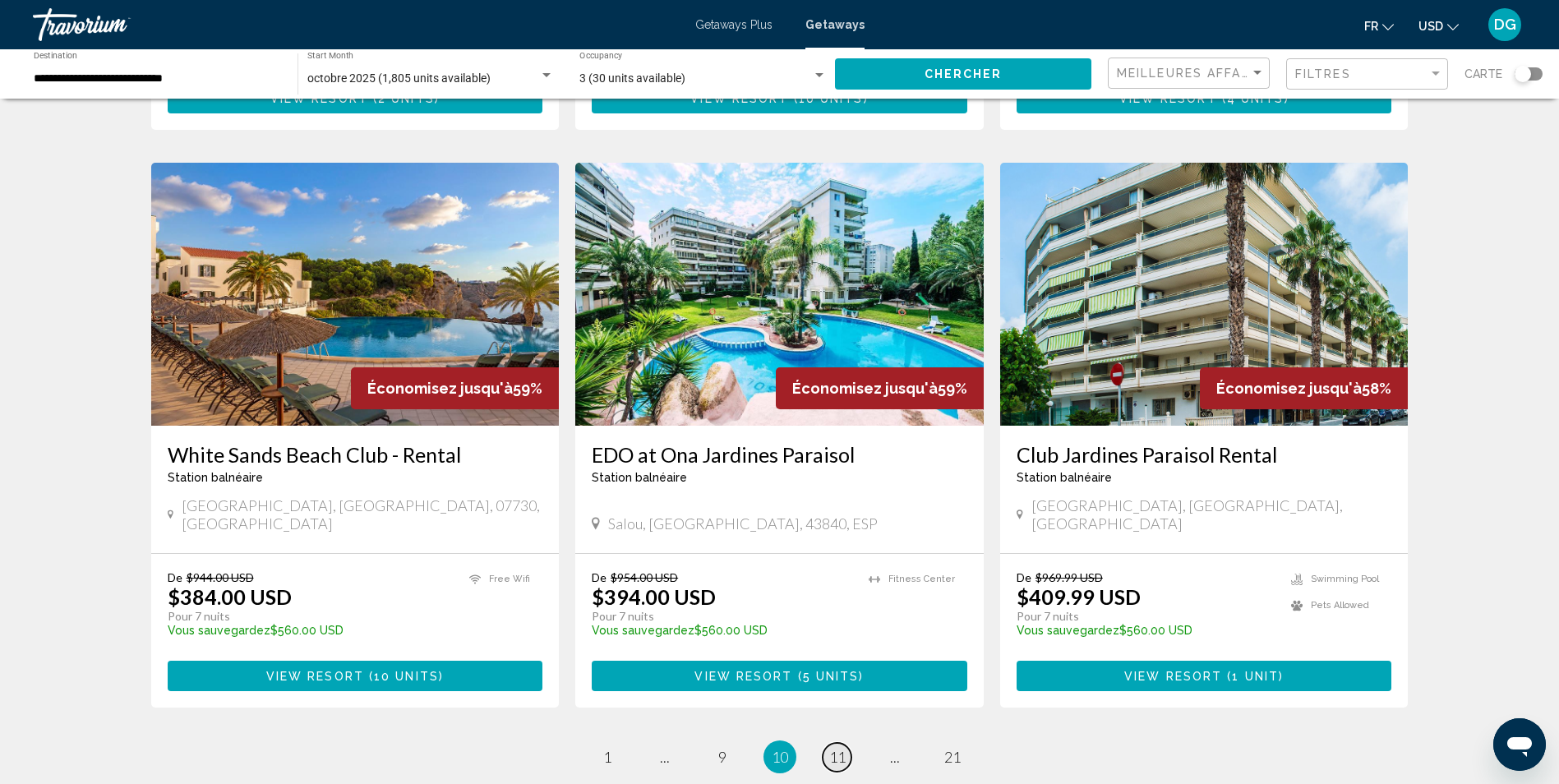
click at [838, 748] on span "11" at bounding box center [838, 757] width 16 height 18
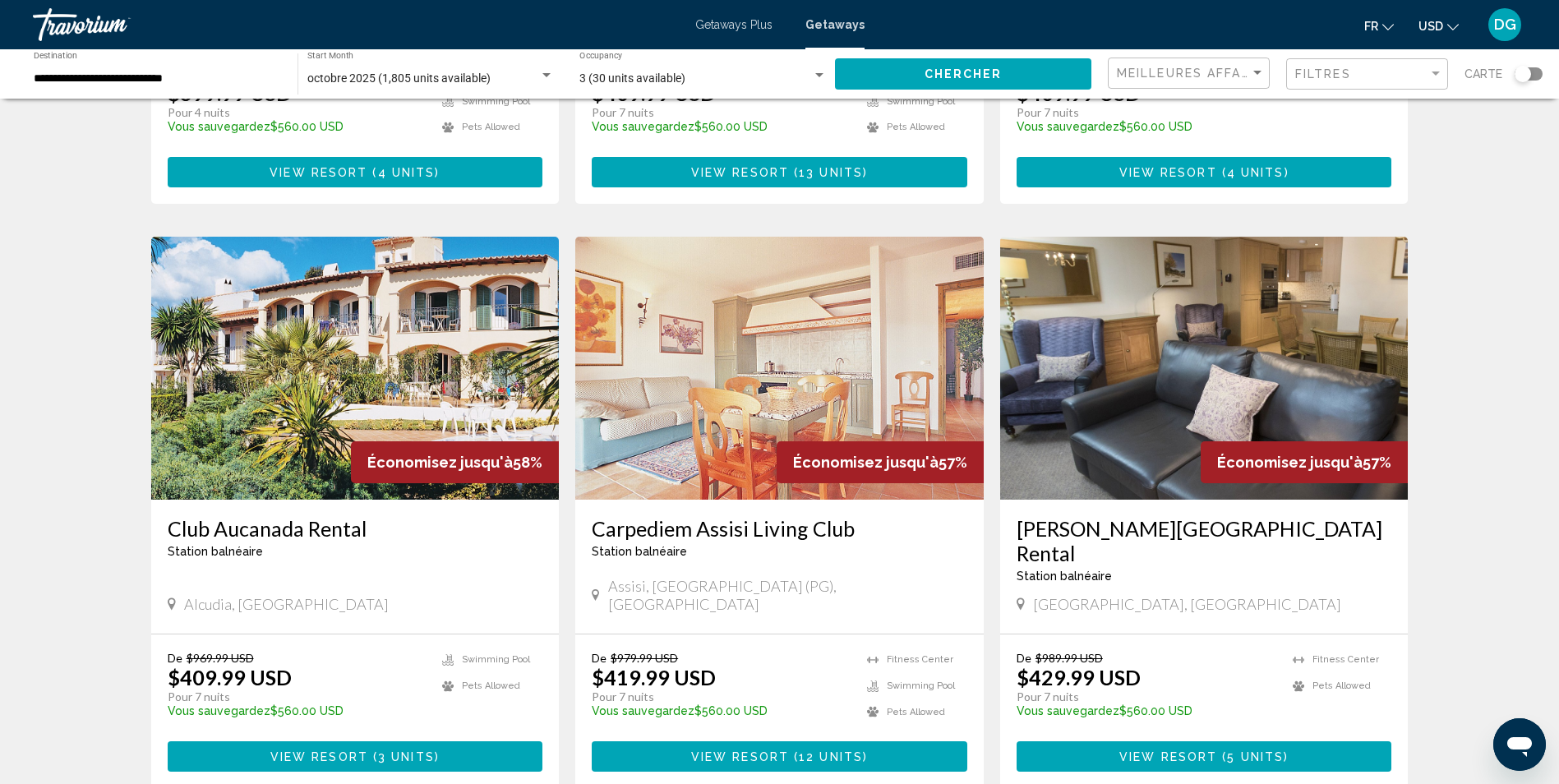
scroll to position [1896, 0]
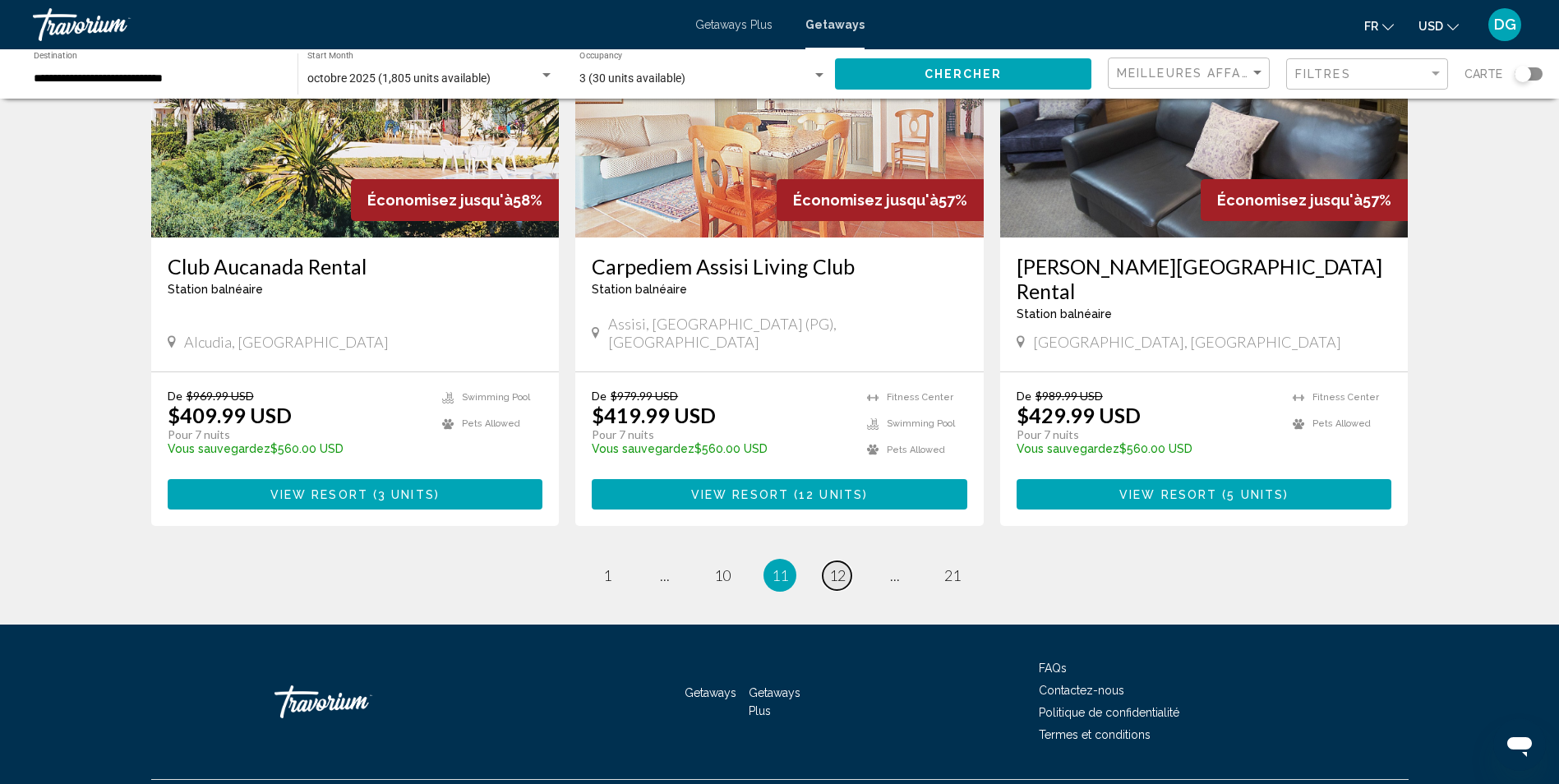
click at [838, 566] on span "12" at bounding box center [838, 575] width 16 height 18
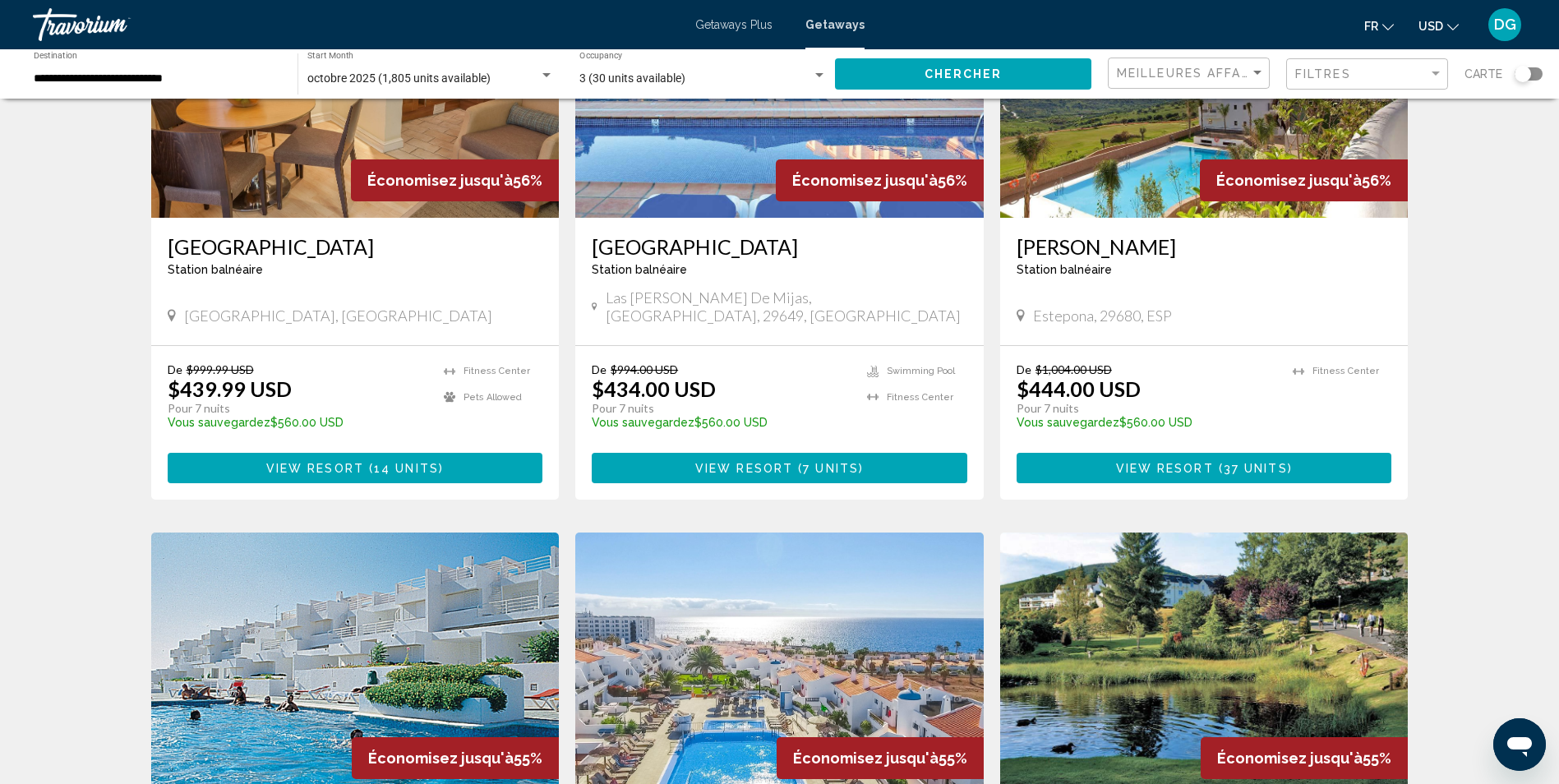
scroll to position [1561, 0]
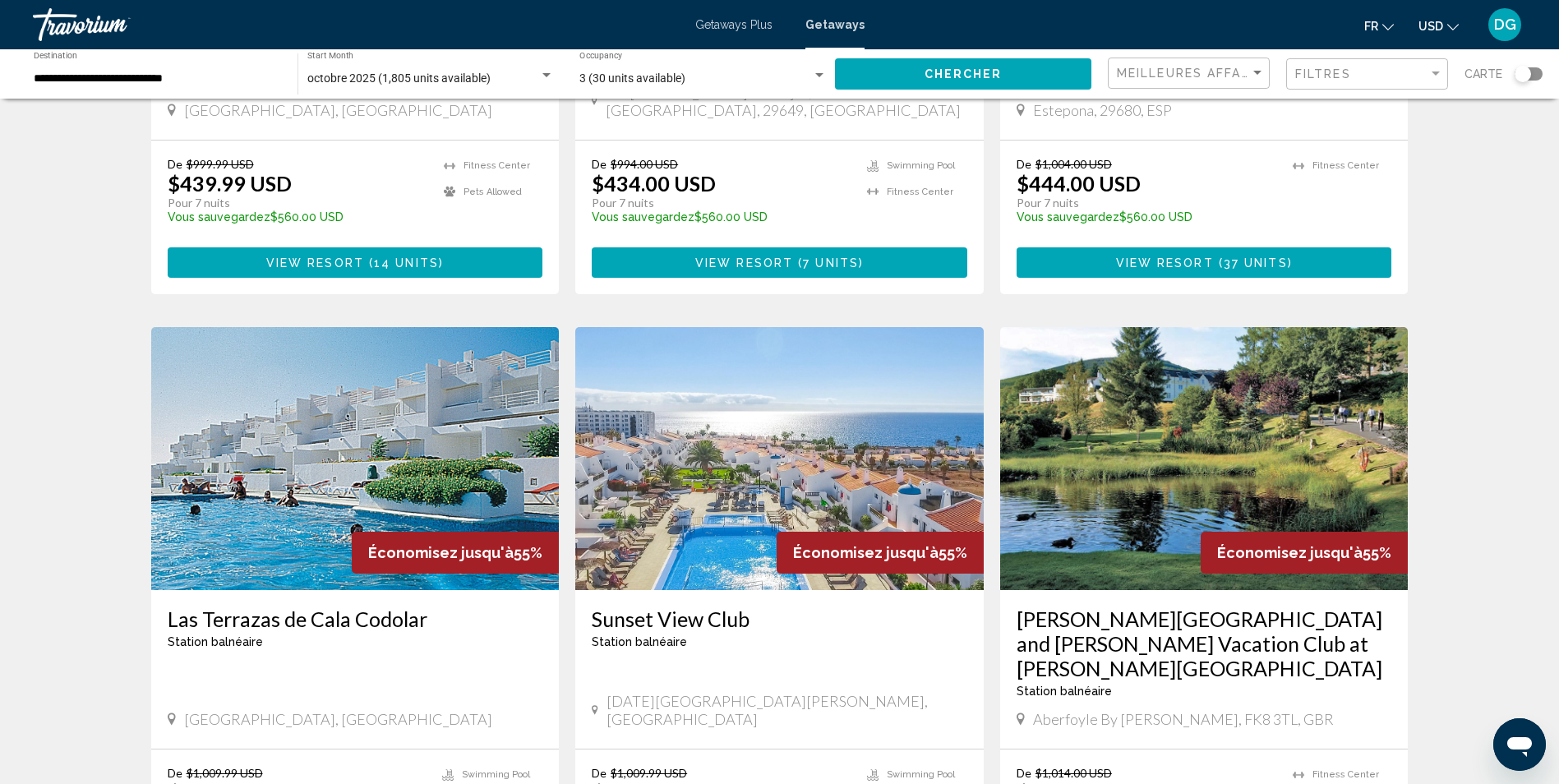
click at [761, 452] on img "Main content" at bounding box center [780, 459] width 409 height 263
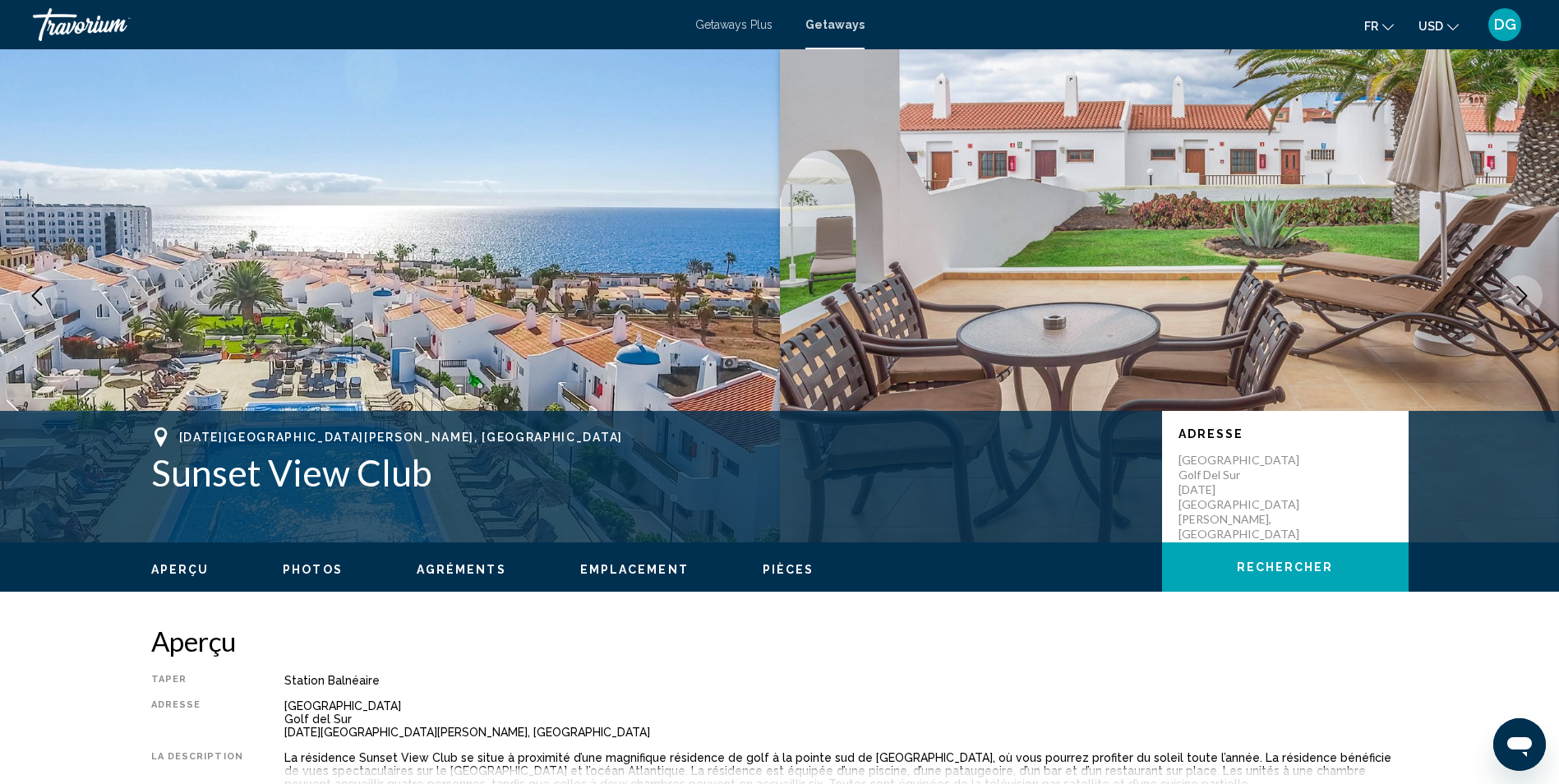
click at [1516, 293] on icon "Next image" at bounding box center [1522, 296] width 20 height 20
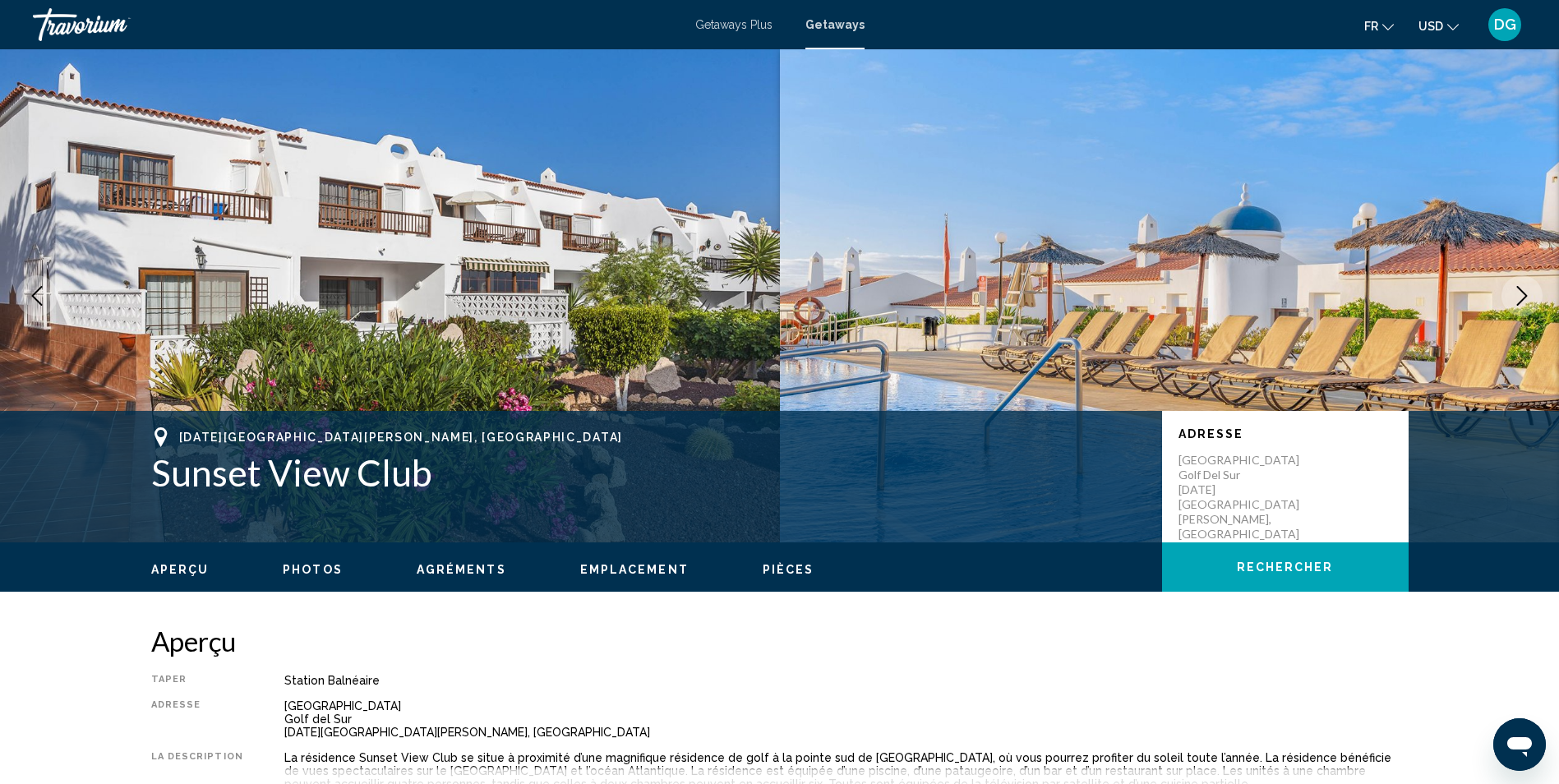
click at [1516, 293] on icon "Next image" at bounding box center [1522, 296] width 20 height 20
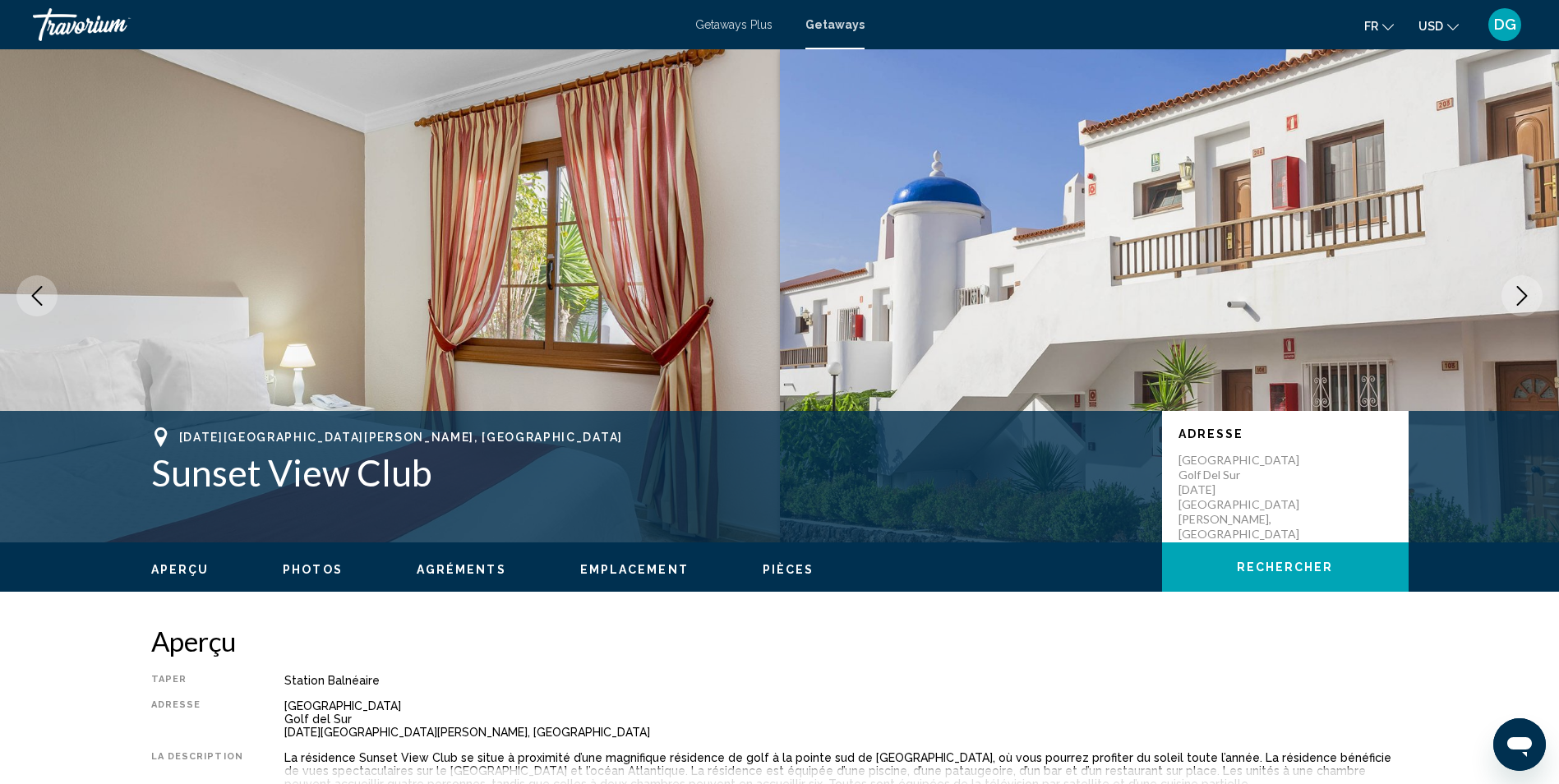
click at [1516, 293] on icon "Next image" at bounding box center [1522, 296] width 20 height 20
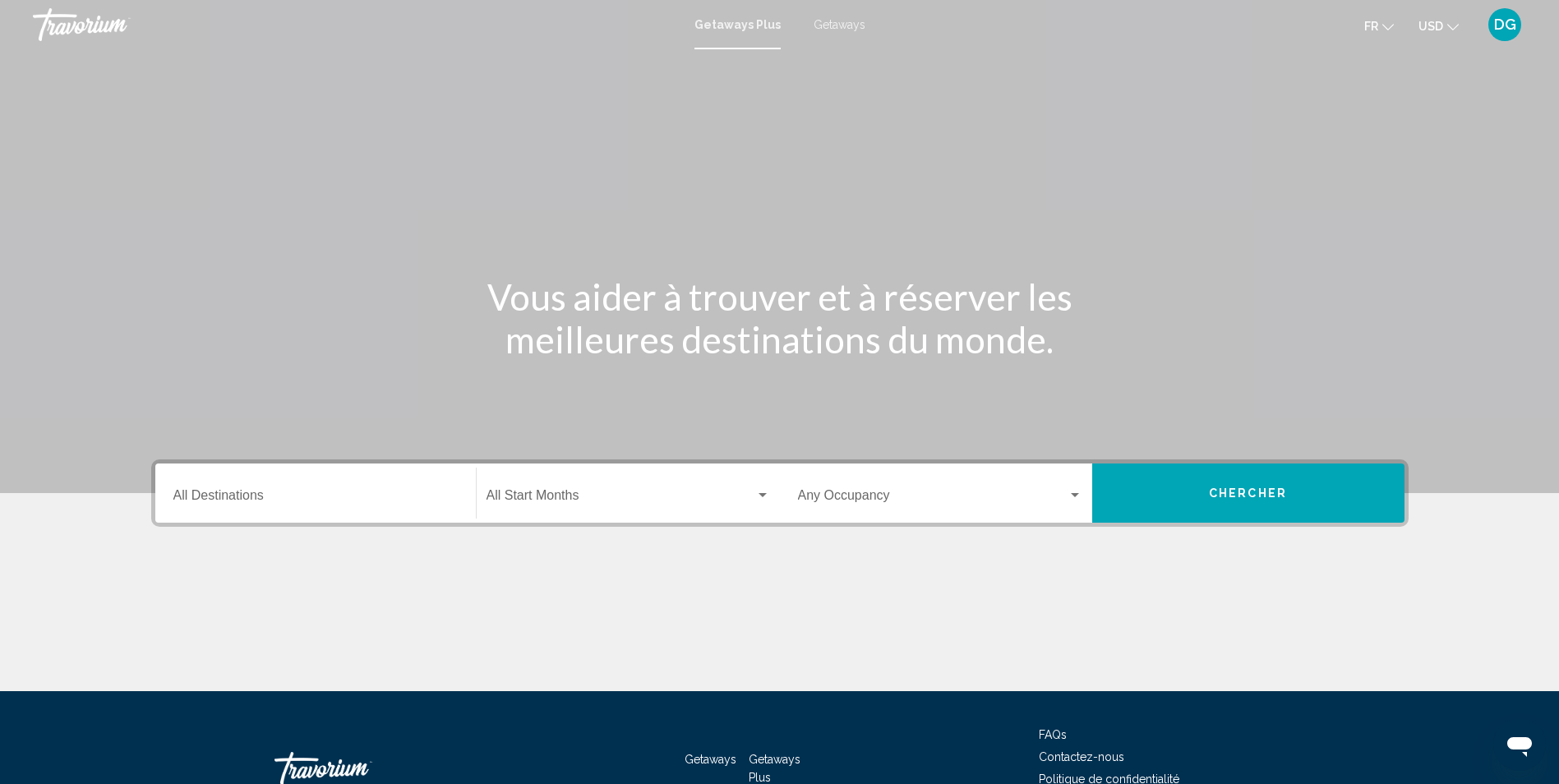
click at [236, 503] on input "Destination All Destinations" at bounding box center [316, 499] width 285 height 15
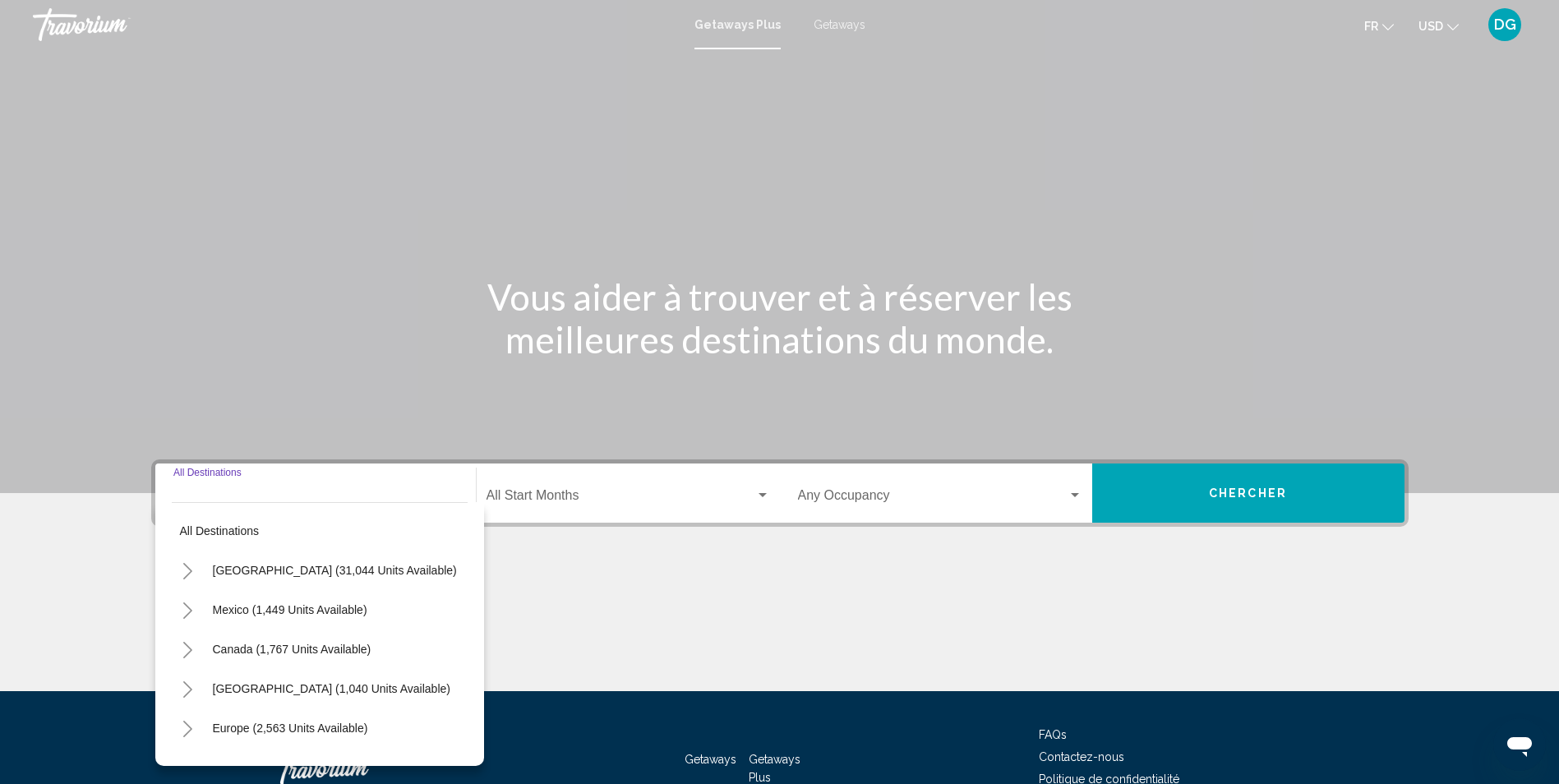
scroll to position [108, 0]
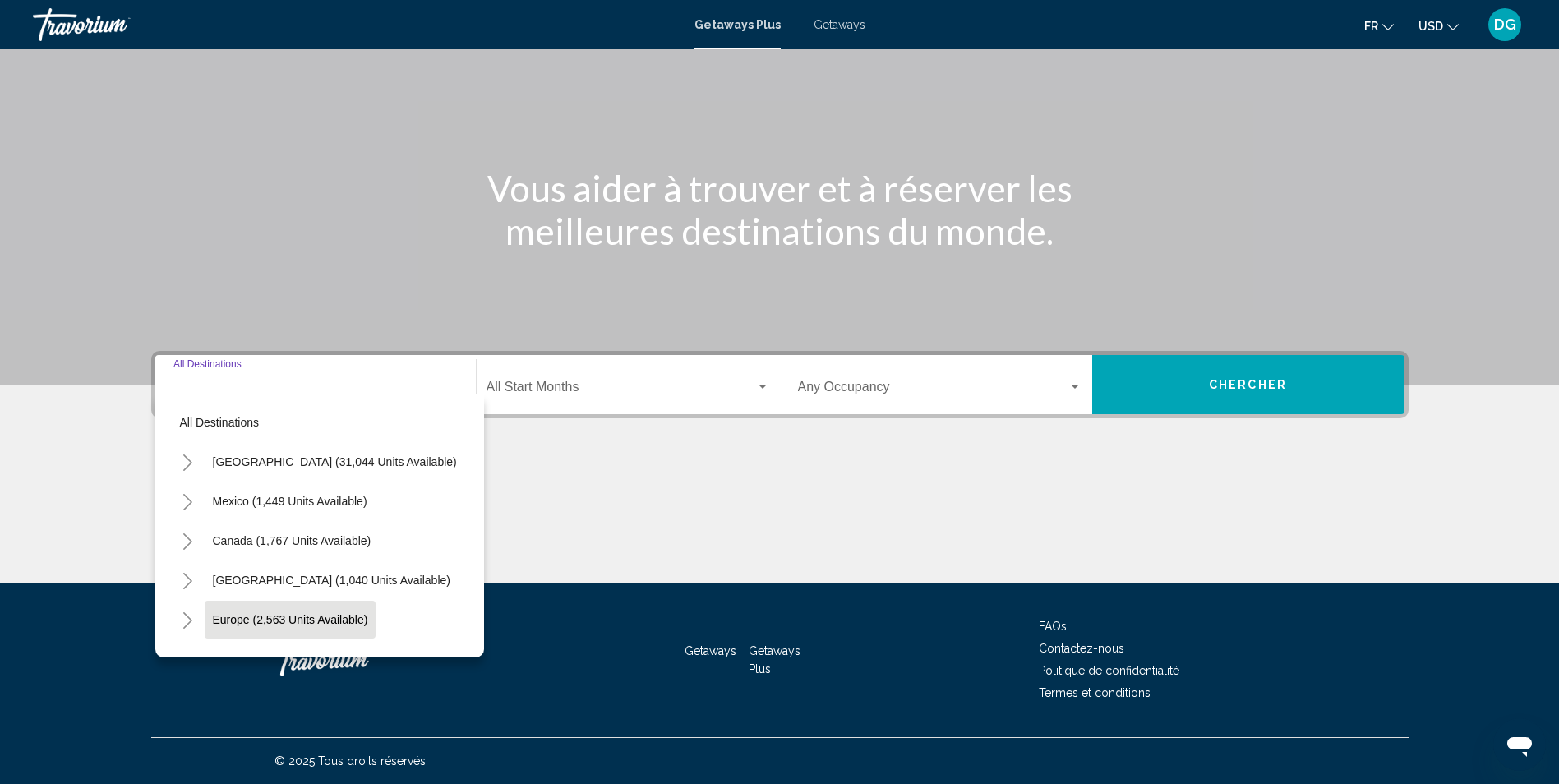
click at [290, 611] on button "Europe (2,563 units available)" at bounding box center [290, 620] width 172 height 38
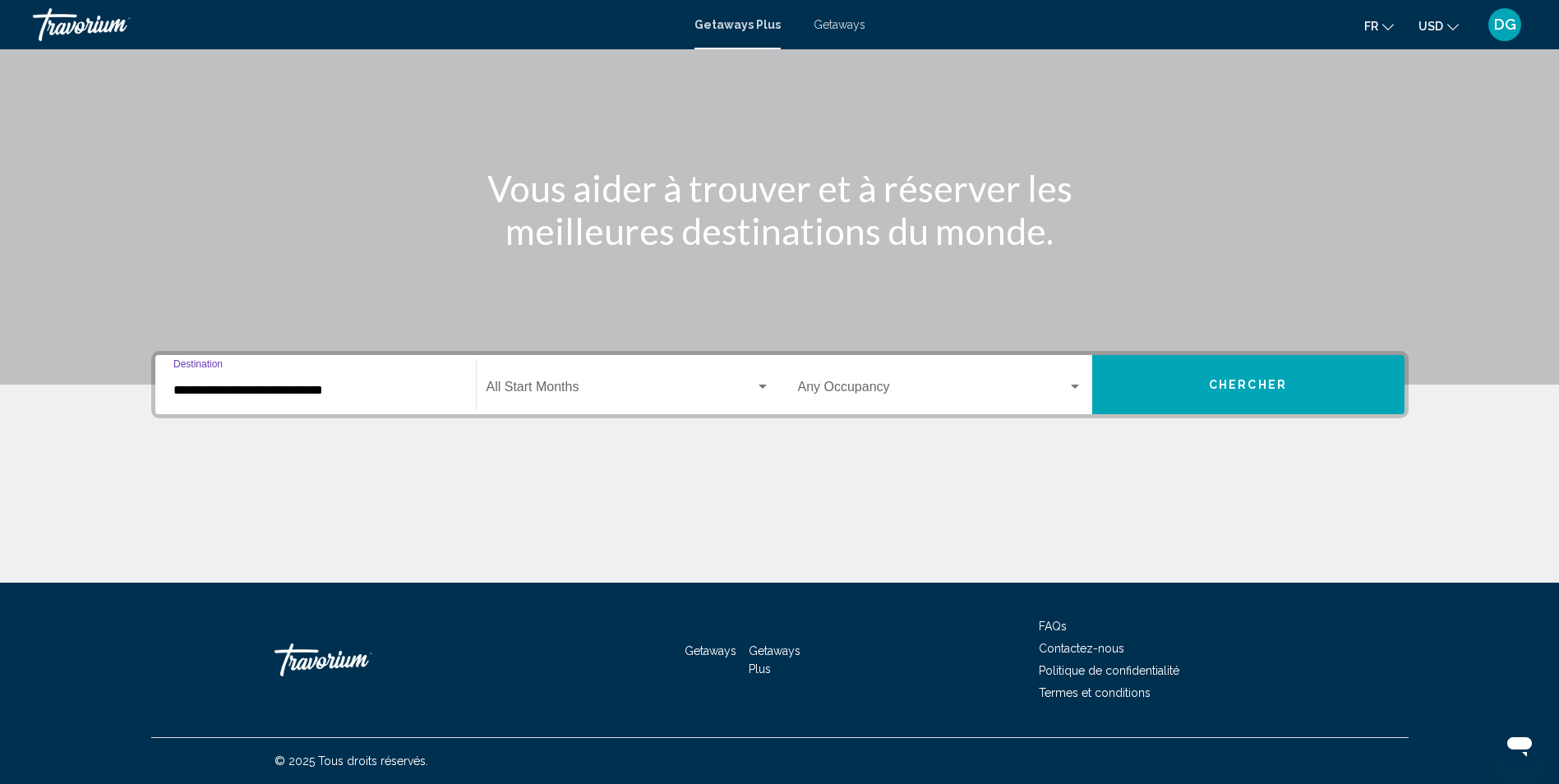
drag, startPoint x: 254, startPoint y: 391, endPoint x: 210, endPoint y: 387, distance: 44.2
click at [254, 390] on input "**********" at bounding box center [316, 390] width 285 height 15
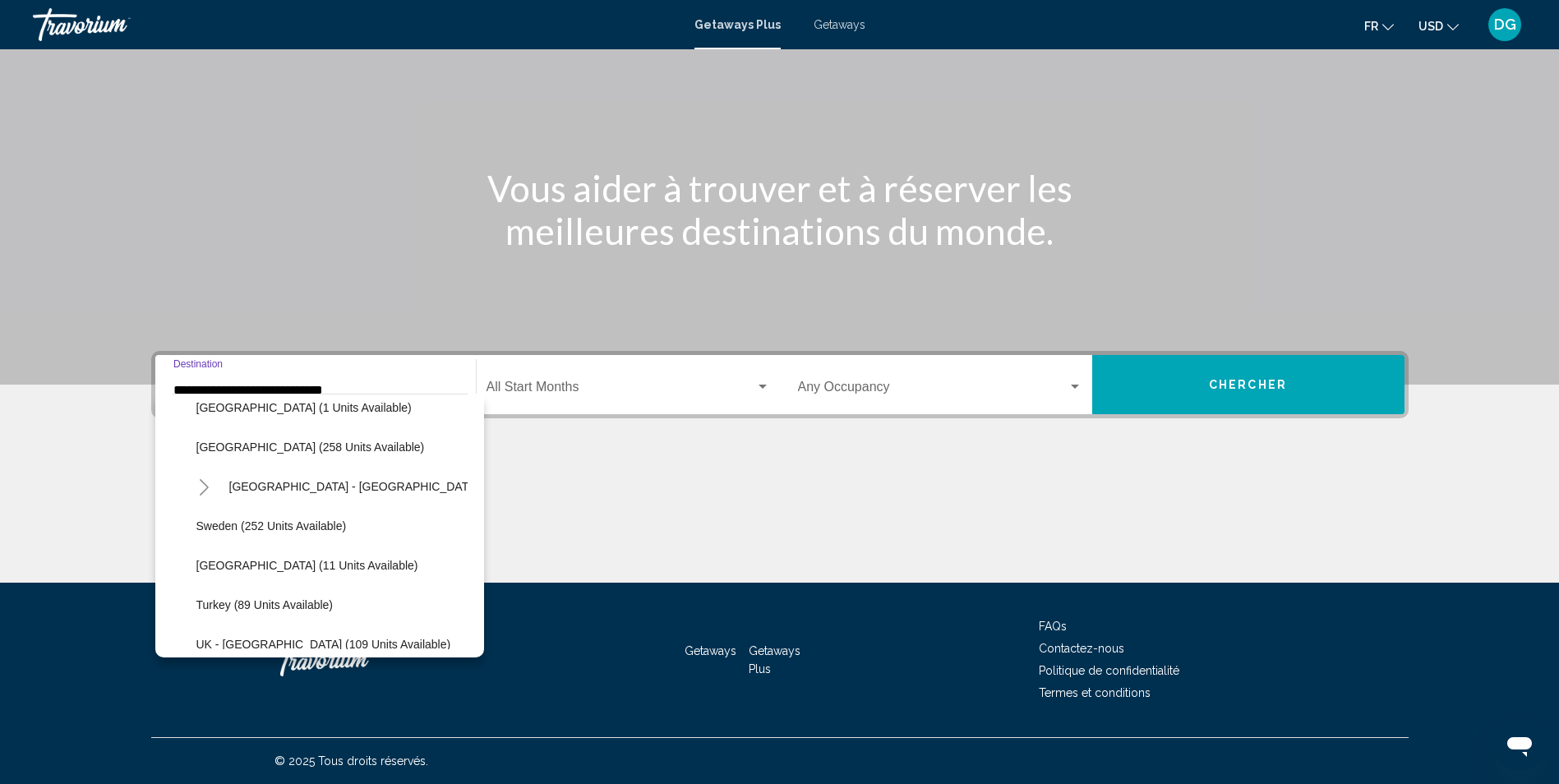
scroll to position [680, 0]
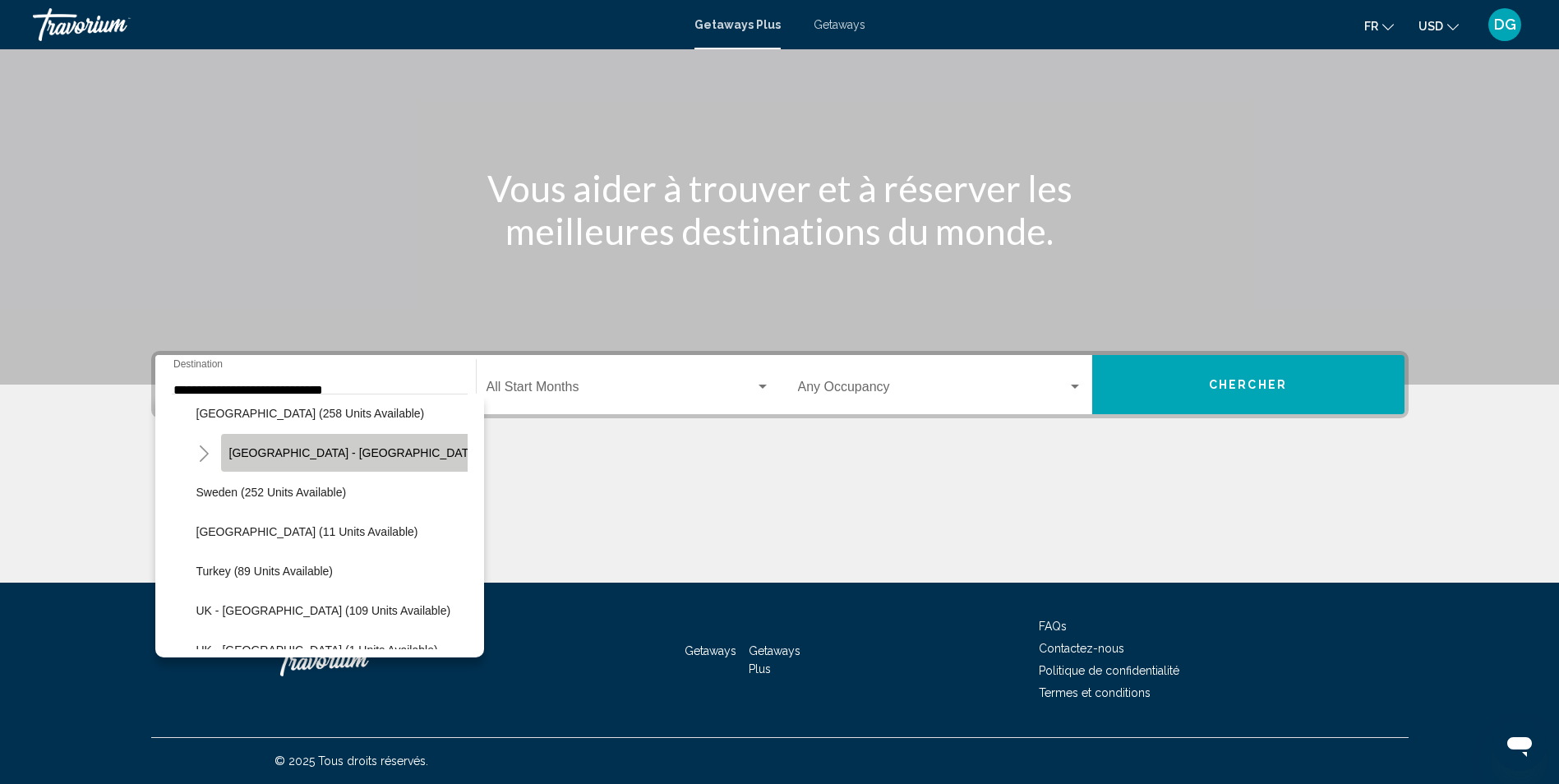
click at [349, 453] on span "Spain - Canary Islands (6 units available)" at bounding box center [402, 453] width 345 height 13
type input "**********"
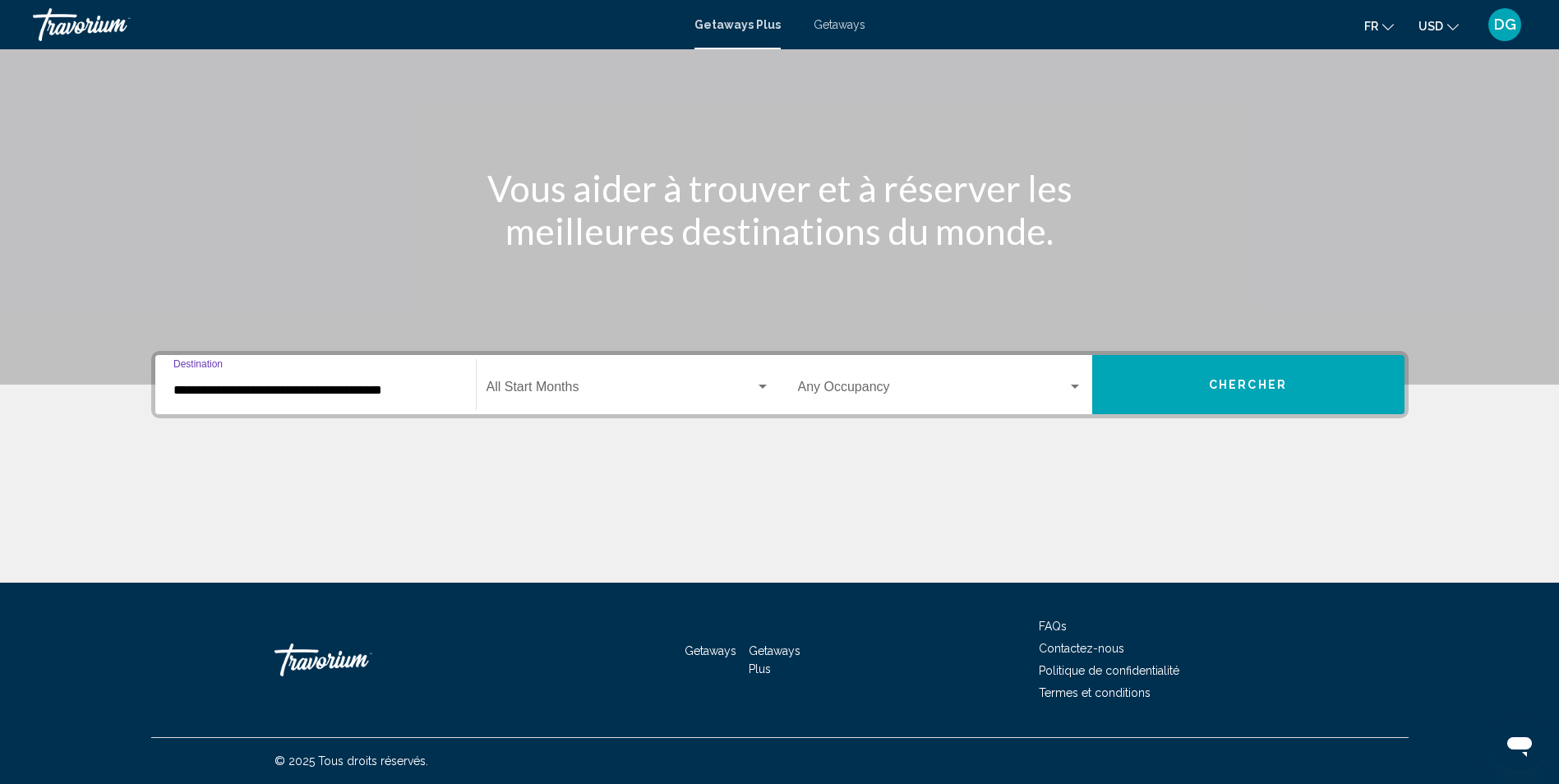
click at [315, 391] on input "**********" at bounding box center [316, 390] width 285 height 15
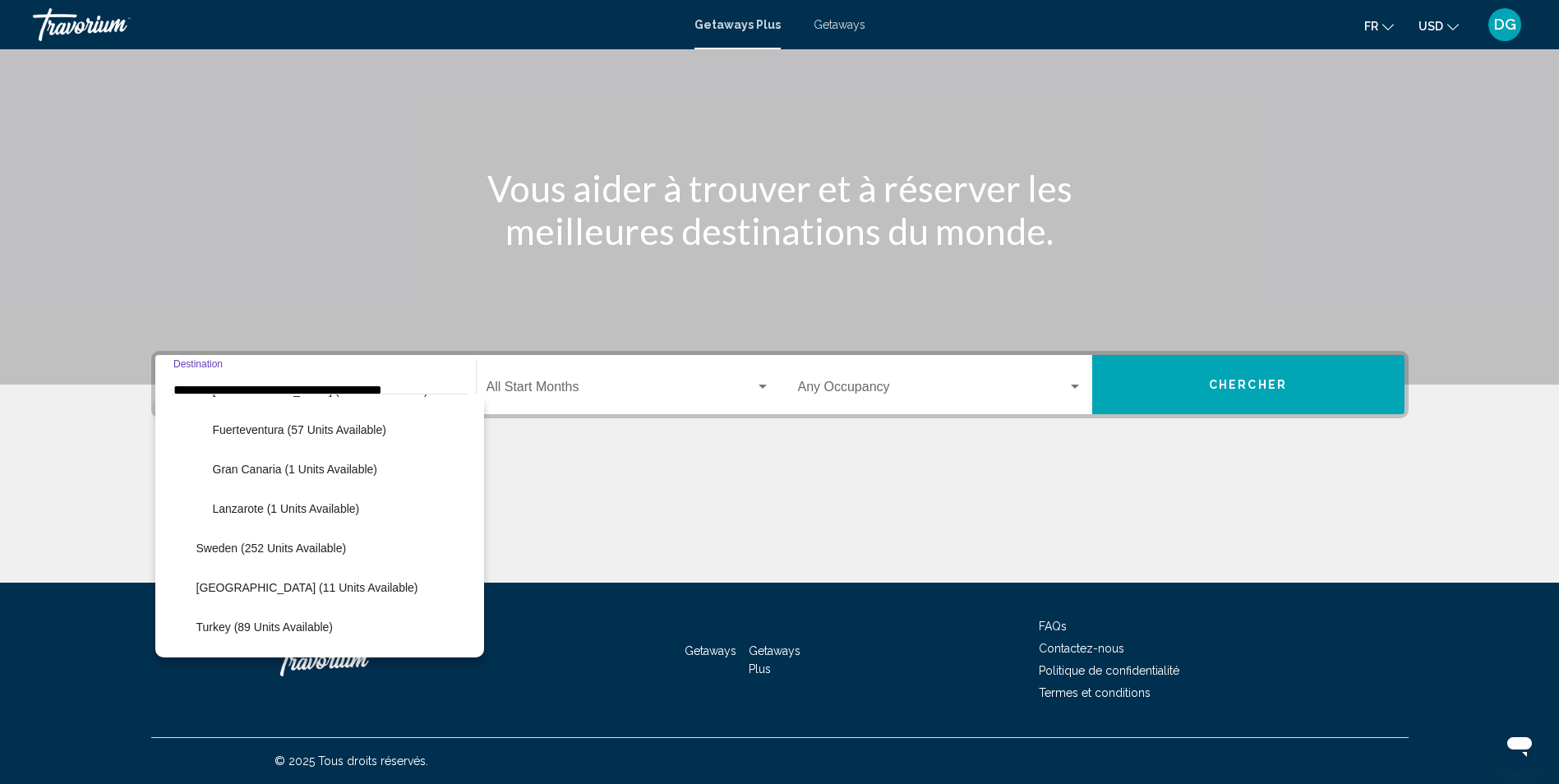
scroll to position [699, 0]
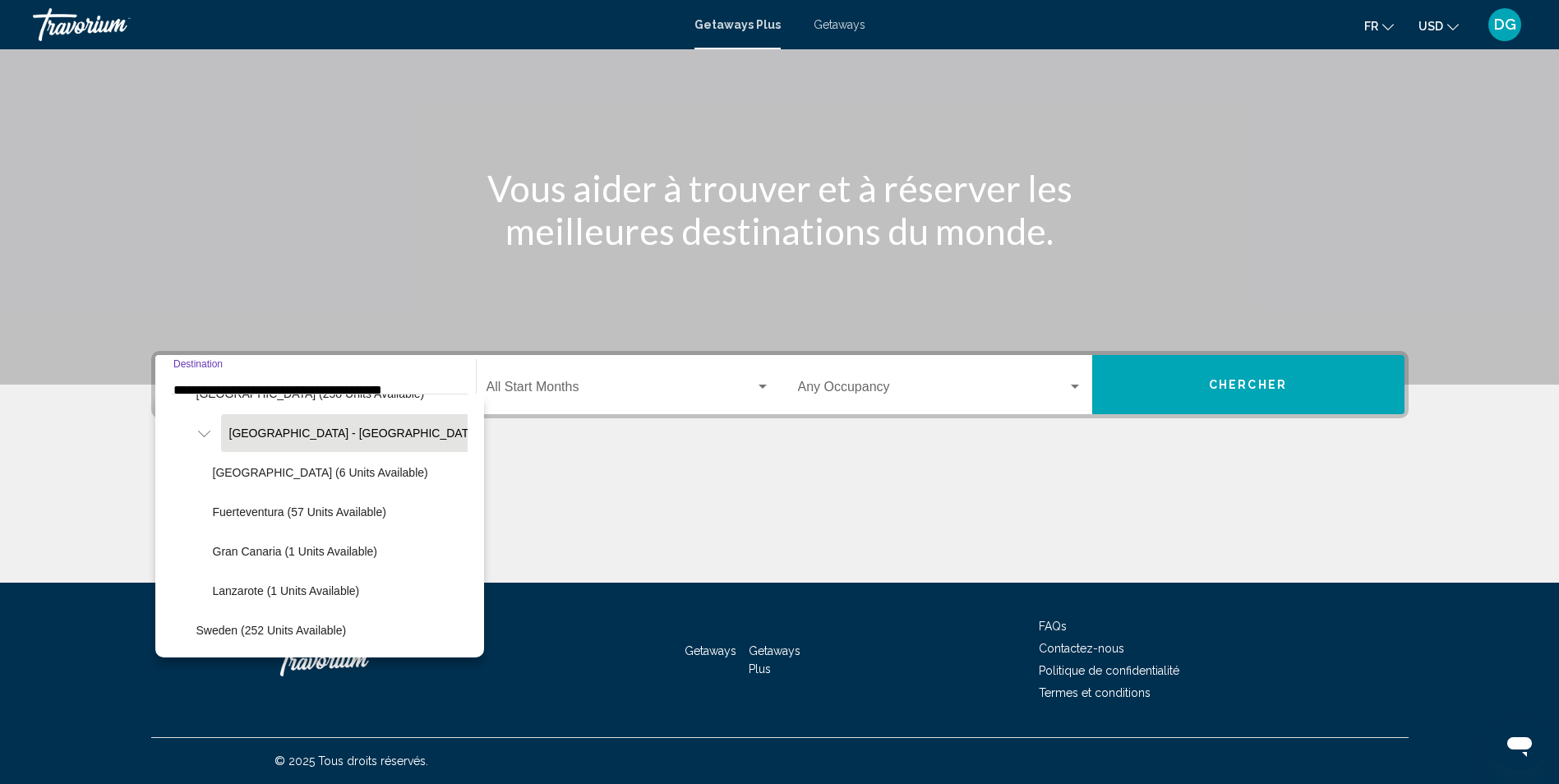
click at [366, 435] on span "Spain - Canary Islands (6 units available)" at bounding box center [402, 433] width 345 height 13
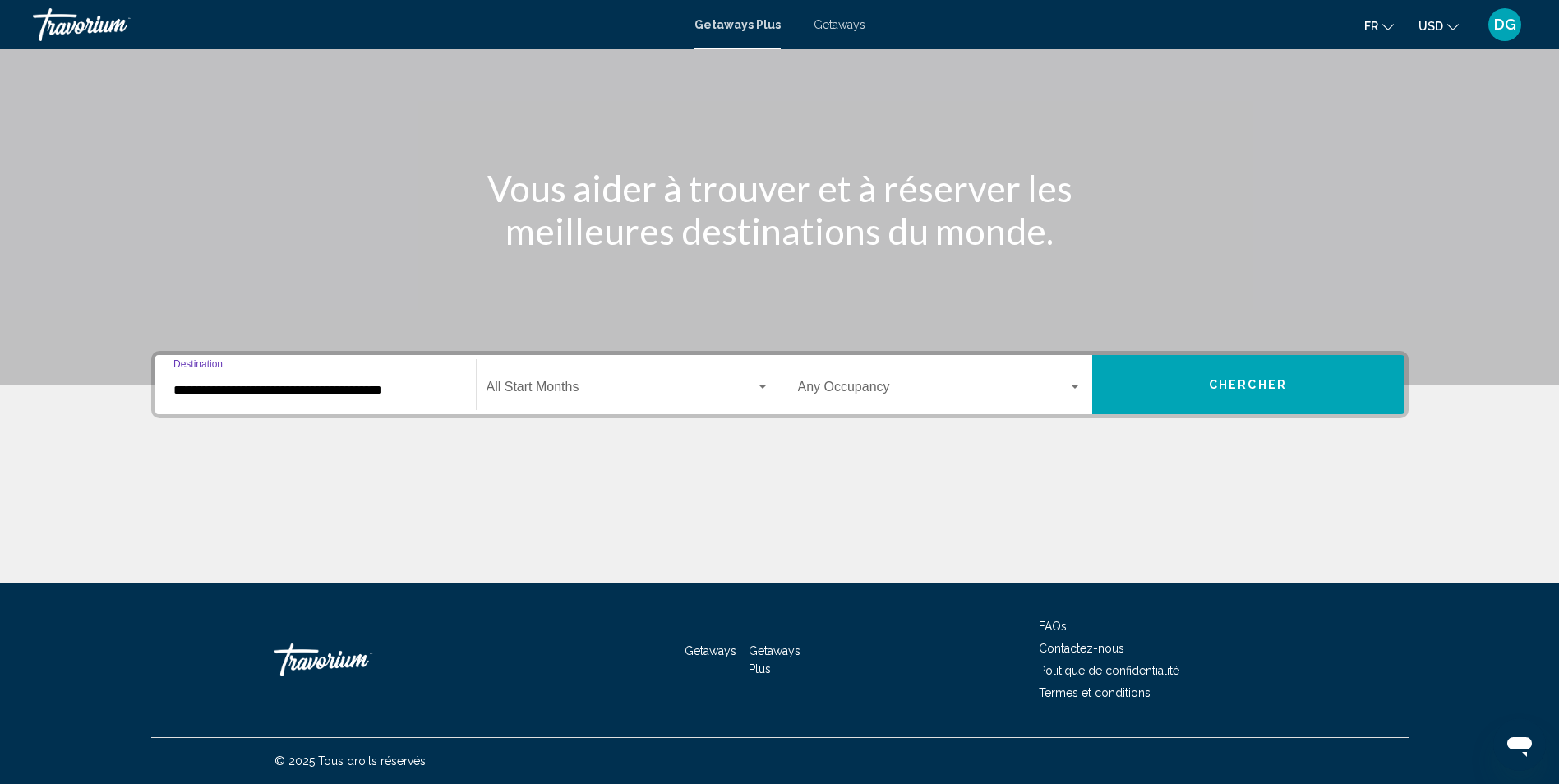
click at [570, 387] on span "Search widget" at bounding box center [621, 390] width 269 height 15
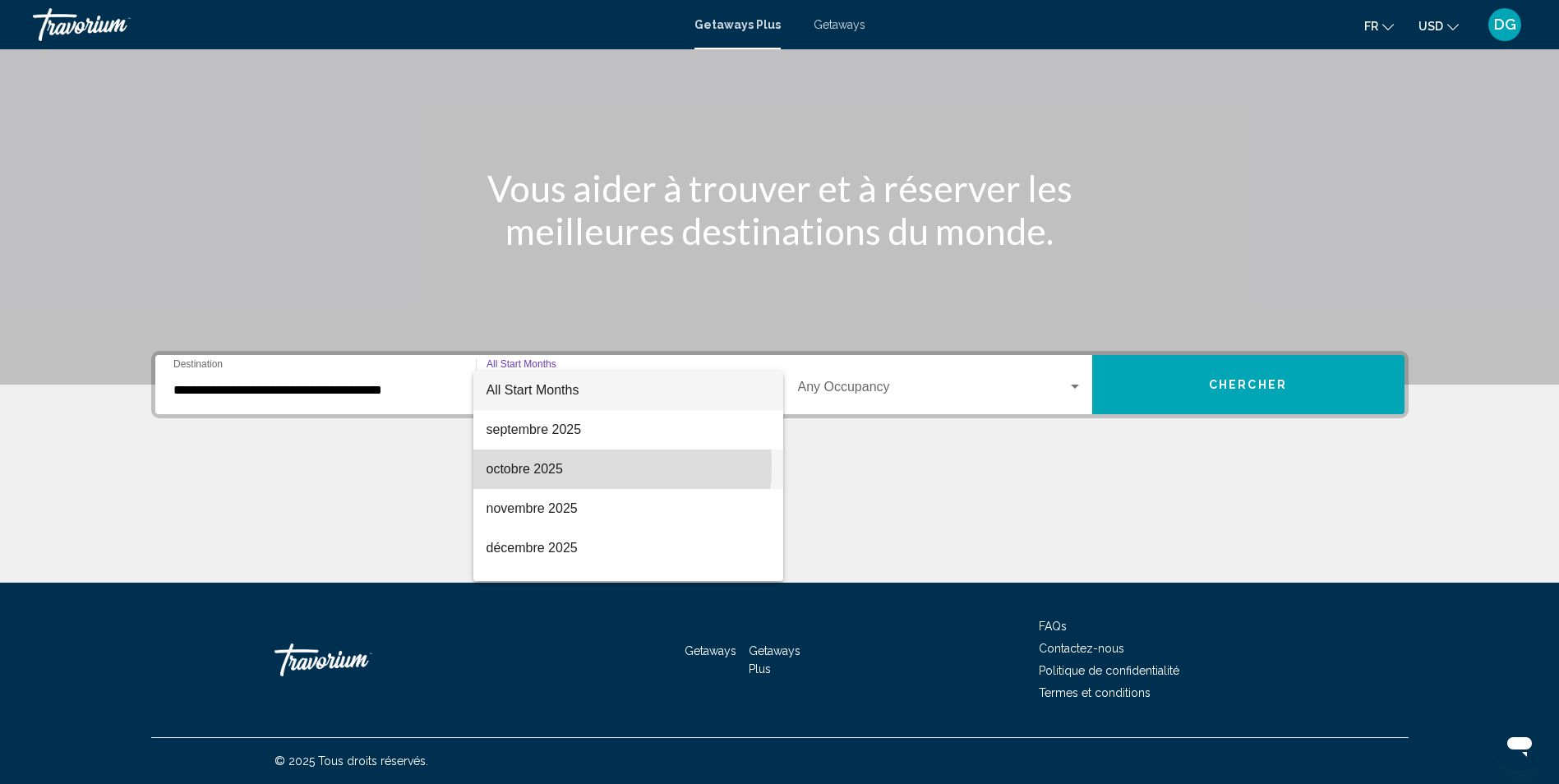
drag, startPoint x: 530, startPoint y: 465, endPoint x: 921, endPoint y: 420, distance: 393.6
click at [536, 464] on span "octobre 2025" at bounding box center [628, 469] width 284 height 39
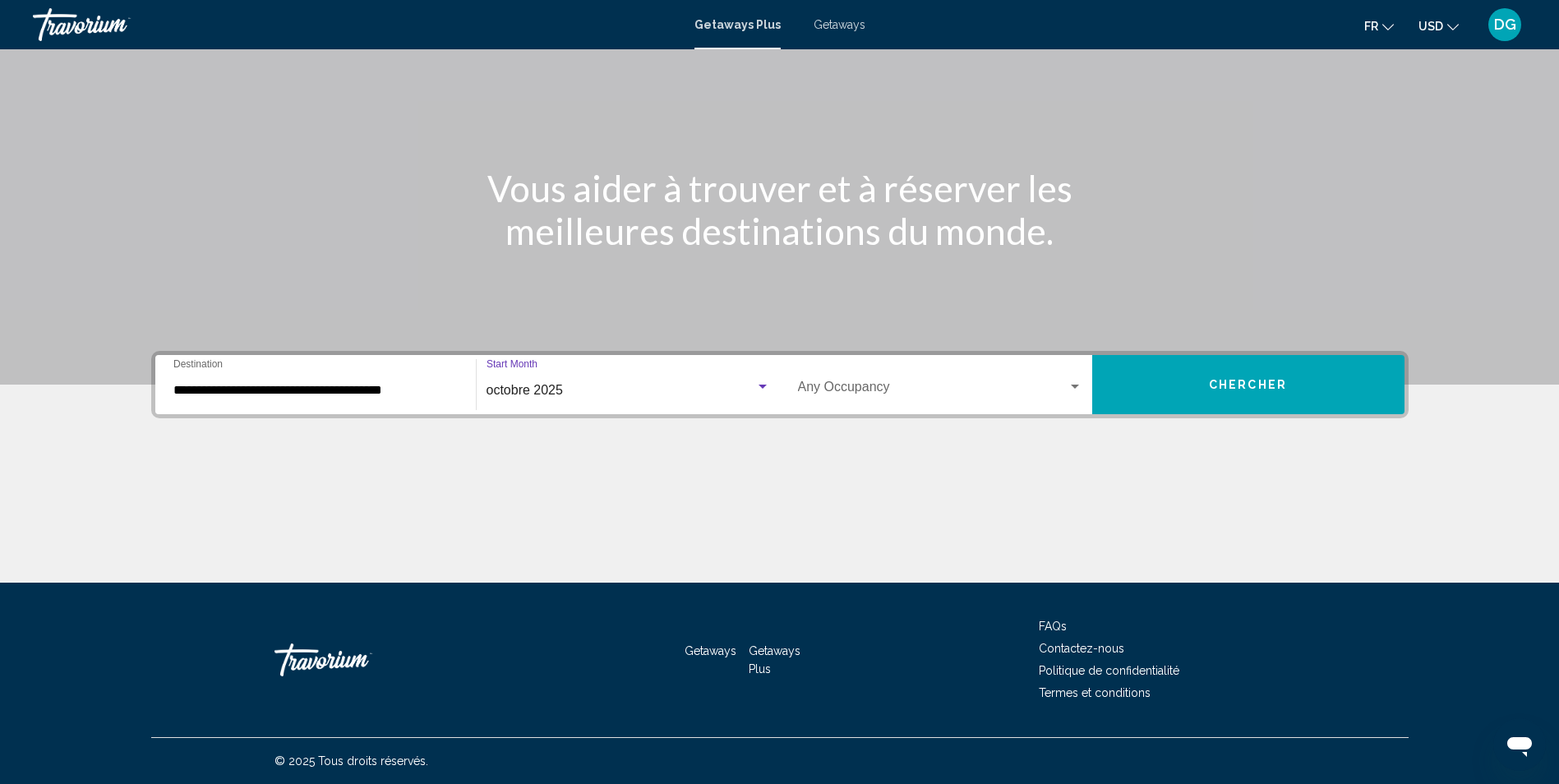
click at [923, 385] on span "Search widget" at bounding box center [933, 390] width 270 height 15
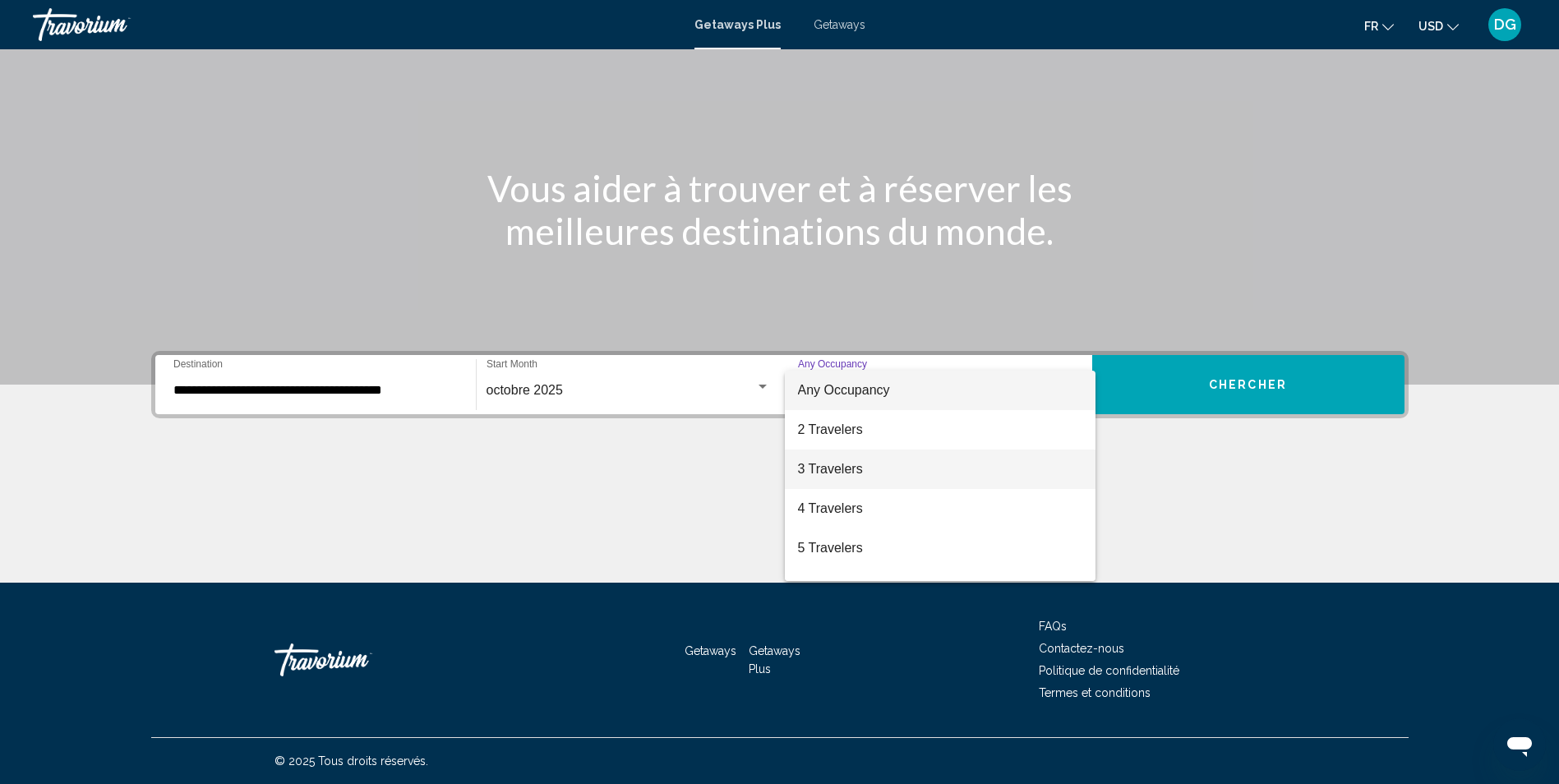
drag, startPoint x: 852, startPoint y: 476, endPoint x: 862, endPoint y: 474, distance: 10.2
click at [862, 474] on span "3 Travelers" at bounding box center [941, 469] width 285 height 39
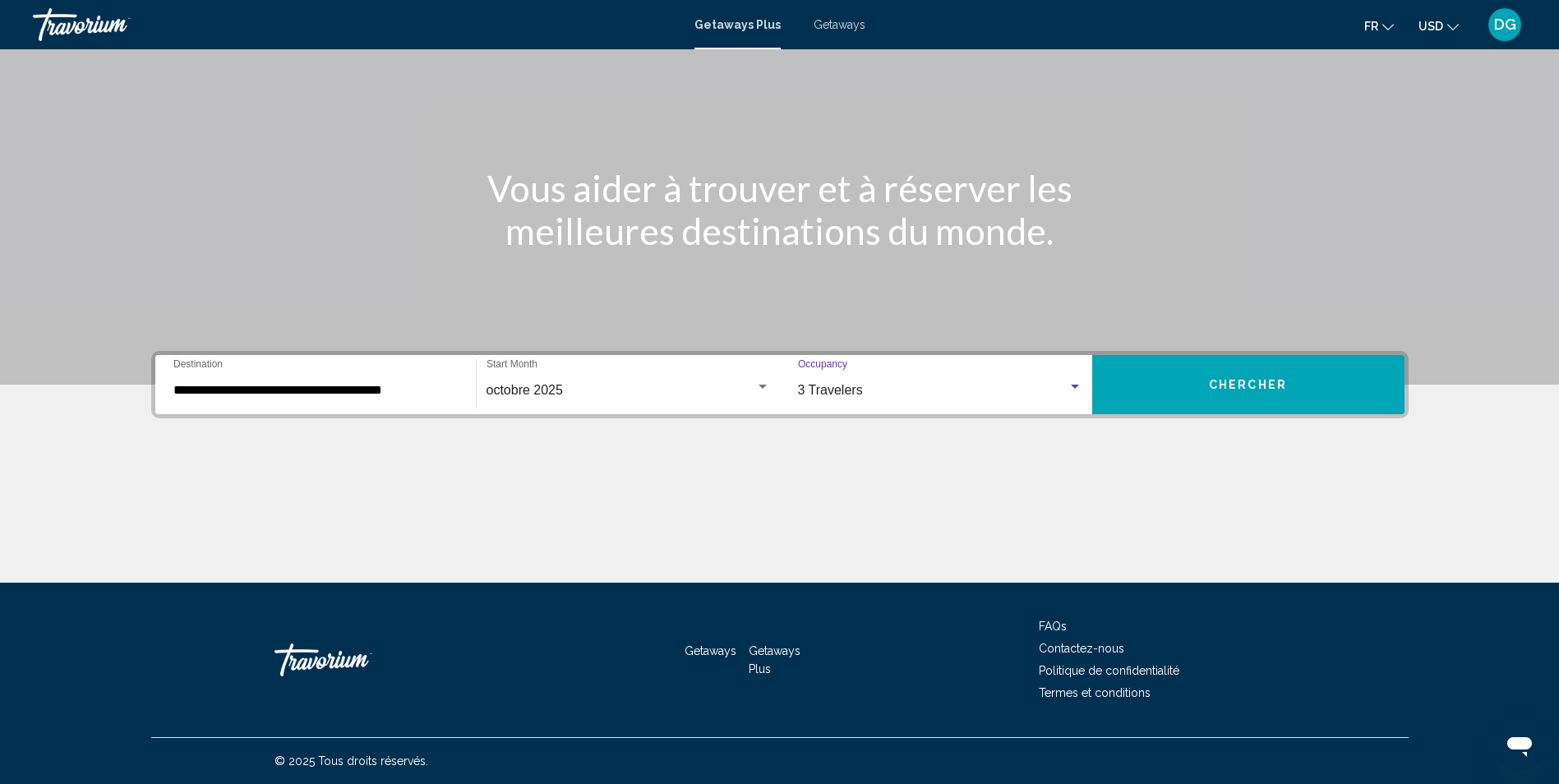
click at [1263, 390] on span "Chercher" at bounding box center [1247, 385] width 78 height 13
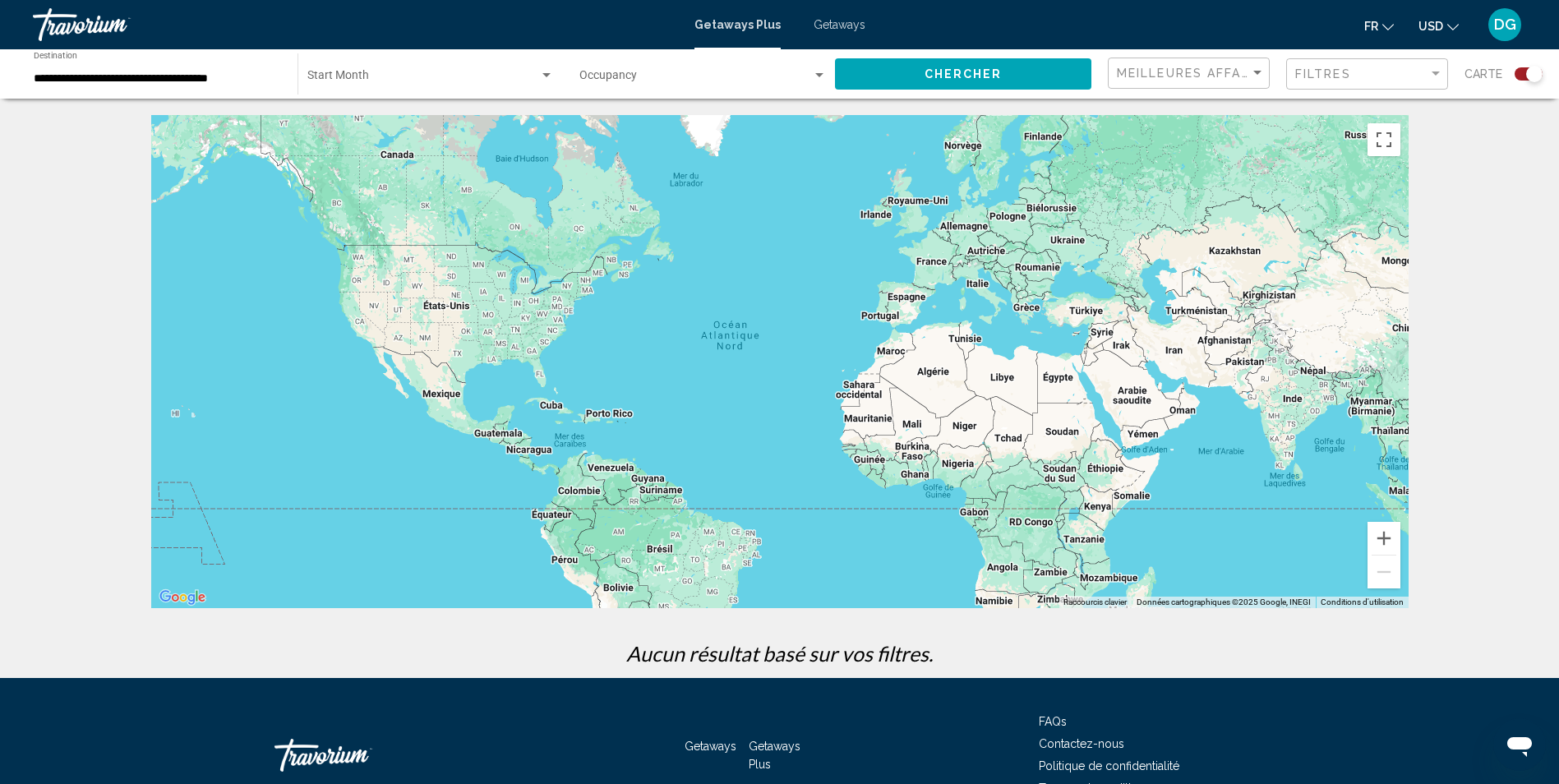
click at [849, 18] on span "Getaways" at bounding box center [840, 25] width 52 height 13
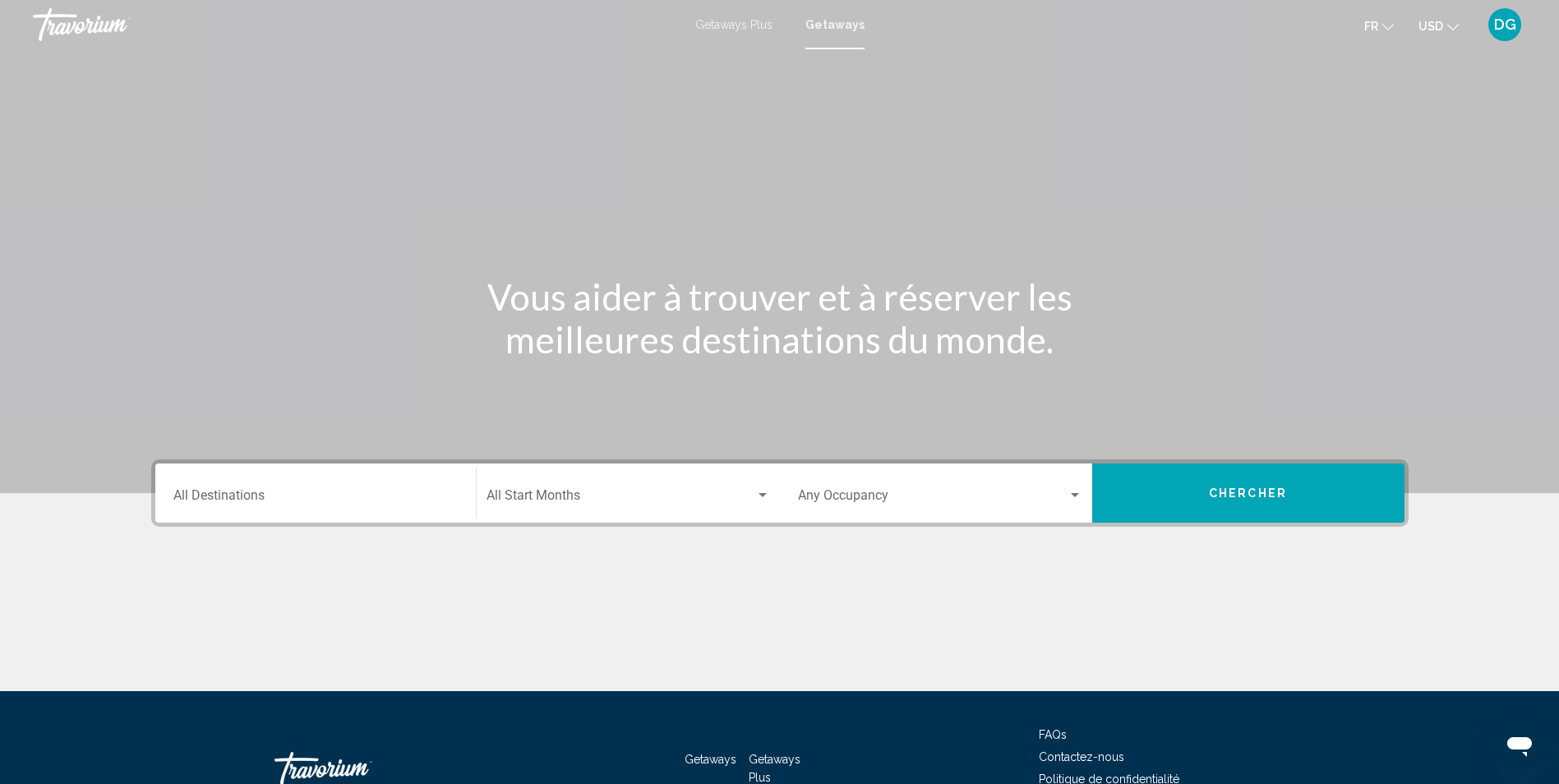
click at [294, 485] on div "Destination All Destinations" at bounding box center [316, 493] width 285 height 52
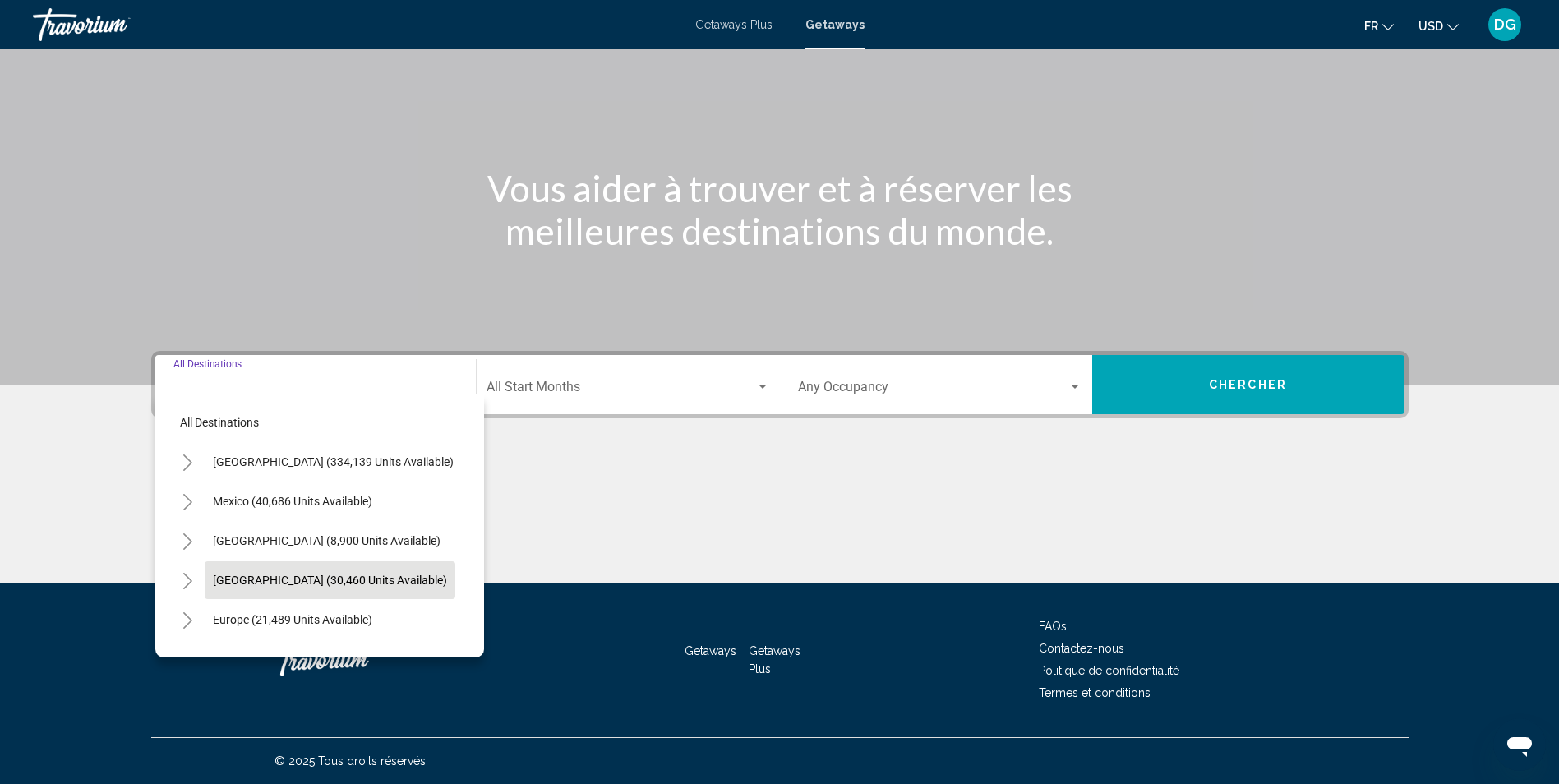
scroll to position [82, 0]
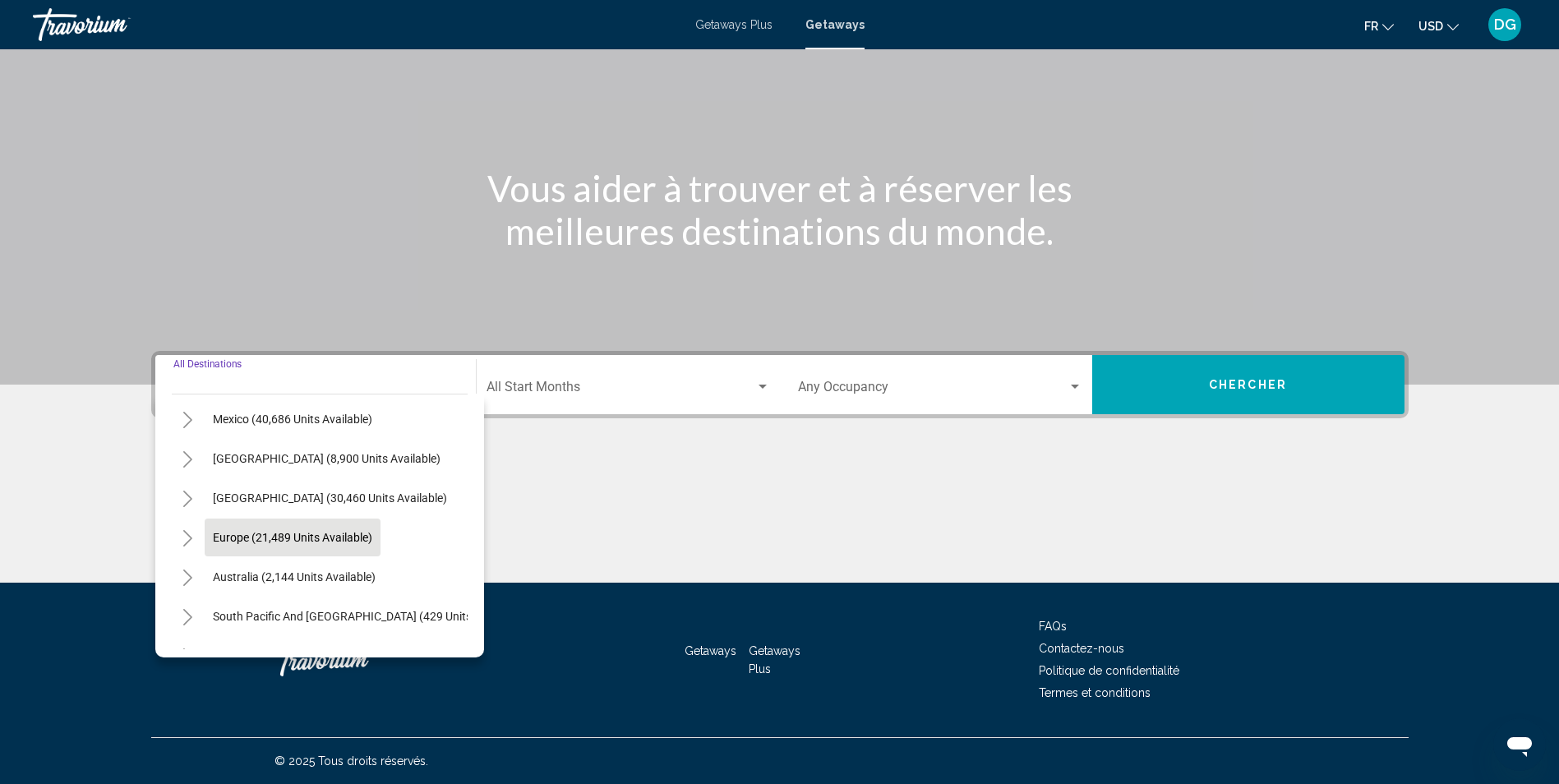
click at [307, 540] on span "Europe (21,489 units available)" at bounding box center [293, 537] width 160 height 13
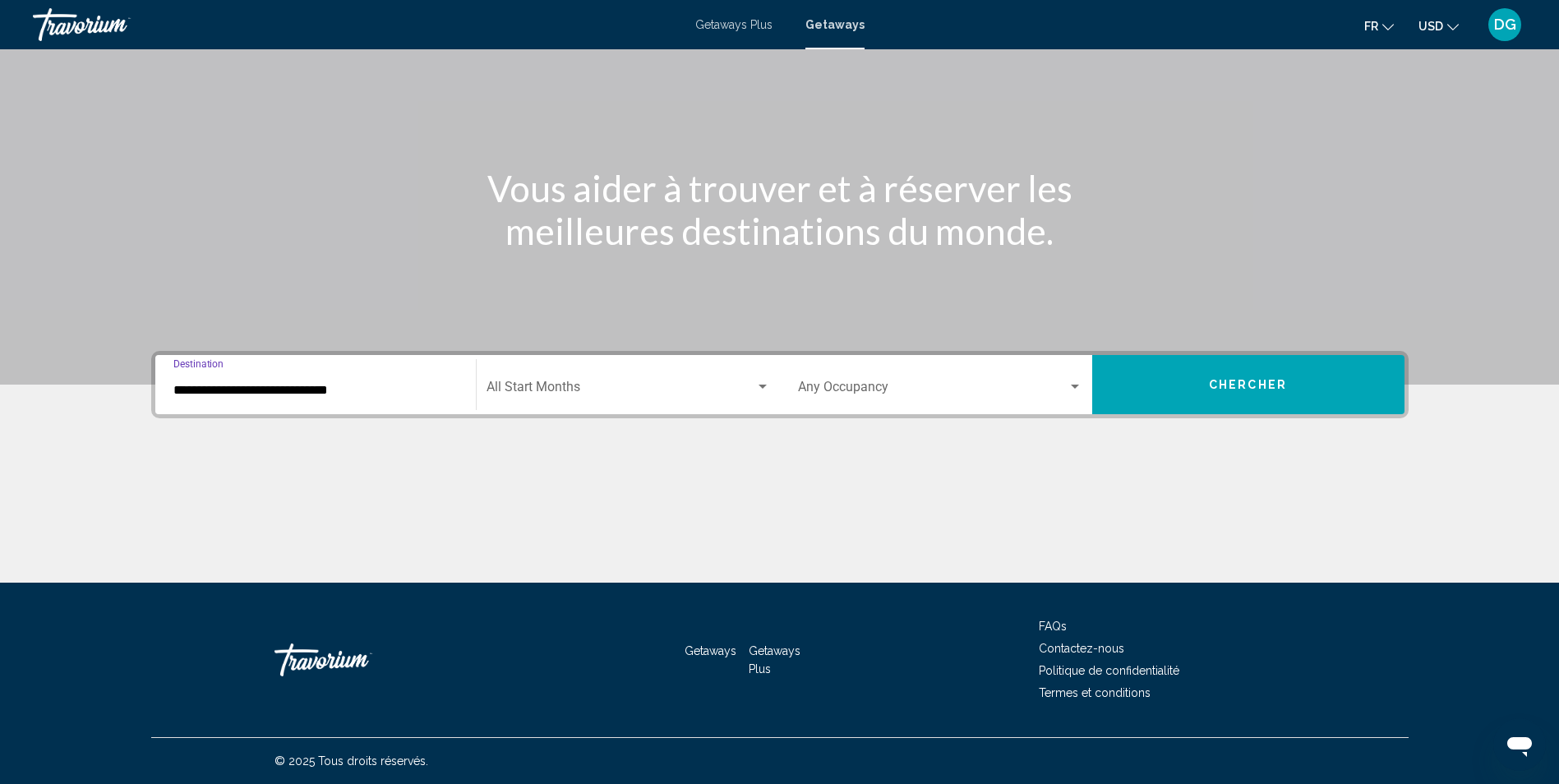
click at [210, 385] on input "**********" at bounding box center [316, 390] width 285 height 15
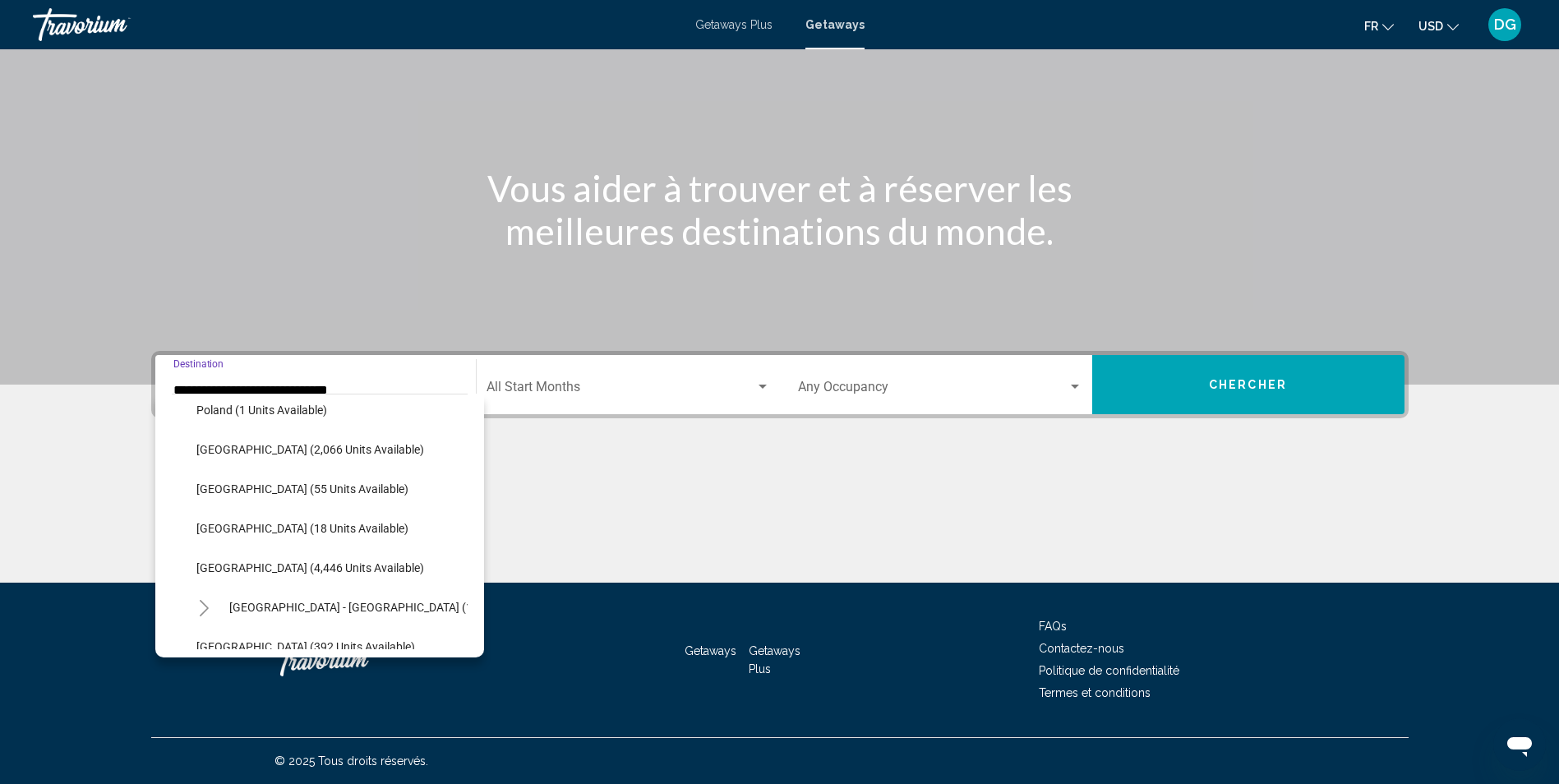
scroll to position [844, 0]
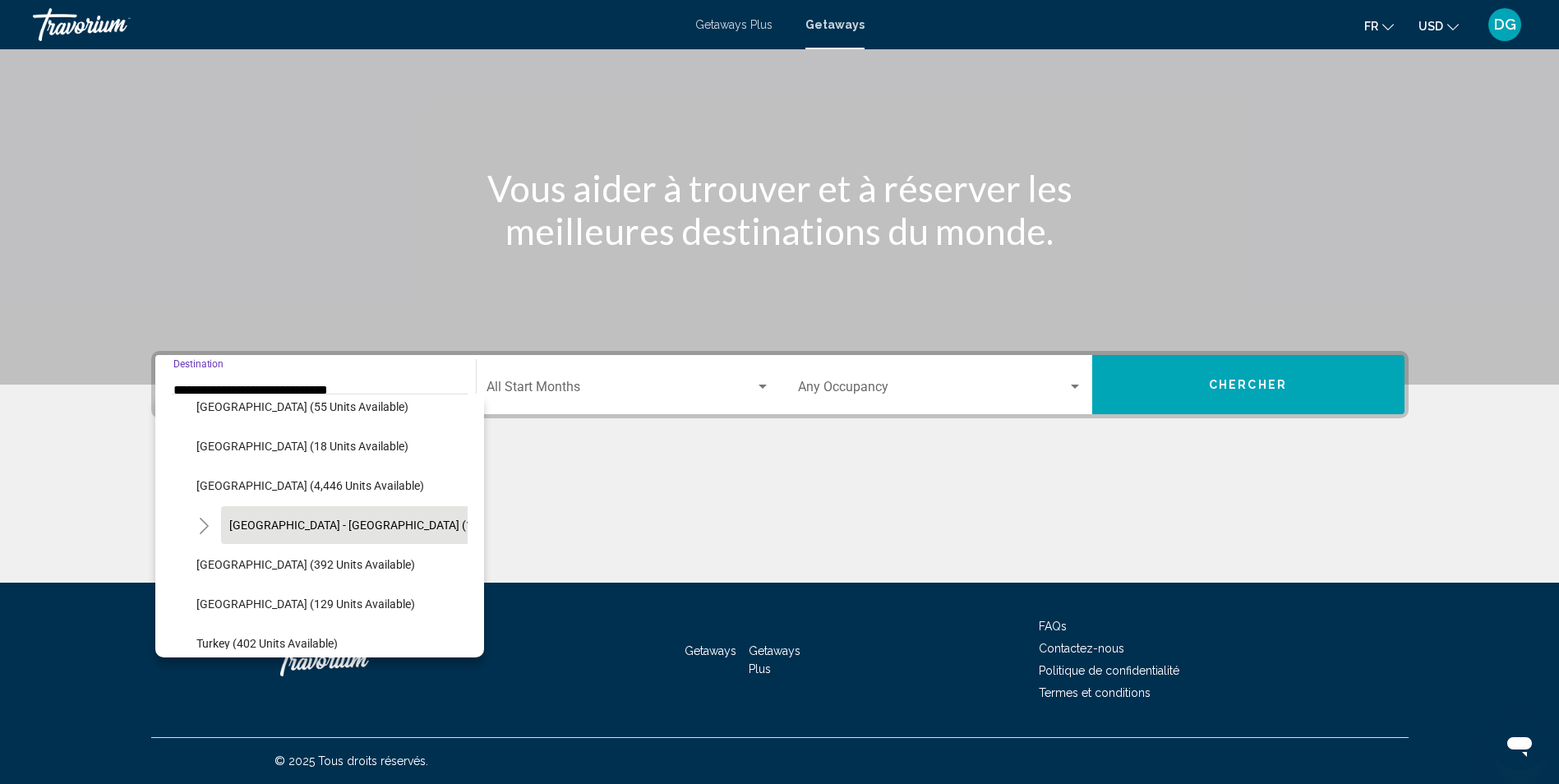
click at [246, 522] on span "Spain - Canary Islands (1,287 units available)" at bounding box center [403, 525] width 347 height 13
type input "**********"
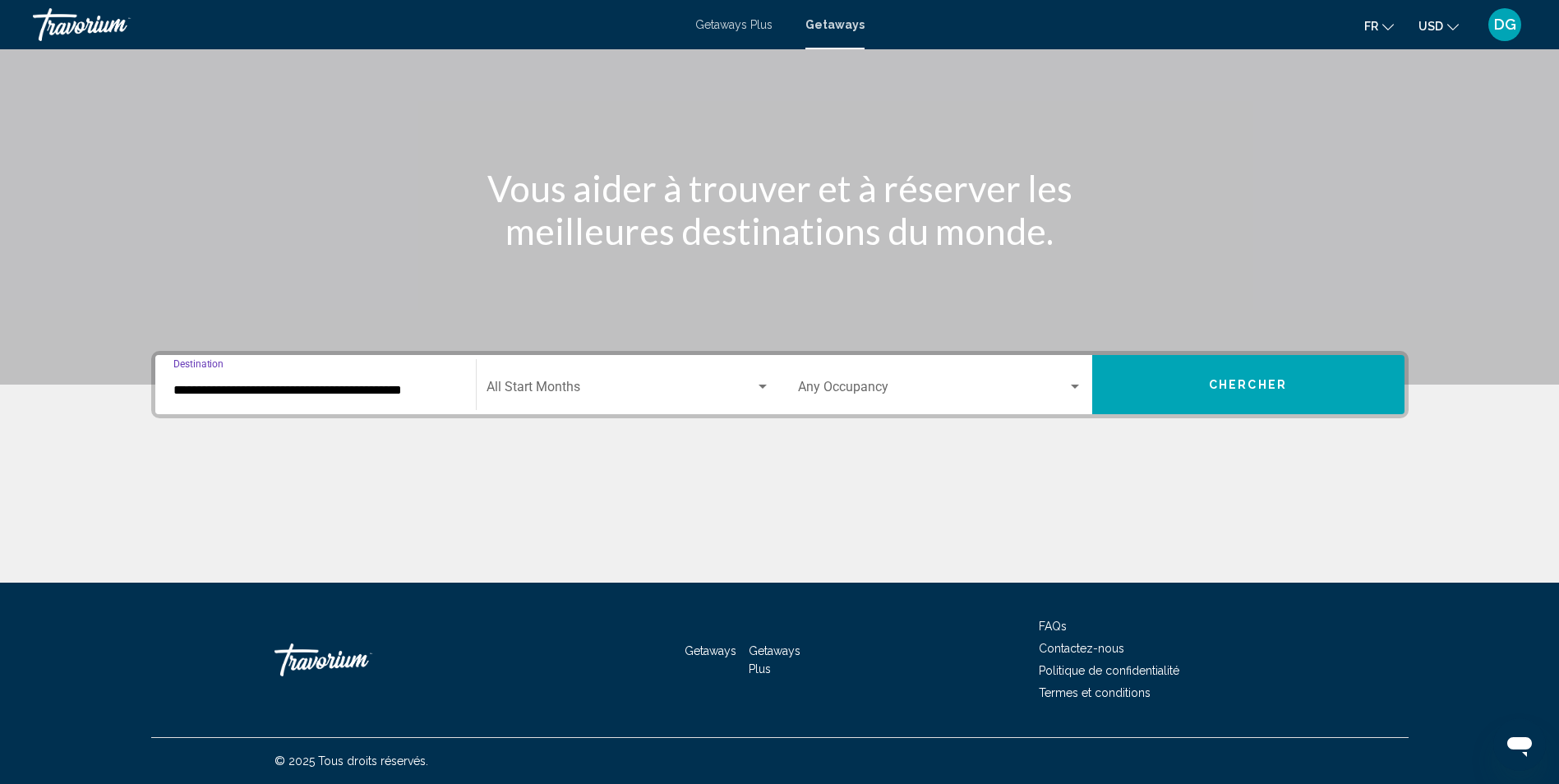
click at [575, 380] on div "Start Month All Start Months" at bounding box center [628, 385] width 284 height 52
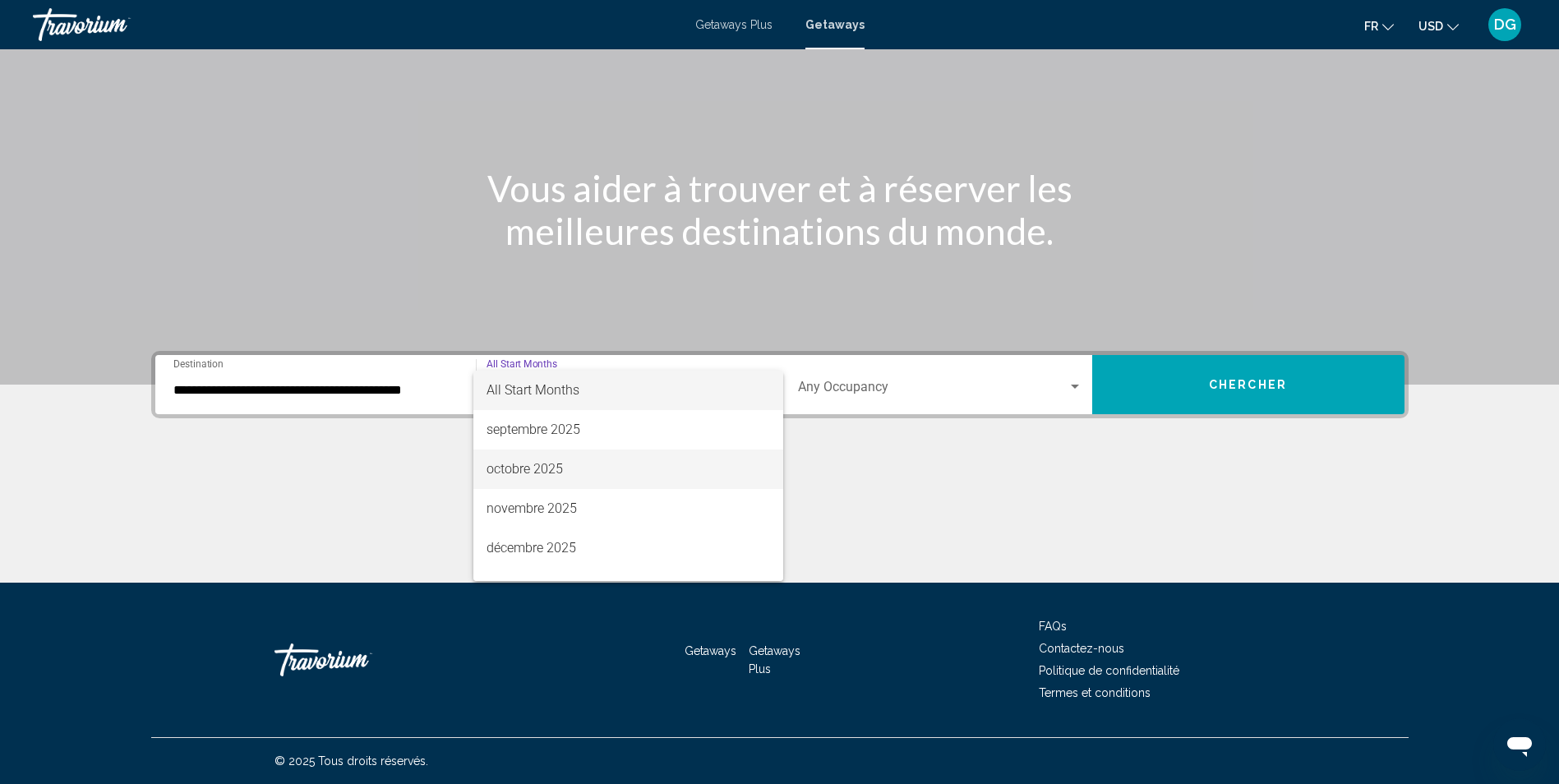
click at [538, 475] on span "octobre 2025" at bounding box center [628, 469] width 284 height 39
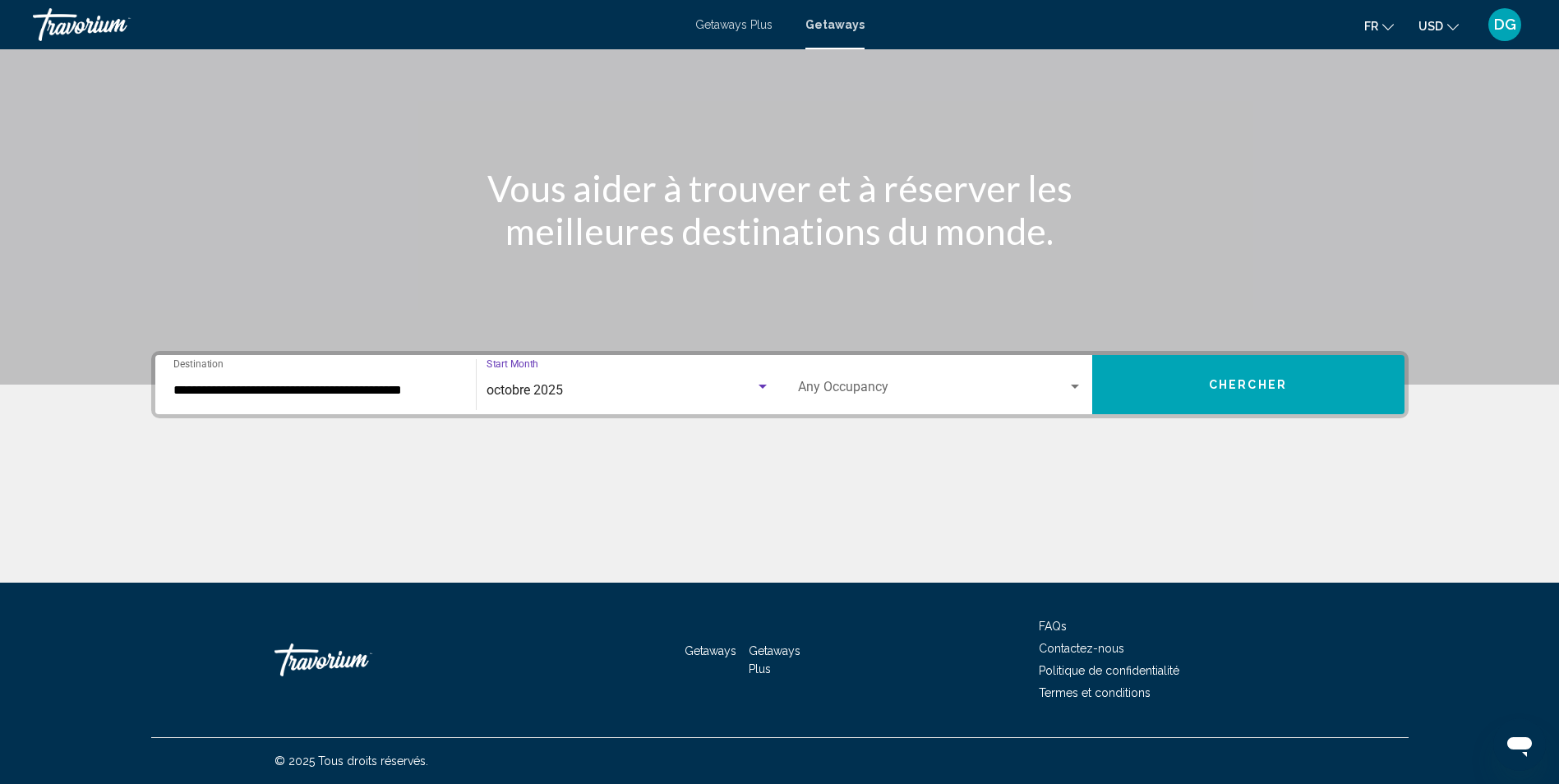
click at [875, 381] on div "Occupancy Any Occupancy" at bounding box center [941, 385] width 285 height 52
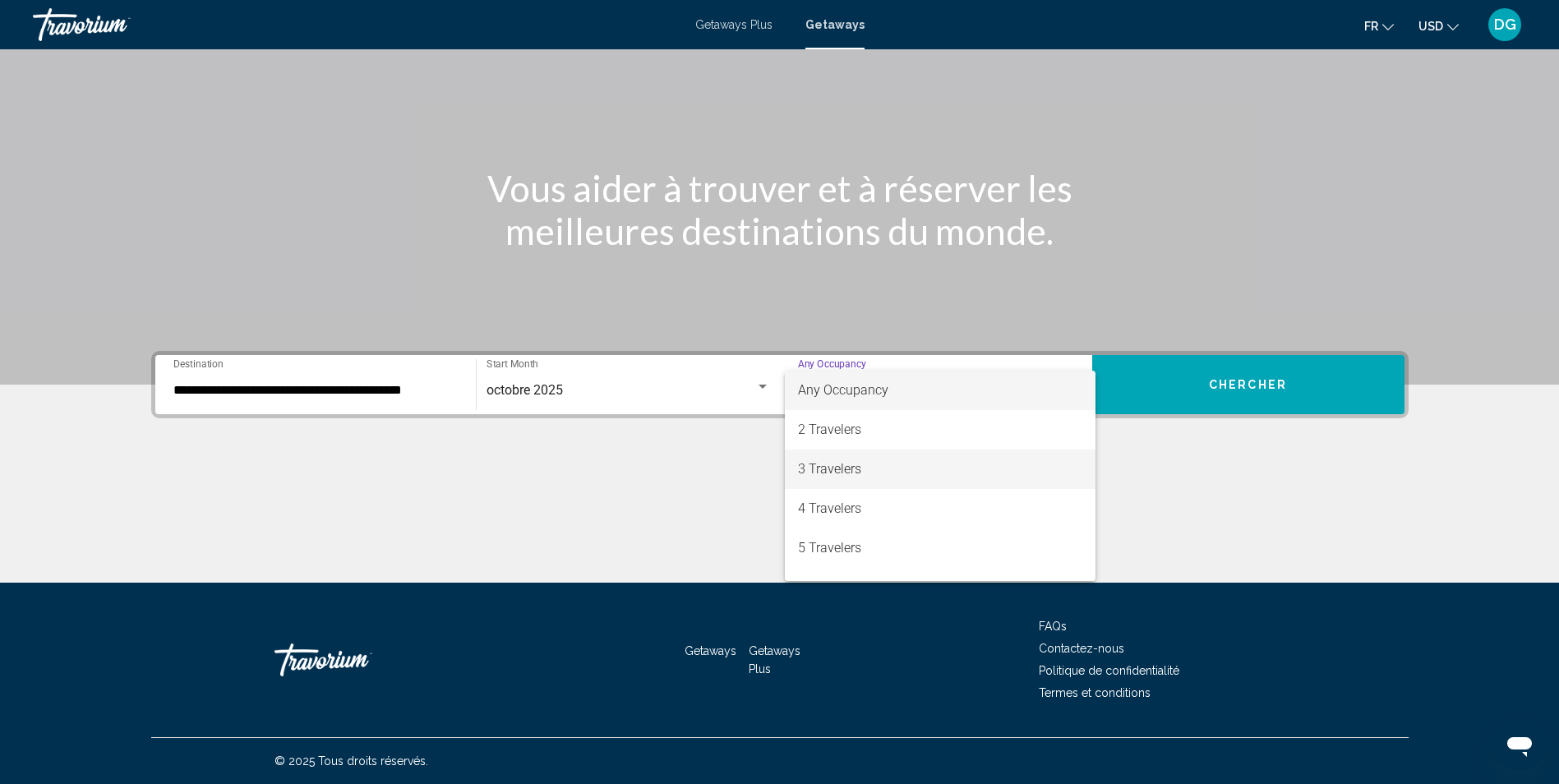
click at [838, 459] on span "3 Travelers" at bounding box center [941, 469] width 285 height 39
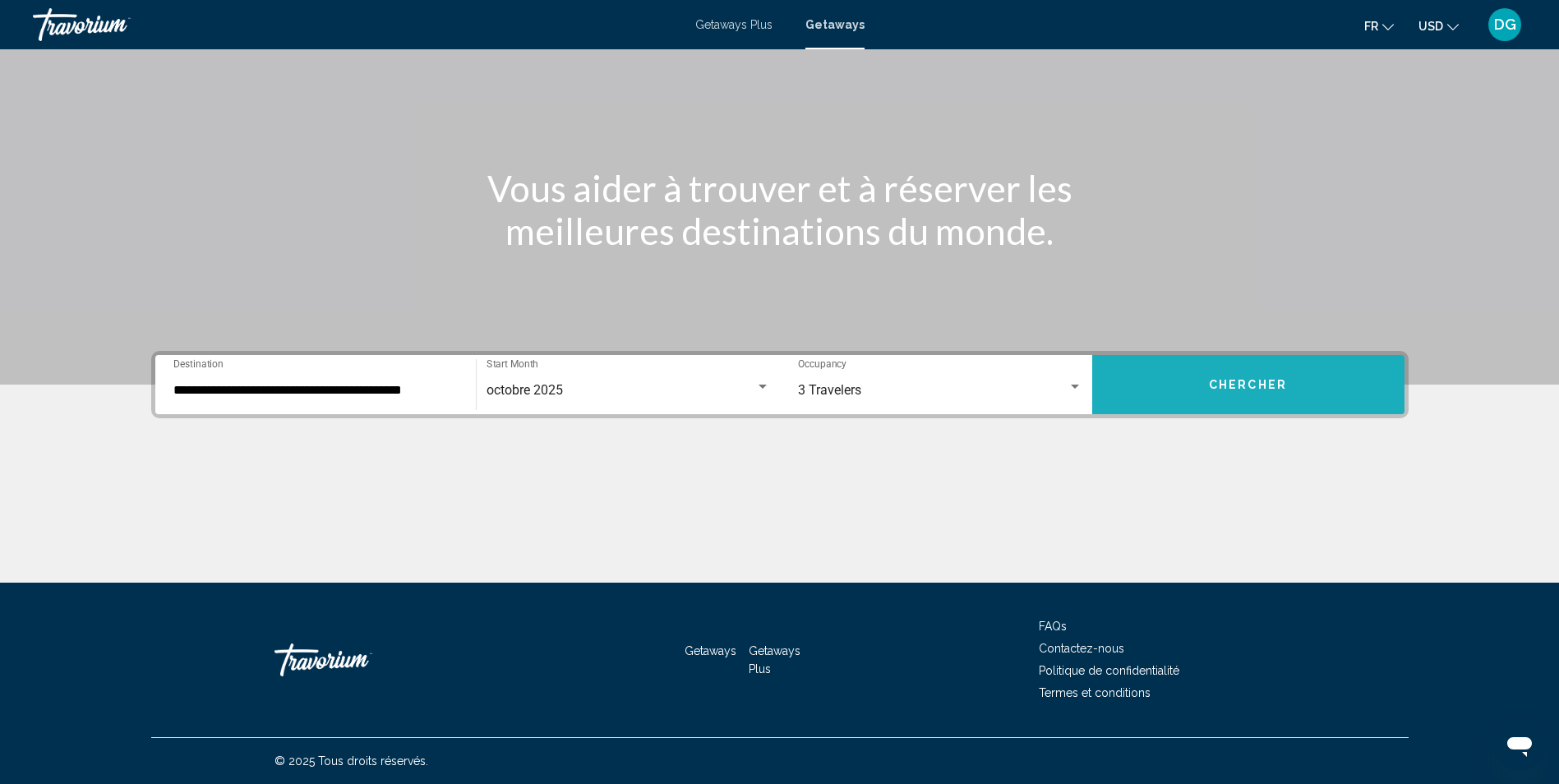
click at [1222, 387] on span "Chercher" at bounding box center [1247, 385] width 78 height 13
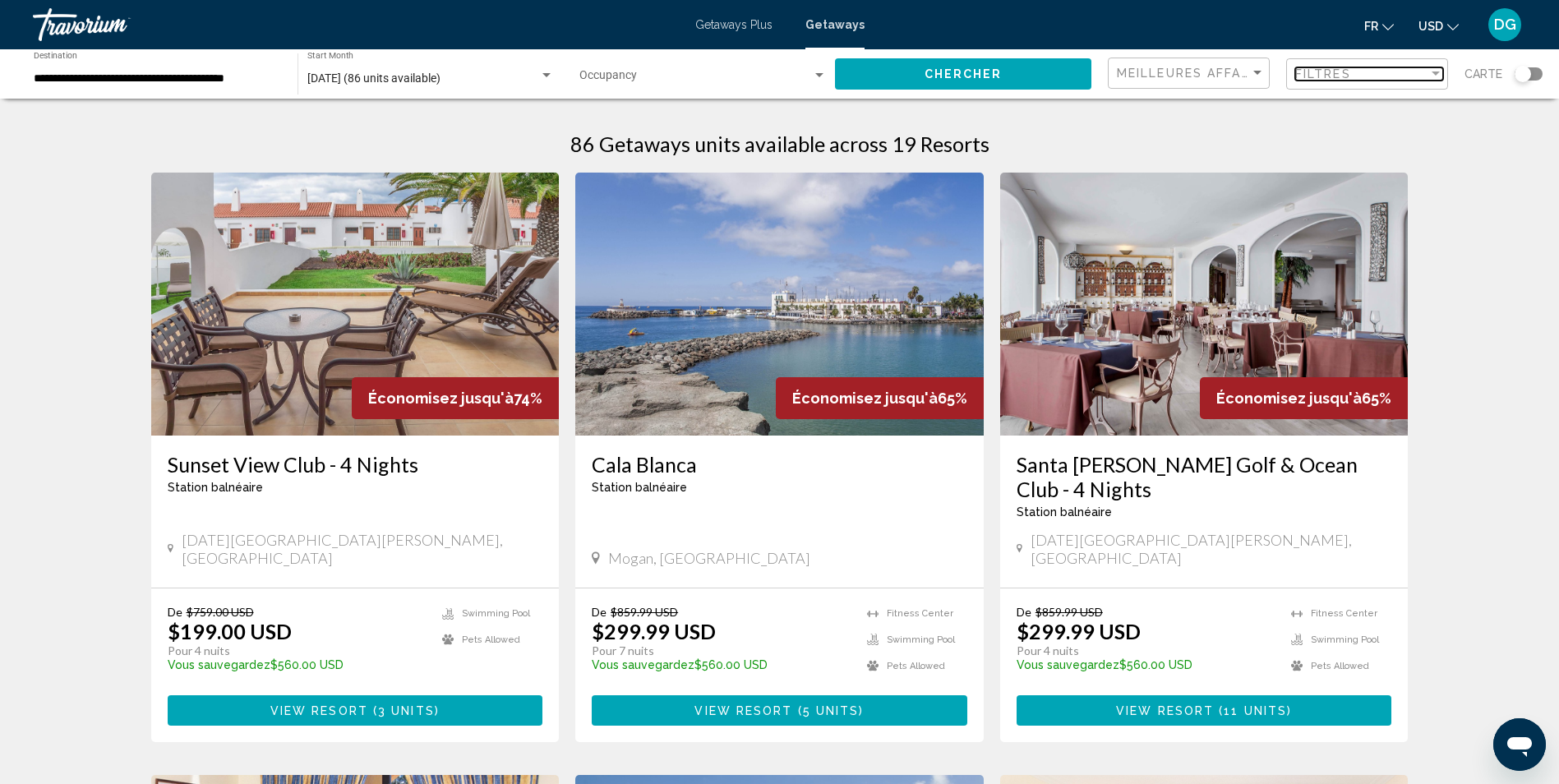
click at [1345, 81] on mat-select "Filtres" at bounding box center [1369, 74] width 148 height 14
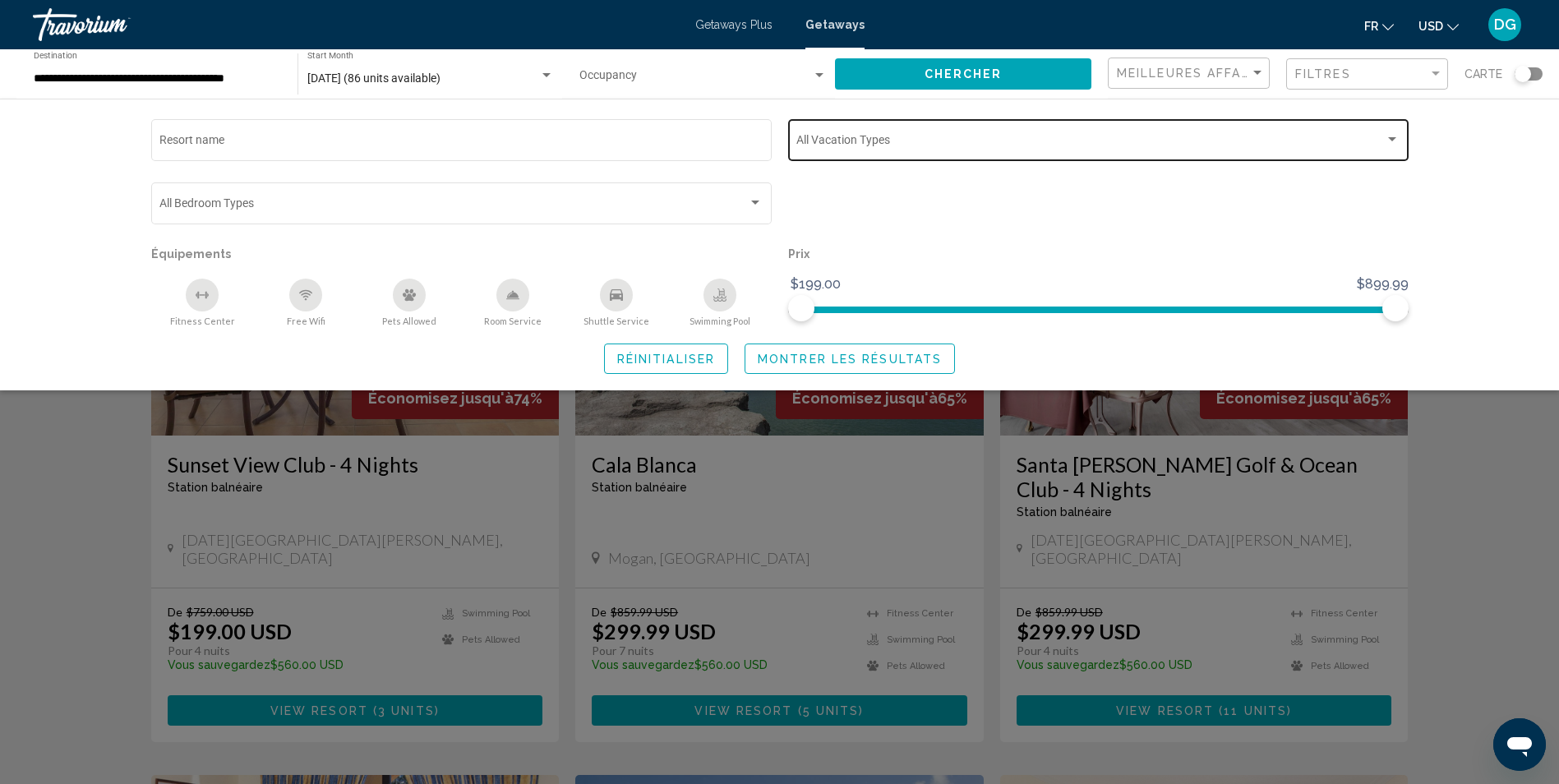
click at [898, 135] on div "Vacation Types All Vacation Types" at bounding box center [1099, 138] width 604 height 45
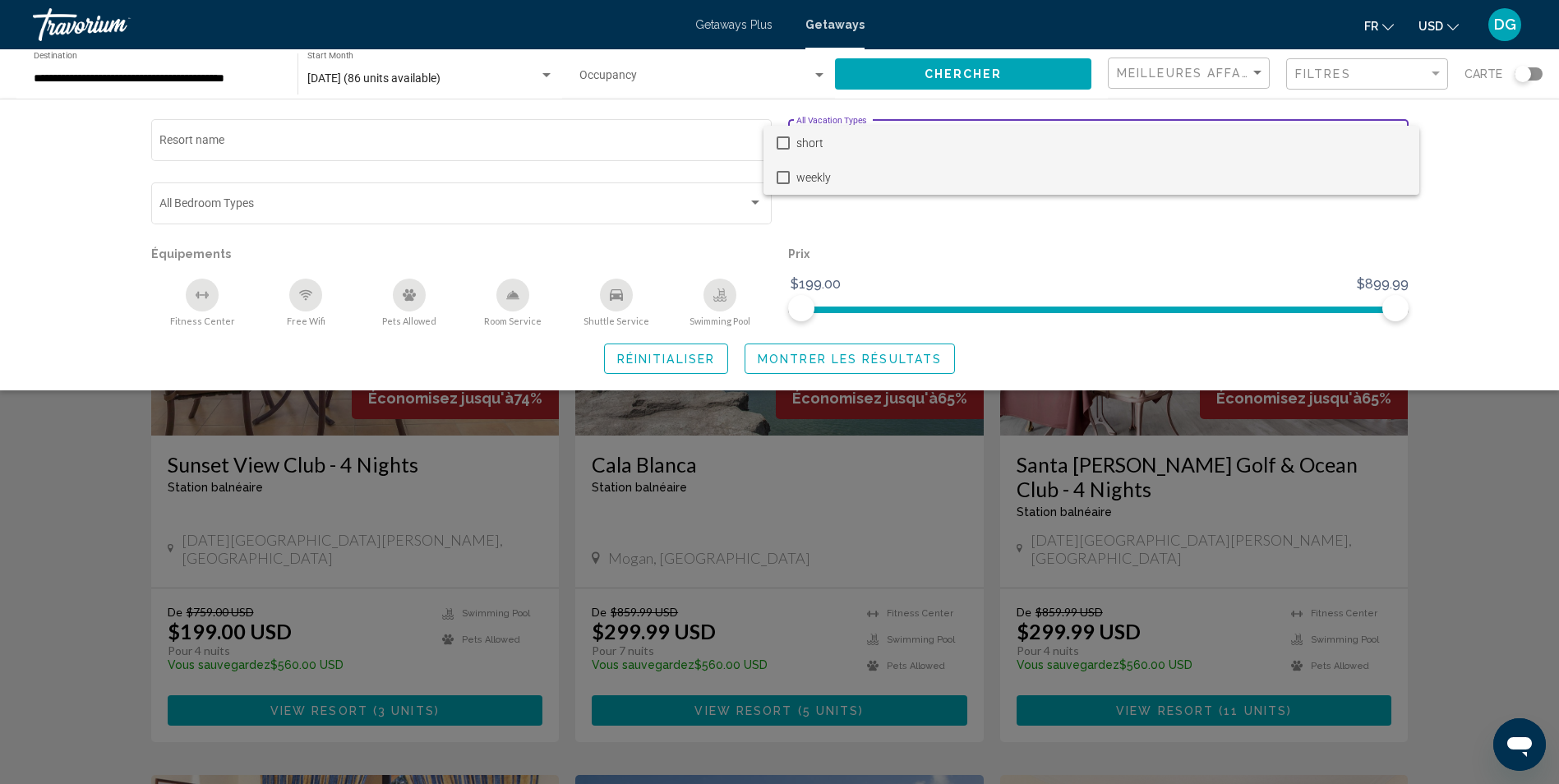
drag, startPoint x: 786, startPoint y: 171, endPoint x: 794, endPoint y: 179, distance: 11.3
click at [787, 173] on mat-pseudo-checkbox at bounding box center [784, 178] width 13 height 13
click at [873, 362] on div at bounding box center [780, 392] width 1559 height 784
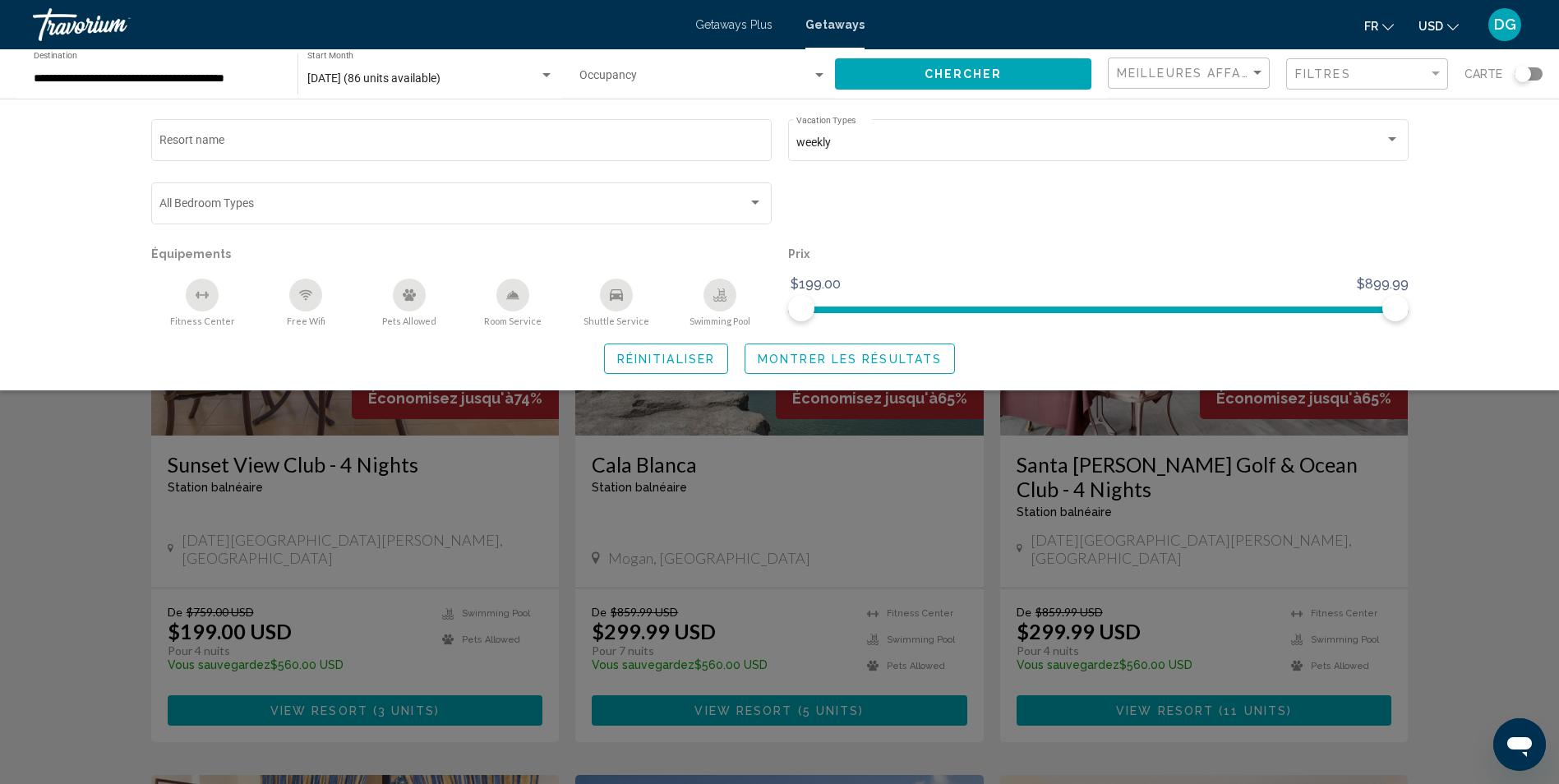
click at [886, 356] on span "Montrer les résultats" at bounding box center [850, 359] width 184 height 13
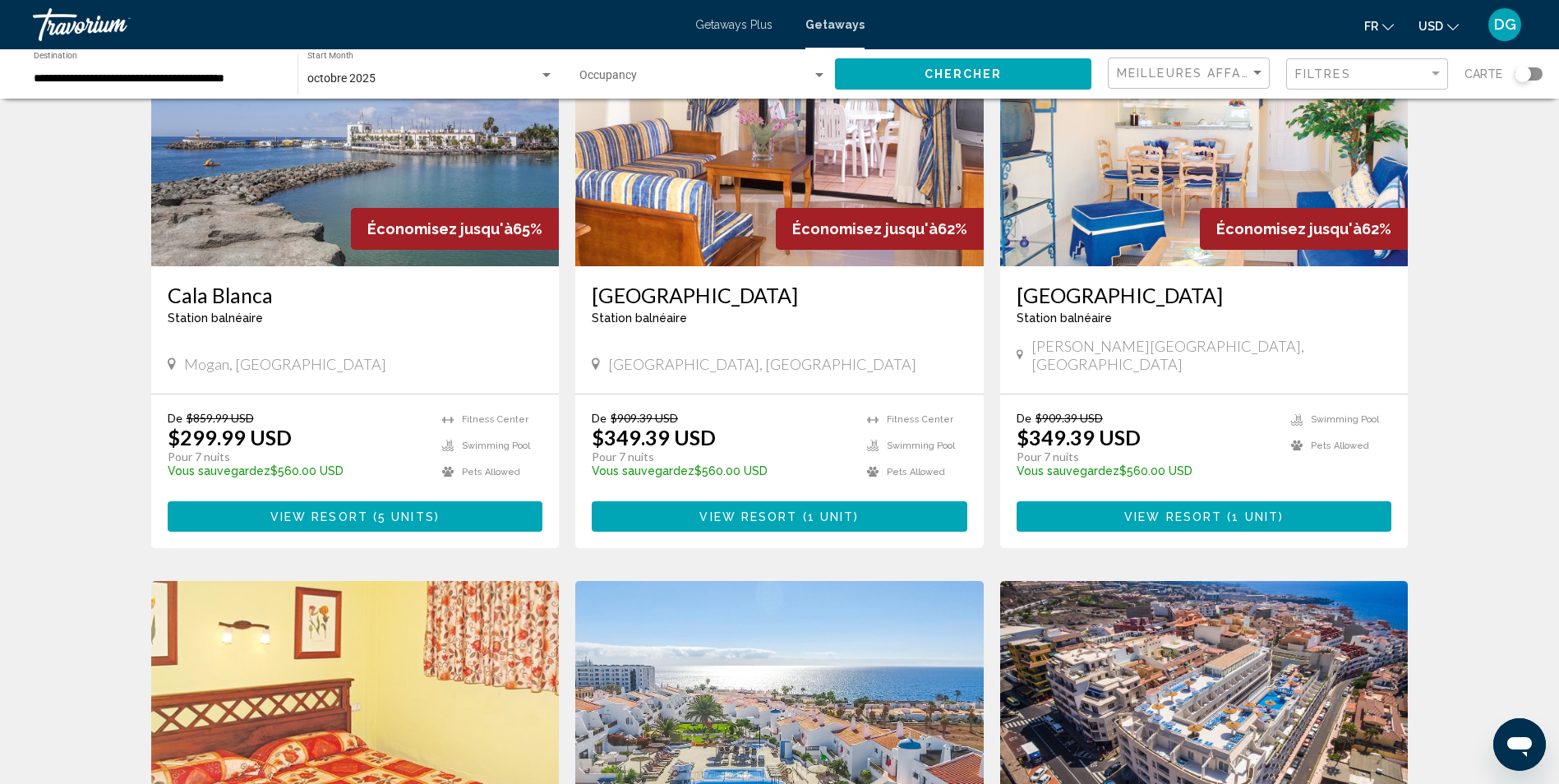
scroll to position [87, 0]
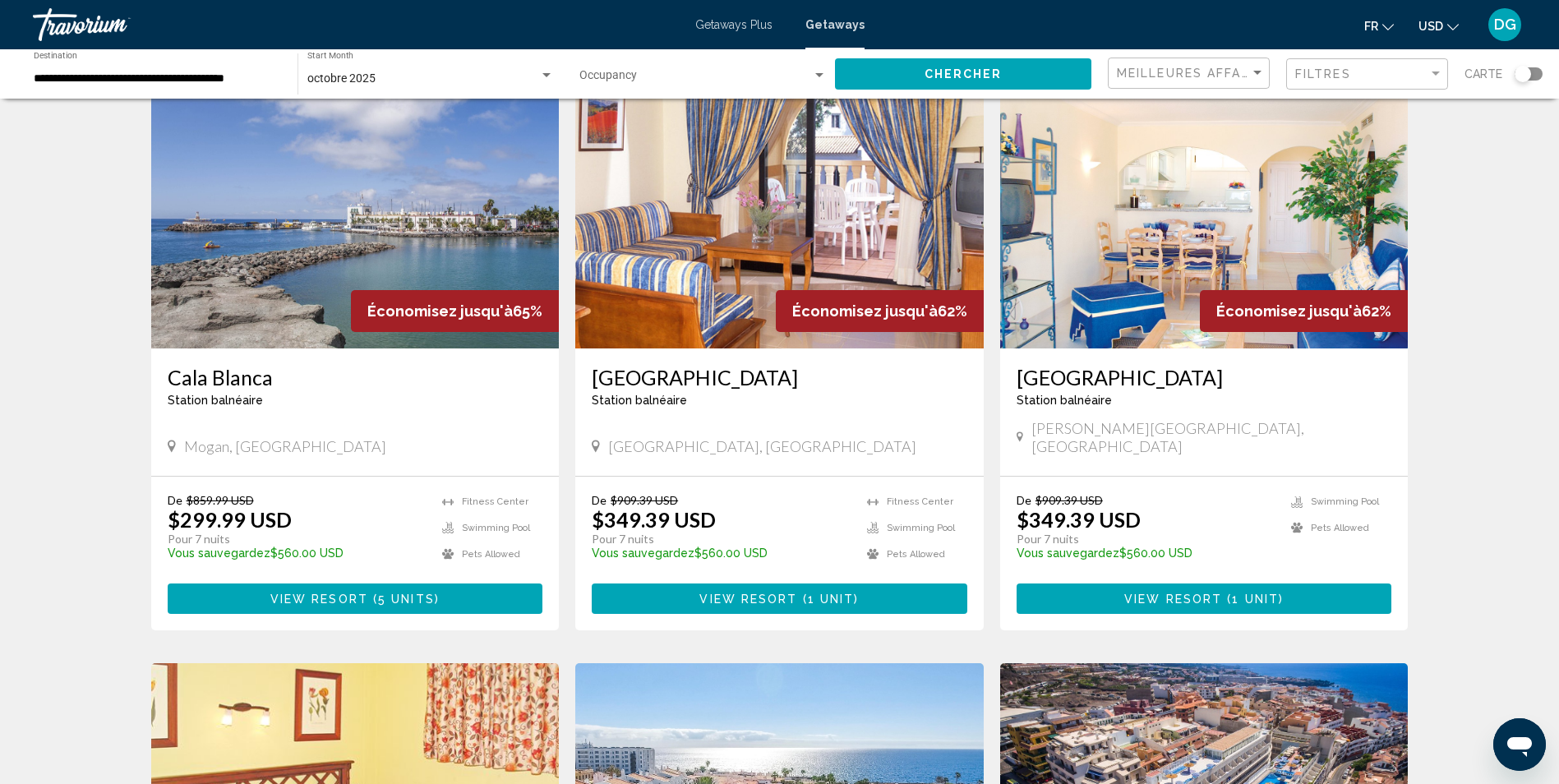
click at [383, 253] on img "Main content" at bounding box center [355, 217] width 409 height 263
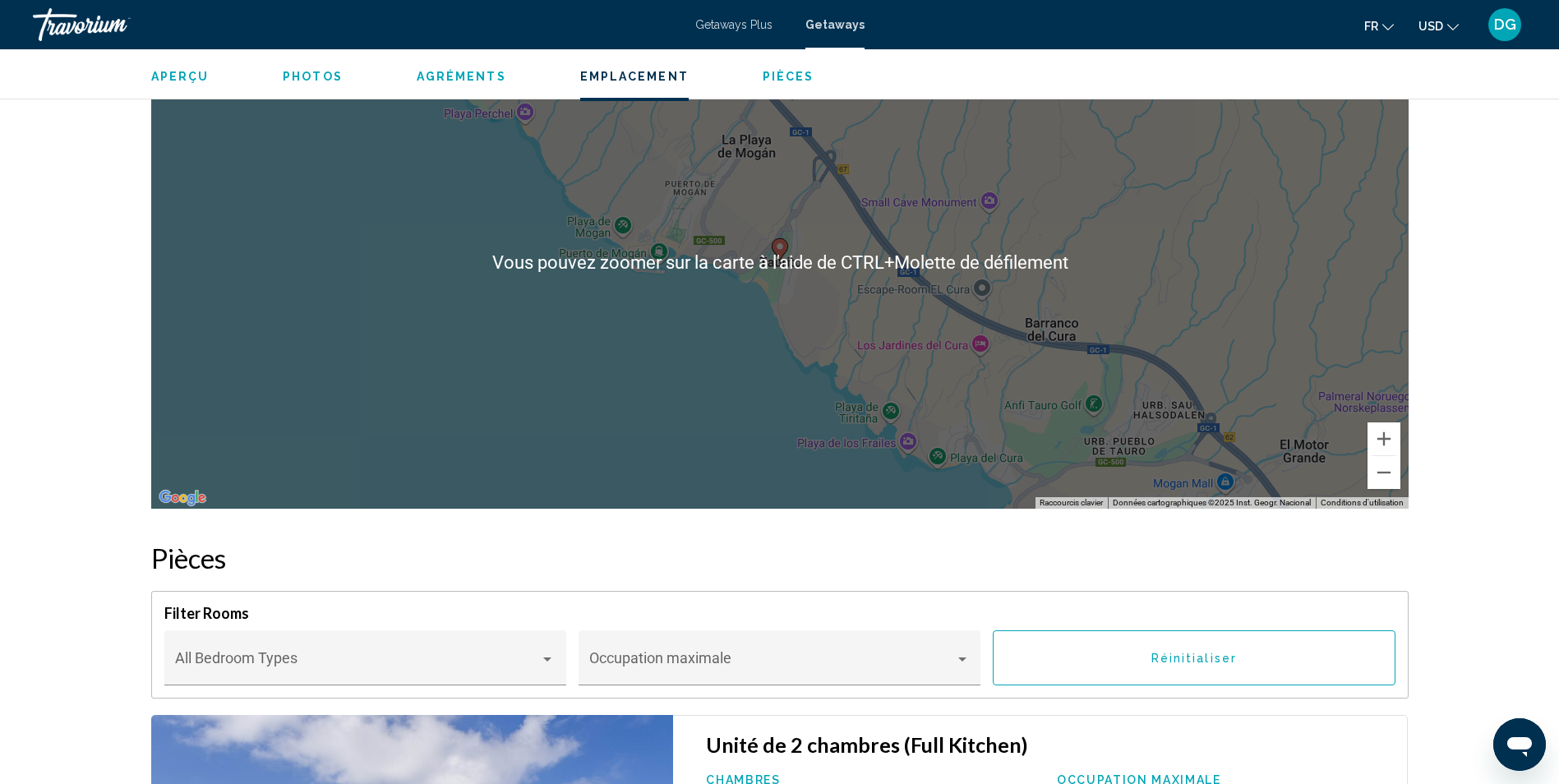
scroll to position [2629, 0]
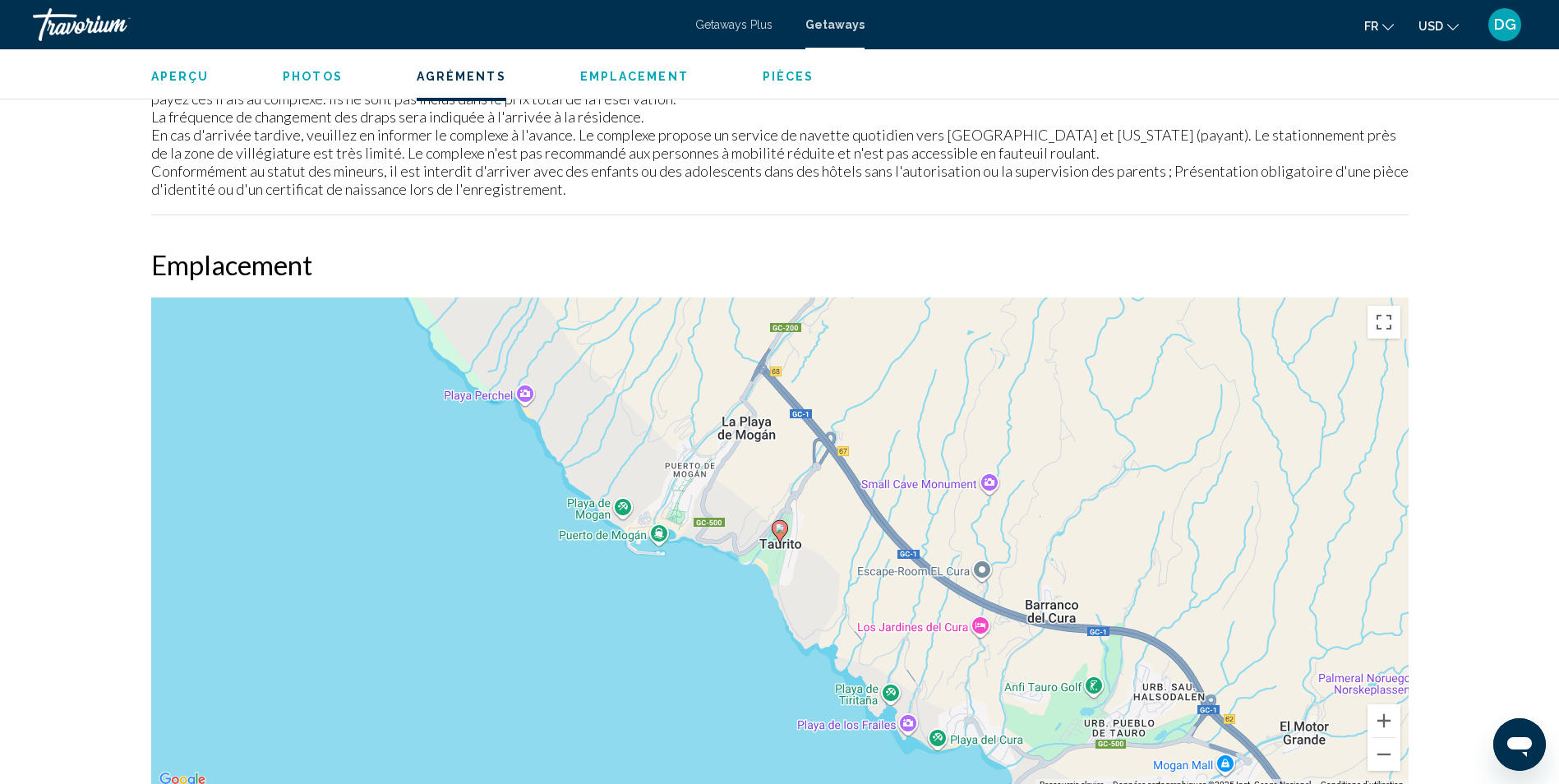
scroll to position [2300, 0]
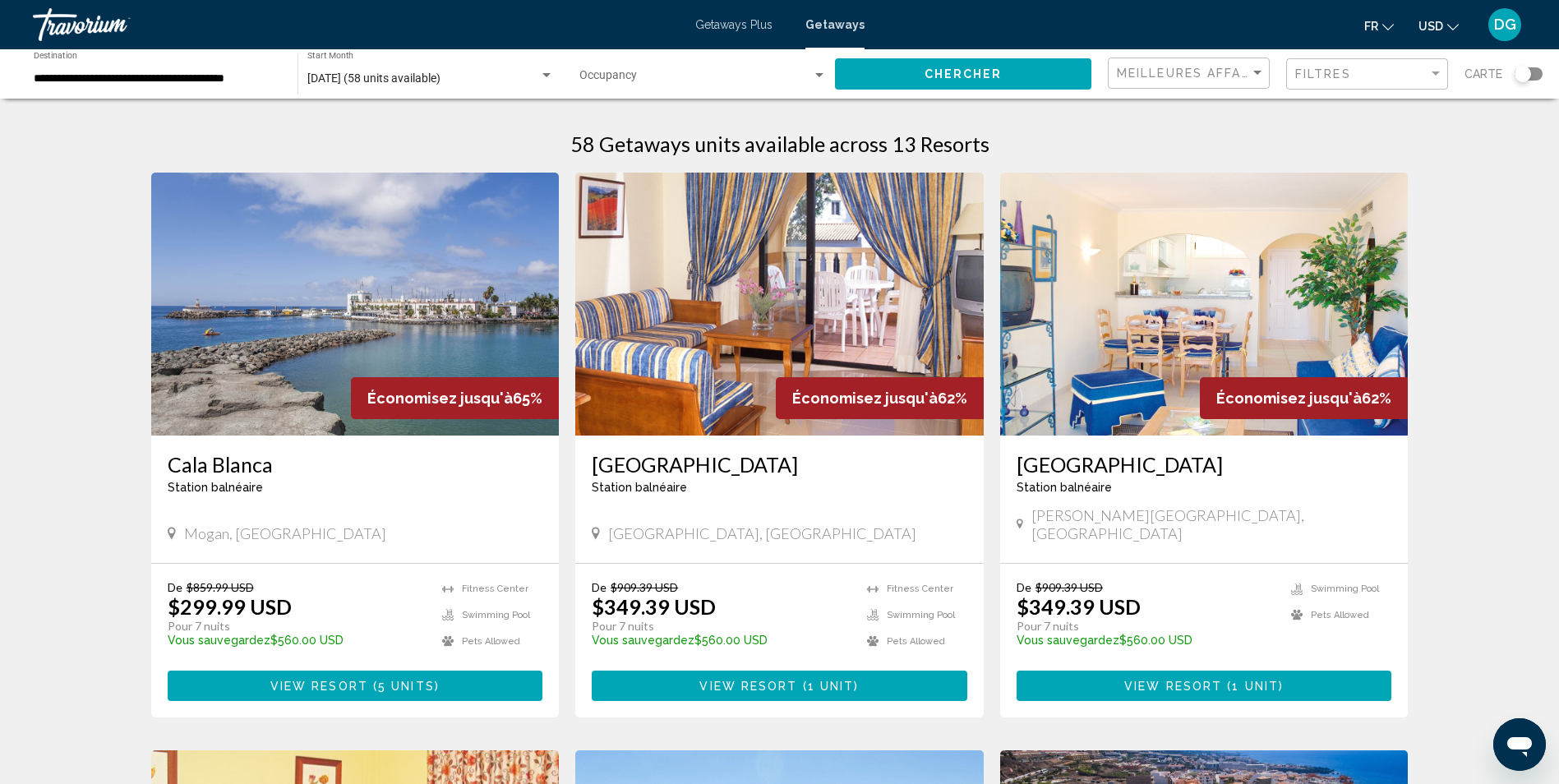
click at [818, 311] on img "Main content" at bounding box center [780, 304] width 409 height 263
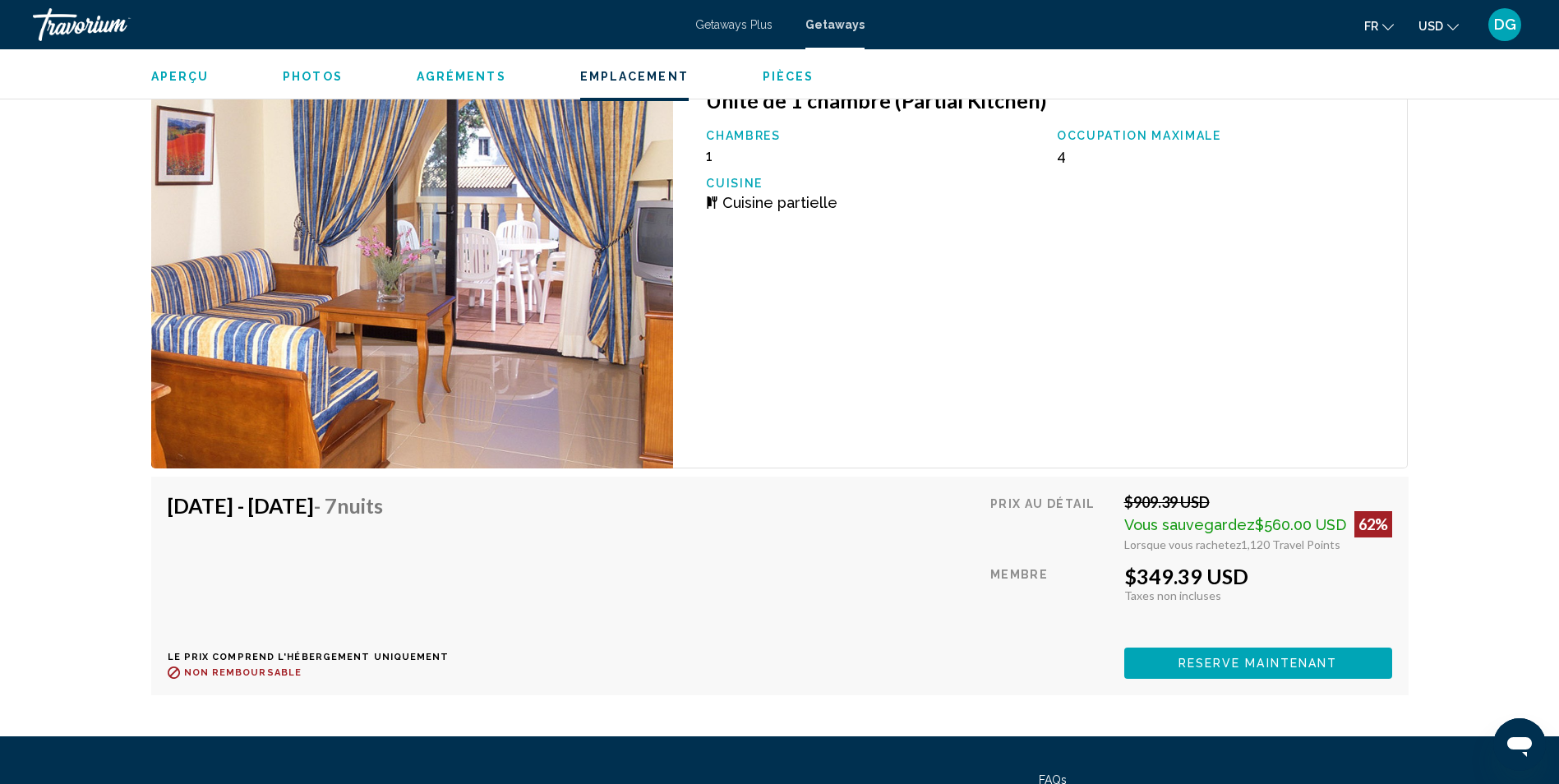
scroll to position [2300, 0]
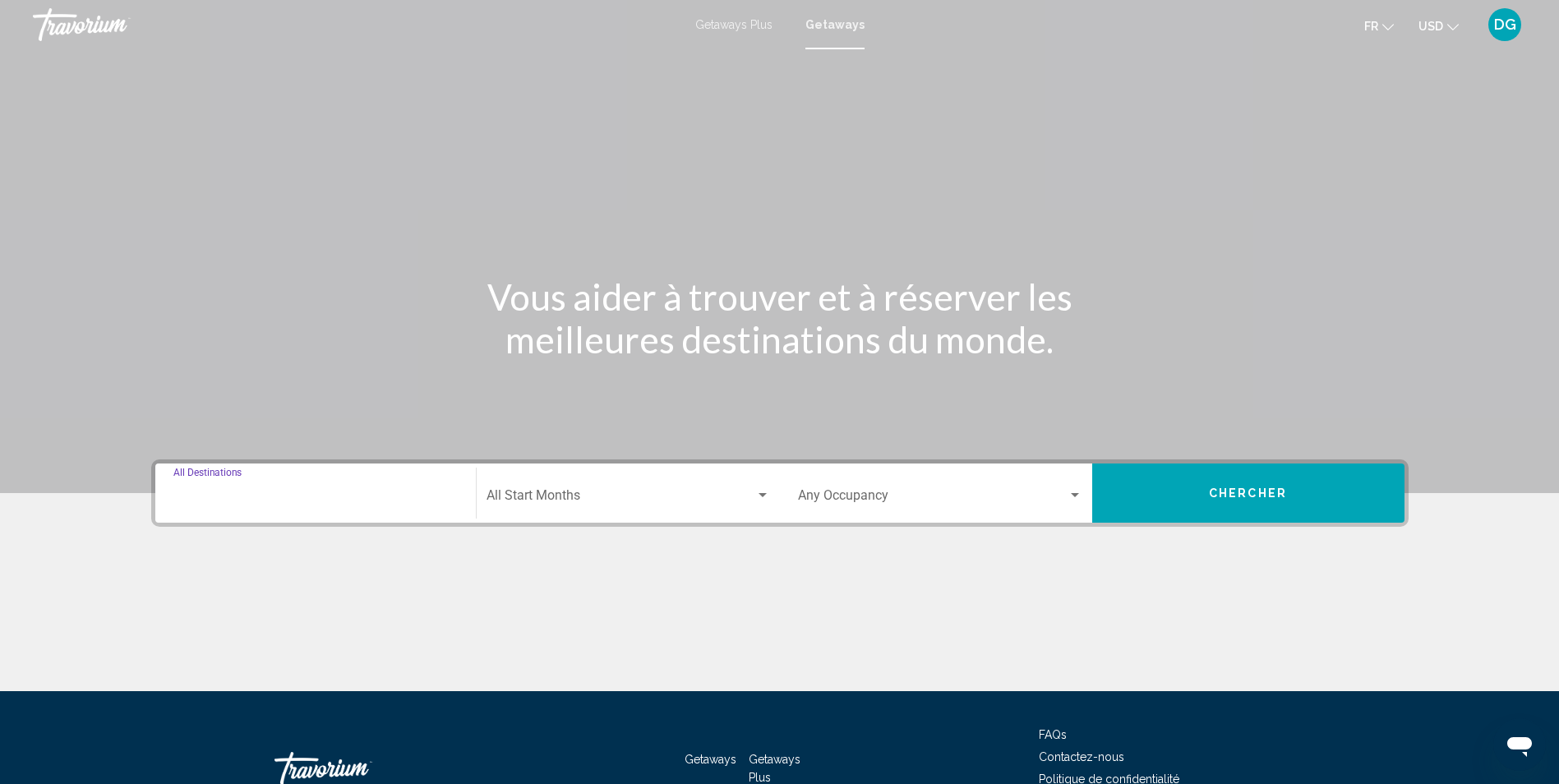
click at [303, 491] on input "Destination All Destinations" at bounding box center [316, 499] width 285 height 15
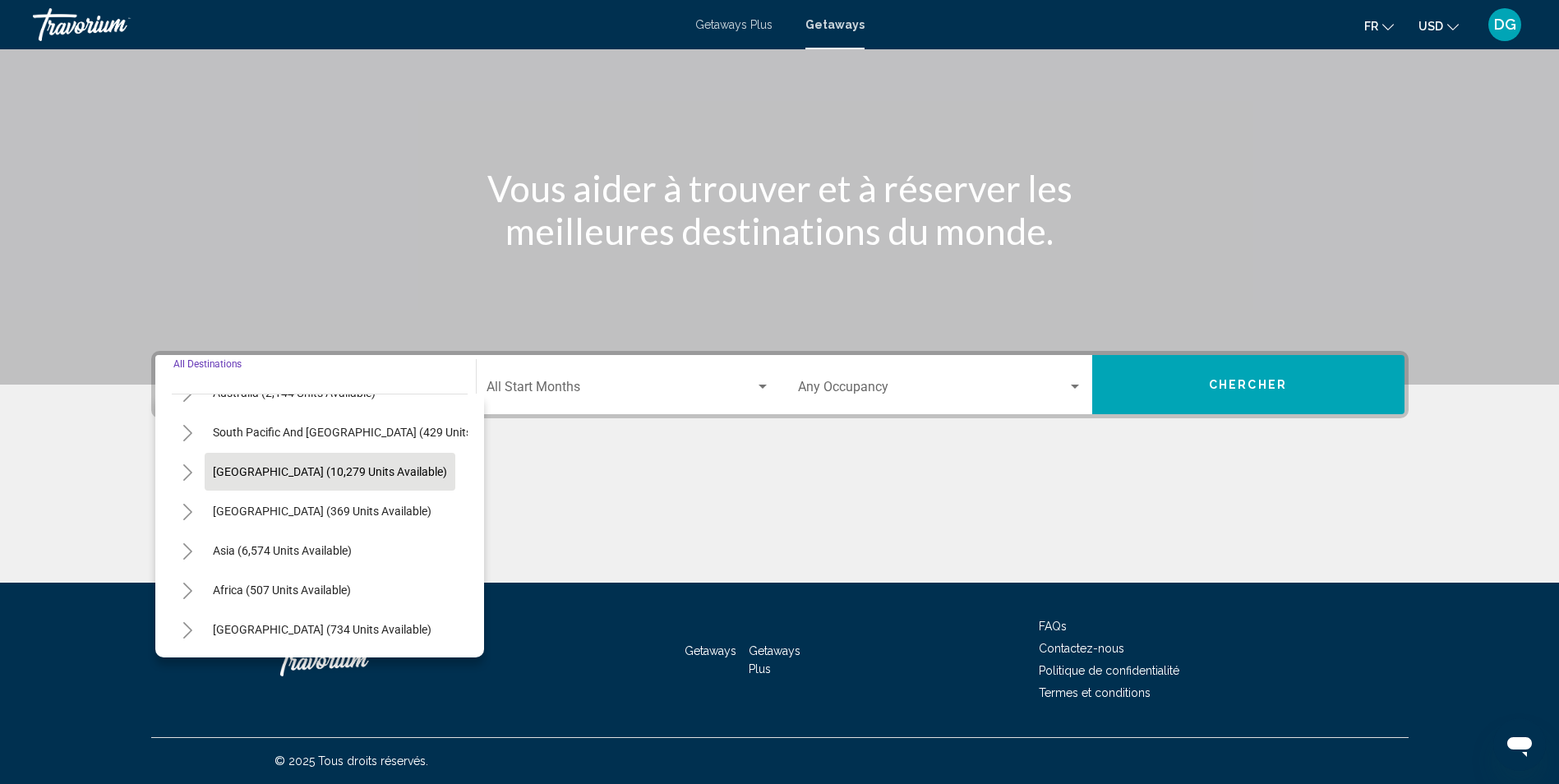
scroll to position [279, 0]
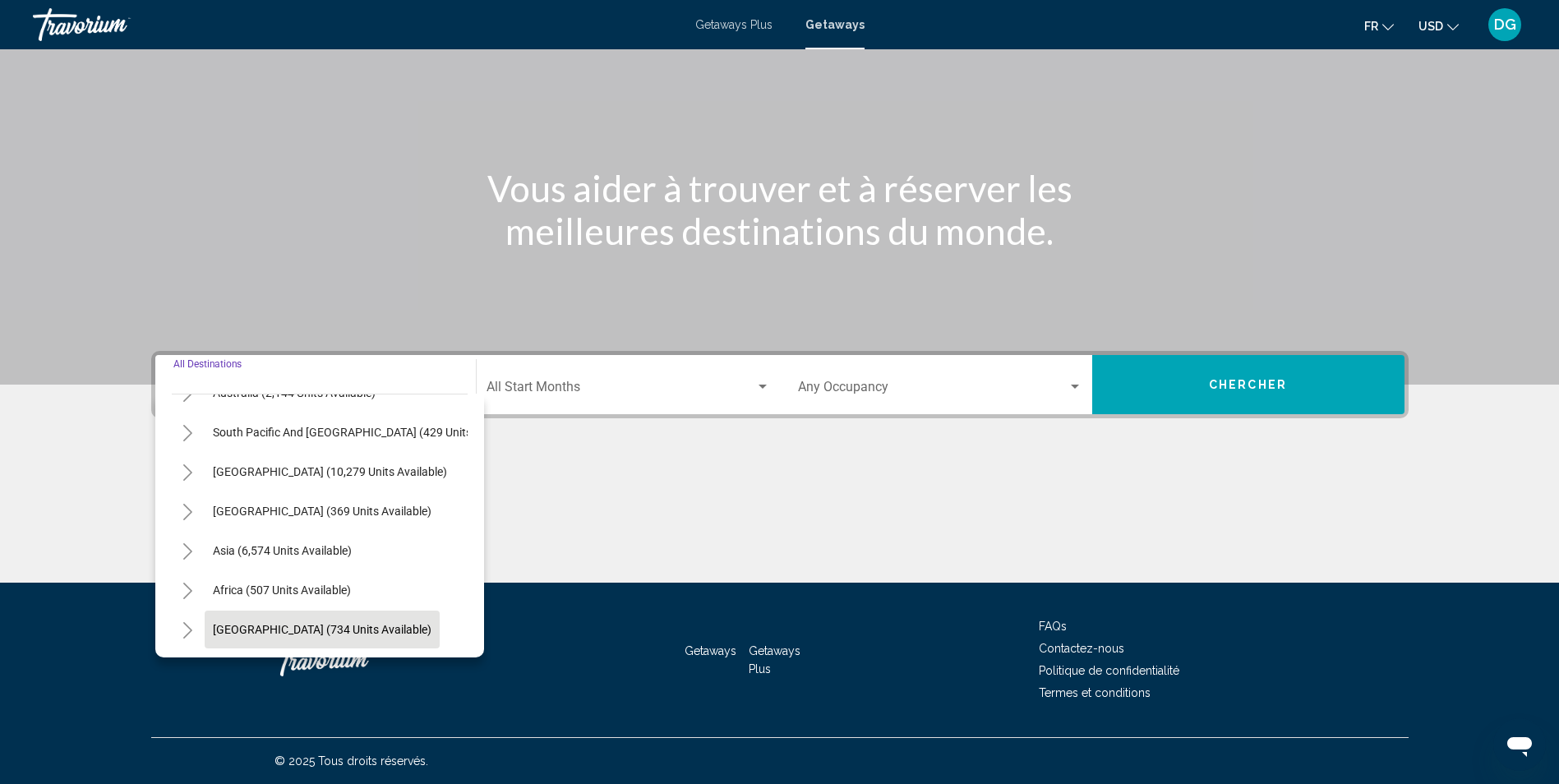
click at [222, 623] on span "[GEOGRAPHIC_DATA] (734 units available)" at bounding box center [322, 630] width 219 height 13
type input "**********"
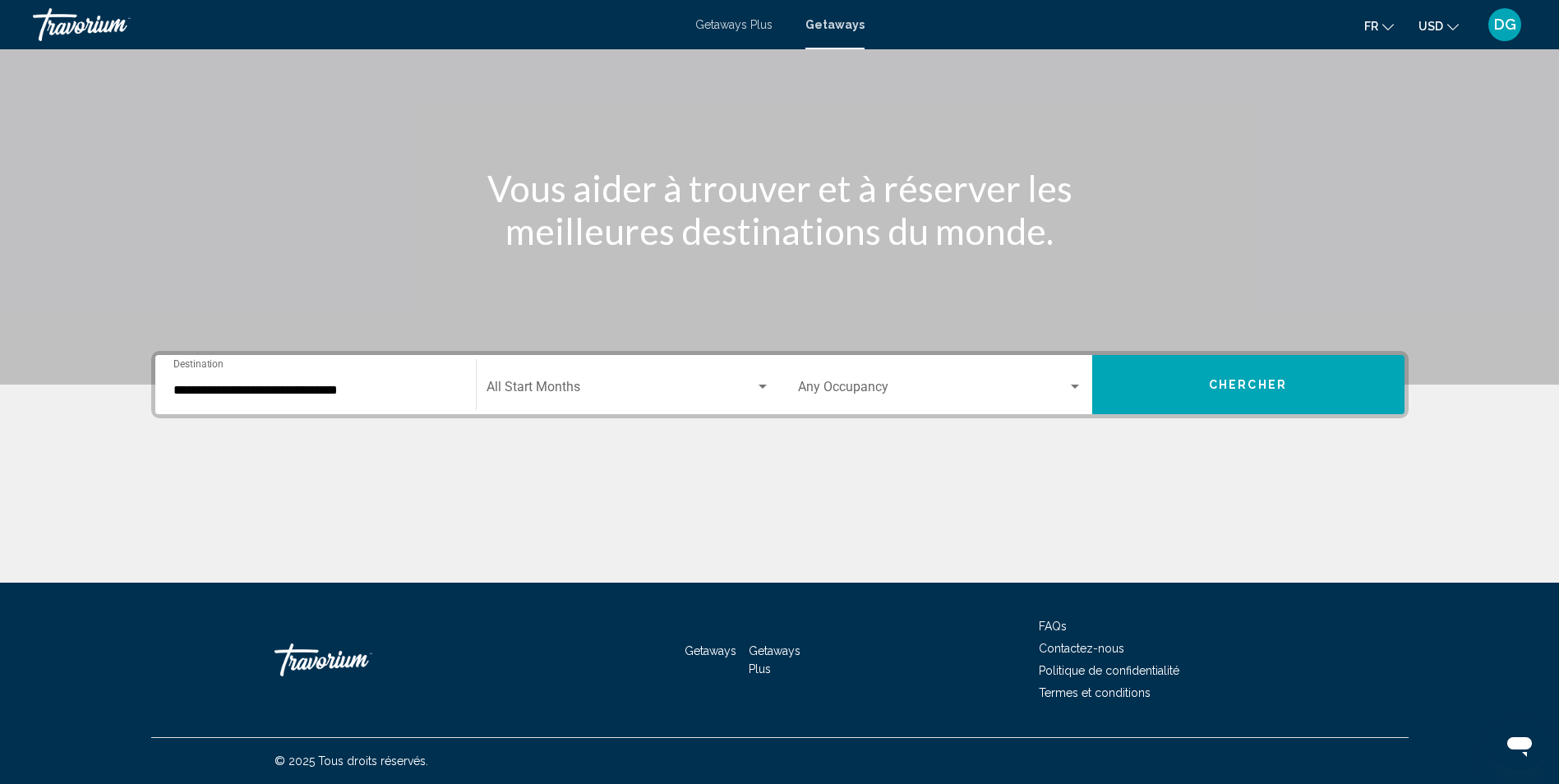
click at [571, 381] on div "Start Month All Start Months" at bounding box center [628, 385] width 284 height 52
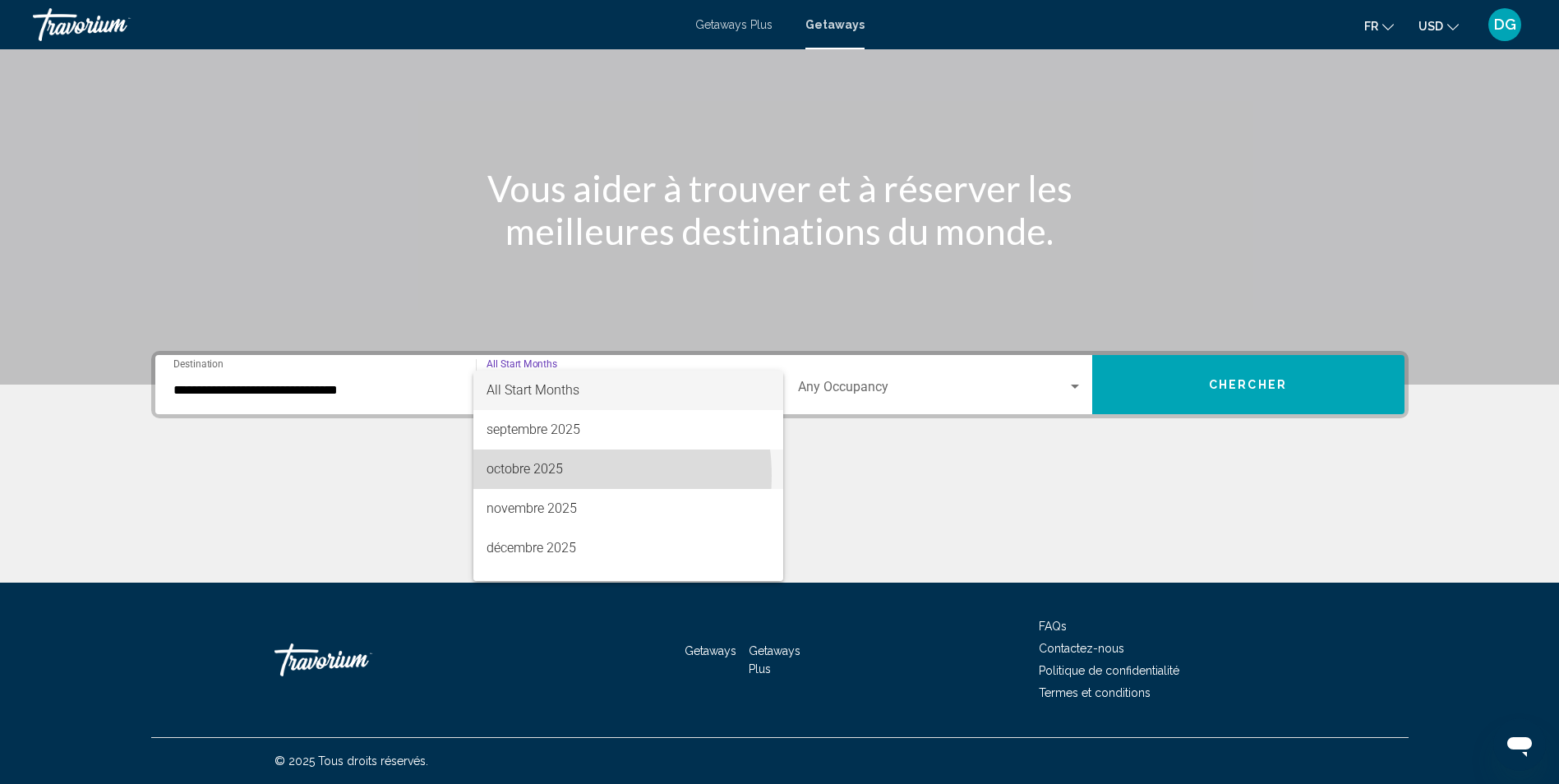
click at [548, 476] on span "octobre 2025" at bounding box center [628, 469] width 284 height 39
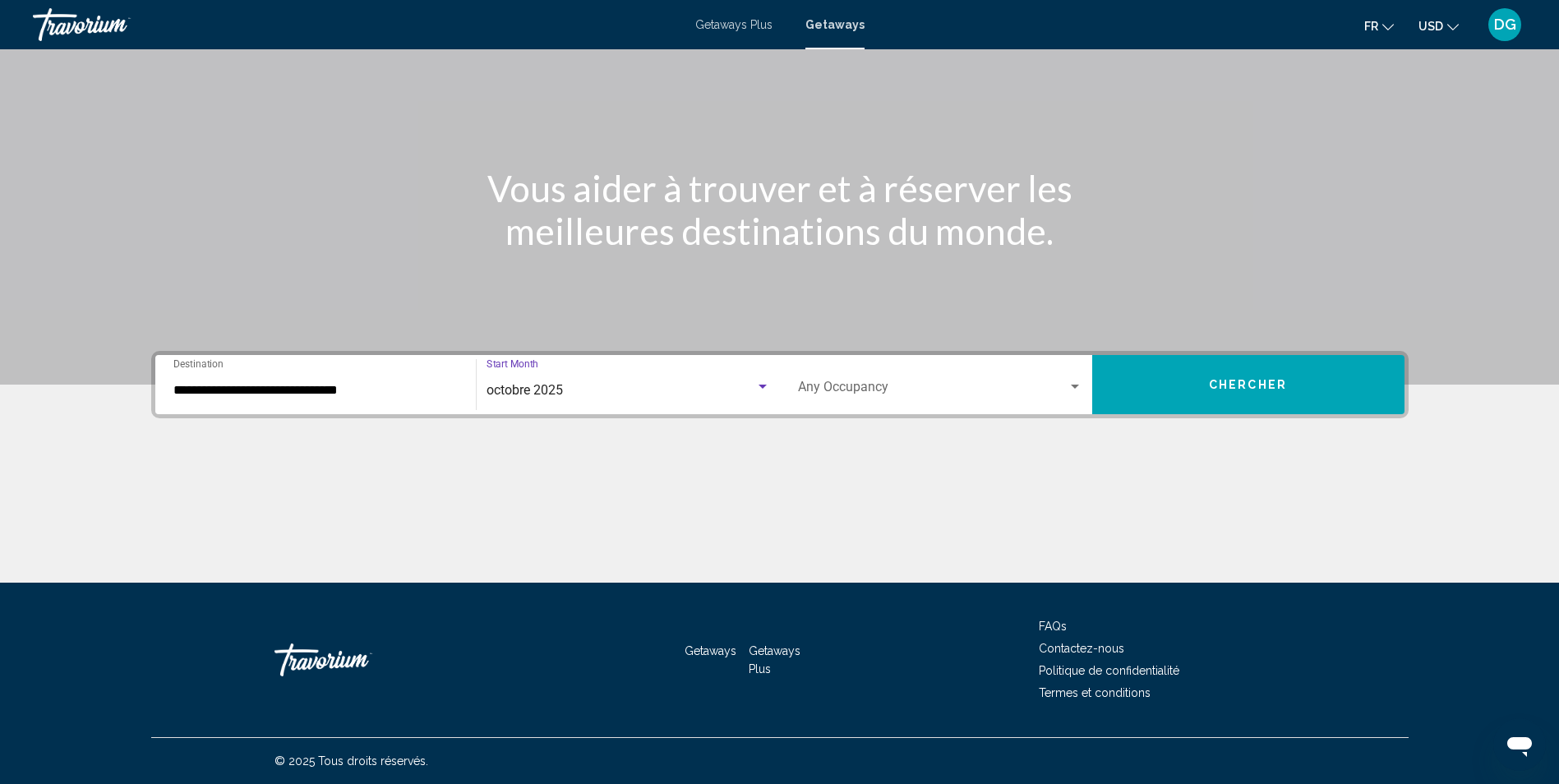
click at [1053, 386] on span "Search widget" at bounding box center [933, 390] width 270 height 15
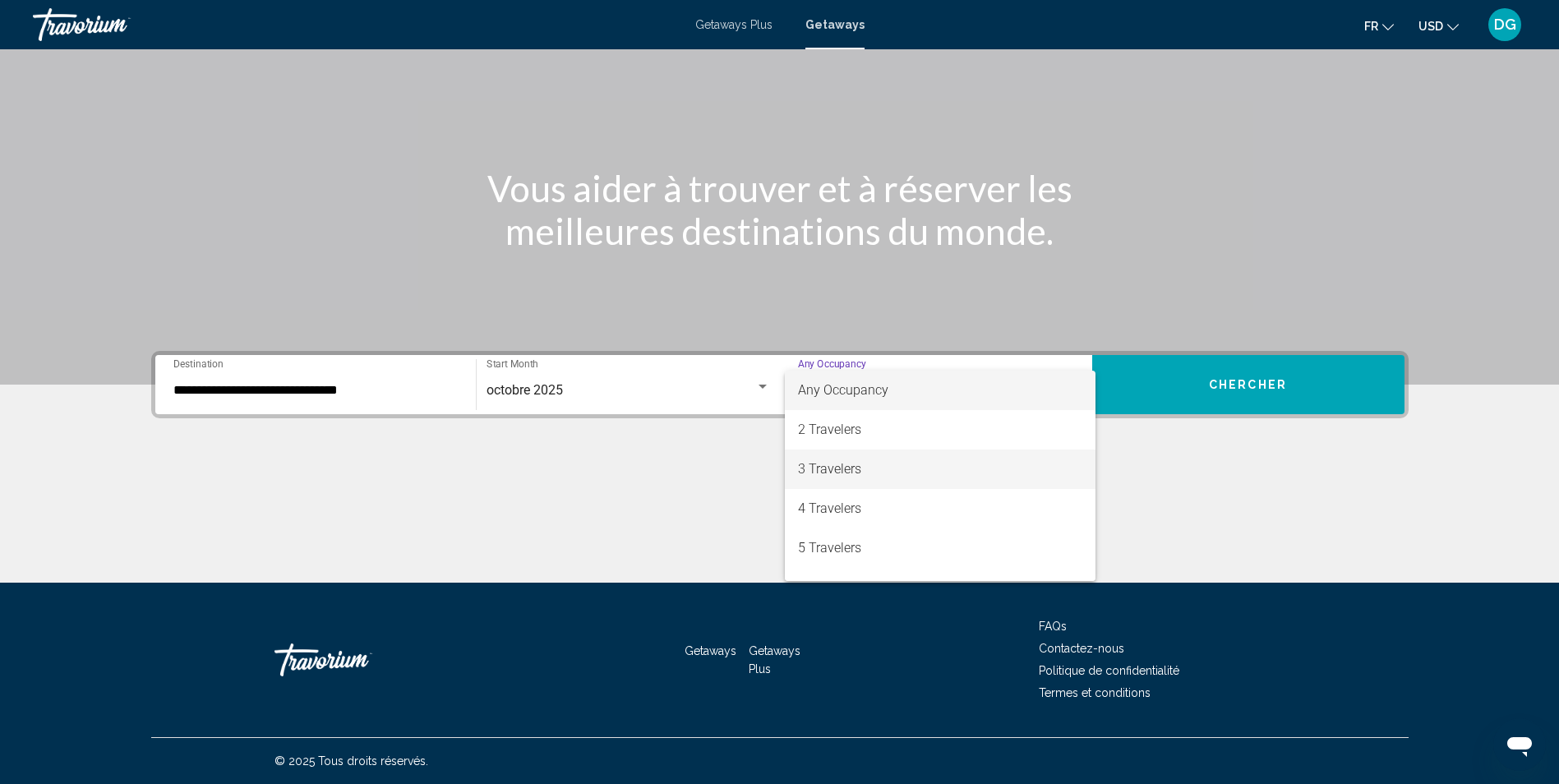
click at [871, 479] on span "3 Travelers" at bounding box center [941, 469] width 285 height 39
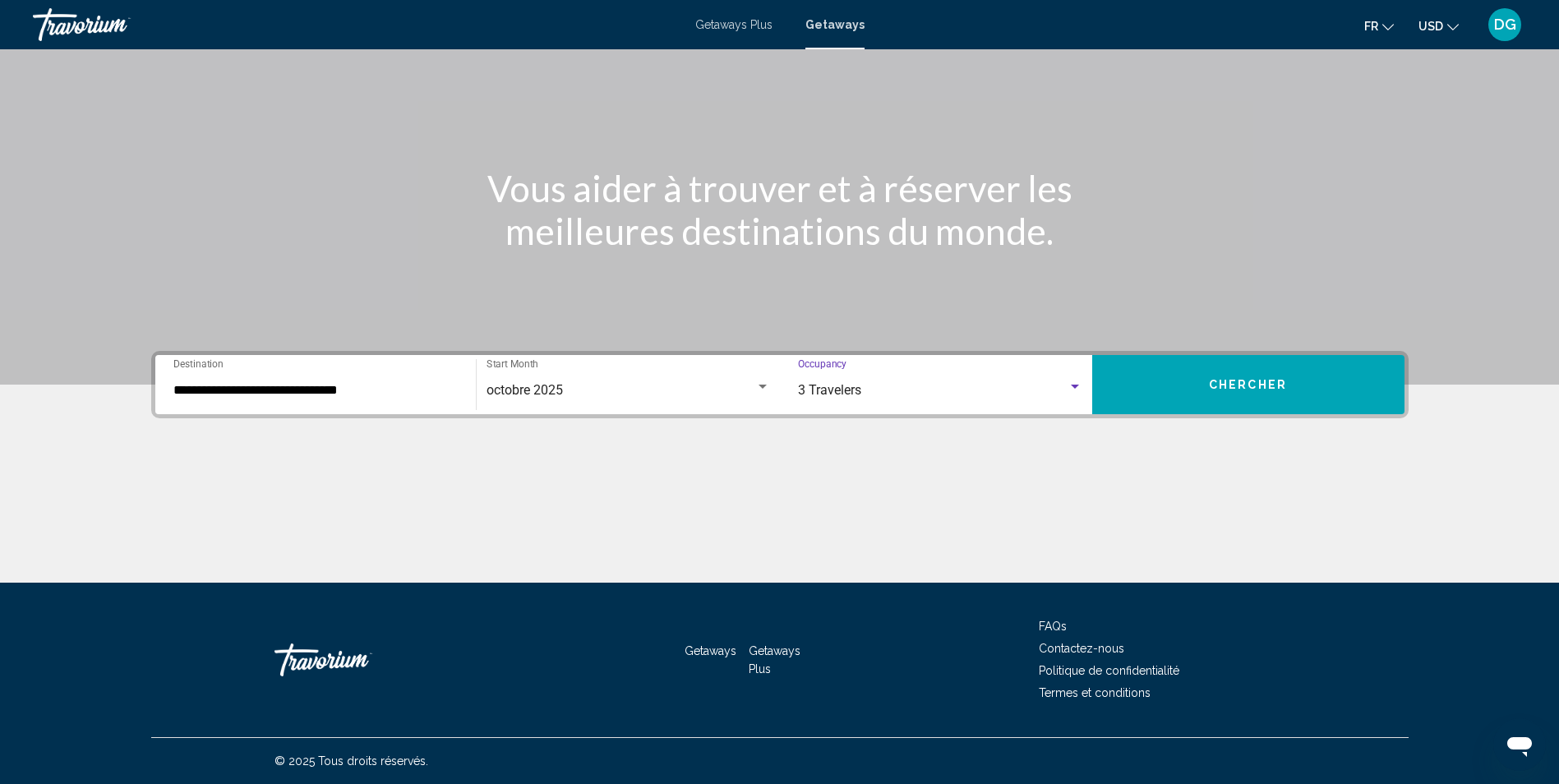
click at [1238, 388] on span "Chercher" at bounding box center [1247, 385] width 78 height 13
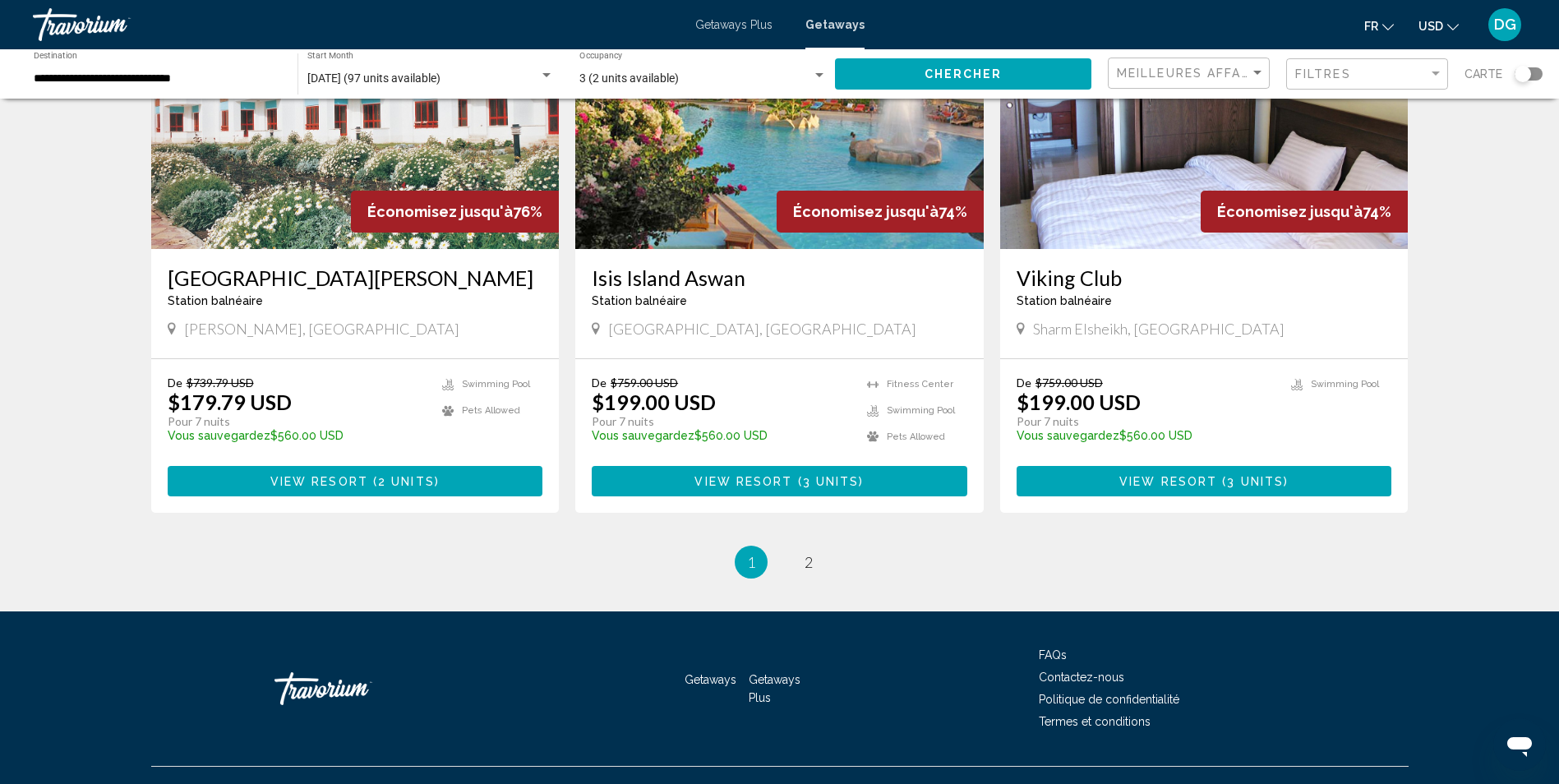
scroll to position [1894, 0]
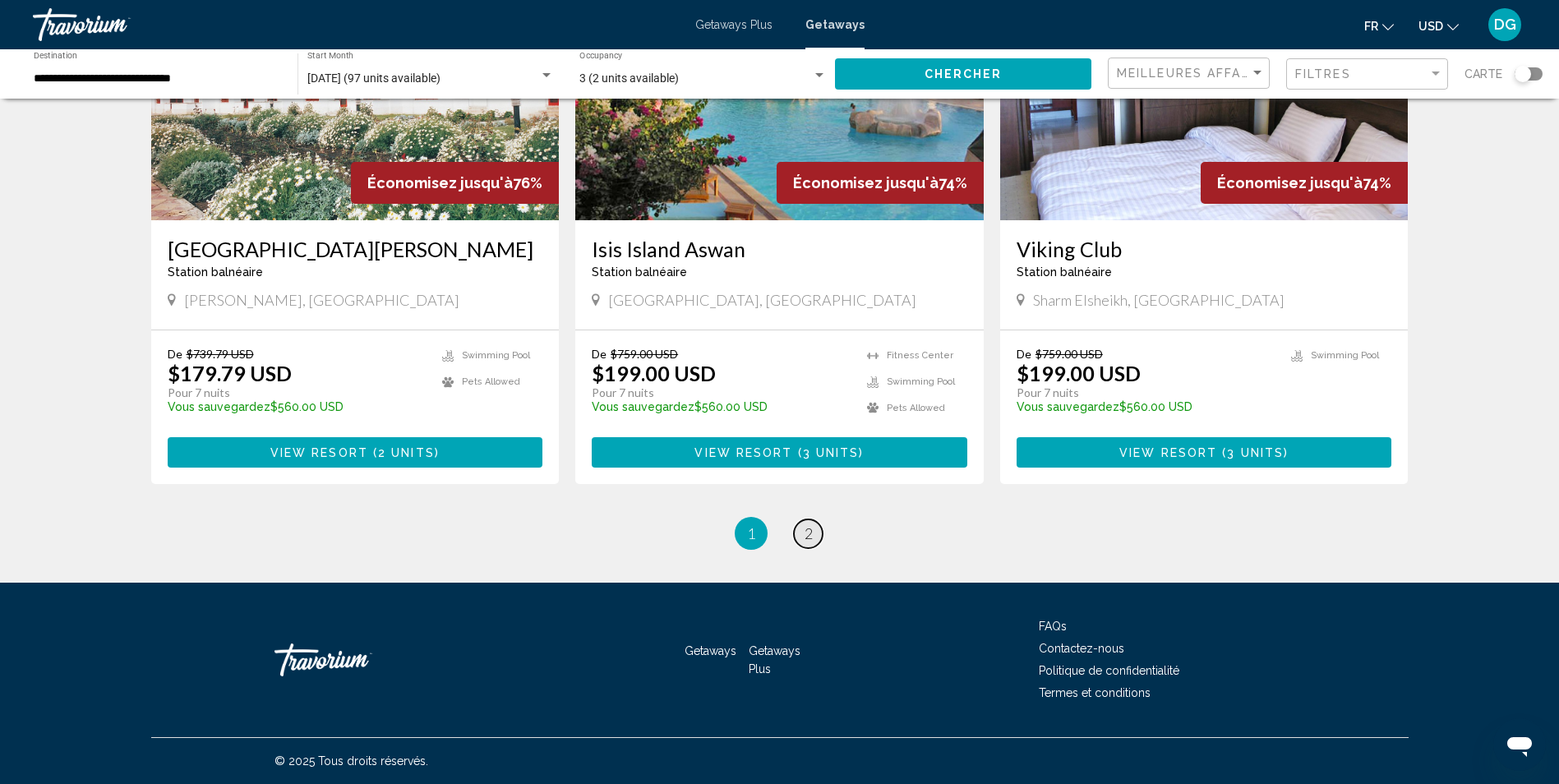
click at [805, 533] on span "2" at bounding box center [809, 533] width 8 height 18
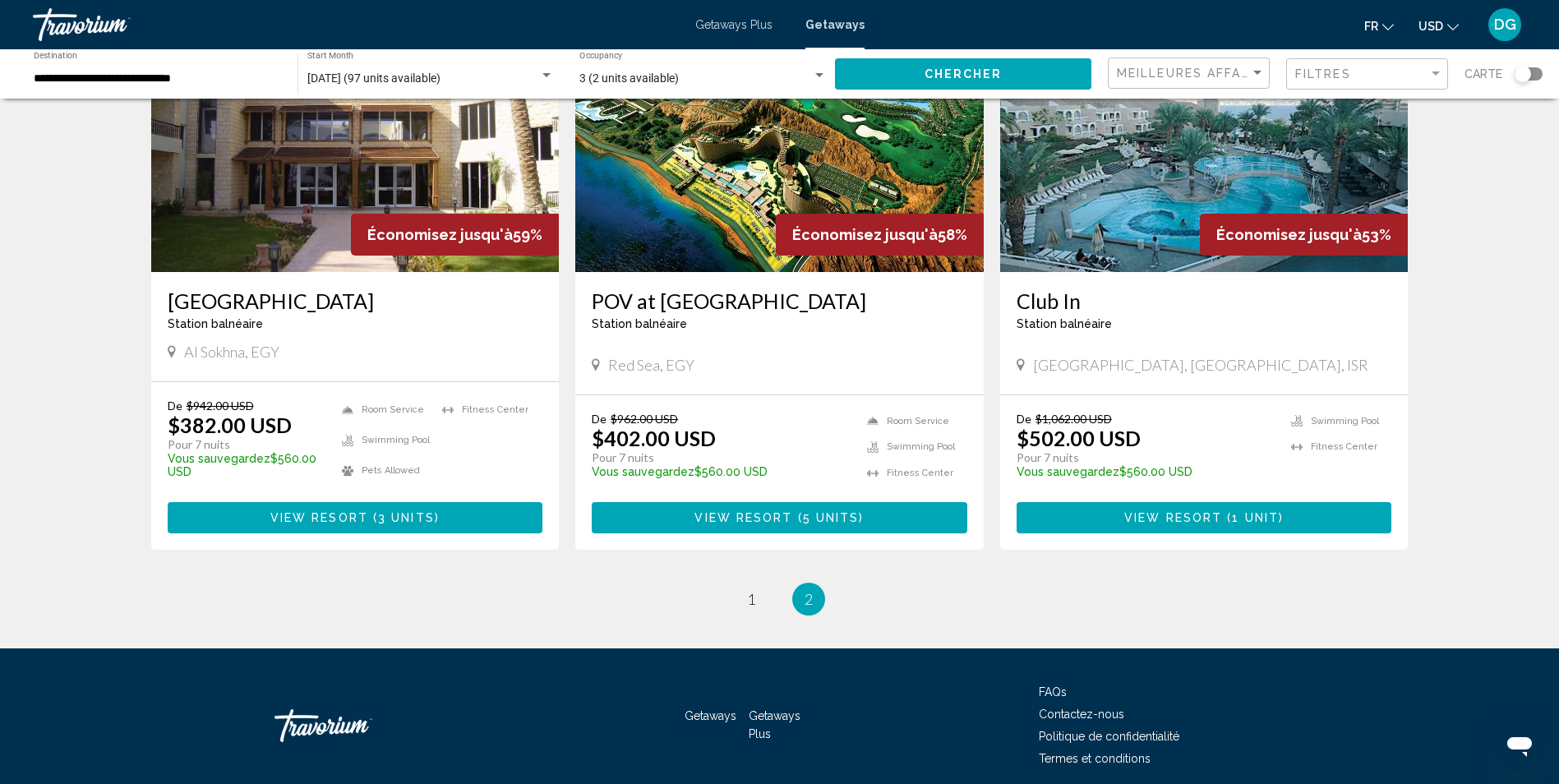
scroll to position [789, 0]
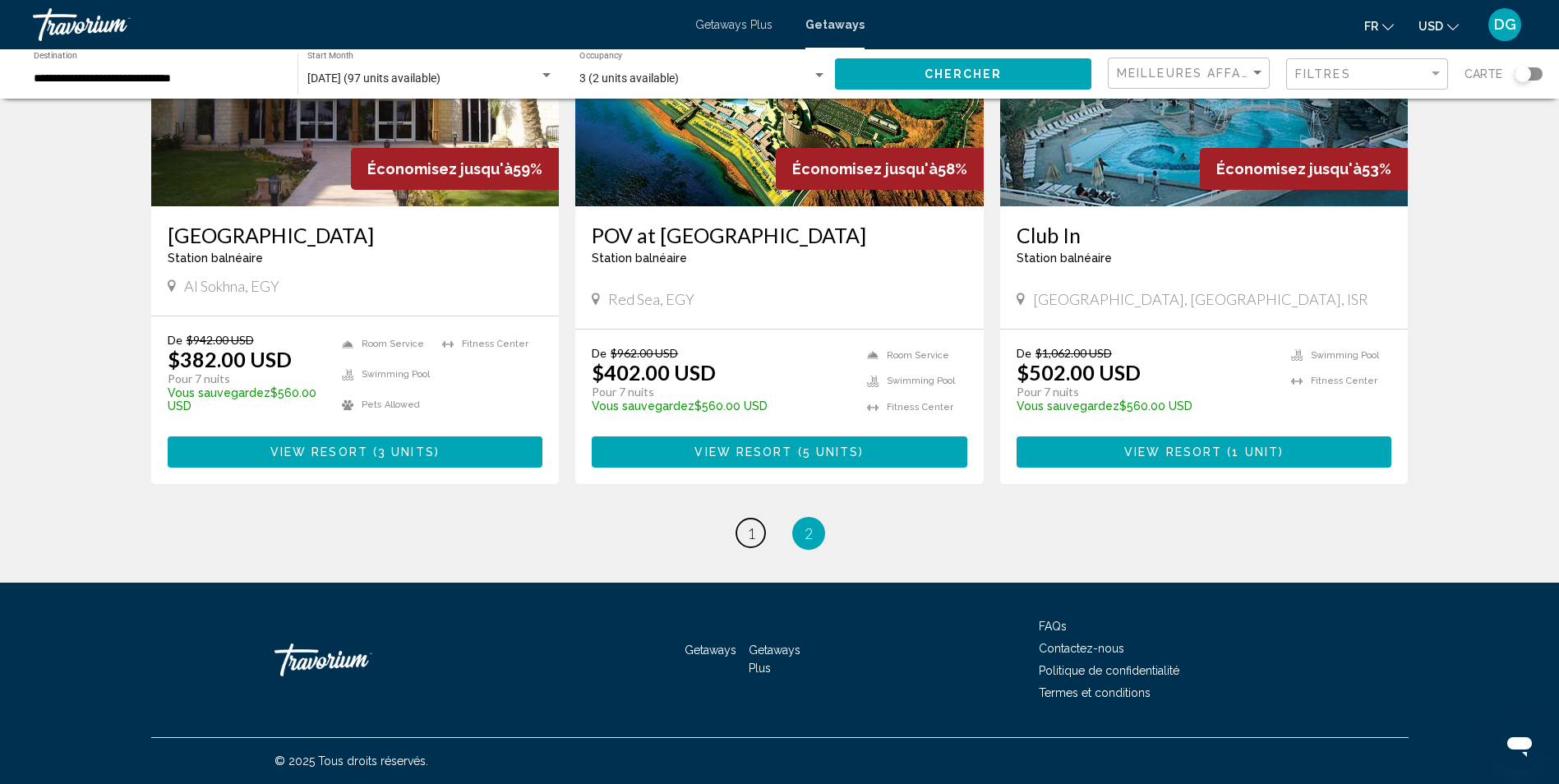
click at [749, 535] on span "1" at bounding box center [752, 533] width 8 height 18
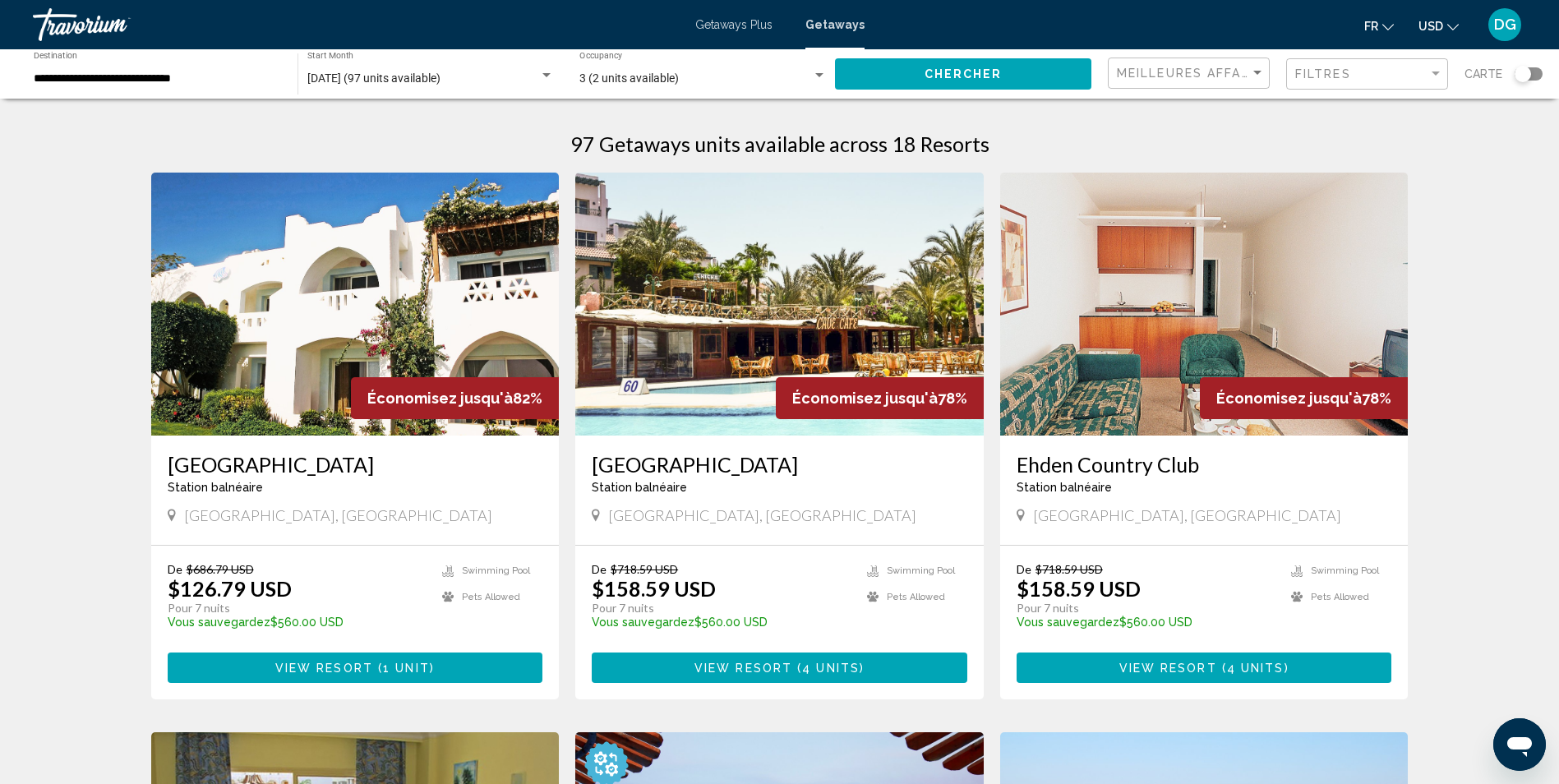
click at [751, 314] on img "Main content" at bounding box center [780, 304] width 409 height 263
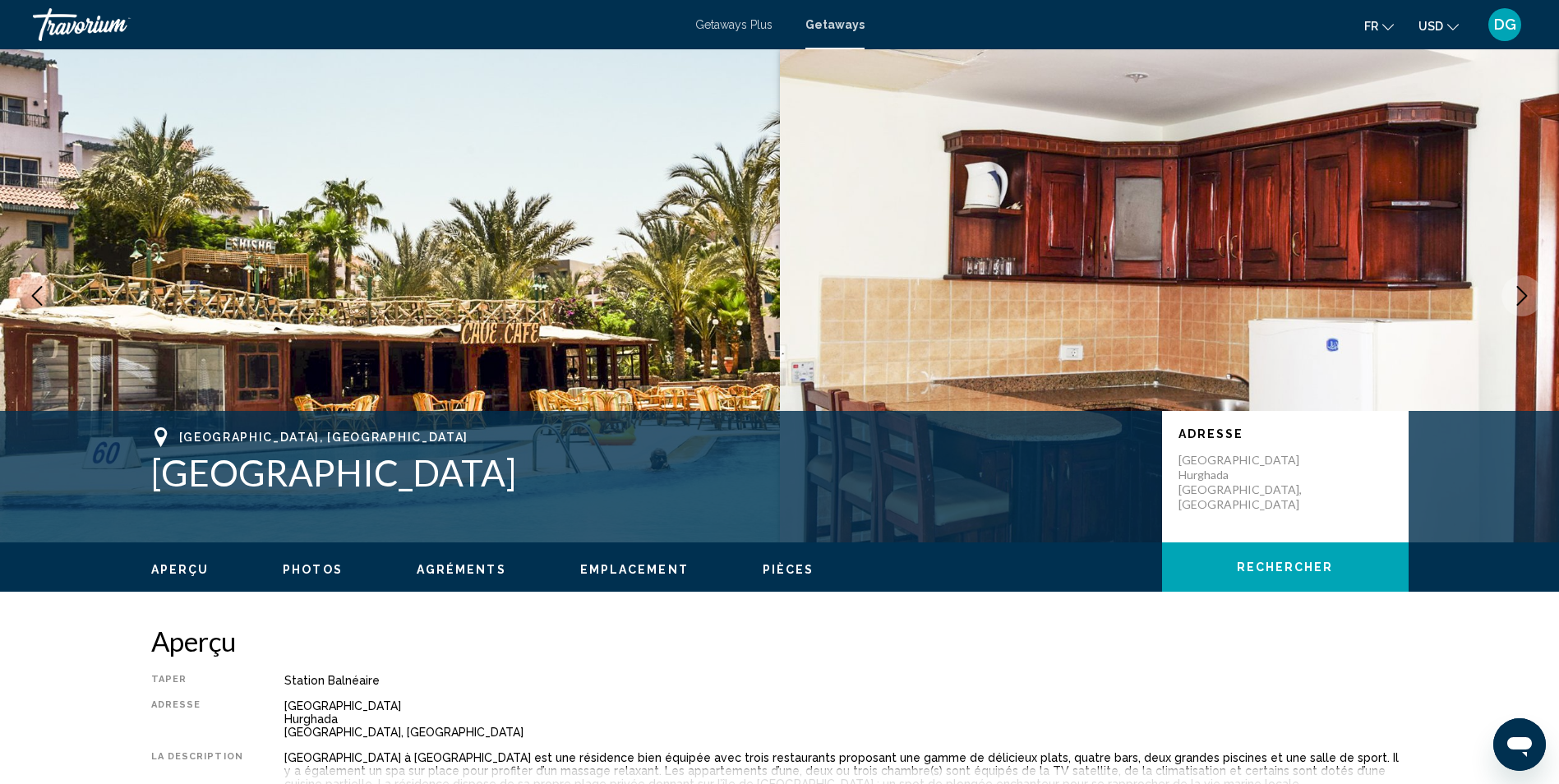
click at [1524, 298] on icon "Next image" at bounding box center [1522, 296] width 11 height 20
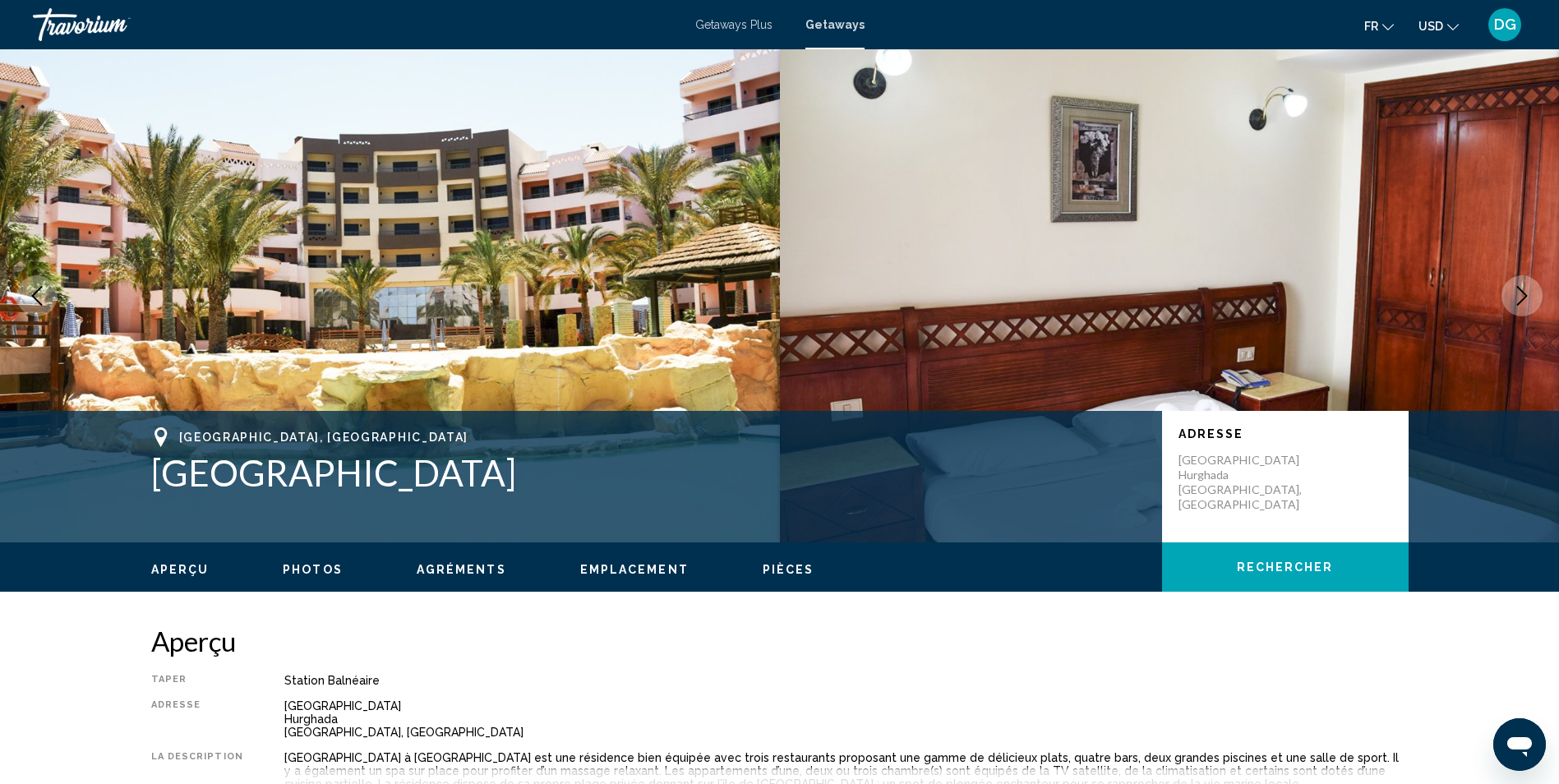
click at [1524, 298] on icon "Next image" at bounding box center [1522, 296] width 11 height 20
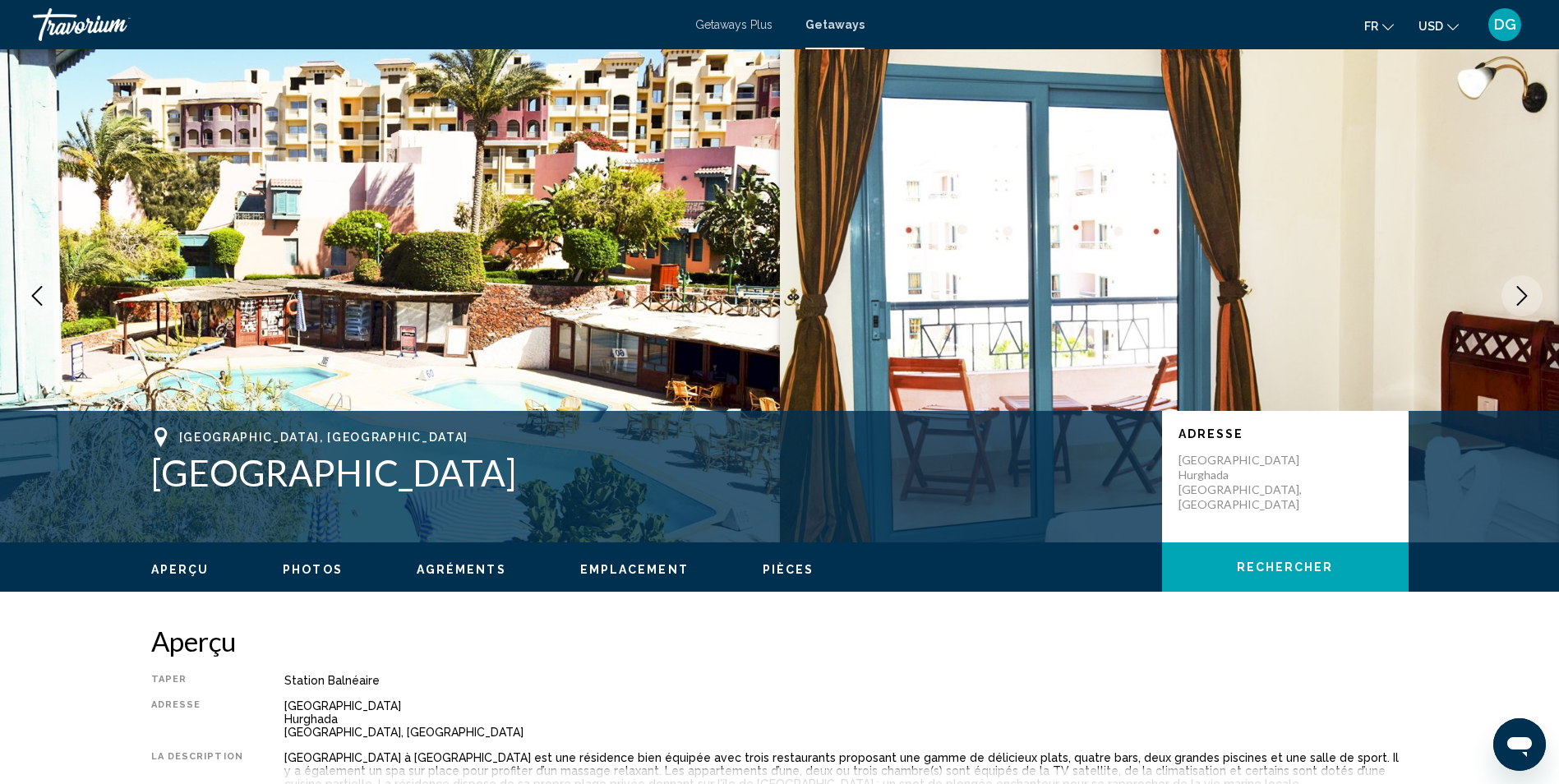
click at [1524, 298] on icon "Next image" at bounding box center [1522, 296] width 11 height 20
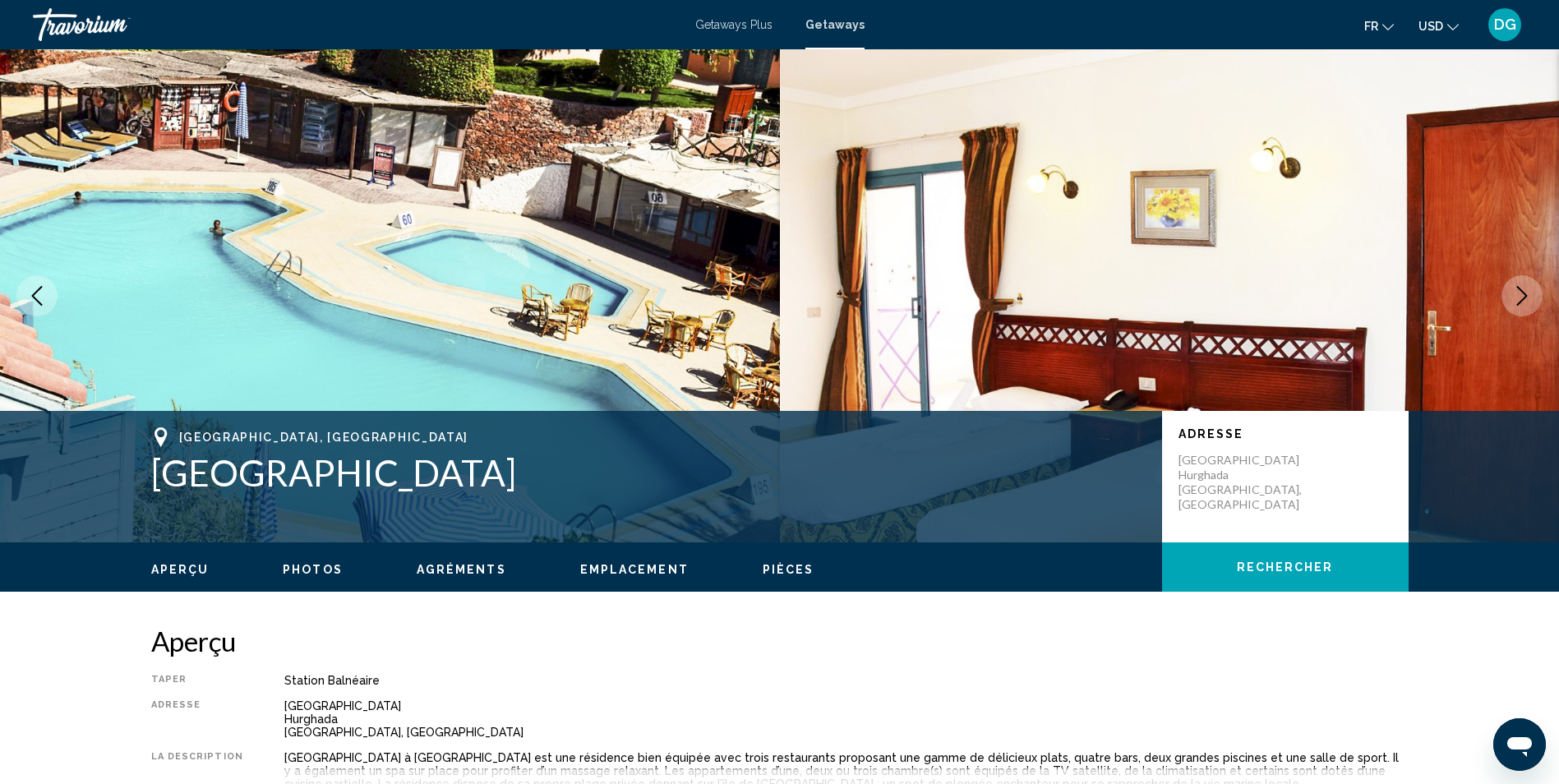
click at [1524, 298] on icon "Next image" at bounding box center [1522, 296] width 11 height 20
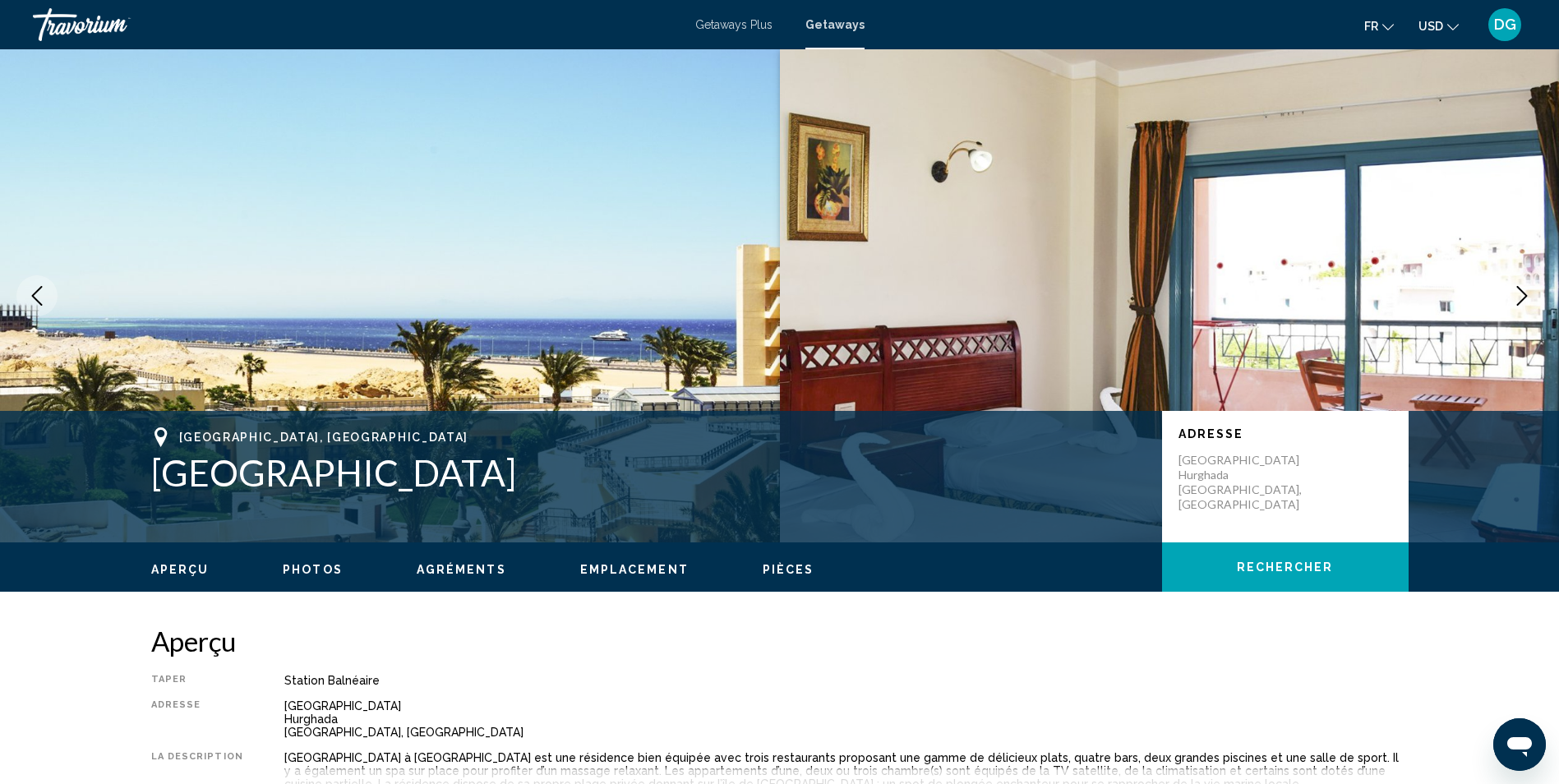
click at [1524, 298] on icon "Next image" at bounding box center [1522, 296] width 11 height 20
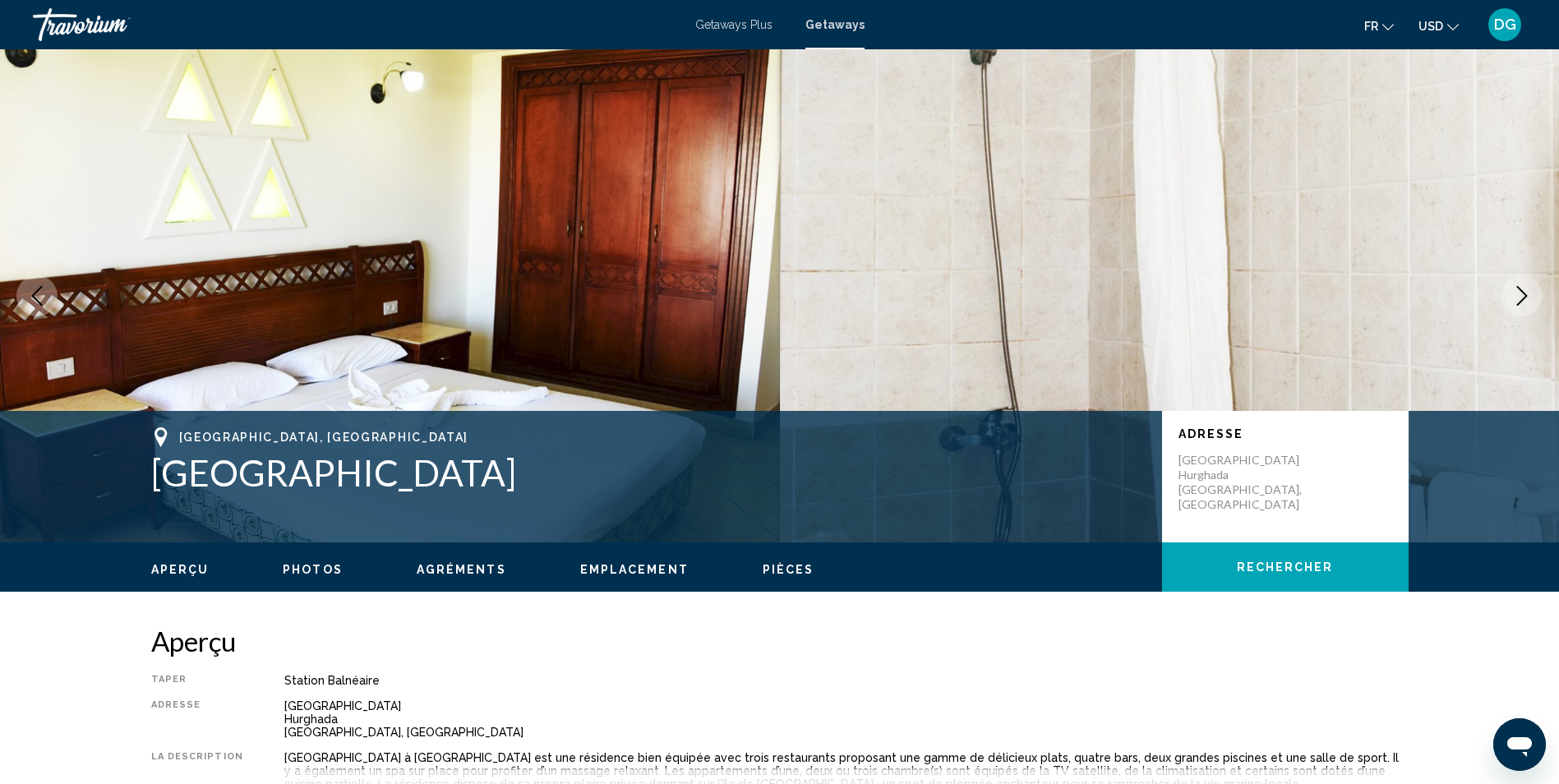
click at [1524, 298] on icon "Next image" at bounding box center [1522, 296] width 11 height 20
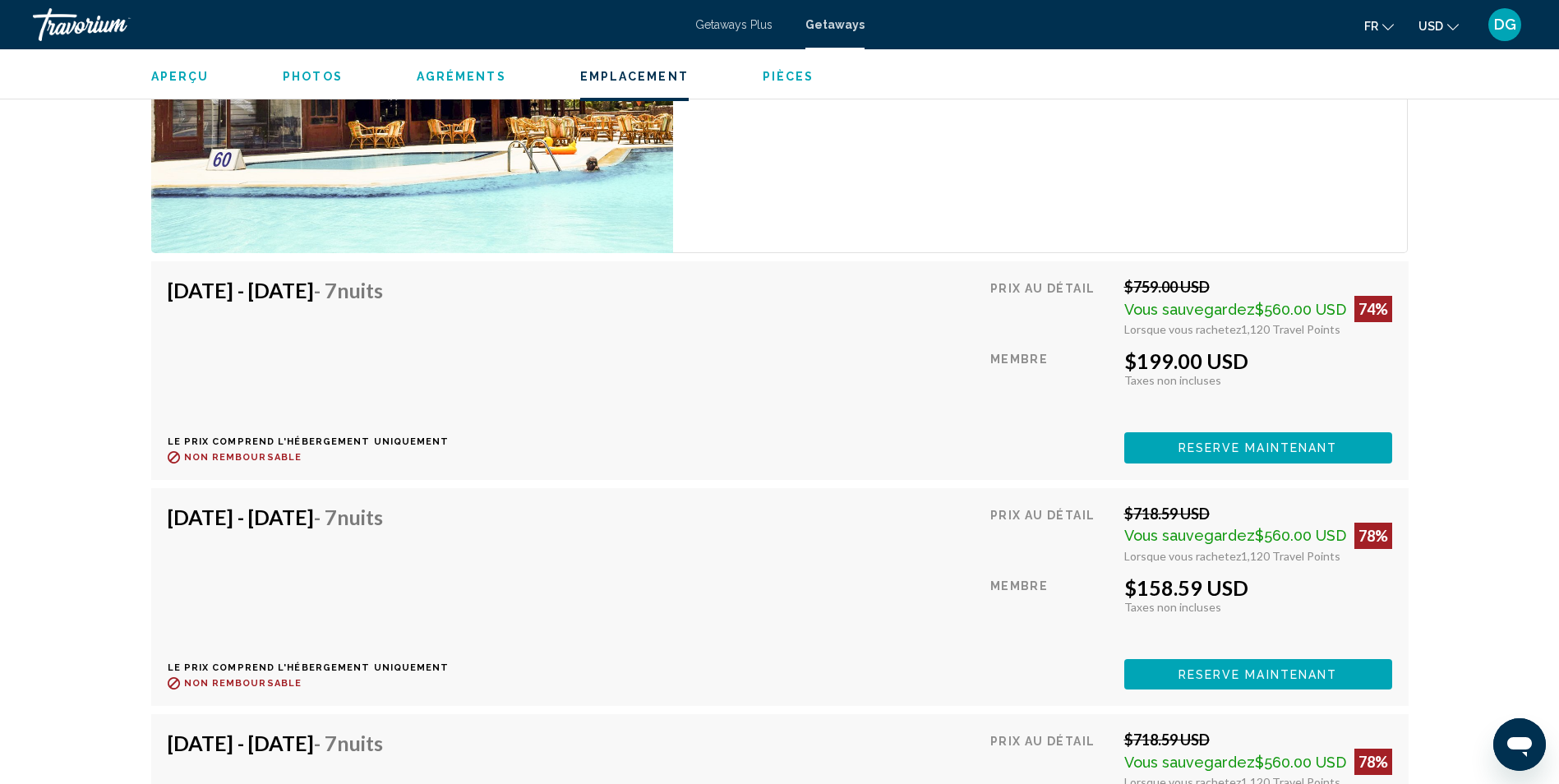
scroll to position [2847, 0]
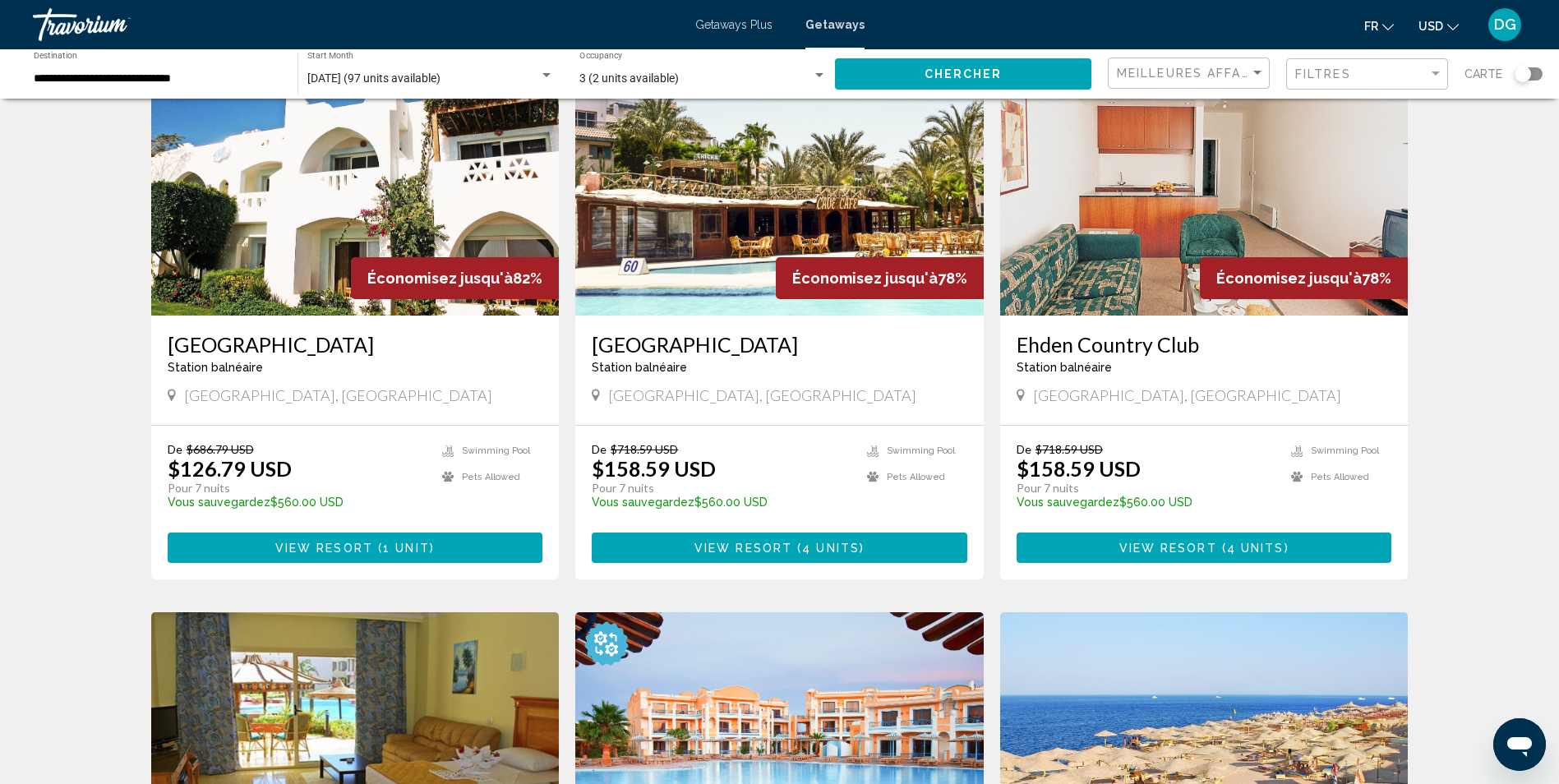
scroll to position [411, 0]
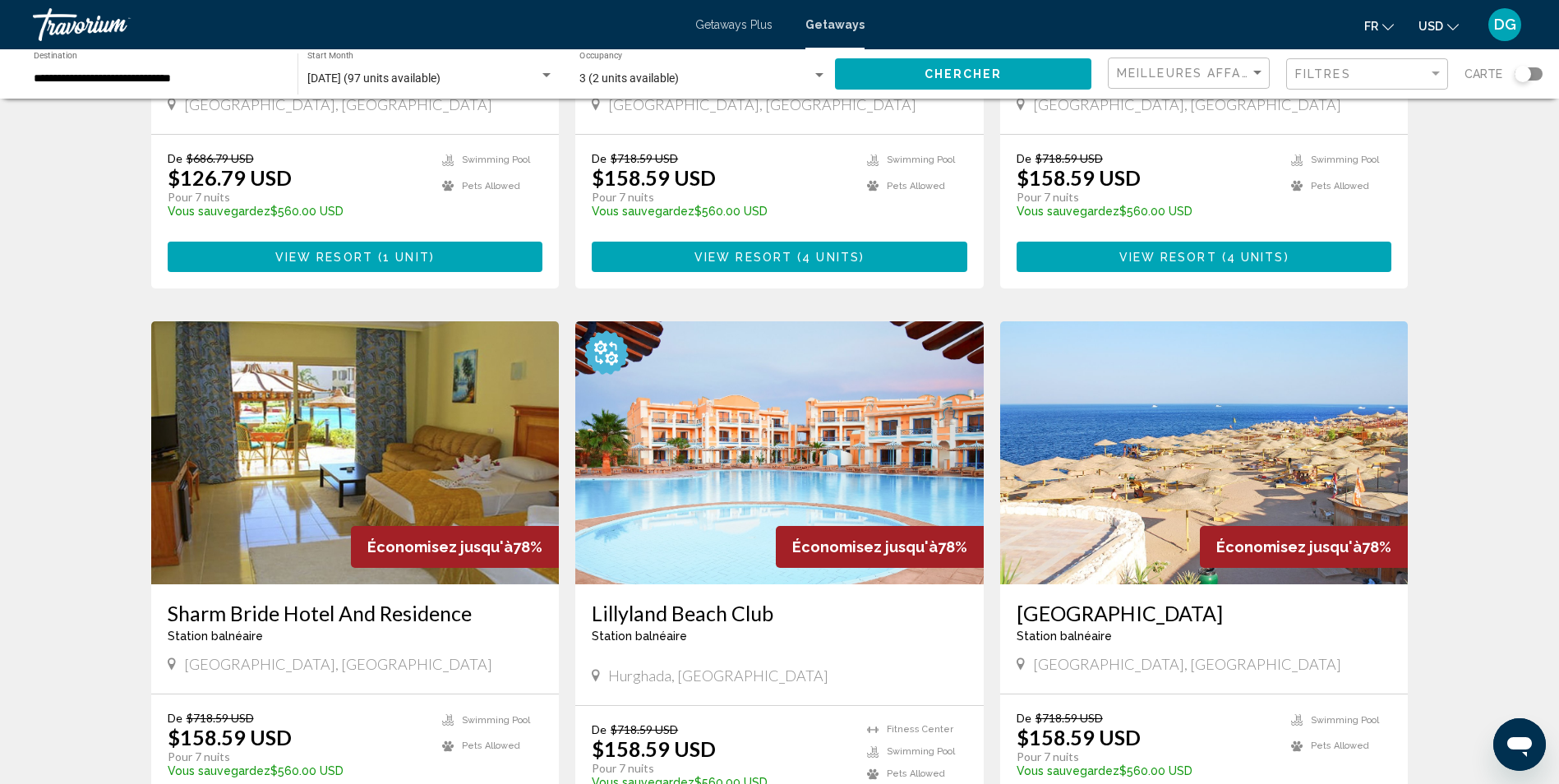
click at [786, 453] on img "Main content" at bounding box center [780, 453] width 409 height 263
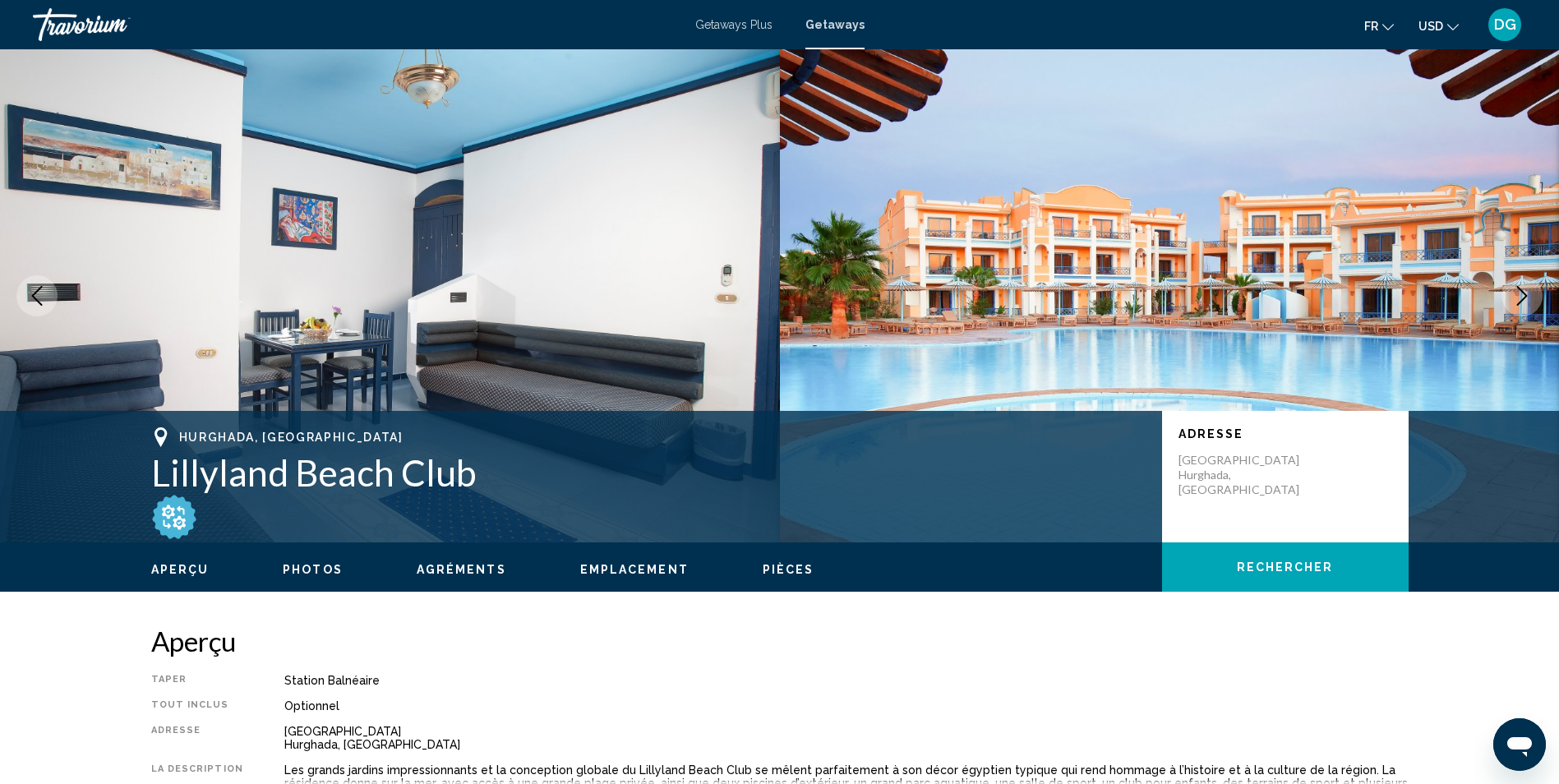
click at [1525, 290] on icon "Next image" at bounding box center [1522, 296] width 20 height 20
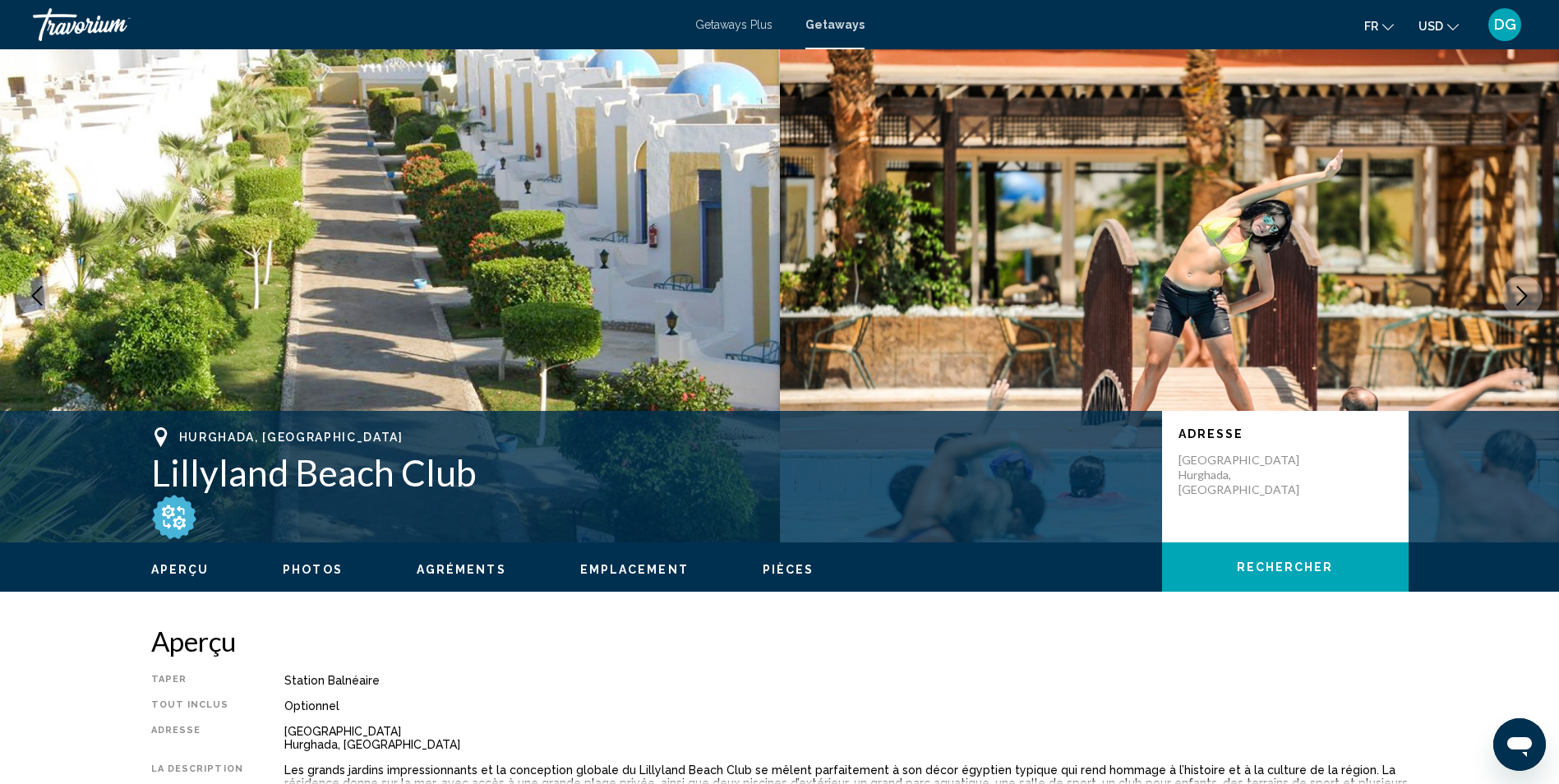
click at [1525, 290] on icon "Next image" at bounding box center [1522, 296] width 20 height 20
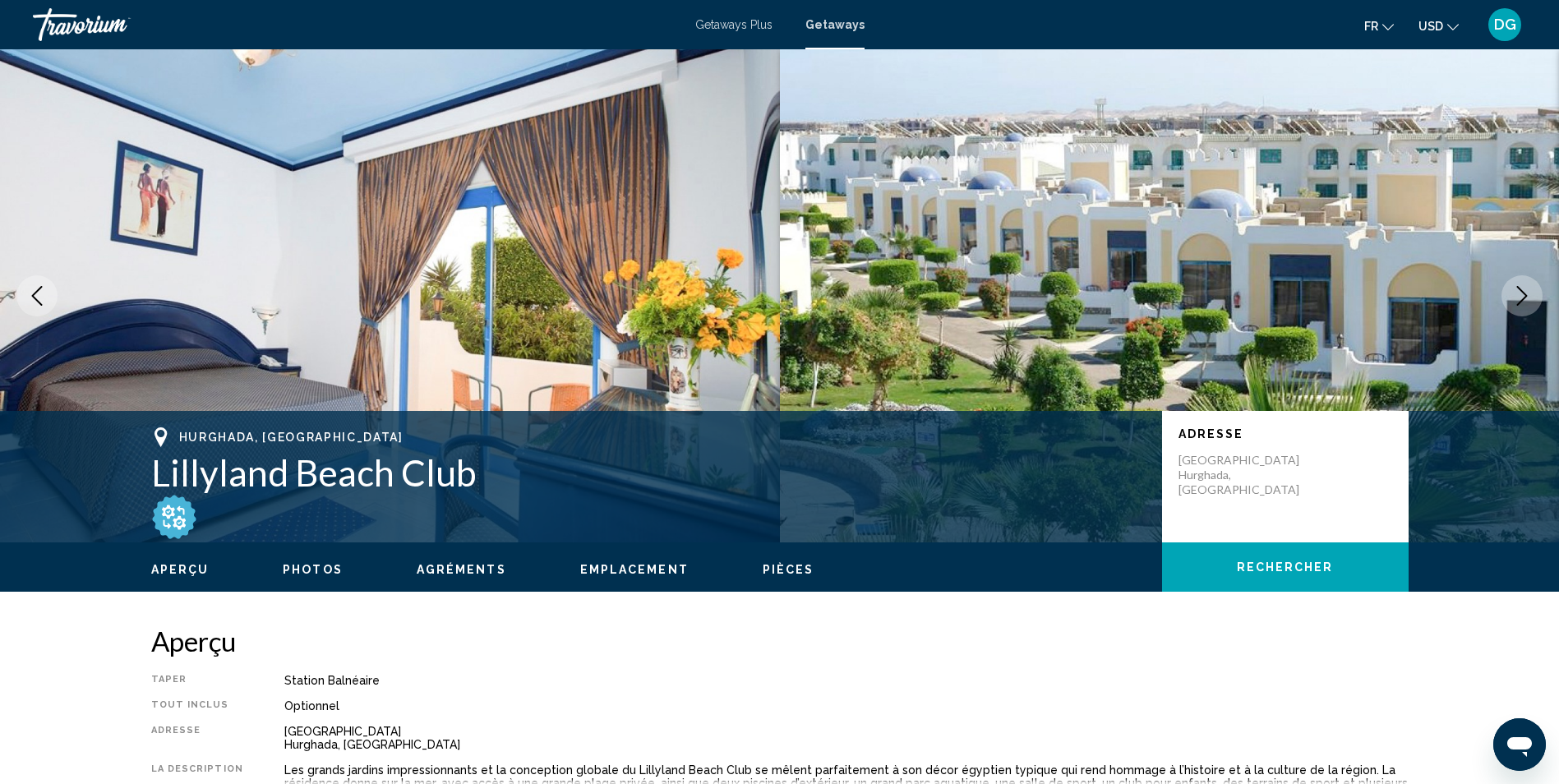
click at [1525, 290] on icon "Next image" at bounding box center [1522, 296] width 20 height 20
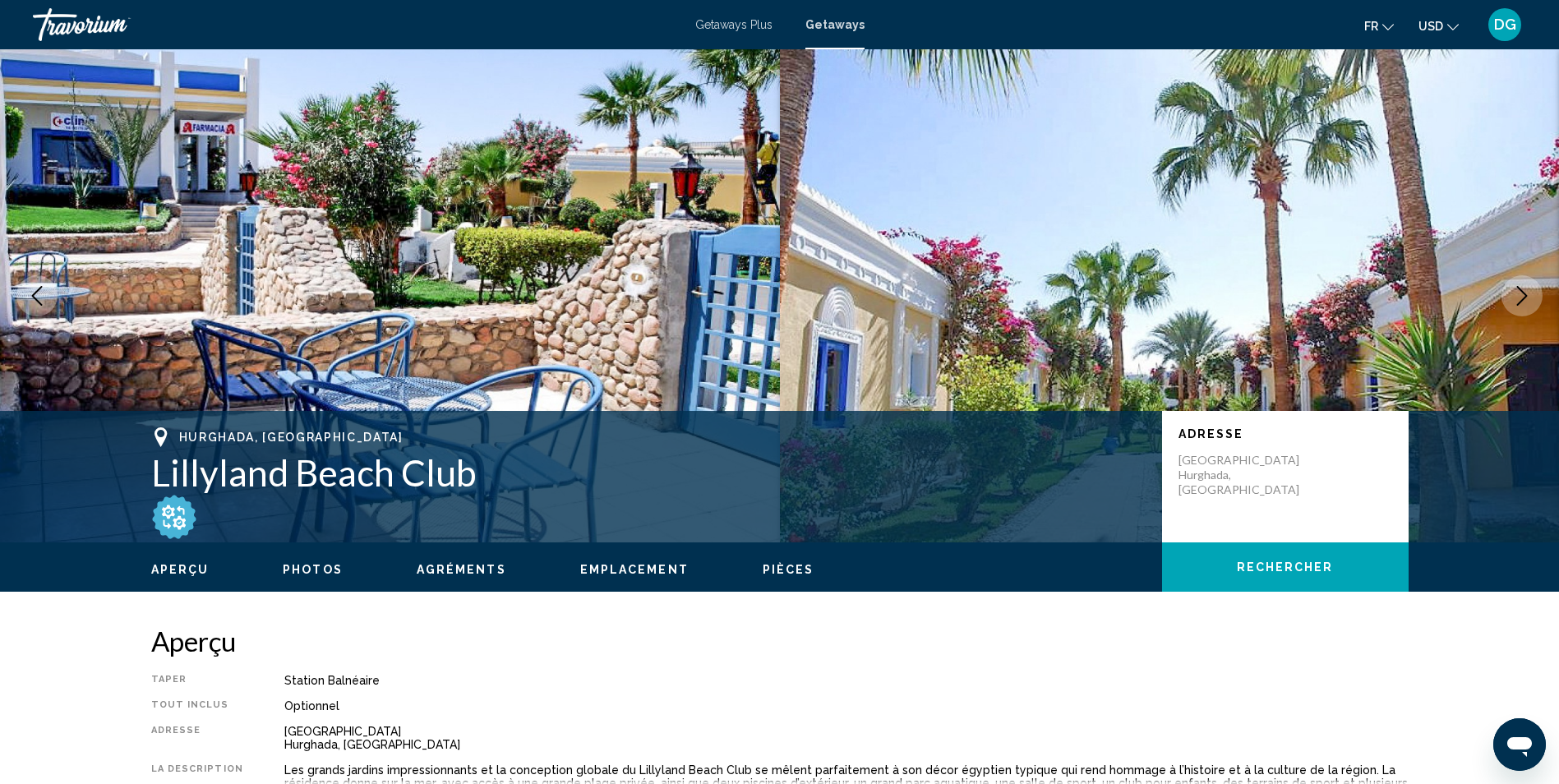
click at [1525, 290] on icon "Next image" at bounding box center [1522, 296] width 20 height 20
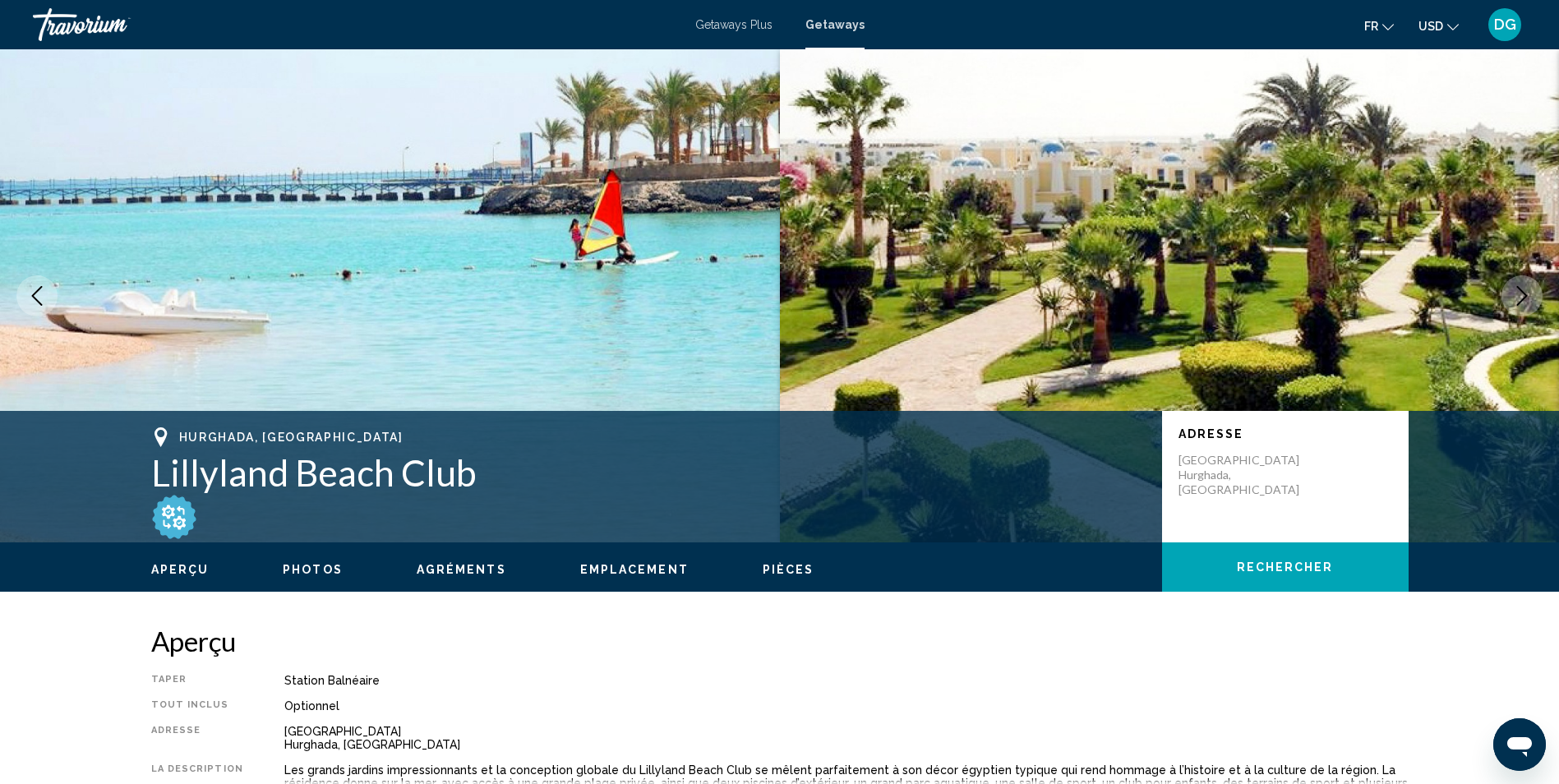
click at [1525, 290] on icon "Next image" at bounding box center [1522, 296] width 20 height 20
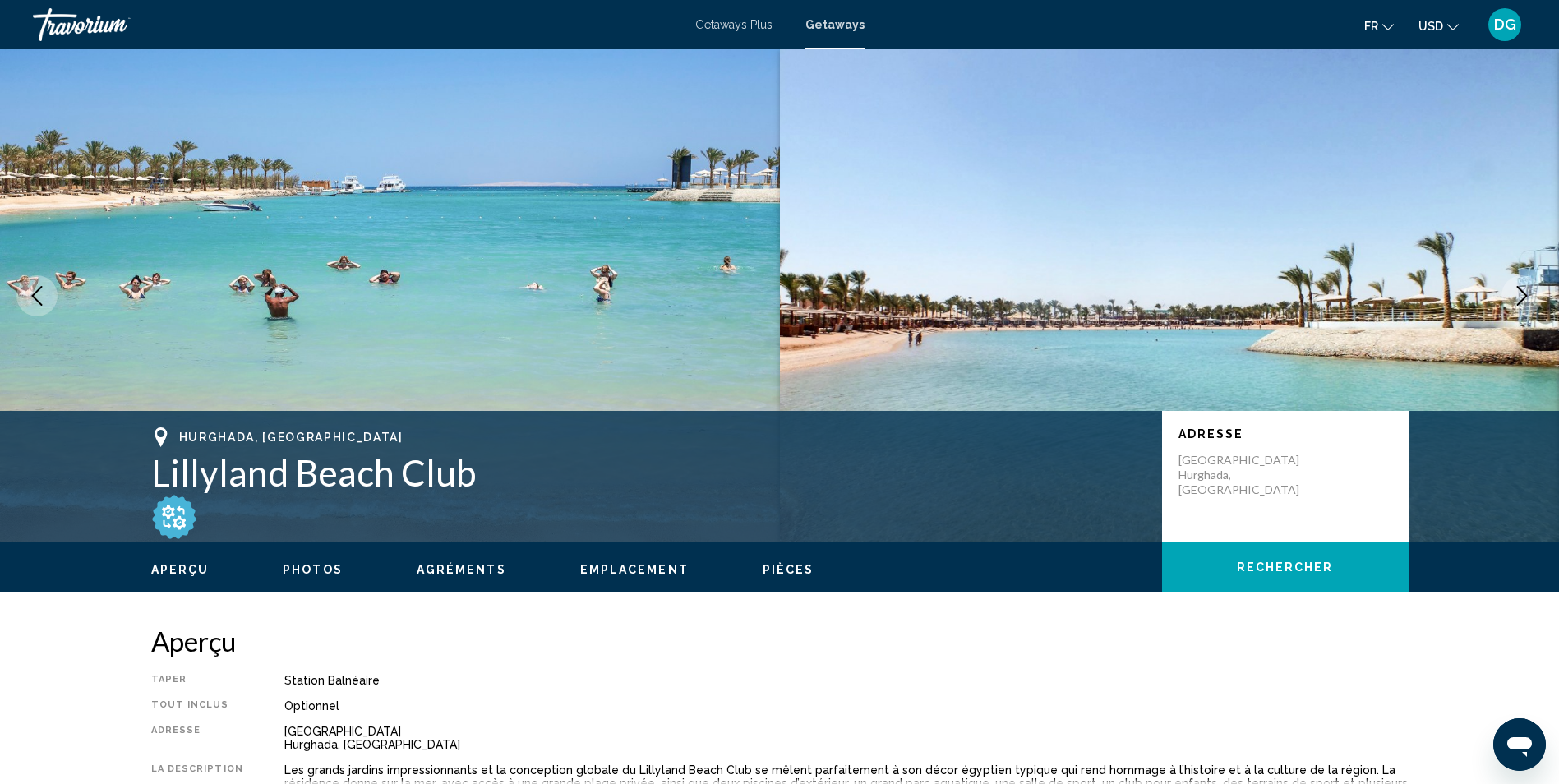
click at [1525, 290] on icon "Next image" at bounding box center [1522, 296] width 20 height 20
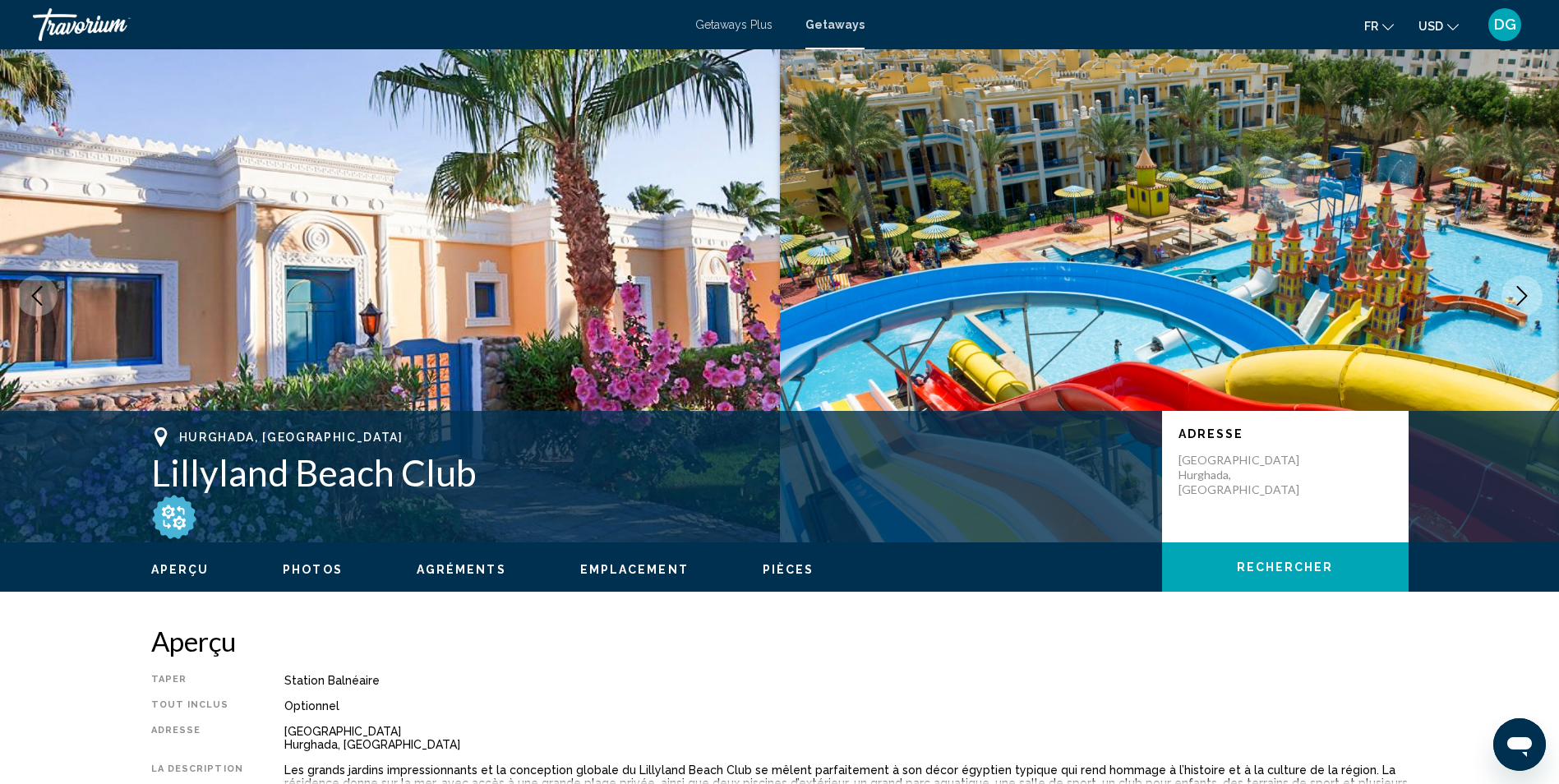
click at [1525, 290] on icon "Next image" at bounding box center [1522, 296] width 20 height 20
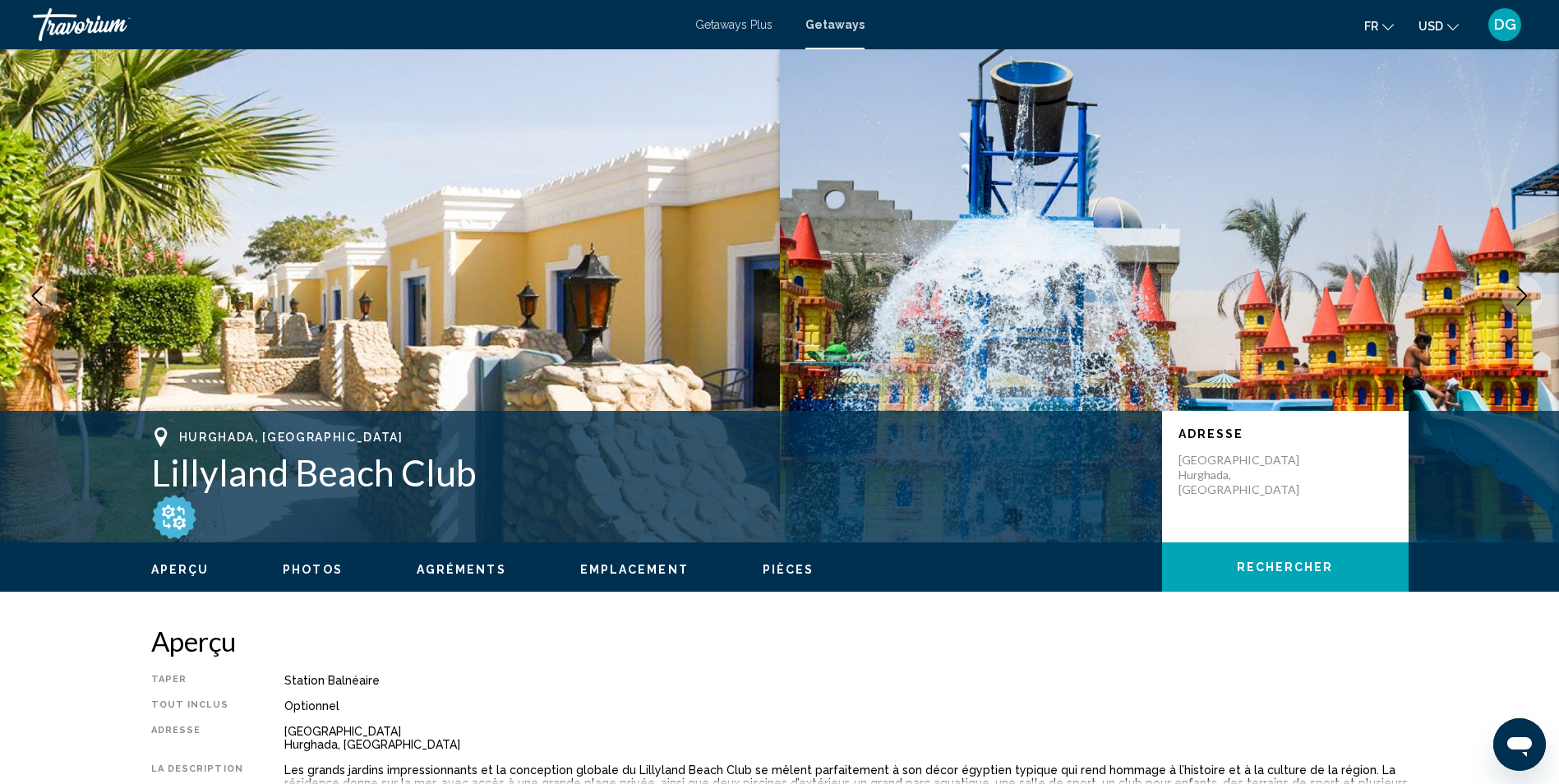
click at [1525, 290] on icon "Next image" at bounding box center [1522, 296] width 20 height 20
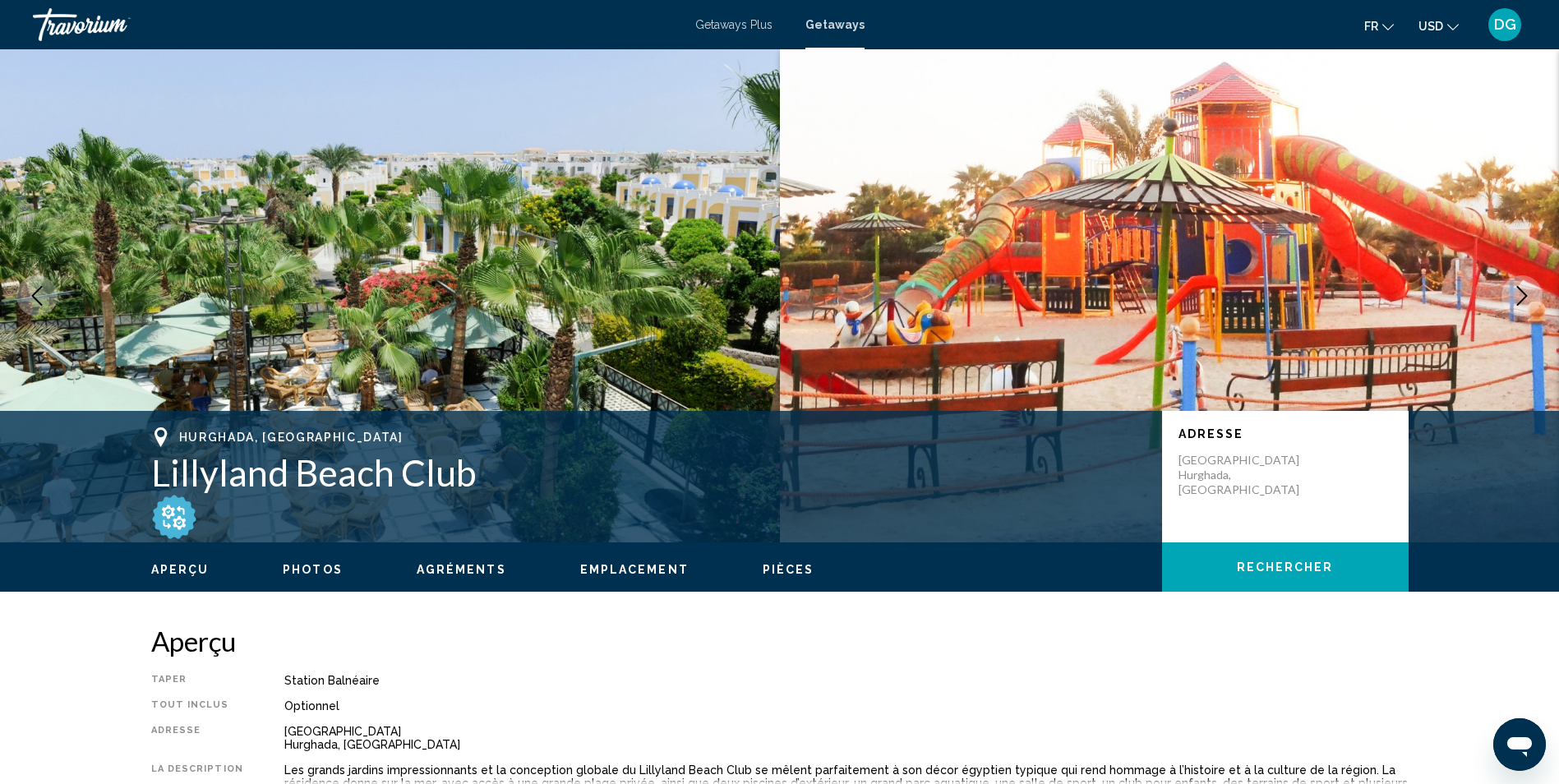
click at [1525, 290] on icon "Next image" at bounding box center [1522, 296] width 20 height 20
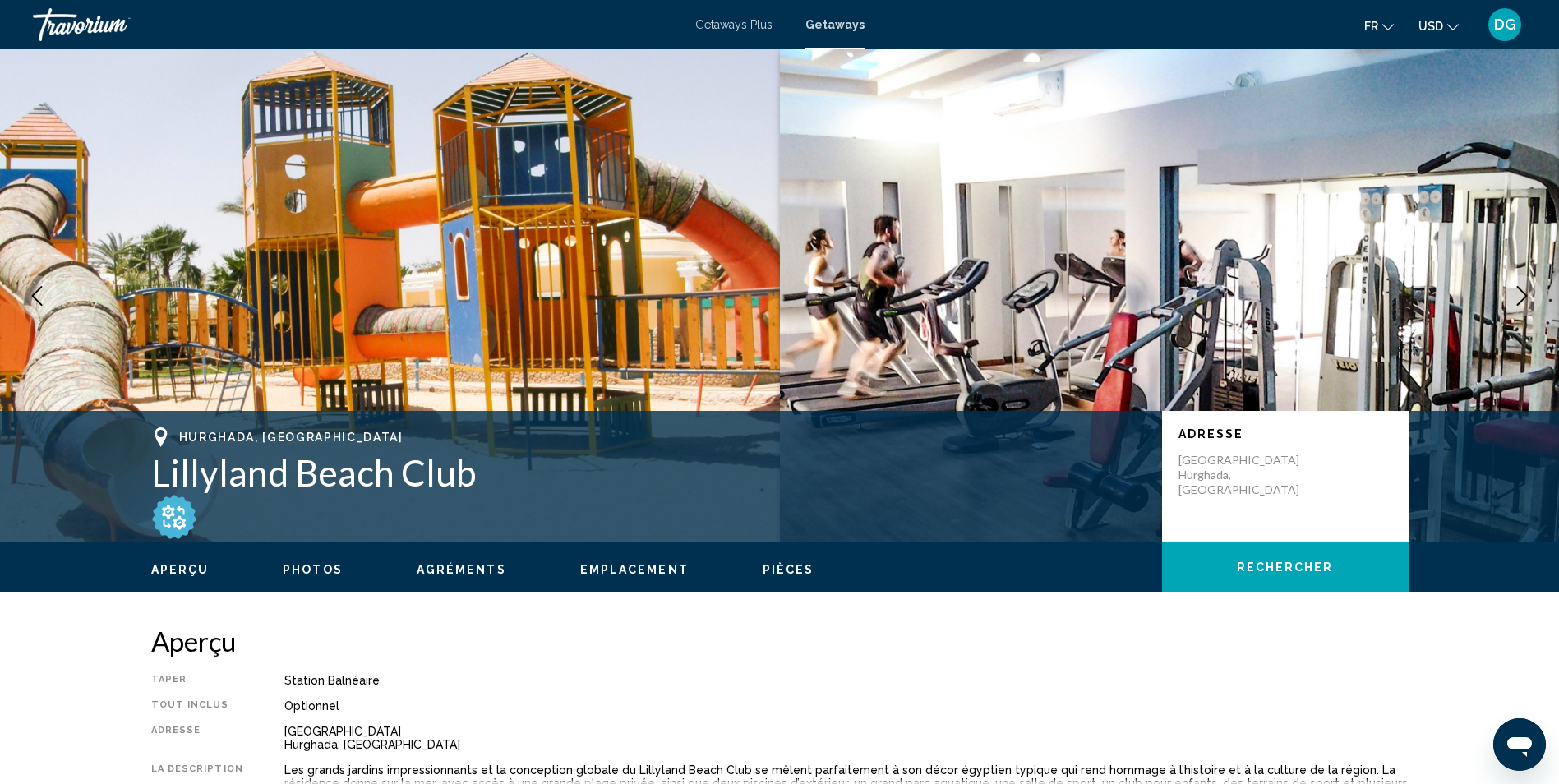
click at [1525, 290] on icon "Next image" at bounding box center [1522, 296] width 20 height 20
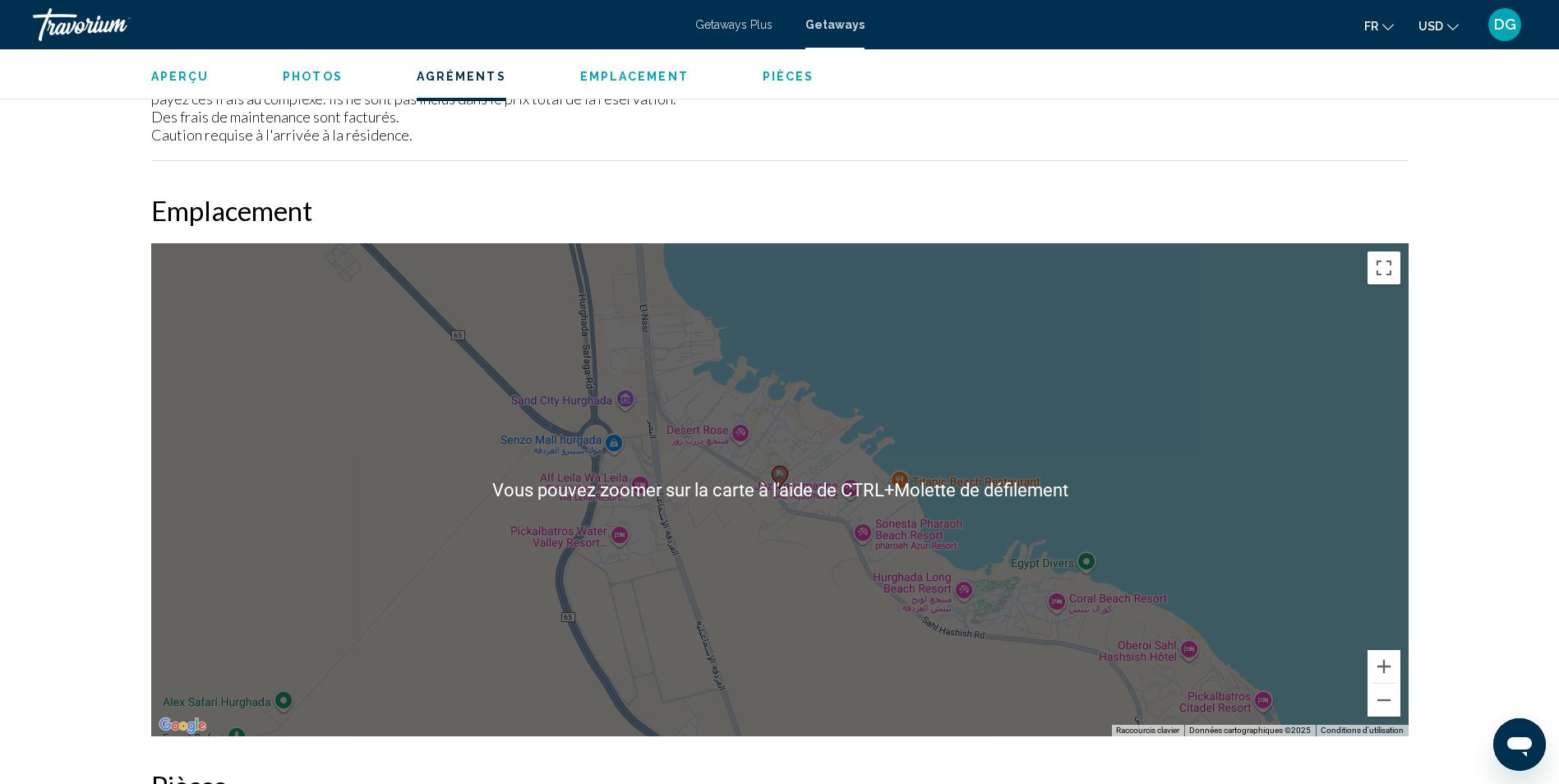
scroll to position [2136, 0]
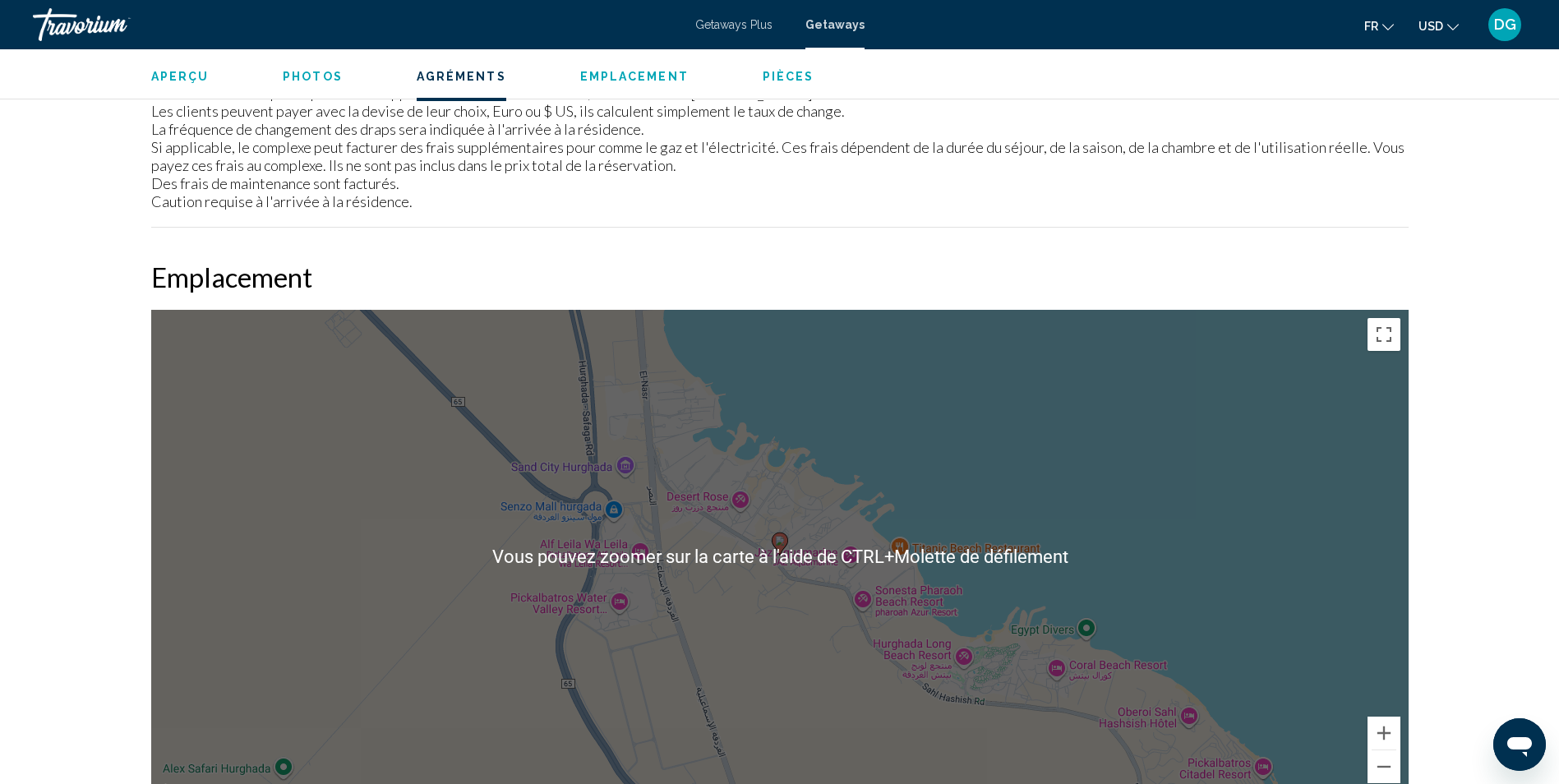
click at [1474, 470] on div "Hurghada, Egypt Lillyland Beach Club Adresse Safaga Road Hurghada, Egypt Aperçu…" at bounding box center [780, 454] width 1559 height 5080
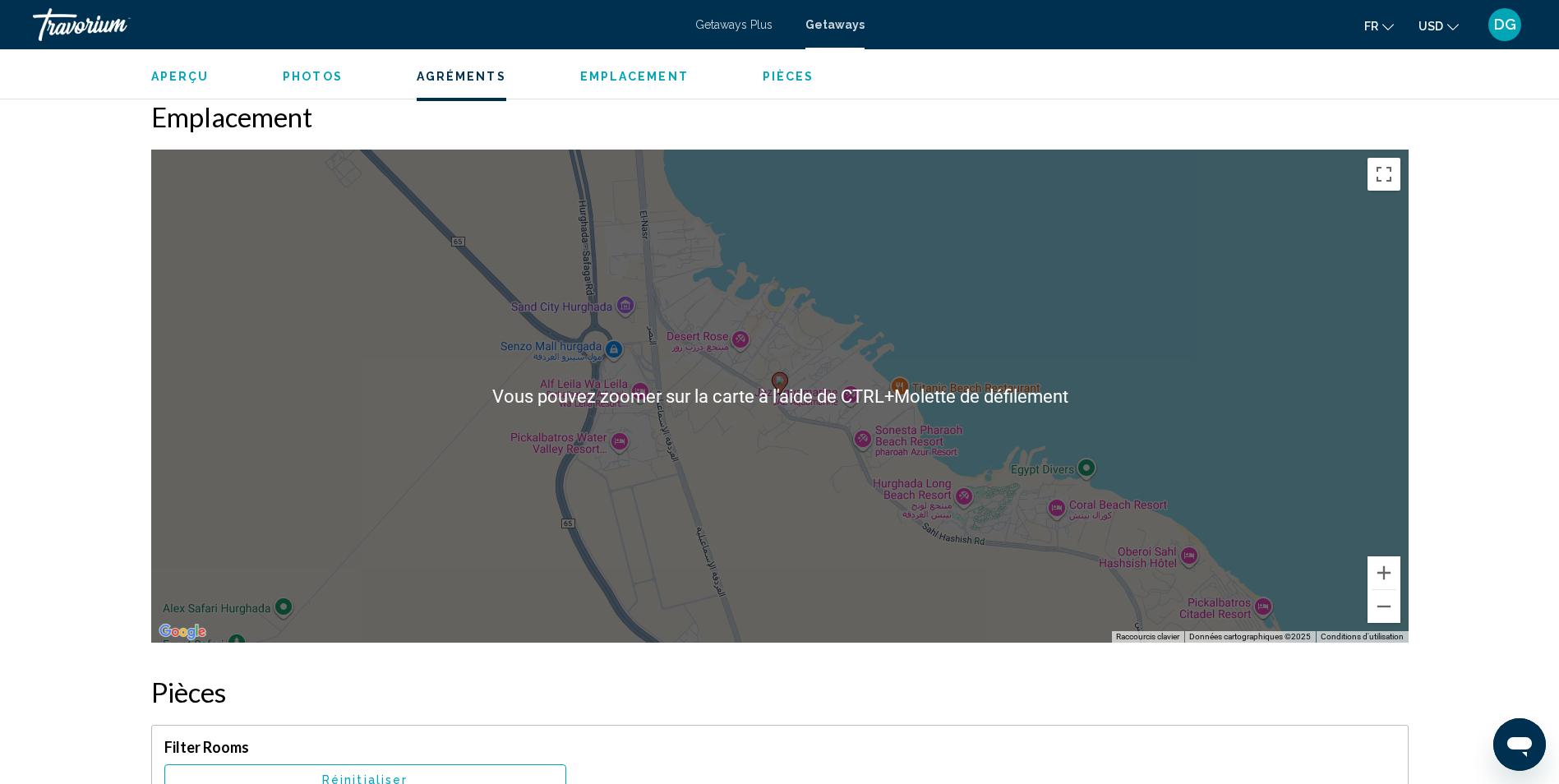
scroll to position [2300, 0]
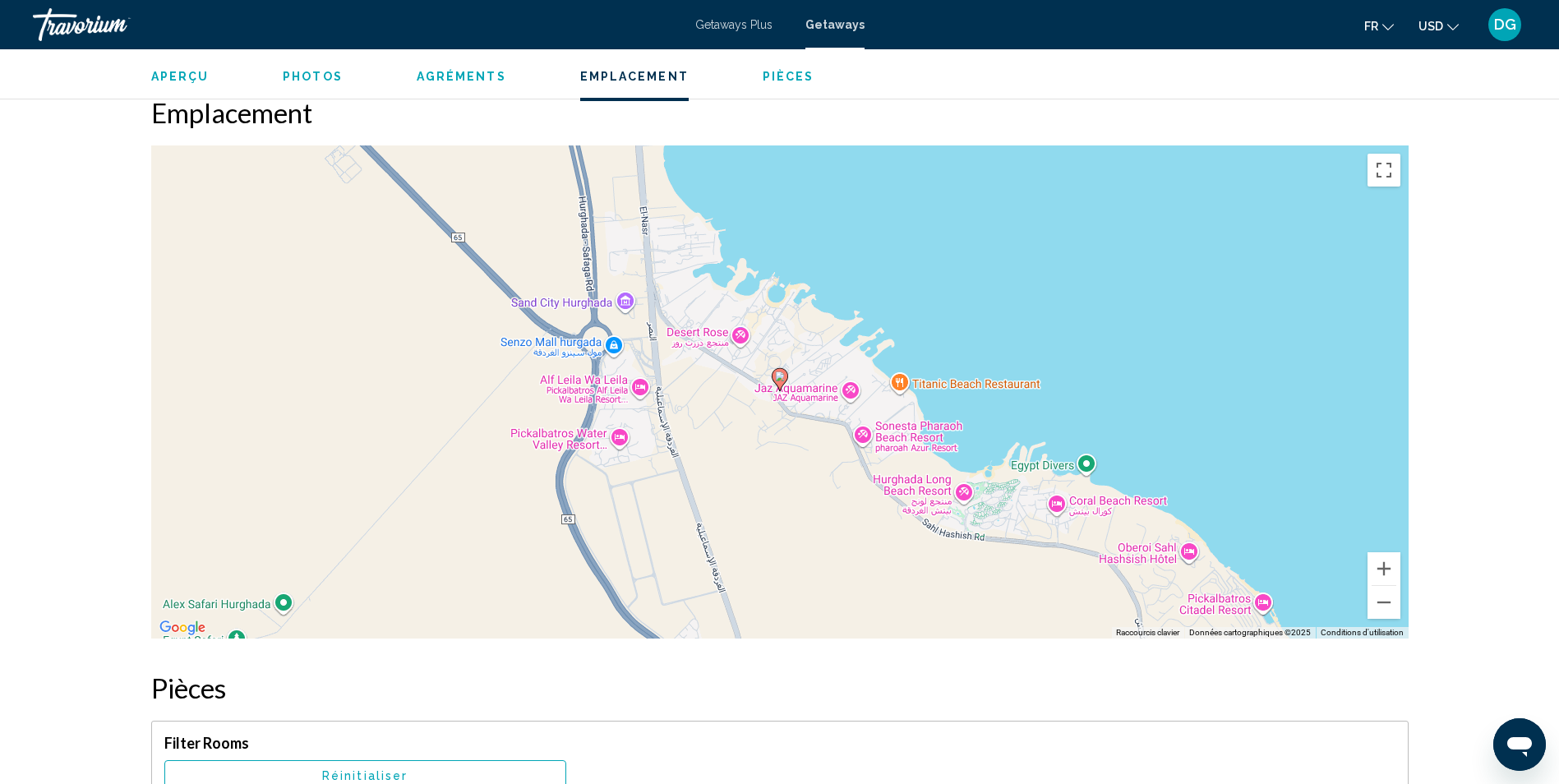
click at [778, 380] on image "Main content" at bounding box center [780, 376] width 10 height 10
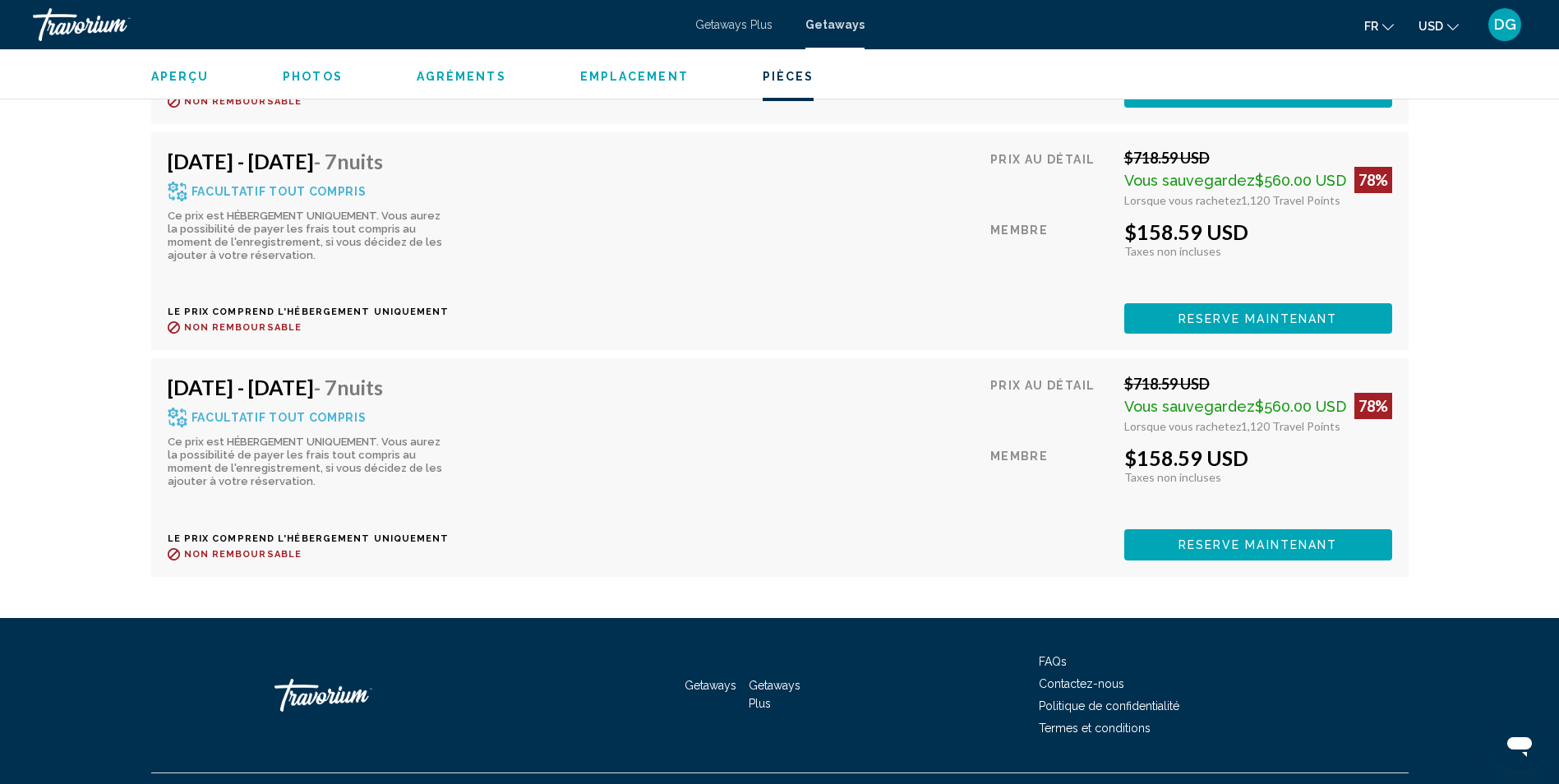
scroll to position [4518, 0]
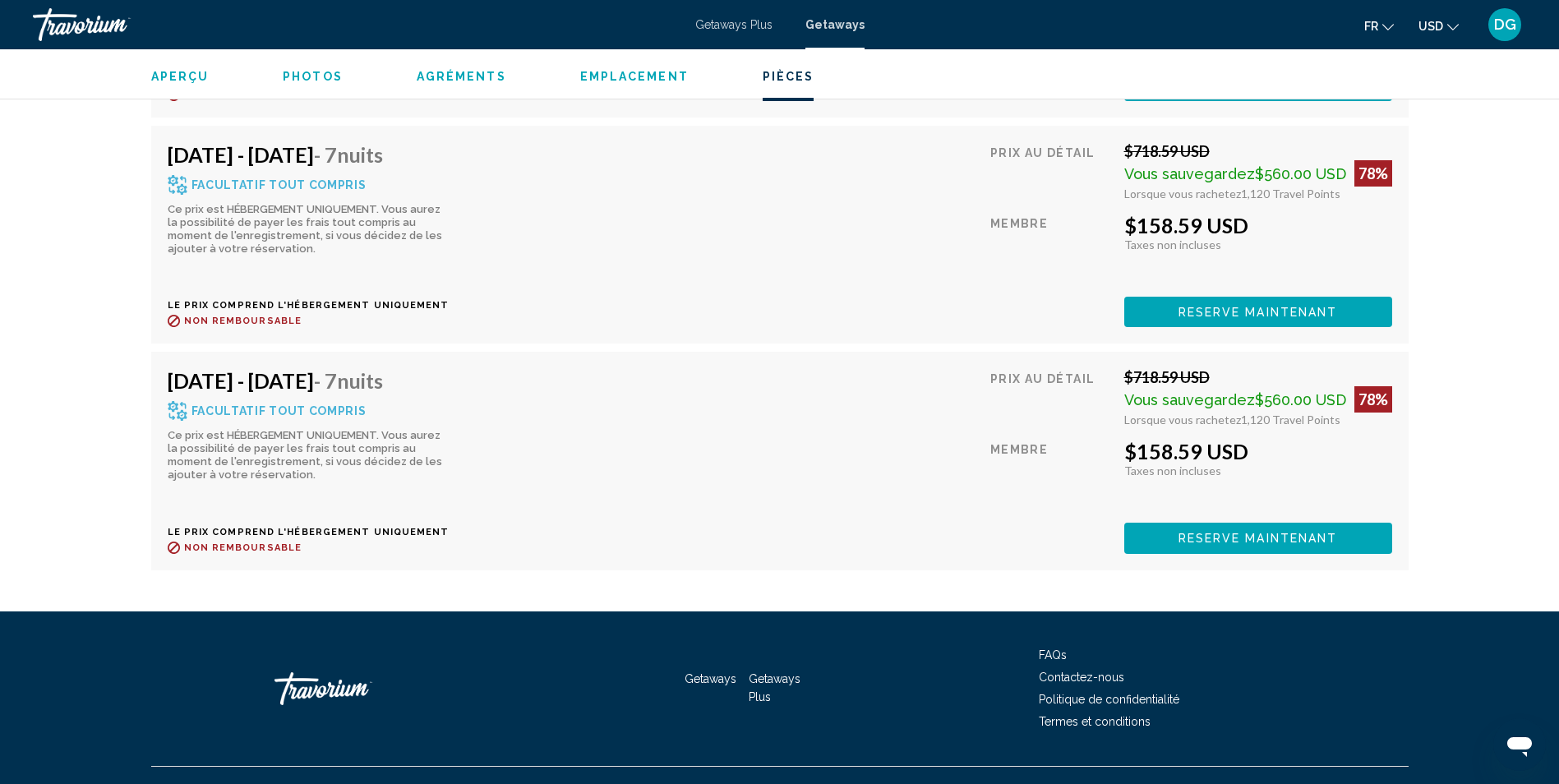
click at [1260, 520] on div "Prix au détail $718.59 USD Vous sauvegardez $560.00 USD 78% Lorsque vous rachet…" at bounding box center [1191, 460] width 402 height 185
click at [1268, 535] on span "Reserve maintenant" at bounding box center [1258, 539] width 160 height 13
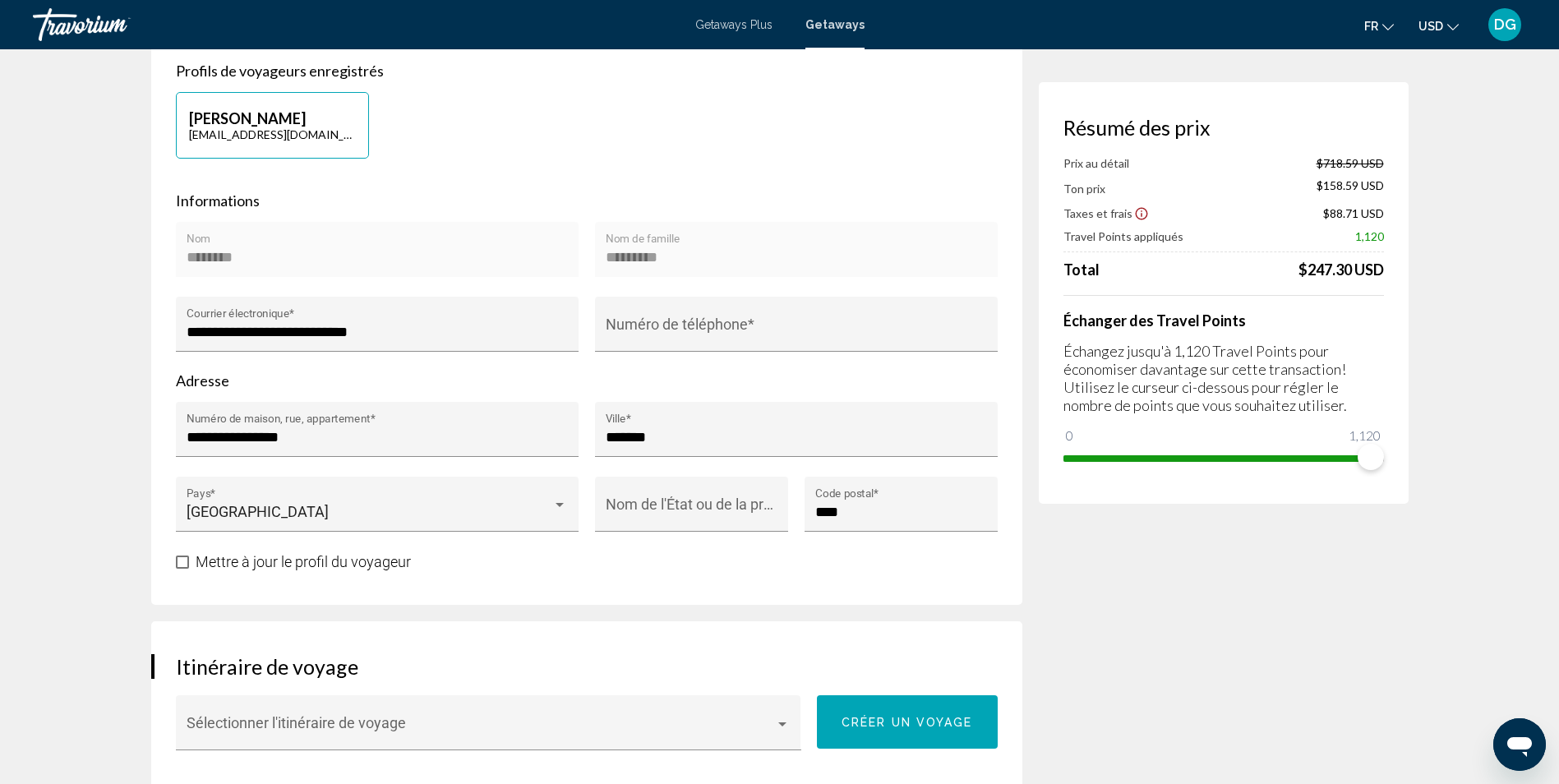
scroll to position [657, 0]
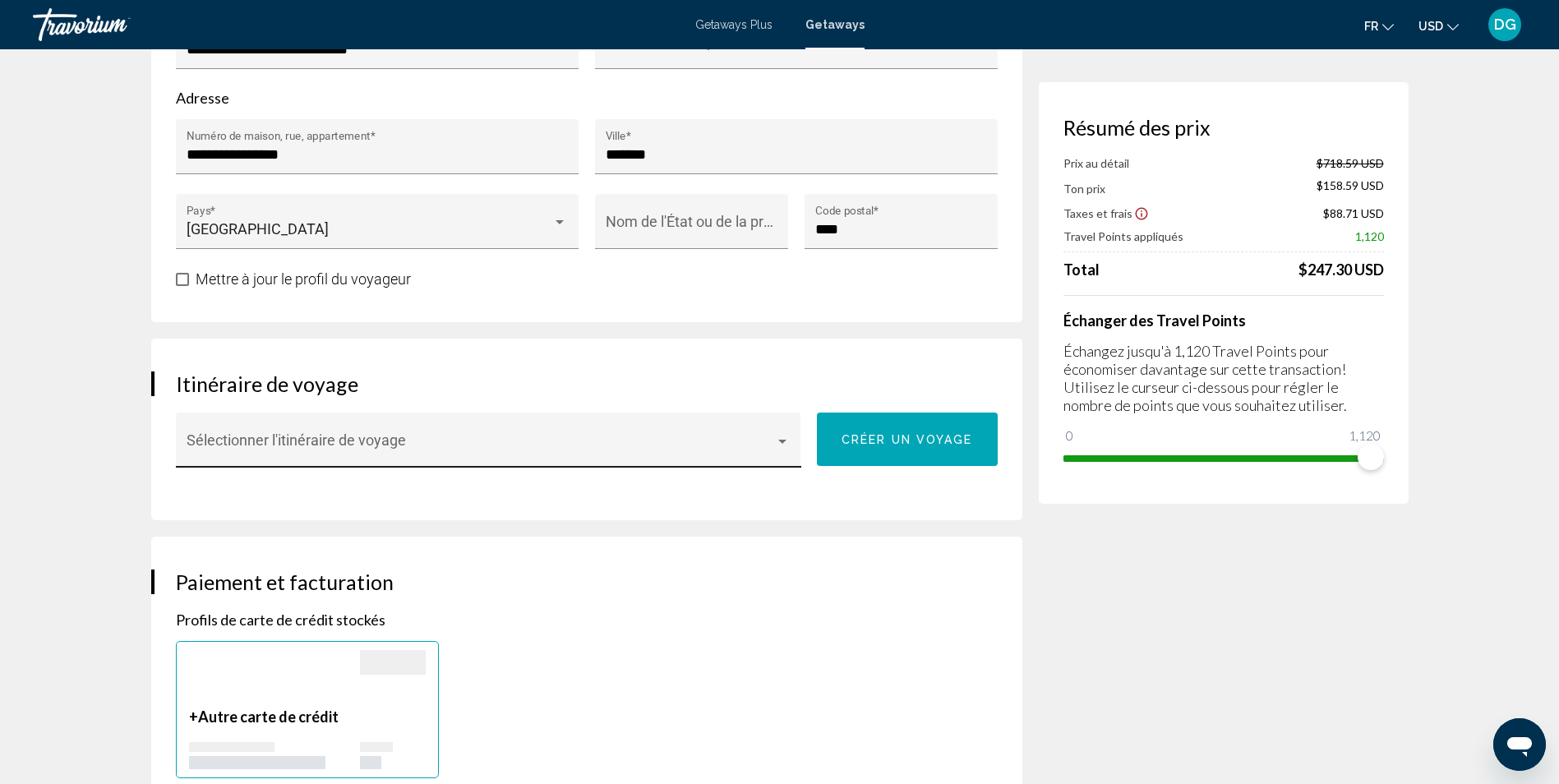
click at [783, 446] on div "Main content" at bounding box center [783, 441] width 15 height 13
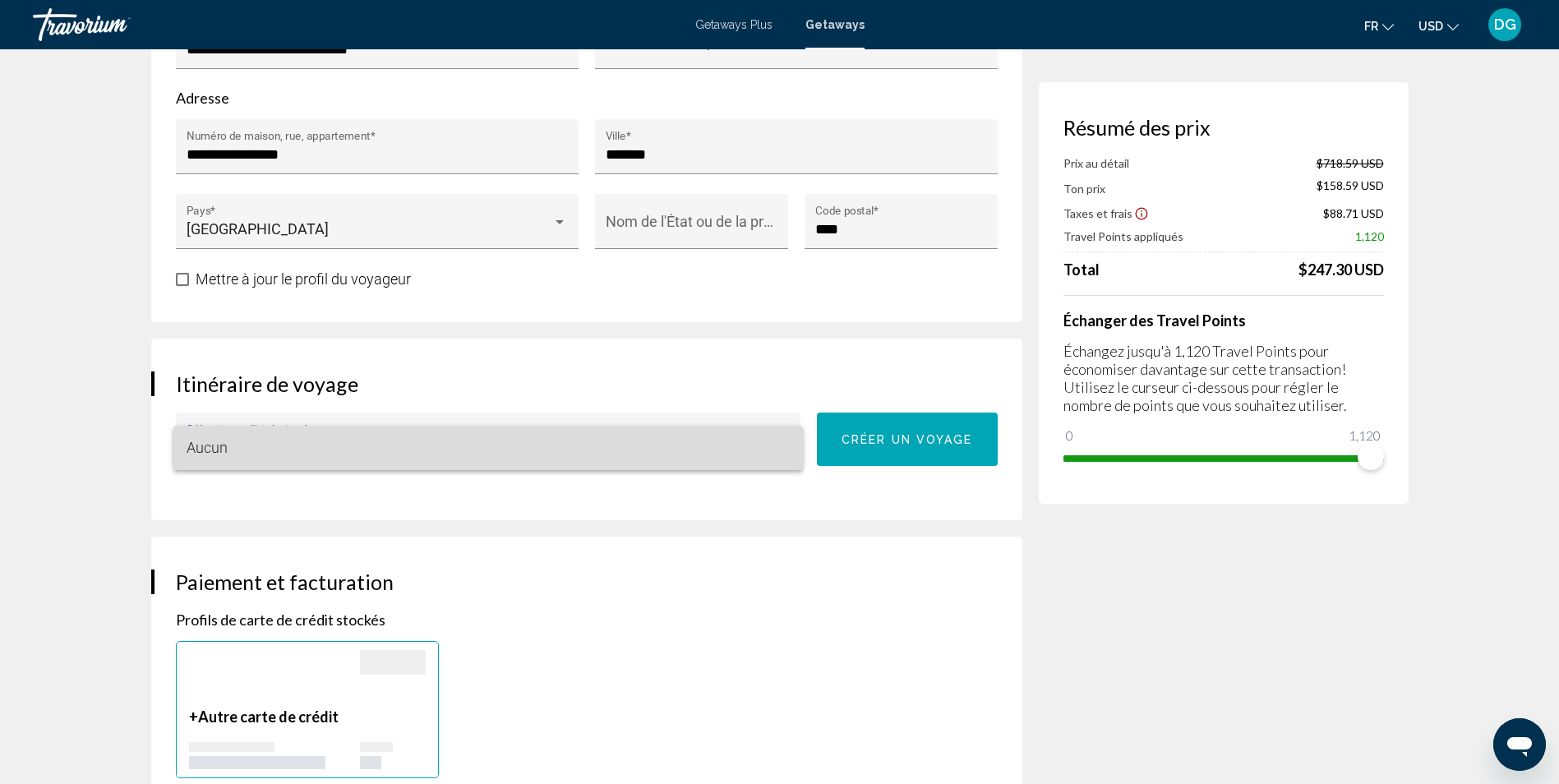
drag, startPoint x: 736, startPoint y: 451, endPoint x: 789, endPoint y: 431, distance: 56.6
click at [737, 450] on span "Aucun" at bounding box center [488, 448] width 604 height 44
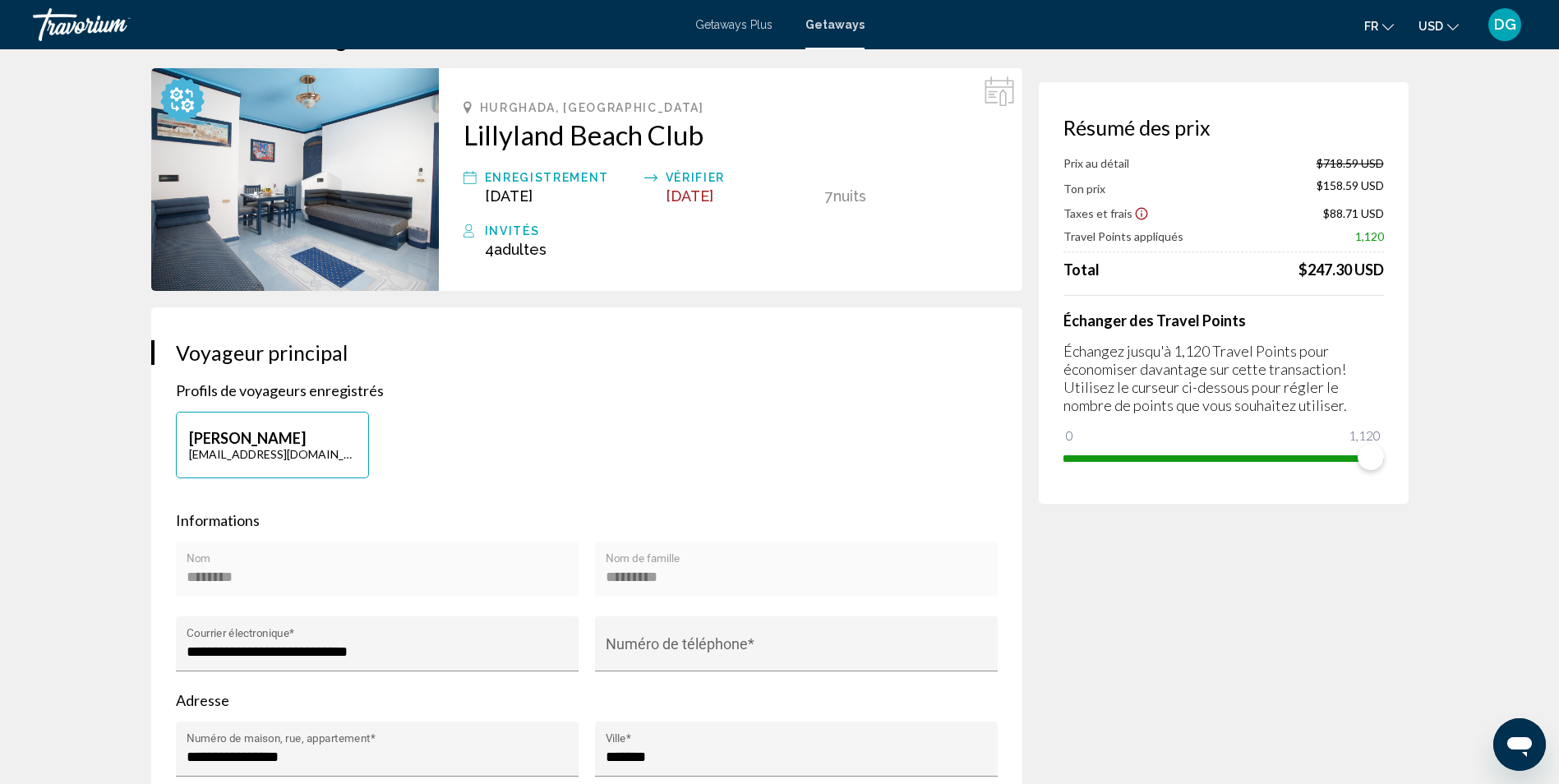
scroll to position [0, 0]
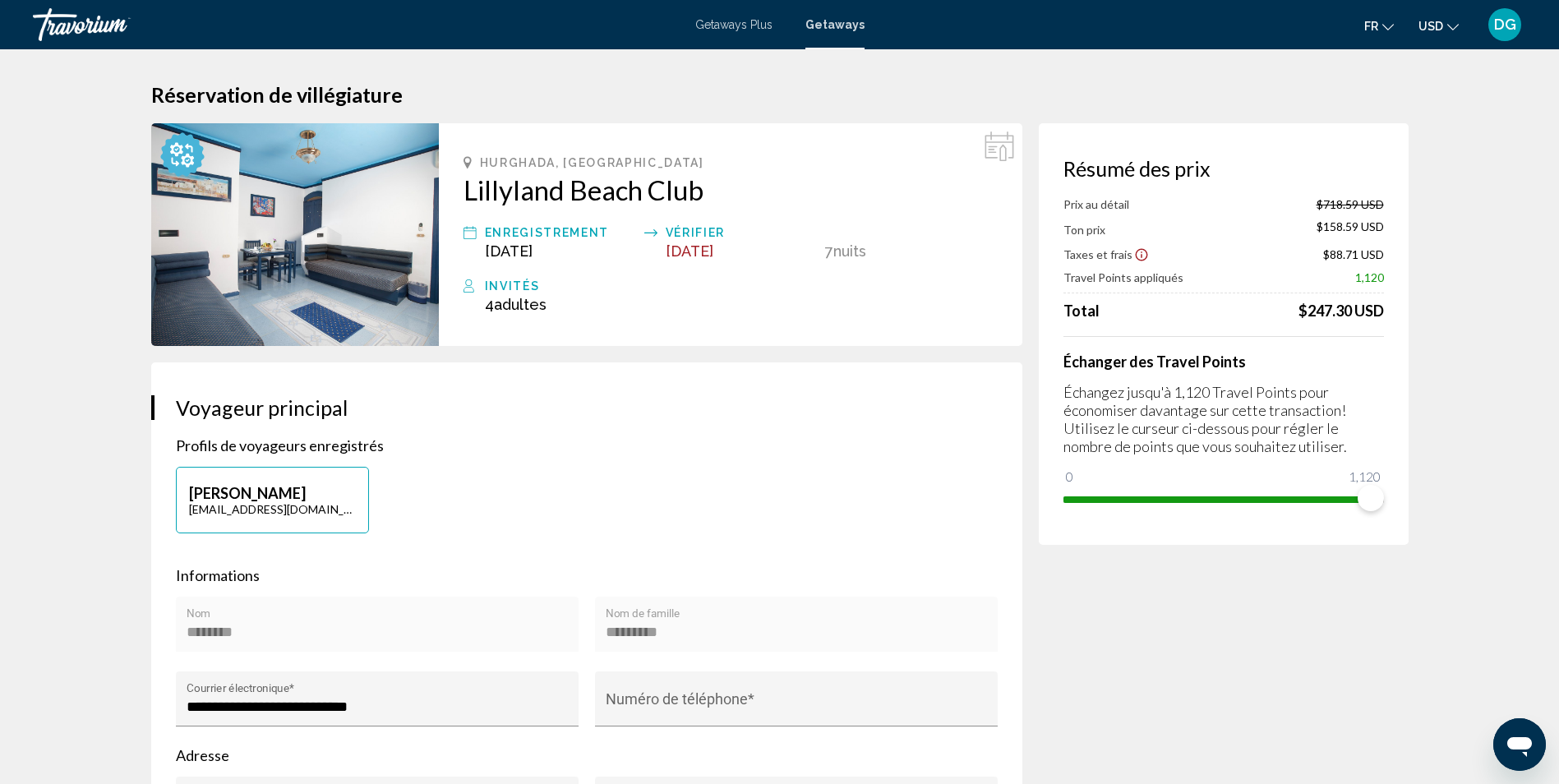
click at [737, 27] on span "Getaways Plus" at bounding box center [734, 25] width 77 height 13
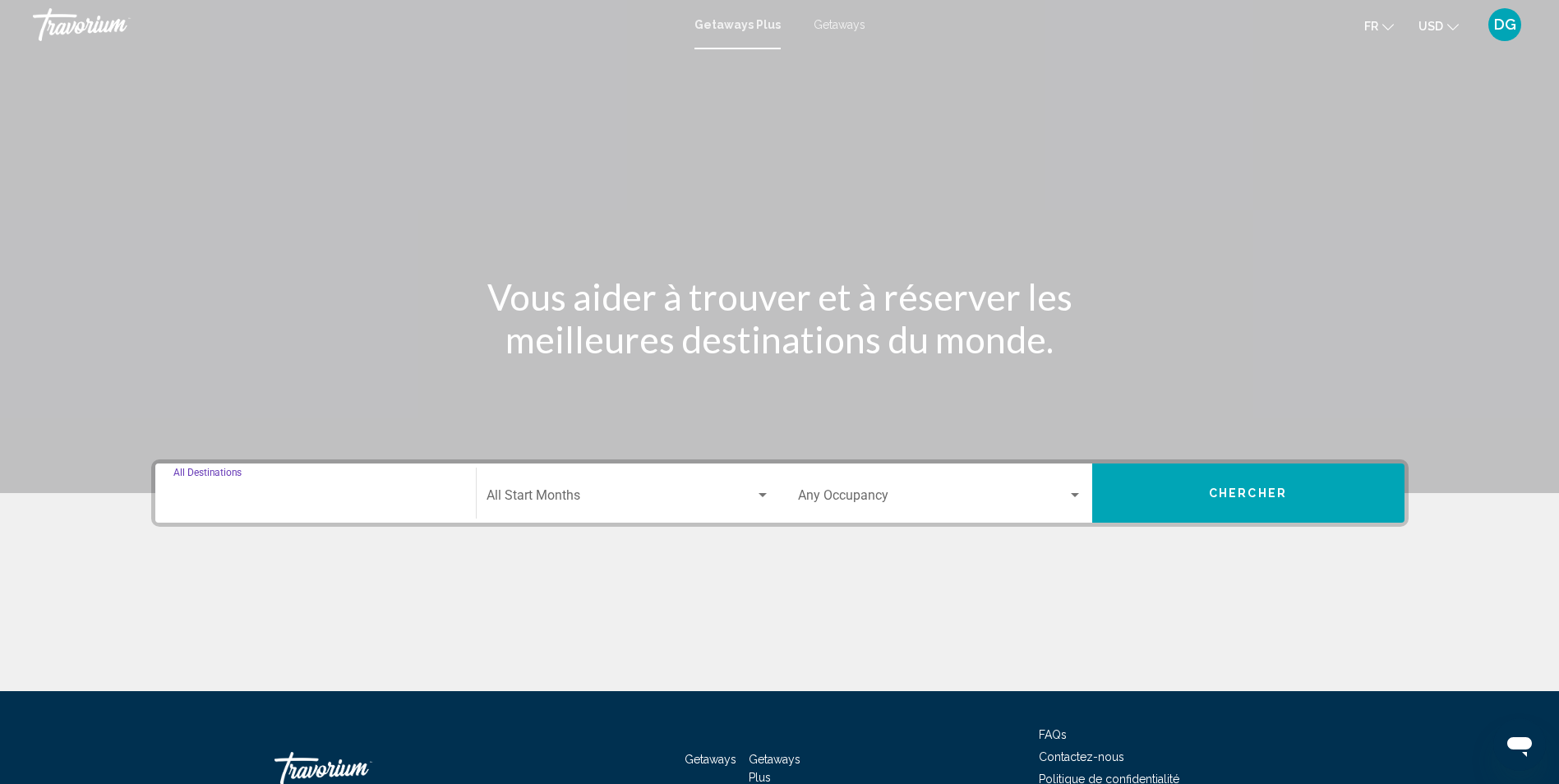
click at [285, 500] on input "Destination All Destinations" at bounding box center [316, 499] width 285 height 15
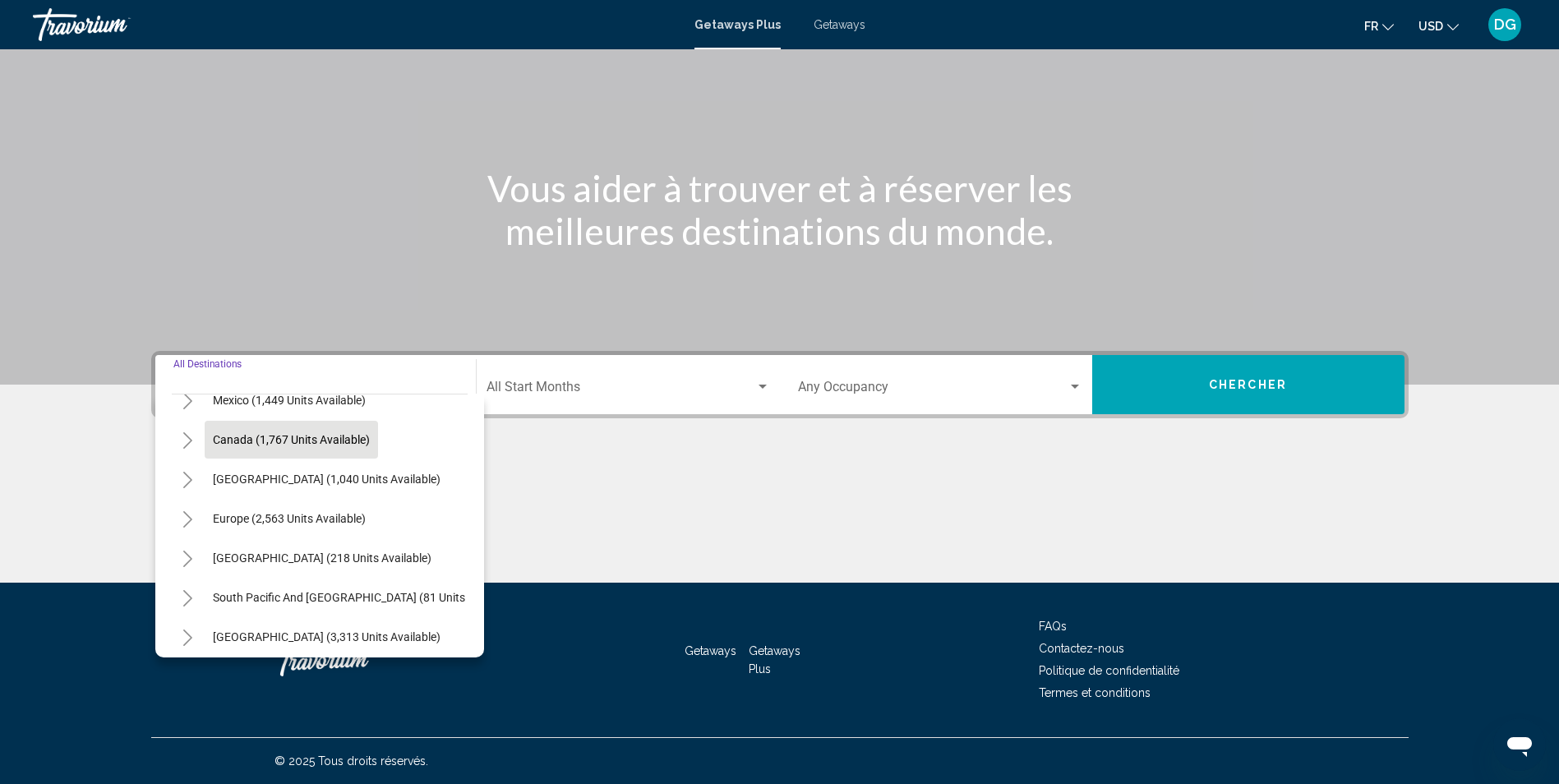
scroll to position [279, 0]
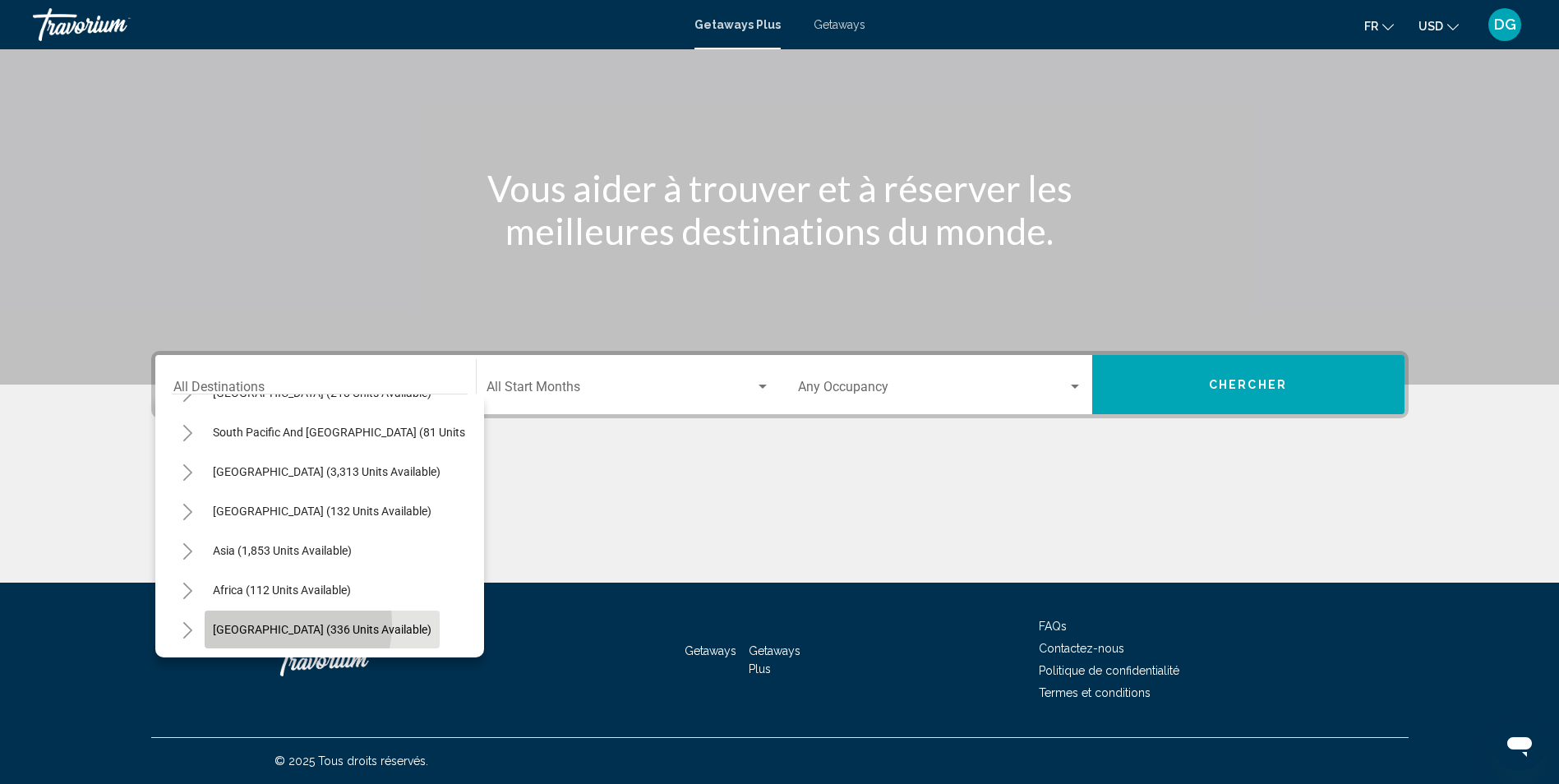
click at [271, 623] on span "[GEOGRAPHIC_DATA] (336 units available)" at bounding box center [322, 630] width 219 height 13
type input "**********"
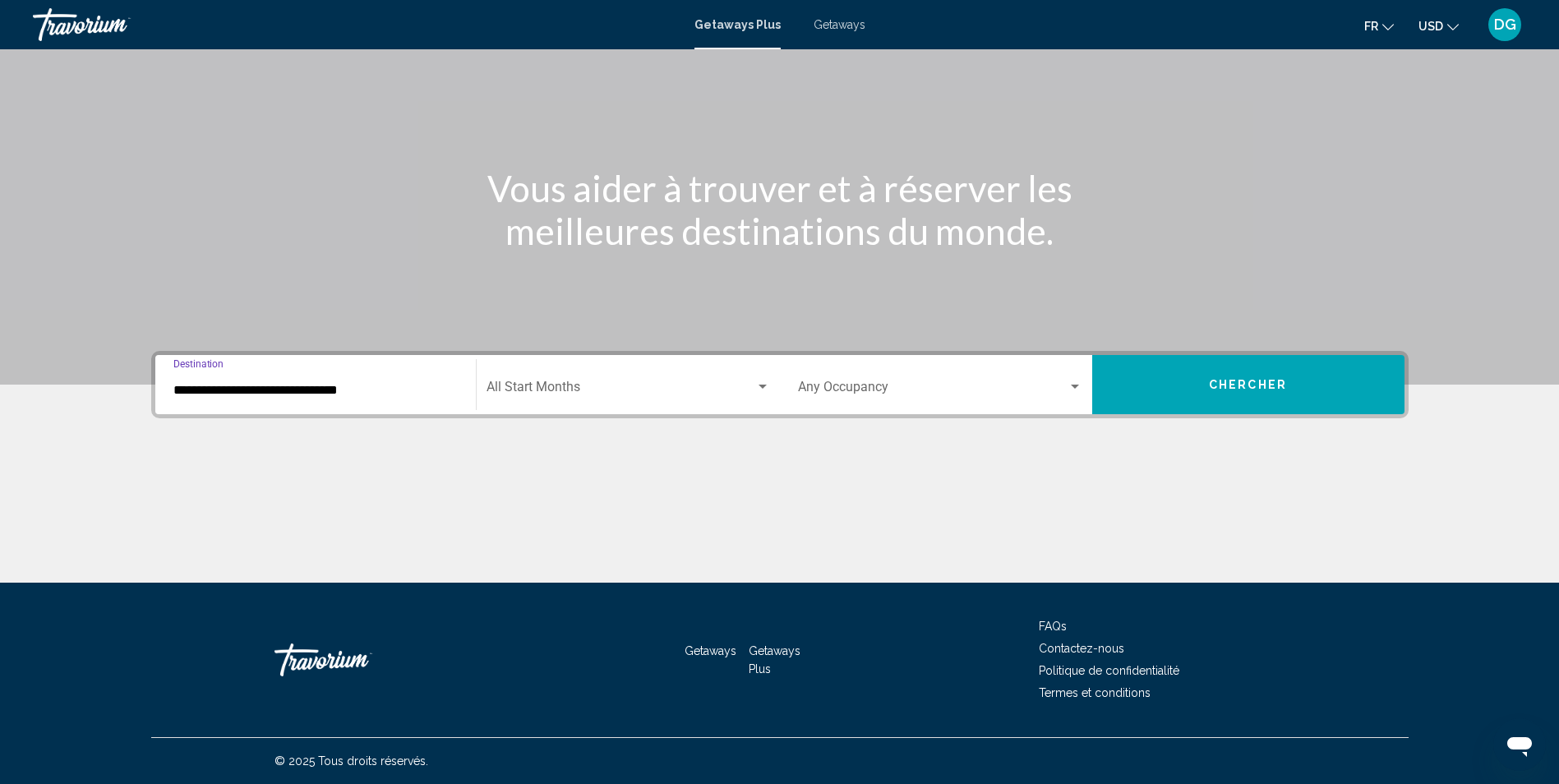
click at [571, 395] on span "Search widget" at bounding box center [621, 390] width 269 height 15
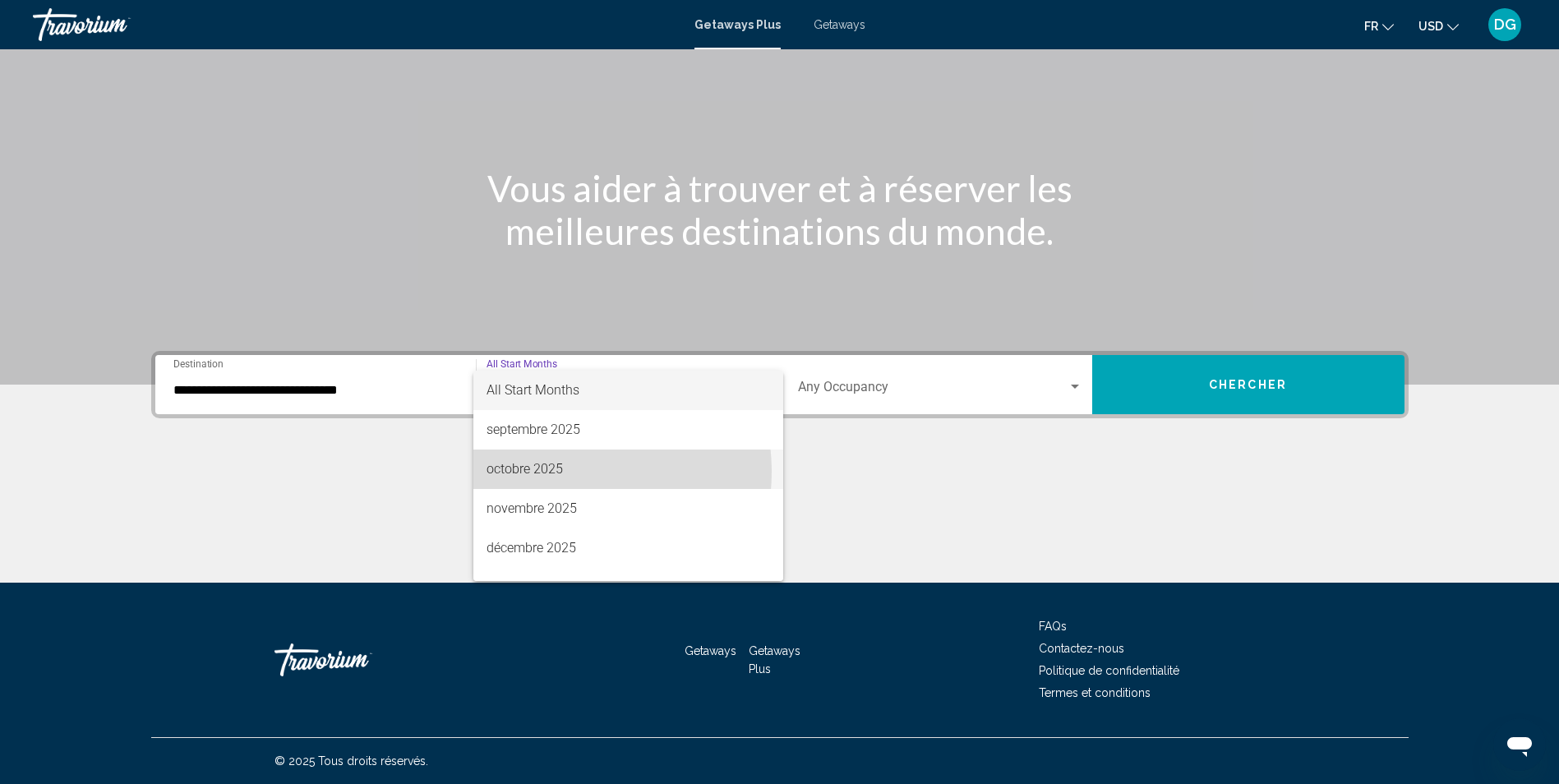
drag, startPoint x: 557, startPoint y: 472, endPoint x: 567, endPoint y: 469, distance: 10.4
click at [561, 471] on span "octobre 2025" at bounding box center [628, 469] width 284 height 39
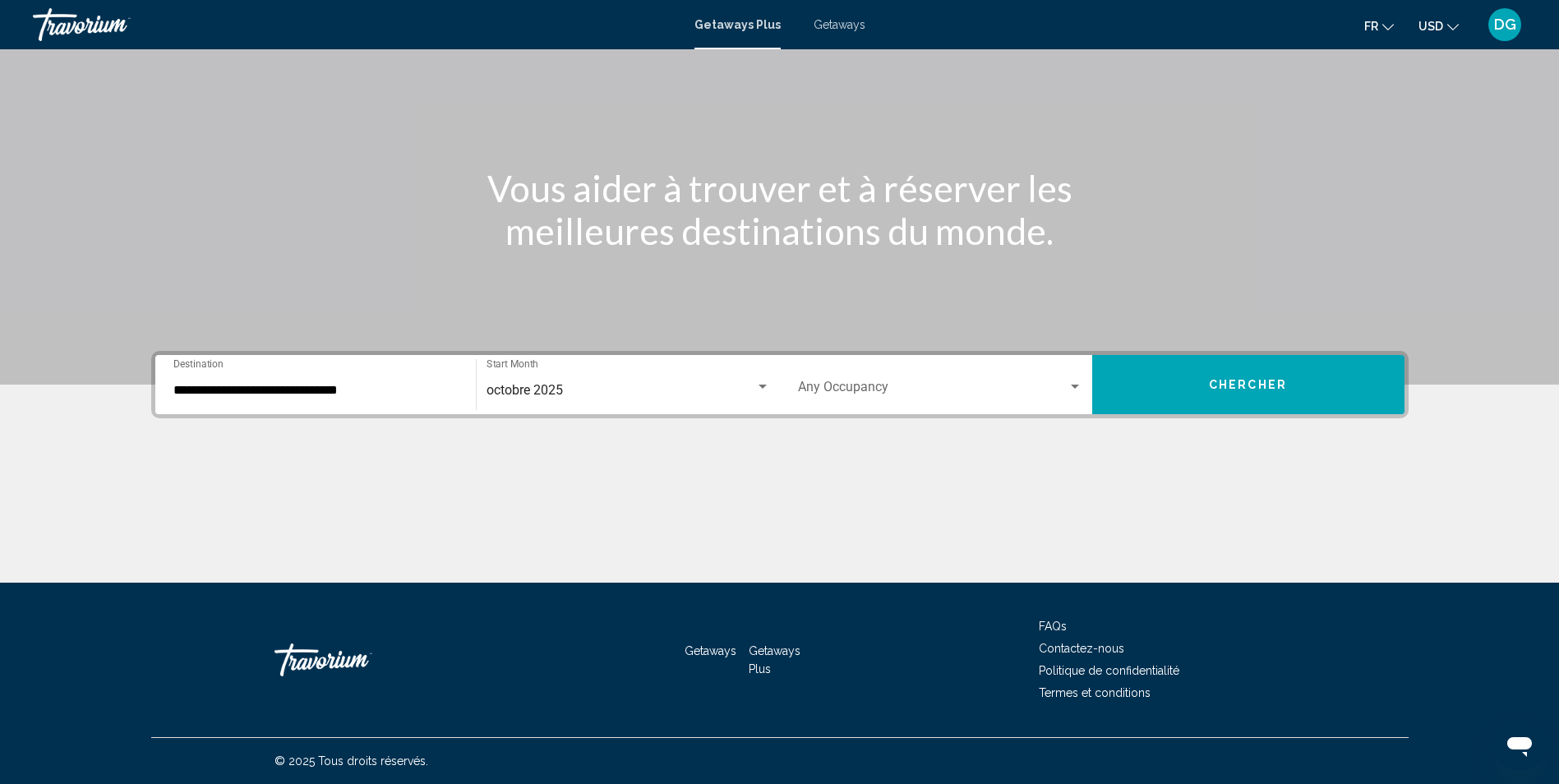
click at [929, 398] on div "Occupancy Any Occupancy" at bounding box center [941, 385] width 285 height 52
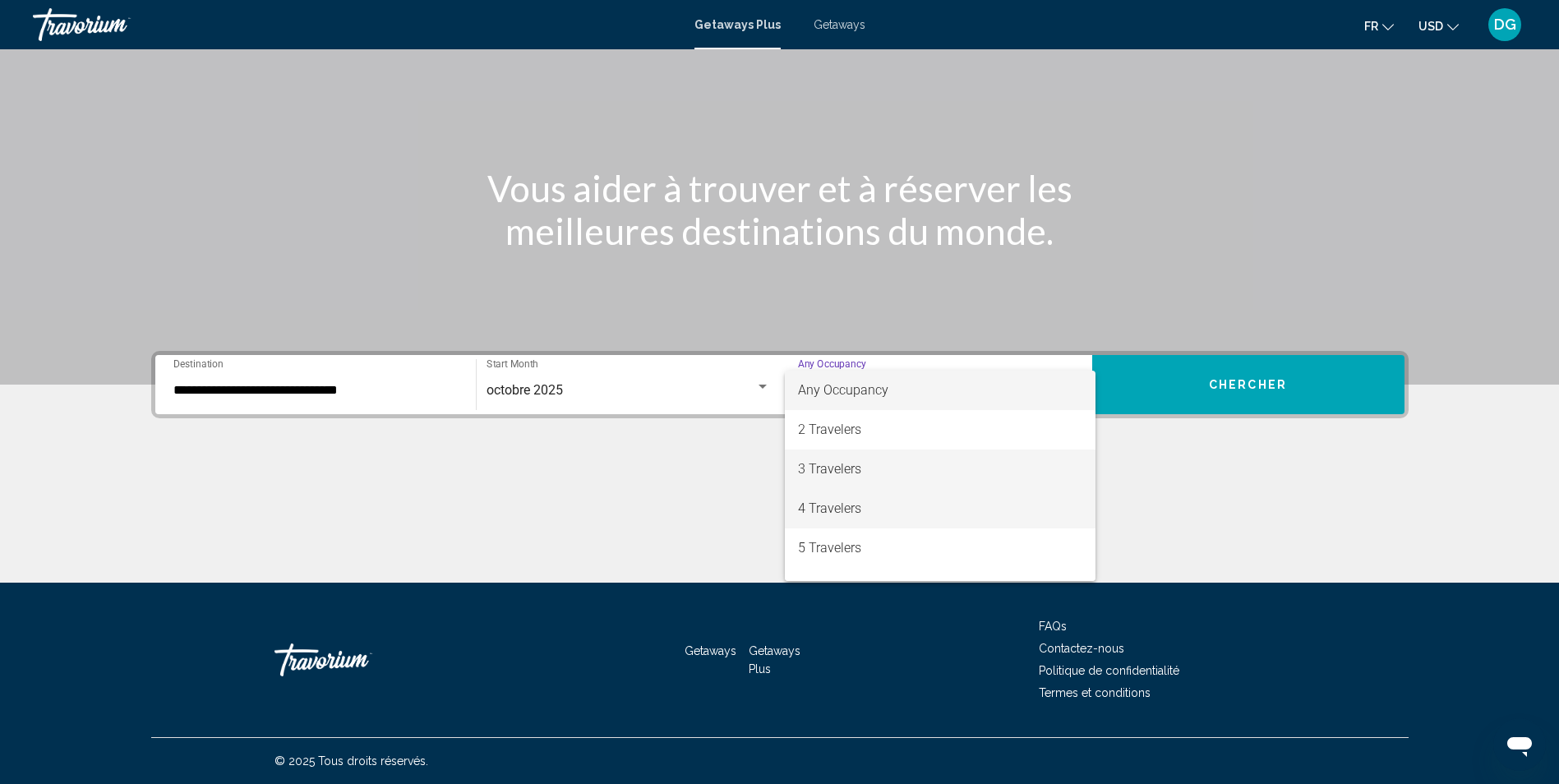
drag, startPoint x: 871, startPoint y: 507, endPoint x: 871, endPoint y: 478, distance: 29.0
click at [871, 478] on div "Any Occupancy 2 Travelers 3 Travelers 4 Travelers 5 Travelers 6 Travelers 7 Tra…" at bounding box center [941, 476] width 311 height 210
click at [871, 478] on span "3 Travelers" at bounding box center [941, 469] width 285 height 39
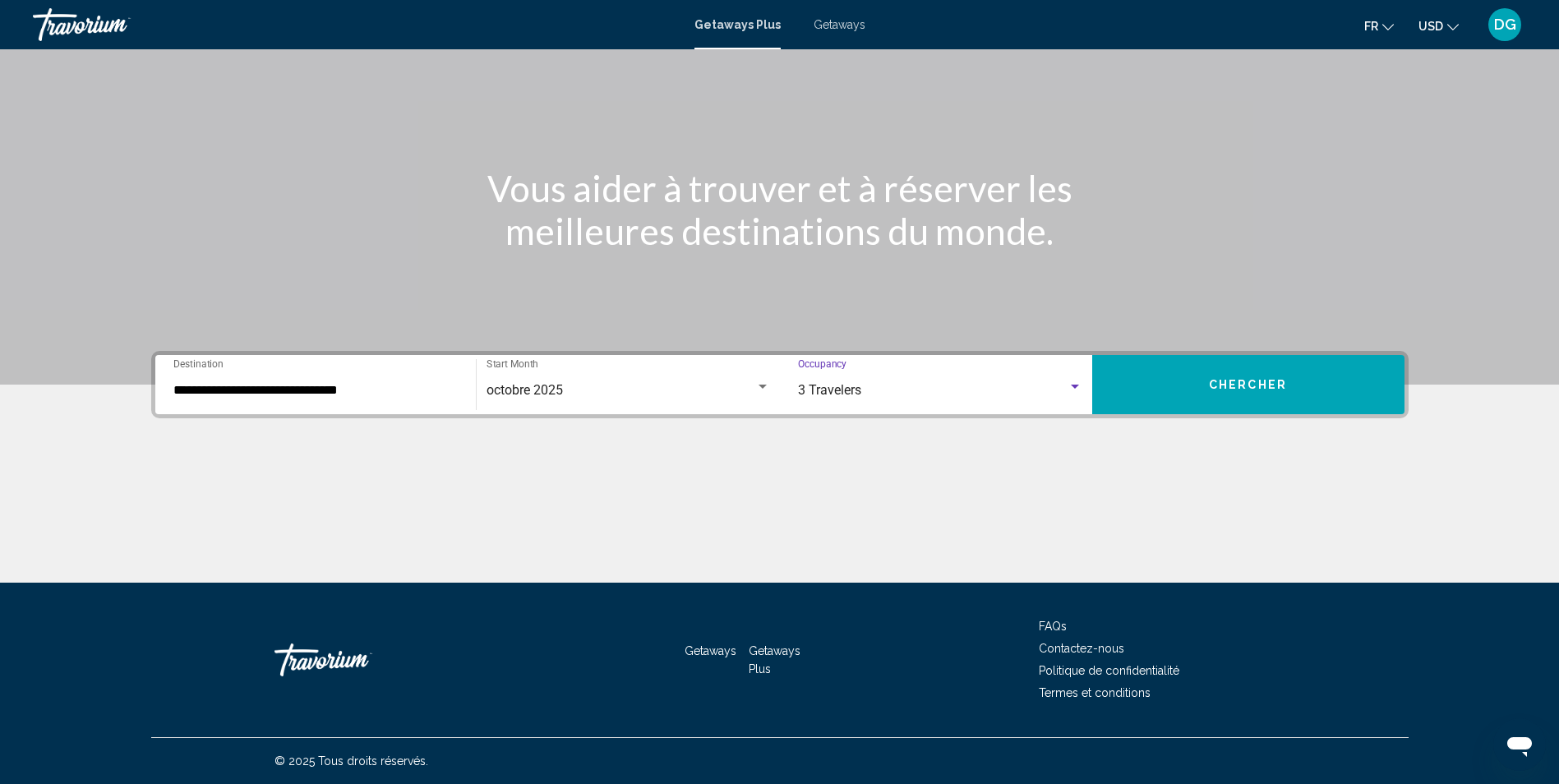
click at [1262, 362] on button "Chercher" at bounding box center [1248, 385] width 312 height 59
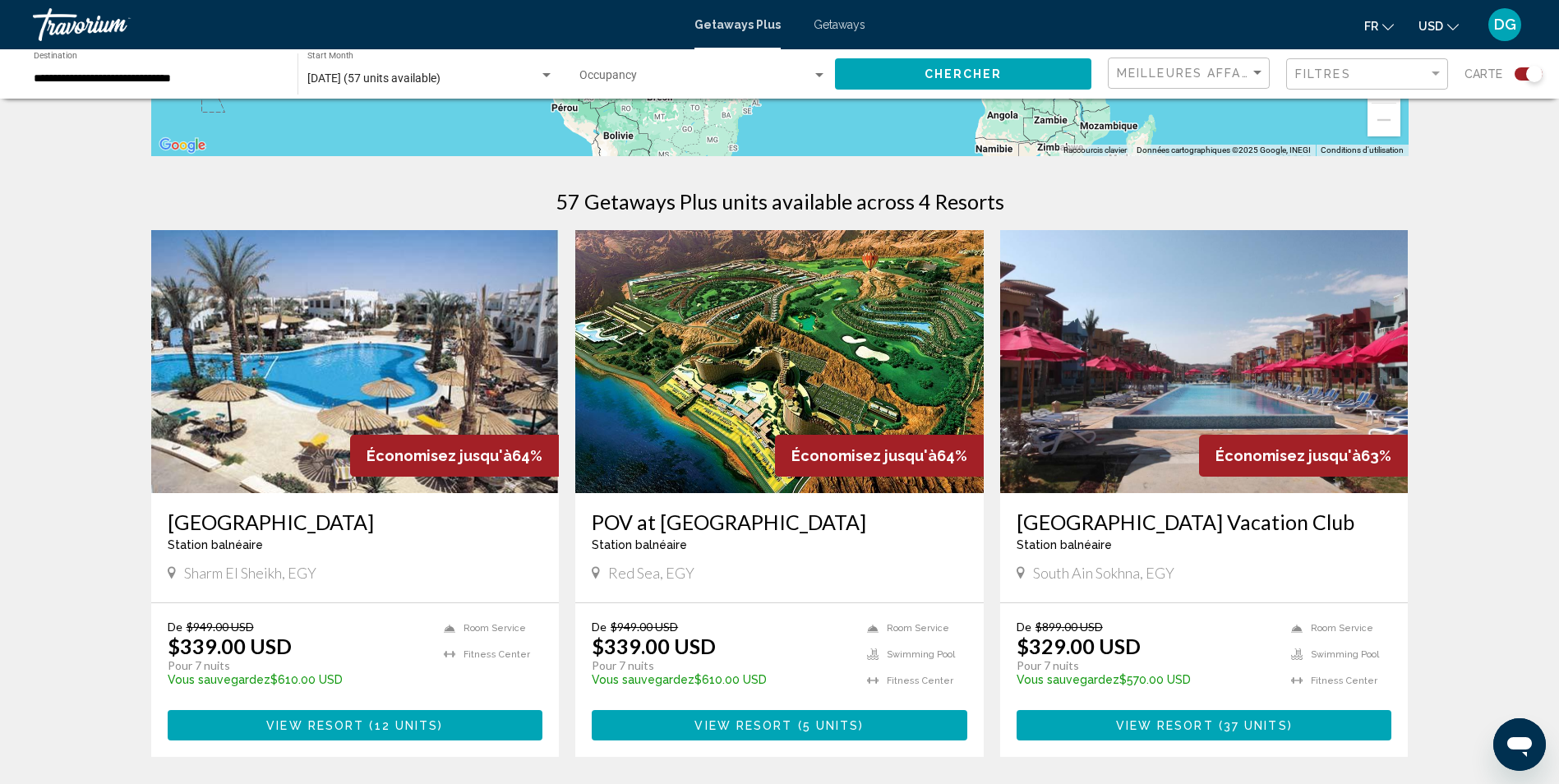
scroll to position [411, 0]
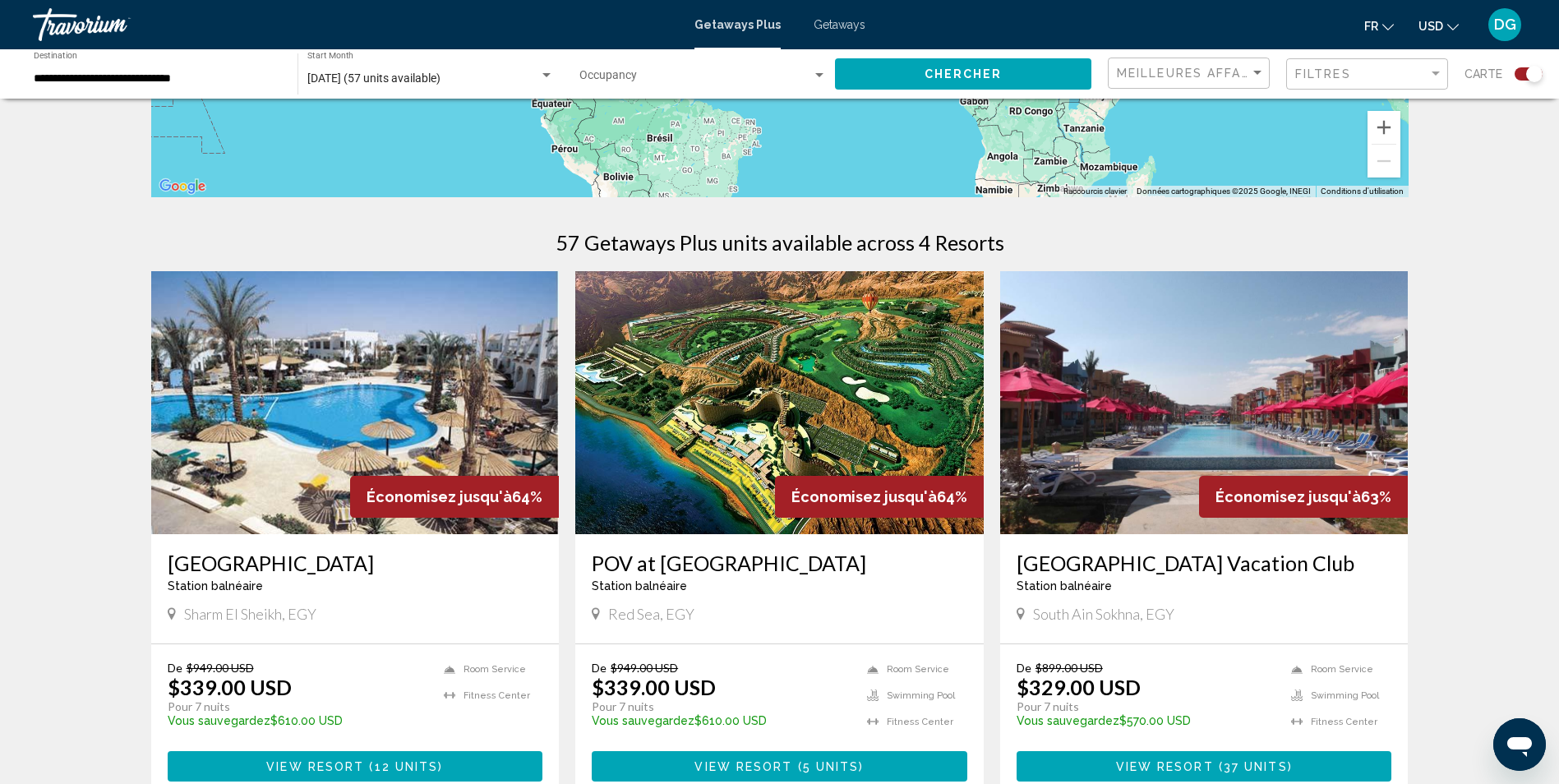
click at [366, 411] on img "Main content" at bounding box center [355, 403] width 409 height 263
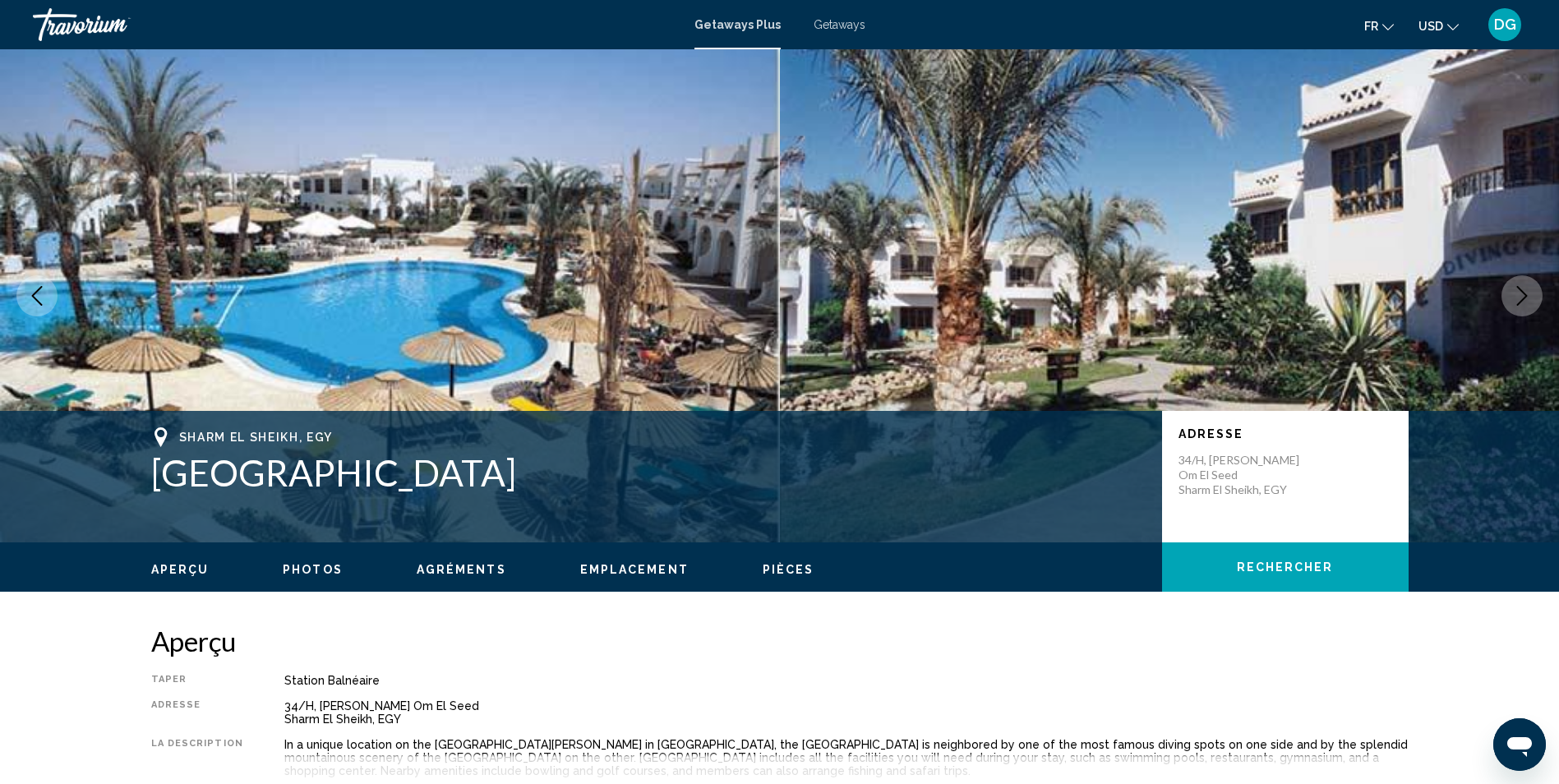
click at [1525, 294] on icon "Next image" at bounding box center [1522, 296] width 11 height 20
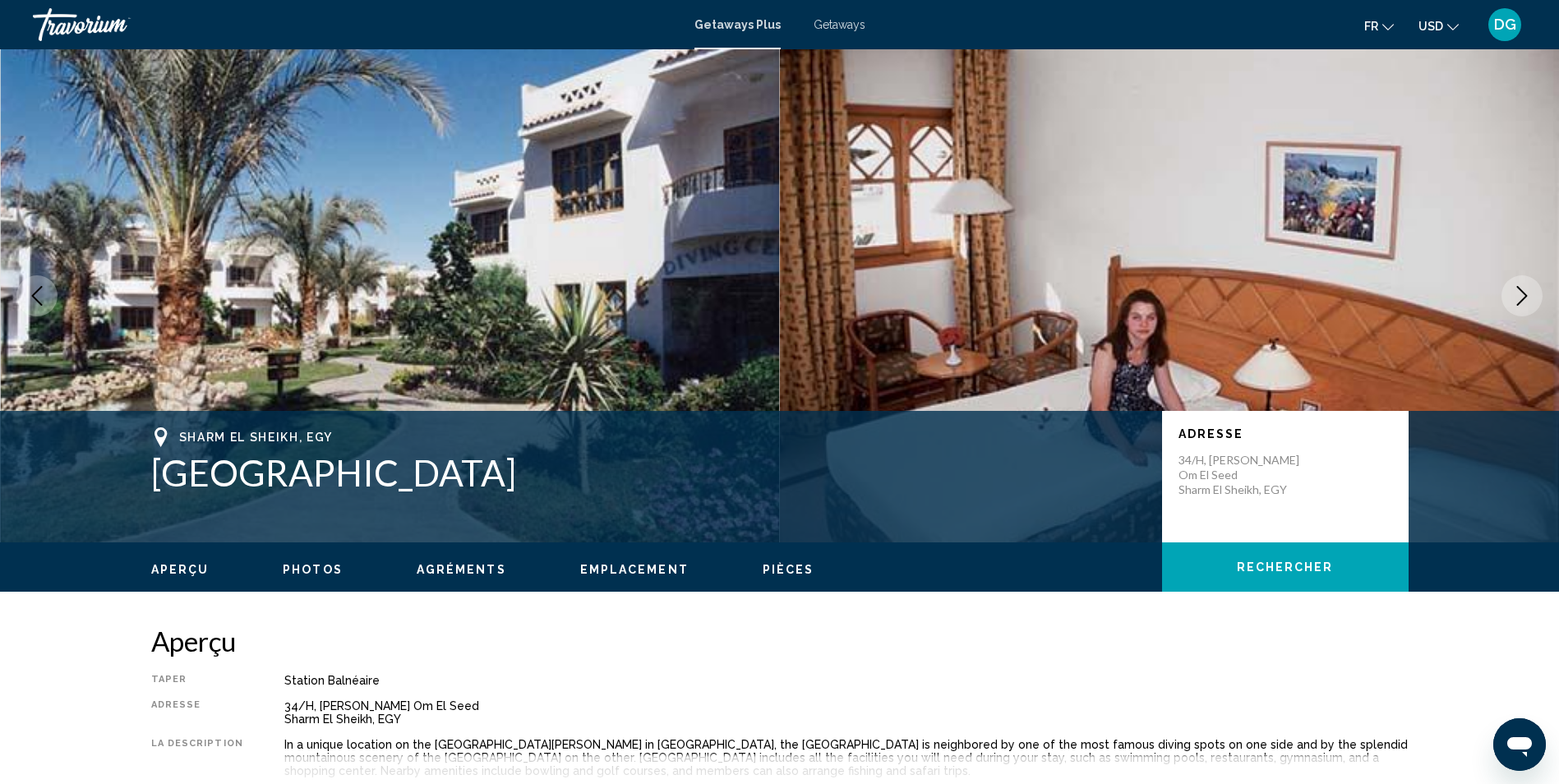
click at [1525, 294] on icon "Next image" at bounding box center [1522, 296] width 11 height 20
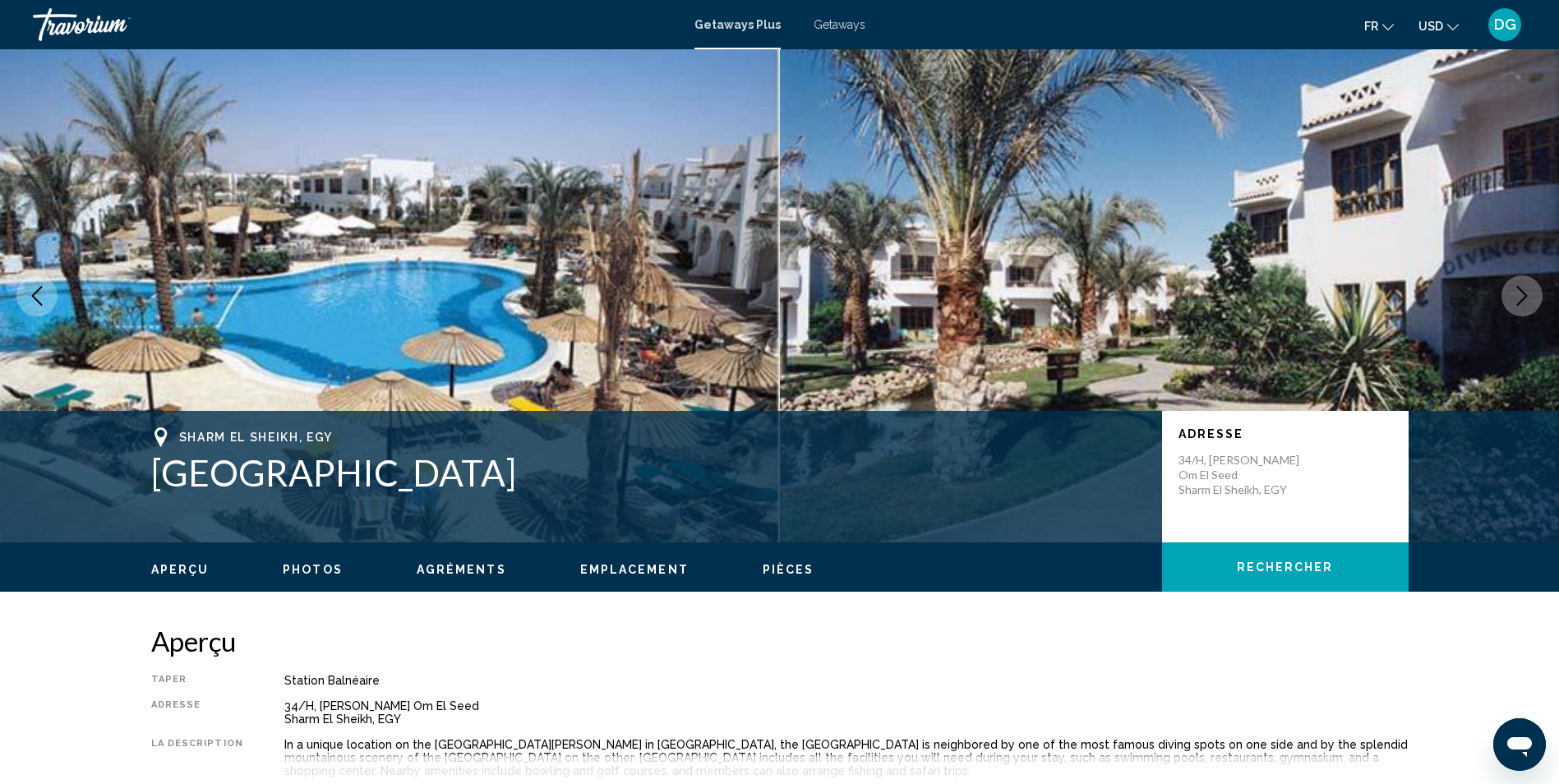
click at [1530, 295] on icon "Next image" at bounding box center [1522, 296] width 20 height 20
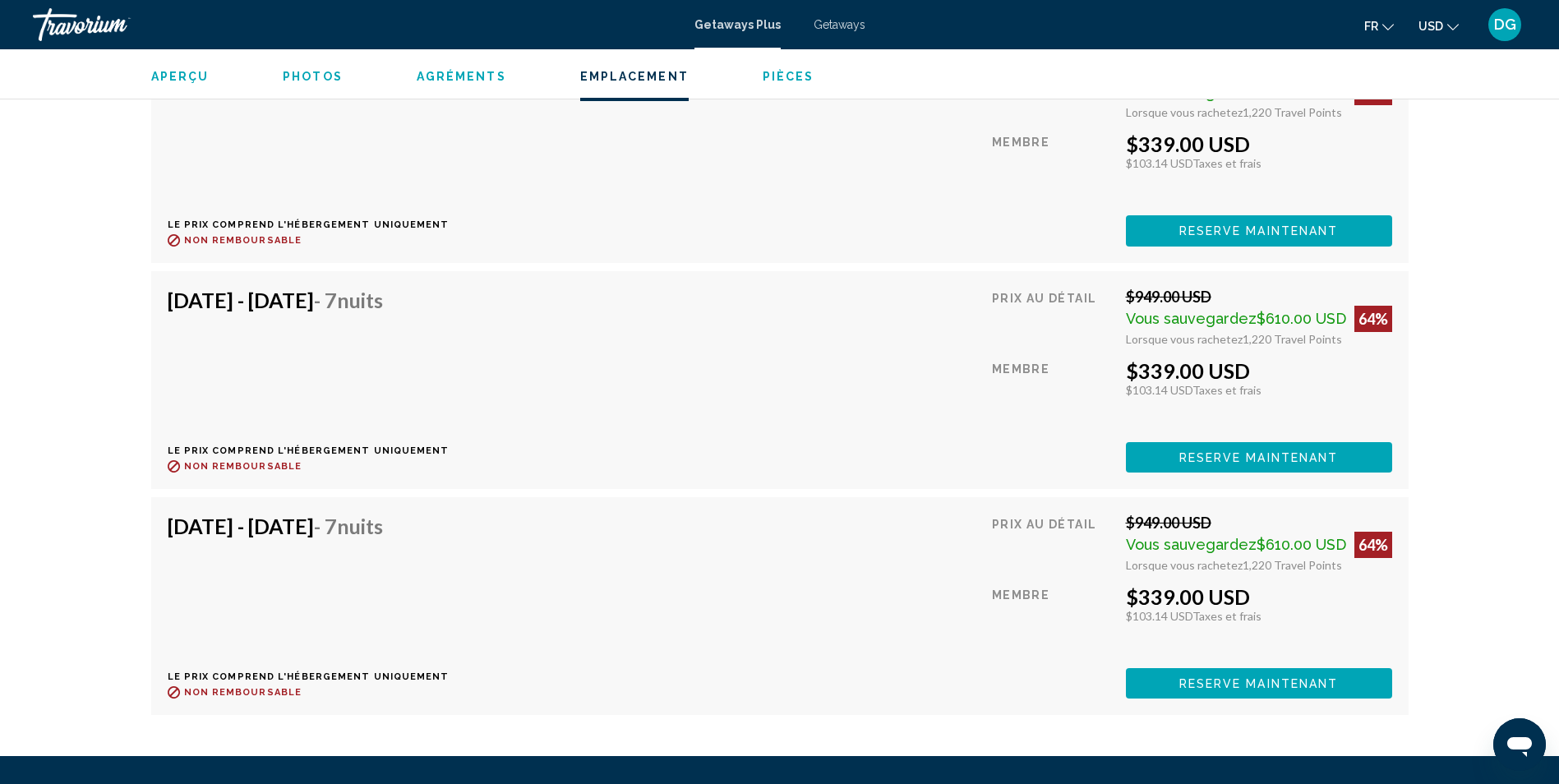
scroll to position [3123, 0]
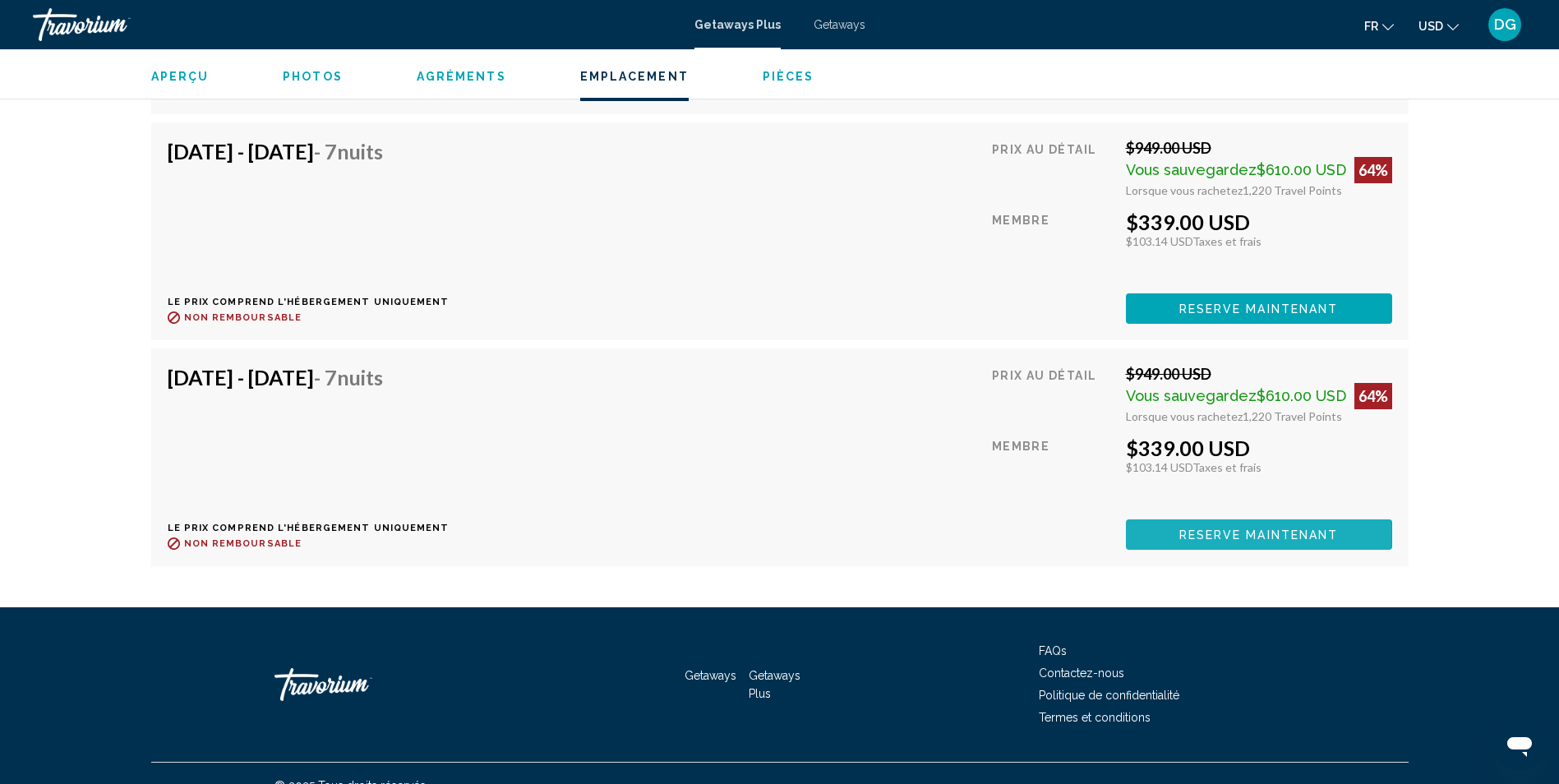
click at [1238, 528] on span "Reserve maintenant" at bounding box center [1259, 535] width 160 height 13
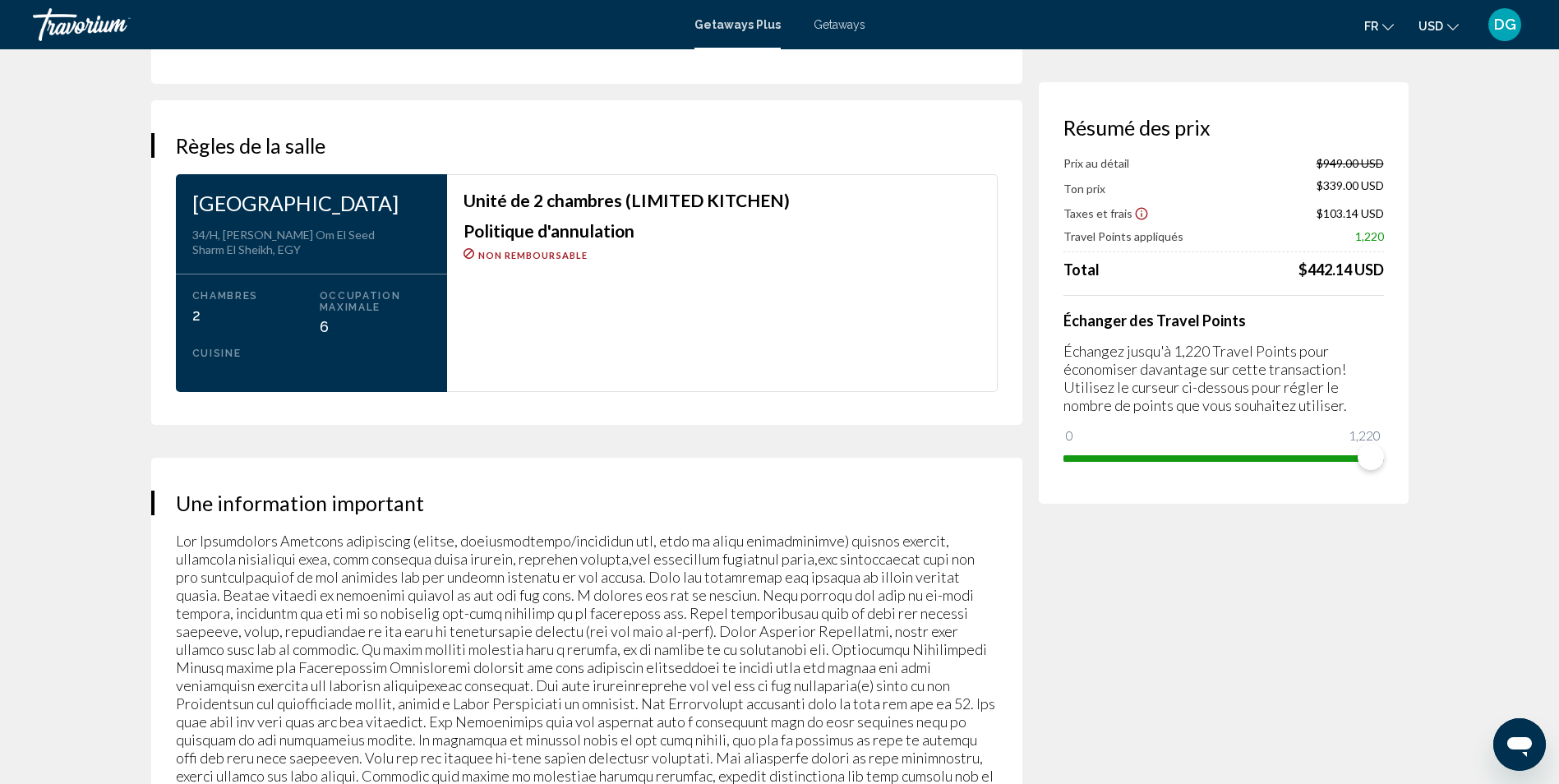
scroll to position [1996, 0]
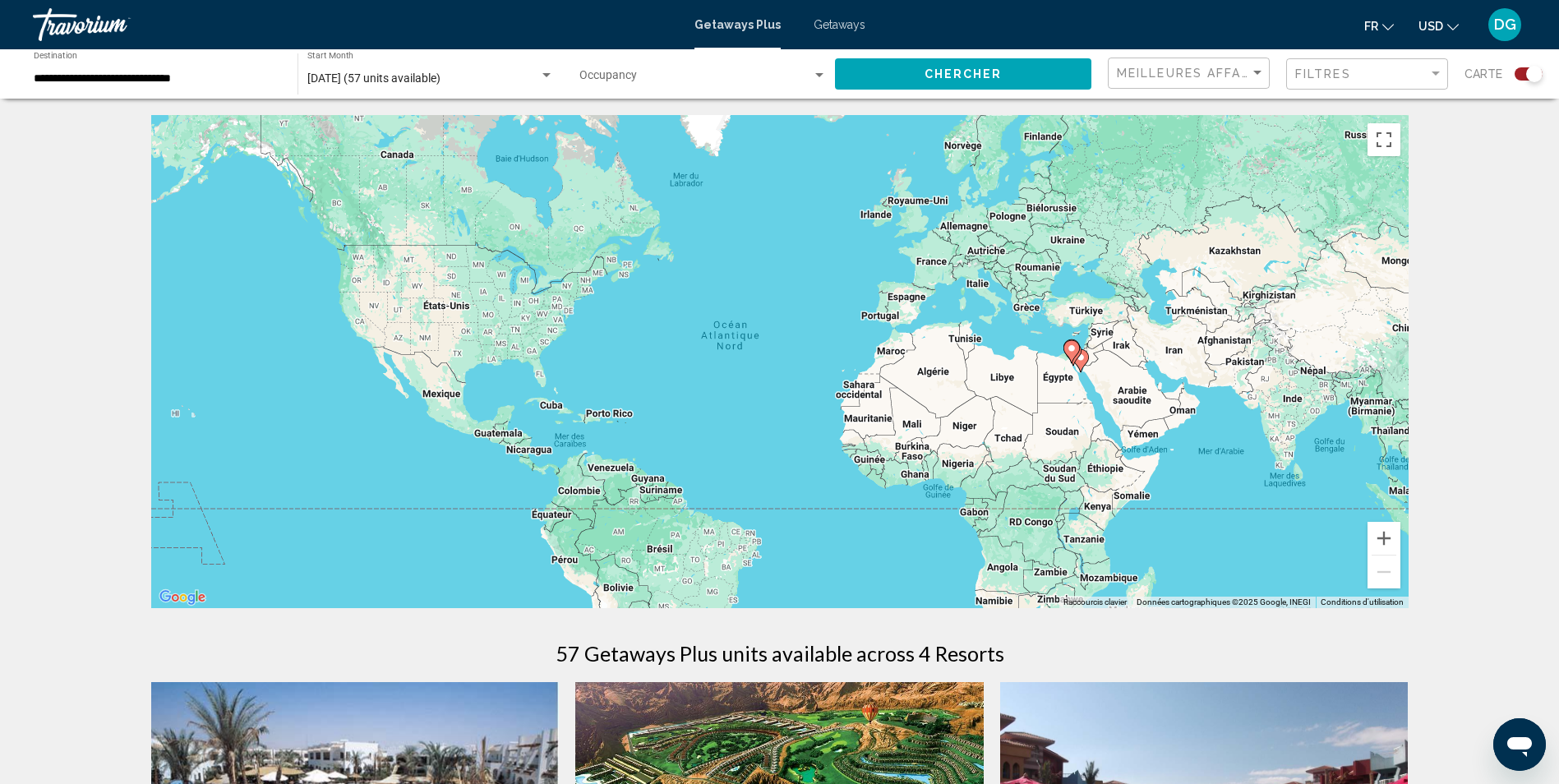
scroll to position [493, 0]
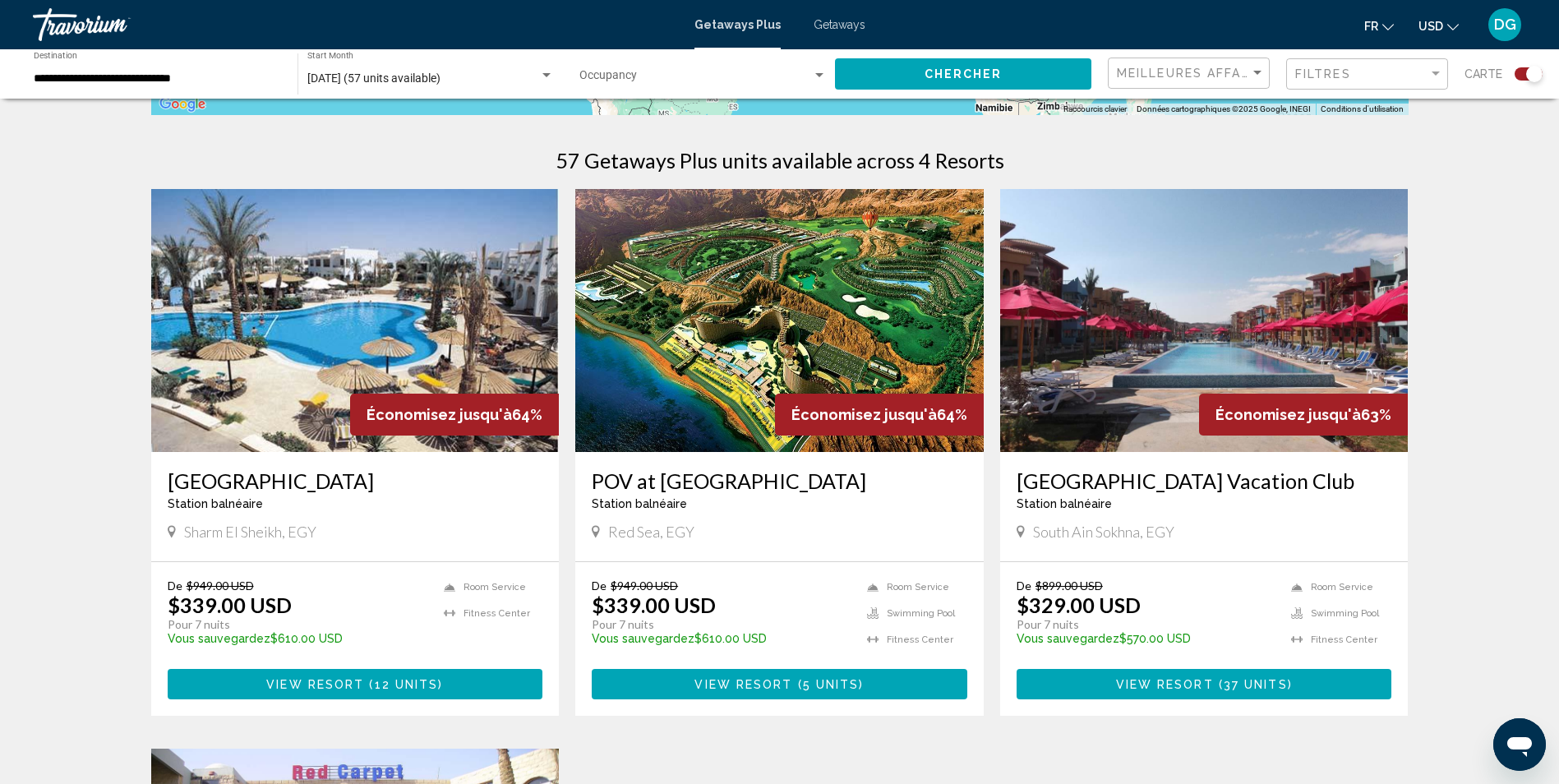
click at [685, 299] on img "Main content" at bounding box center [780, 321] width 409 height 263
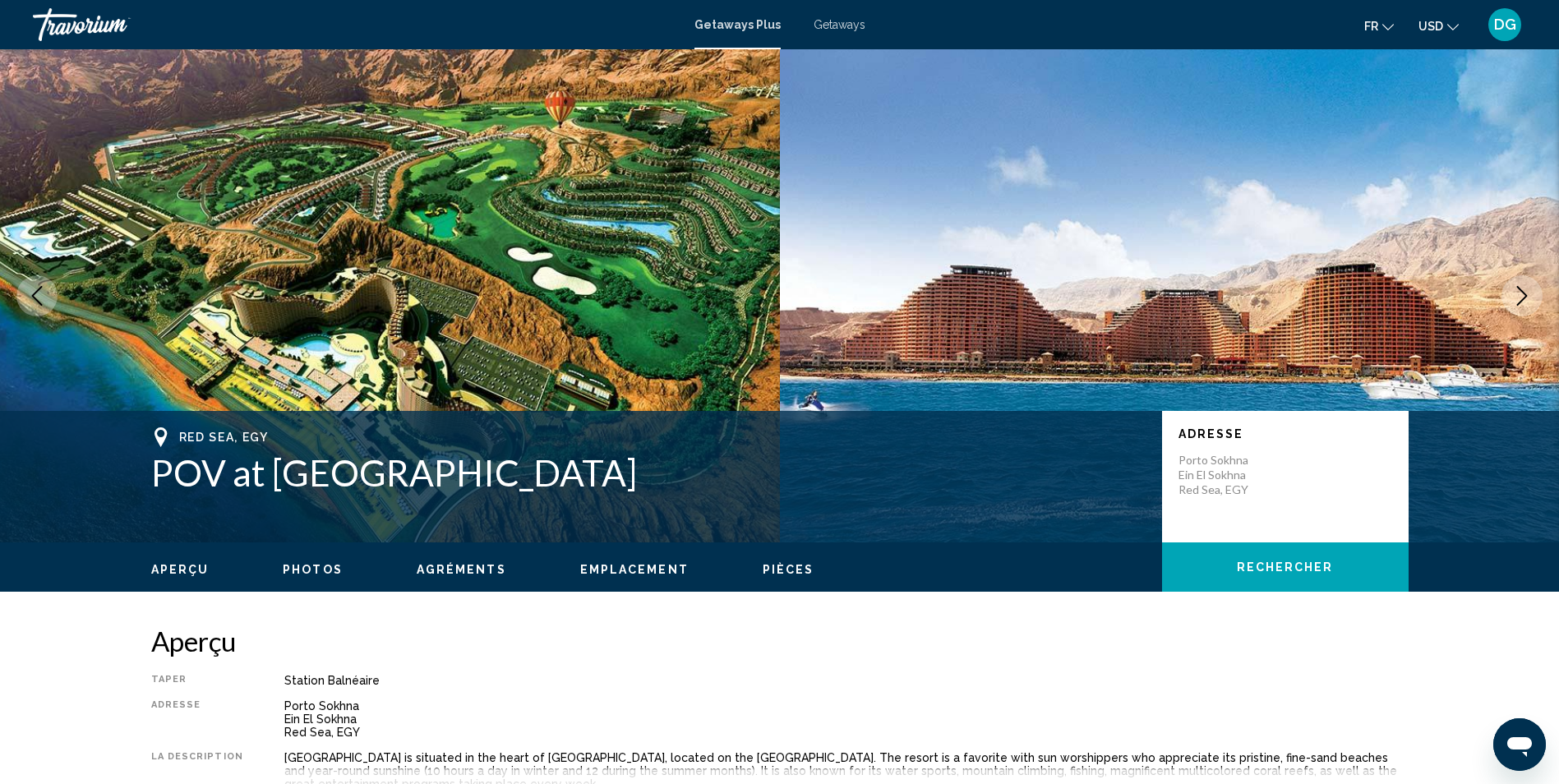
click at [1516, 288] on icon "Next image" at bounding box center [1522, 296] width 20 height 20
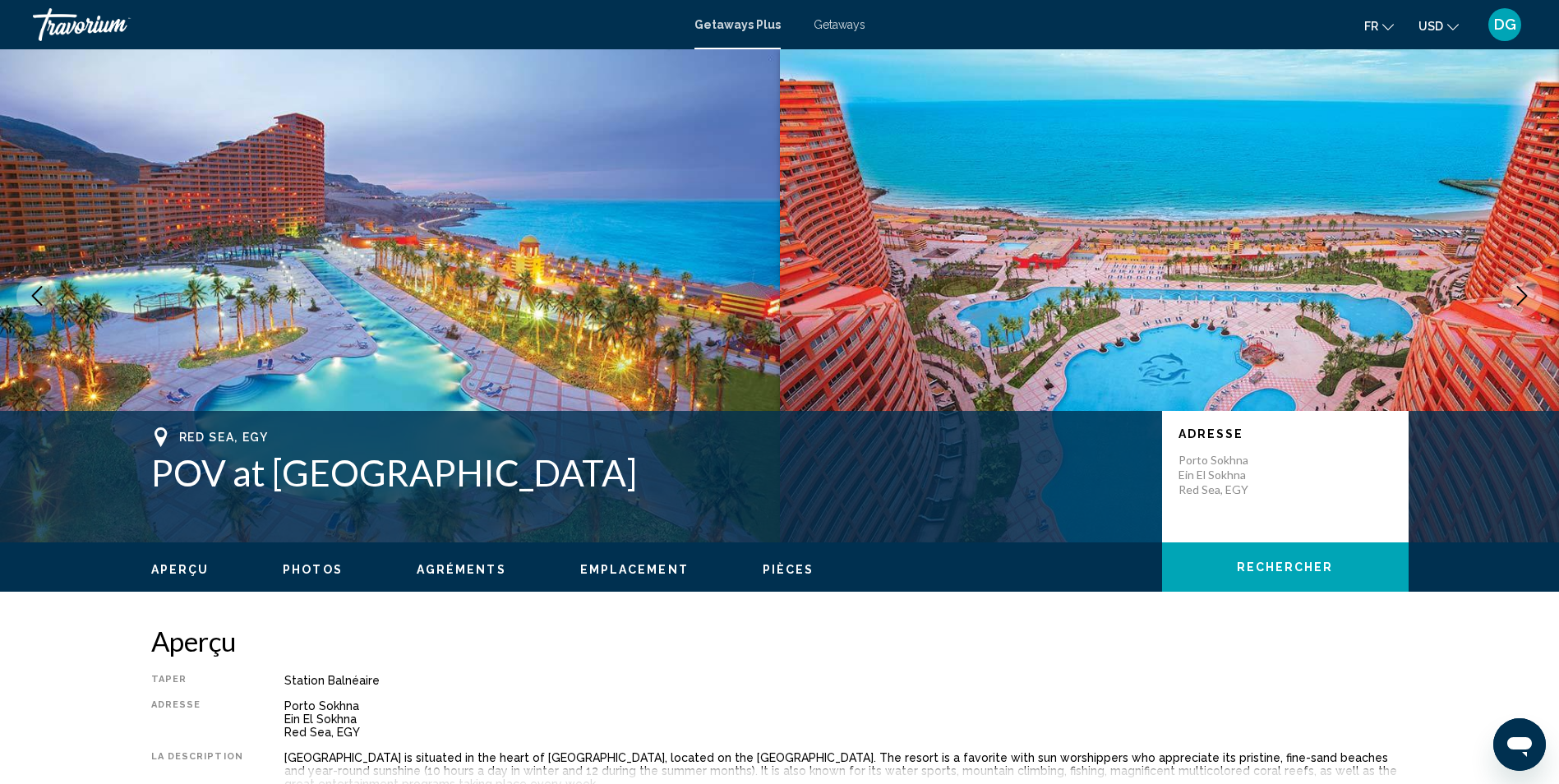
click at [1519, 290] on icon "Next image" at bounding box center [1522, 296] width 20 height 20
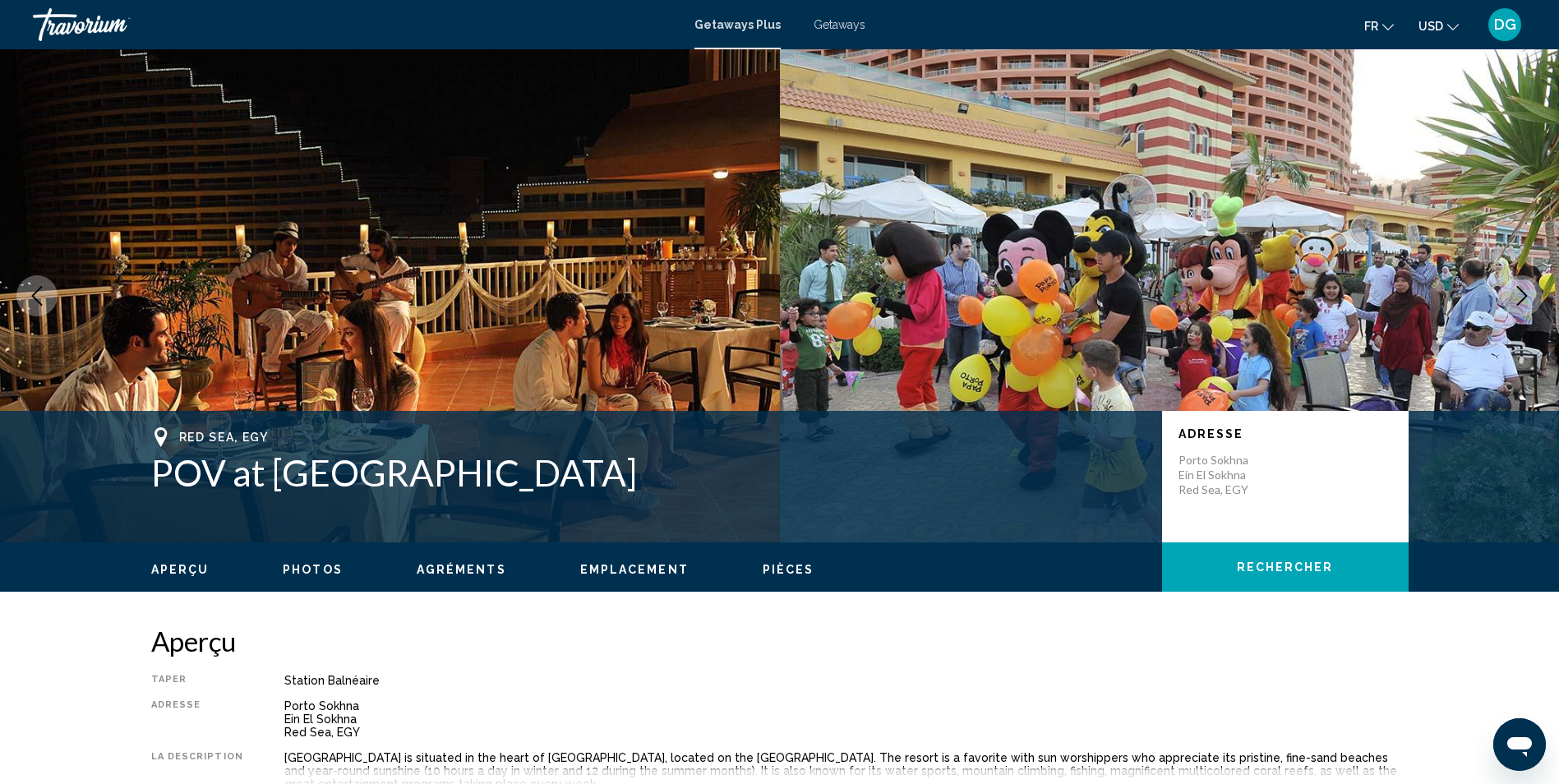
click at [1519, 290] on icon "Next image" at bounding box center [1522, 296] width 20 height 20
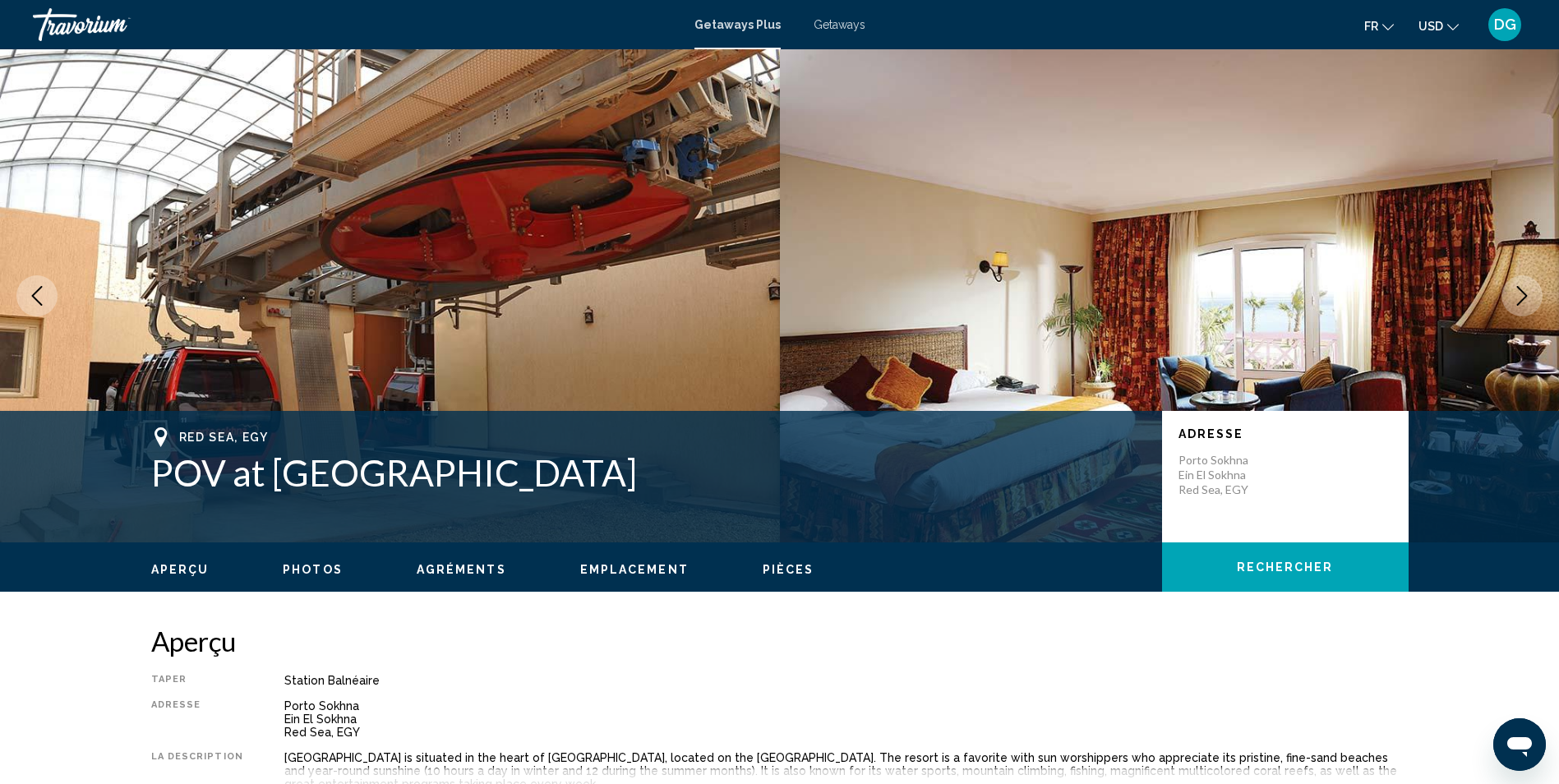
click at [1519, 290] on icon "Next image" at bounding box center [1522, 296] width 20 height 20
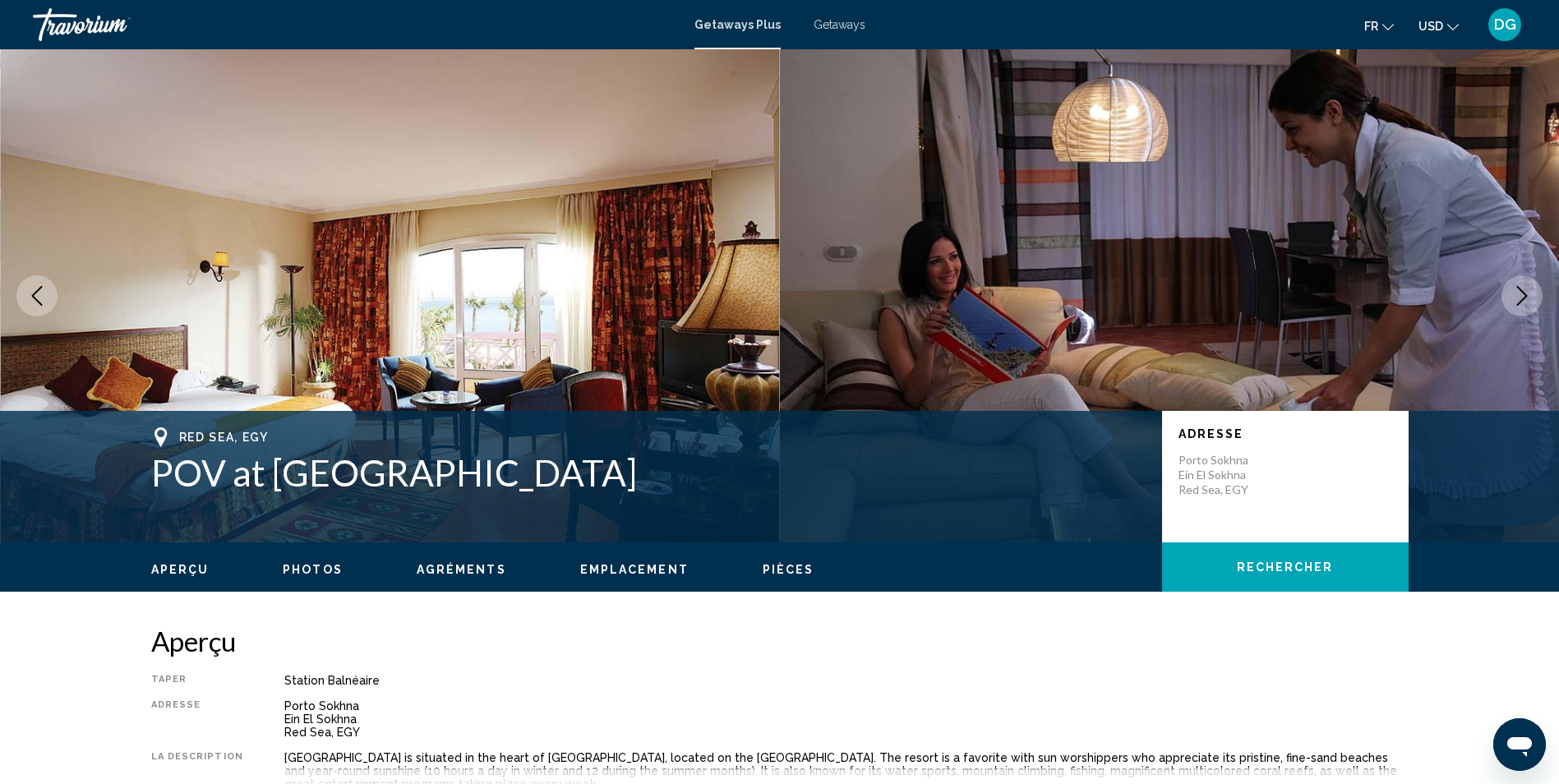
click at [1519, 290] on icon "Next image" at bounding box center [1522, 296] width 20 height 20
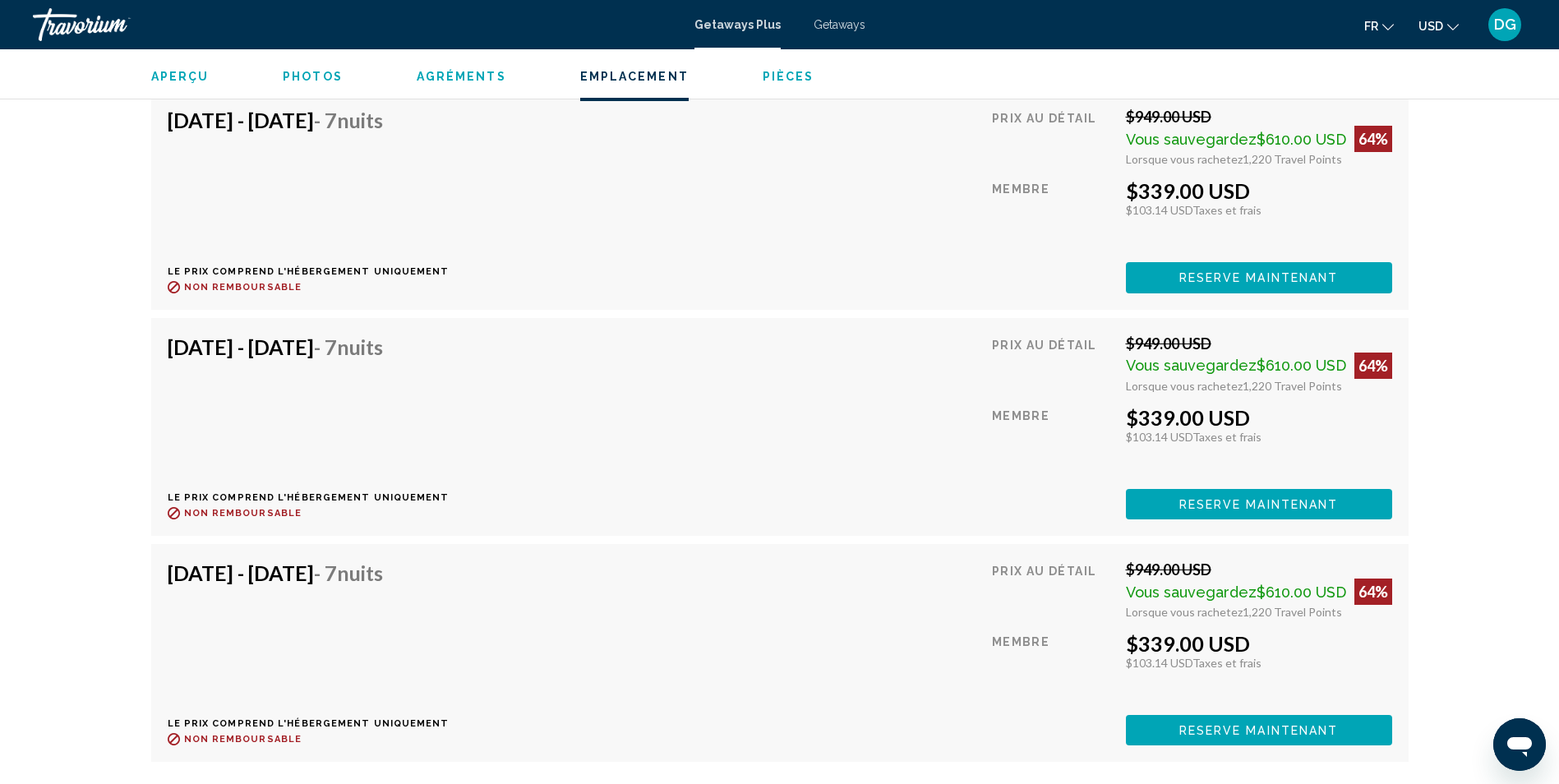
scroll to position [3172, 0]
